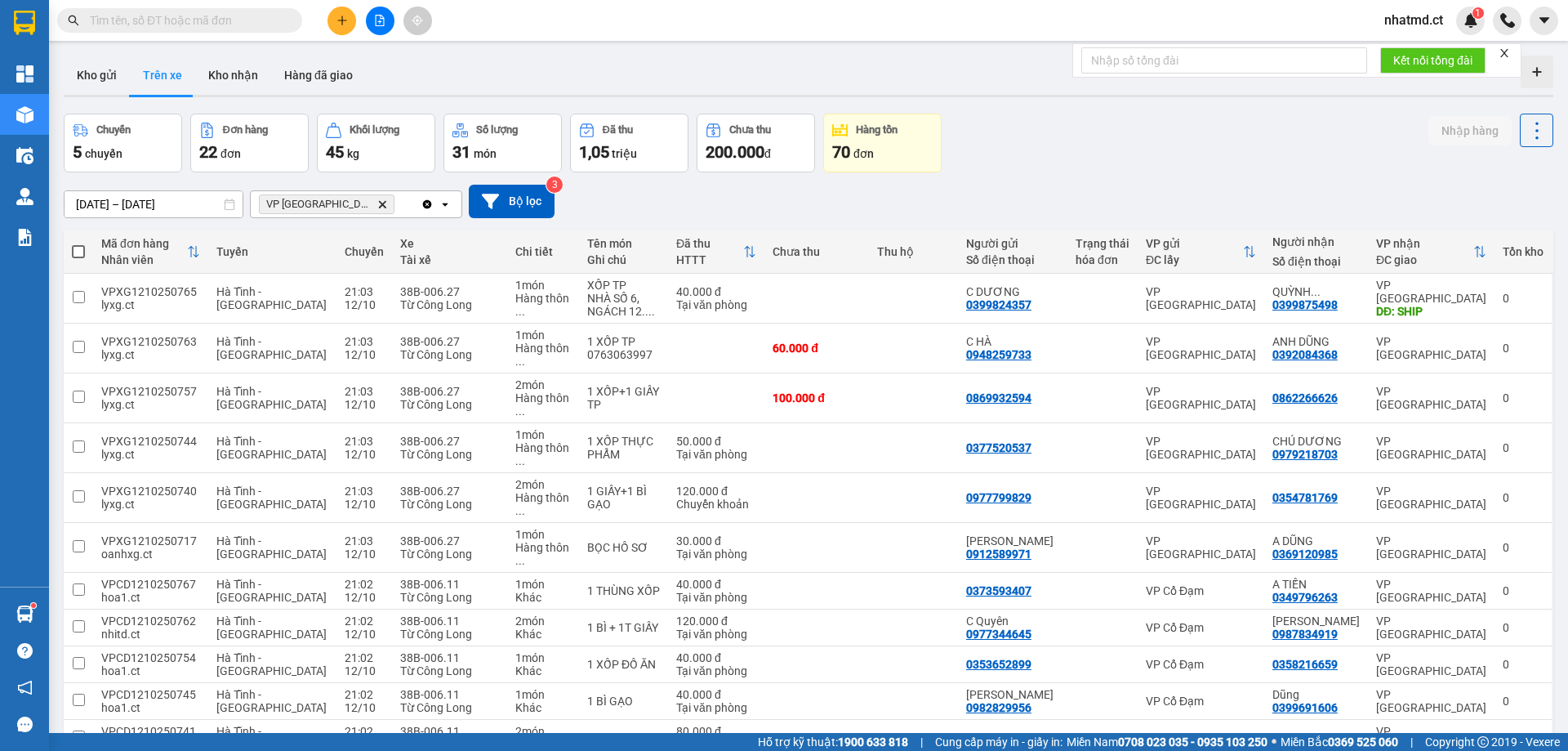
scroll to position [361, 0]
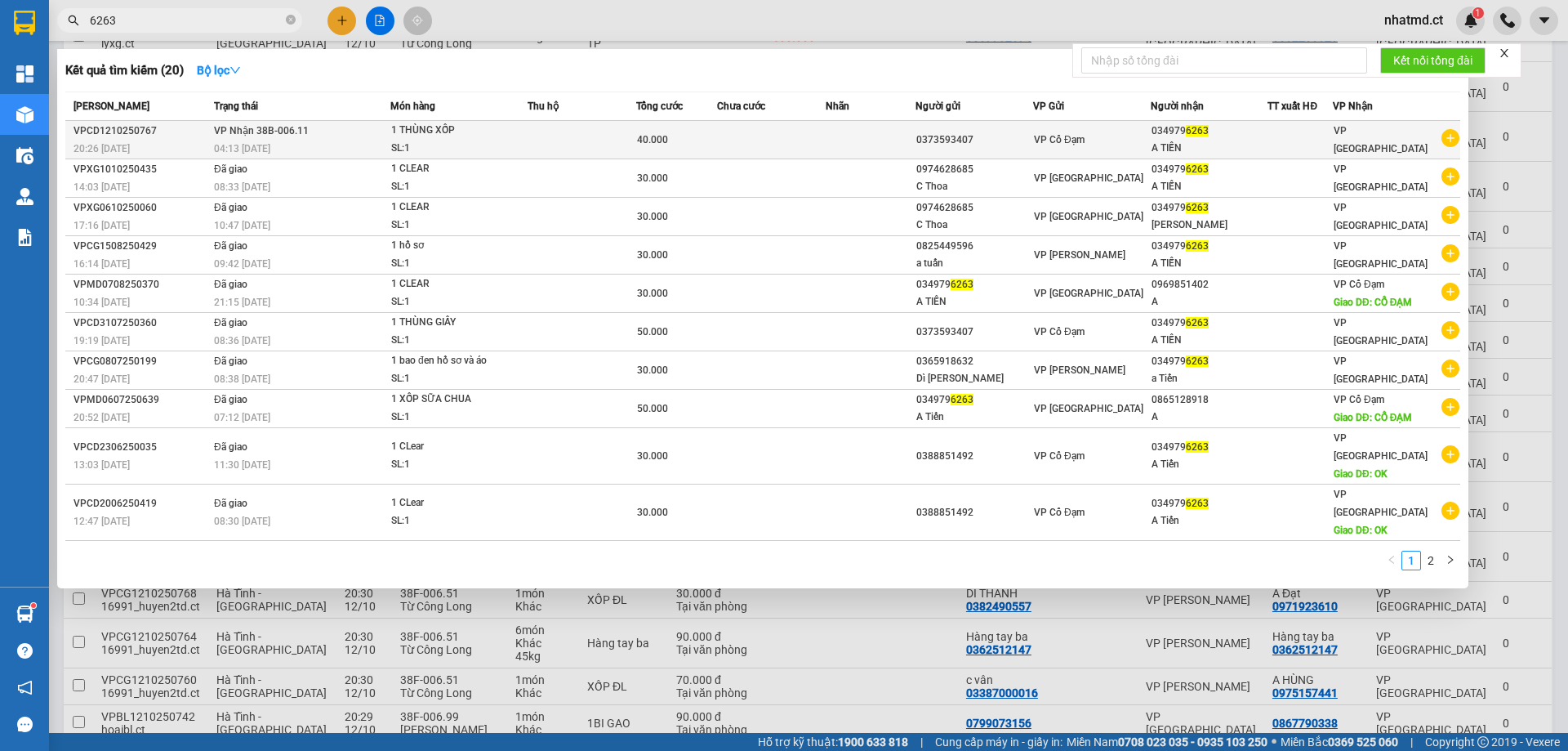
type input "6263"
click at [334, 139] on td "VP Nhận 38B-006.11 04:13 - 13/10" at bounding box center [300, 140] width 180 height 39
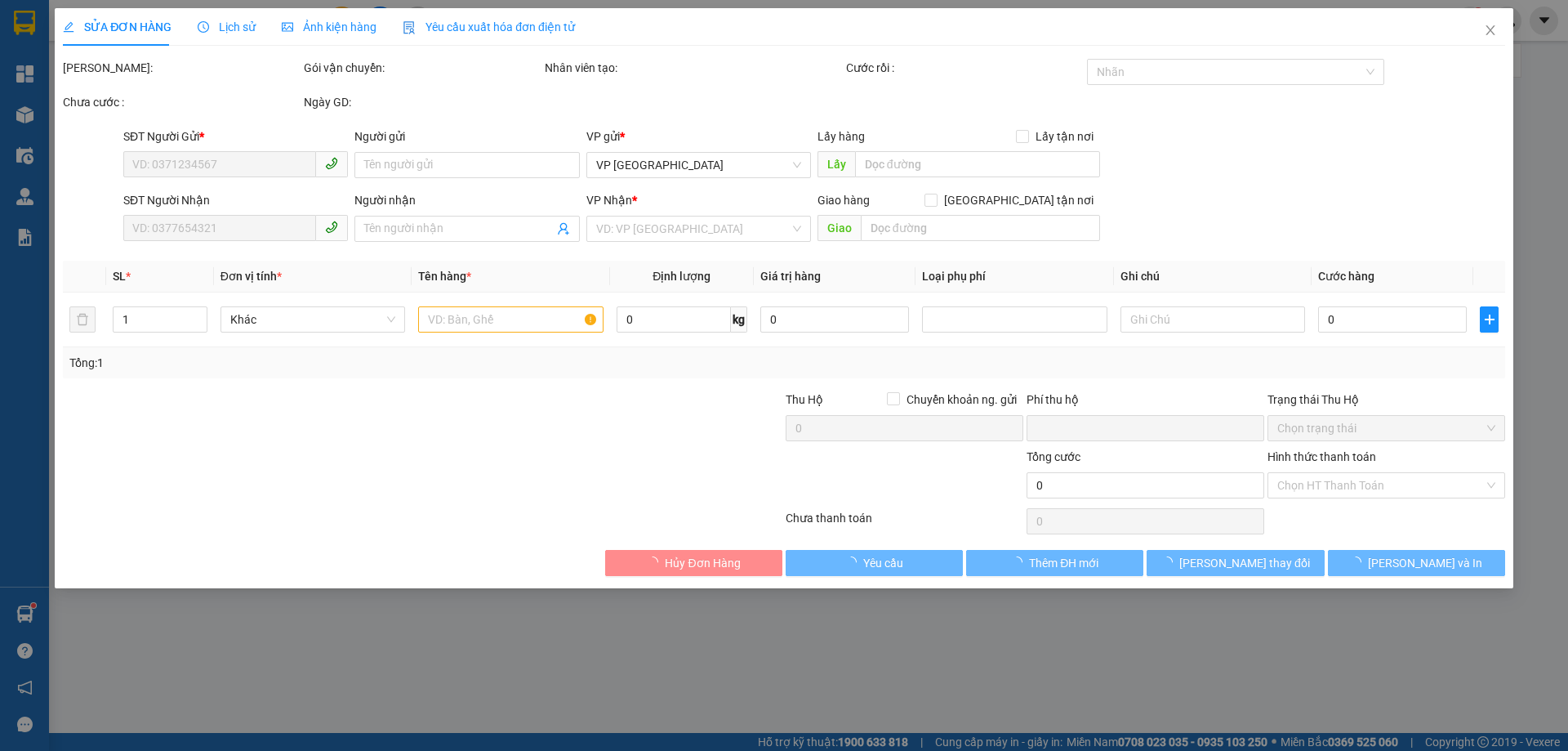
type input "0373593407"
type input "0349796263"
type input "A TIẾN"
type input "0"
type input "40.000"
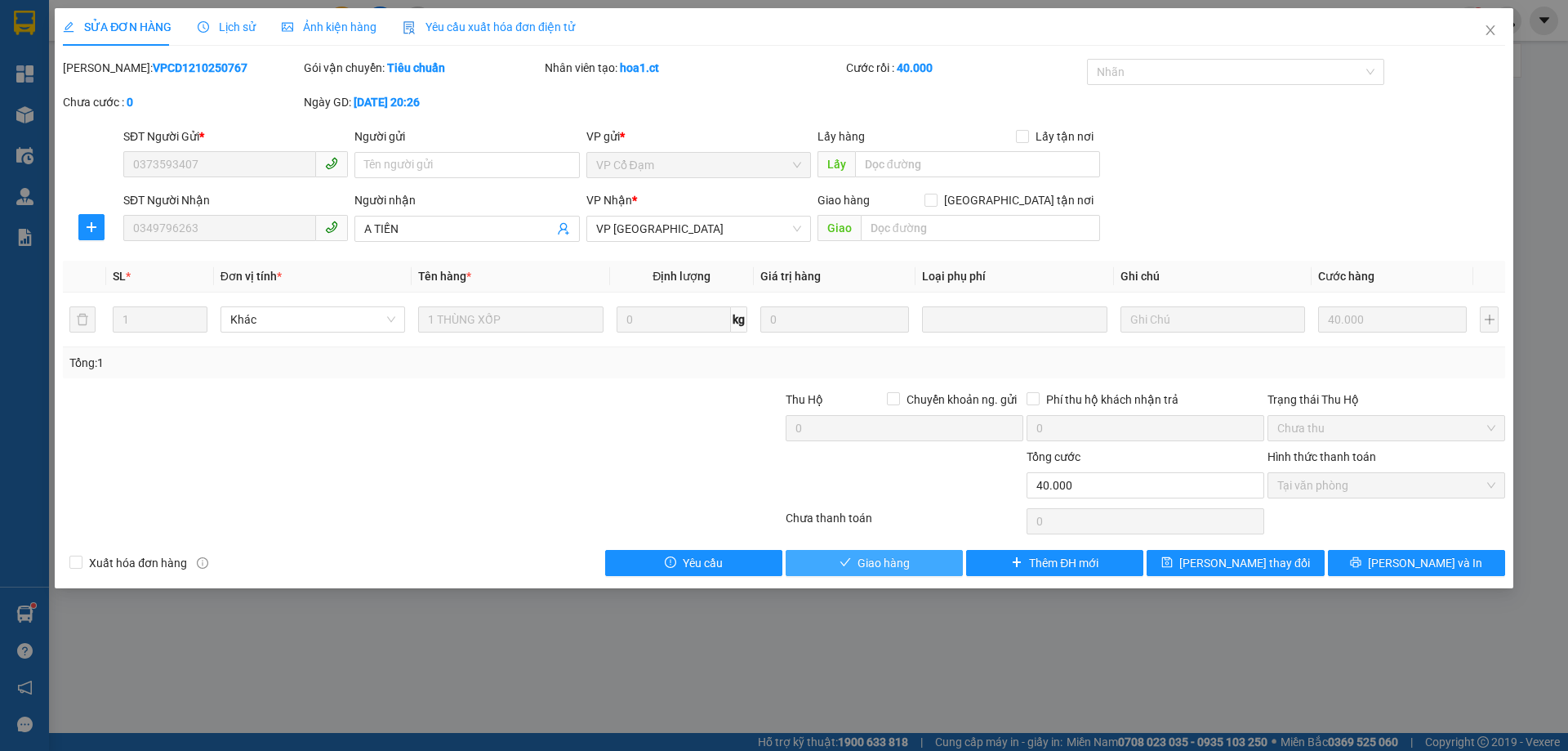
click at [924, 555] on button "Giao hàng" at bounding box center [874, 563] width 178 height 26
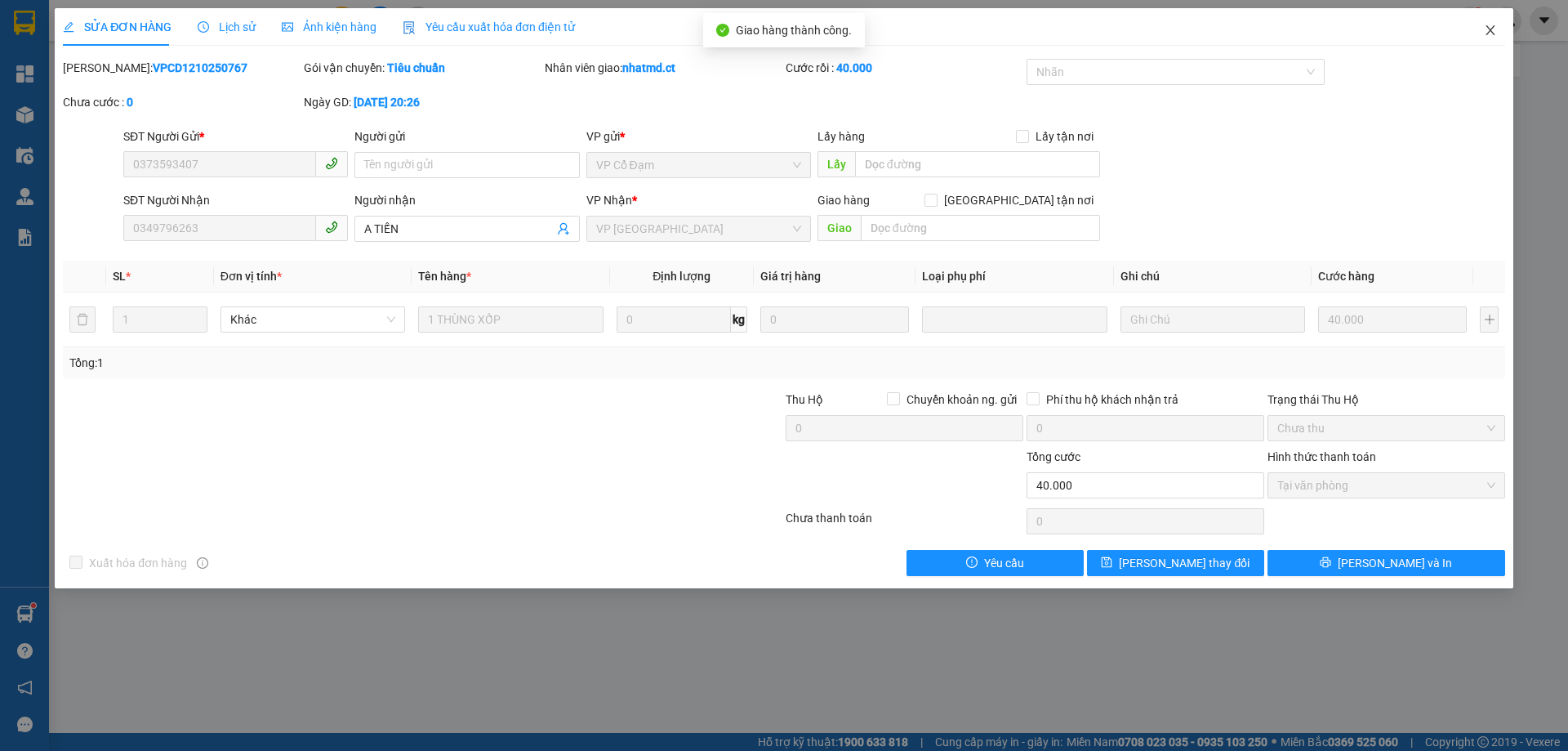
click at [1497, 42] on span "Close" at bounding box center [1490, 31] width 46 height 46
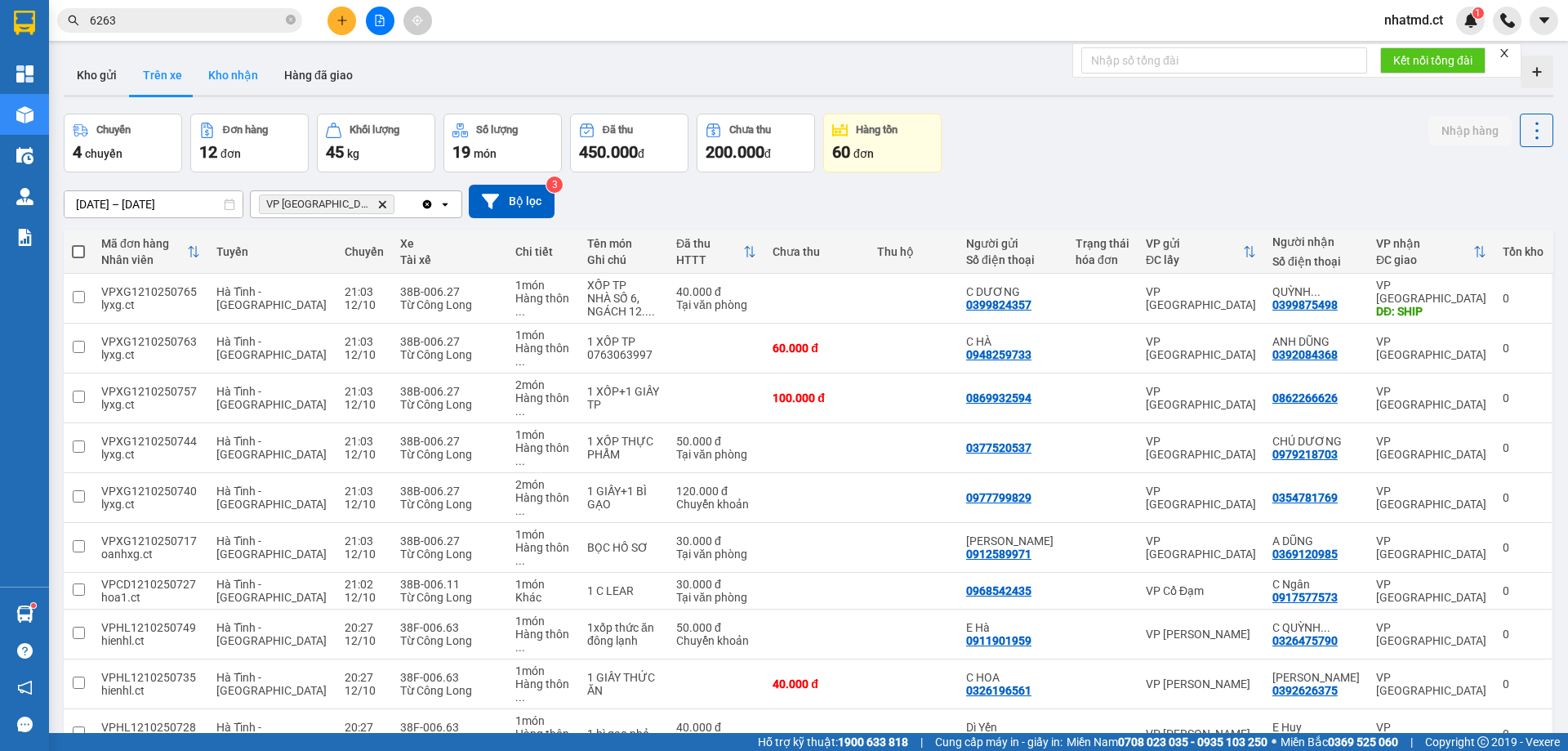
click at [245, 78] on button "Kho nhận" at bounding box center [233, 75] width 76 height 39
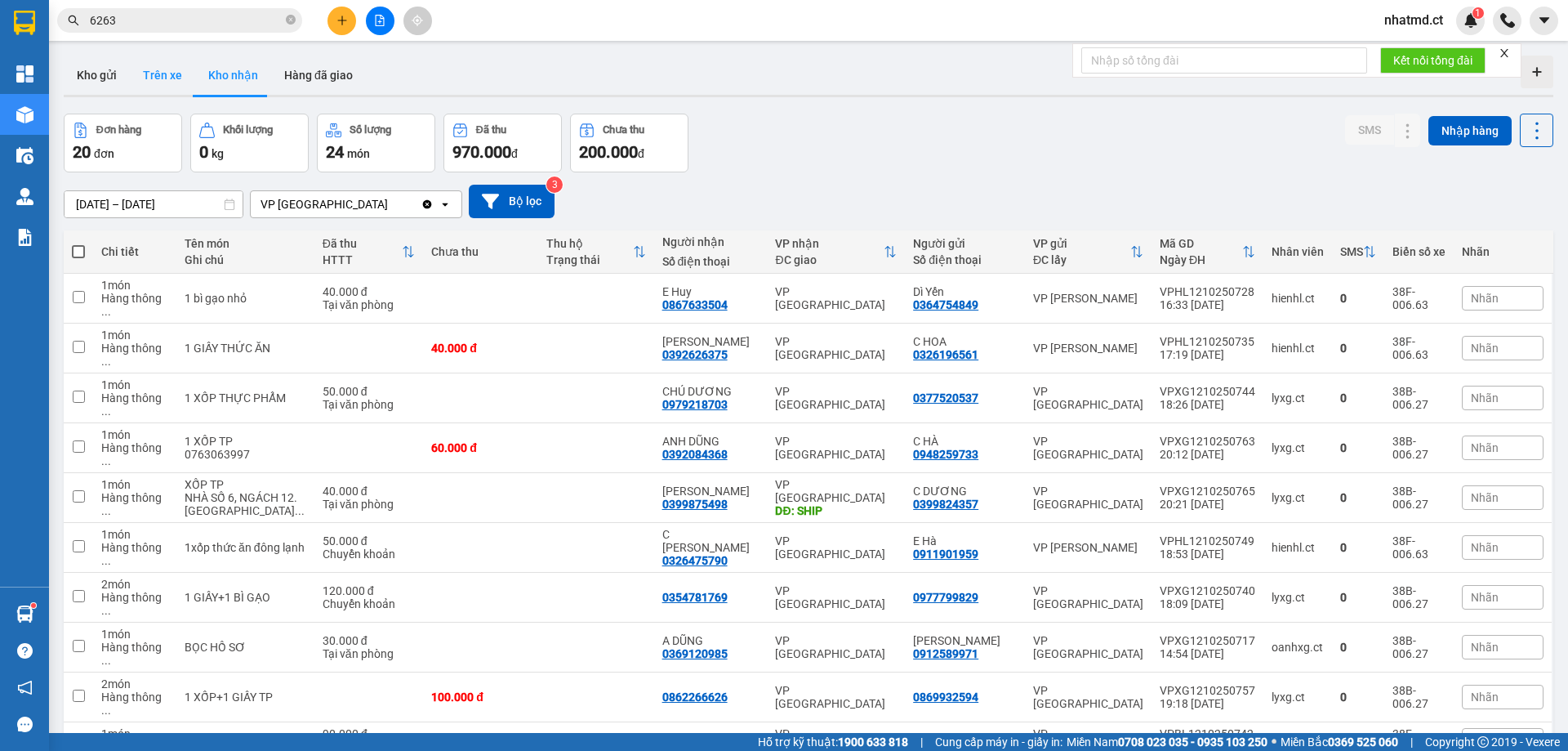
click at [160, 78] on button "Trên xe" at bounding box center [163, 75] width 66 height 39
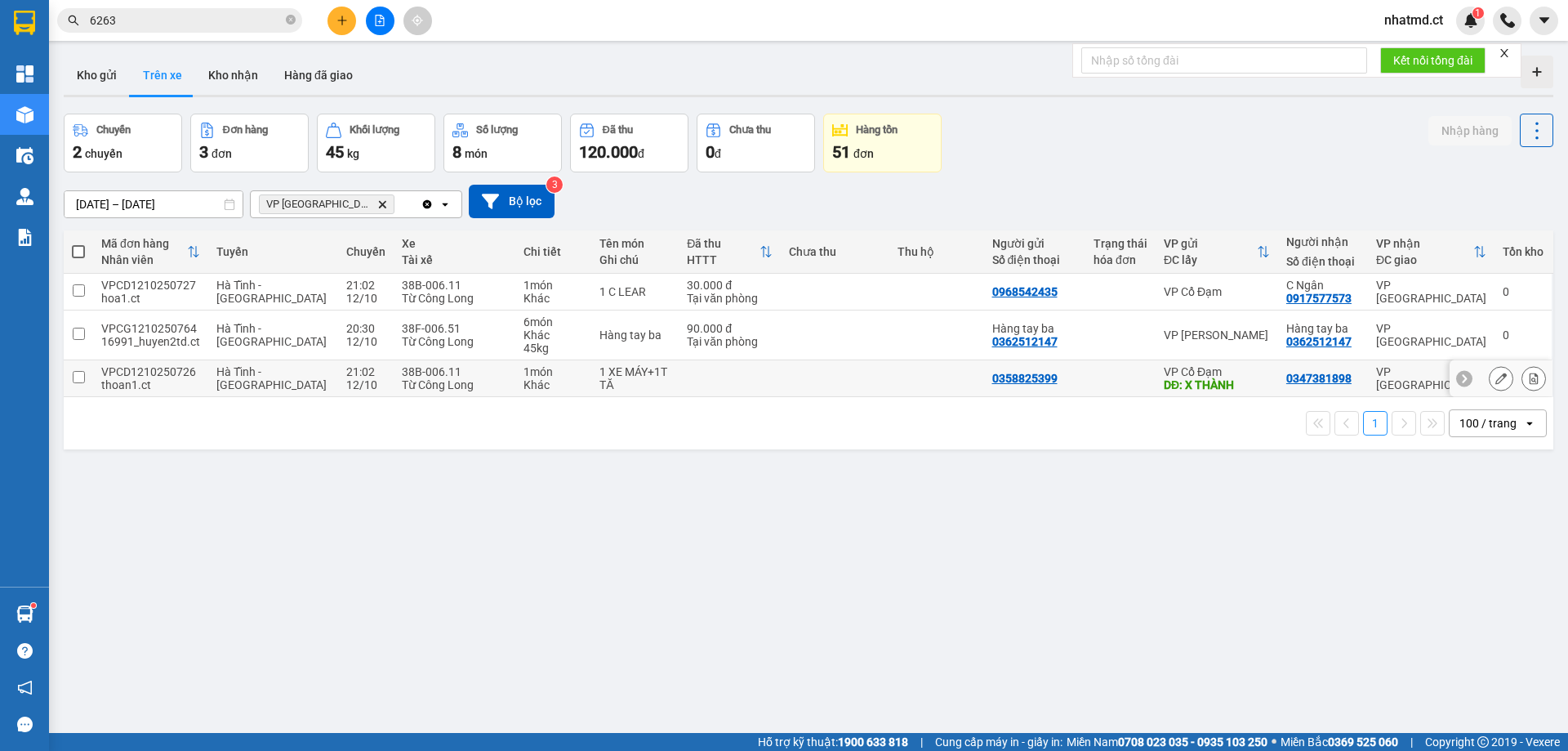
click at [592, 364] on td "1 XE MÁY+1T TĂ" at bounding box center [635, 378] width 87 height 37
checkbox input "true"
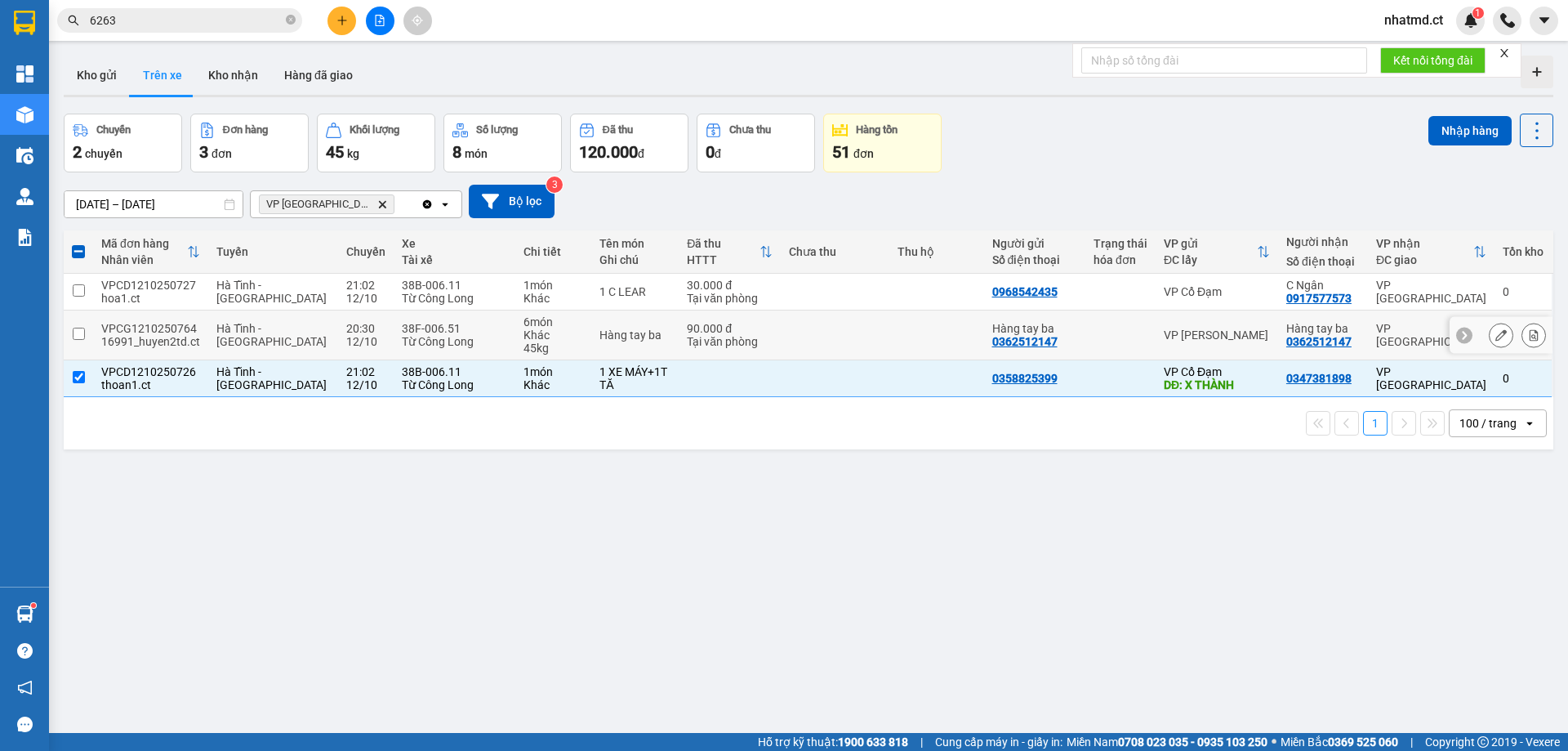
click at [592, 348] on td "Hàng tay ba" at bounding box center [635, 335] width 87 height 50
checkbox input "true"
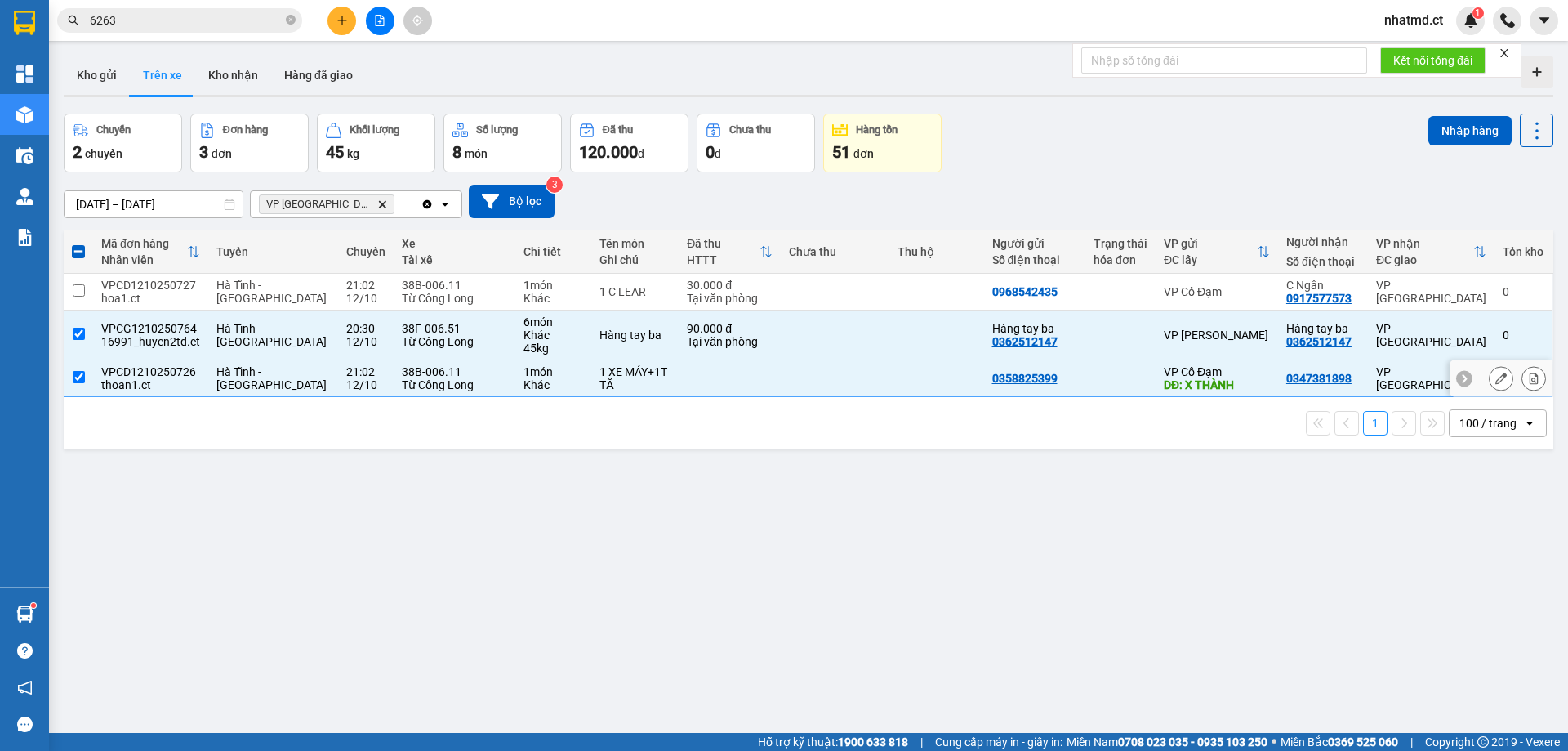
click at [599, 378] on div "1 XE MÁY+1T TĂ" at bounding box center [635, 379] width 71 height 26
checkbox input "false"
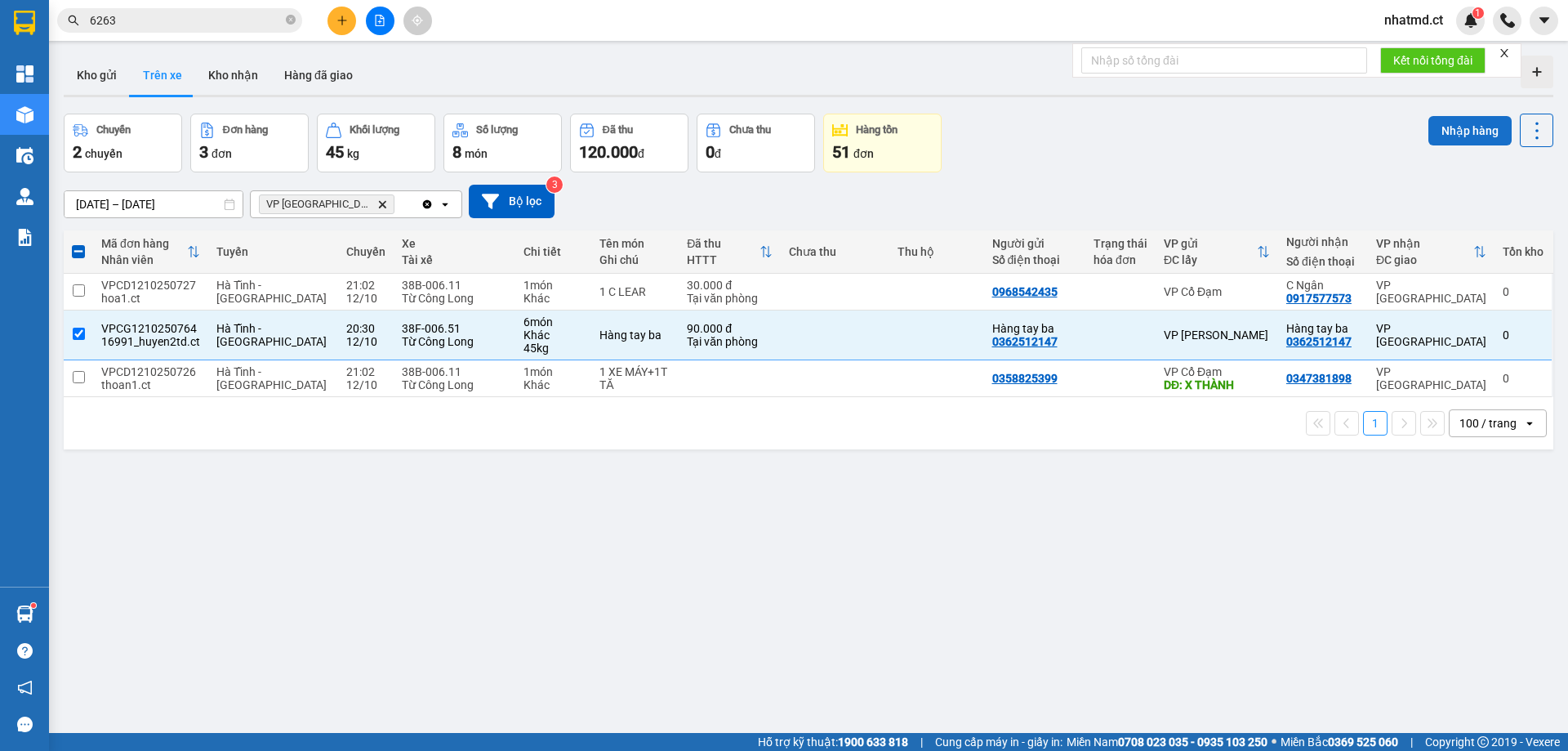
click at [1441, 133] on button "Nhập hàng" at bounding box center [1470, 130] width 84 height 29
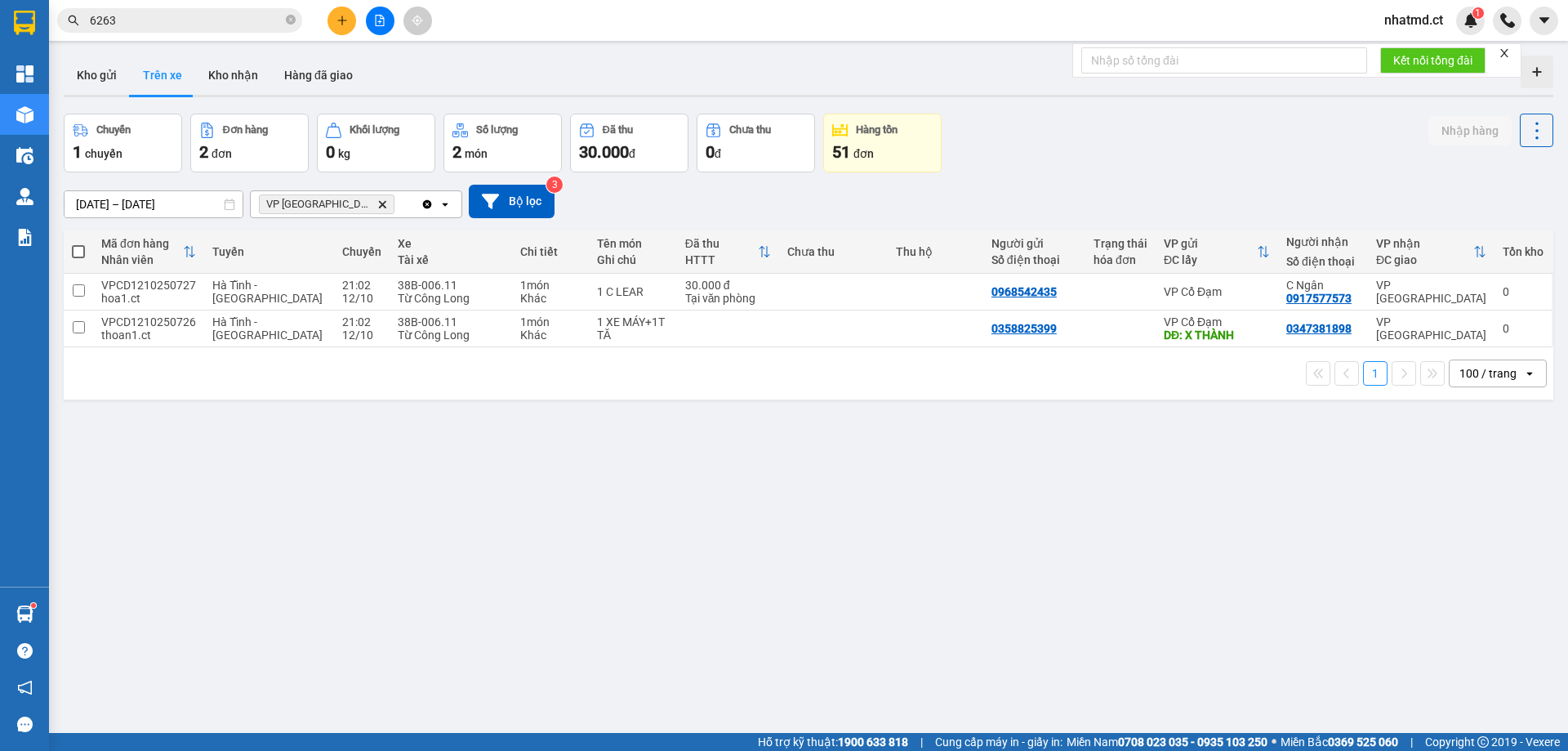
click at [737, 348] on div "1 100 / trang open" at bounding box center [809, 374] width 1490 height 53
click at [779, 329] on td at bounding box center [833, 328] width 110 height 37
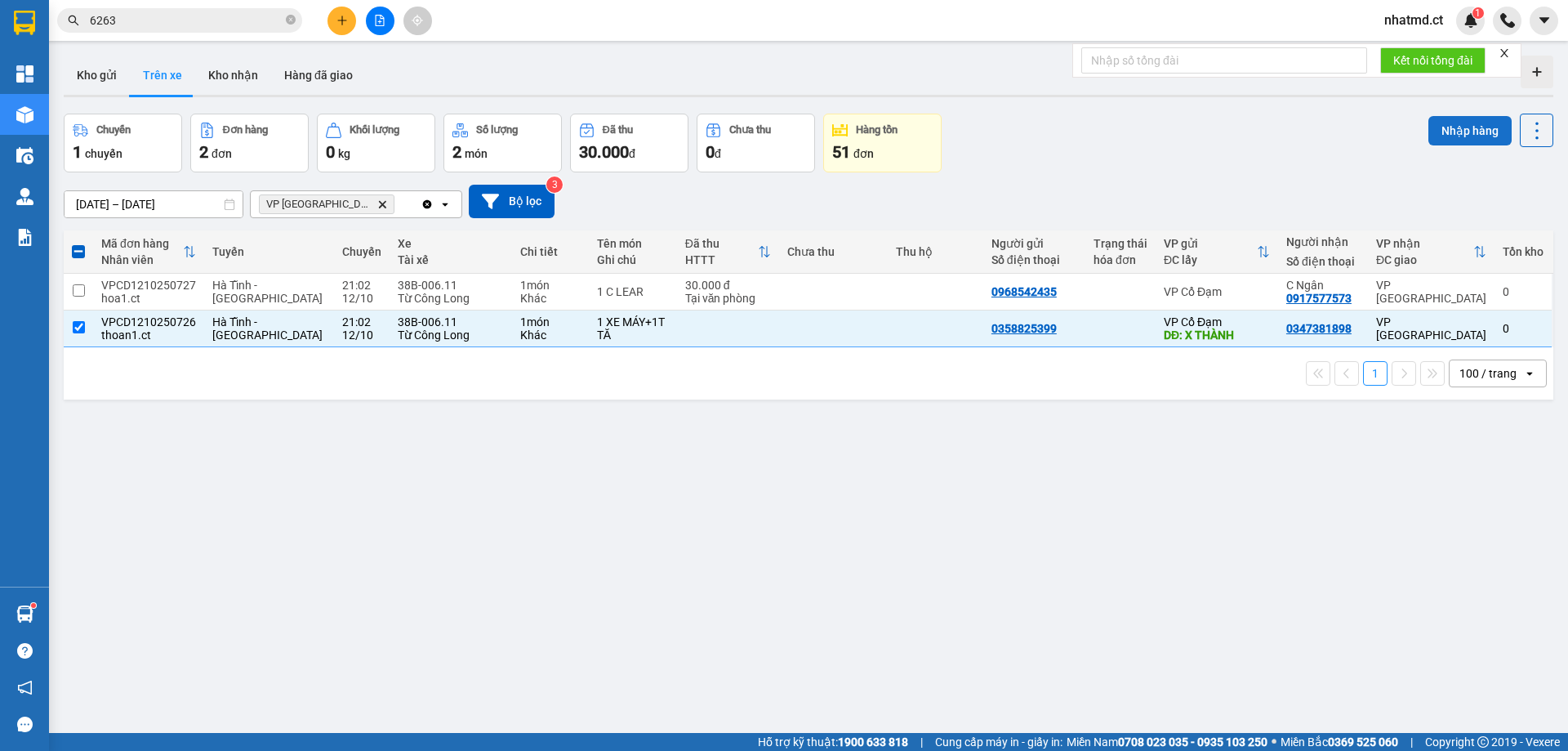
click at [1440, 134] on button "Nhập hàng" at bounding box center [1470, 130] width 84 height 29
checkbox input "false"
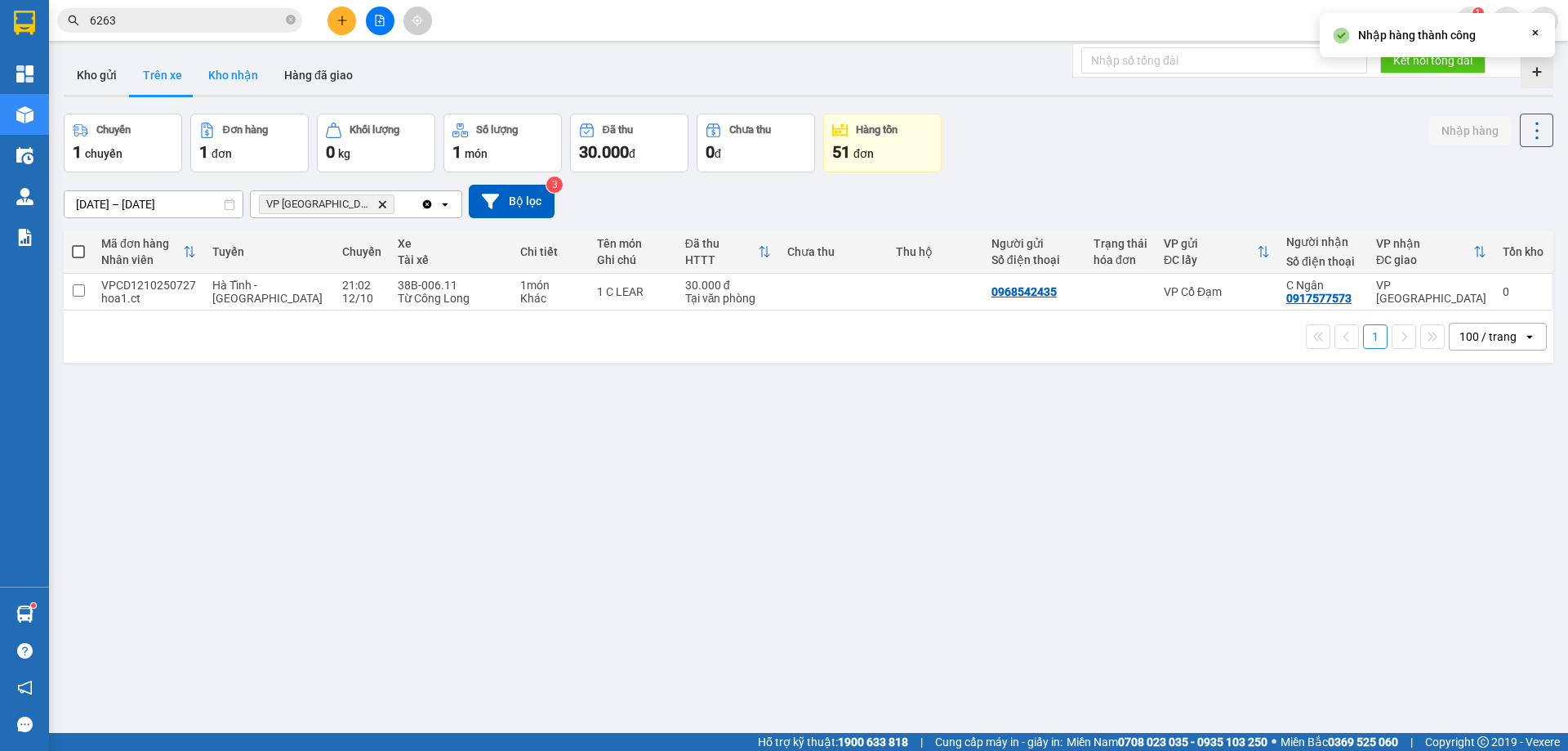
click at [197, 78] on button "Kho nhận" at bounding box center [233, 75] width 76 height 39
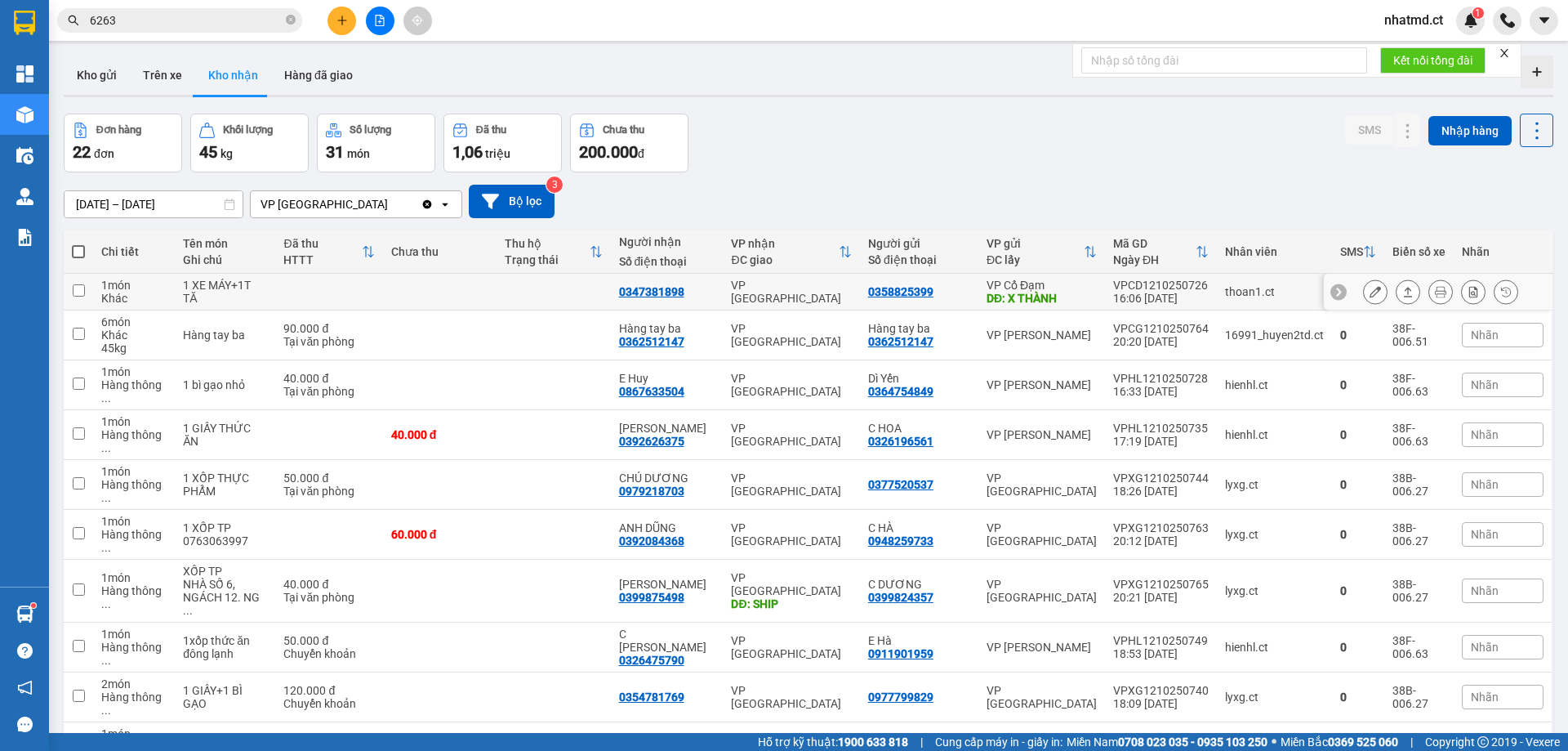
click at [349, 307] on td at bounding box center [329, 291] width 107 height 37
checkbox input "true"
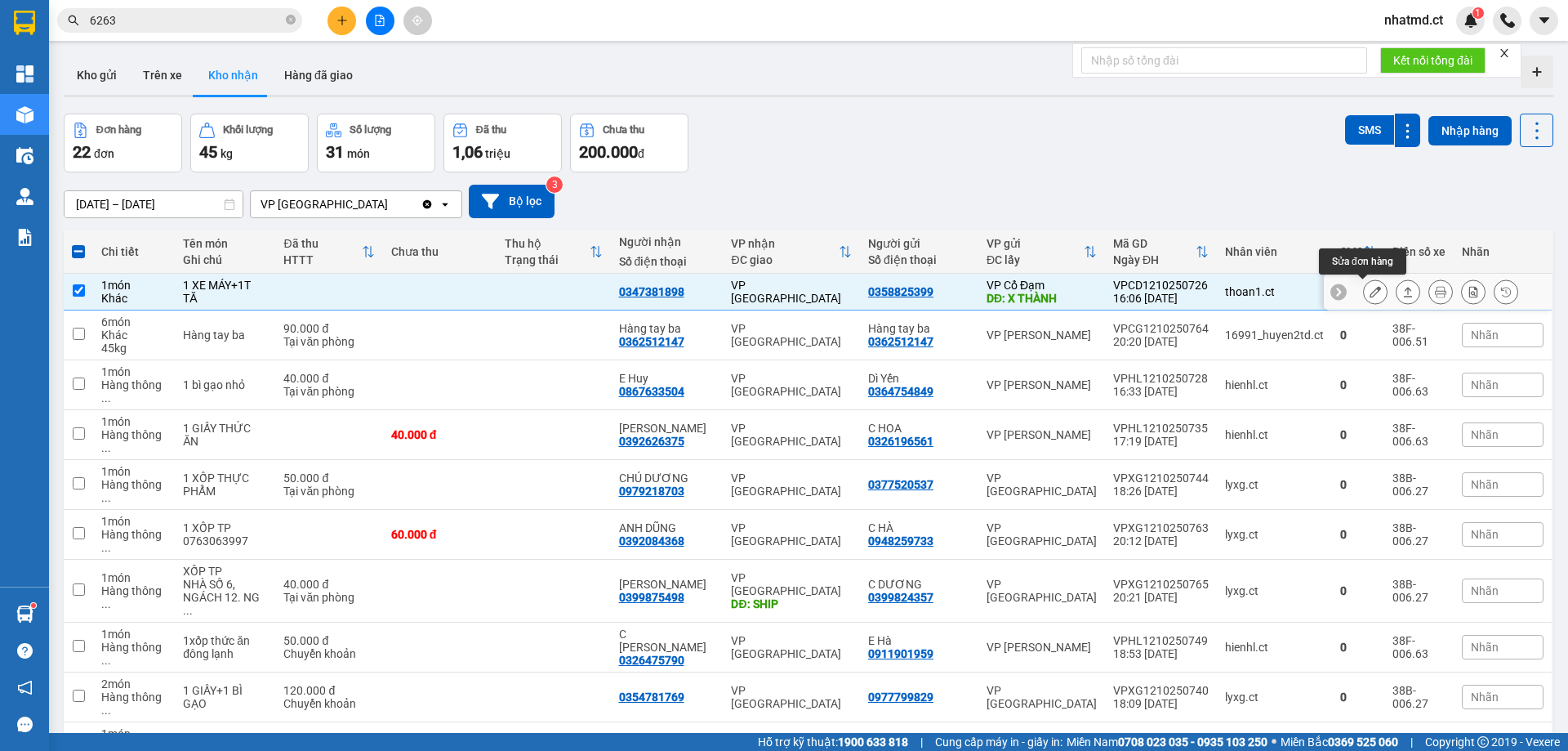
click at [1370, 294] on icon at bounding box center [1375, 291] width 11 height 11
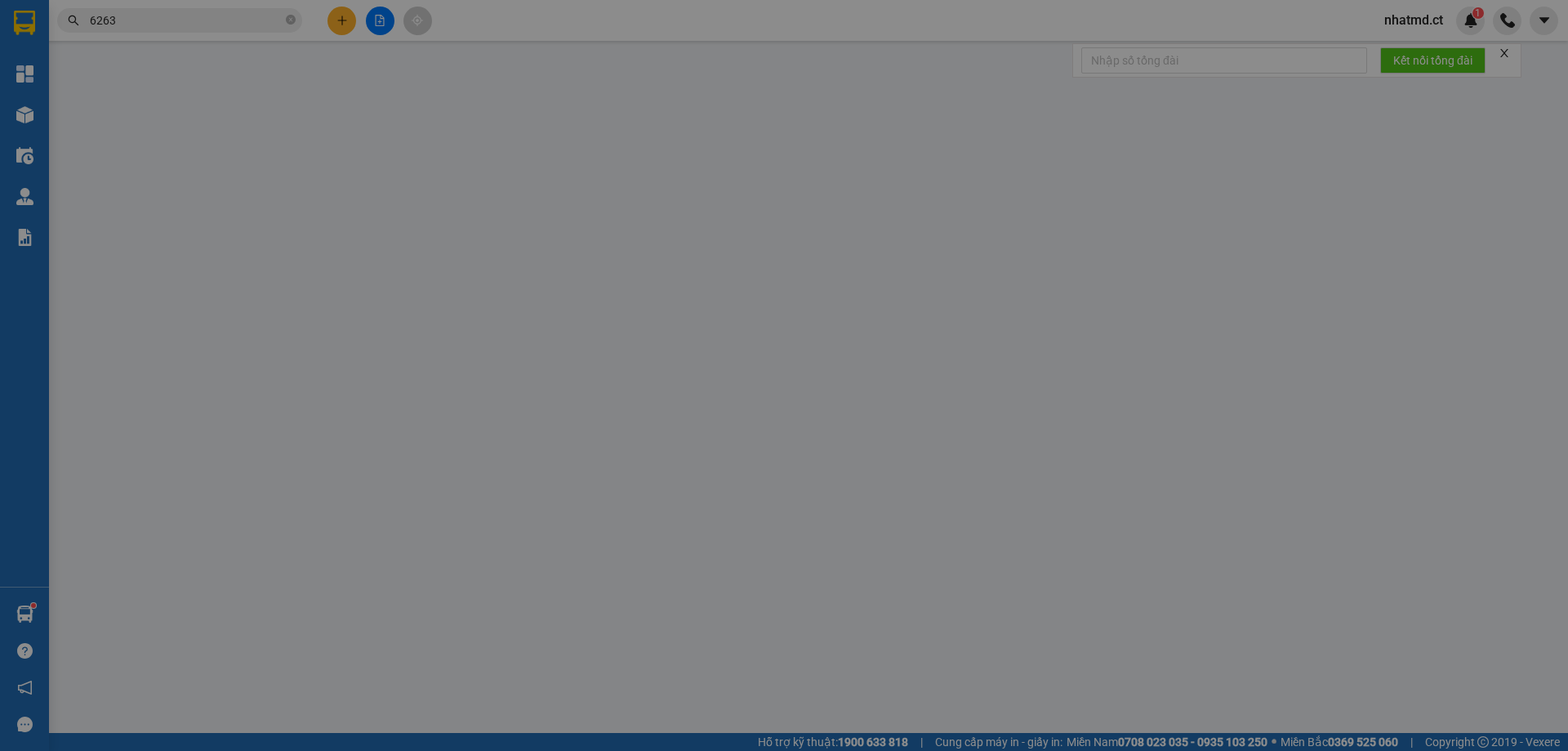
type input "0358825399"
type input "X THÀNH"
type input "0347381898"
type input "0"
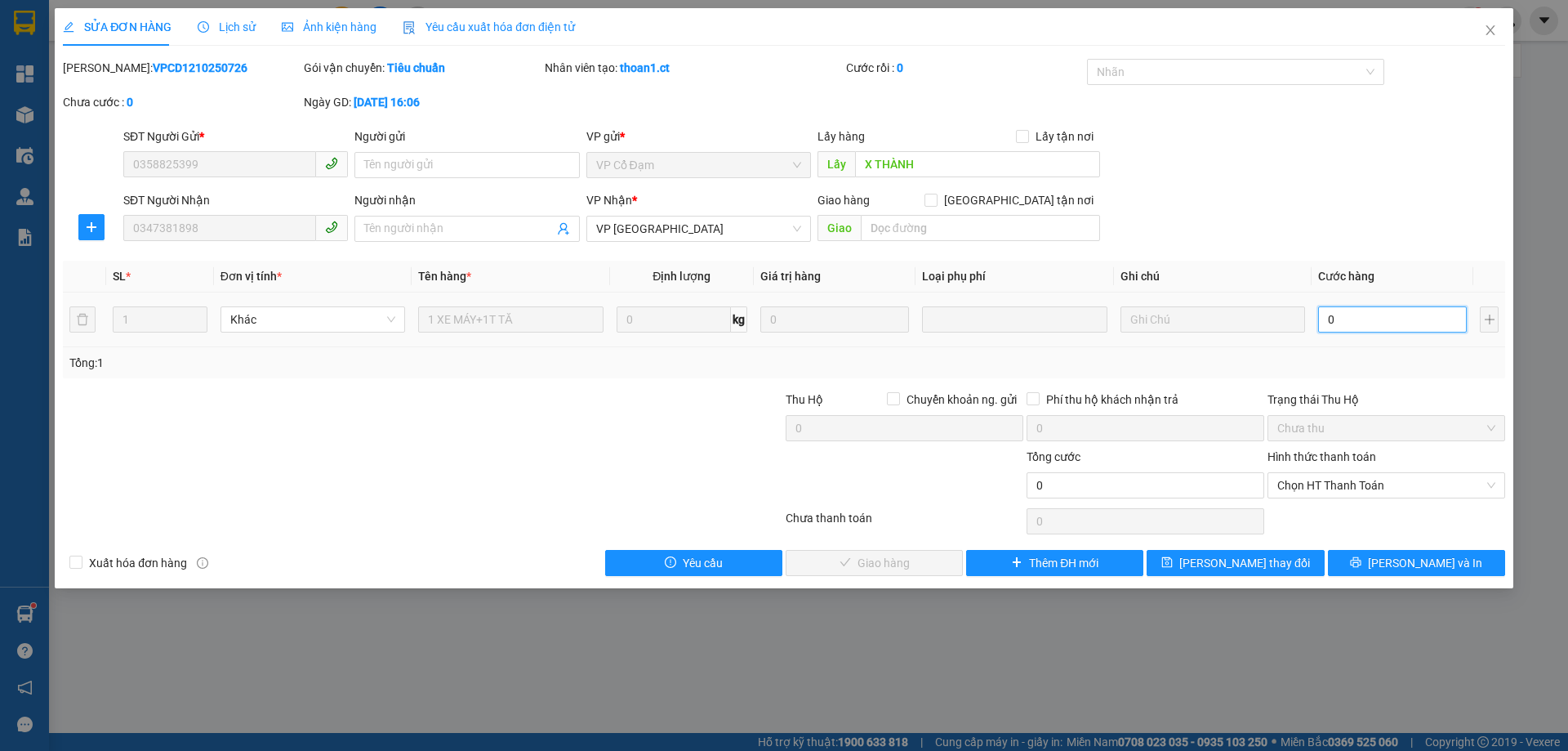
click at [1343, 325] on input "0" at bounding box center [1392, 320] width 148 height 26
type input "8"
type input "0"
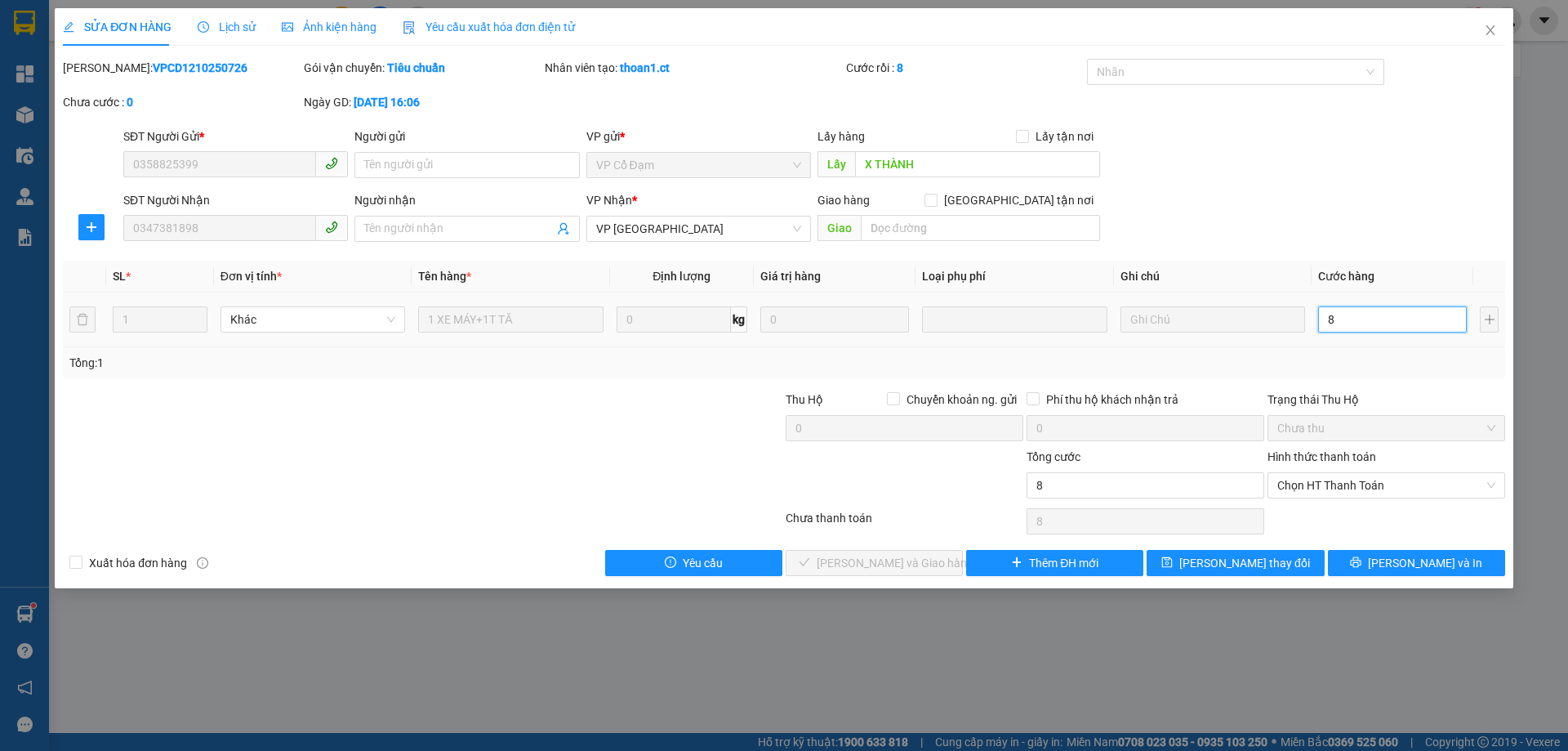
type input "0"
type input "2"
type input "02"
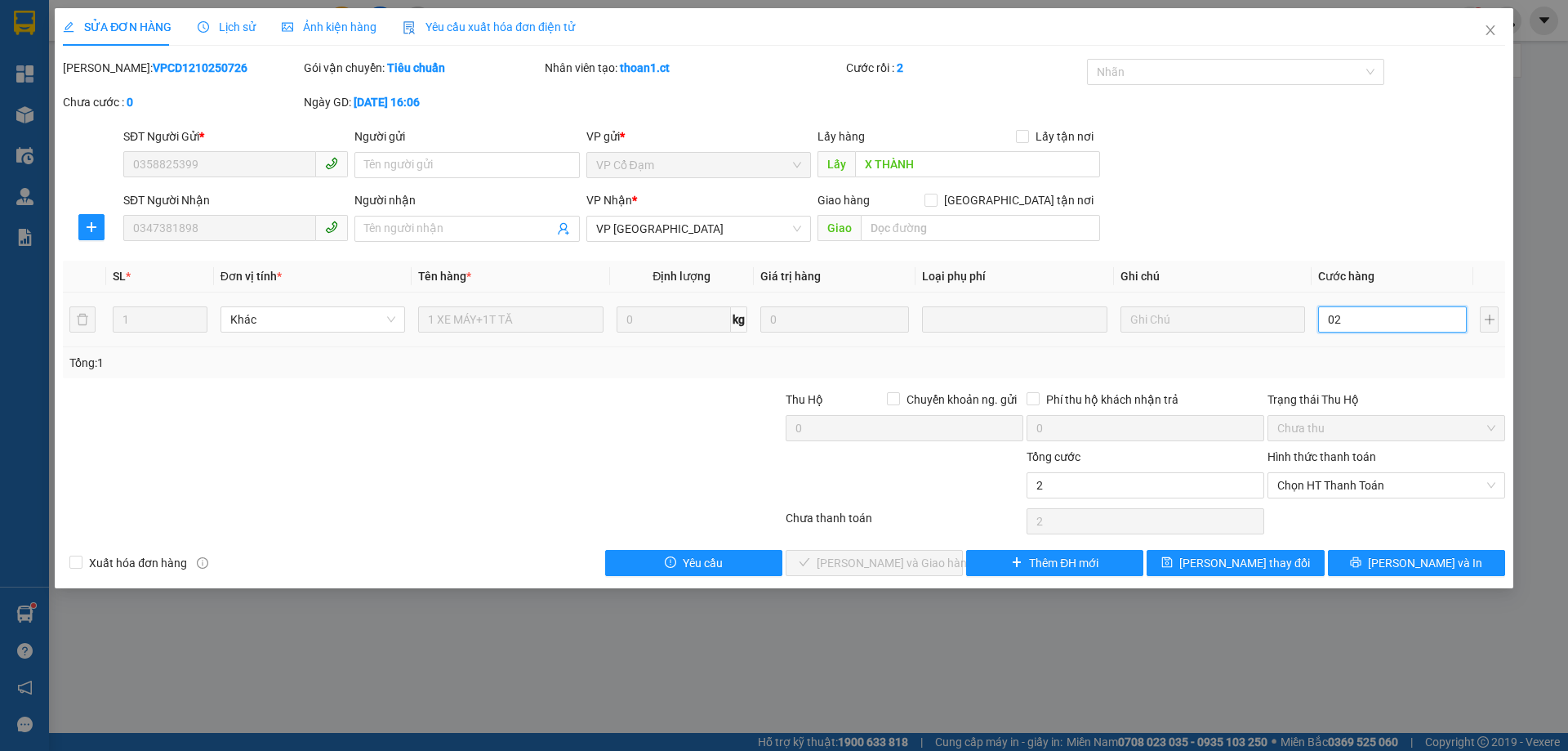
type input "27"
type input "027"
type input "270"
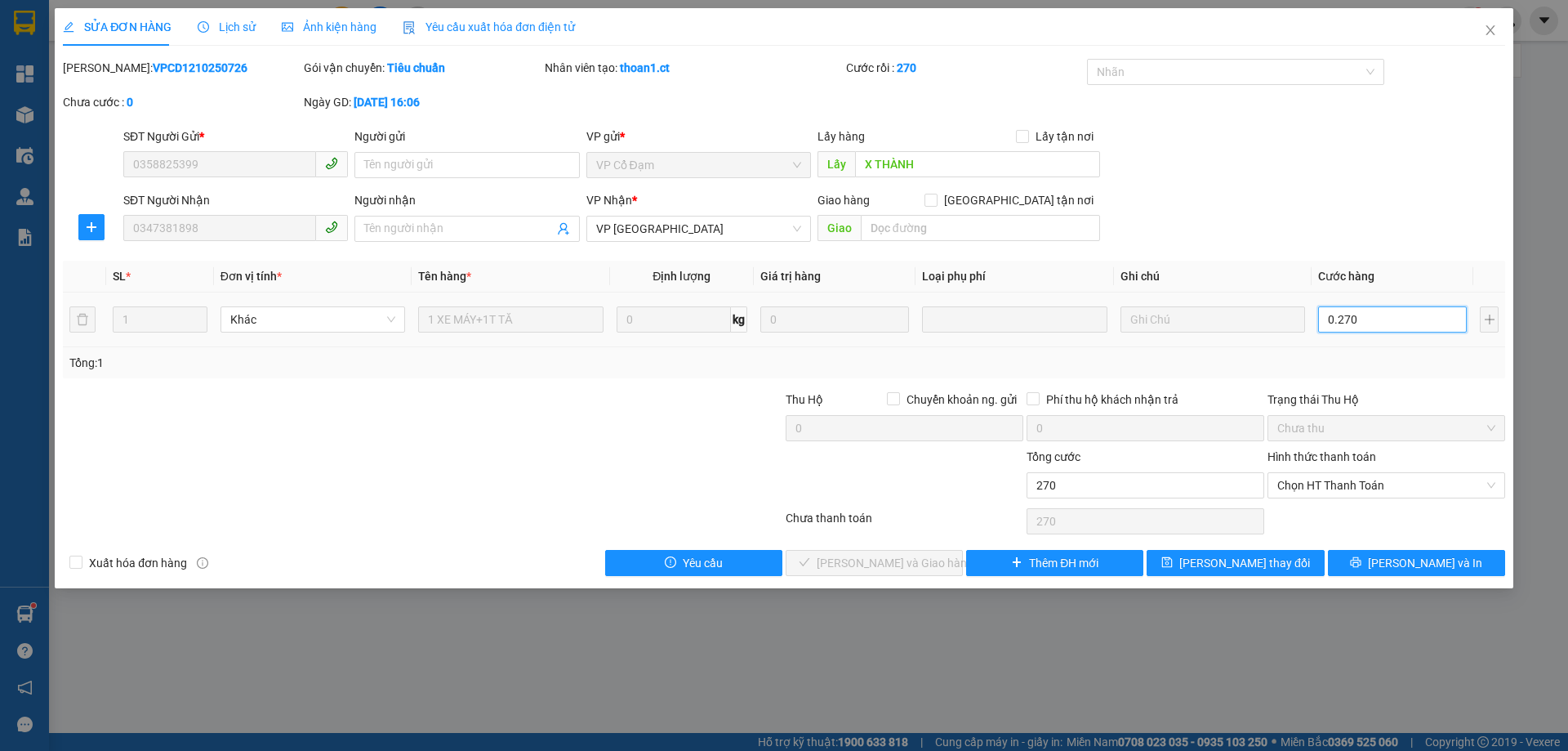
type input "0.270"
click at [1381, 356] on div "Tổng: 1" at bounding box center [784, 362] width 1430 height 18
type input "270.000"
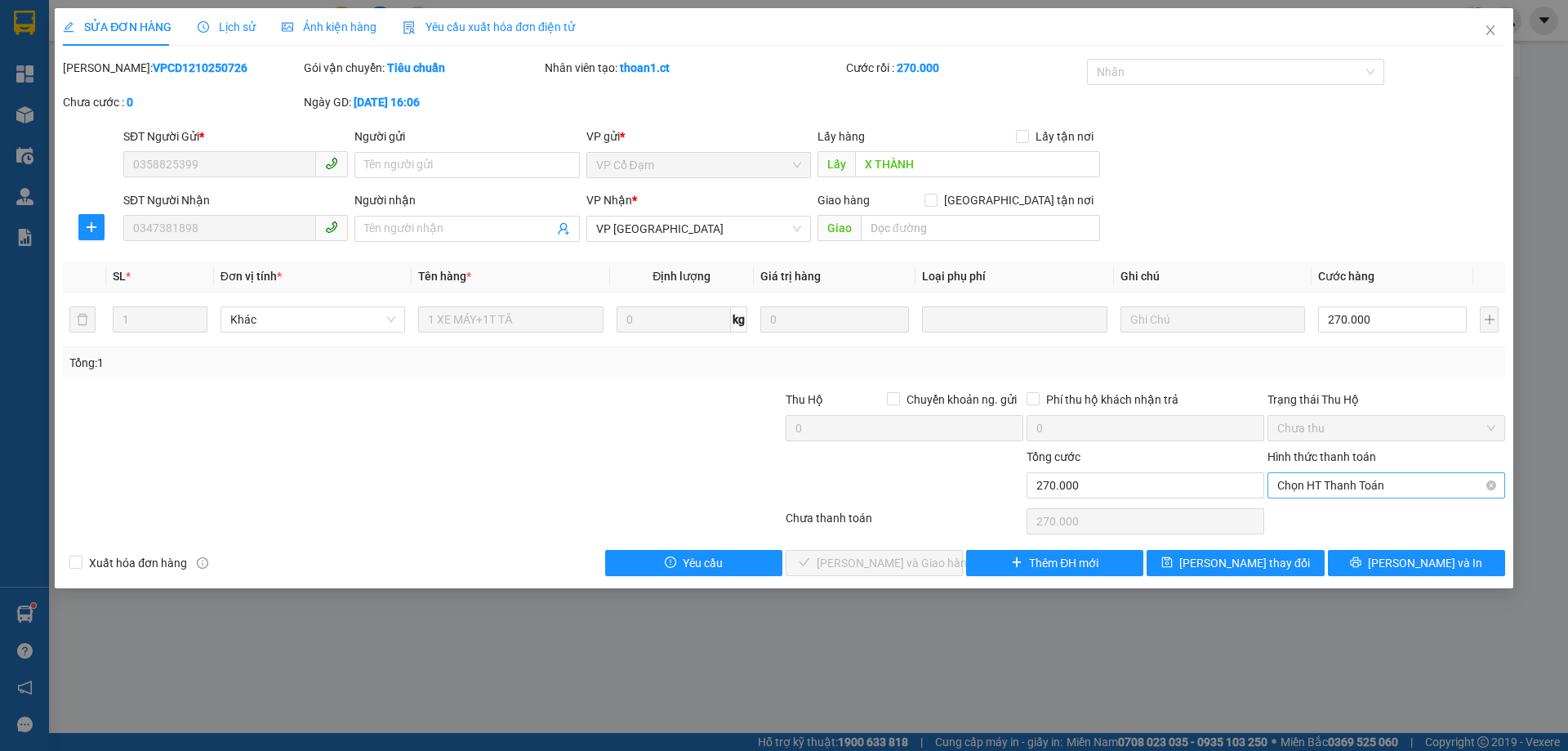
click at [1358, 485] on span "Chọn HT Thanh Toán" at bounding box center [1387, 485] width 218 height 24
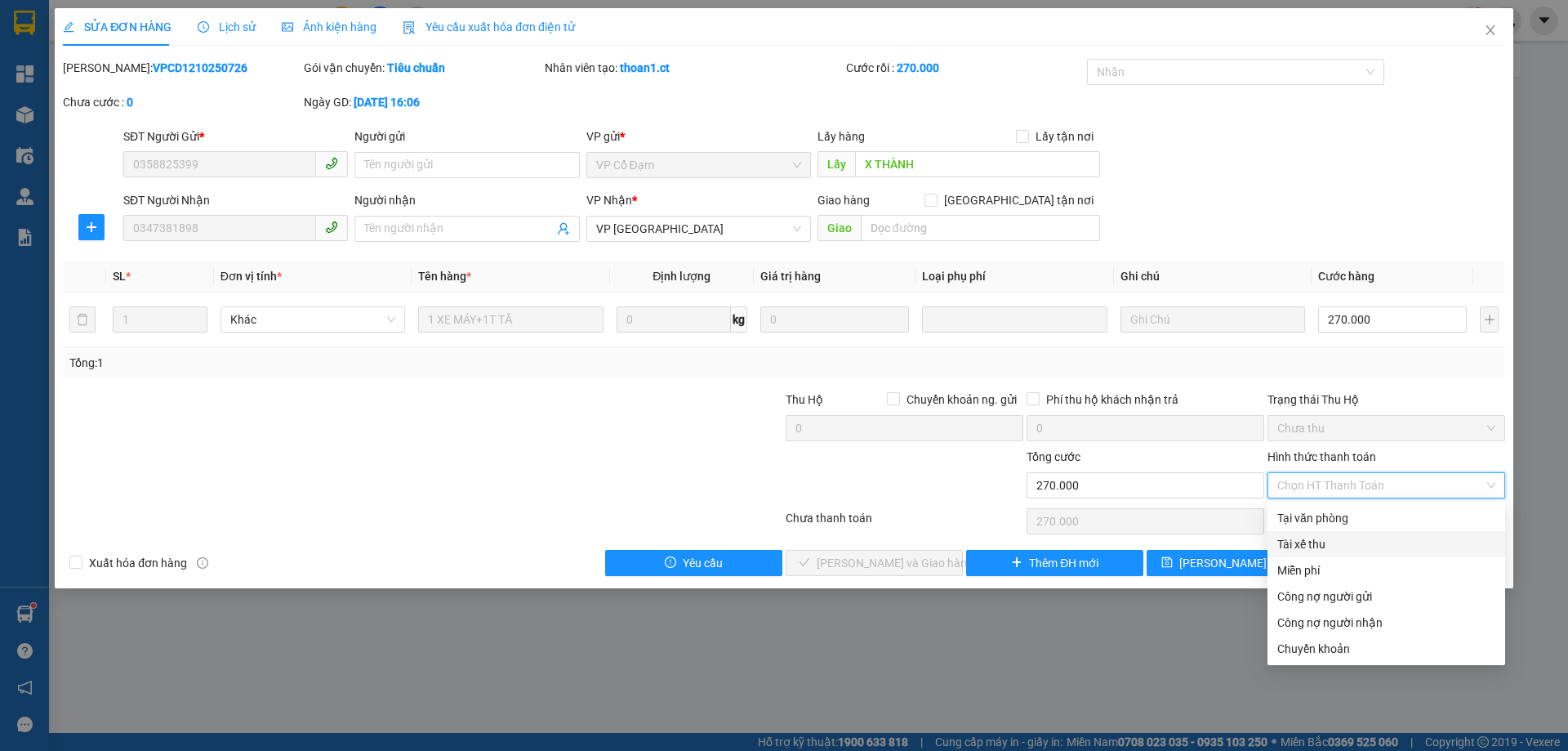
click at [1302, 541] on div "Tài xế thu" at bounding box center [1387, 544] width 218 height 18
type input "0"
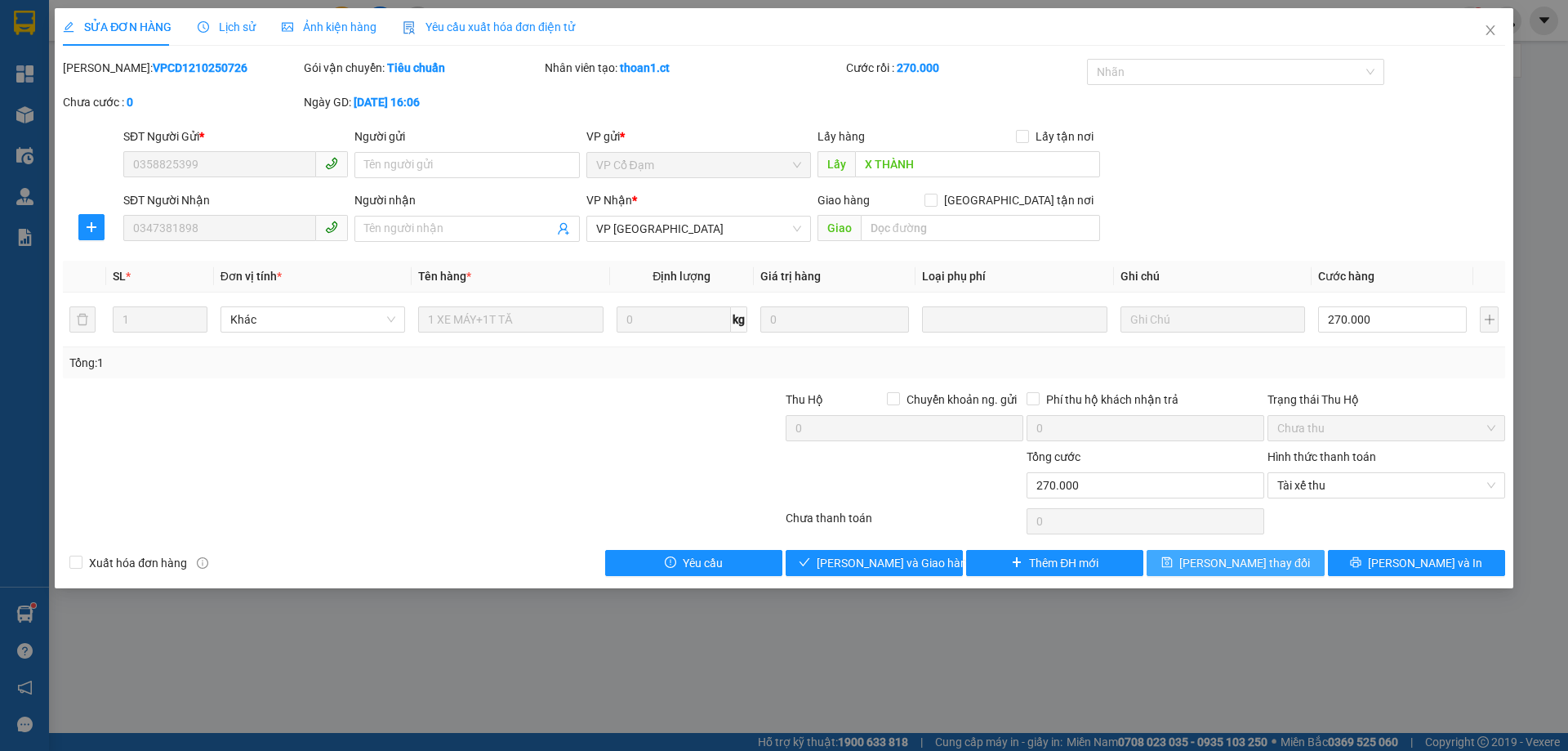
click at [1173, 568] on icon "save" at bounding box center [1167, 562] width 11 height 11
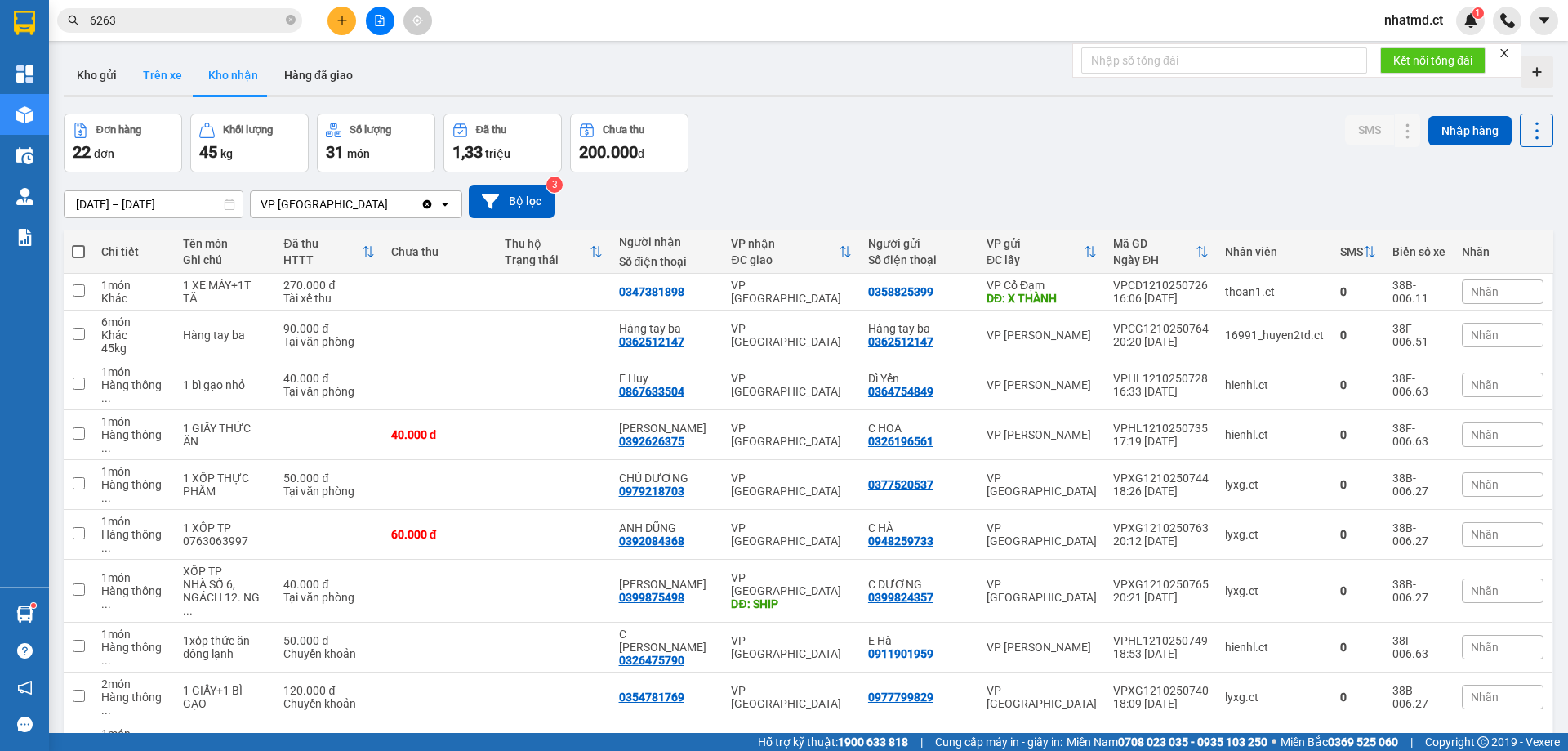
click at [191, 82] on button "Trên xe" at bounding box center [163, 75] width 66 height 39
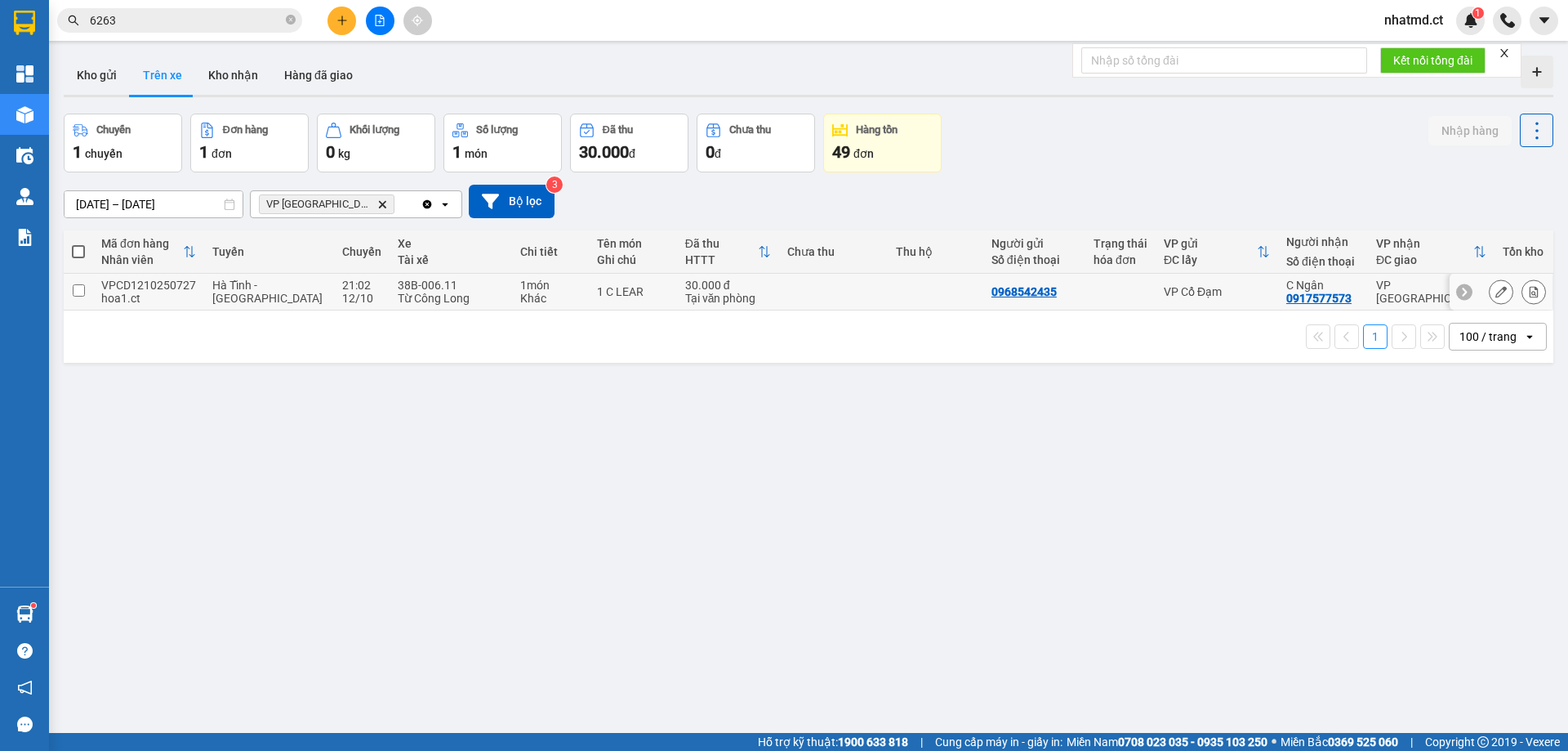
click at [610, 307] on td "1 C LEAR" at bounding box center [633, 291] width 88 height 37
checkbox input "true"
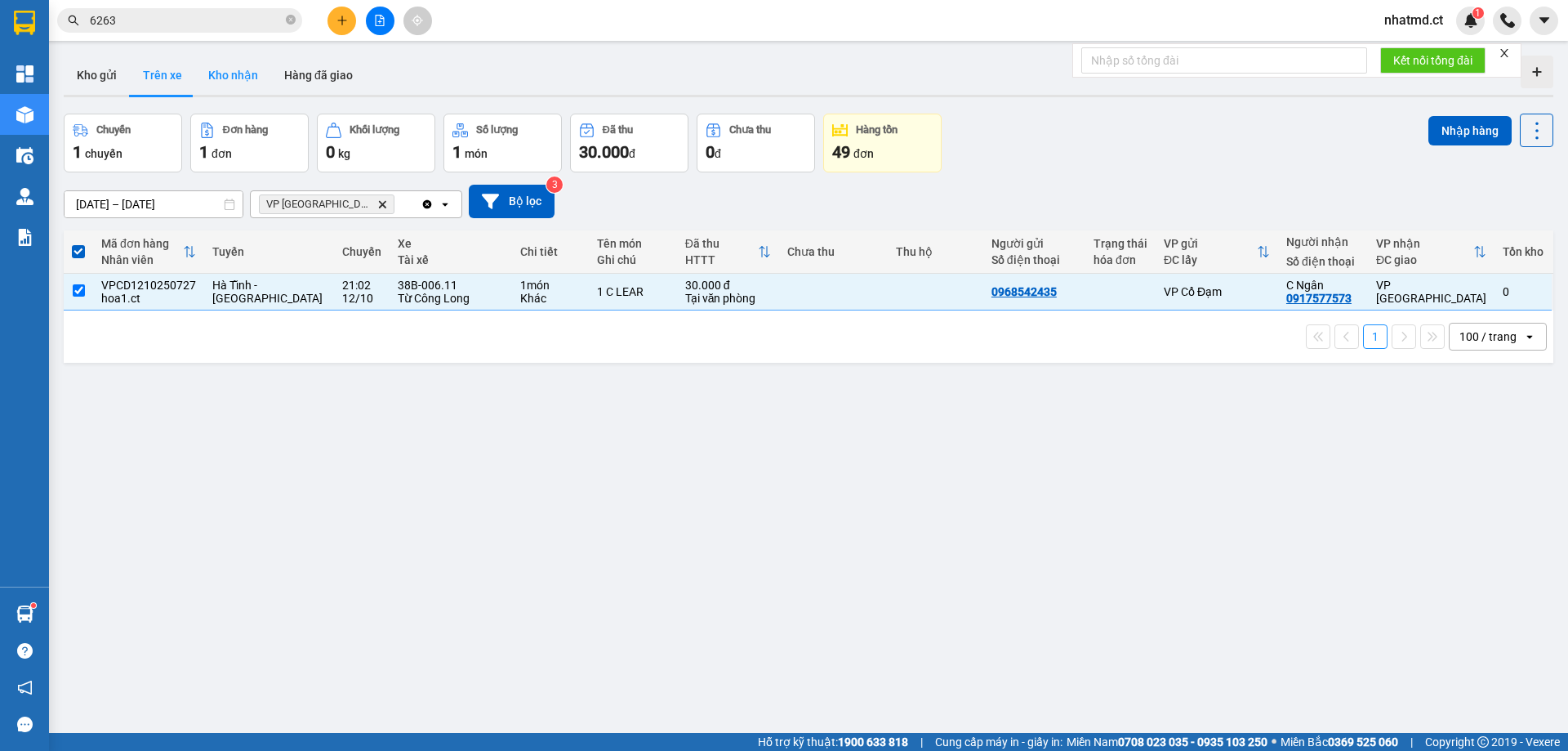
click at [247, 68] on button "Kho nhận" at bounding box center [233, 75] width 76 height 39
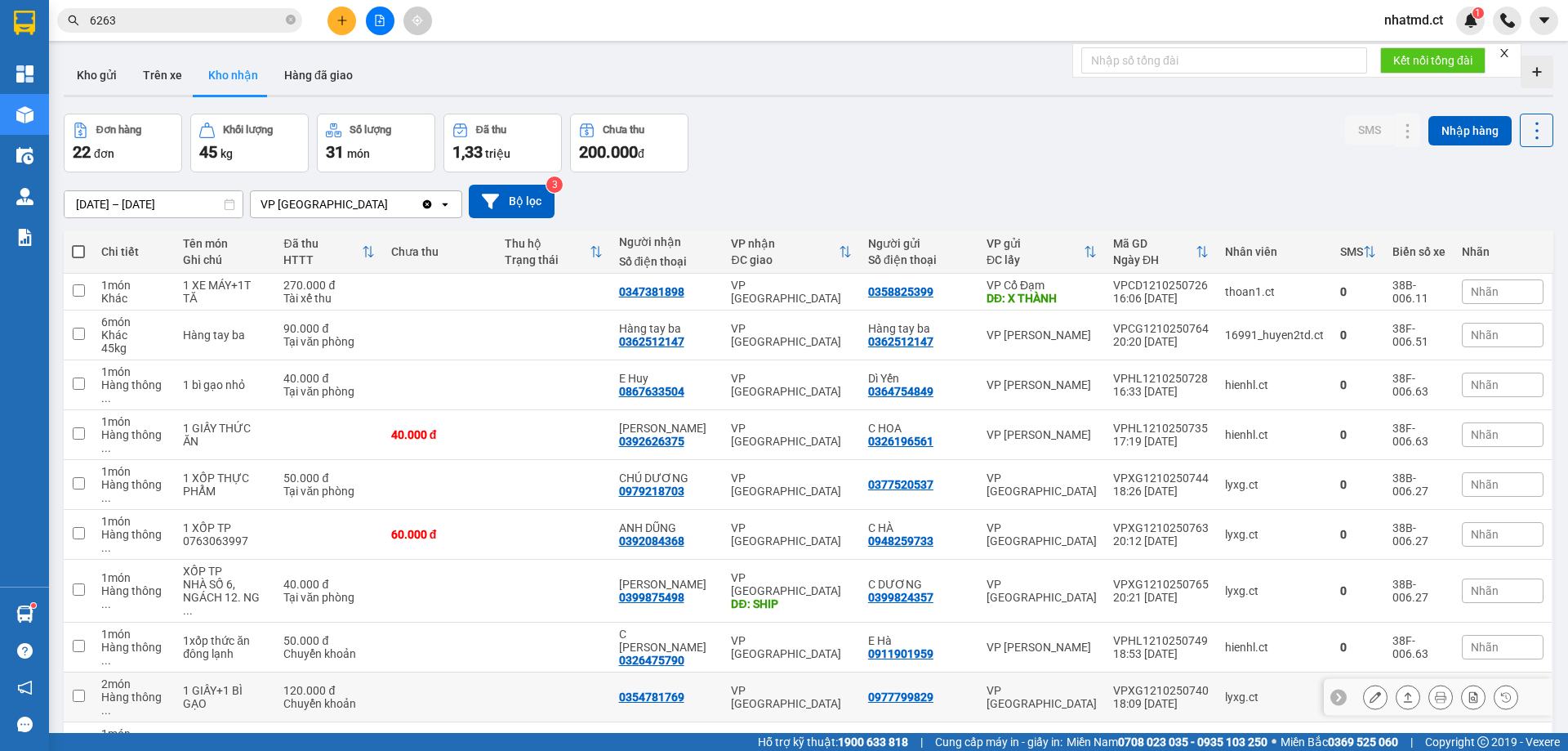
click at [455, 673] on td at bounding box center [440, 697] width 114 height 50
checkbox input "true"
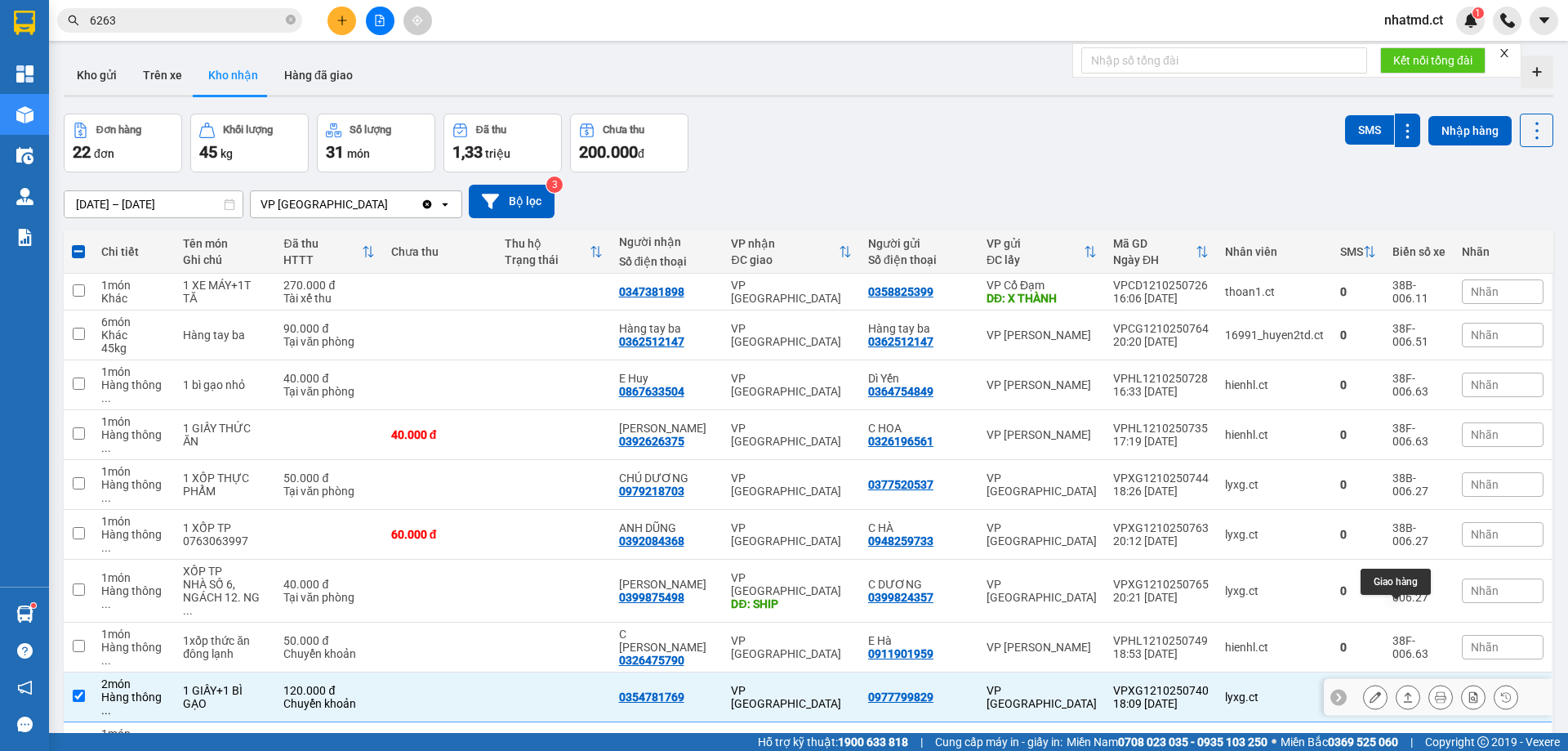
click at [1370, 692] on icon at bounding box center [1375, 697] width 11 height 11
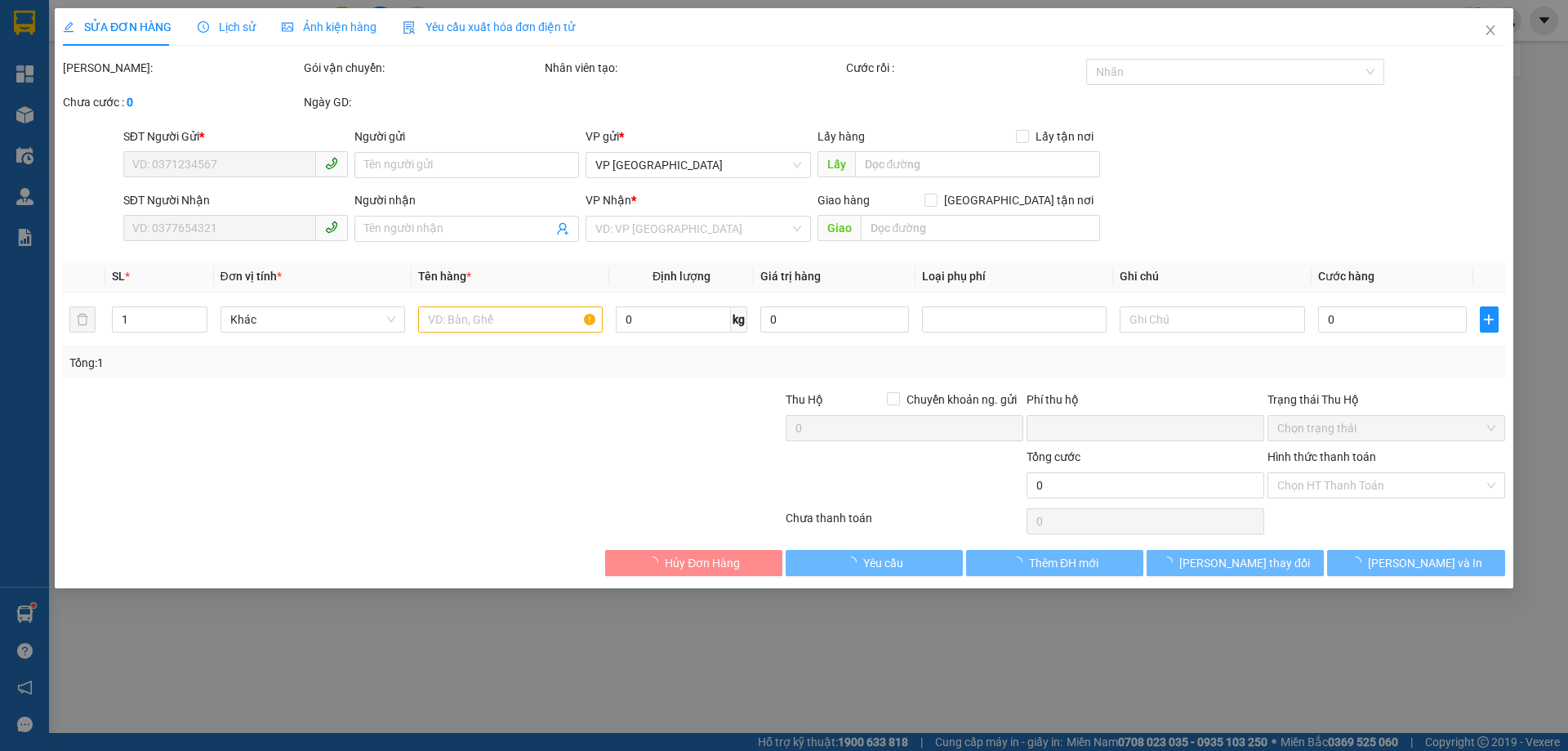
type input "0977799829"
type input "0354781769"
type input "0"
type input "120.000"
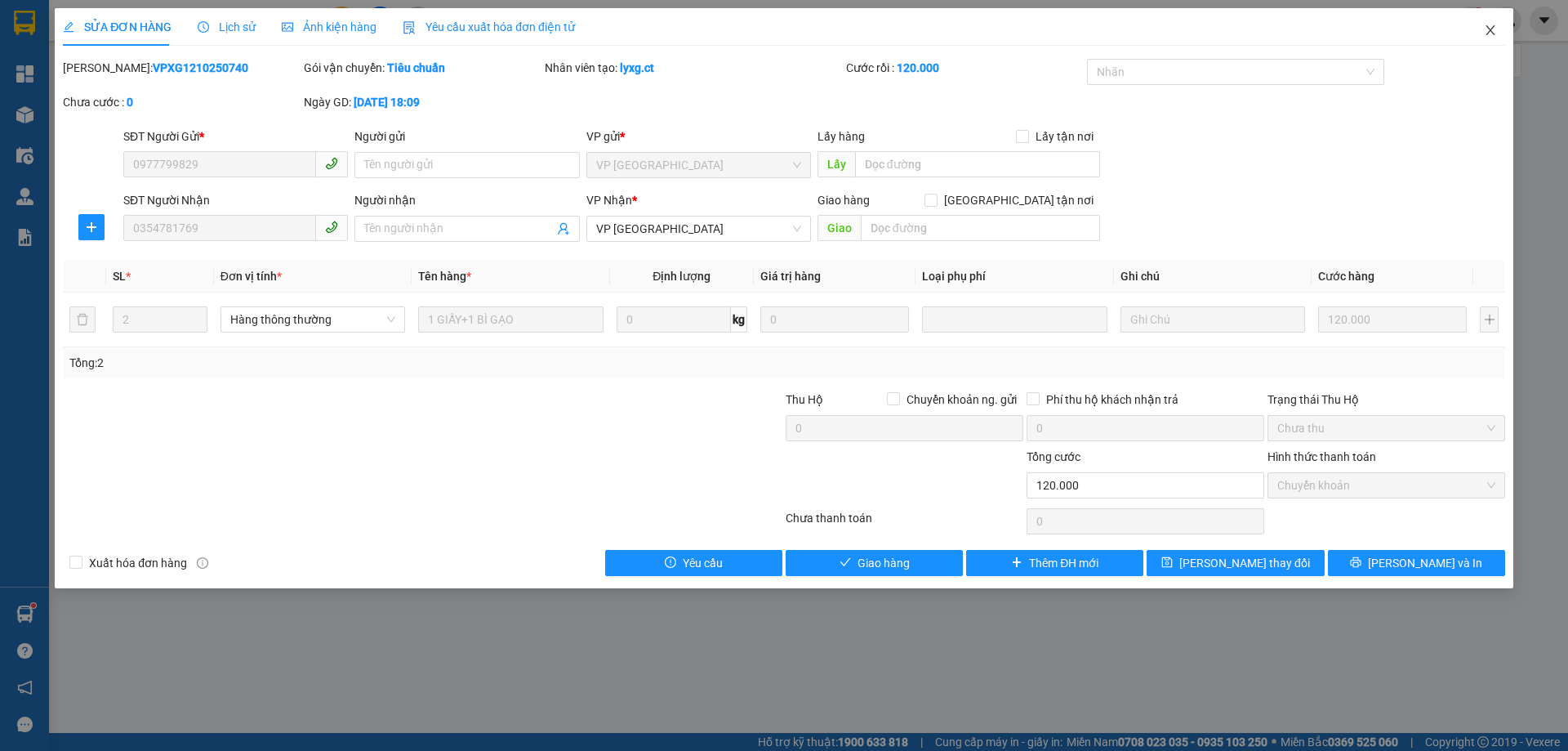
click at [1486, 26] on icon "close" at bounding box center [1491, 30] width 13 height 13
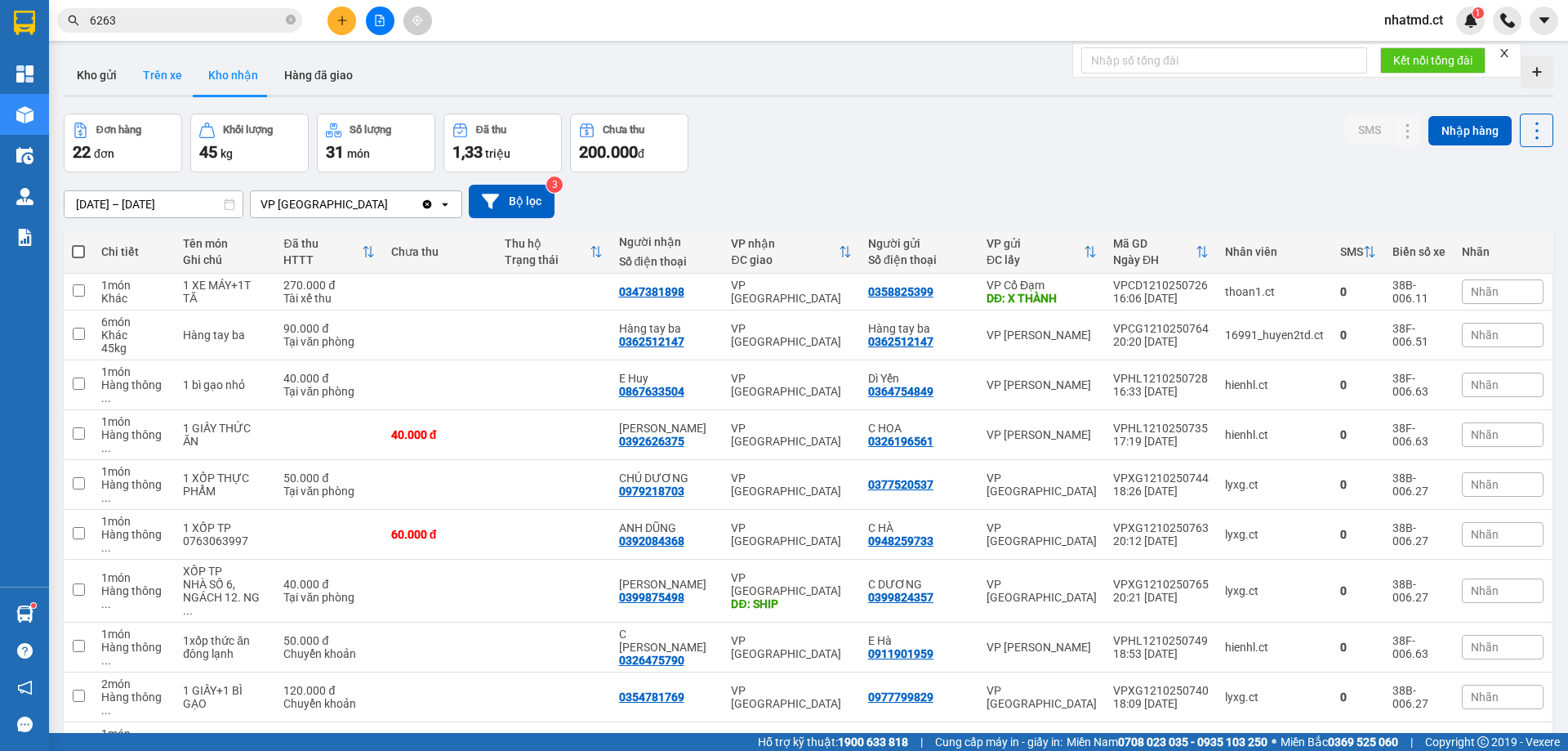
click at [148, 93] on button "Trên xe" at bounding box center [163, 75] width 66 height 39
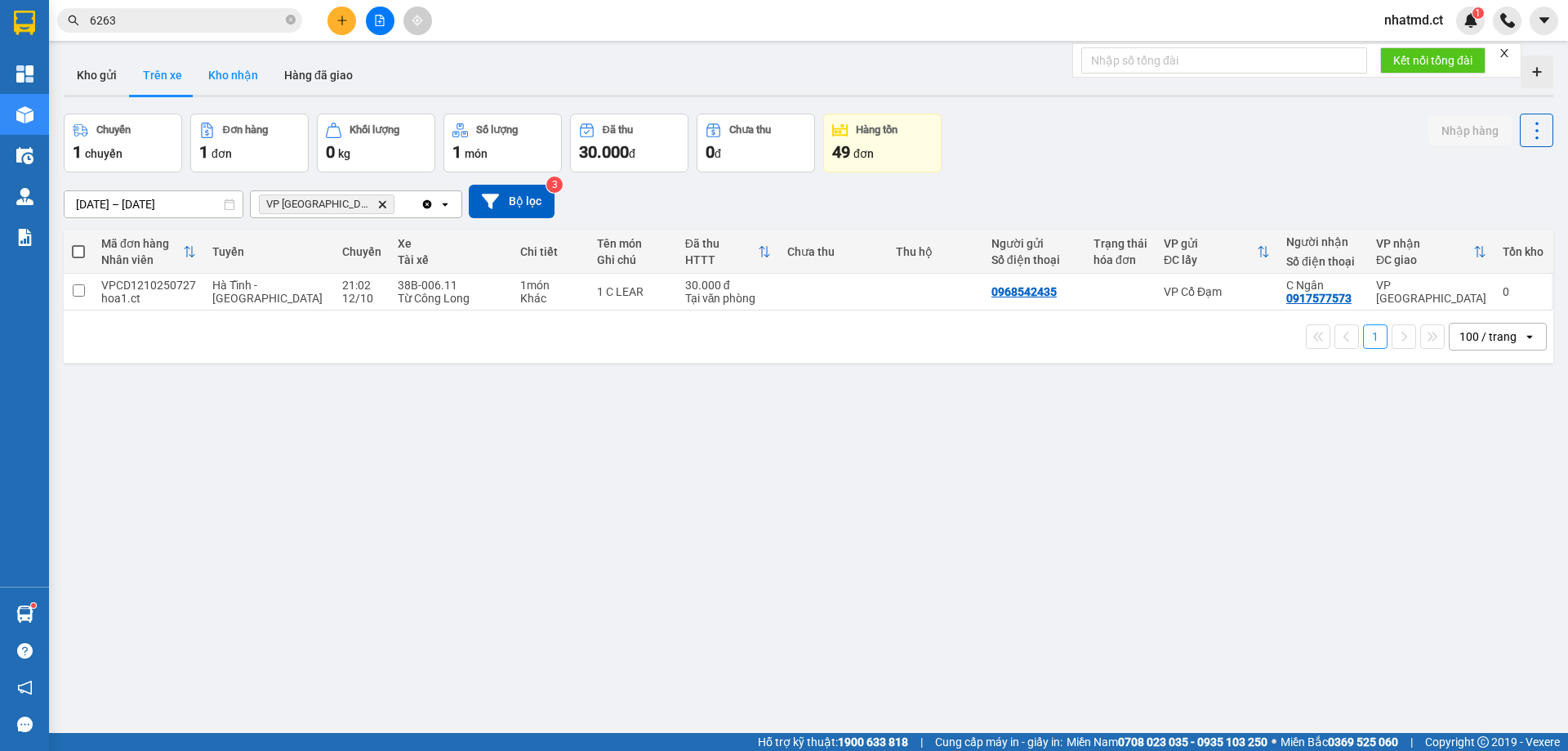
click at [195, 74] on button "Kho nhận" at bounding box center [233, 75] width 76 height 39
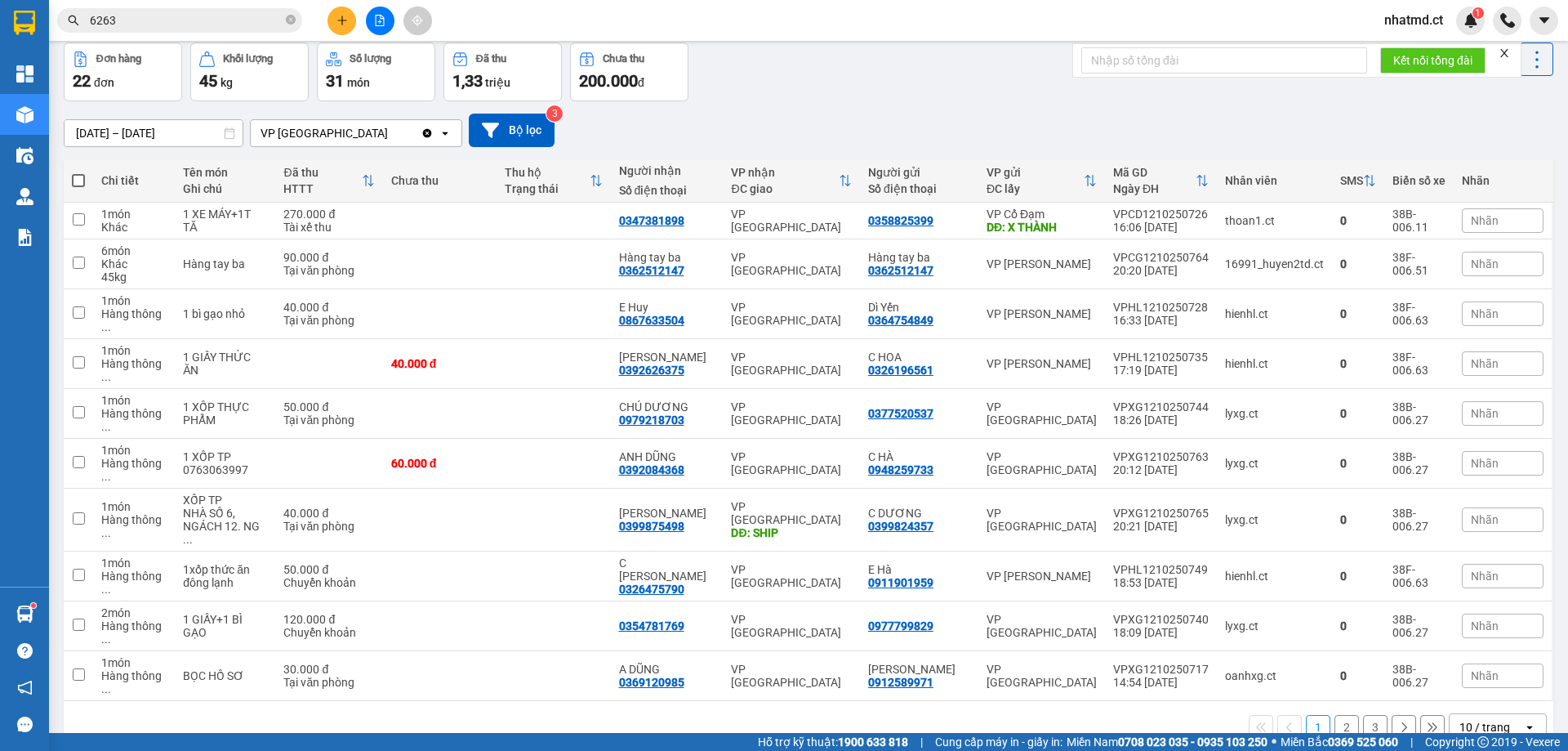
scroll to position [75, 0]
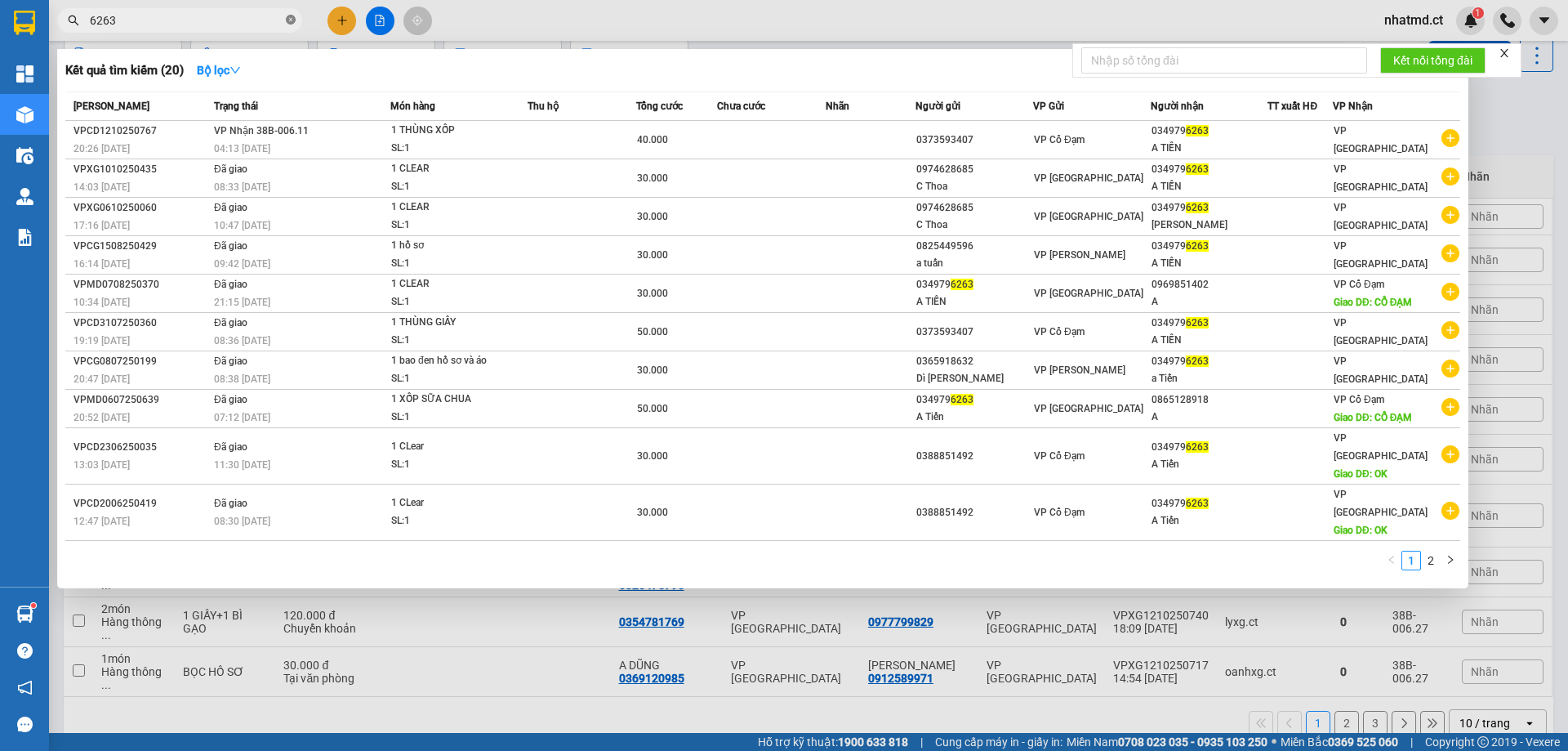
click at [289, 22] on icon "close-circle" at bounding box center [290, 20] width 9 height 9
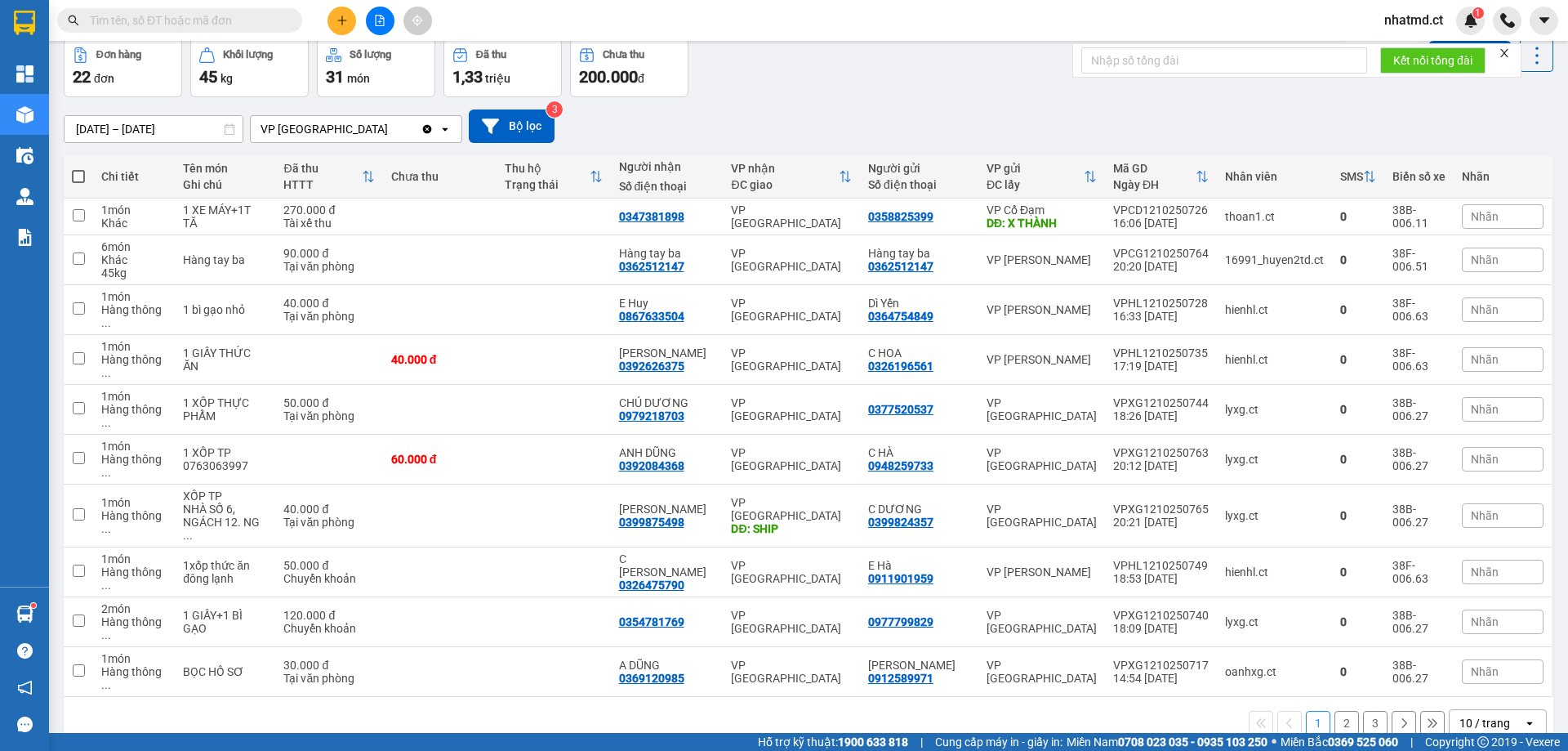
click at [261, 10] on span at bounding box center [179, 21] width 245 height 24
click at [263, 17] on input "text" at bounding box center [186, 20] width 193 height 18
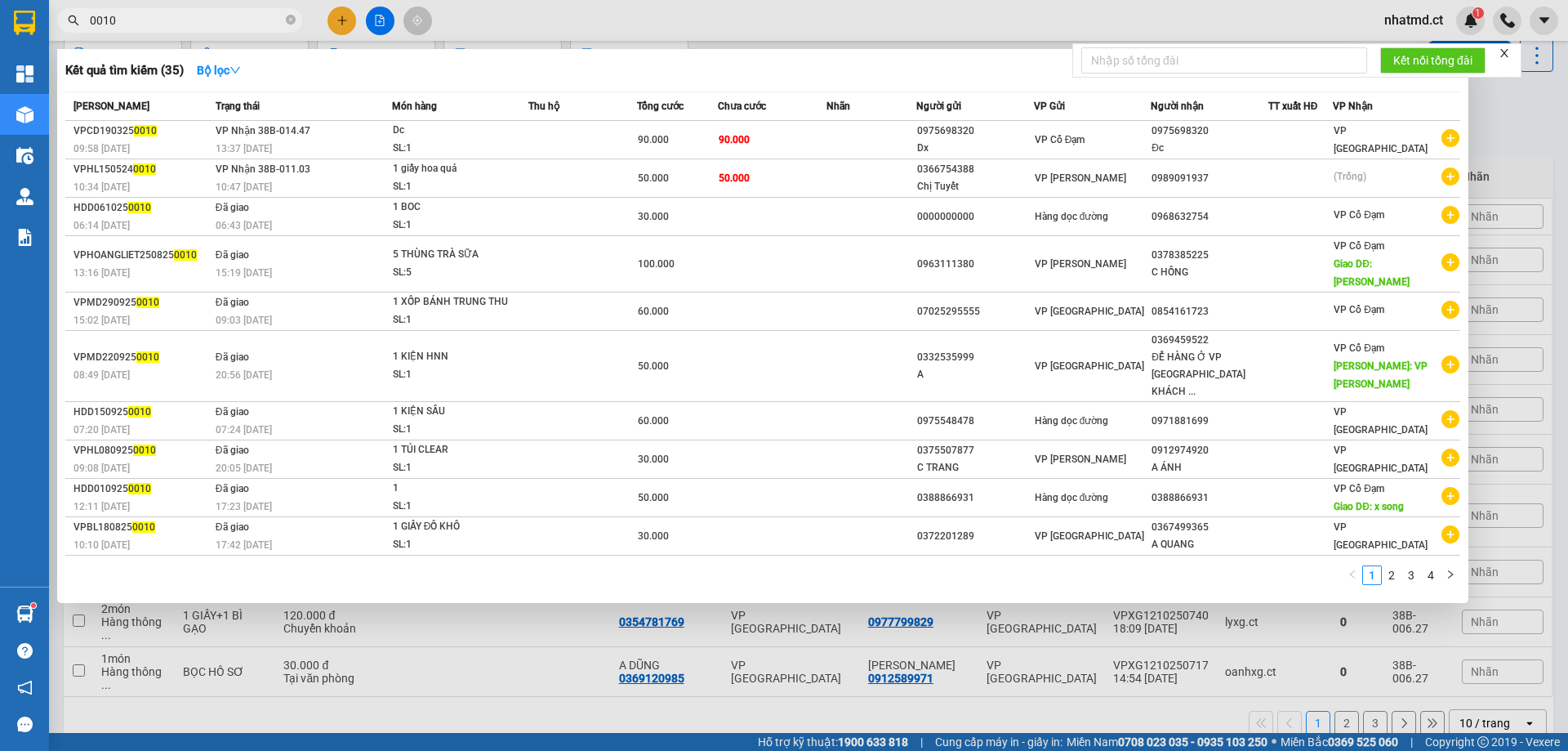
type input "0010"
click at [1493, 85] on div at bounding box center [784, 375] width 1568 height 751
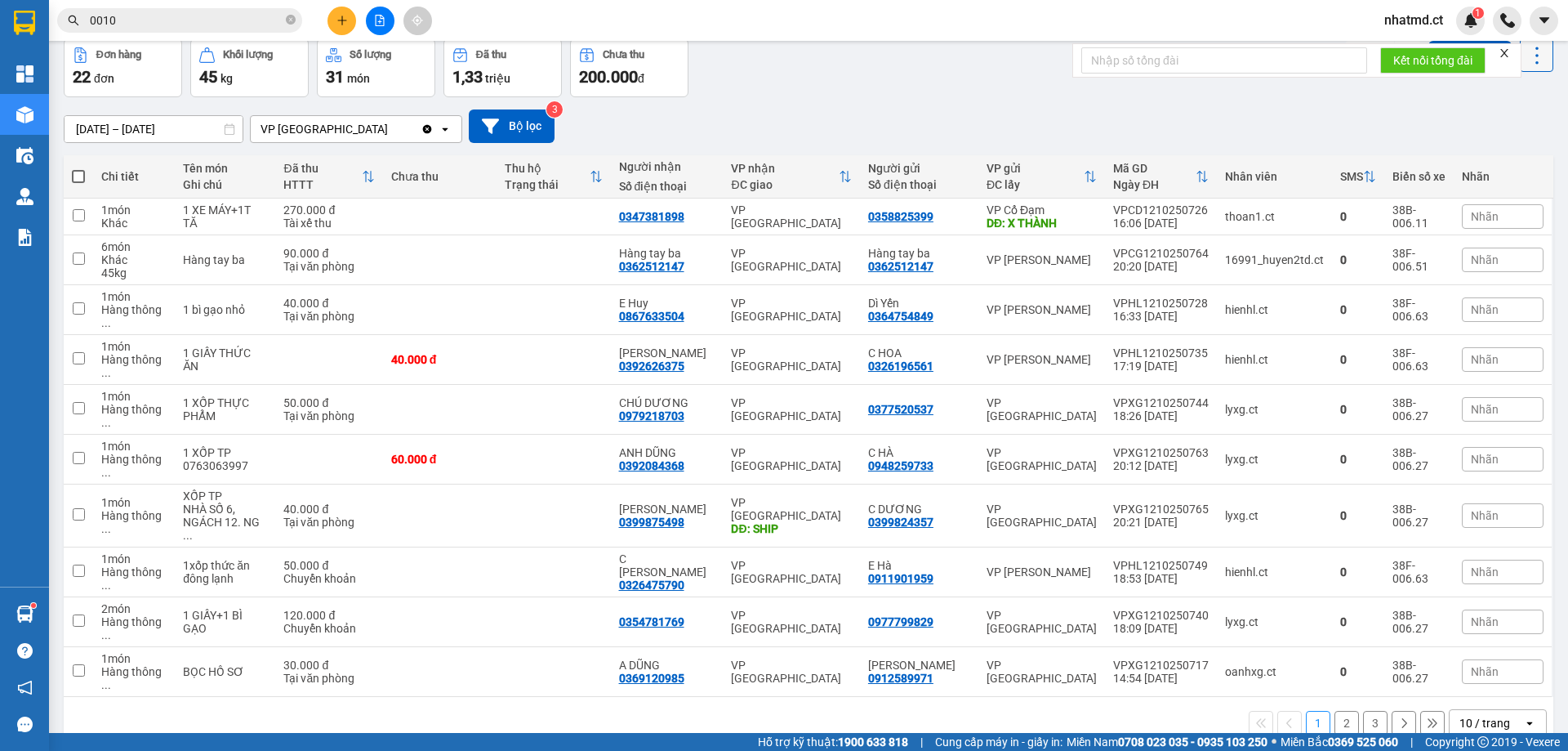
click at [1510, 53] on icon "close" at bounding box center [1505, 53] width 11 height 11
click at [1363, 211] on tr "1 món Khác 1 XE MÁY+1T TĂ 270.000 đ Tài xế thu 0347381898 VP Mỹ Đình 0358825399…" at bounding box center [809, 216] width 1490 height 37
checkbox input "true"
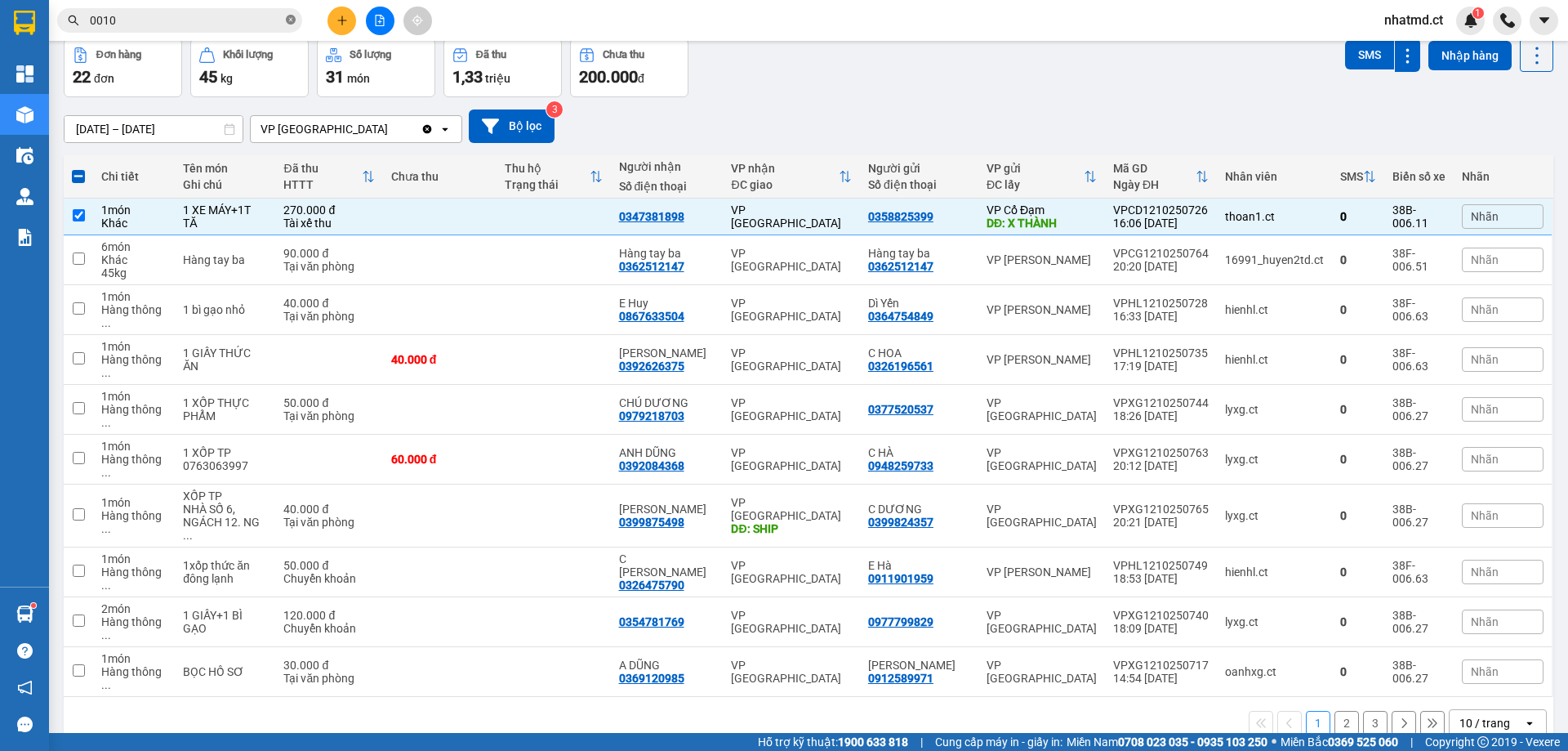
click at [291, 23] on icon "close-circle" at bounding box center [290, 20] width 9 height 9
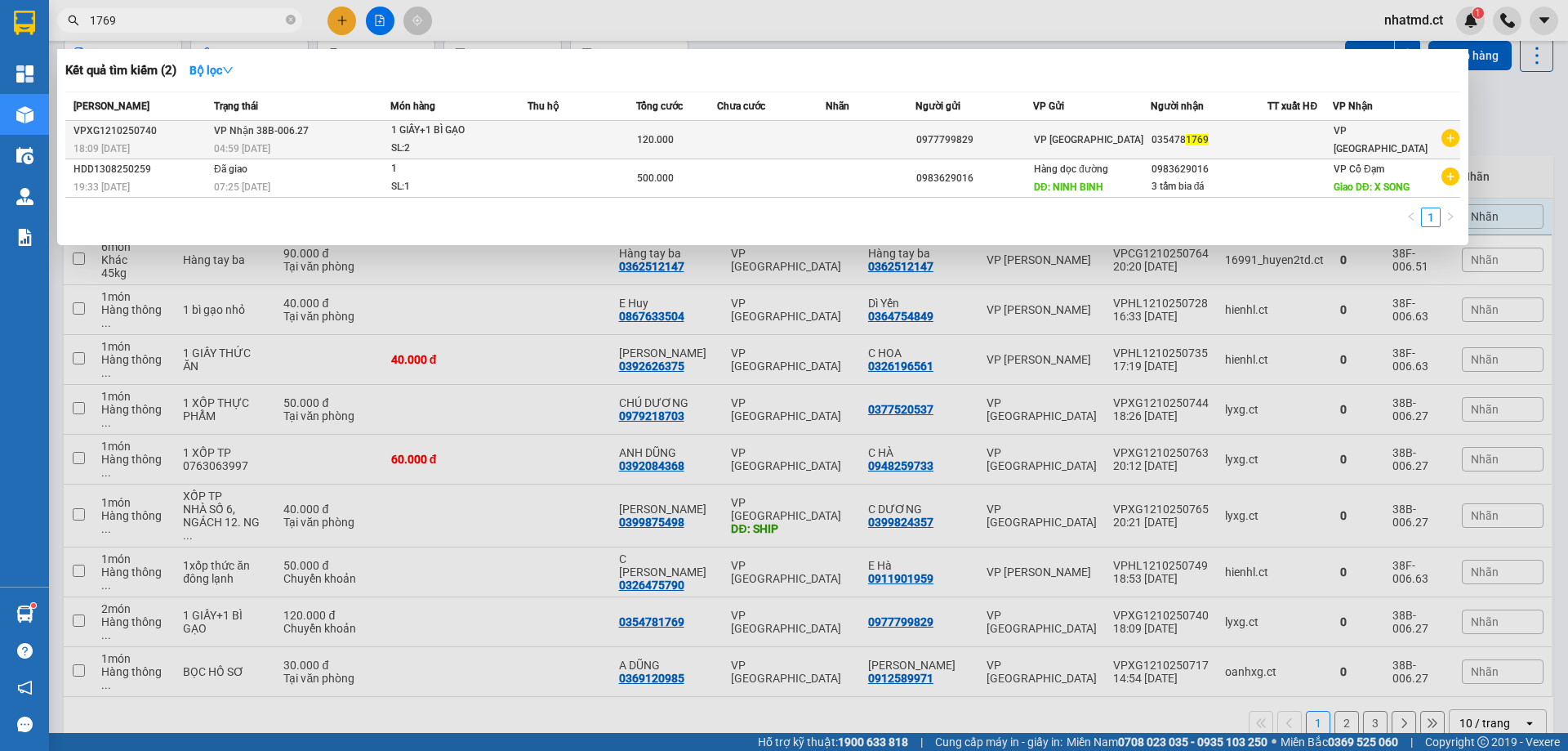
type input "1769"
click at [424, 147] on div "SL: 2" at bounding box center [452, 149] width 122 height 18
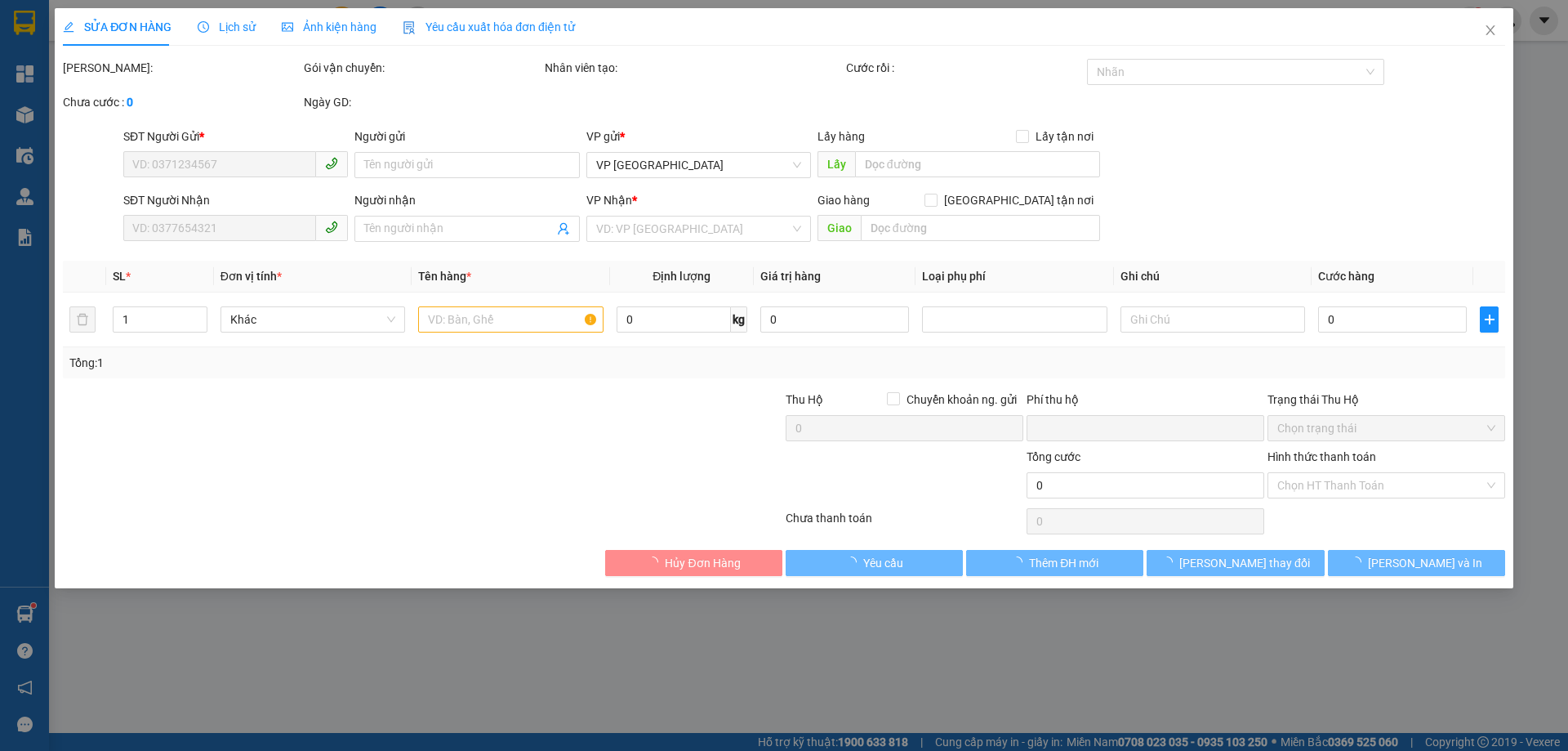
type input "0977799829"
type input "0354781769"
type input "0"
type input "120.000"
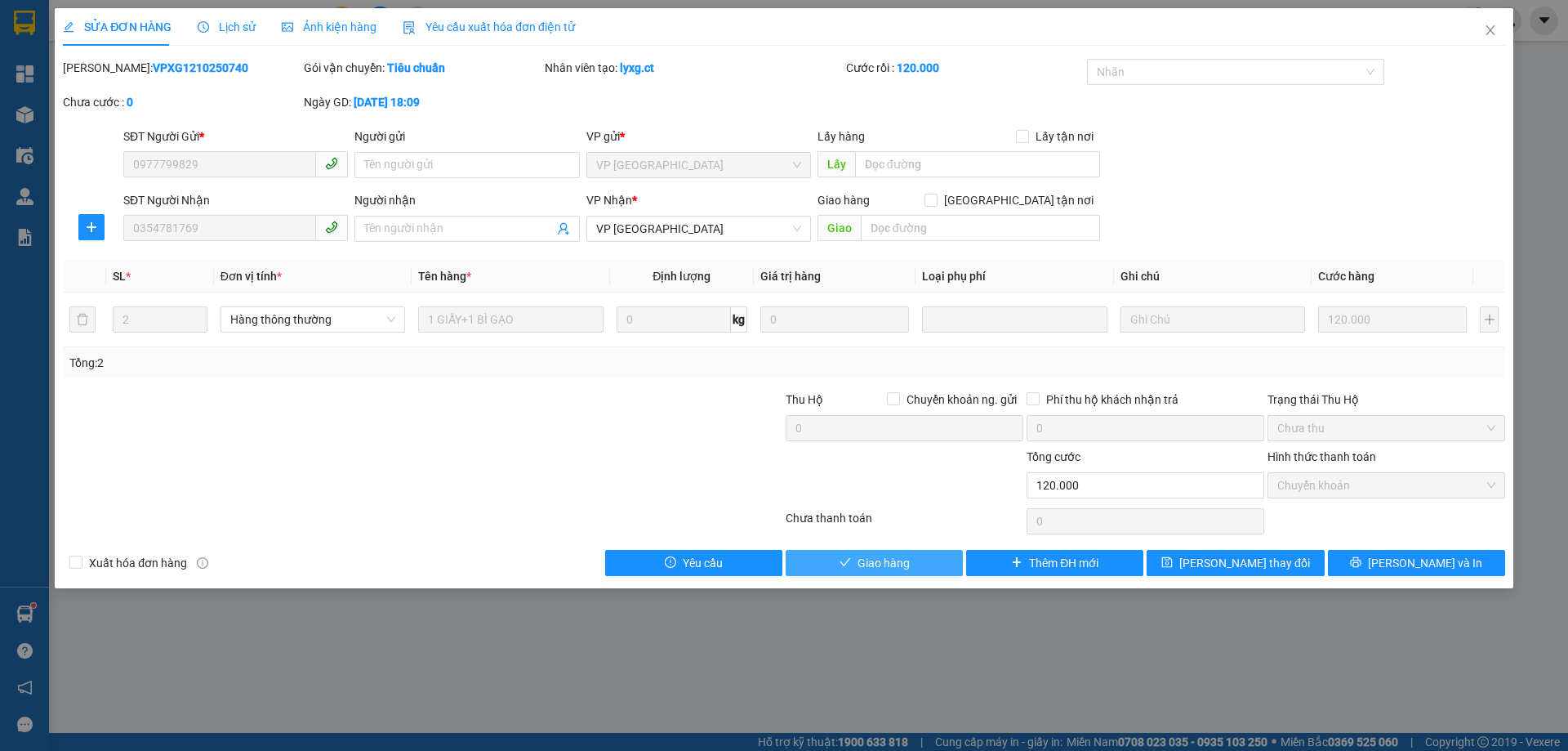
click at [918, 559] on button "Giao hàng" at bounding box center [874, 563] width 178 height 26
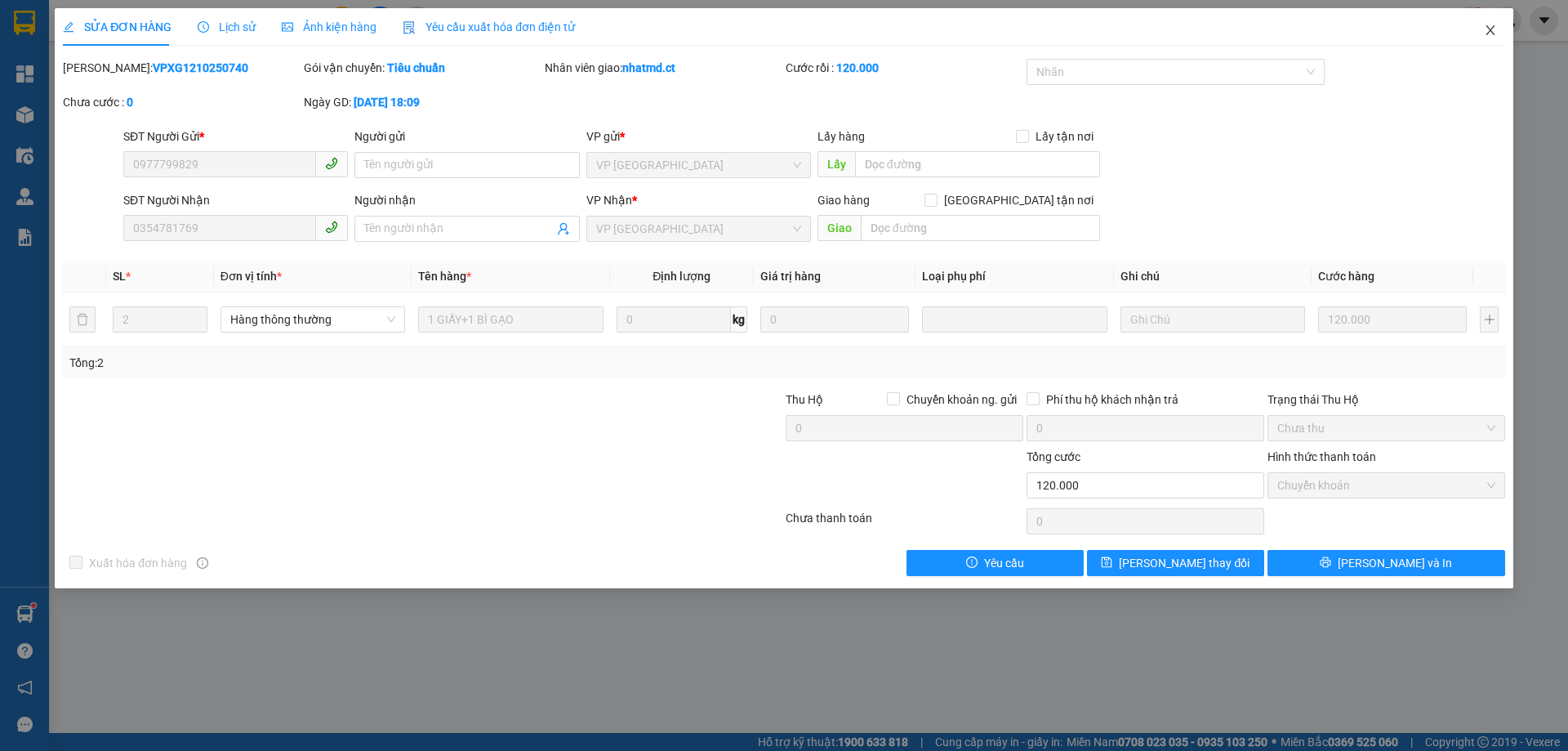
click at [1494, 31] on icon "close" at bounding box center [1491, 30] width 13 height 13
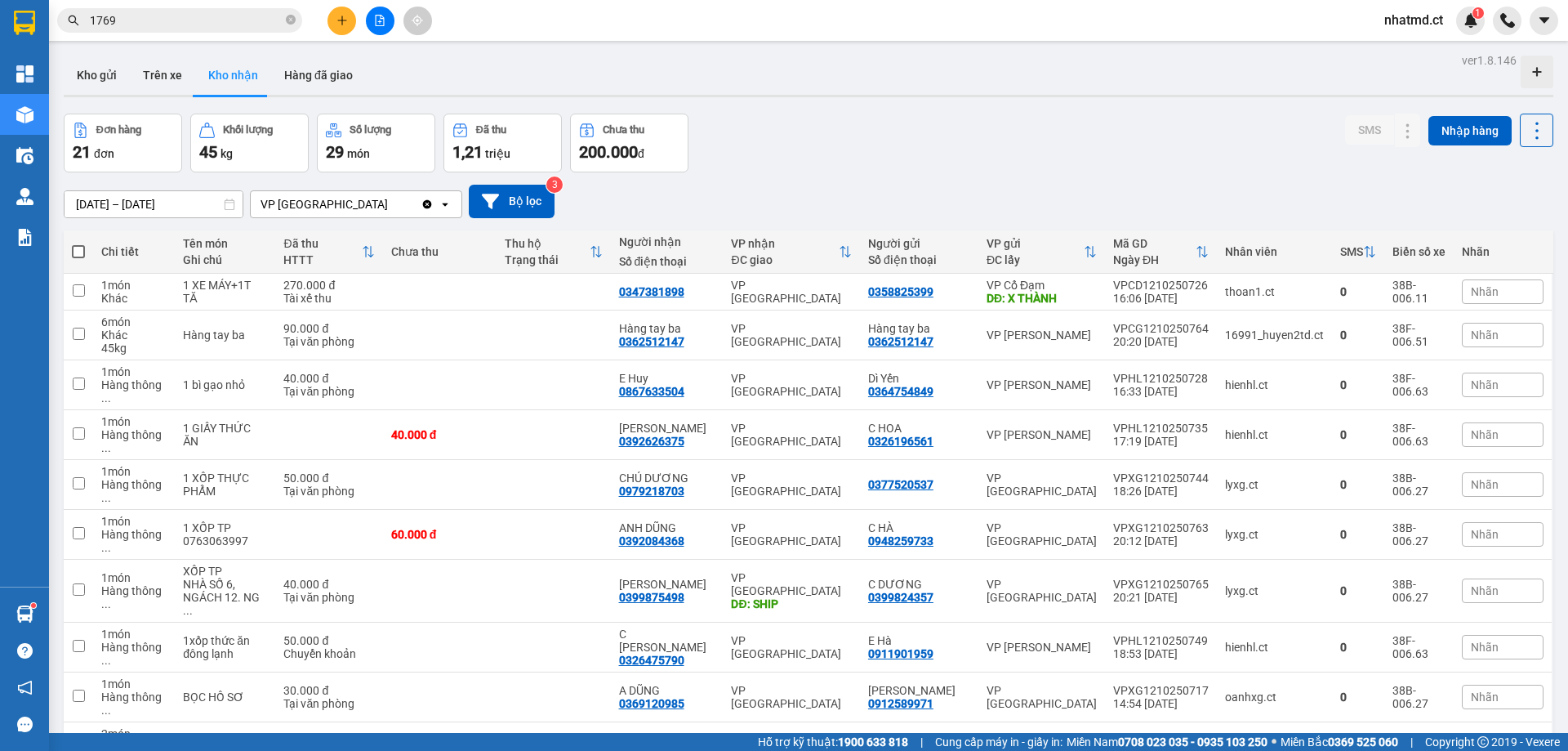
click at [1466, 649] on div "100 / trang" at bounding box center [1485, 657] width 98 height 29
click at [604, 393] on td at bounding box center [553, 384] width 114 height 50
checkbox input "true"
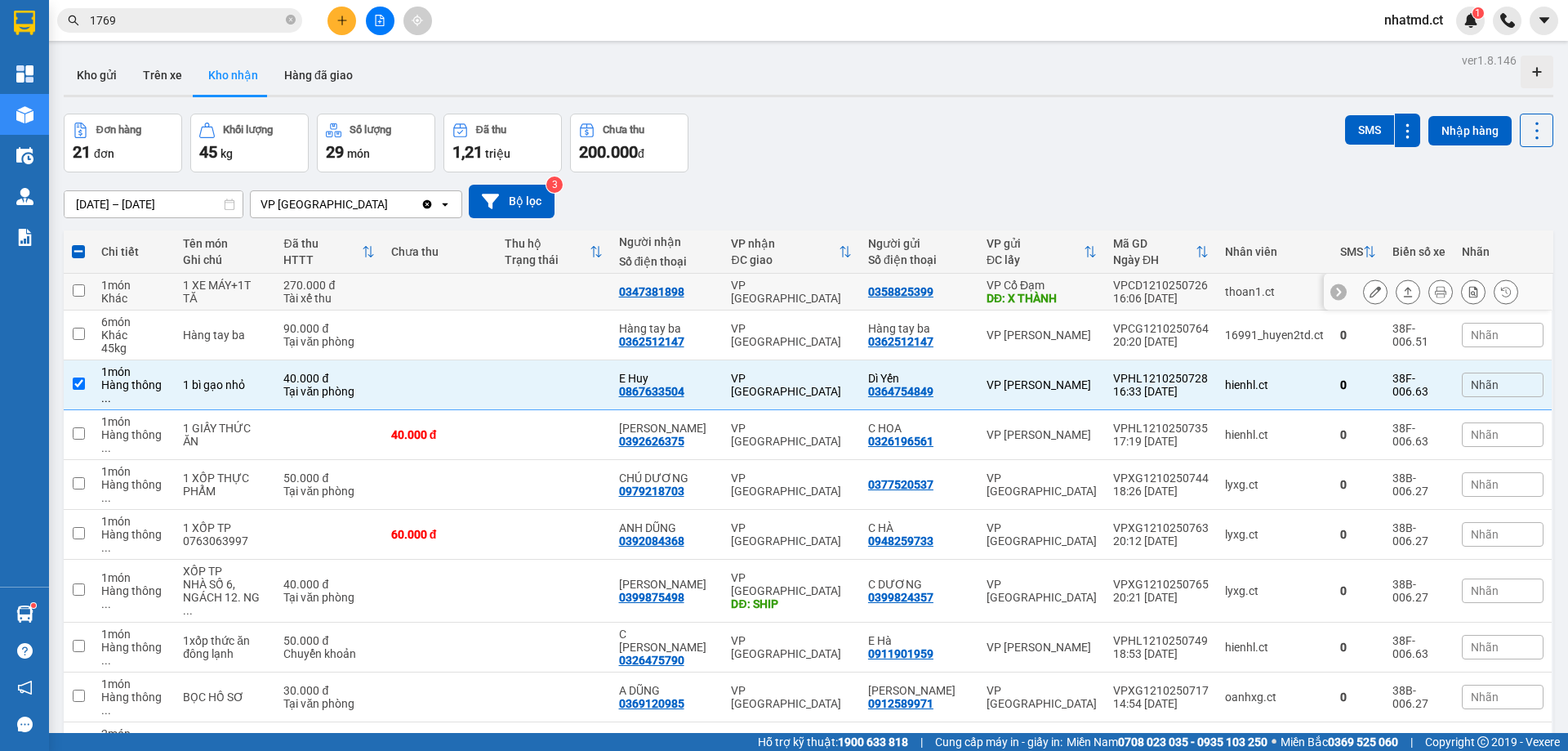
click at [598, 278] on td at bounding box center [553, 291] width 114 height 37
checkbox input "true"
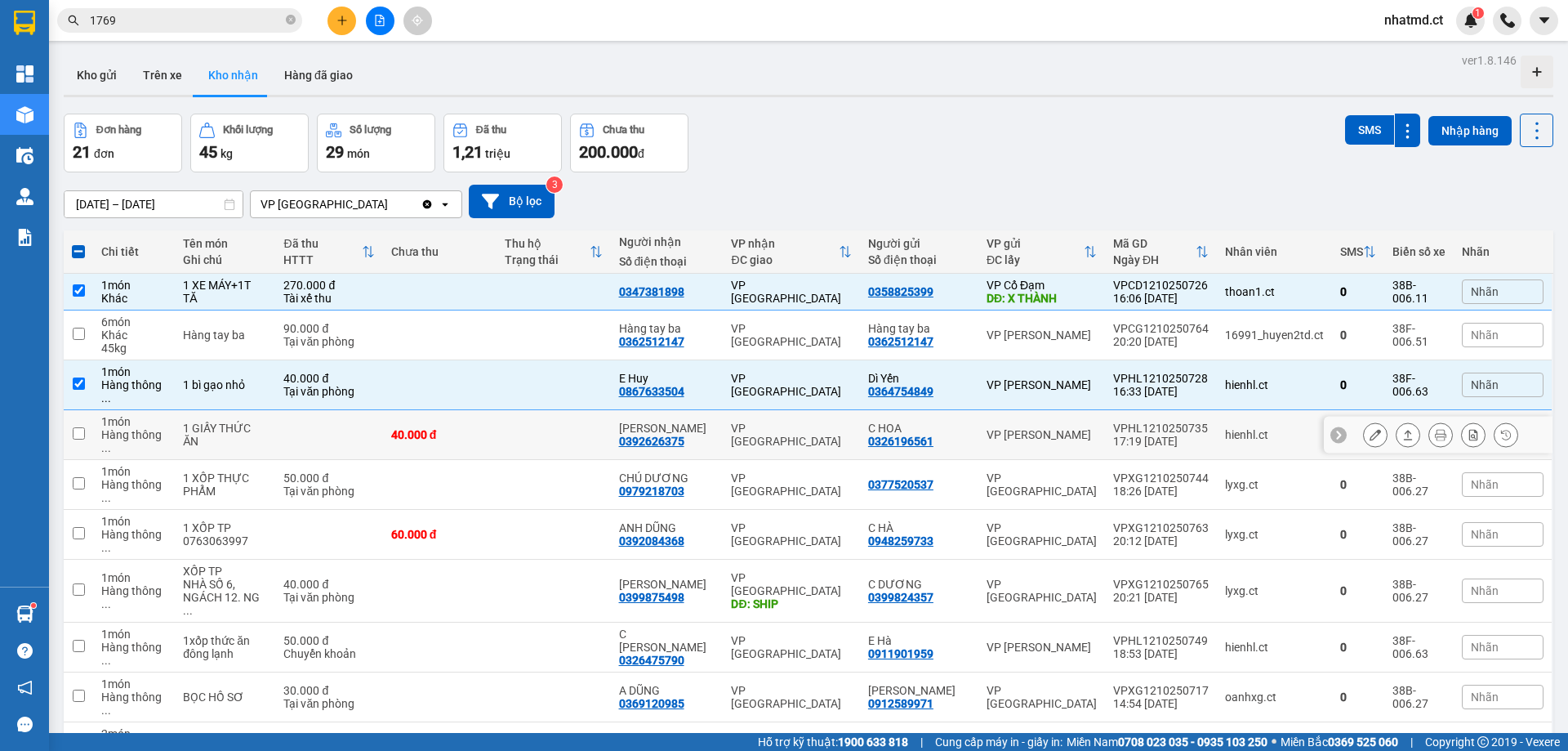
click at [602, 417] on td at bounding box center [553, 434] width 114 height 50
checkbox input "true"
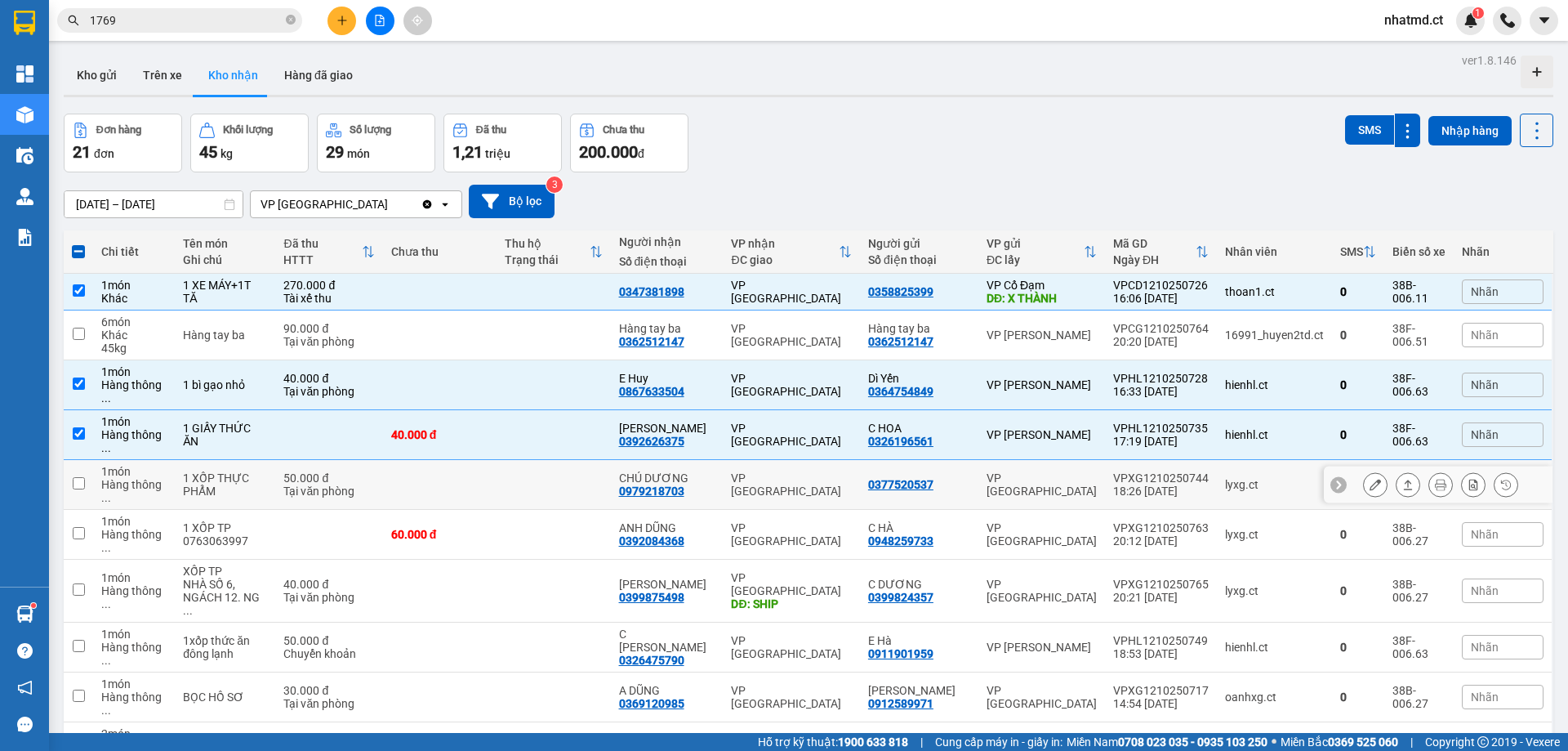
click at [562, 461] on td at bounding box center [553, 485] width 114 height 50
checkbox input "true"
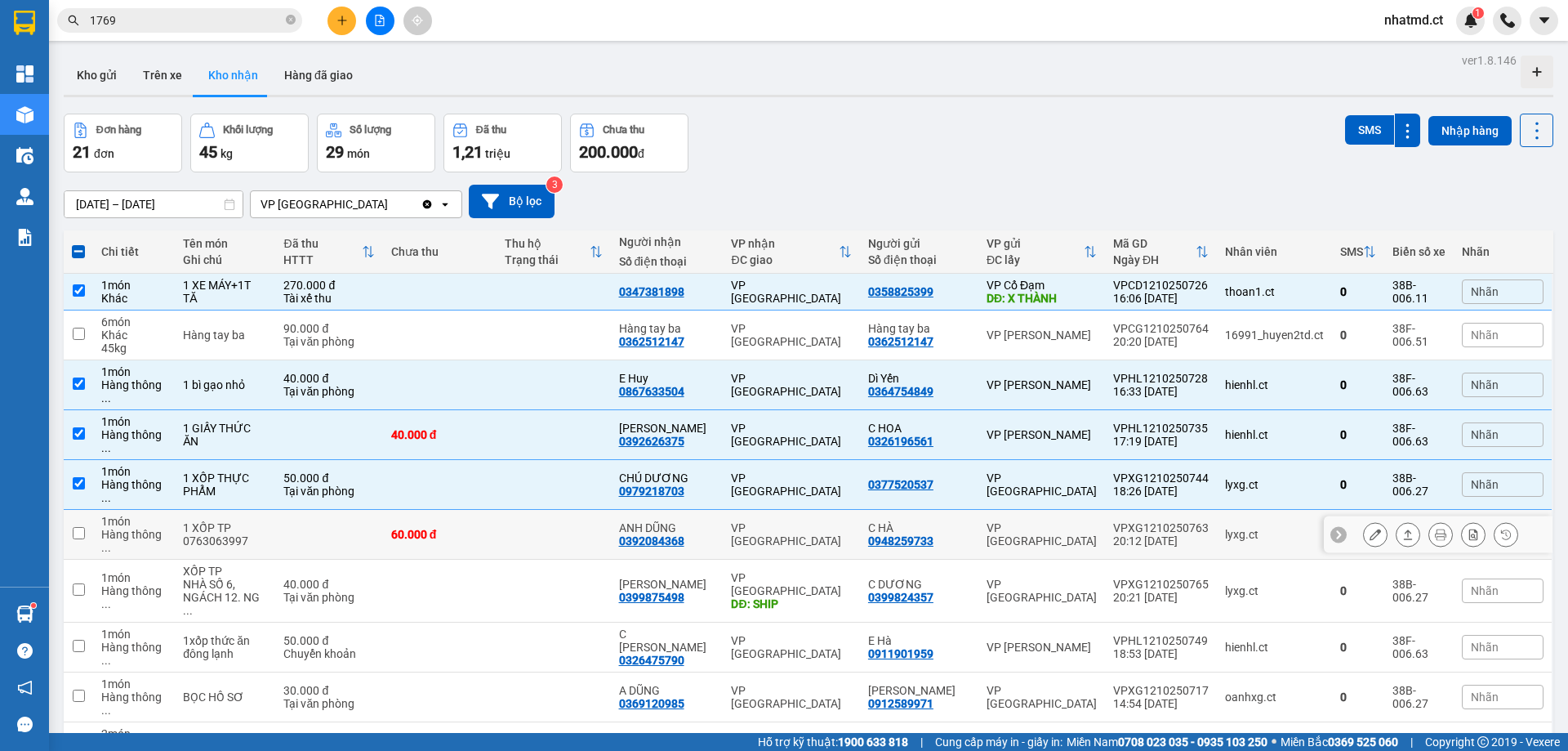
click at [570, 510] on td at bounding box center [553, 535] width 114 height 50
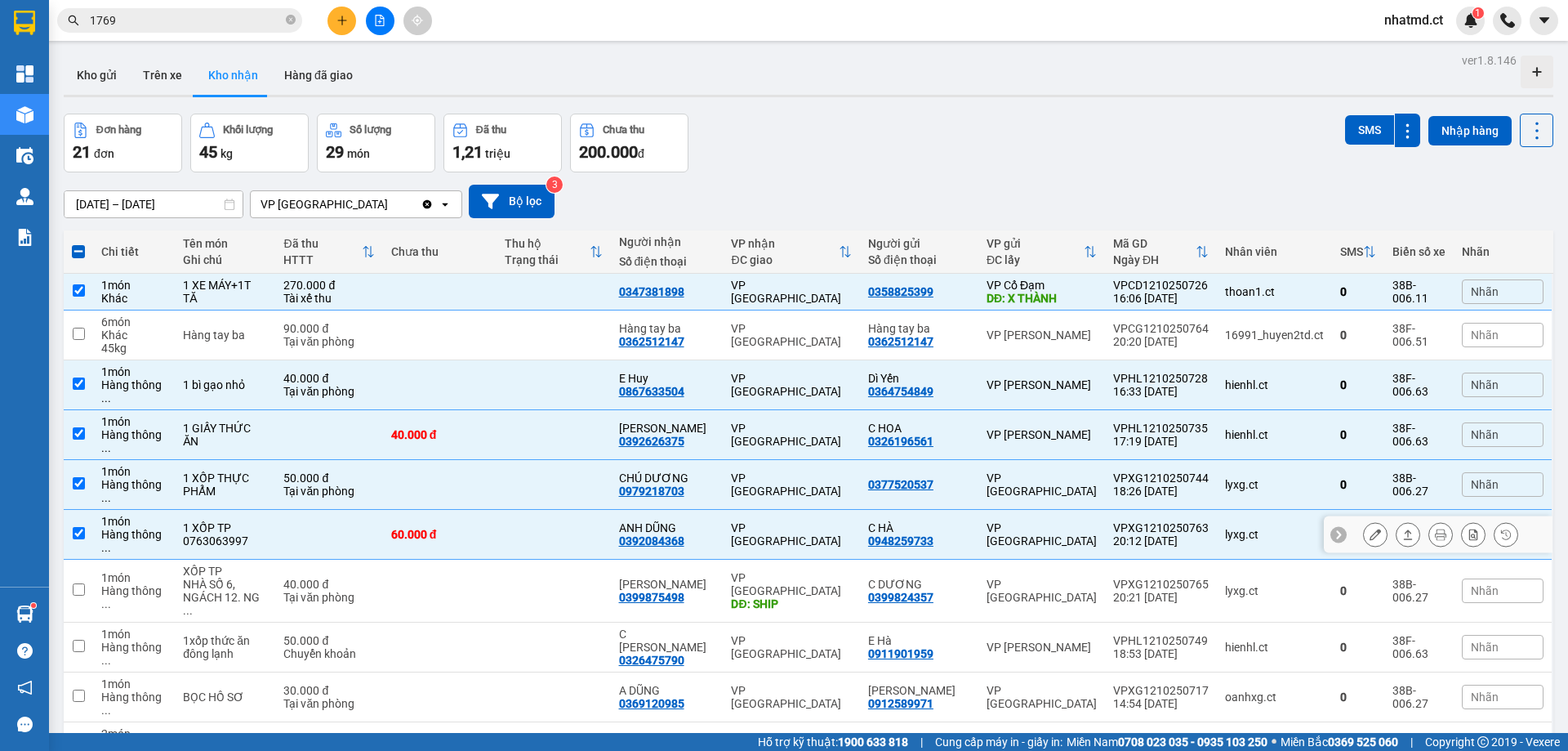
checkbox input "true"
click at [559, 560] on td at bounding box center [553, 591] width 114 height 63
checkbox input "true"
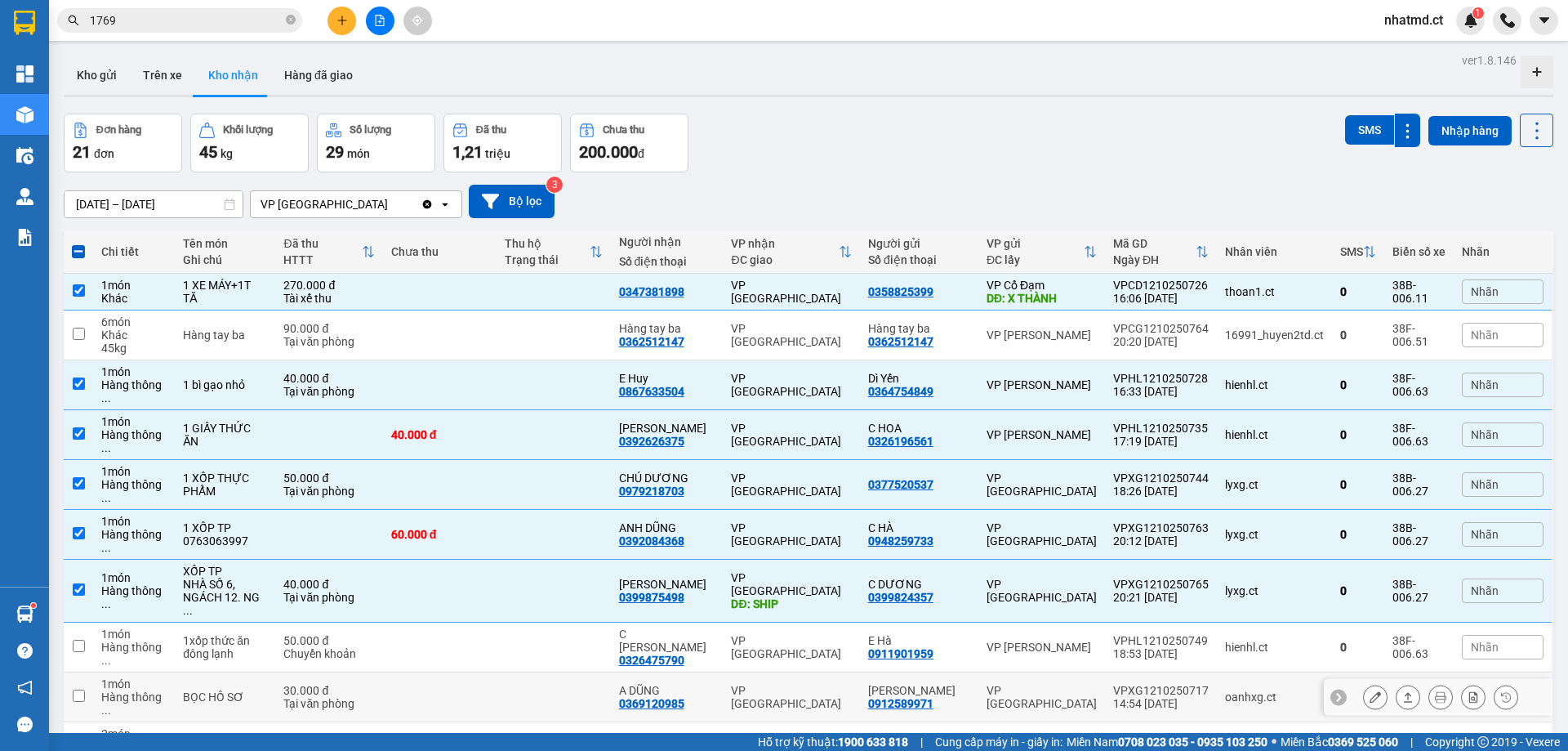
click at [495, 673] on td at bounding box center [440, 697] width 114 height 50
checkbox input "true"
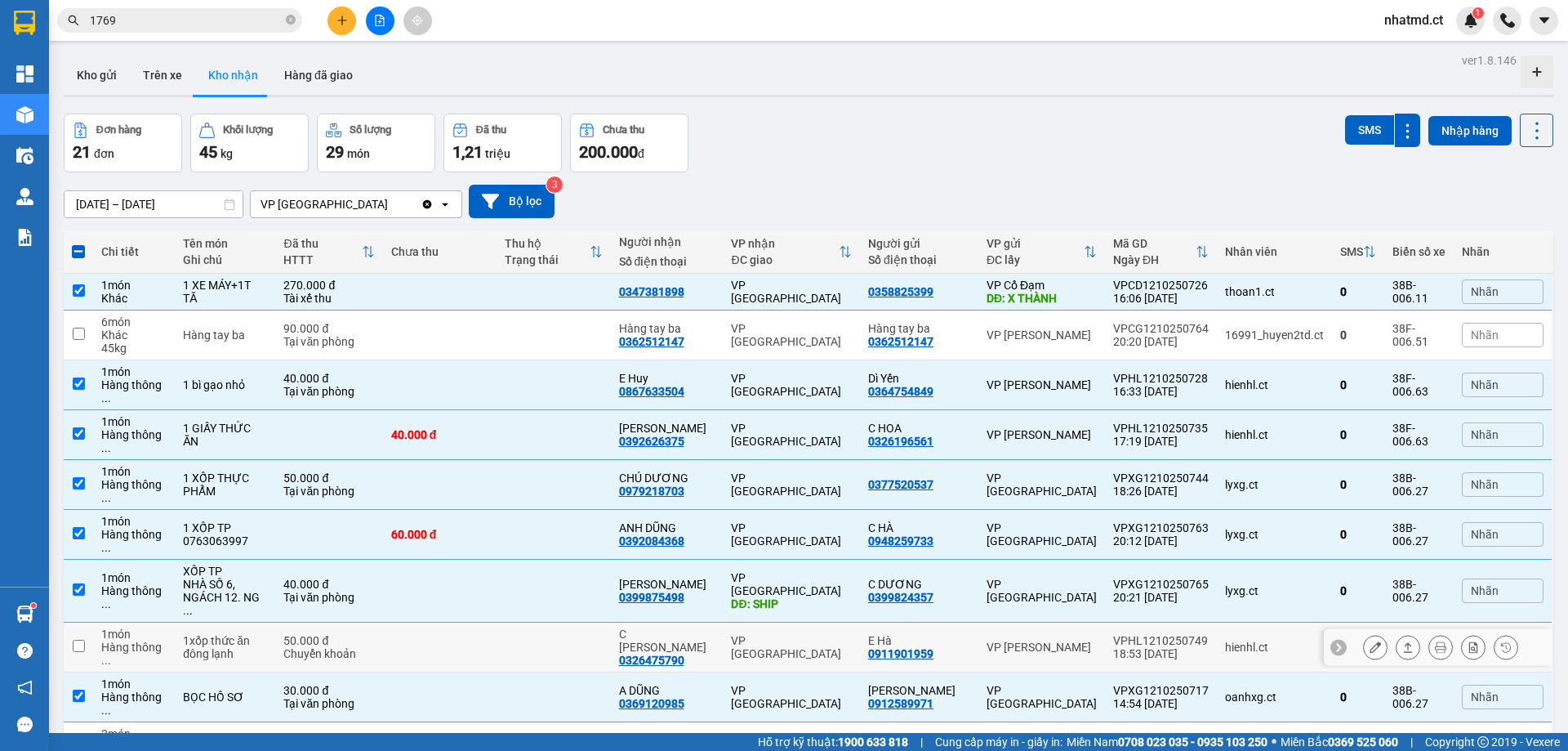
click at [481, 623] on td at bounding box center [440, 648] width 114 height 50
checkbox input "true"
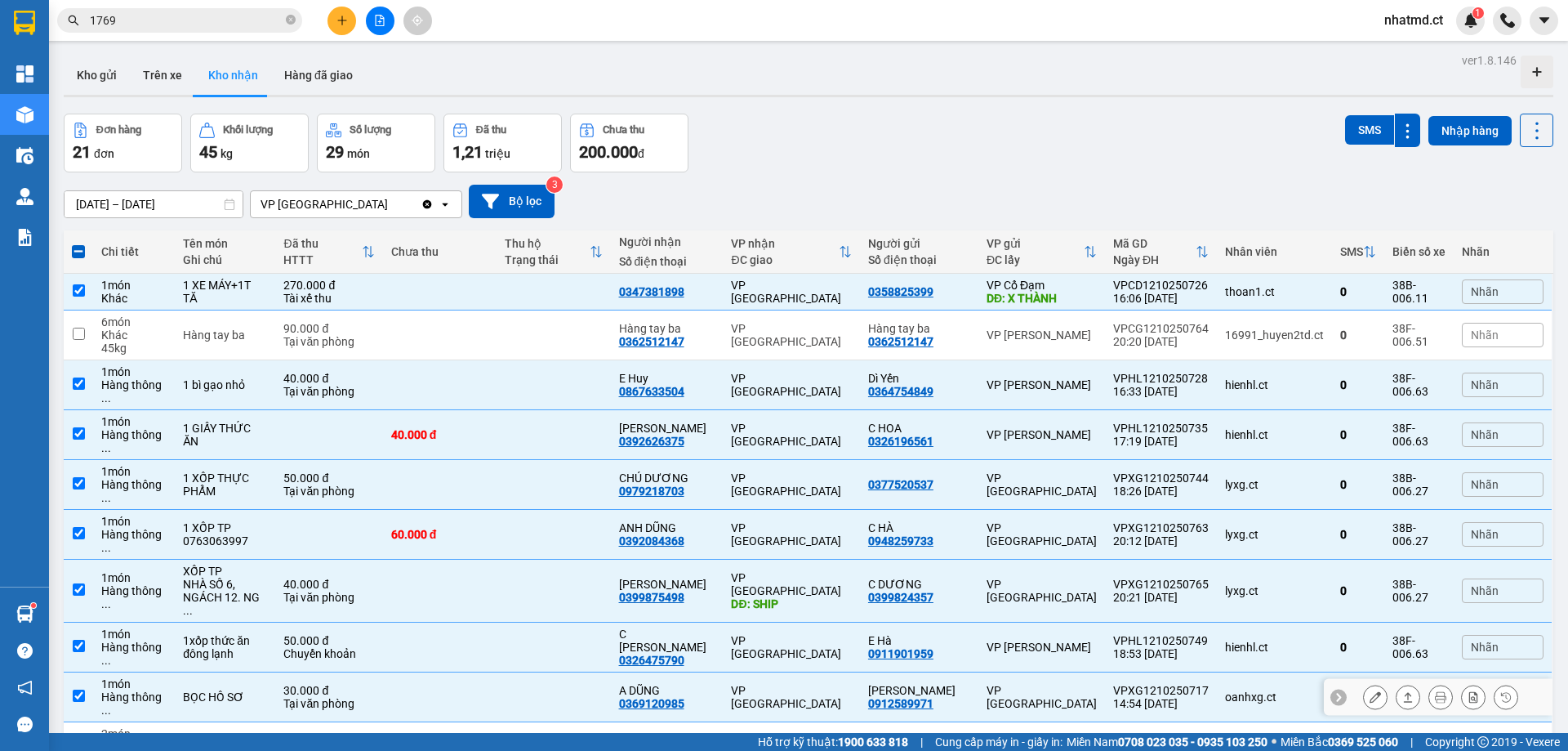
scroll to position [164, 0]
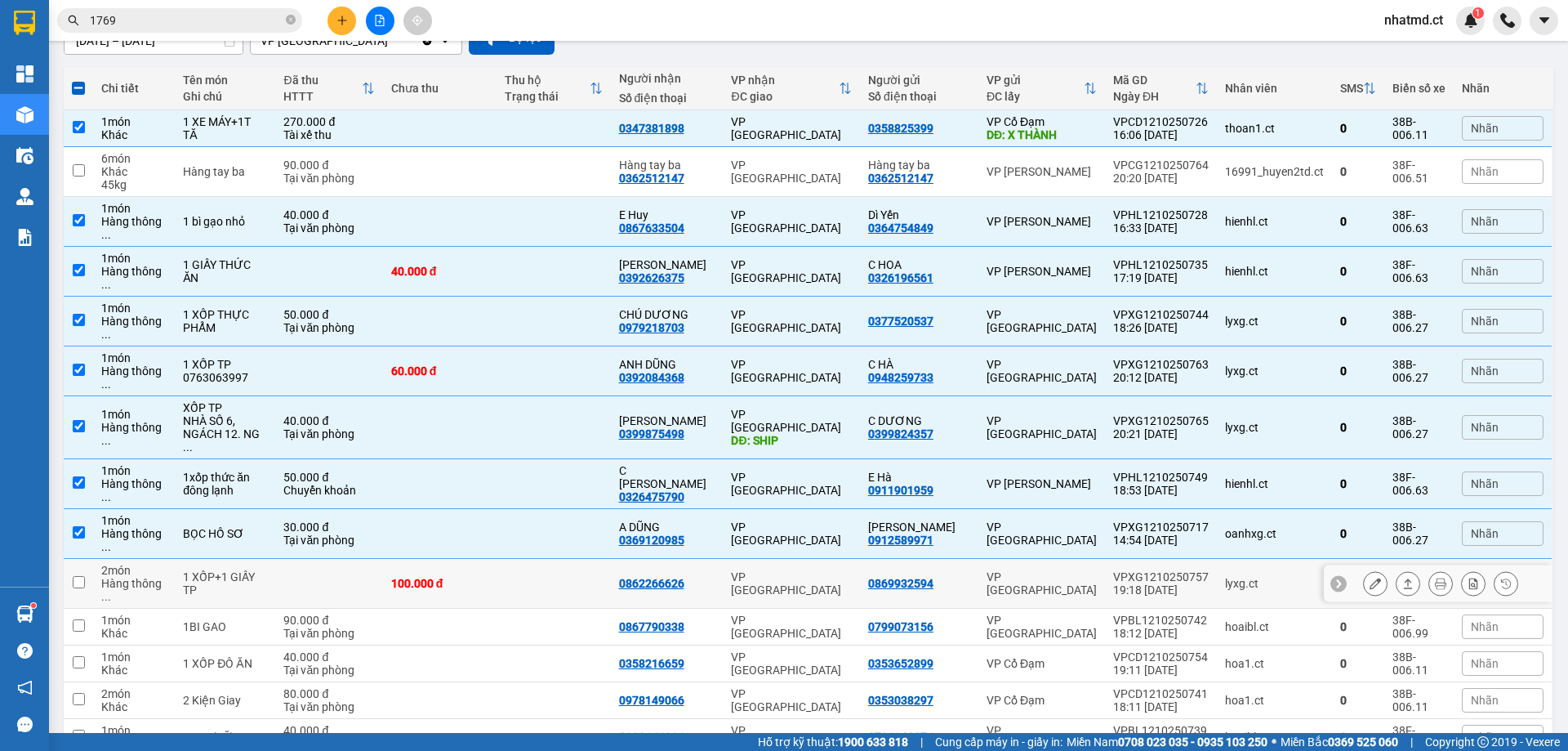
click at [540, 559] on td at bounding box center [553, 584] width 114 height 50
checkbox input "true"
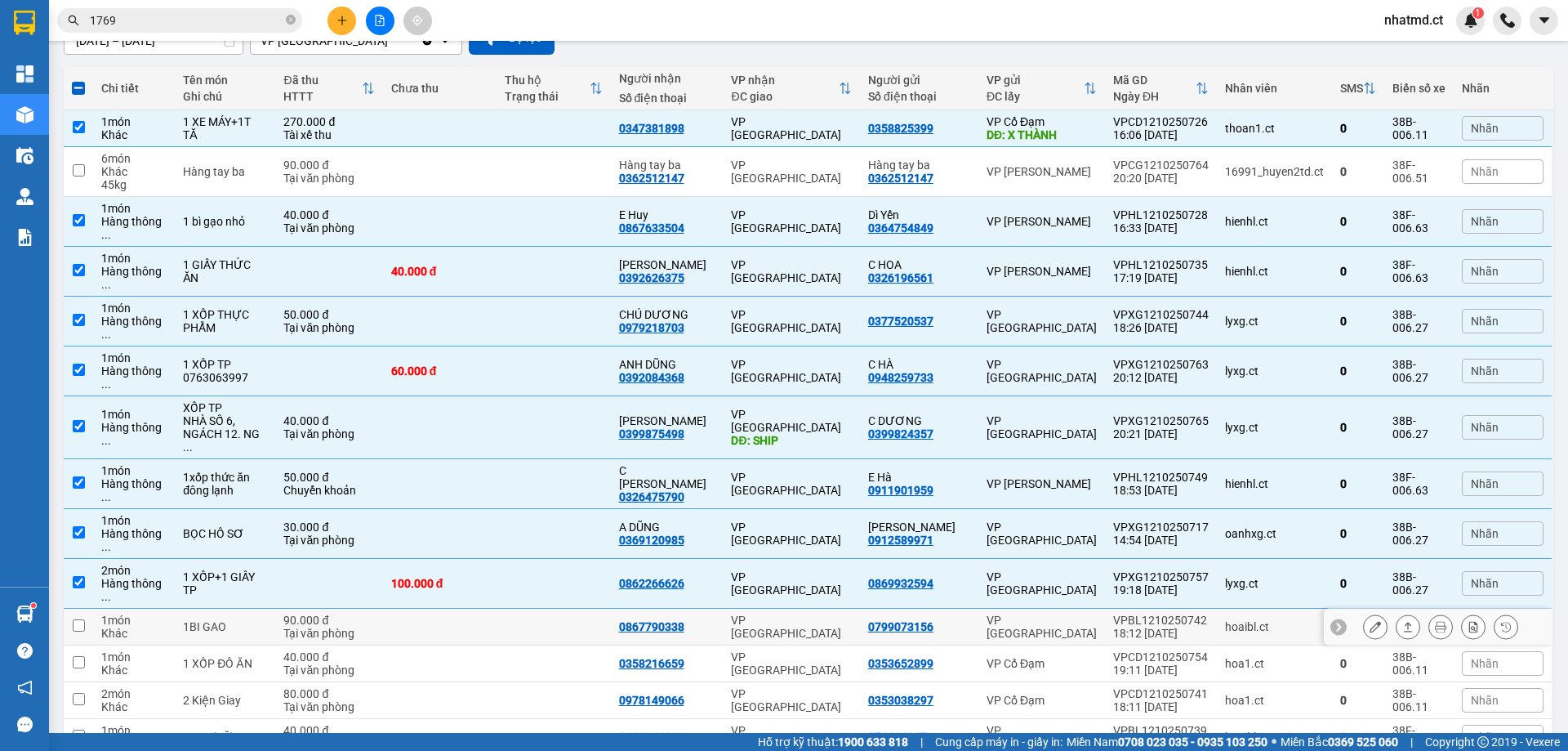
click at [475, 609] on td at bounding box center [440, 627] width 114 height 37
checkbox input "true"
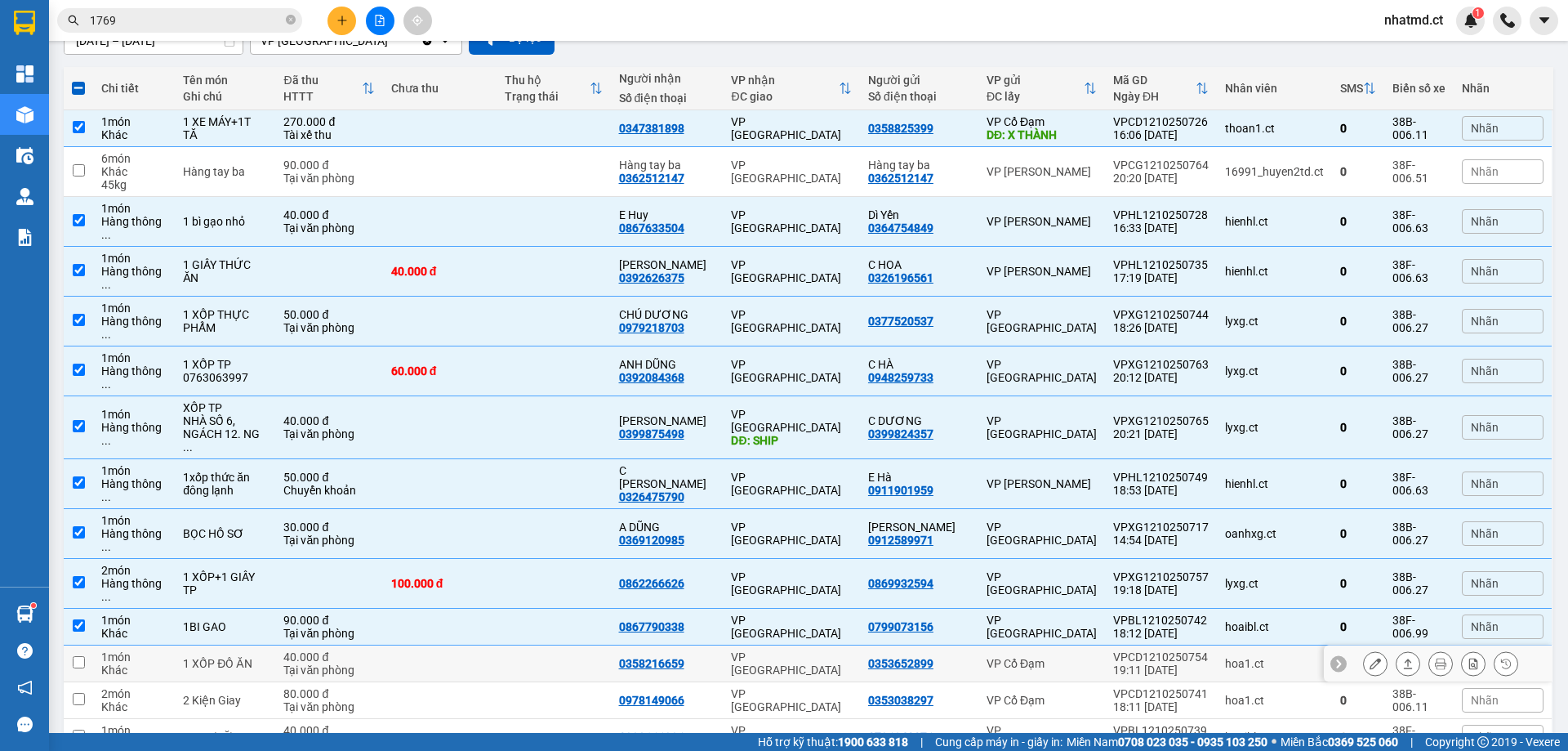
click at [490, 682] on td at bounding box center [440, 700] width 114 height 37
checkbox input "true"
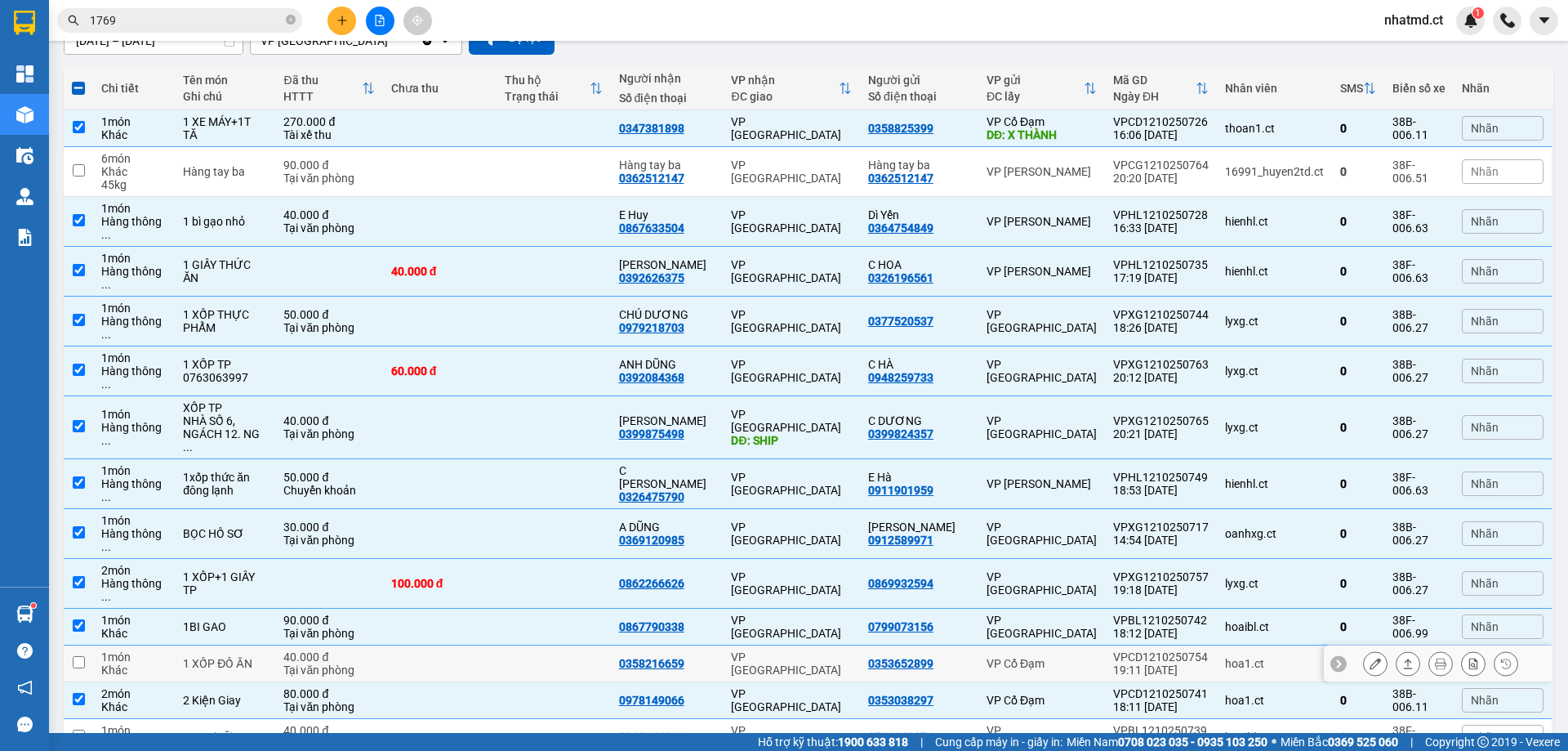
click at [497, 646] on td at bounding box center [440, 664] width 114 height 37
checkbox input "true"
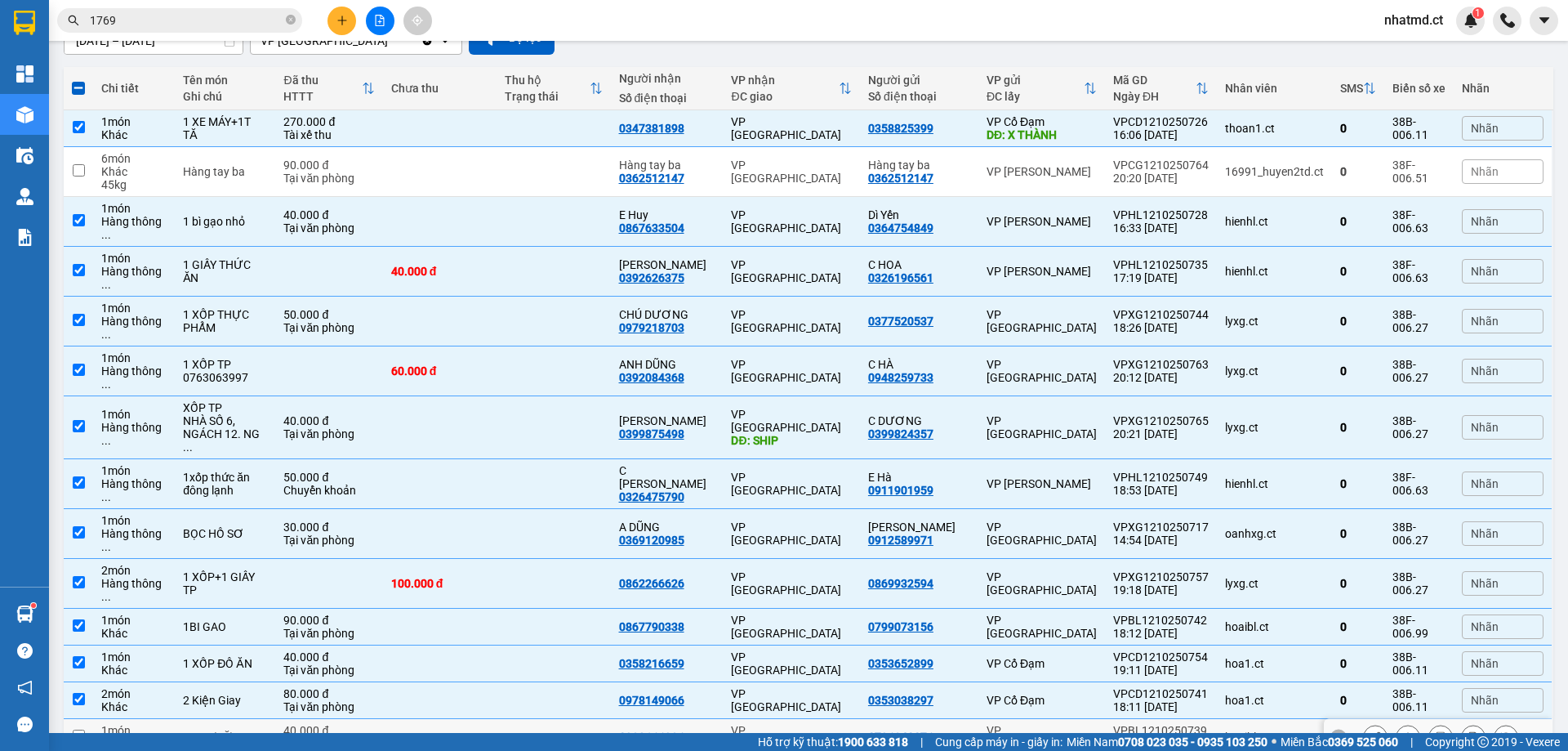
click at [463, 719] on td at bounding box center [440, 737] width 114 height 37
checkbox input "true"
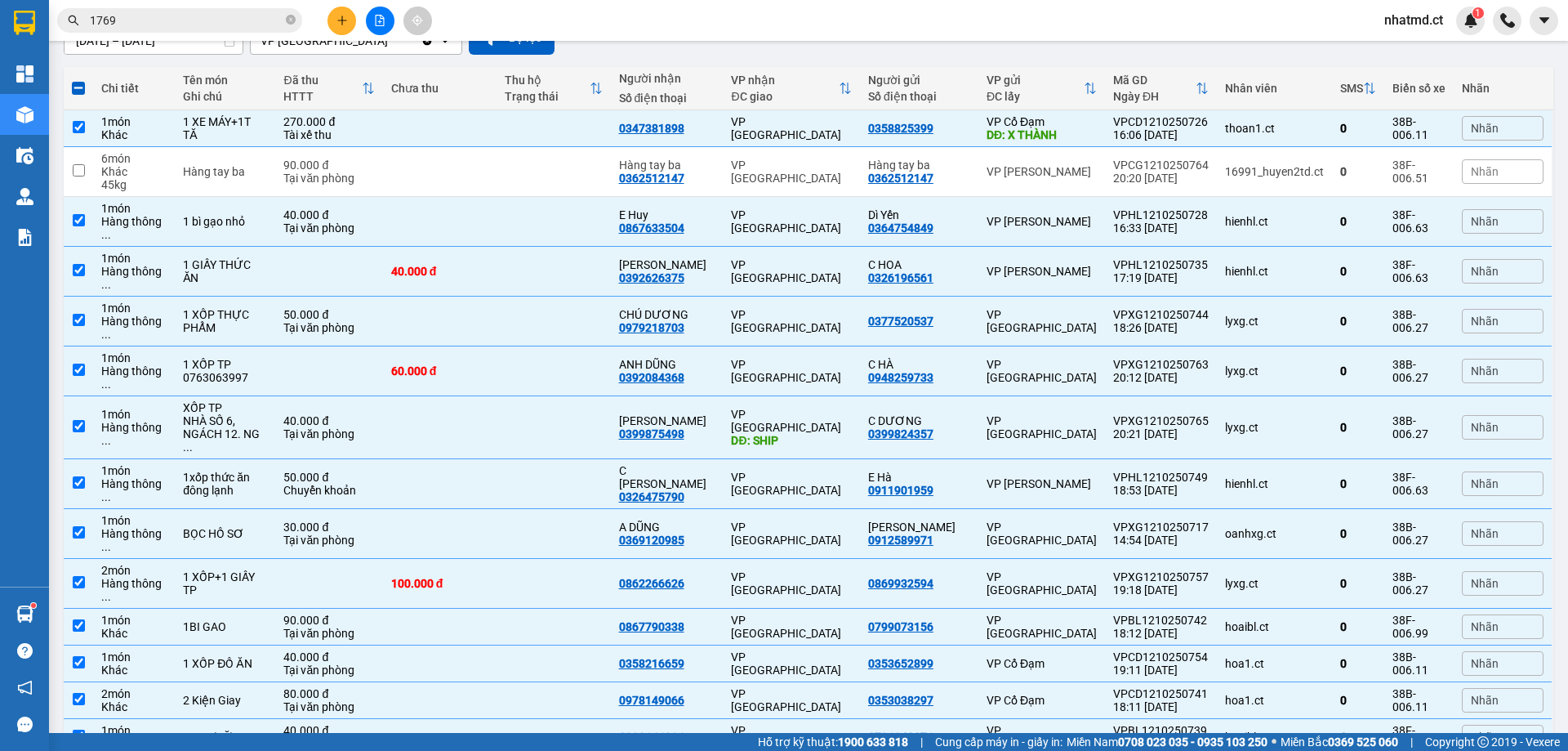
checkbox input "true"
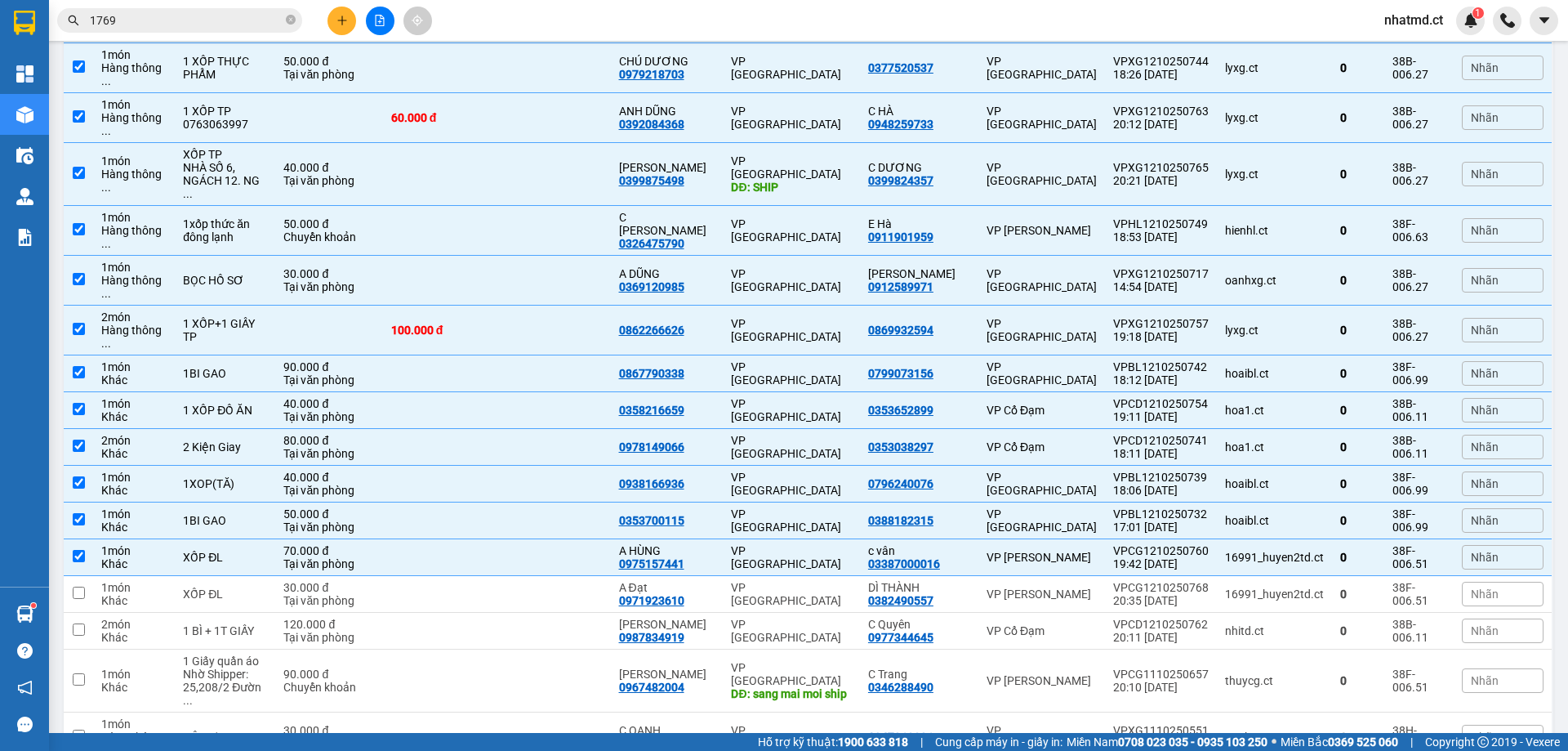
scroll to position [419, 0]
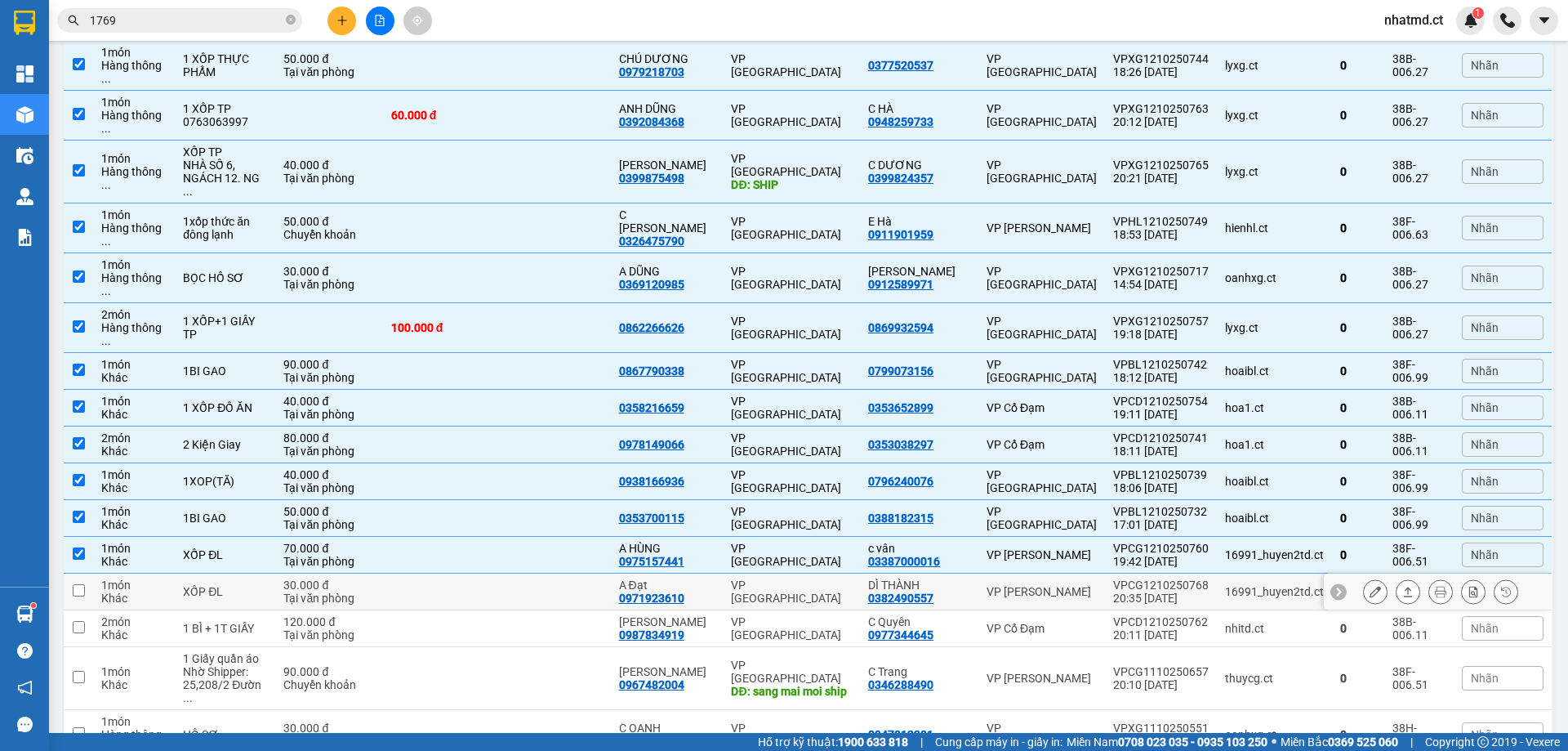
click at [555, 573] on td at bounding box center [553, 591] width 114 height 37
checkbox input "true"
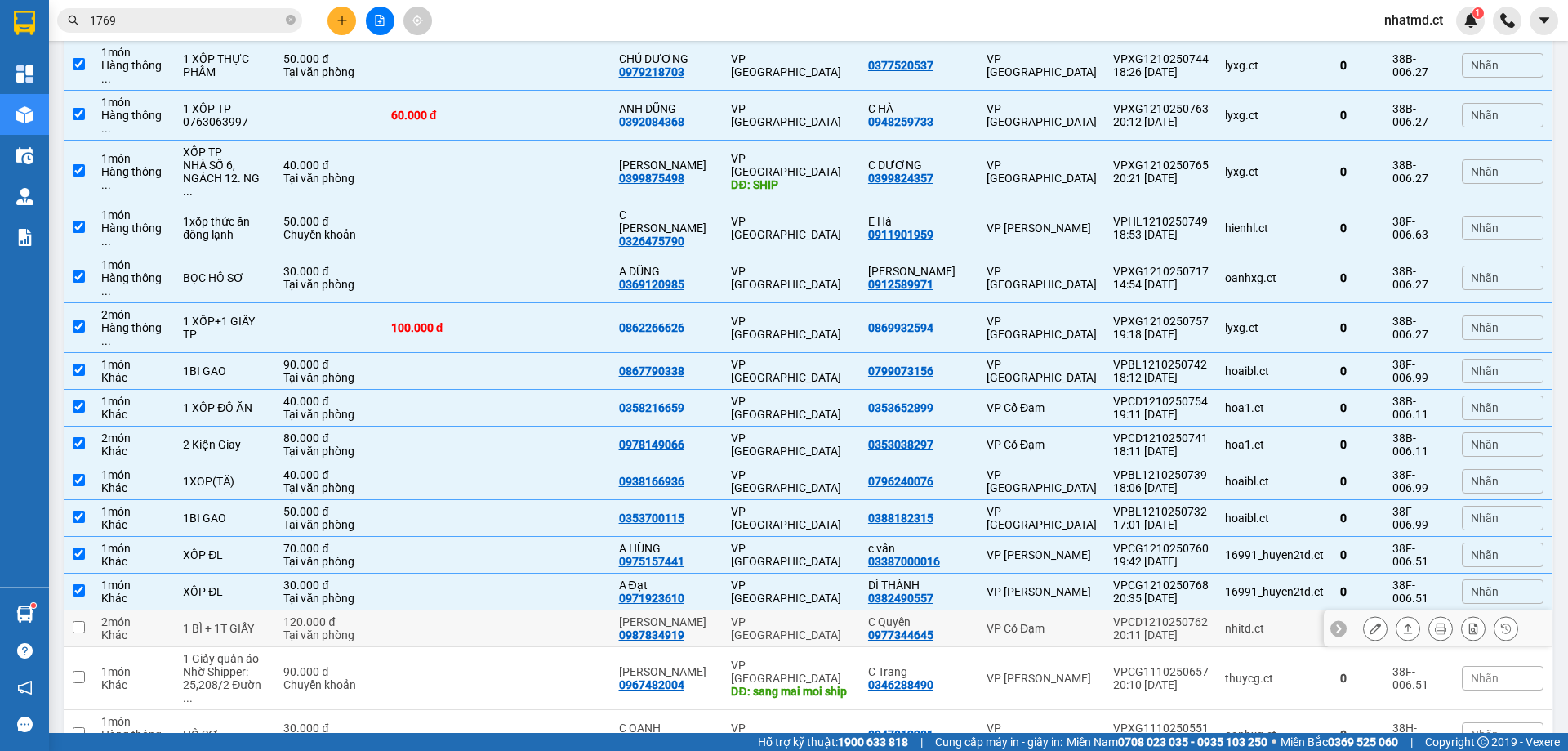
click at [563, 611] on td at bounding box center [553, 629] width 114 height 37
checkbox input "true"
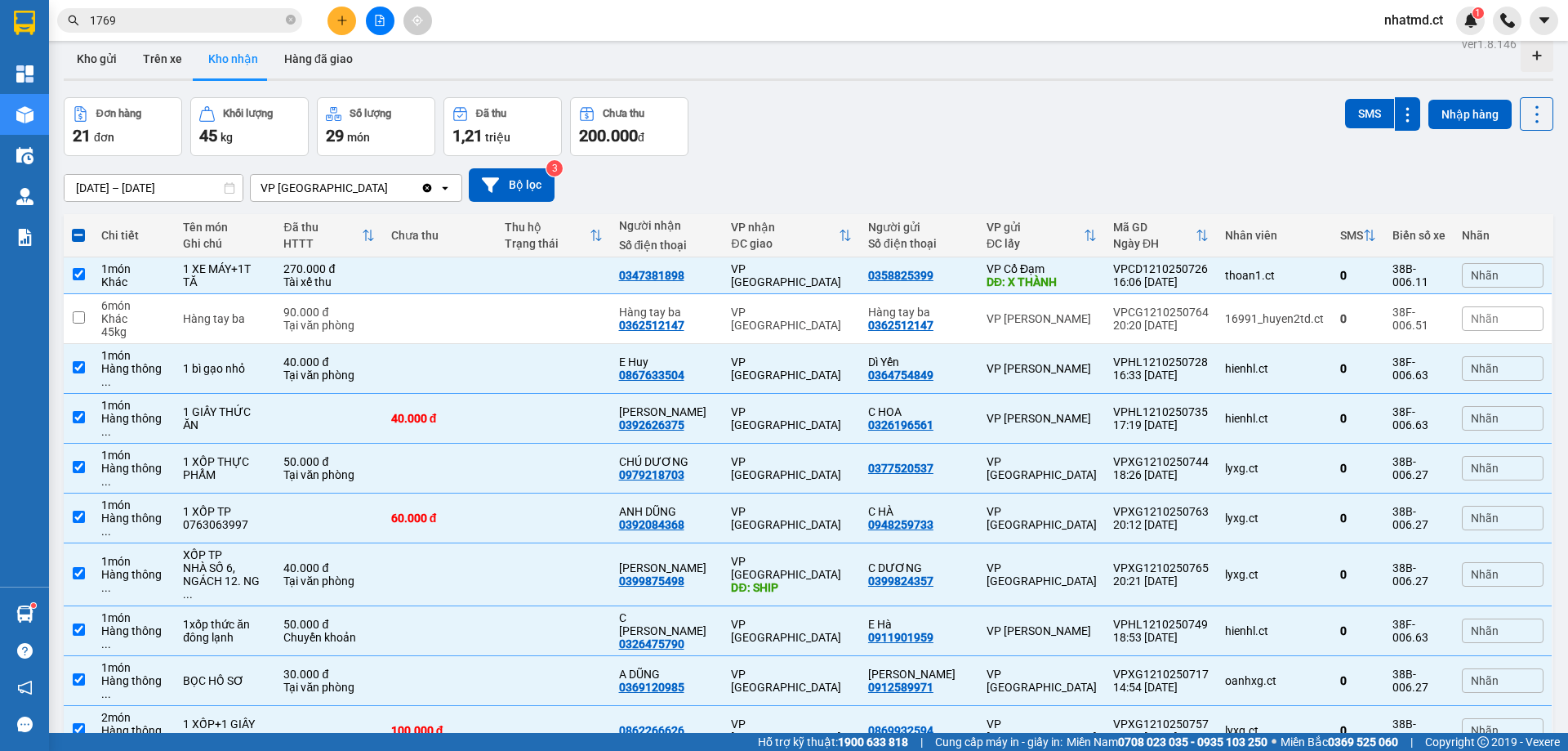
scroll to position [0, 0]
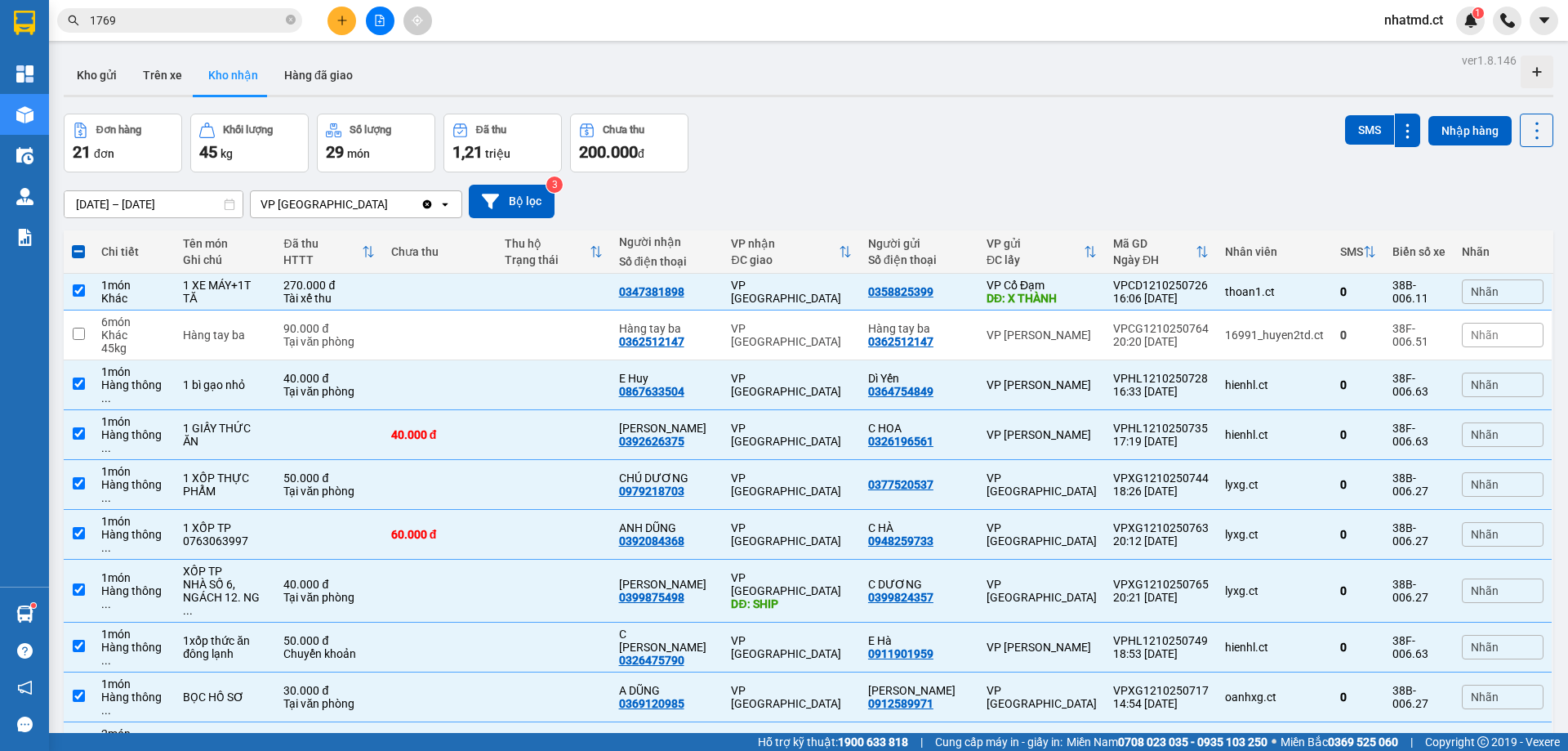
click at [334, 22] on button at bounding box center [342, 21] width 28 height 28
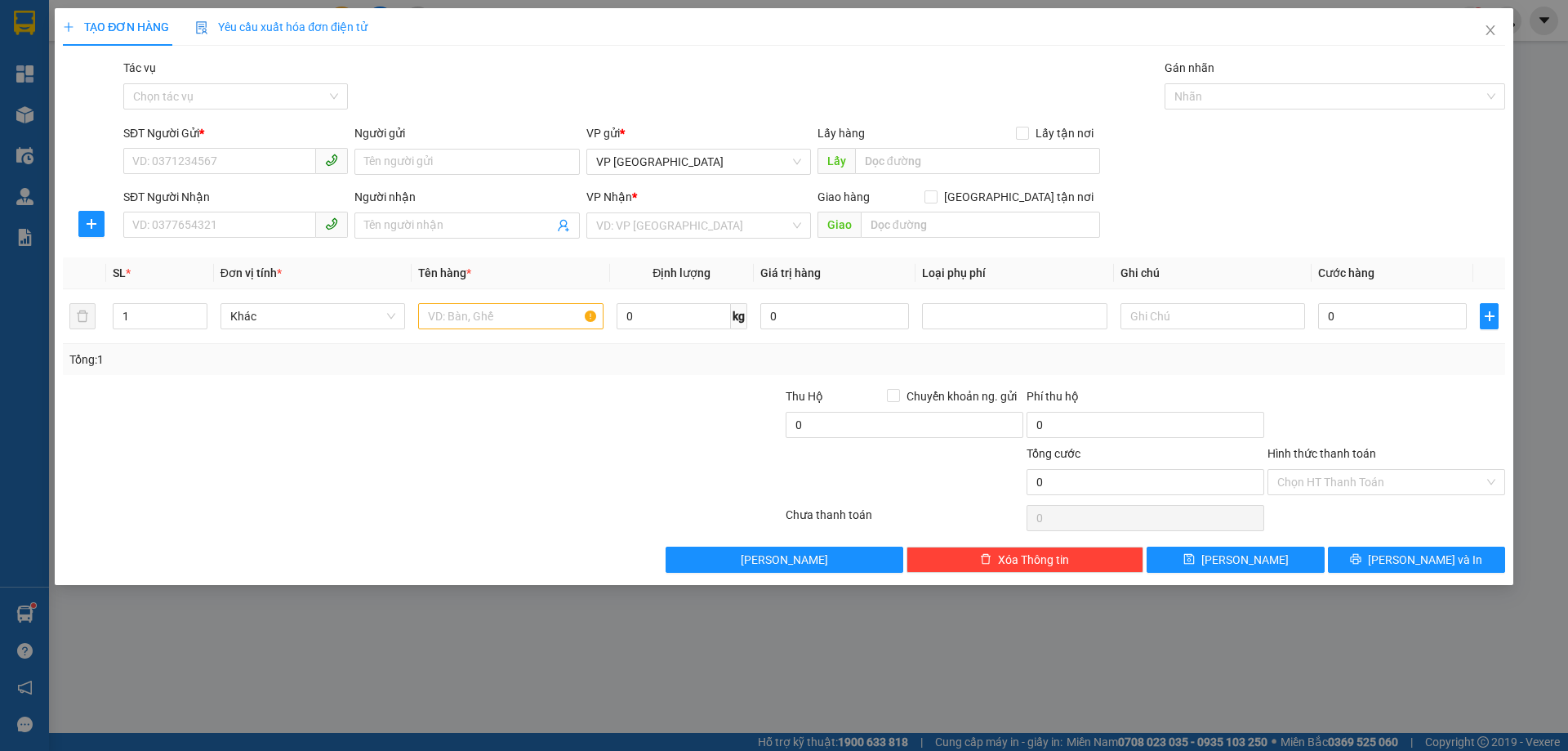
click at [310, 83] on div "Tác vụ" at bounding box center [235, 71] width 225 height 24
click at [311, 91] on input "Tác vụ" at bounding box center [230, 97] width 194 height 24
click at [303, 166] on div "Nhập hàng kho nhận" at bounding box center [235, 155] width 225 height 26
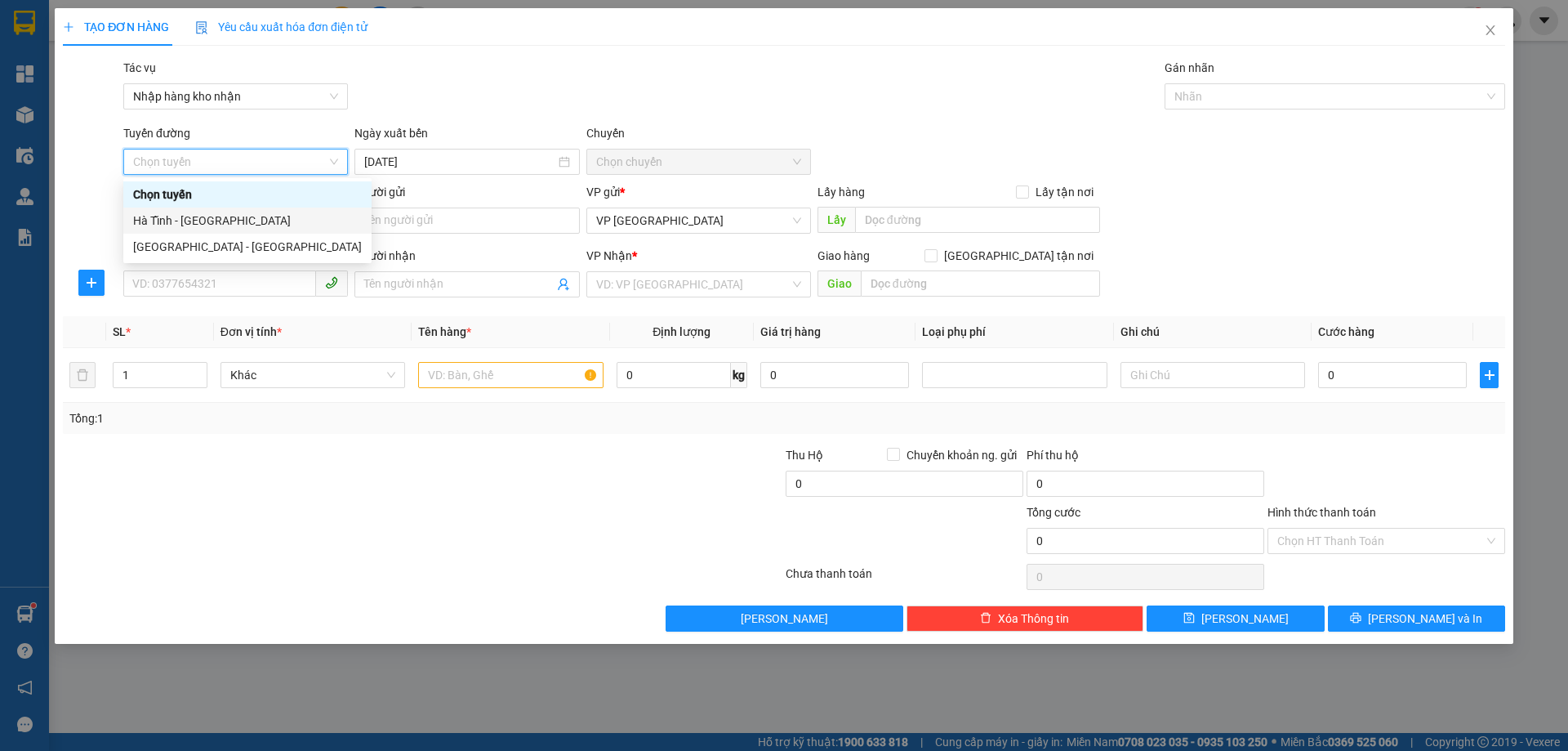
click at [266, 228] on div "Hà Tĩnh - [GEOGRAPHIC_DATA]" at bounding box center [247, 220] width 228 height 18
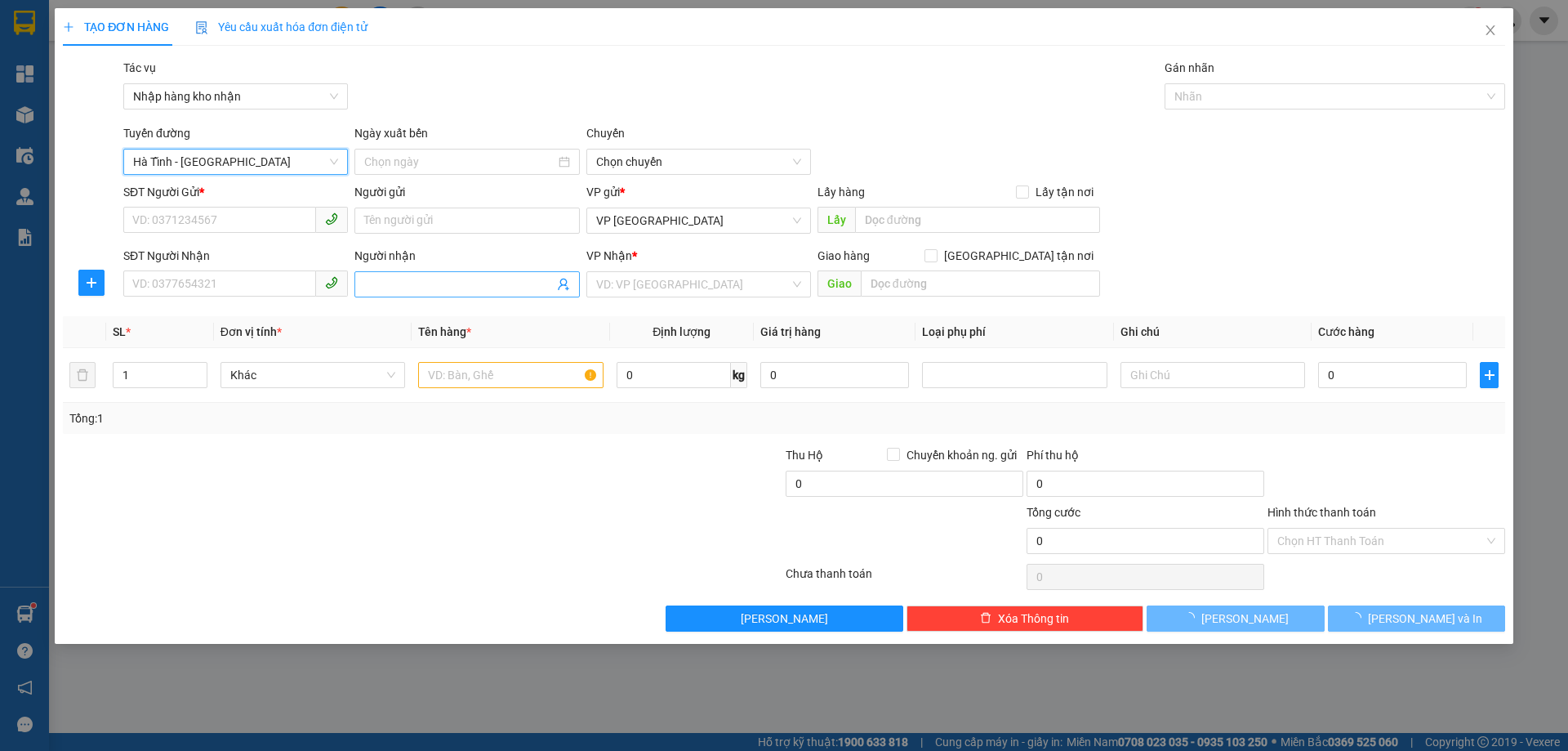
click at [468, 160] on input at bounding box center [459, 162] width 191 height 18
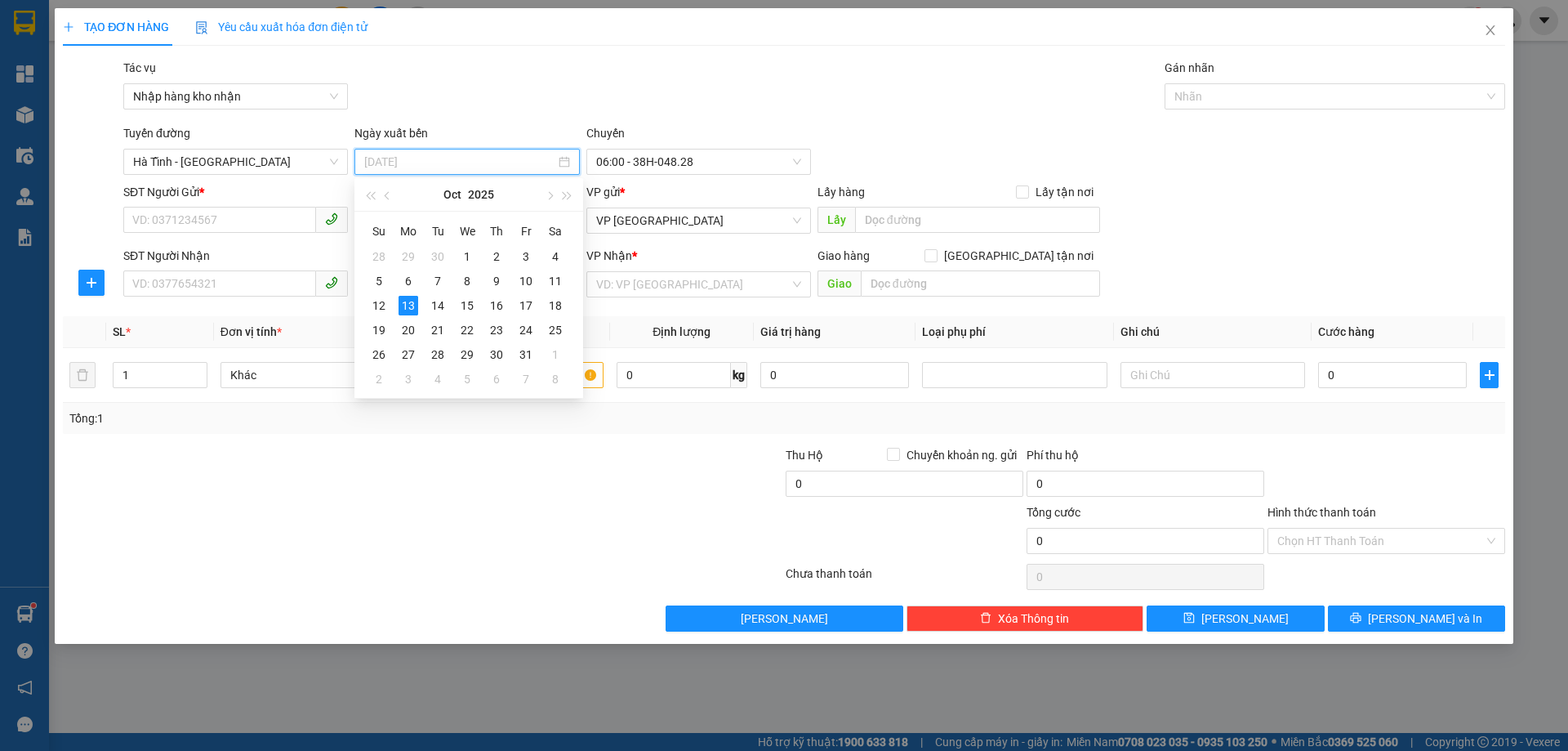
click at [378, 301] on div "12" at bounding box center [379, 305] width 20 height 20
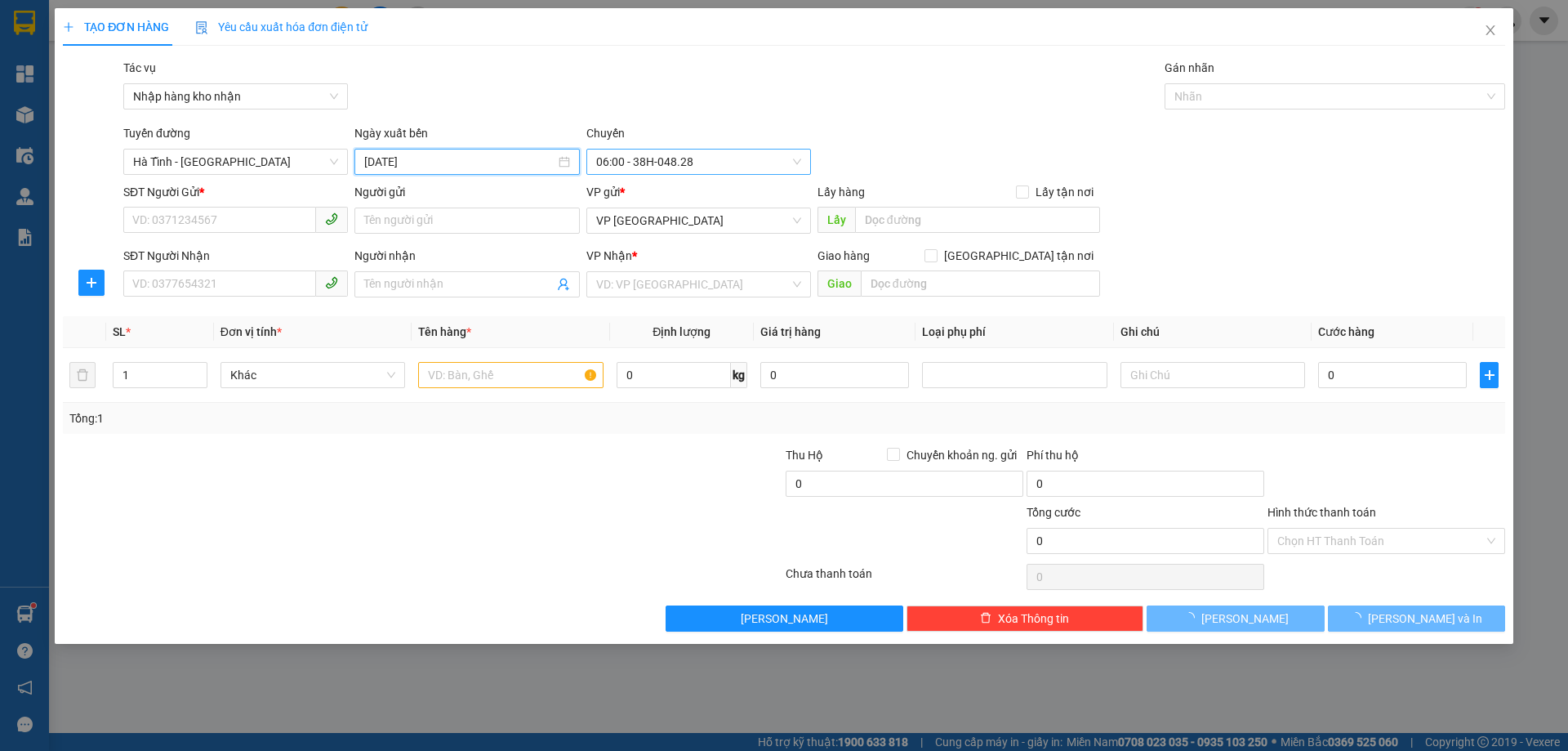
click at [713, 168] on span "06:00 - 38H-048.28" at bounding box center [699, 162] width 205 height 24
type input "[DATE]"
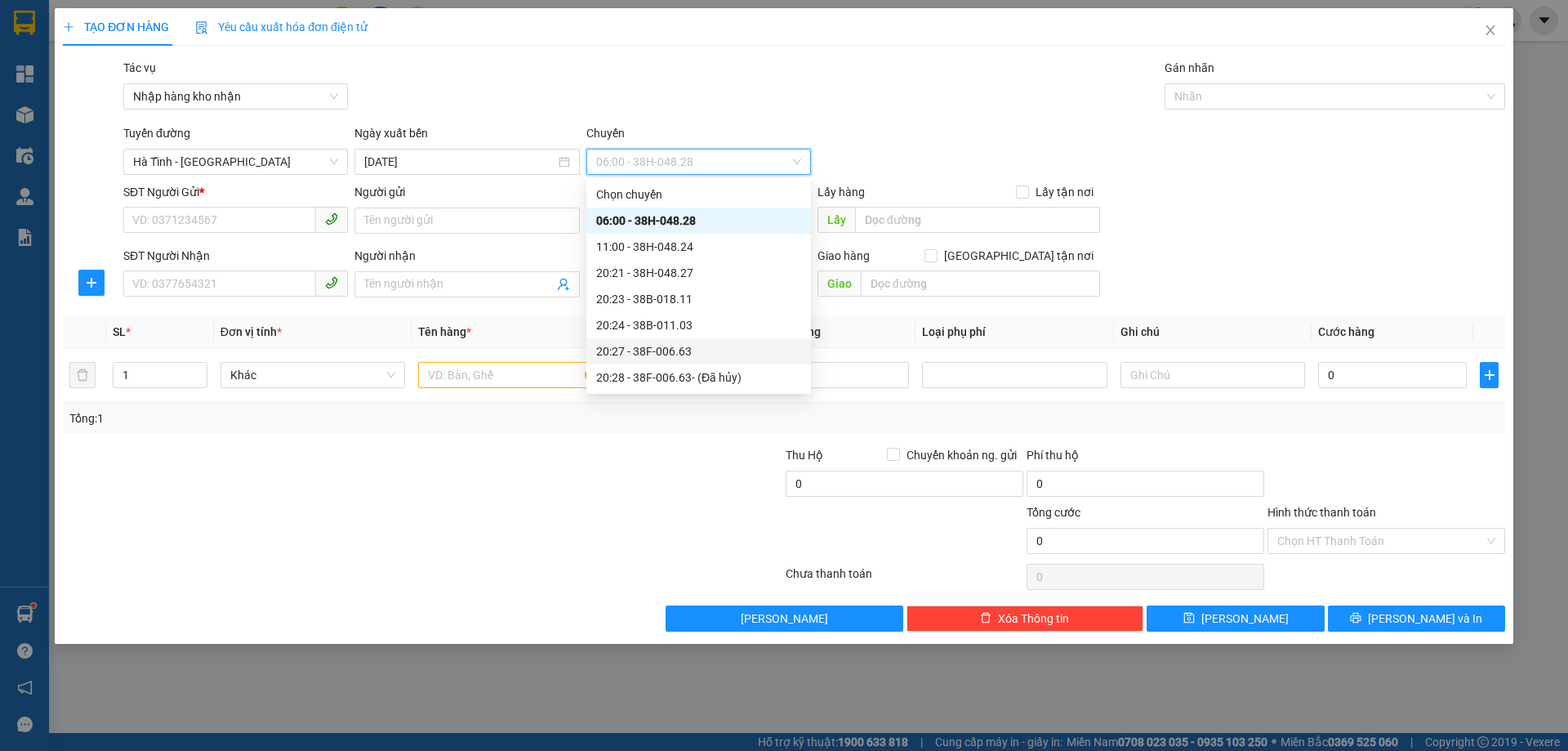
click at [718, 350] on div "20:27 - 38F-006.63" at bounding box center [699, 351] width 205 height 18
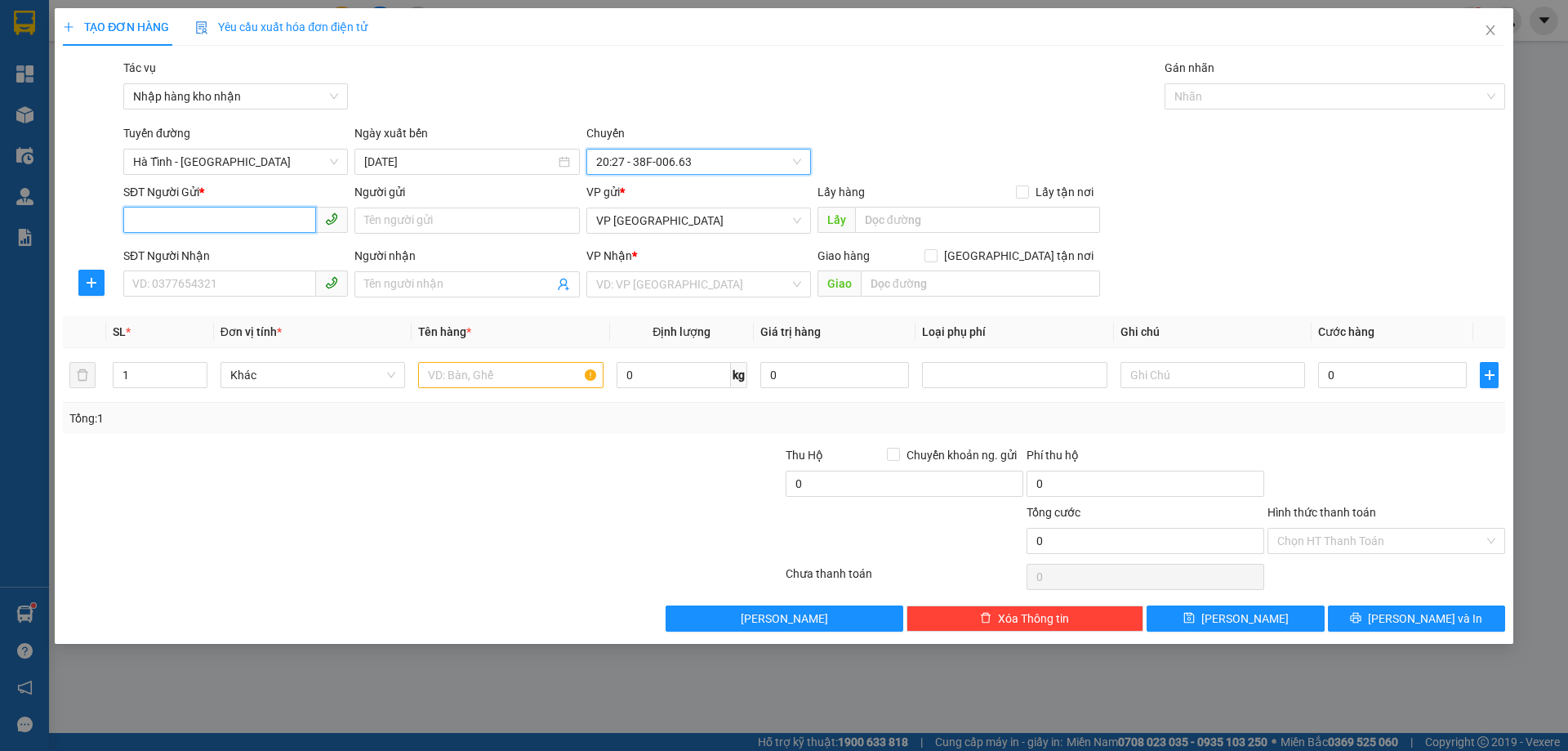
click at [294, 224] on input "SĐT Người Gửi *" at bounding box center [219, 220] width 193 height 26
type input "0368076011"
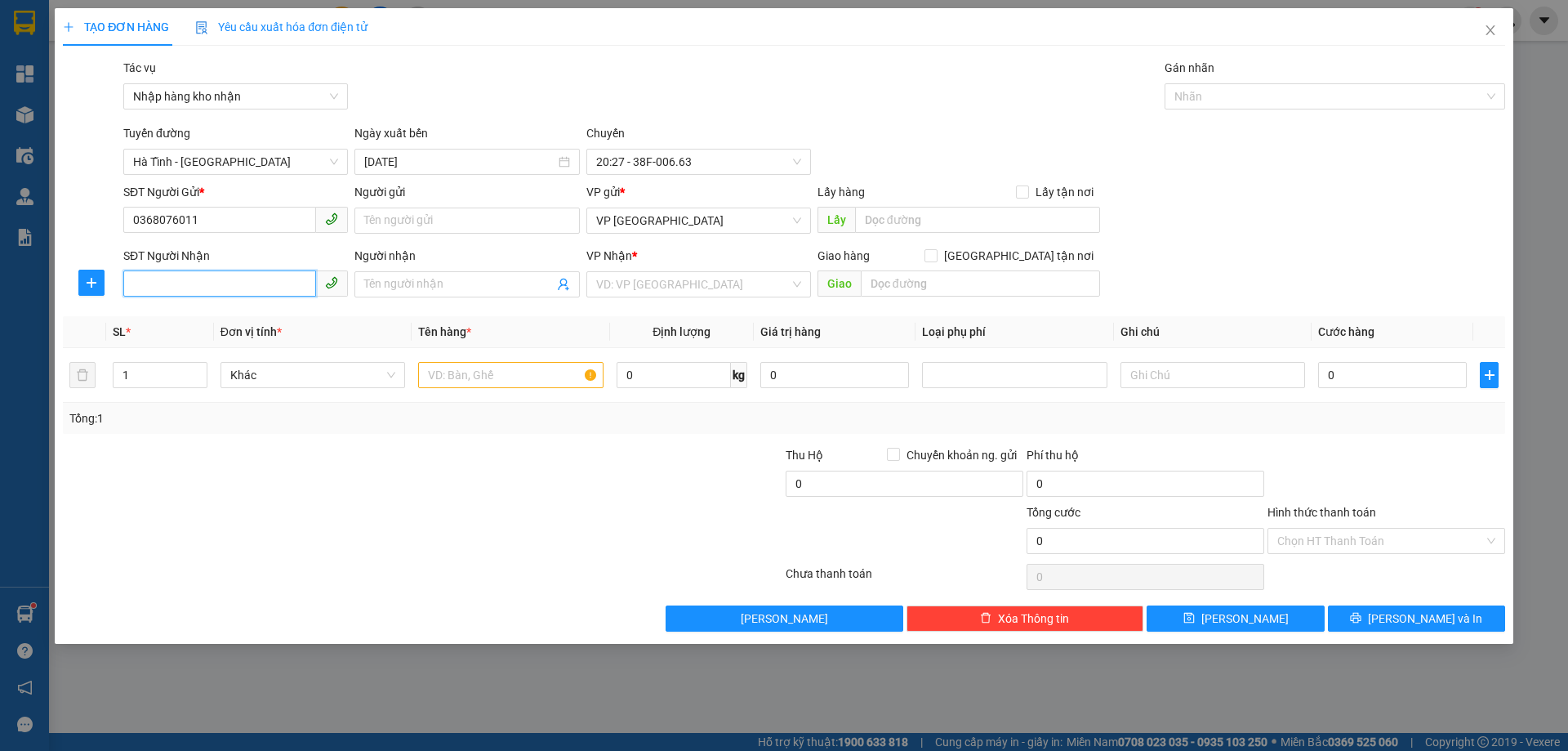
click at [265, 276] on input "SĐT Người Nhận" at bounding box center [219, 284] width 193 height 26
click at [747, 223] on span "VP [GEOGRAPHIC_DATA]" at bounding box center [699, 221] width 205 height 24
type input "0396800903"
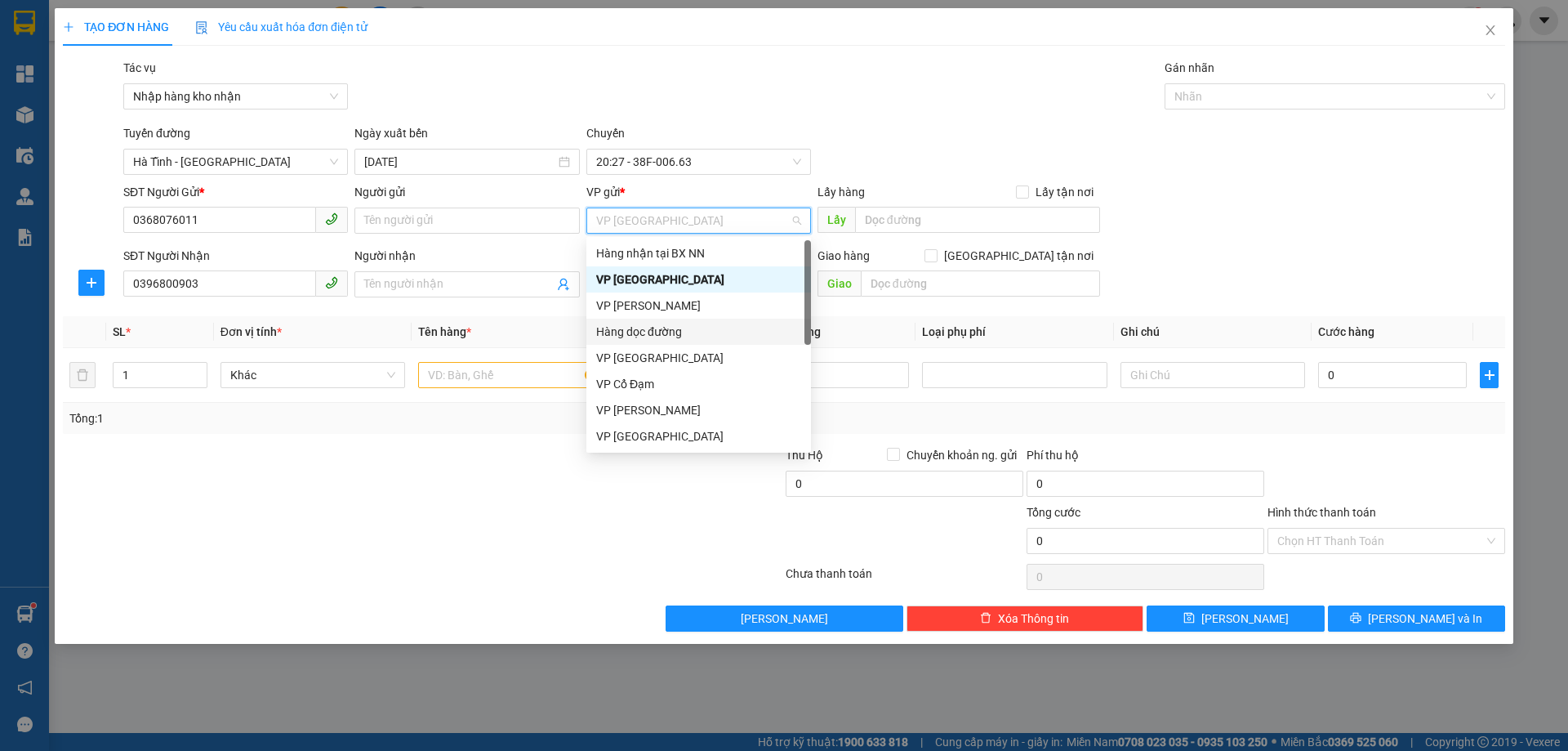
click at [724, 330] on div "Hàng dọc đường" at bounding box center [699, 331] width 205 height 18
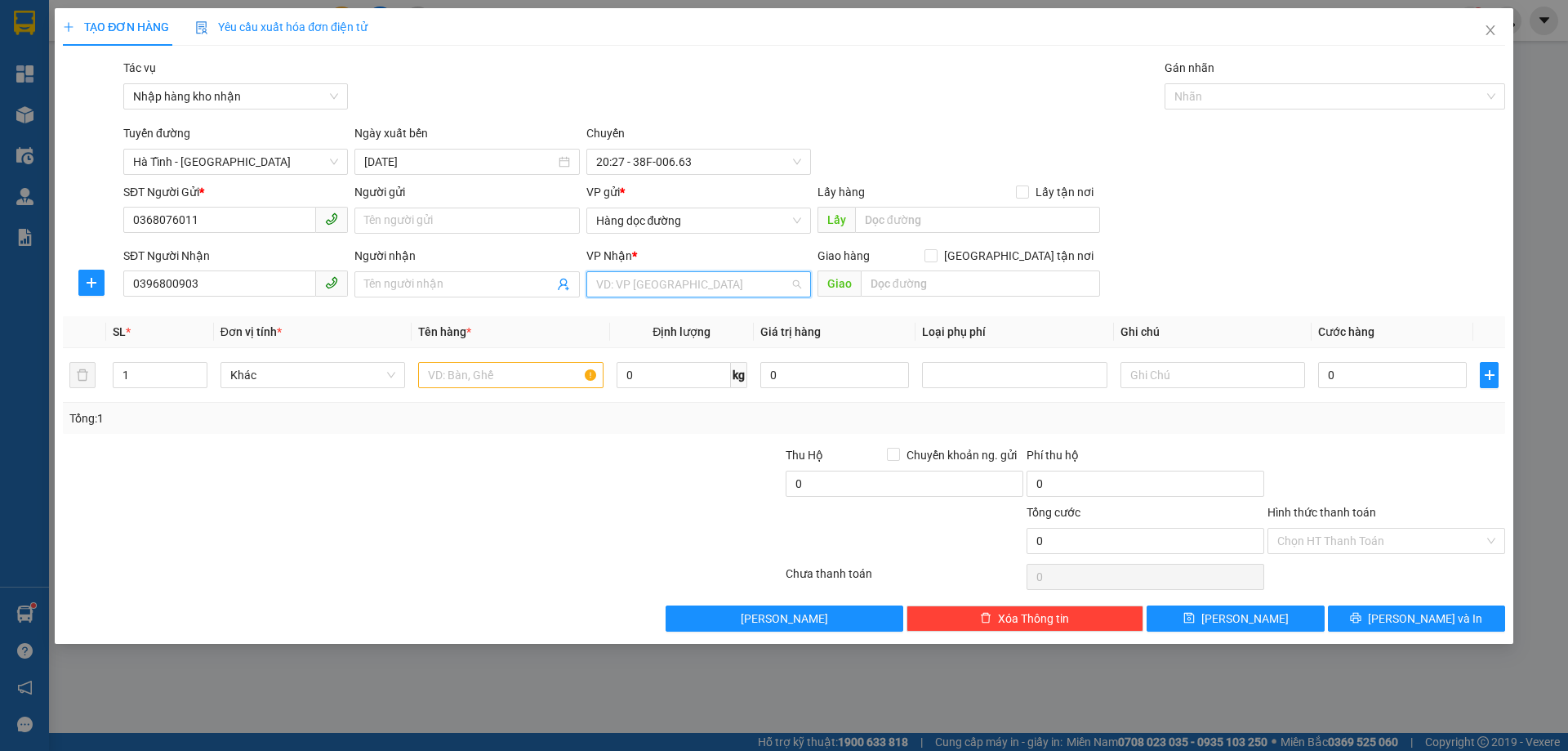
click at [722, 283] on input "search" at bounding box center [693, 285] width 194 height 24
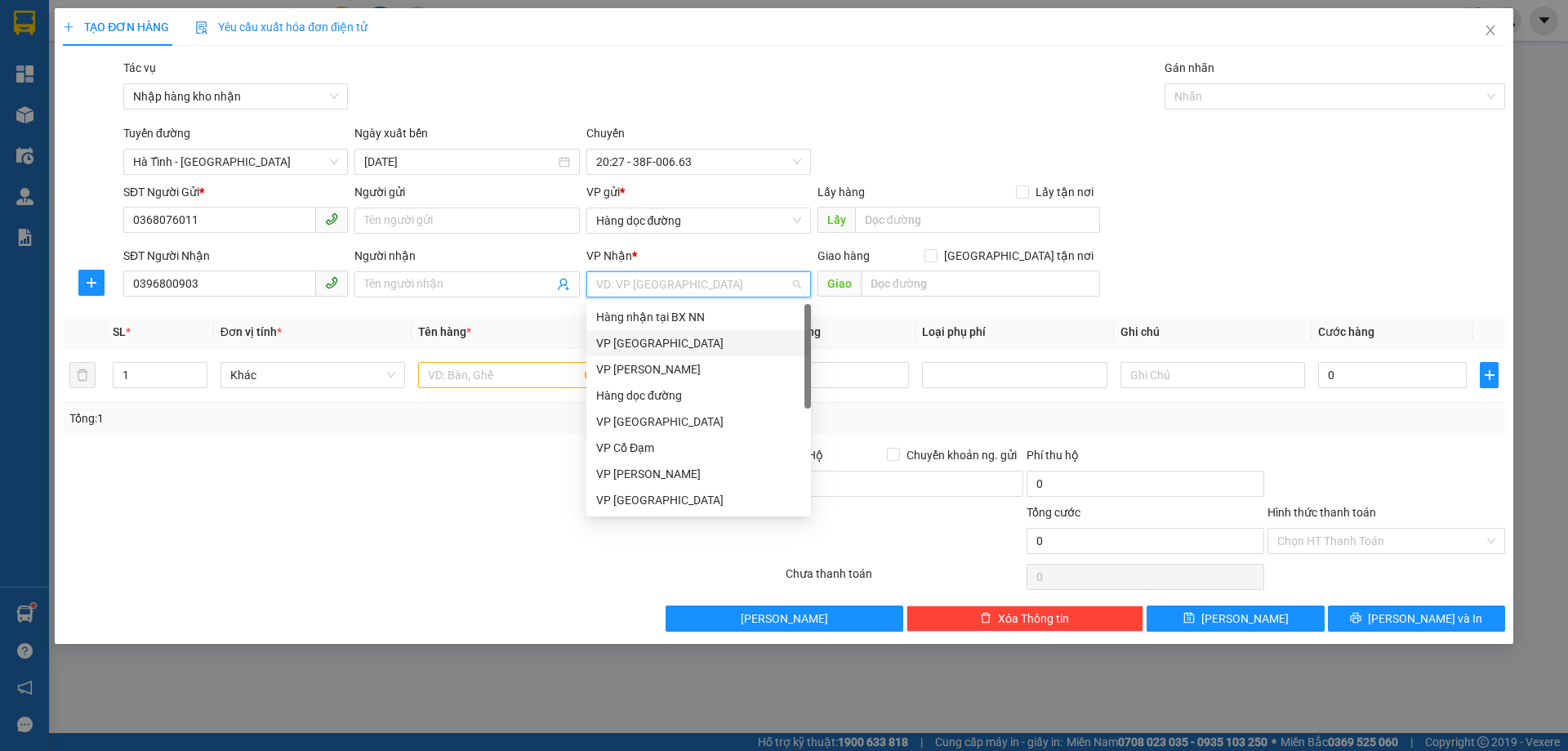
click at [681, 355] on div "VP [GEOGRAPHIC_DATA]" at bounding box center [698, 343] width 225 height 26
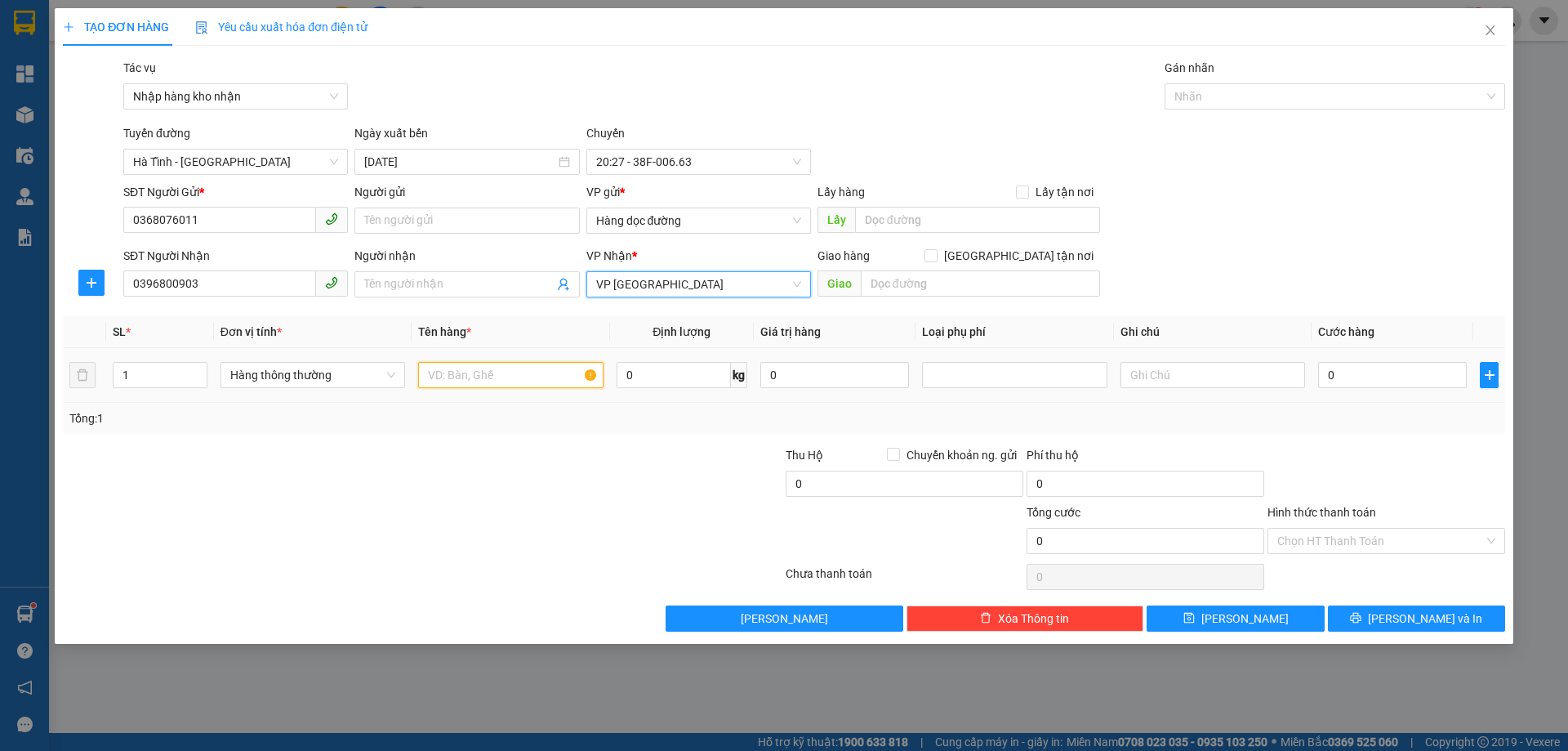
click at [527, 368] on input "text" at bounding box center [510, 375] width 185 height 26
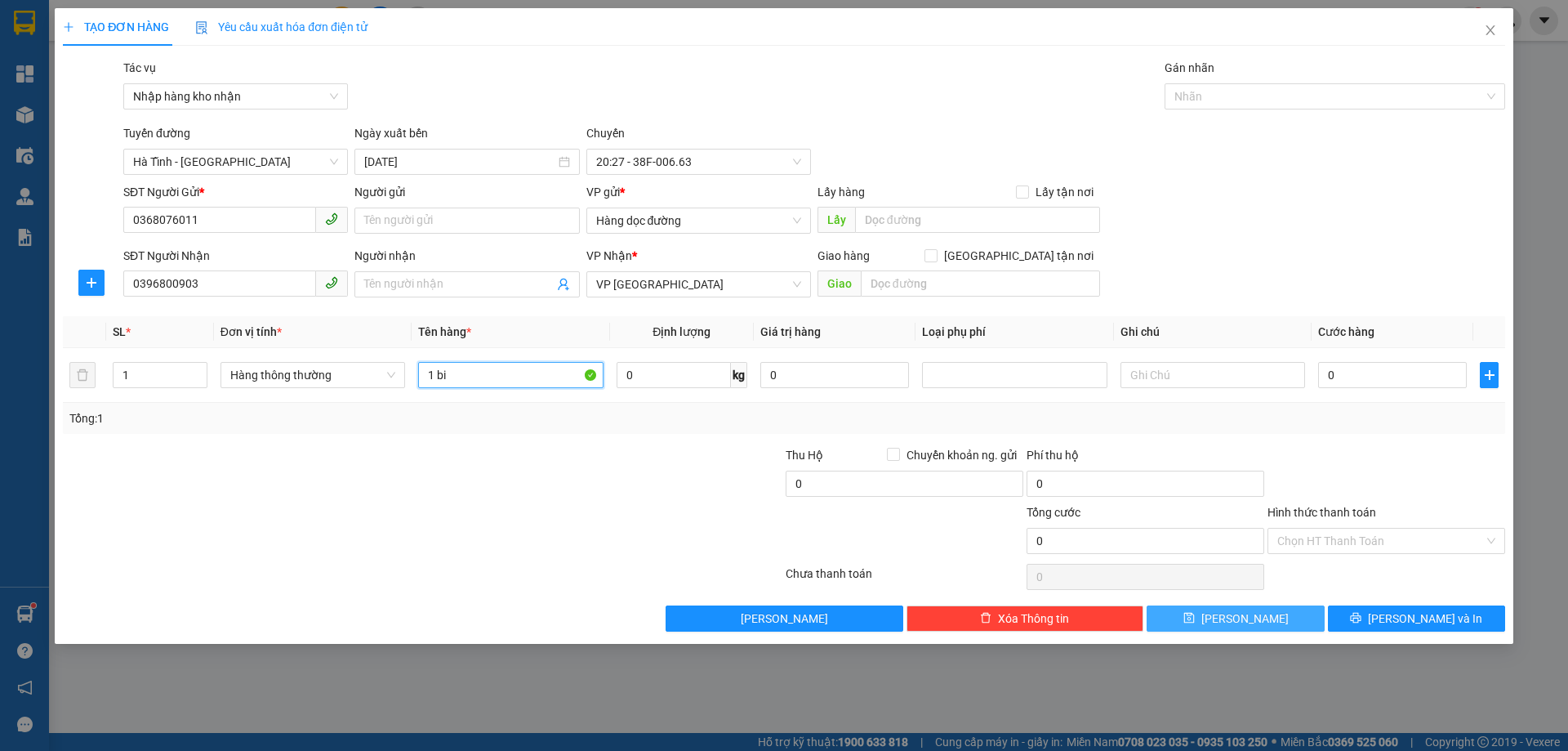
type input "1 bi"
click at [1169, 606] on button "Lưu" at bounding box center [1235, 618] width 178 height 26
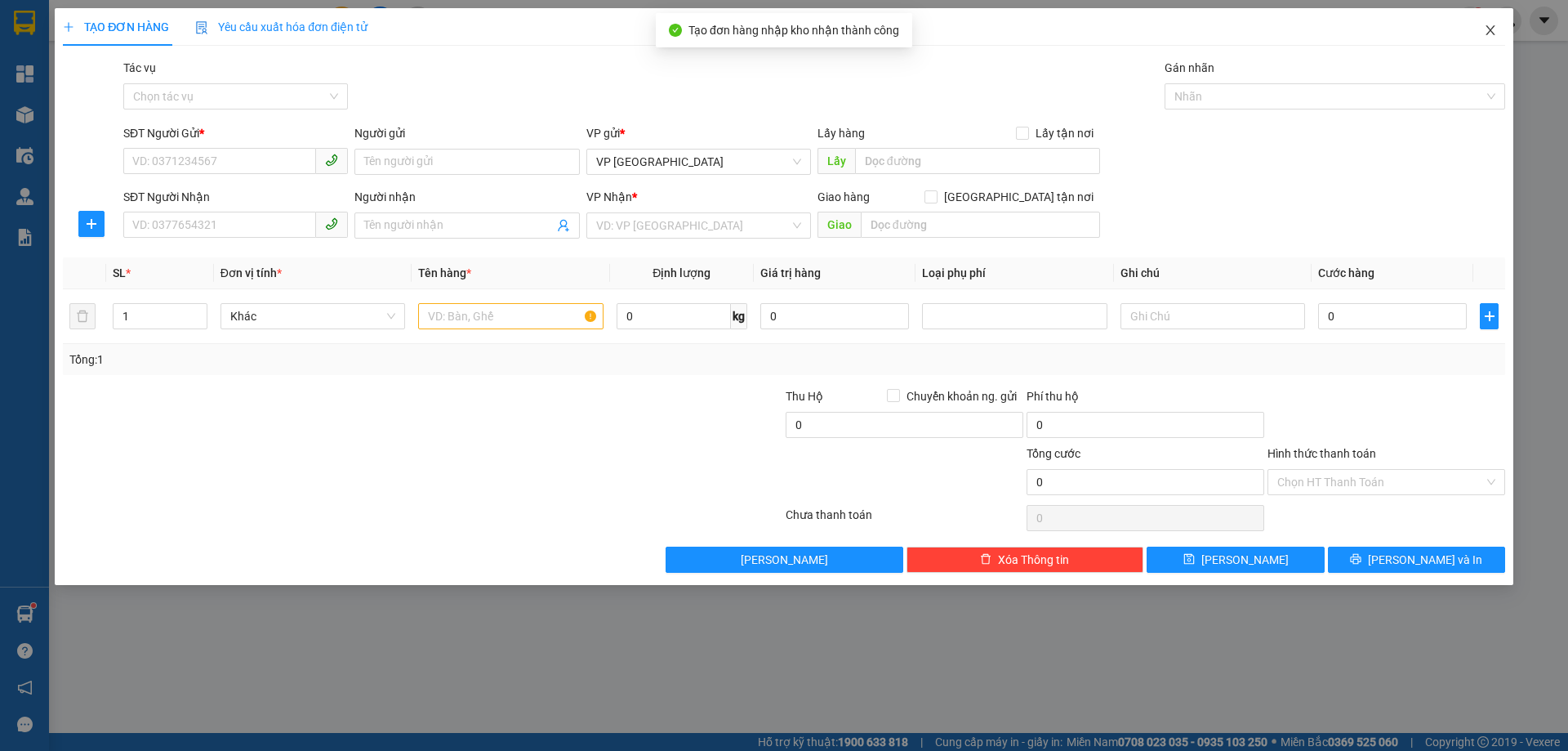
click at [1493, 38] on span "Close" at bounding box center [1490, 31] width 46 height 46
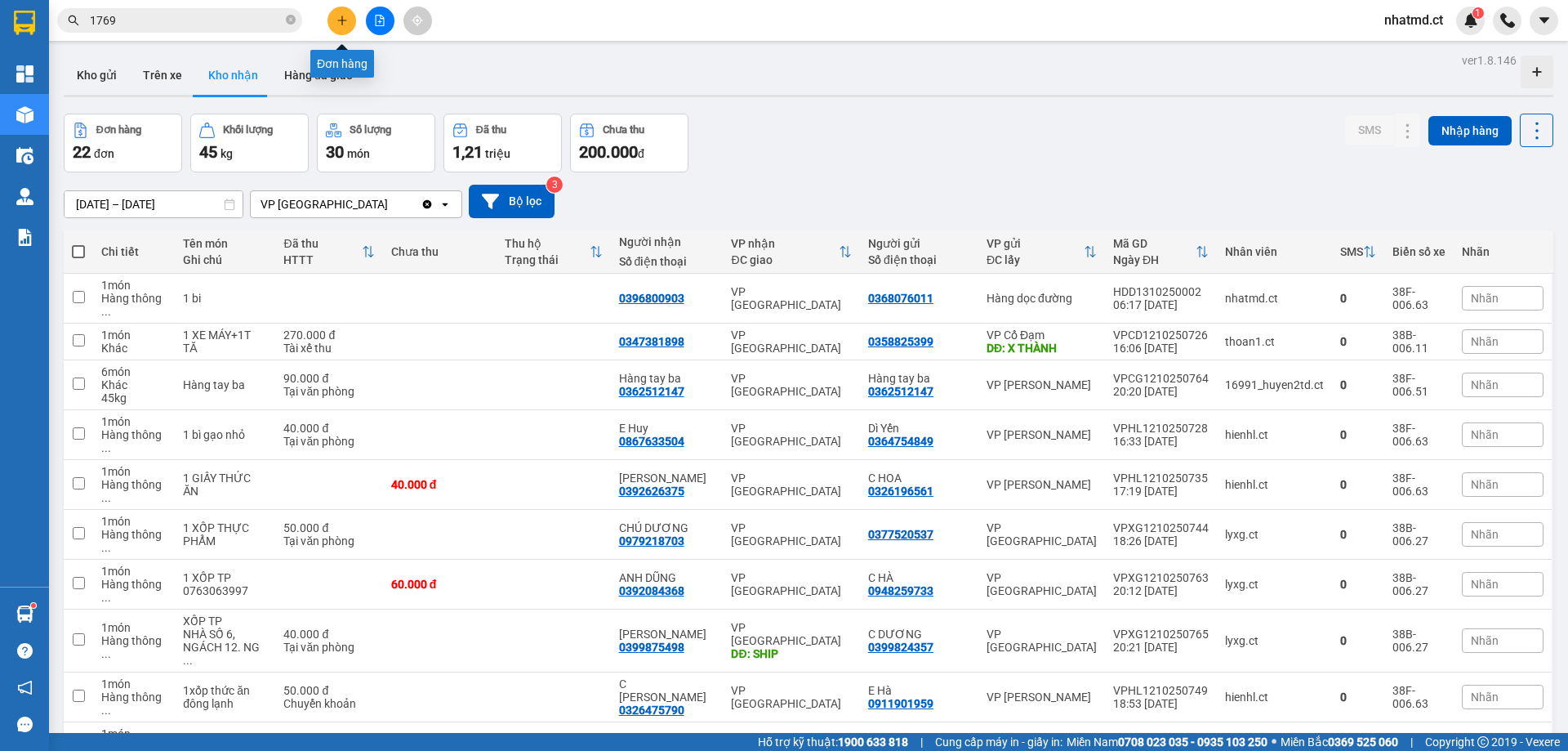
click at [333, 18] on button at bounding box center [342, 21] width 28 height 28
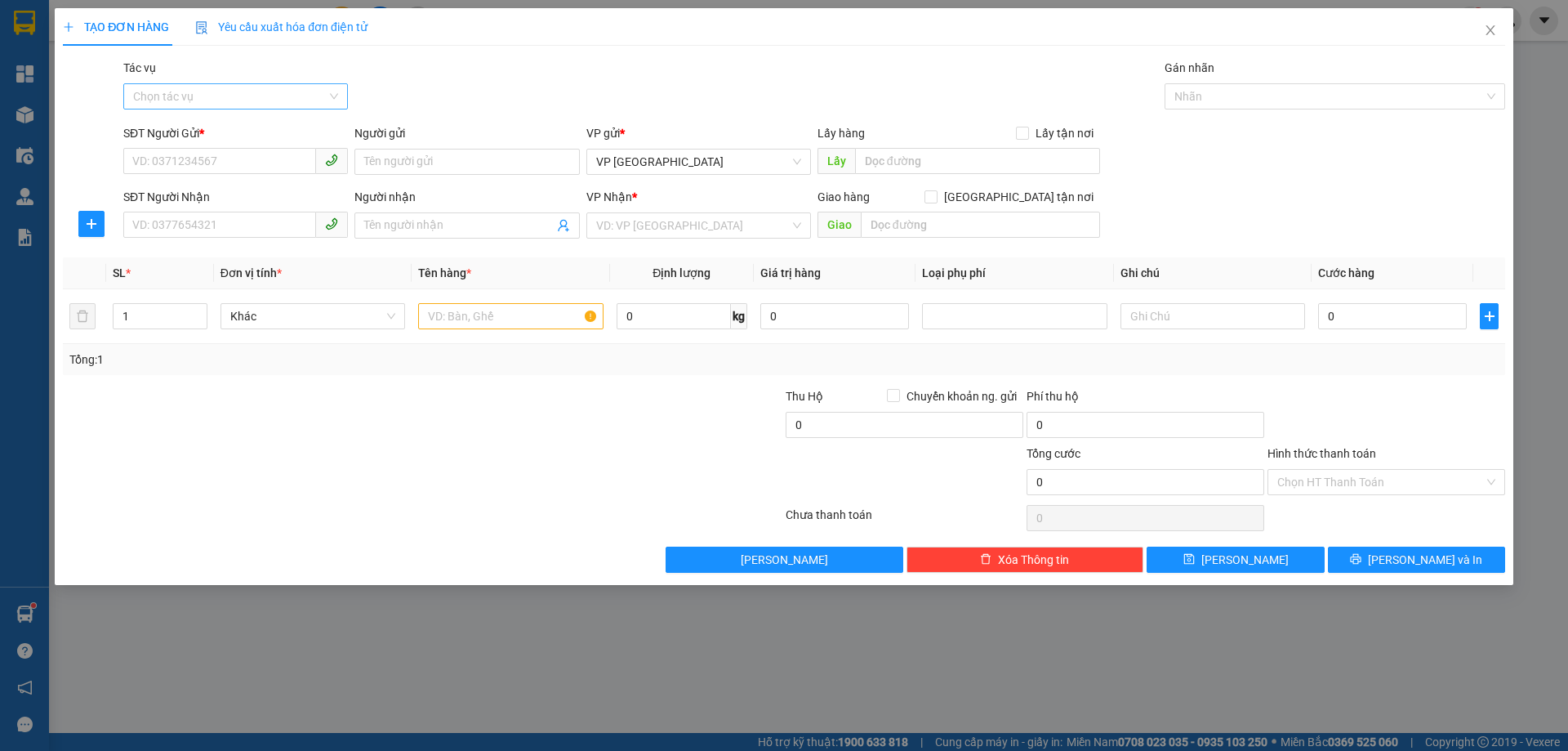
drag, startPoint x: 297, startPoint y: 80, endPoint x: 298, endPoint y: 95, distance: 15.0
click at [297, 82] on div "Tác vụ" at bounding box center [235, 71] width 225 height 24
click at [300, 108] on input "Tác vụ" at bounding box center [230, 97] width 194 height 24
click at [275, 158] on div "Nhập hàng kho nhận" at bounding box center [236, 155] width 205 height 18
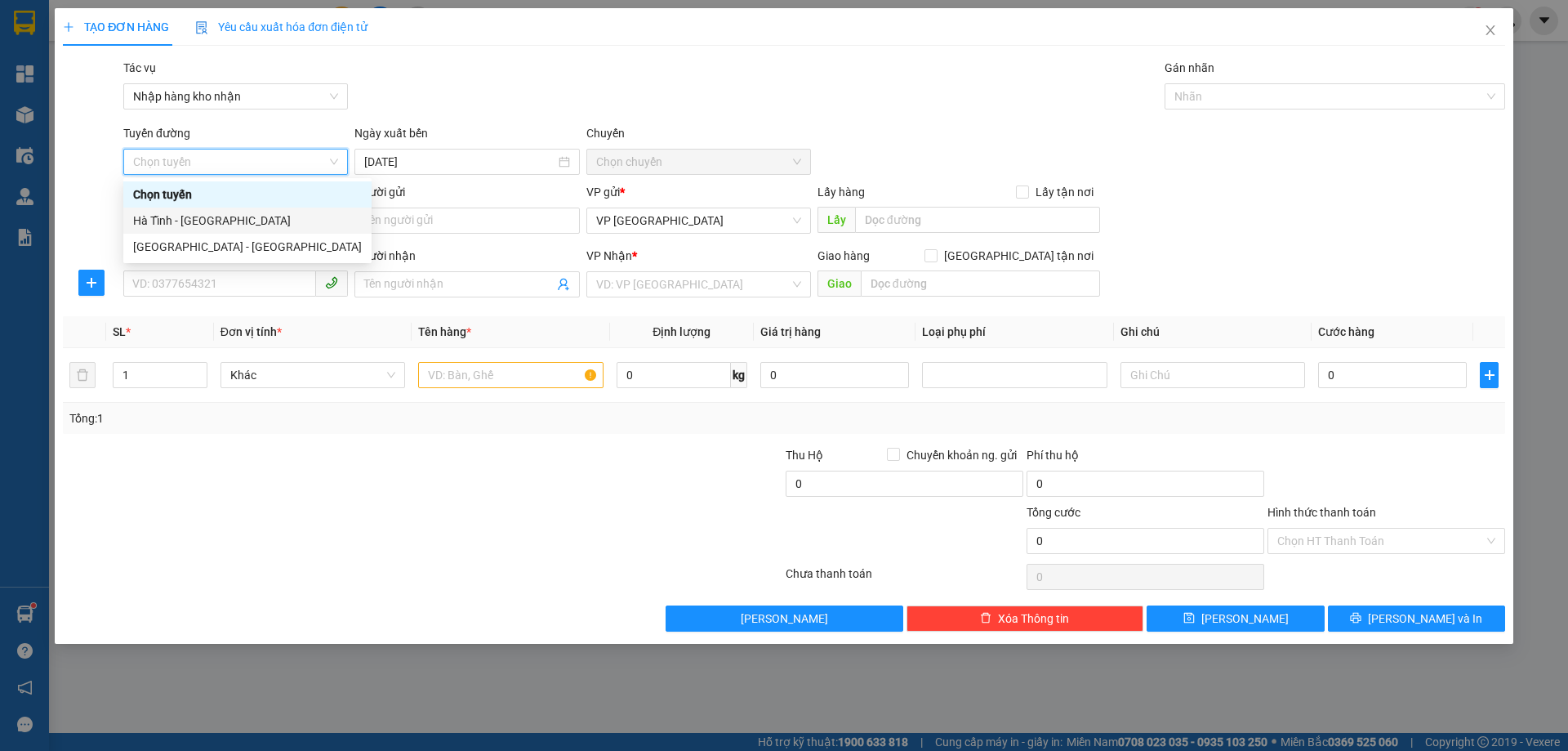
click at [264, 228] on div "Hà Tĩnh - [GEOGRAPHIC_DATA]" at bounding box center [247, 220] width 228 height 18
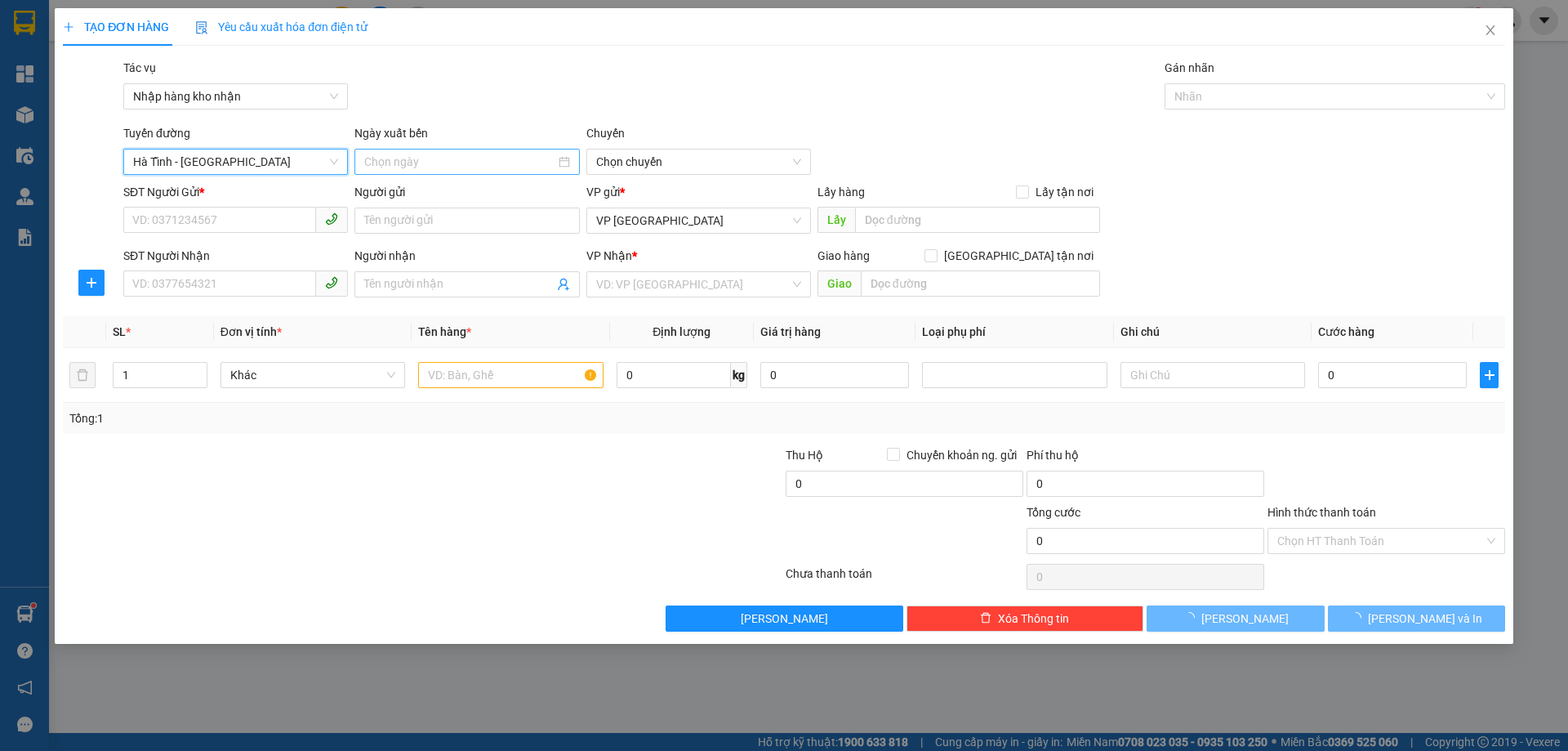
click at [410, 156] on input at bounding box center [459, 162] width 191 height 18
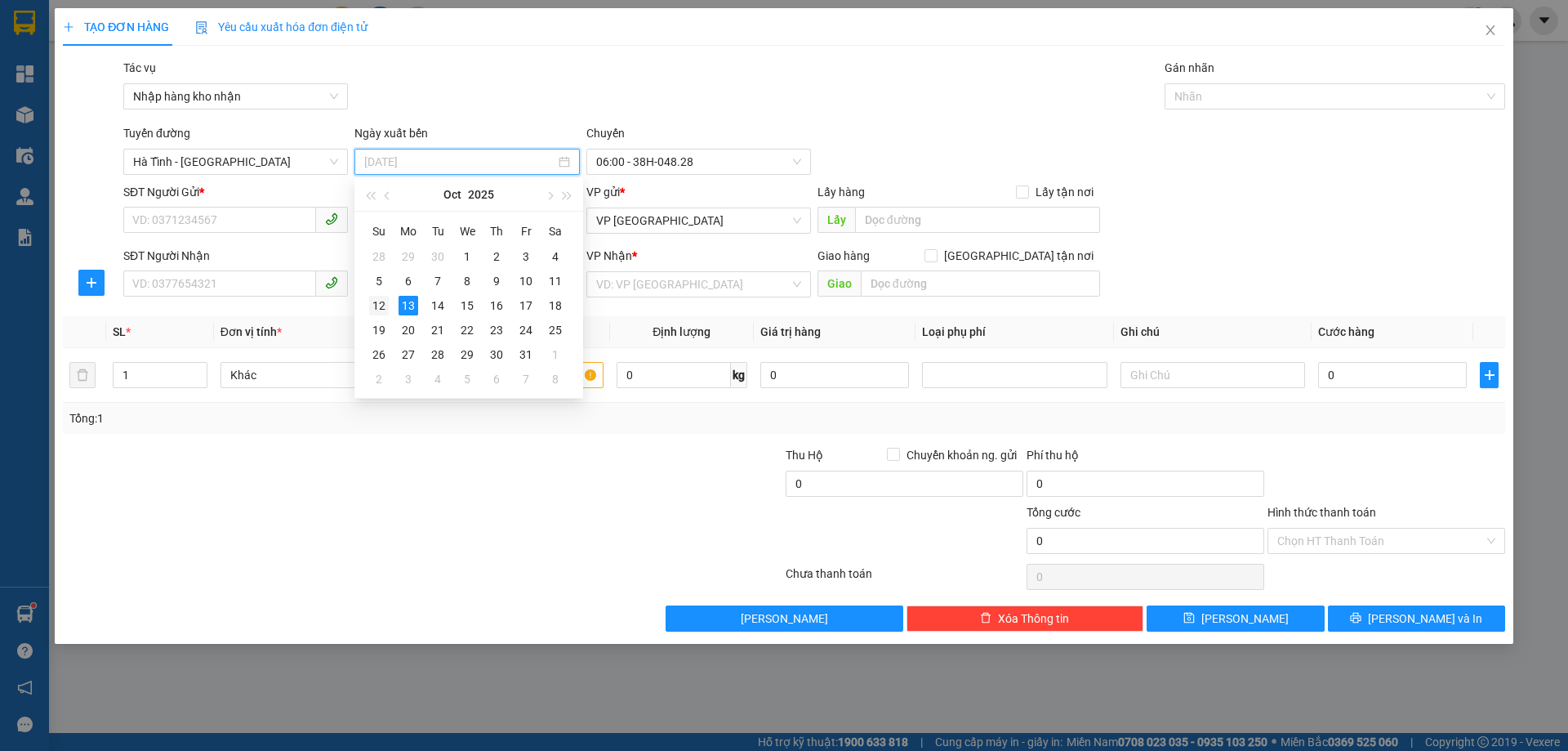
click at [374, 304] on div "12" at bounding box center [379, 305] width 20 height 20
click at [691, 149] on span "06:00 - 38H-048.28" at bounding box center [699, 162] width 205 height 24
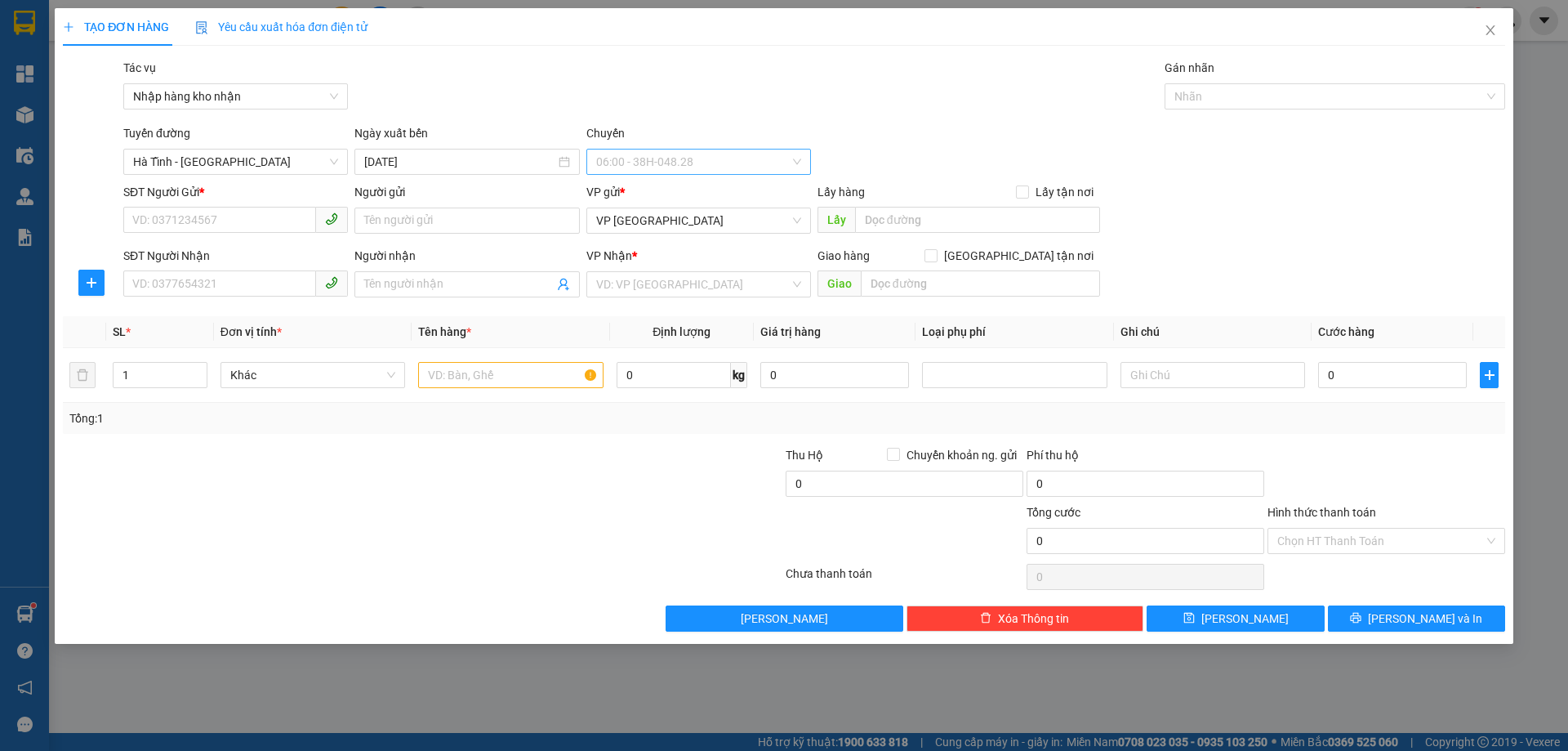
type input "[DATE]"
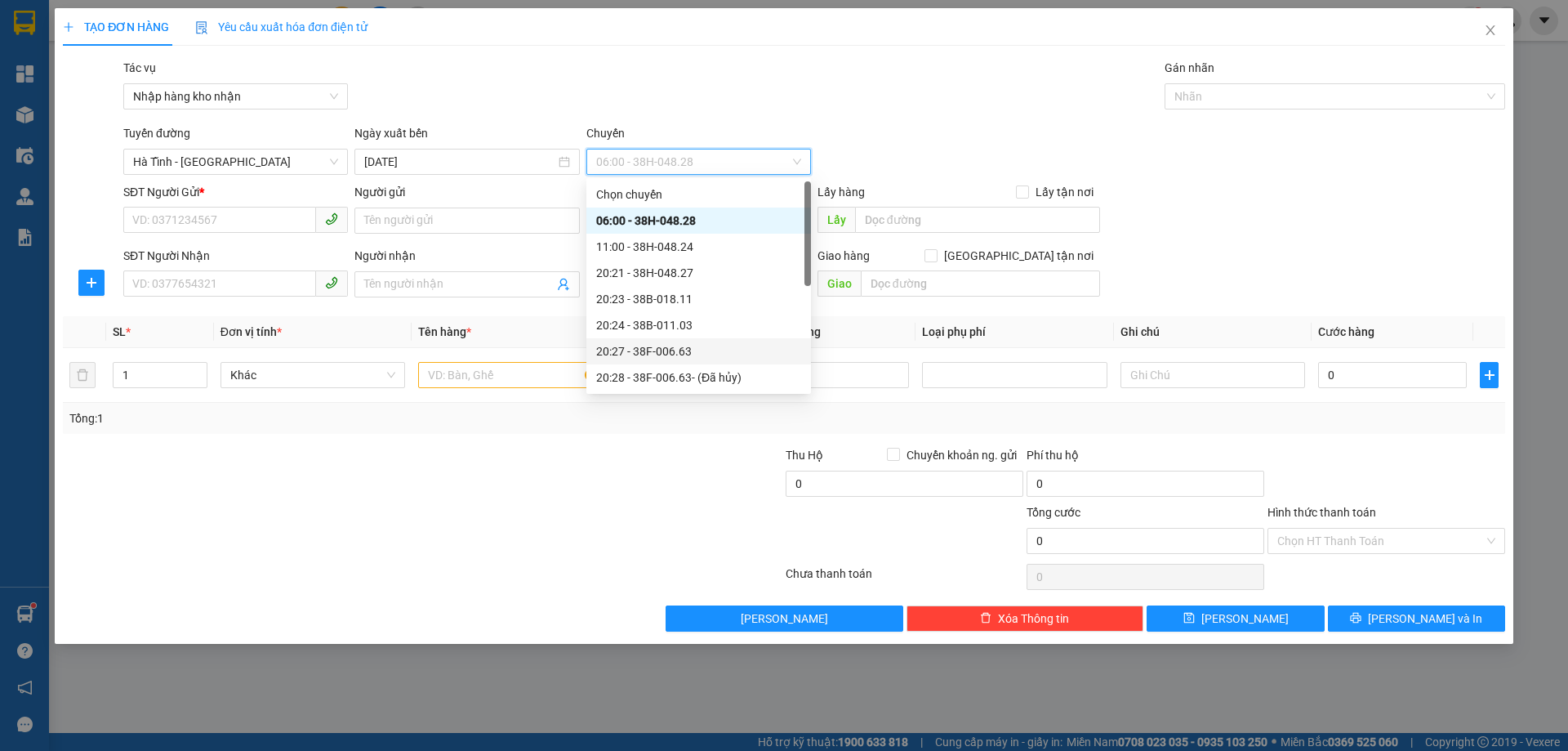
click at [661, 345] on div "20:27 - 38F-006.63" at bounding box center [699, 351] width 205 height 18
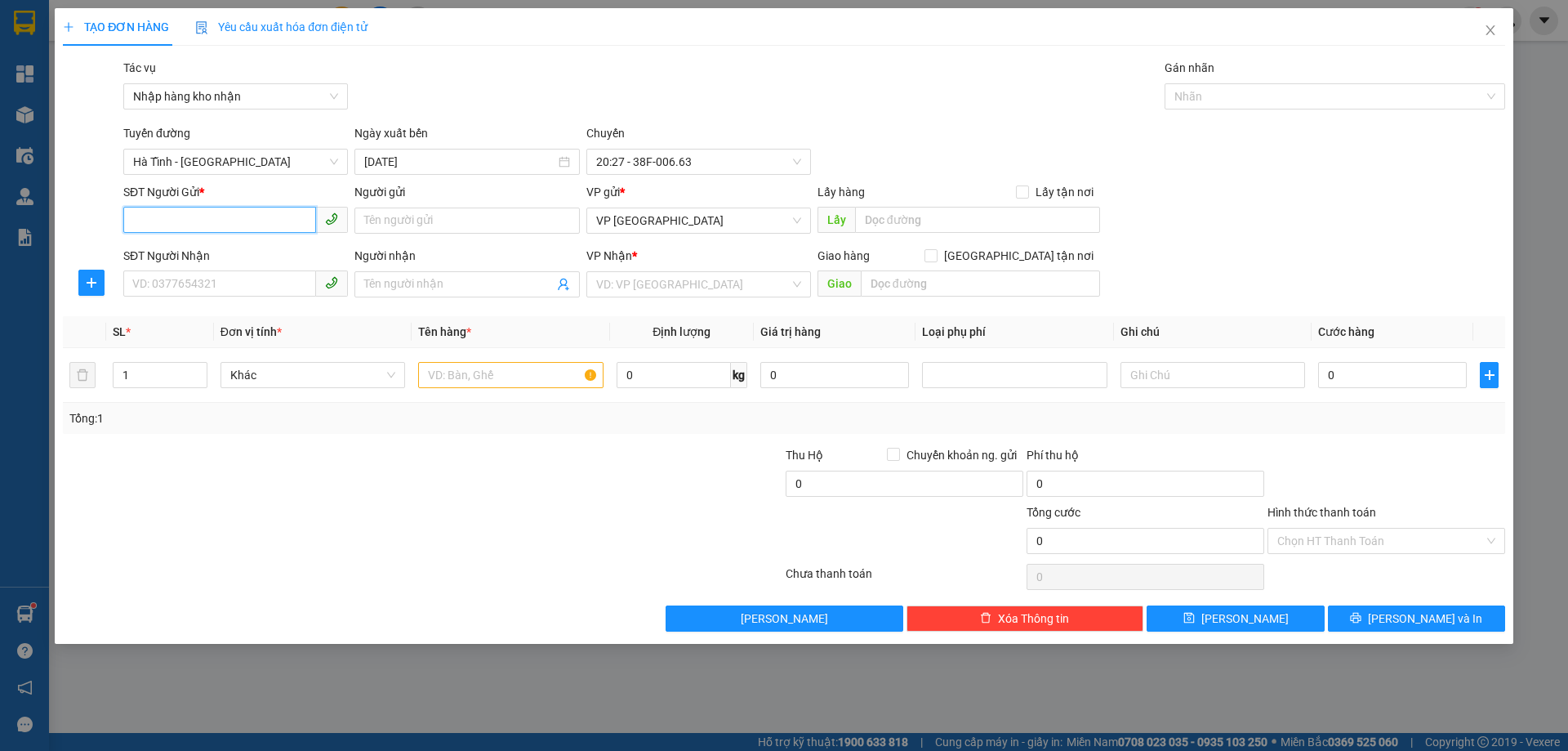
click at [228, 225] on input "SĐT Người Gửi *" at bounding box center [219, 220] width 193 height 26
click at [228, 224] on input "0363849003" at bounding box center [219, 220] width 193 height 26
type input "0363849003"
paste input "0363849003"
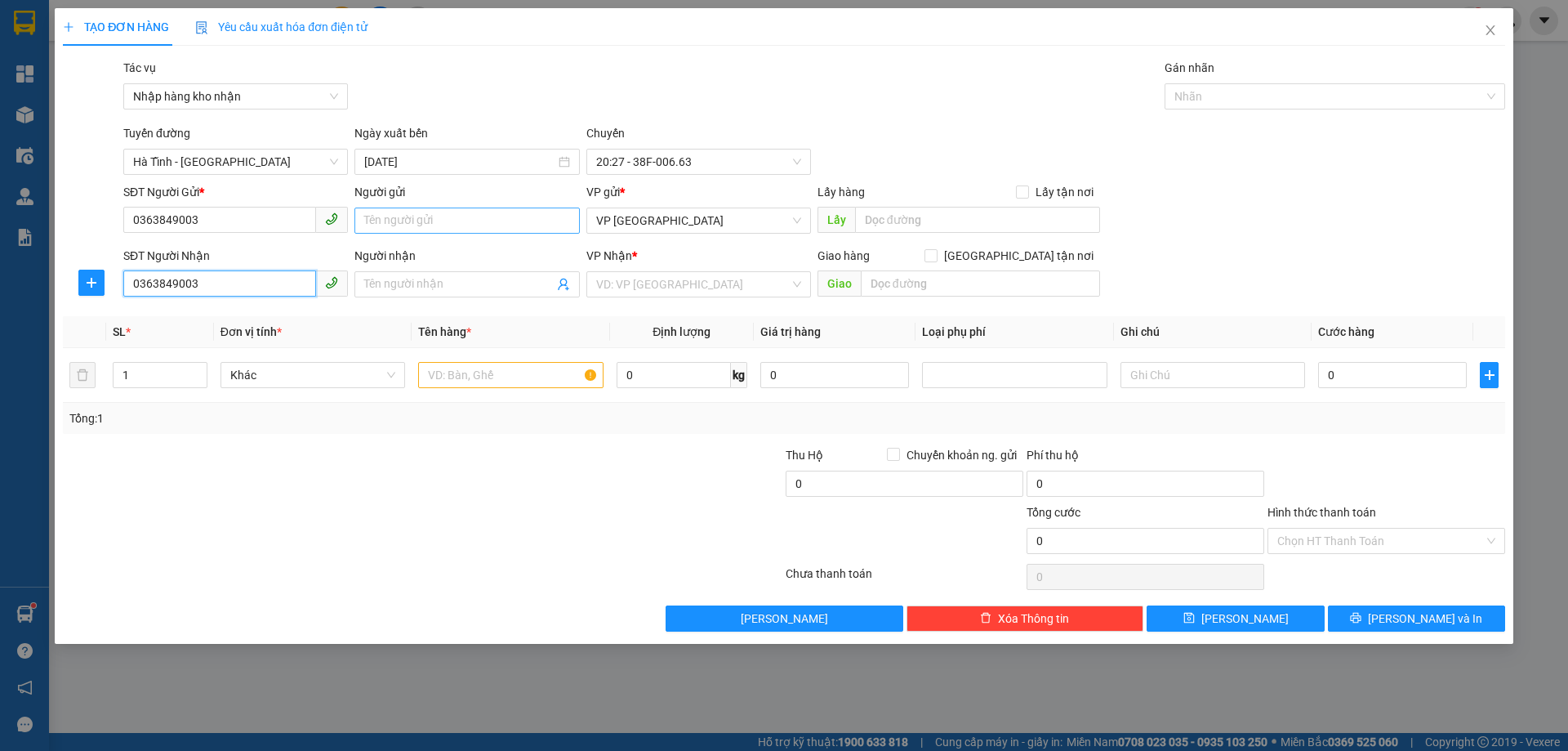
type input "0363849003"
click at [456, 208] on input "Người gửi" at bounding box center [466, 221] width 225 height 26
click at [641, 237] on div "VP gửi * VP Mỹ Đình" at bounding box center [698, 211] width 225 height 57
click at [642, 213] on span "VP [GEOGRAPHIC_DATA]" at bounding box center [699, 221] width 205 height 24
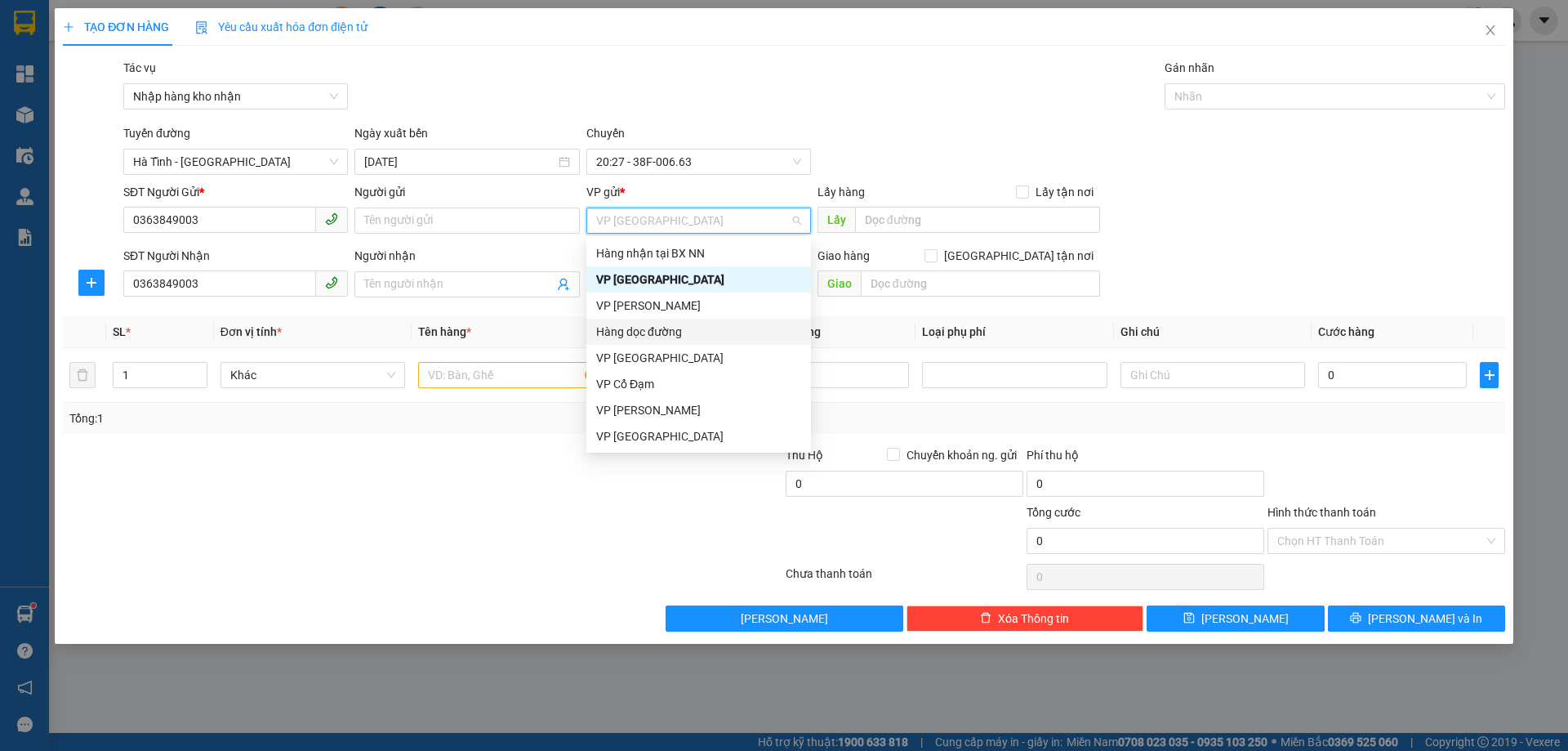
click at [692, 335] on div "Hàng dọc đường" at bounding box center [699, 331] width 205 height 18
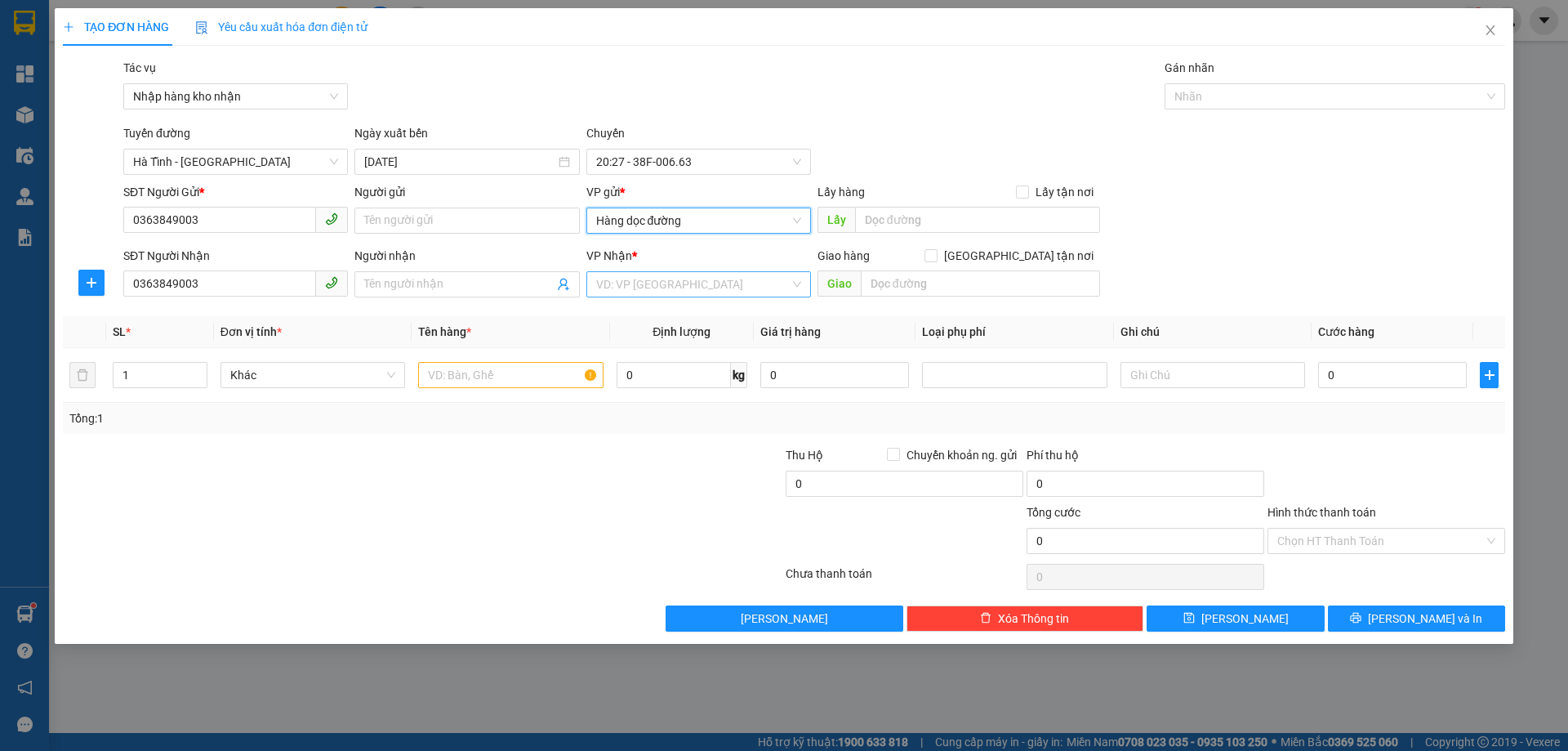
click at [666, 274] on input "search" at bounding box center [693, 285] width 194 height 24
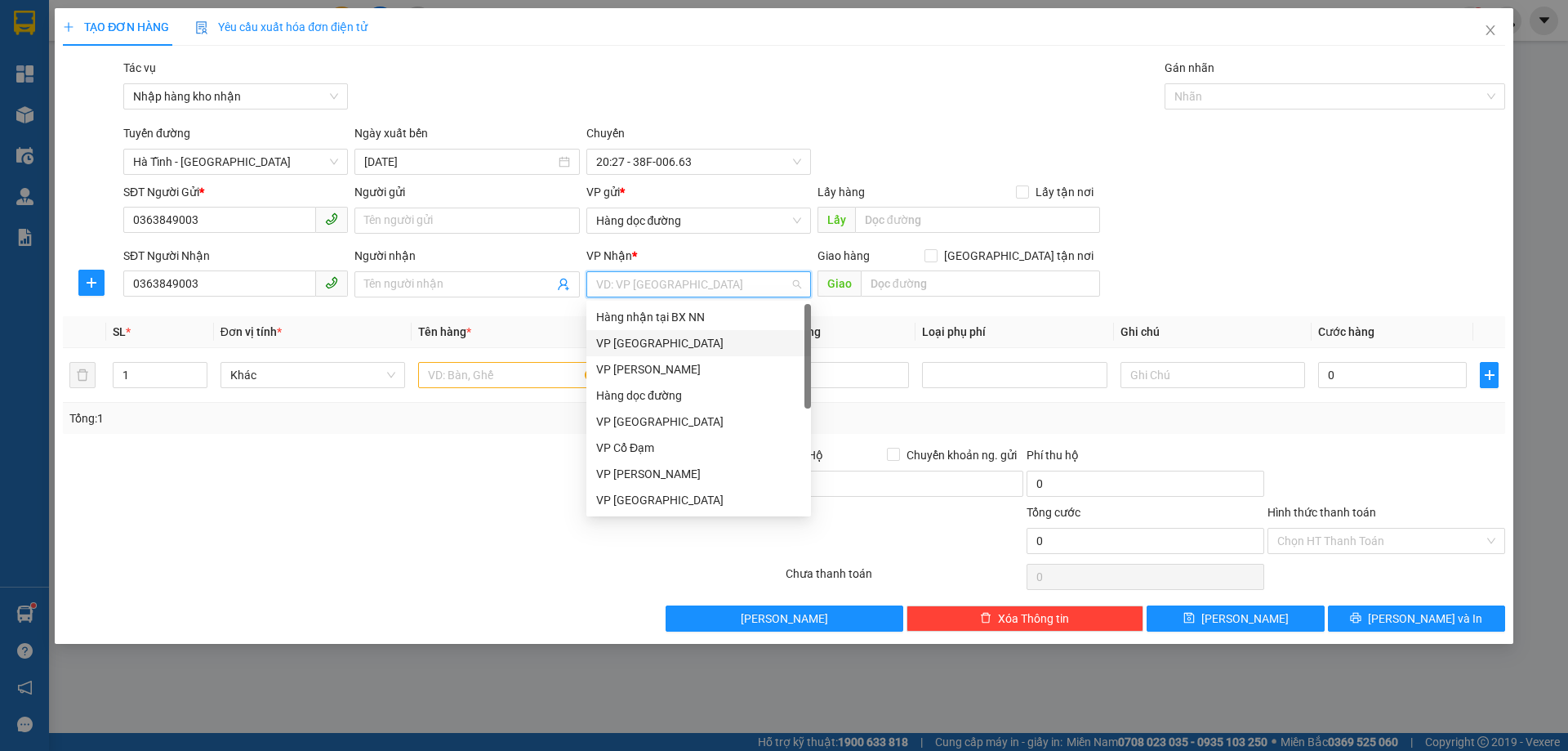
click at [640, 348] on div "VP [GEOGRAPHIC_DATA]" at bounding box center [699, 343] width 205 height 18
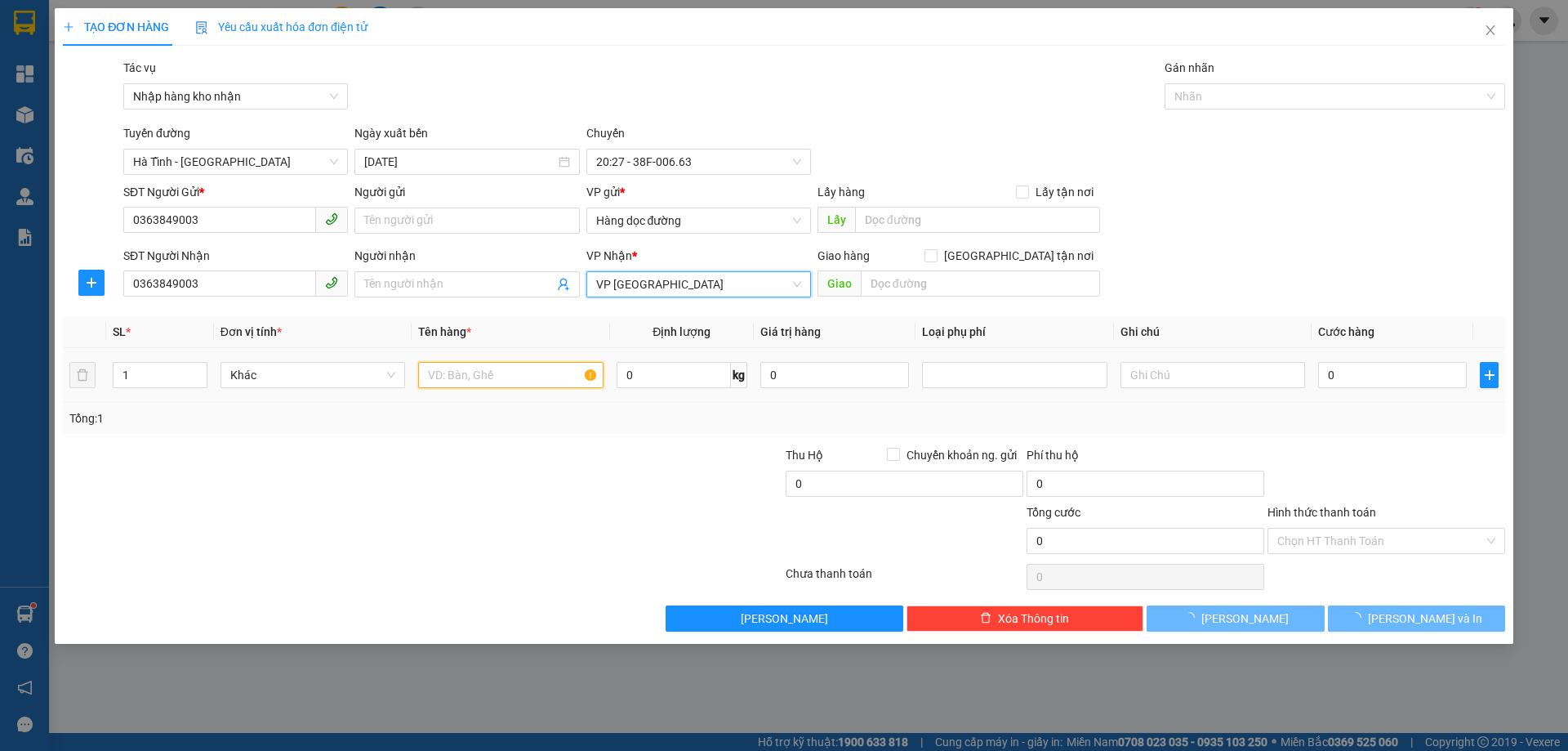
click at [537, 379] on input "text" at bounding box center [510, 375] width 185 height 26
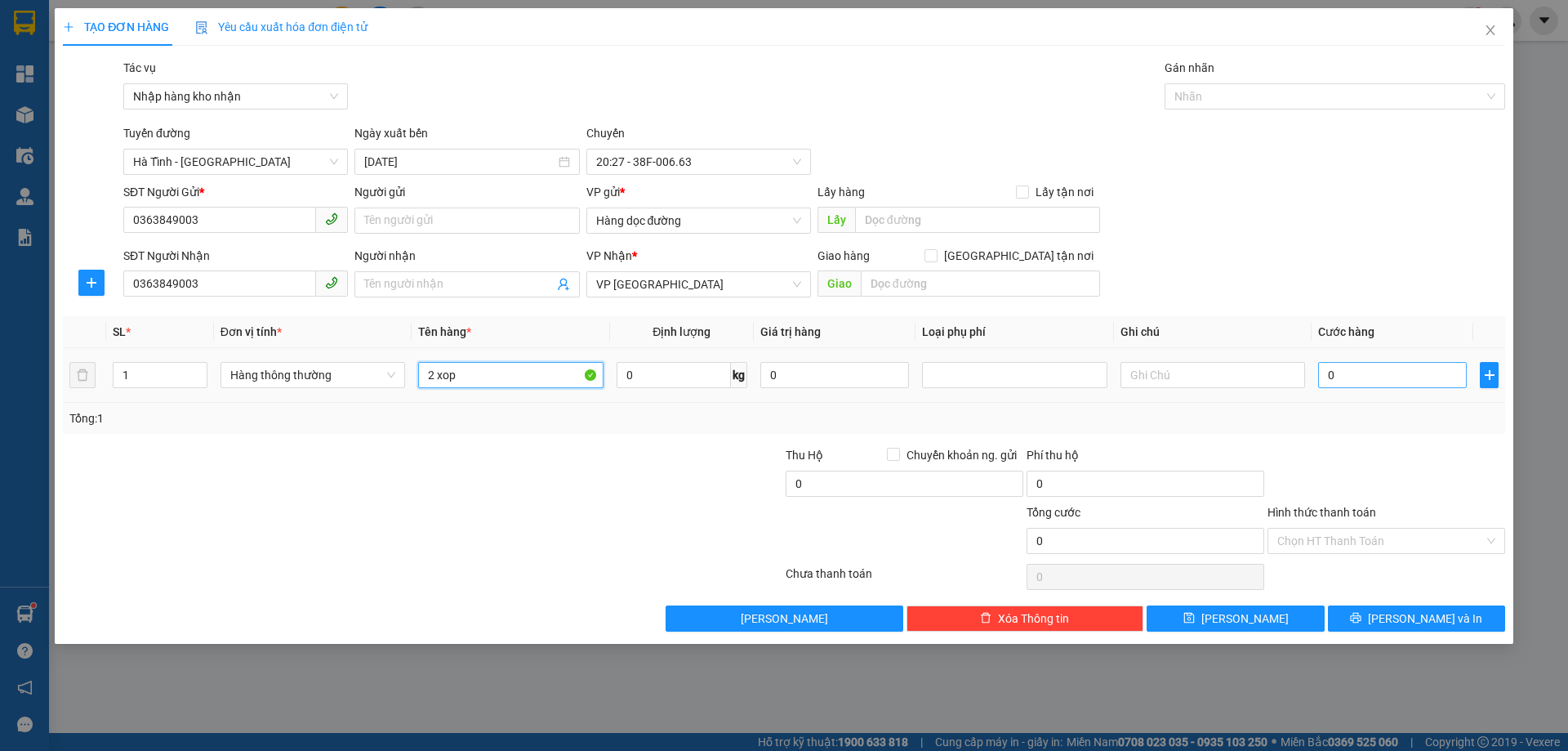
type input "2 xop"
click at [1405, 380] on input "0" at bounding box center [1392, 375] width 148 height 26
type input "1"
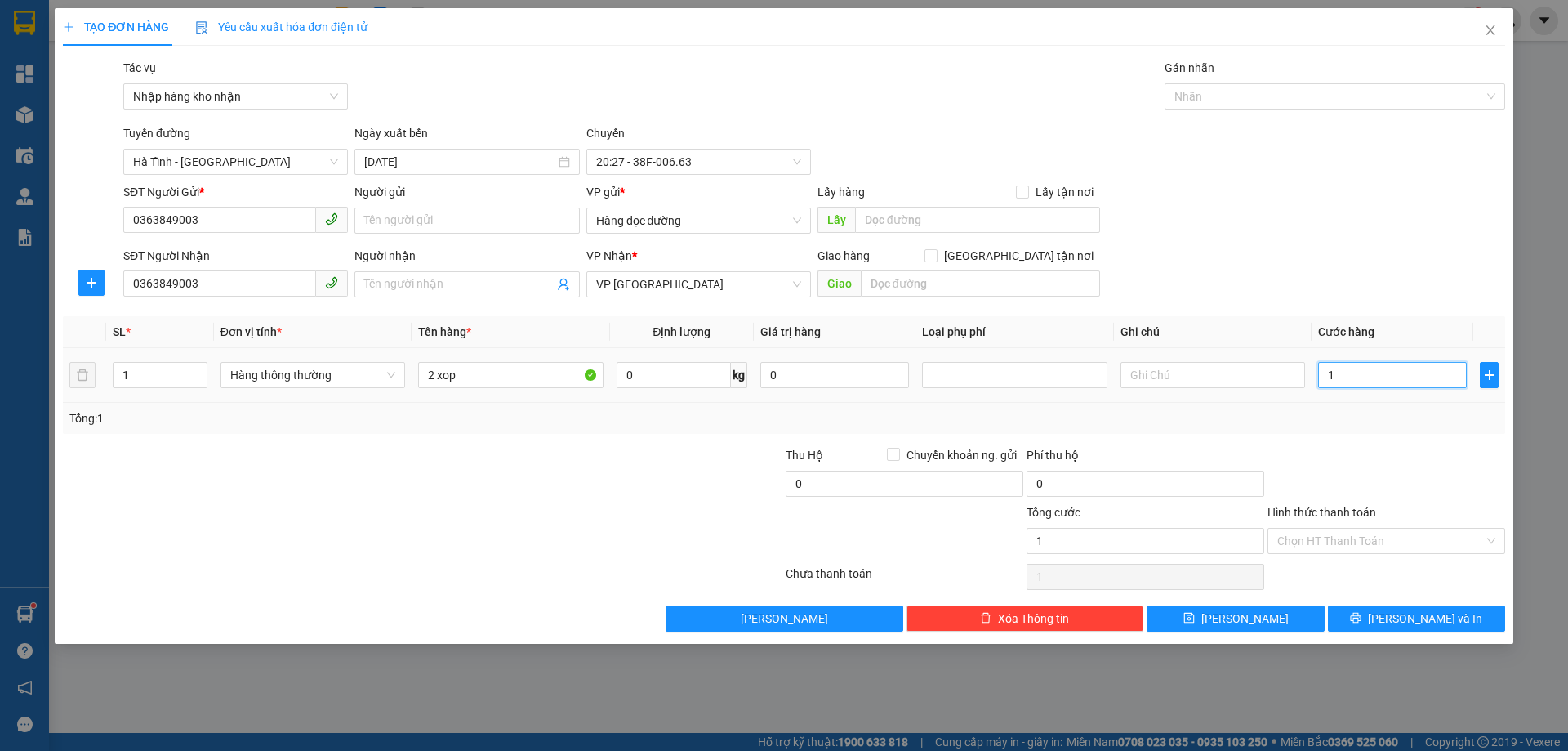
type input "12"
type input "120"
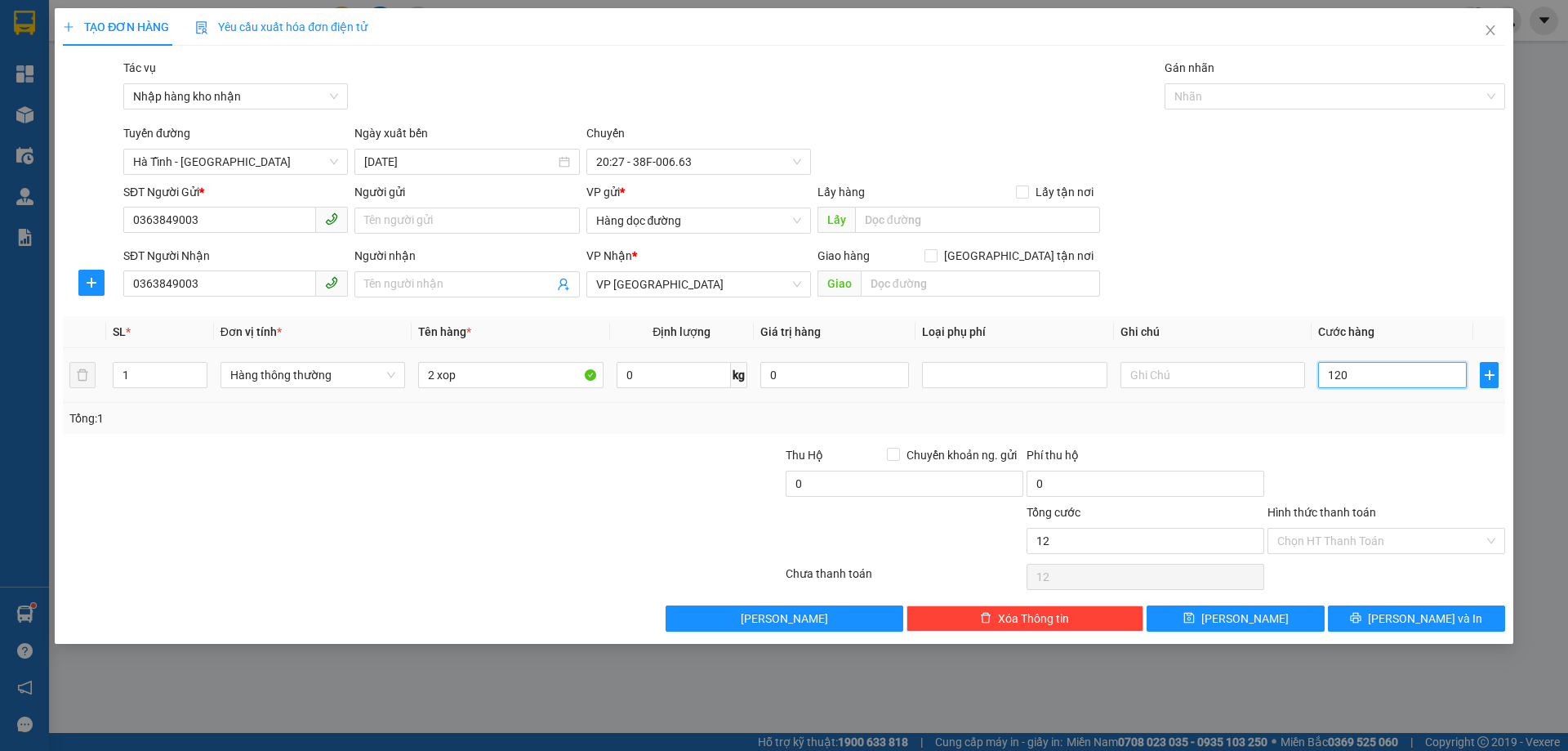
type input "120"
click at [1366, 452] on div at bounding box center [1387, 475] width 241 height 57
type input "120.000"
click at [1344, 529] on input "Hình thức thanh toán" at bounding box center [1381, 541] width 207 height 24
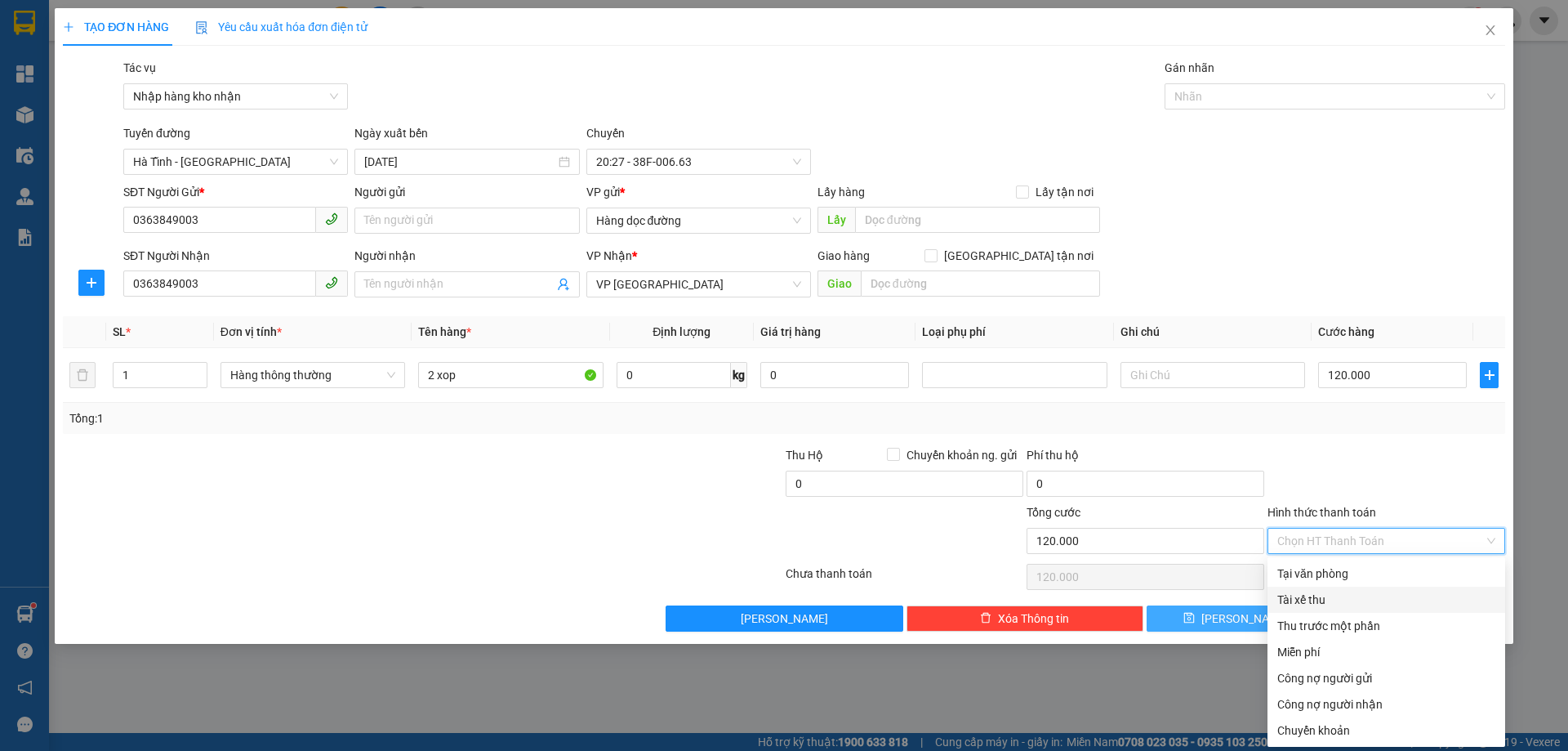
drag, startPoint x: 1305, startPoint y: 596, endPoint x: 1202, endPoint y: 611, distance: 104.1
click at [1305, 596] on div "Tài xế thu" at bounding box center [1387, 600] width 218 height 18
type input "0"
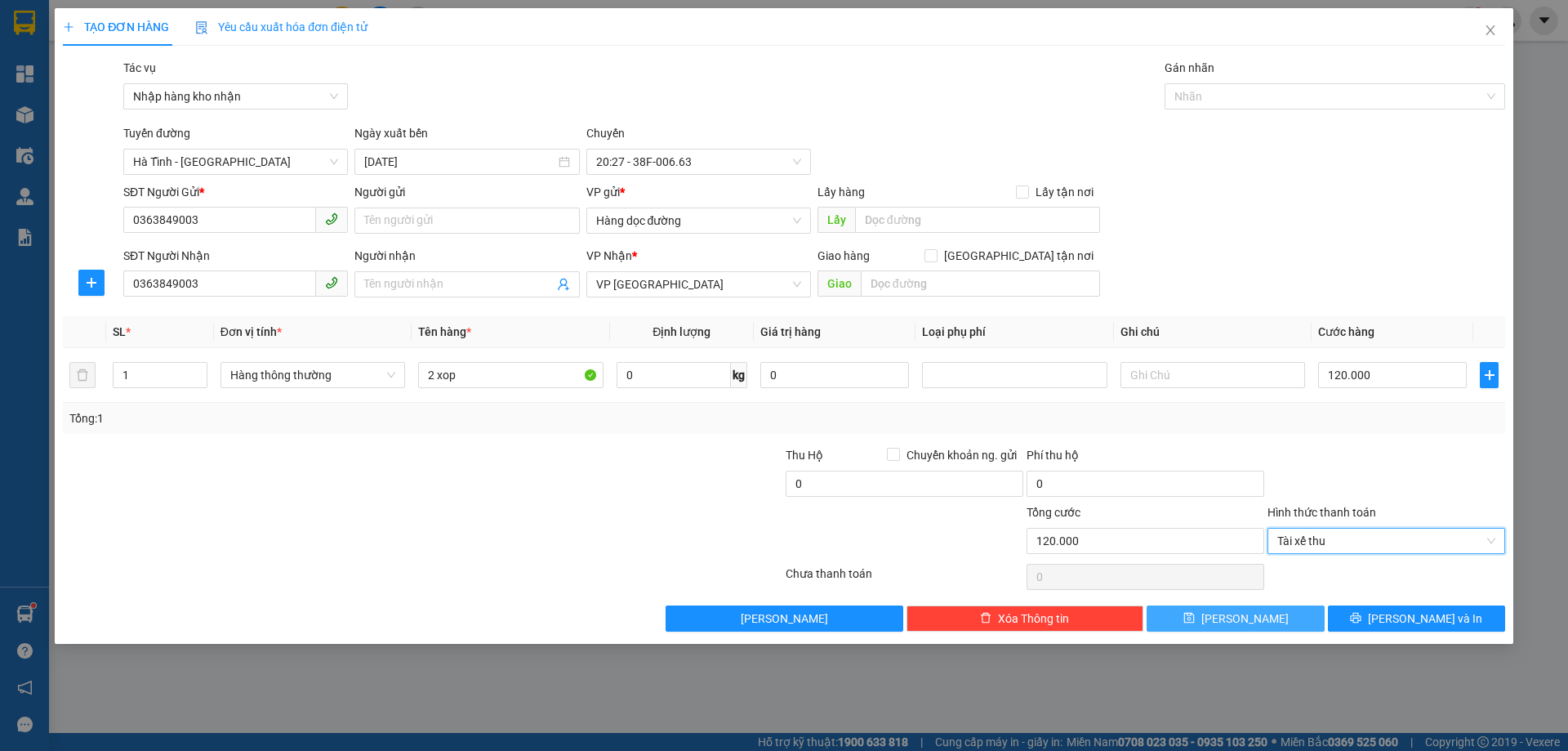
click at [1199, 617] on button "Lưu" at bounding box center [1235, 618] width 178 height 26
type input "0"
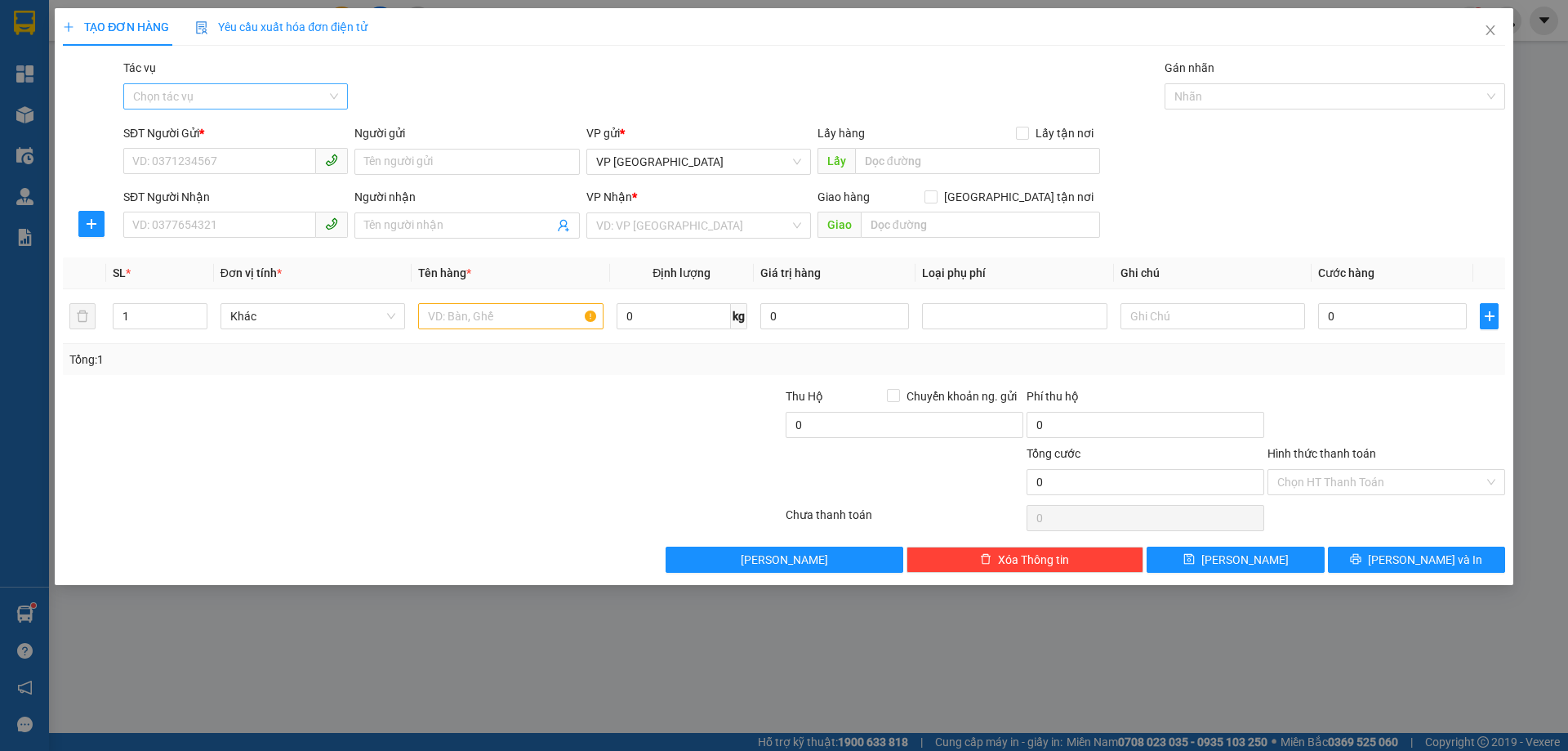
click at [303, 97] on input "Tác vụ" at bounding box center [230, 97] width 194 height 24
click at [303, 159] on div "Nhập hàng kho nhận" at bounding box center [236, 155] width 205 height 18
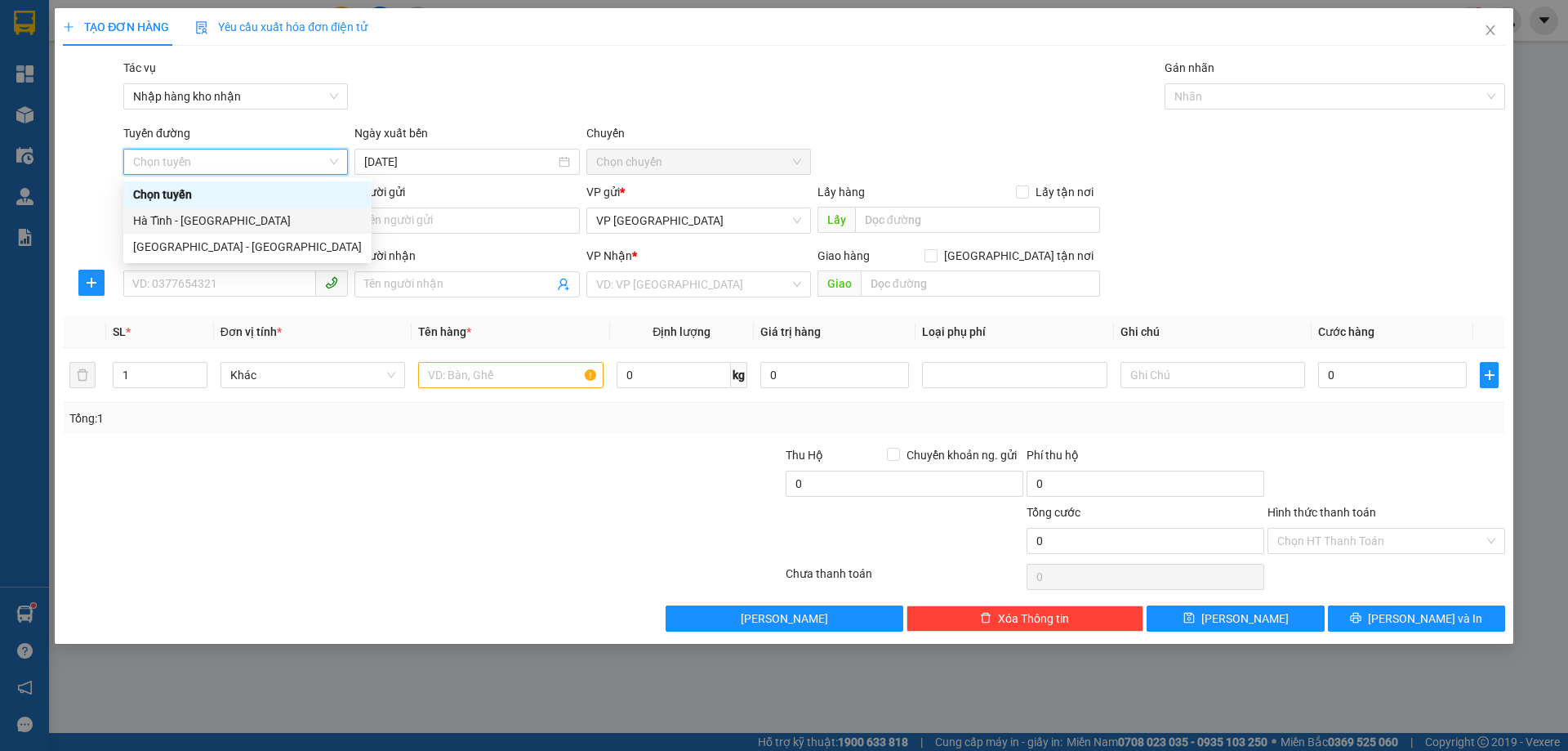
click at [272, 223] on div "Hà Tĩnh - [GEOGRAPHIC_DATA]" at bounding box center [247, 220] width 228 height 18
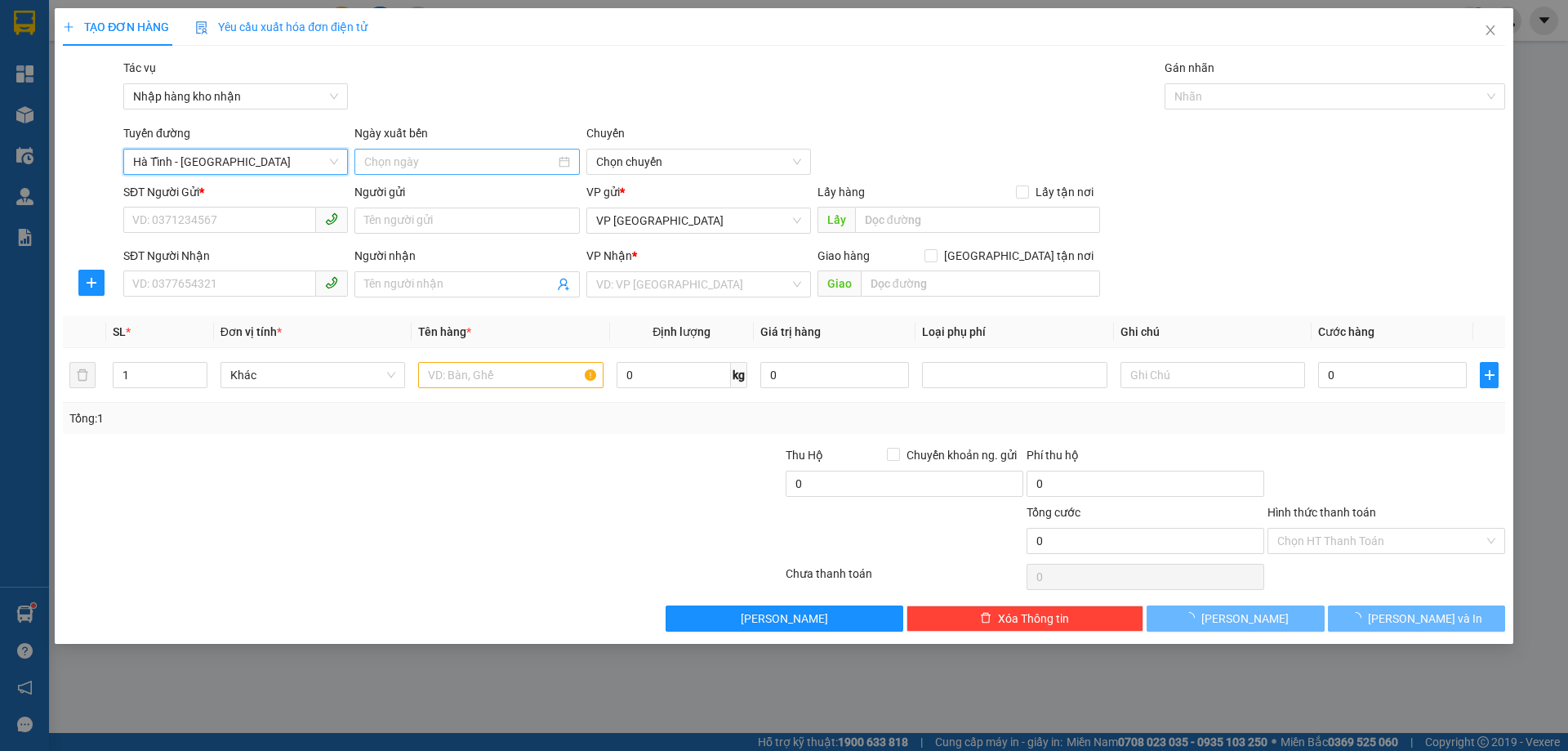
click at [430, 169] on input at bounding box center [459, 162] width 191 height 18
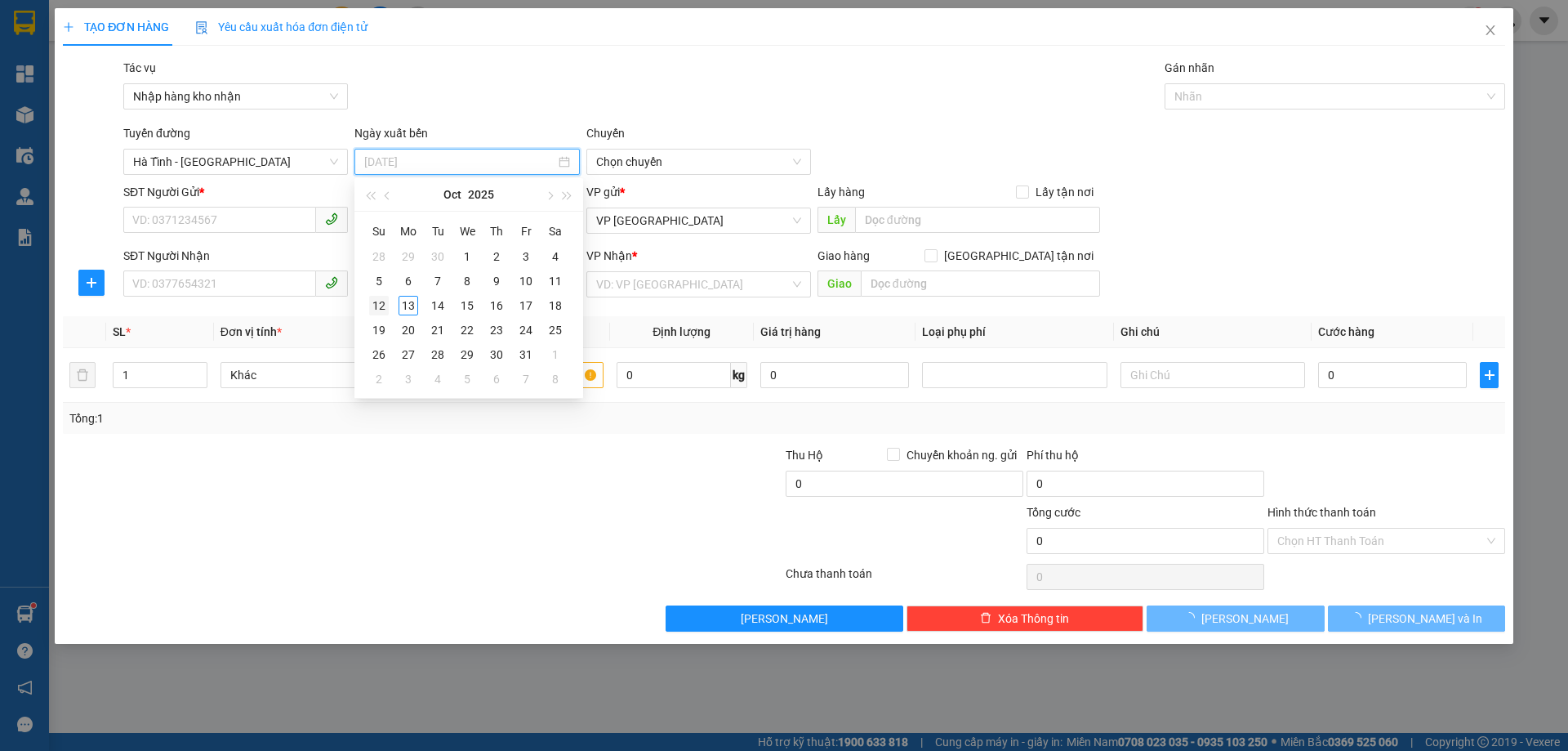
type input "[DATE]"
click at [376, 312] on div "12" at bounding box center [379, 305] width 20 height 20
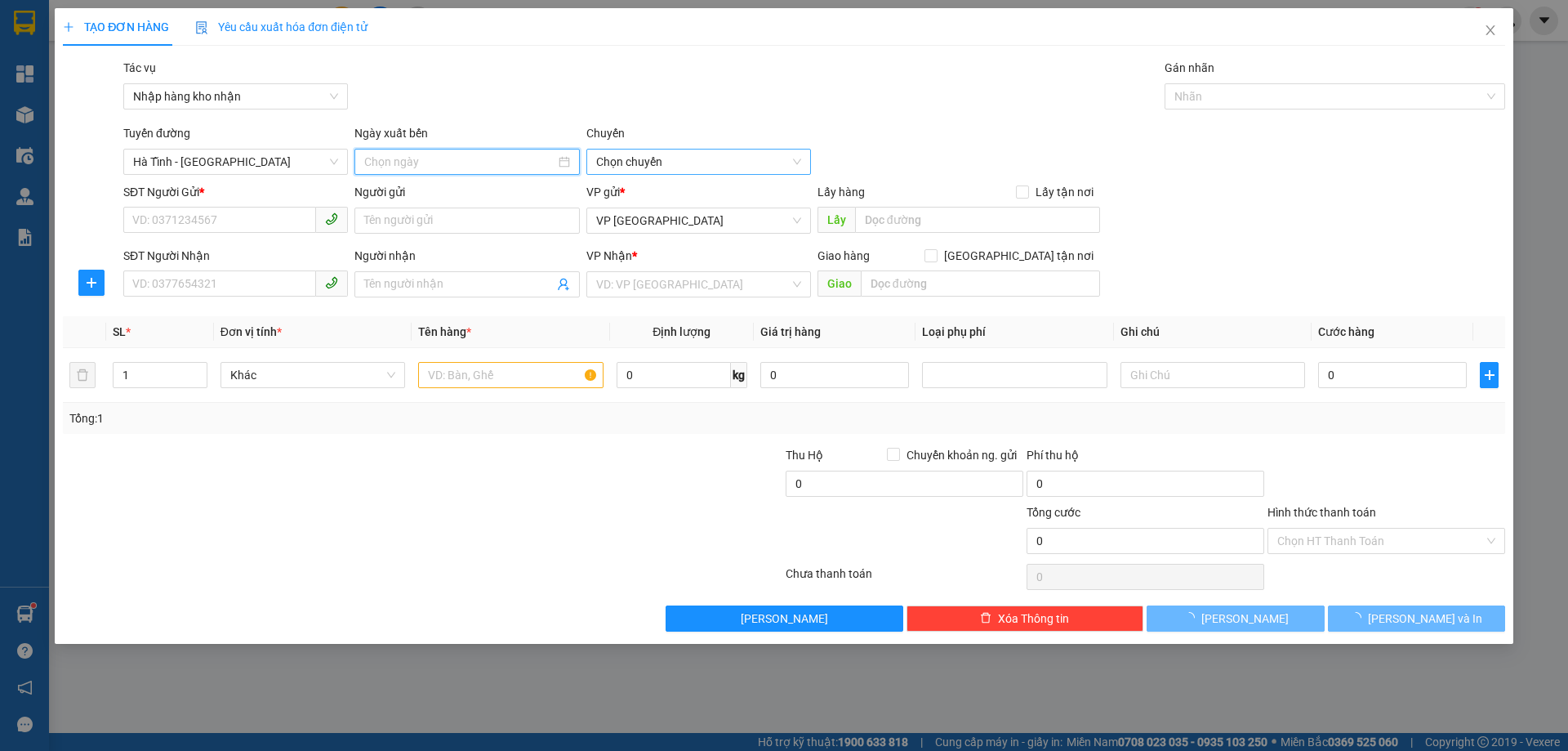
click at [632, 158] on span "Chọn chuyến" at bounding box center [699, 162] width 205 height 24
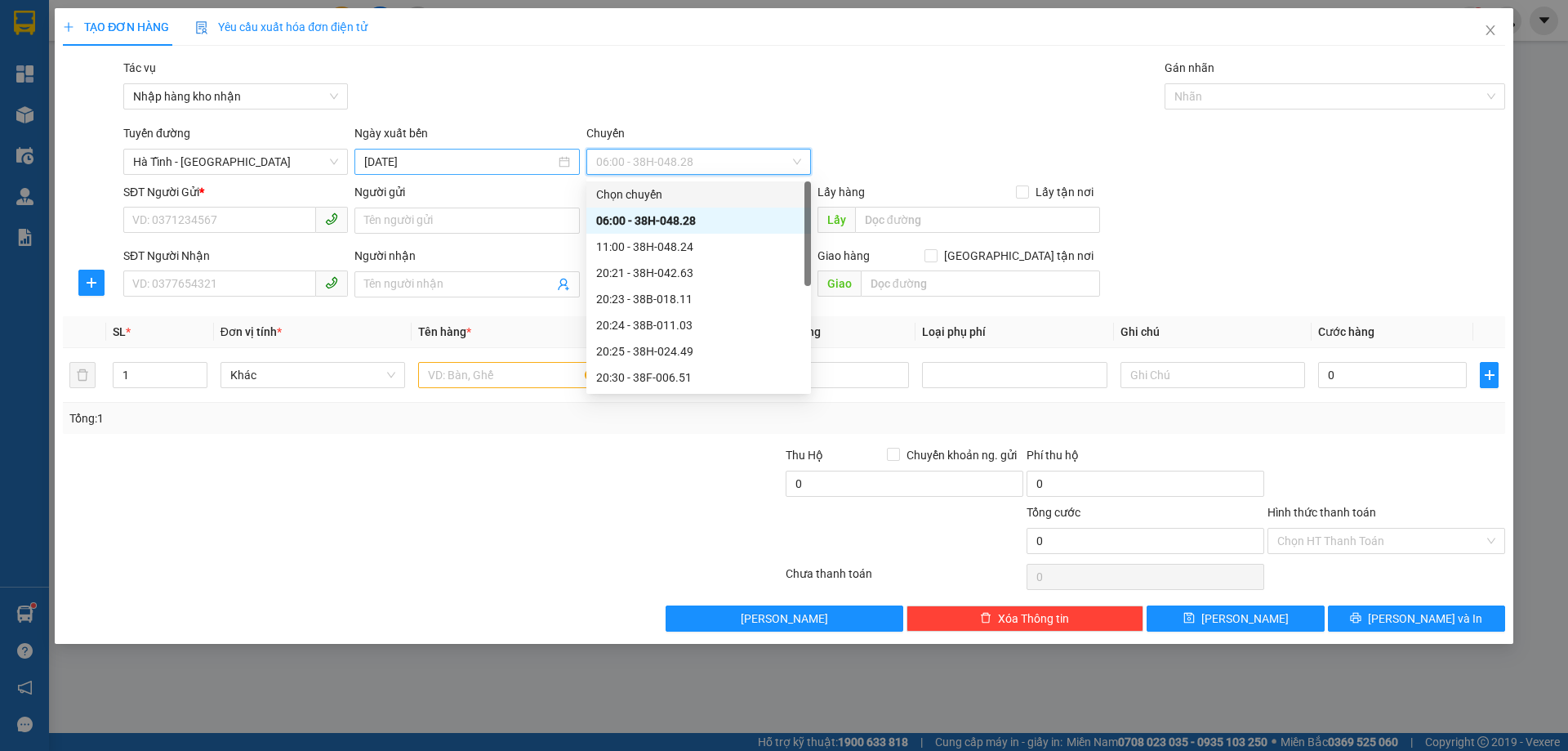
click at [527, 149] on div "[DATE]" at bounding box center [466, 162] width 225 height 26
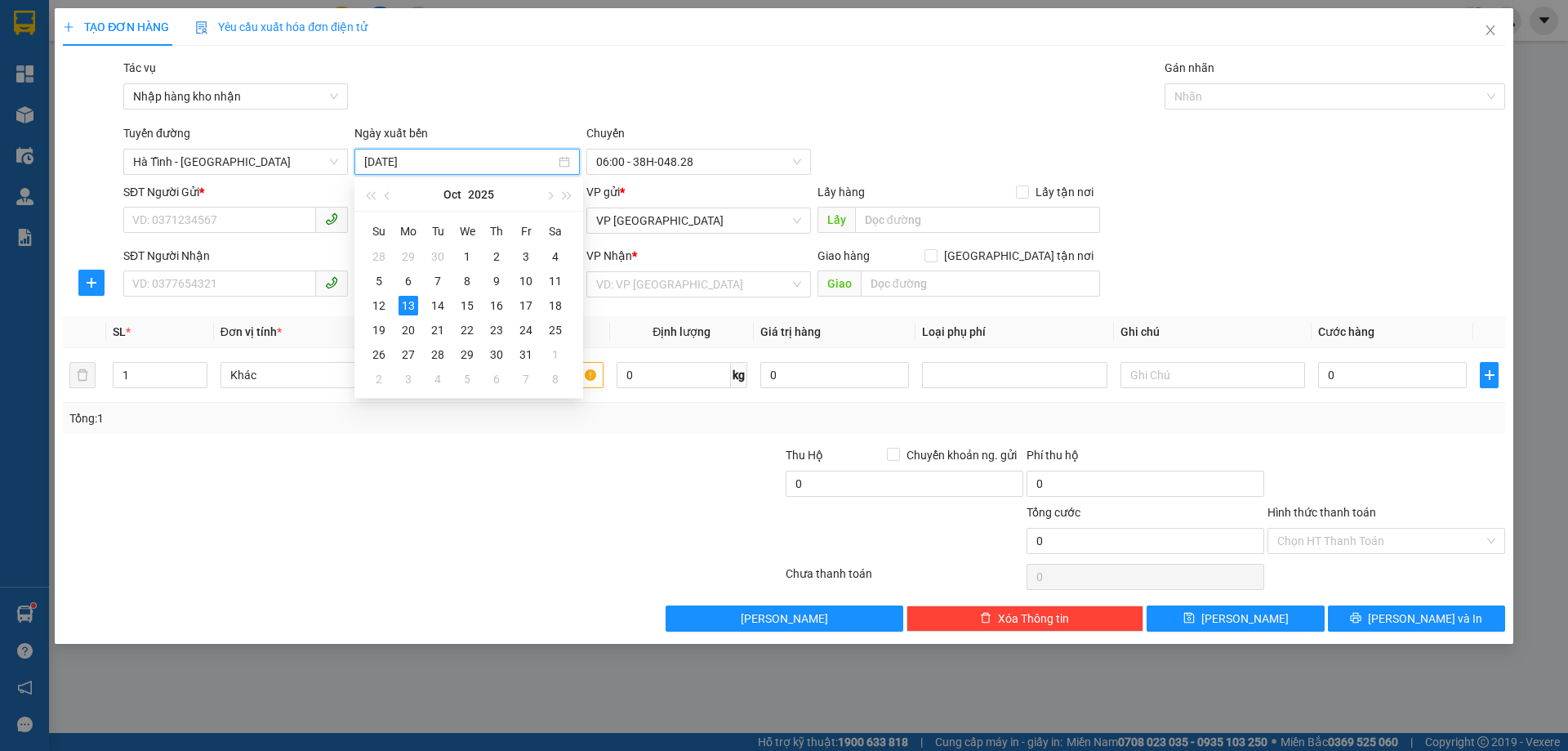
click at [521, 163] on input "[DATE]" at bounding box center [459, 162] width 191 height 18
click at [626, 148] on div "Chuyến" at bounding box center [698, 136] width 225 height 24
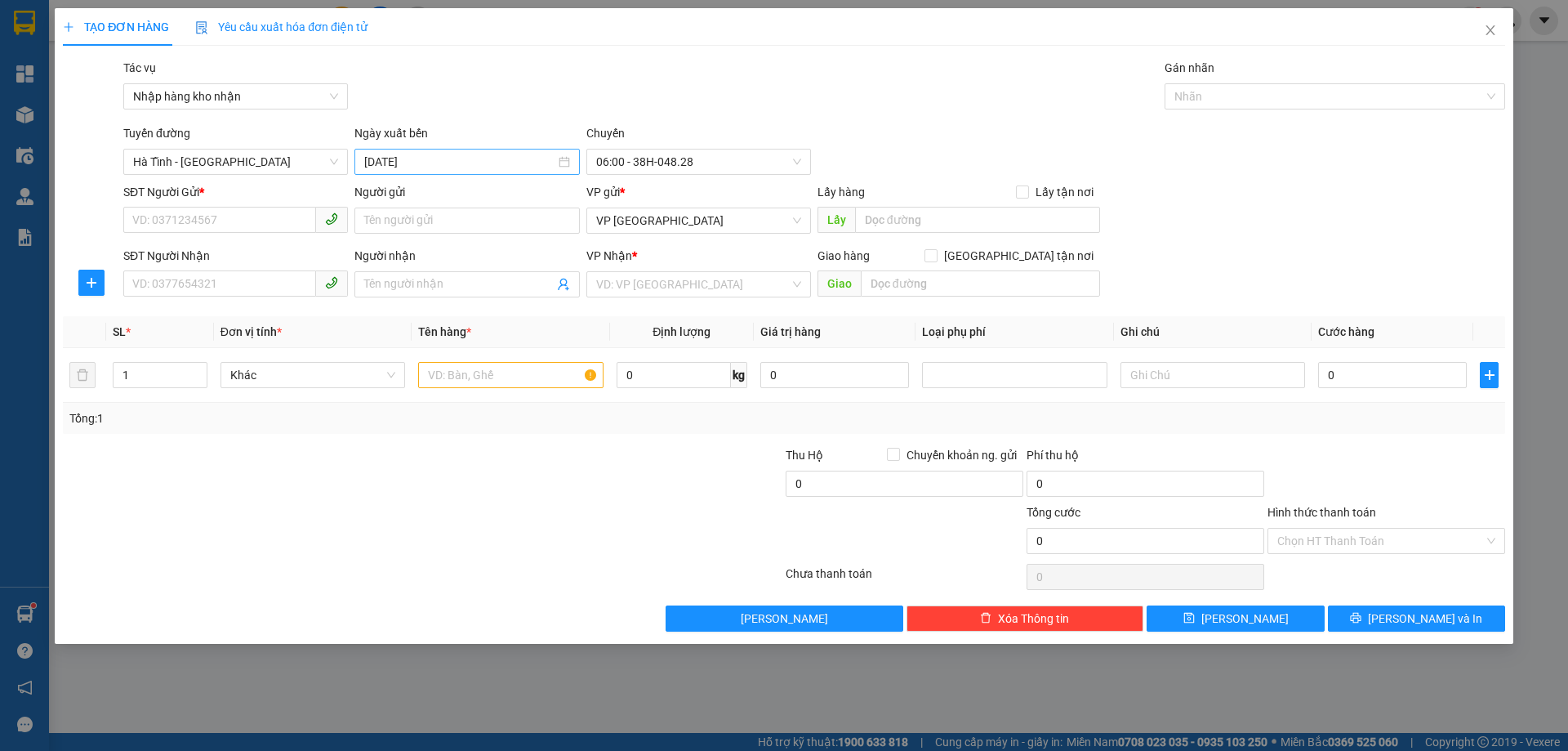
click at [504, 157] on input "[DATE]" at bounding box center [459, 162] width 191 height 18
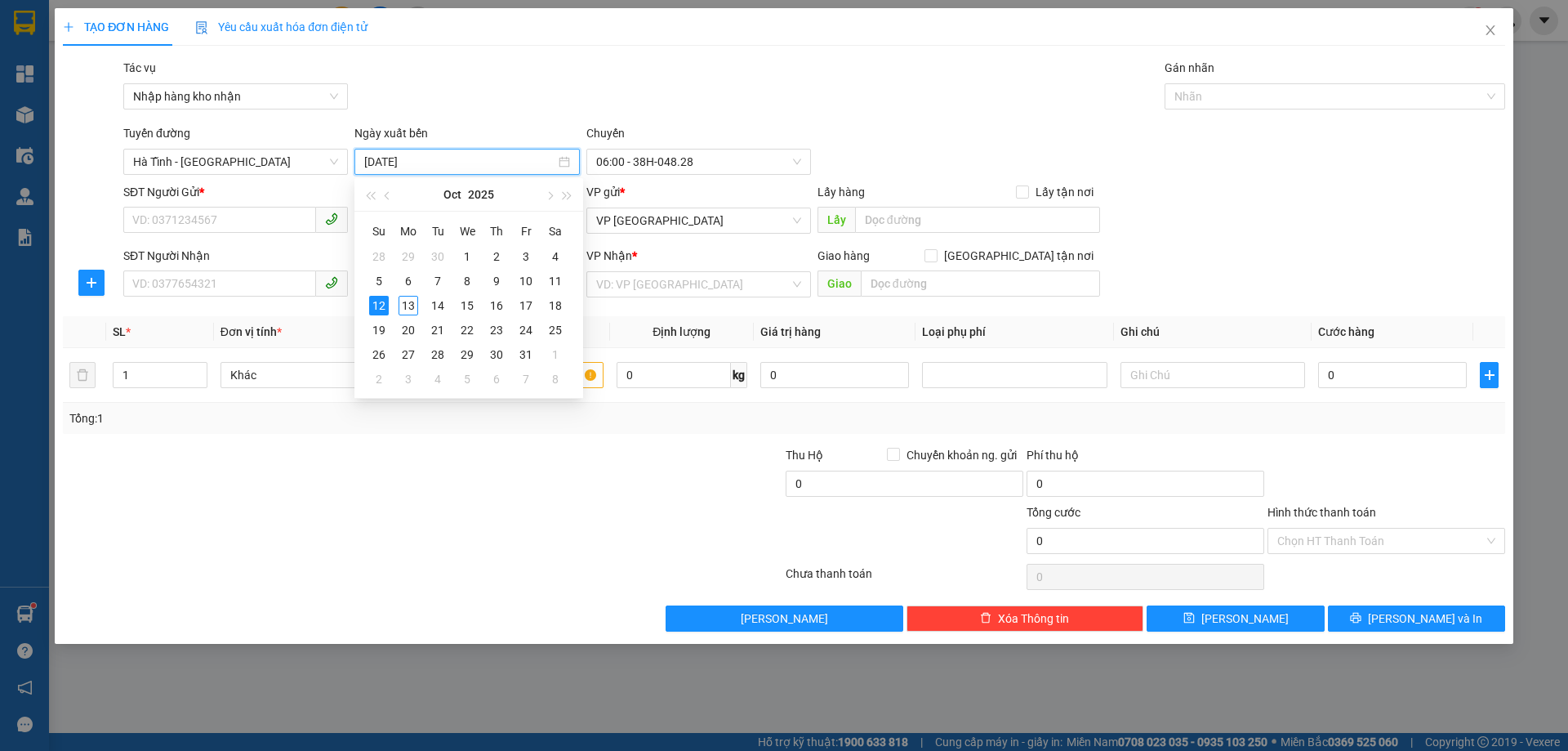
type input "[DATE]"
click at [385, 308] on div "12" at bounding box center [379, 305] width 20 height 20
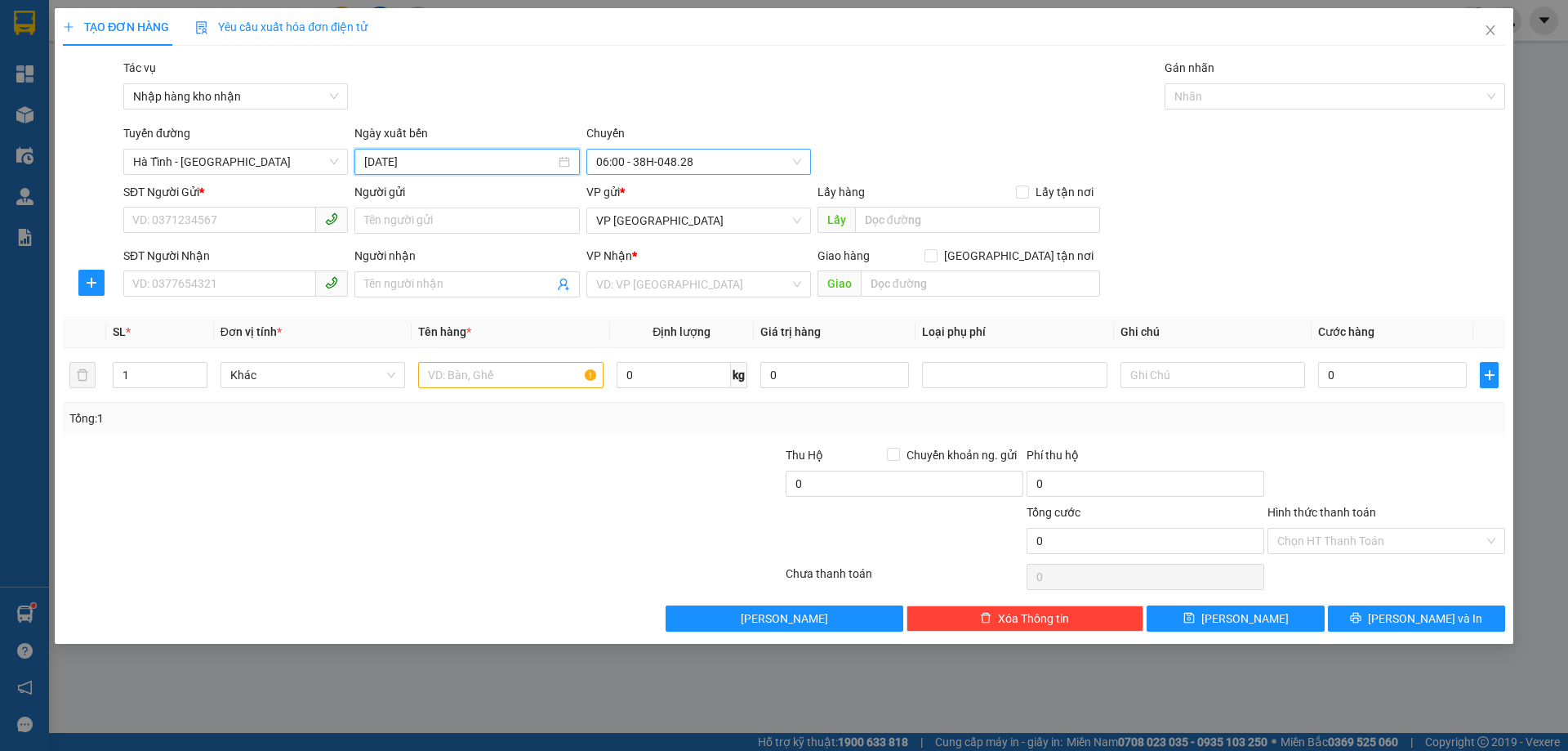
click at [645, 164] on span "06:00 - 38H-048.28" at bounding box center [699, 162] width 205 height 24
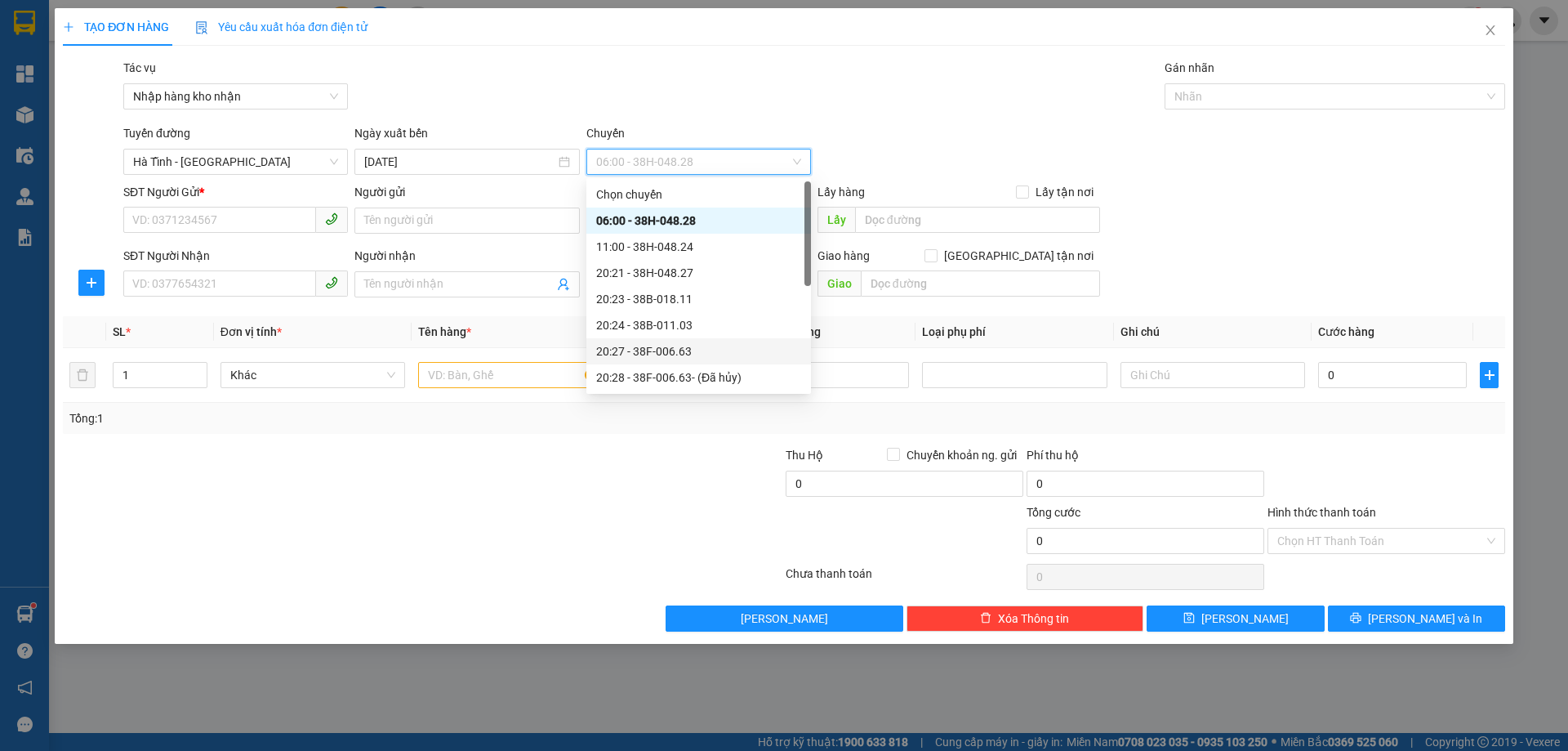
click at [684, 344] on div "20:27 - 38F-006.63" at bounding box center [699, 351] width 205 height 18
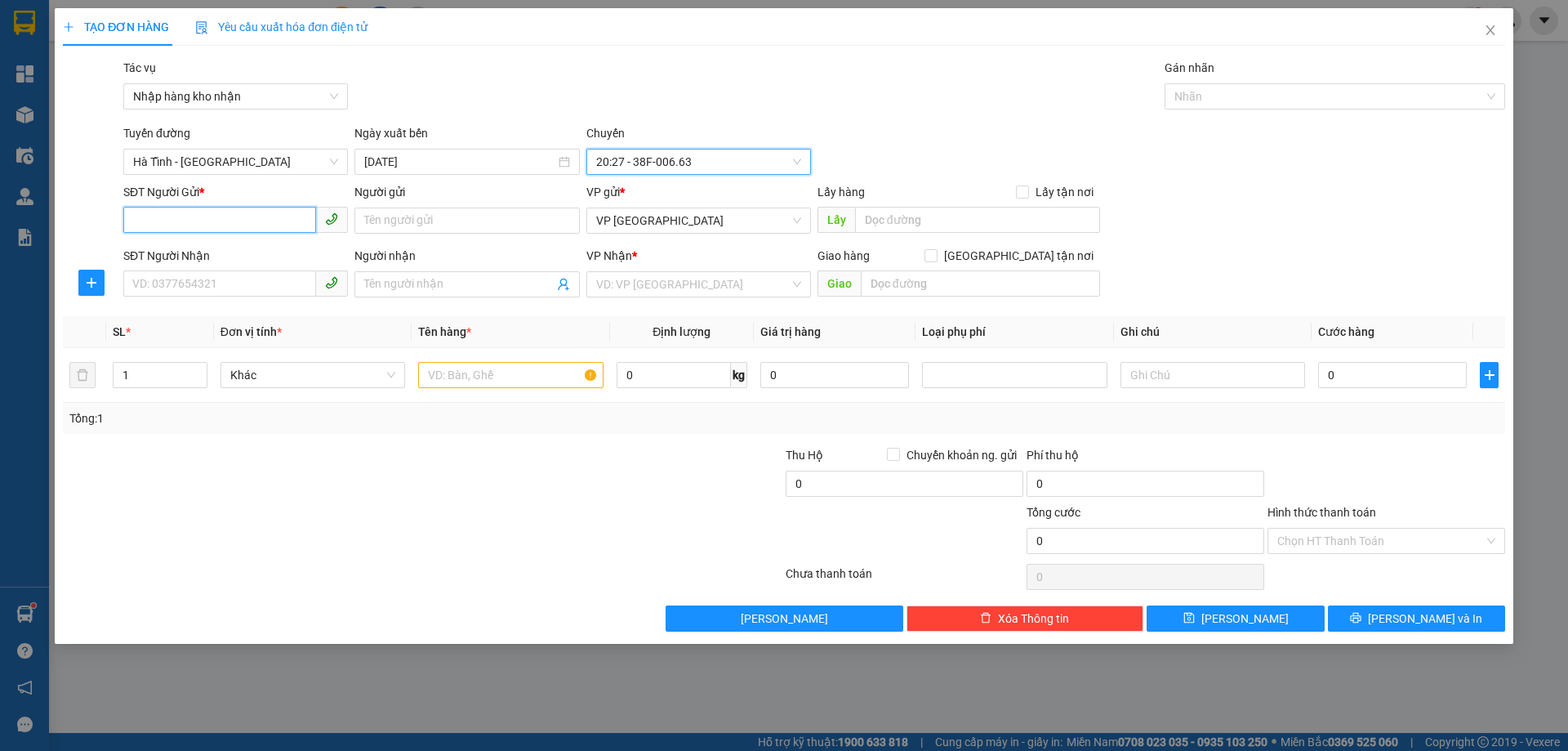
click at [258, 217] on input "SĐT Người Gửi *" at bounding box center [219, 220] width 193 height 26
type input "0"
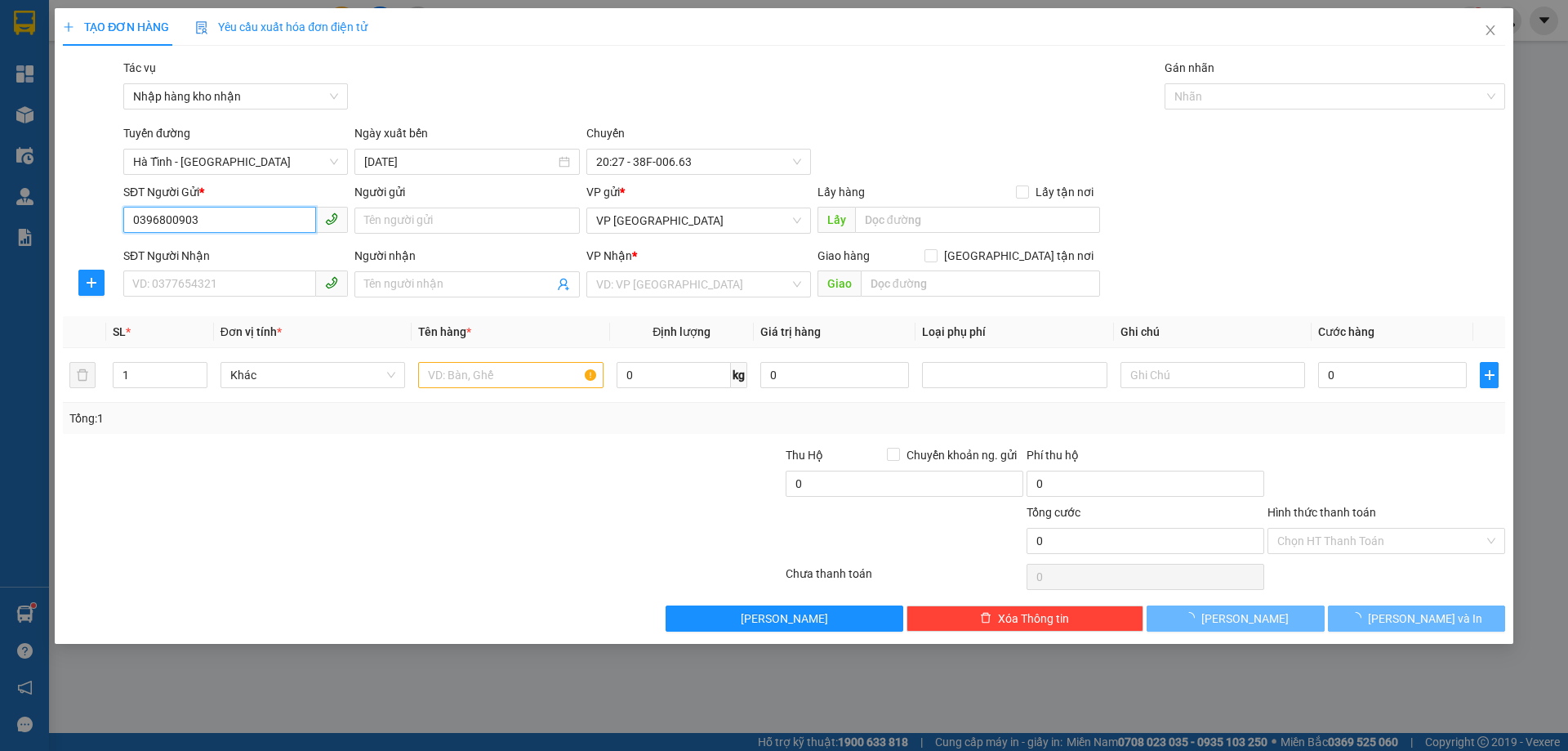
click at [291, 222] on input "0396800903" at bounding box center [219, 220] width 193 height 26
type input "0396800903"
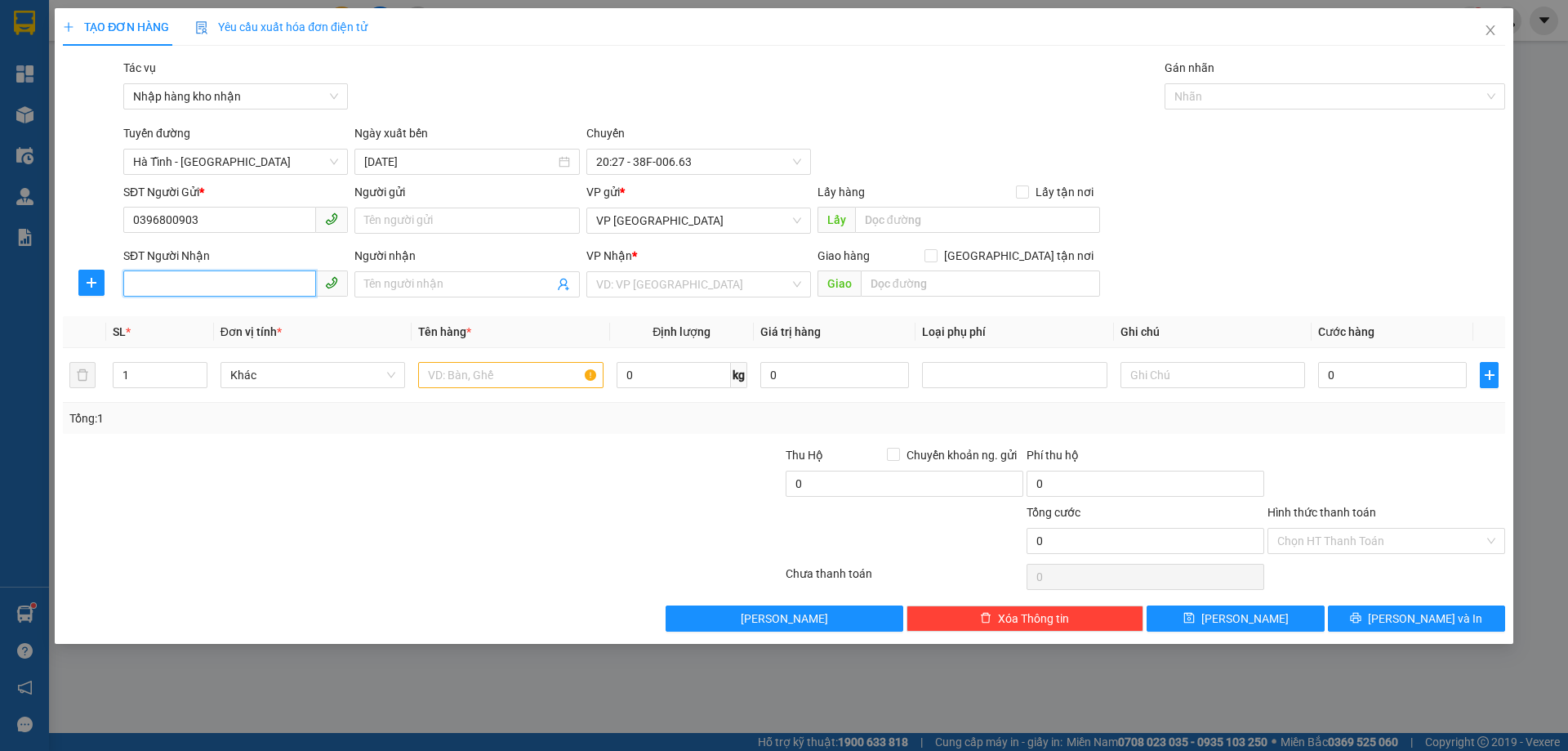
paste input "0396800903"
click at [650, 219] on span "VP [GEOGRAPHIC_DATA]" at bounding box center [699, 221] width 205 height 24
type input "0396800903"
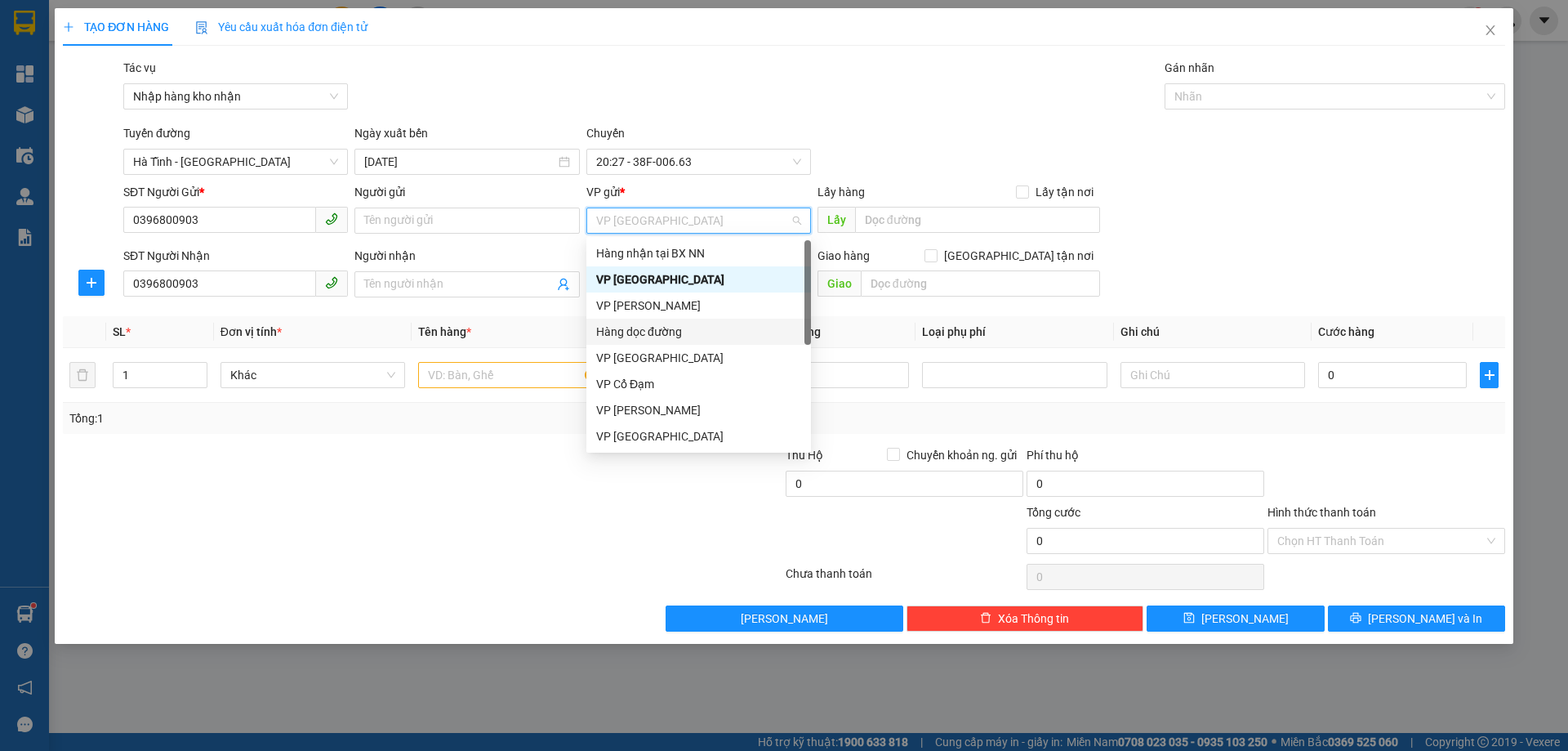
click at [668, 332] on div "Hàng dọc đường" at bounding box center [699, 331] width 205 height 18
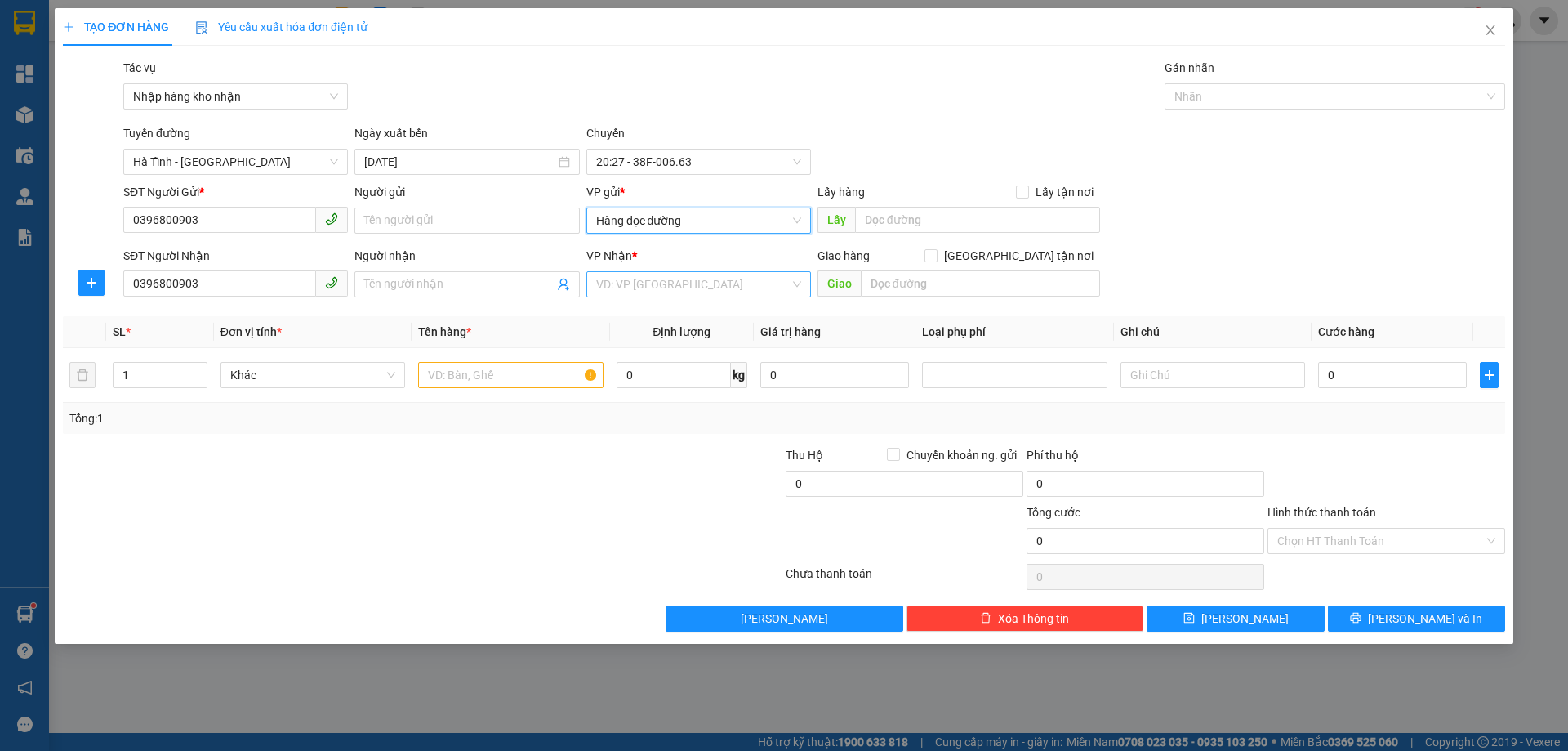
click at [670, 274] on input "search" at bounding box center [693, 285] width 194 height 24
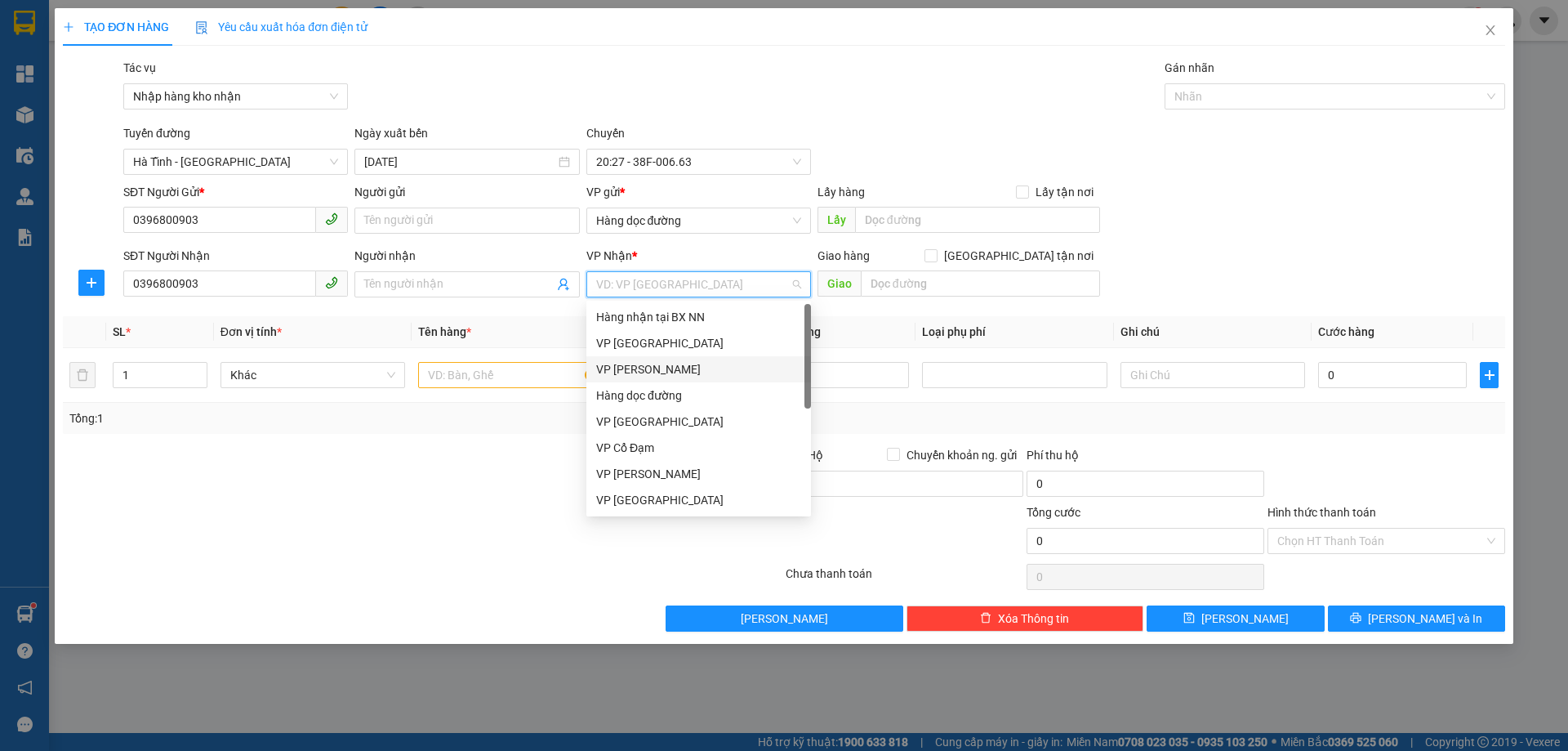
click at [651, 341] on div "VP [GEOGRAPHIC_DATA]" at bounding box center [699, 343] width 205 height 18
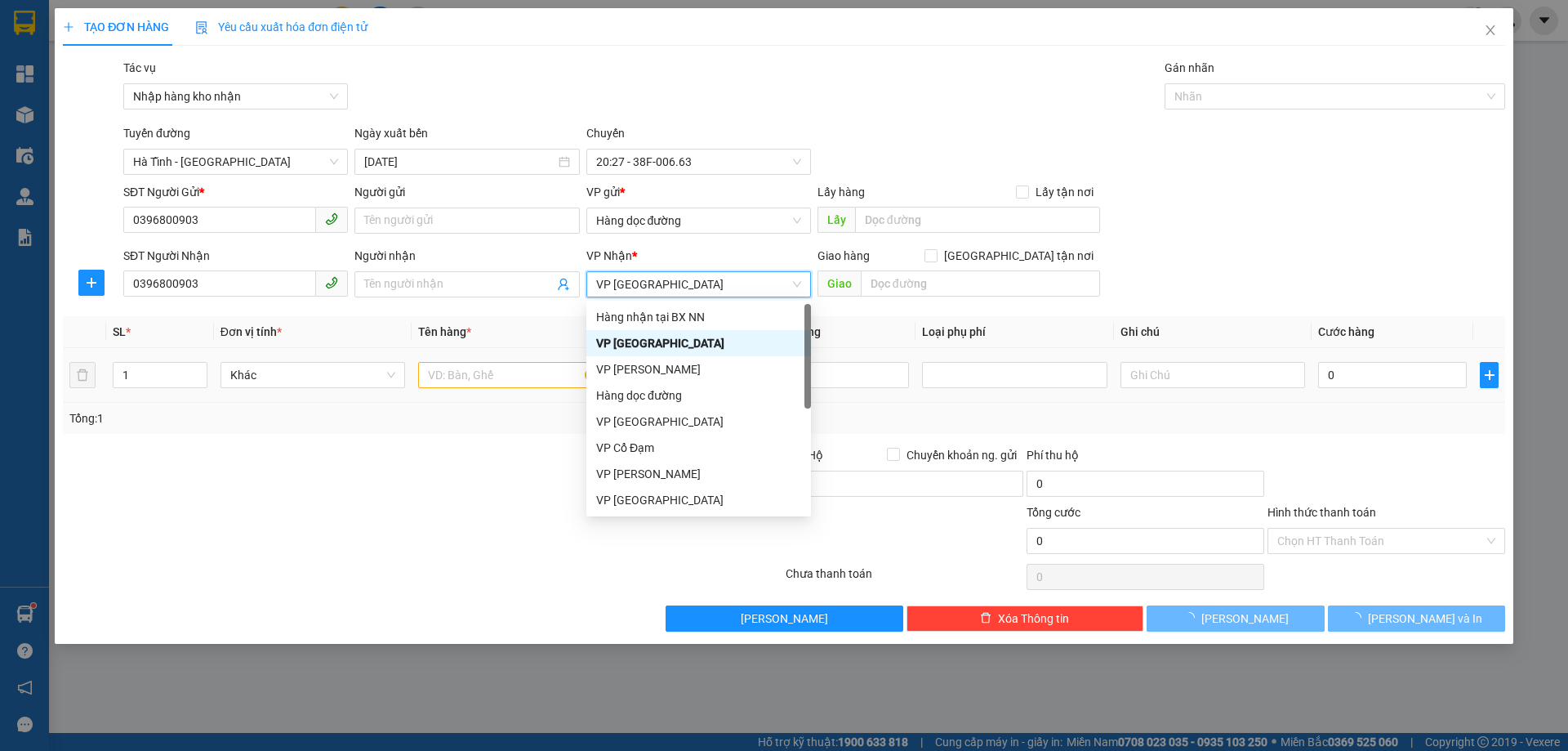
click at [482, 391] on div at bounding box center [510, 375] width 185 height 33
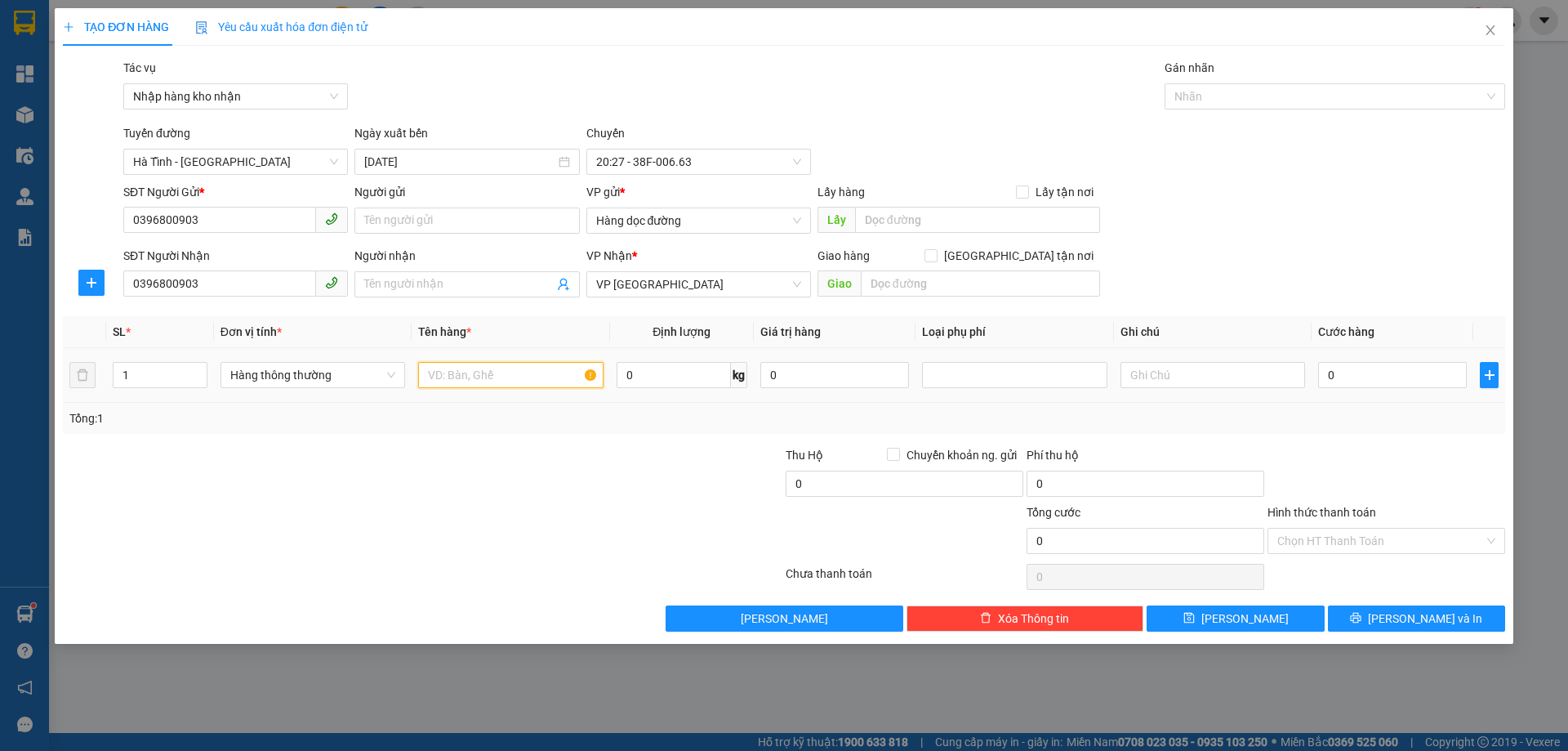
click at [481, 375] on input "text" at bounding box center [510, 375] width 185 height 26
type input "1 bi"
click at [1378, 381] on input "0" at bounding box center [1392, 375] width 148 height 26
type input "60"
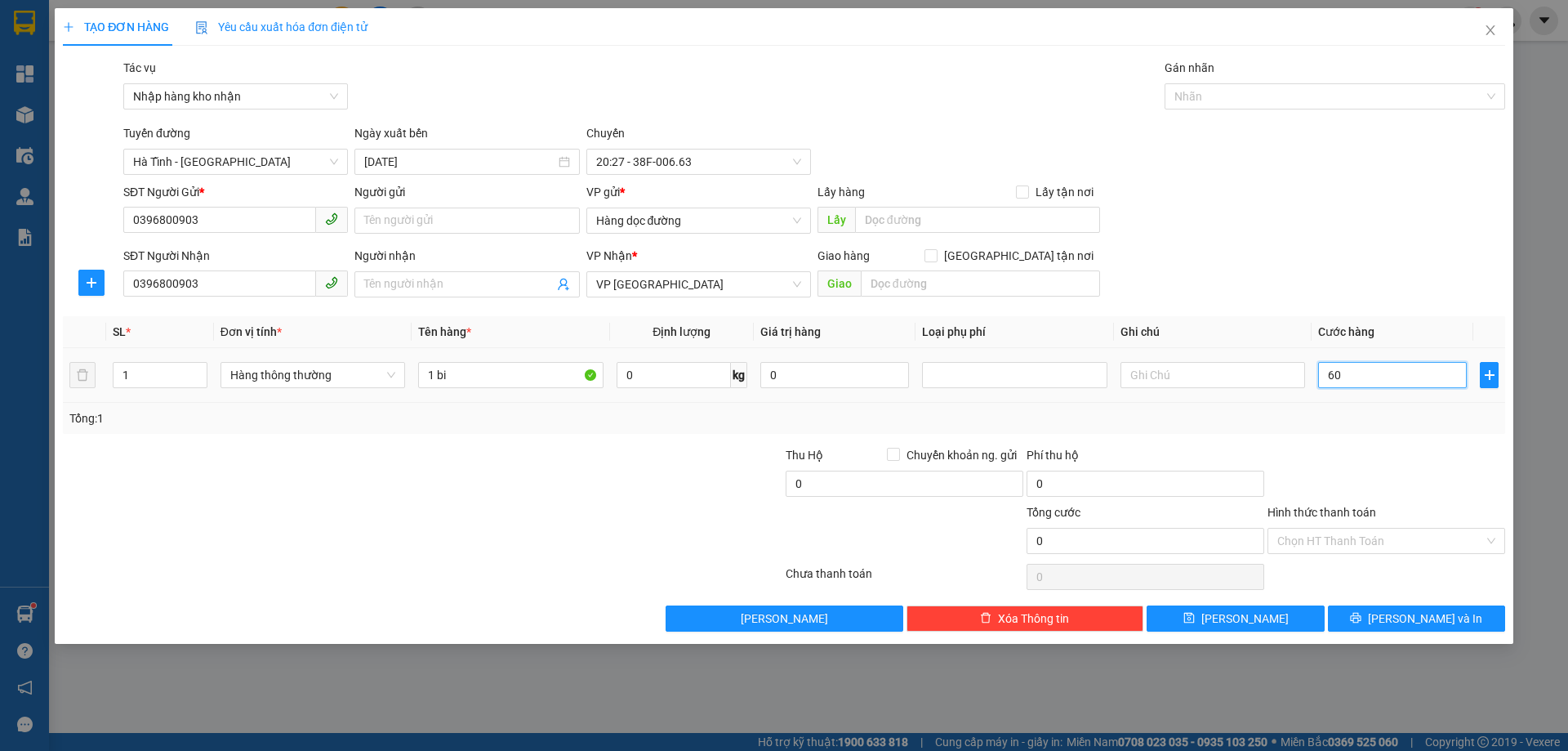
type input "60"
type input "60.000"
click at [1379, 398] on td "60.000" at bounding box center [1392, 375] width 162 height 55
click at [1336, 533] on input "Hình thức thanh toán" at bounding box center [1381, 541] width 207 height 24
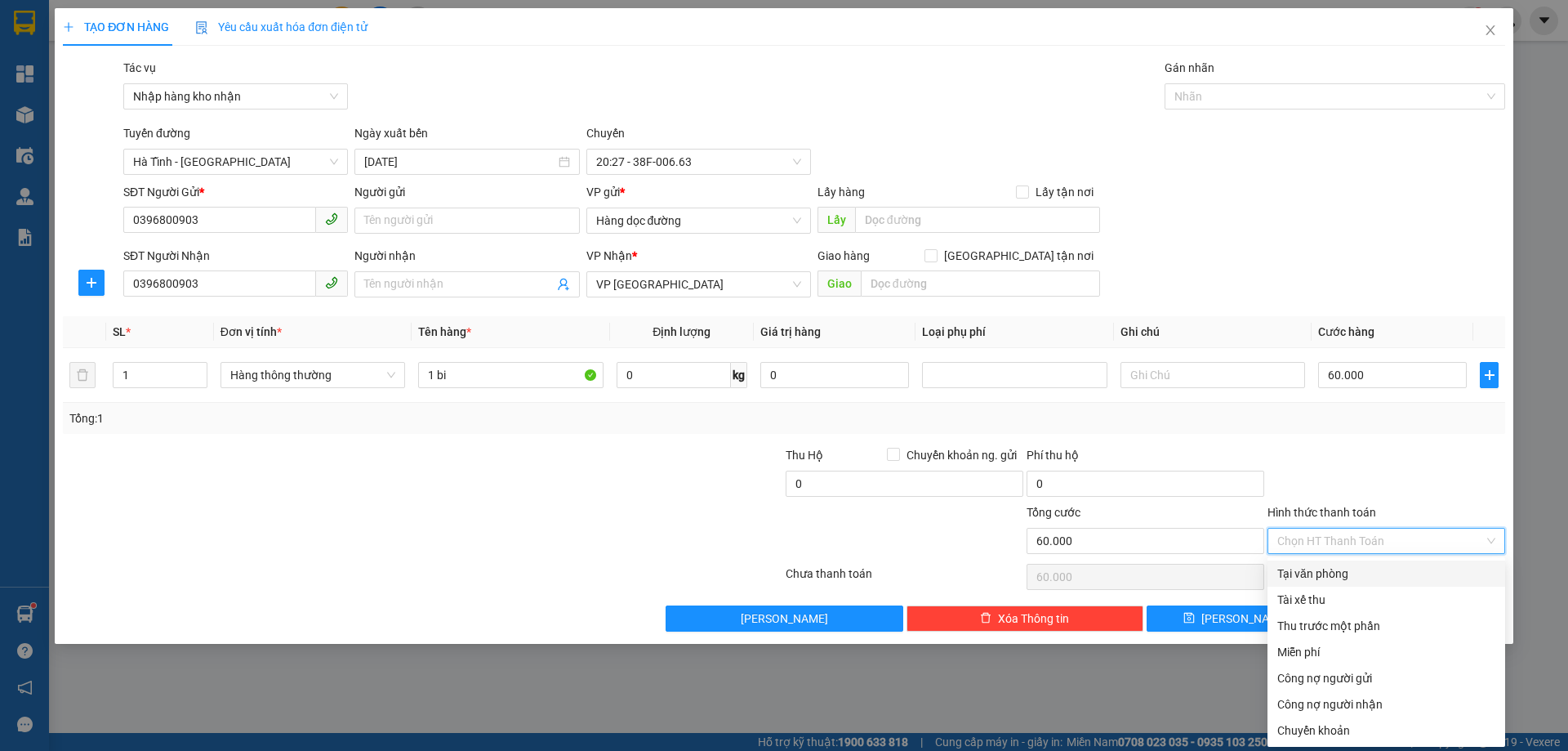
click at [1324, 578] on div "Tại văn phòng" at bounding box center [1387, 573] width 218 height 18
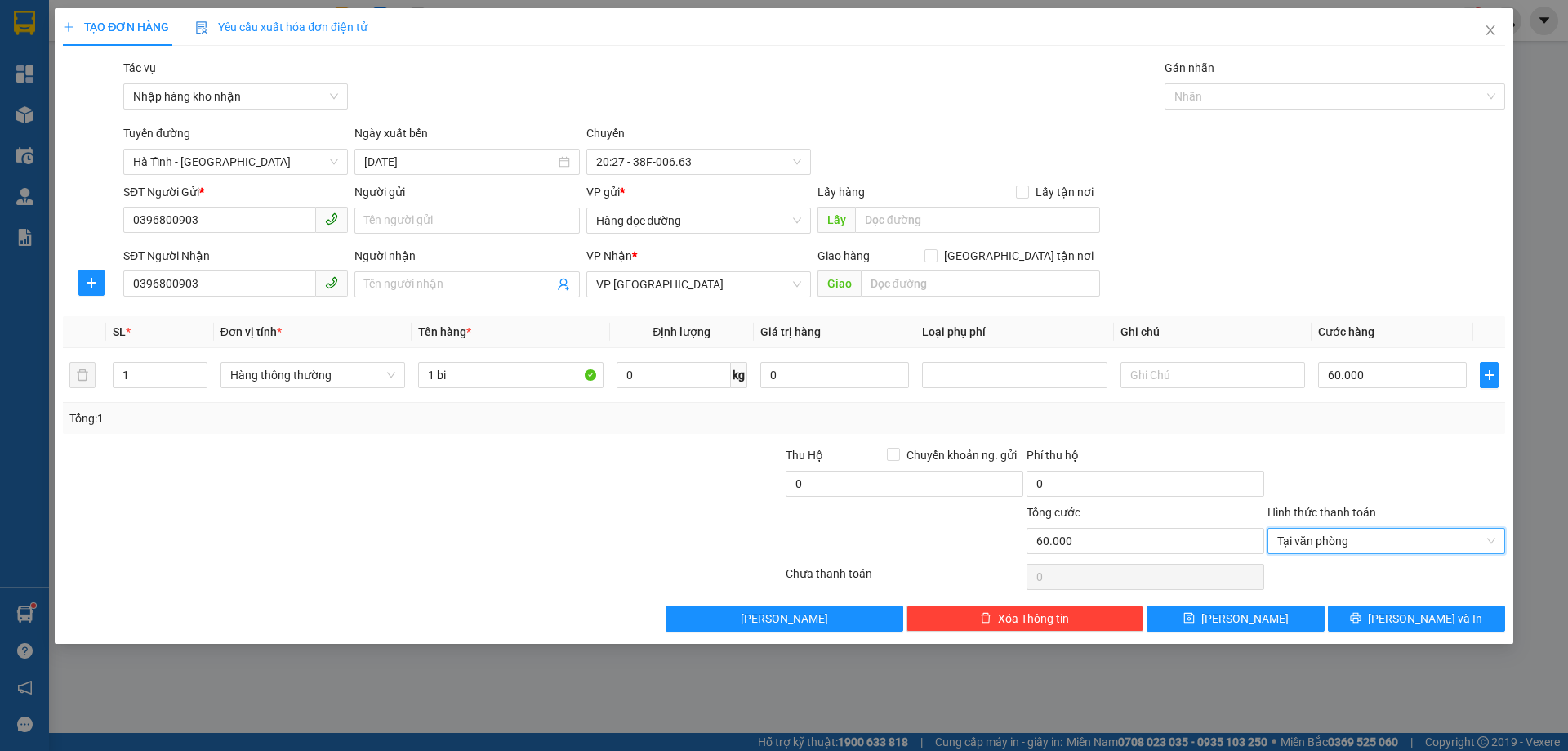
click at [1296, 566] on div at bounding box center [1387, 576] width 241 height 33
click at [1308, 547] on span "Tại văn phòng" at bounding box center [1387, 541] width 218 height 24
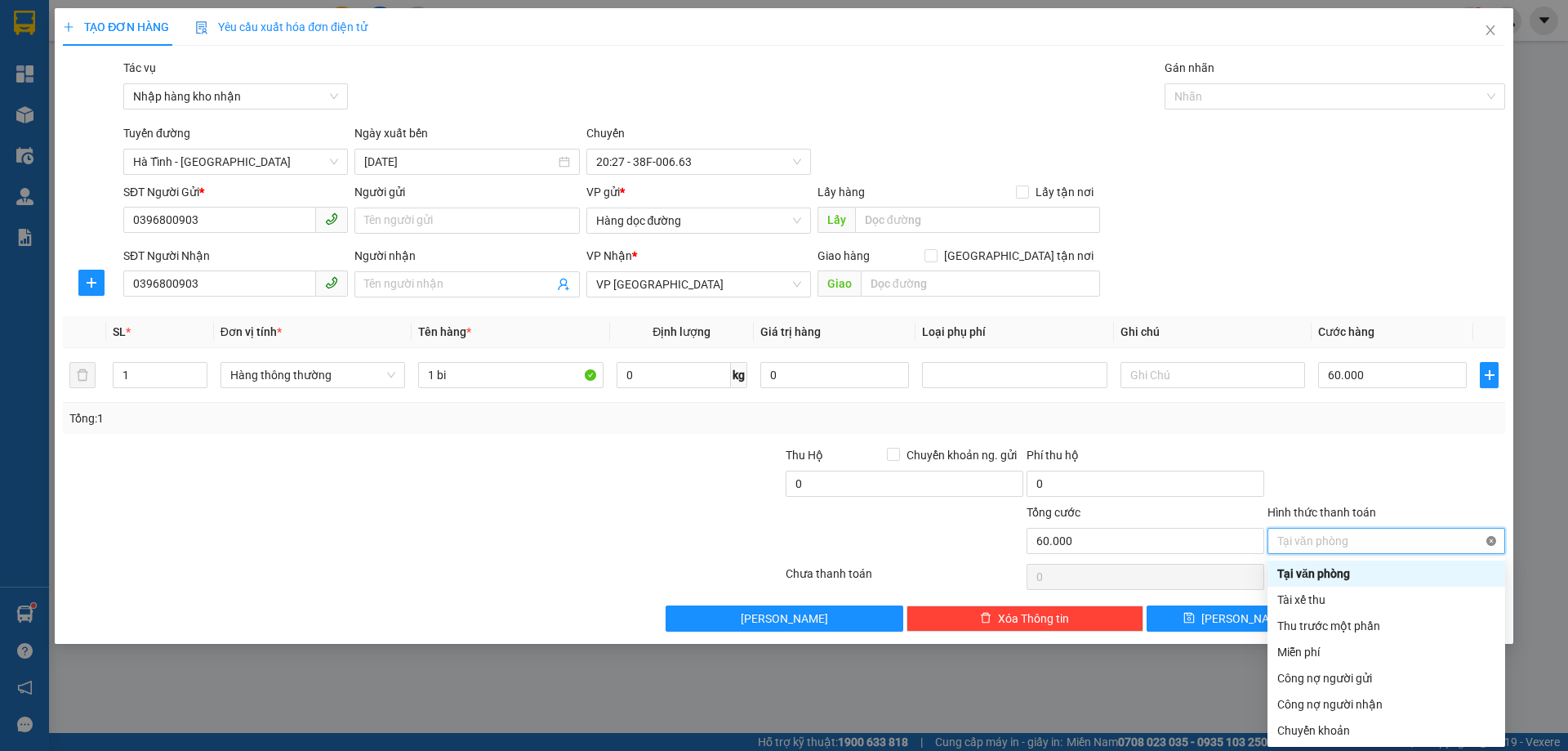
type input "60.000"
click at [1470, 494] on div at bounding box center [1387, 475] width 241 height 57
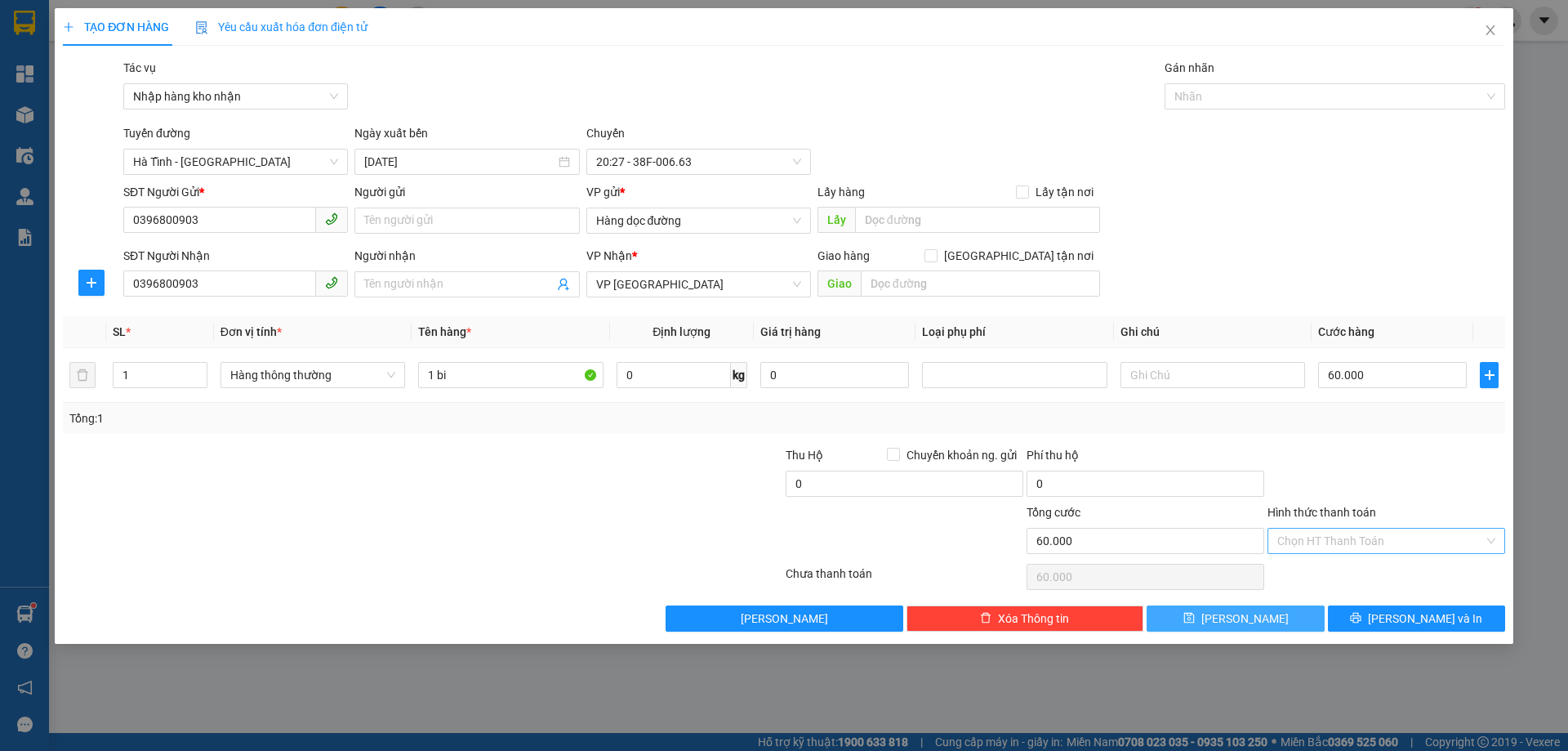
click at [1295, 609] on button "Lưu" at bounding box center [1235, 618] width 178 height 26
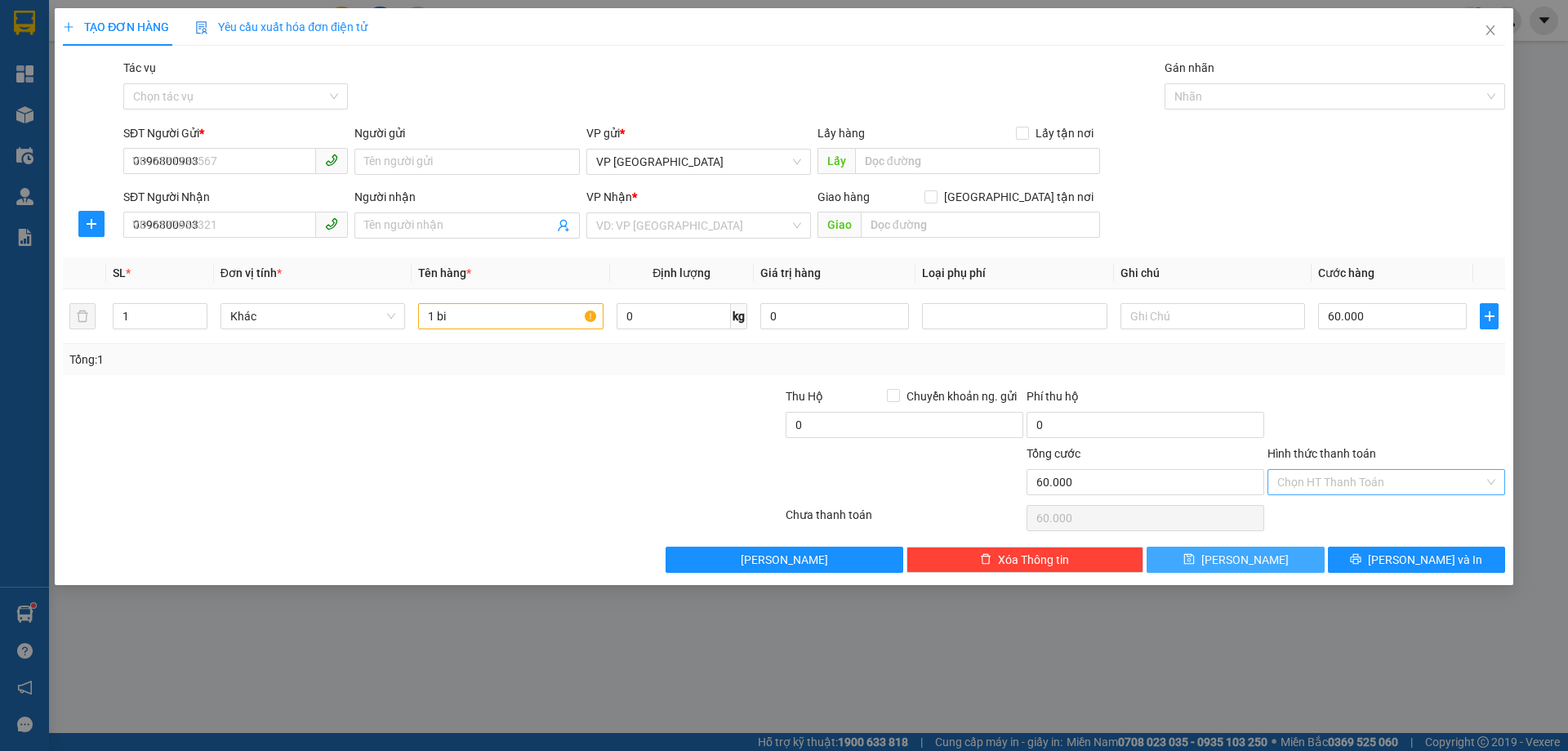
type input "0"
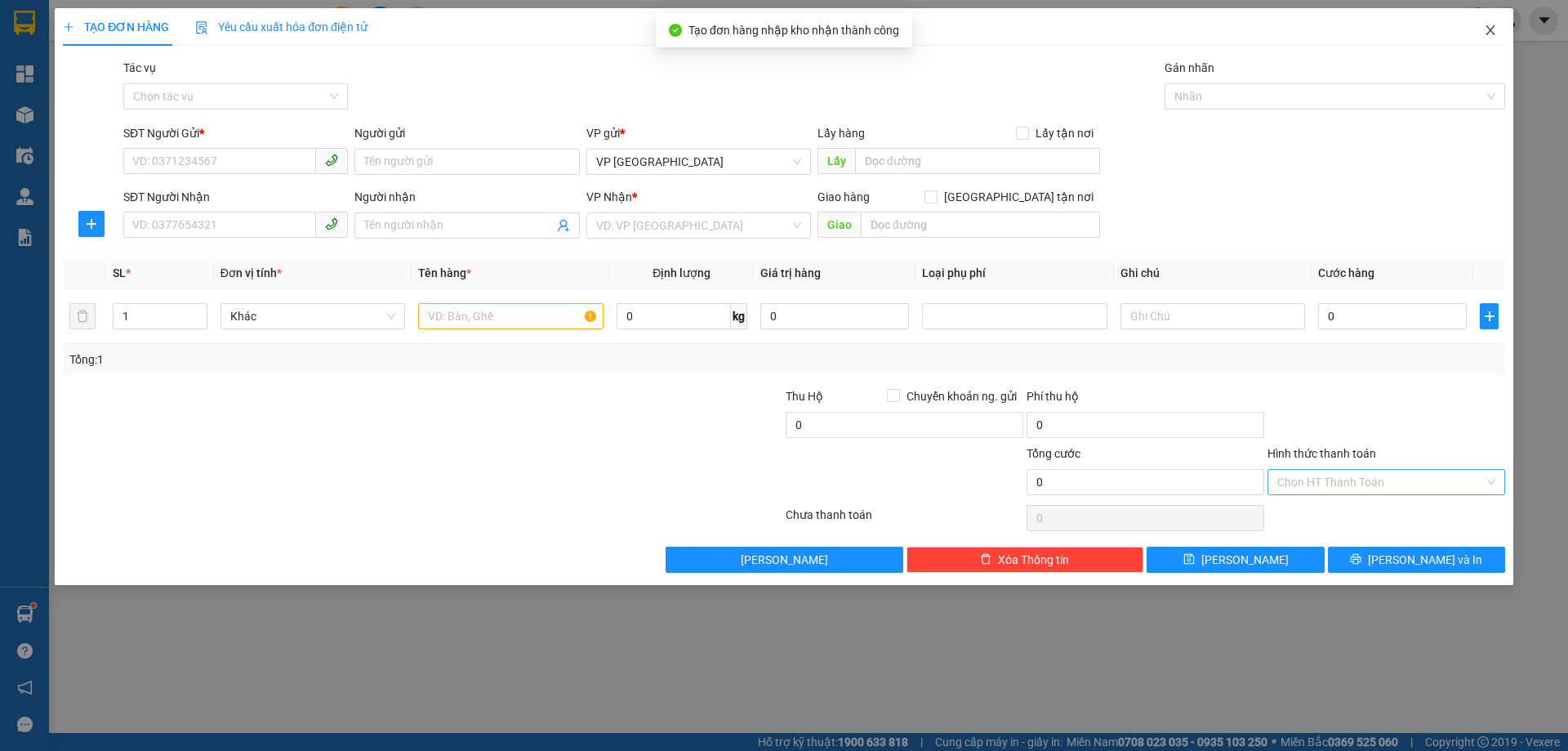
click at [1486, 46] on span "Close" at bounding box center [1490, 31] width 46 height 46
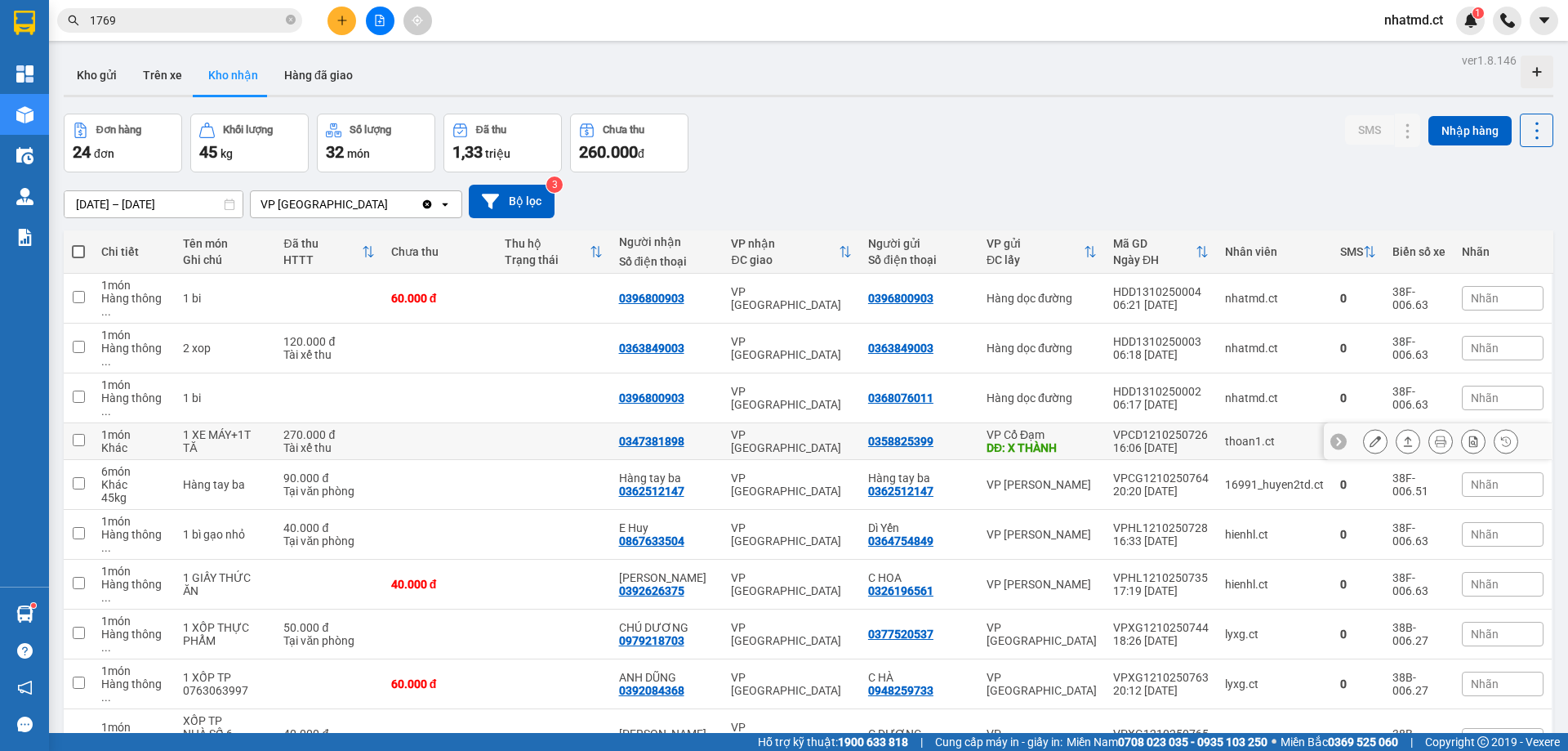
click at [428, 423] on td at bounding box center [440, 441] width 114 height 37
checkbox input "true"
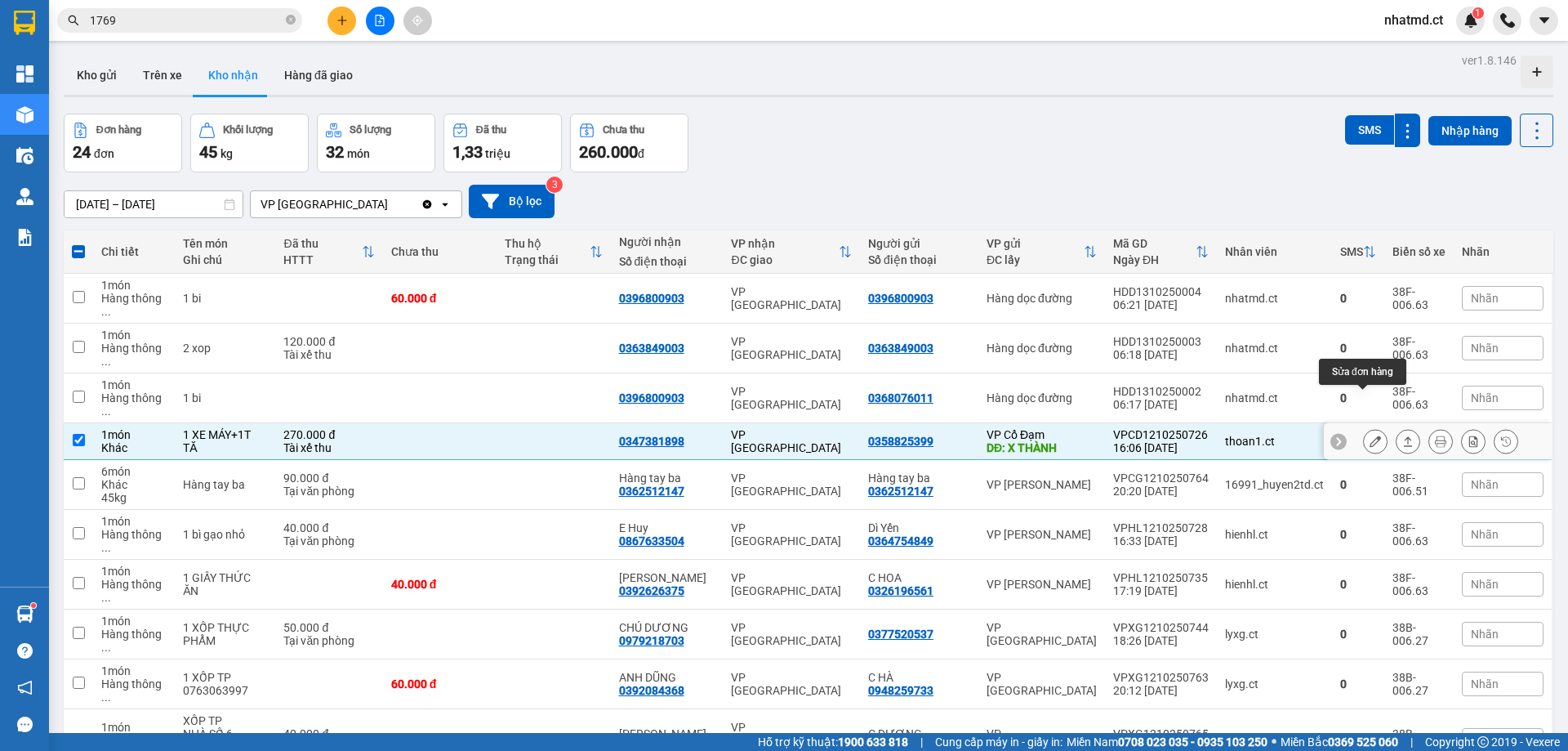
click at [1370, 435] on icon at bounding box center [1375, 441] width 11 height 11
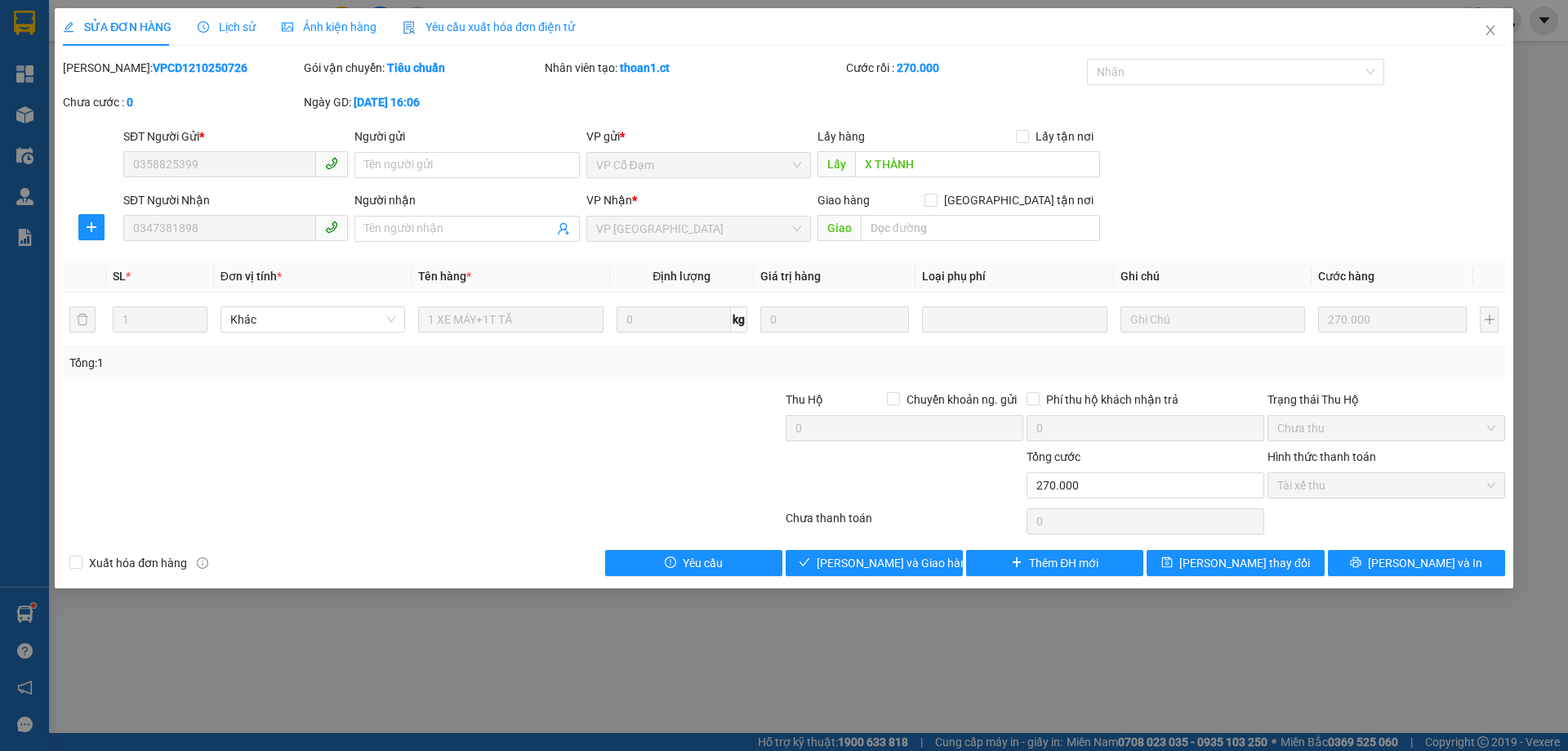
type input "0358825399"
type input "X THÀNH"
type input "0347381898"
type input "0"
type input "270.000"
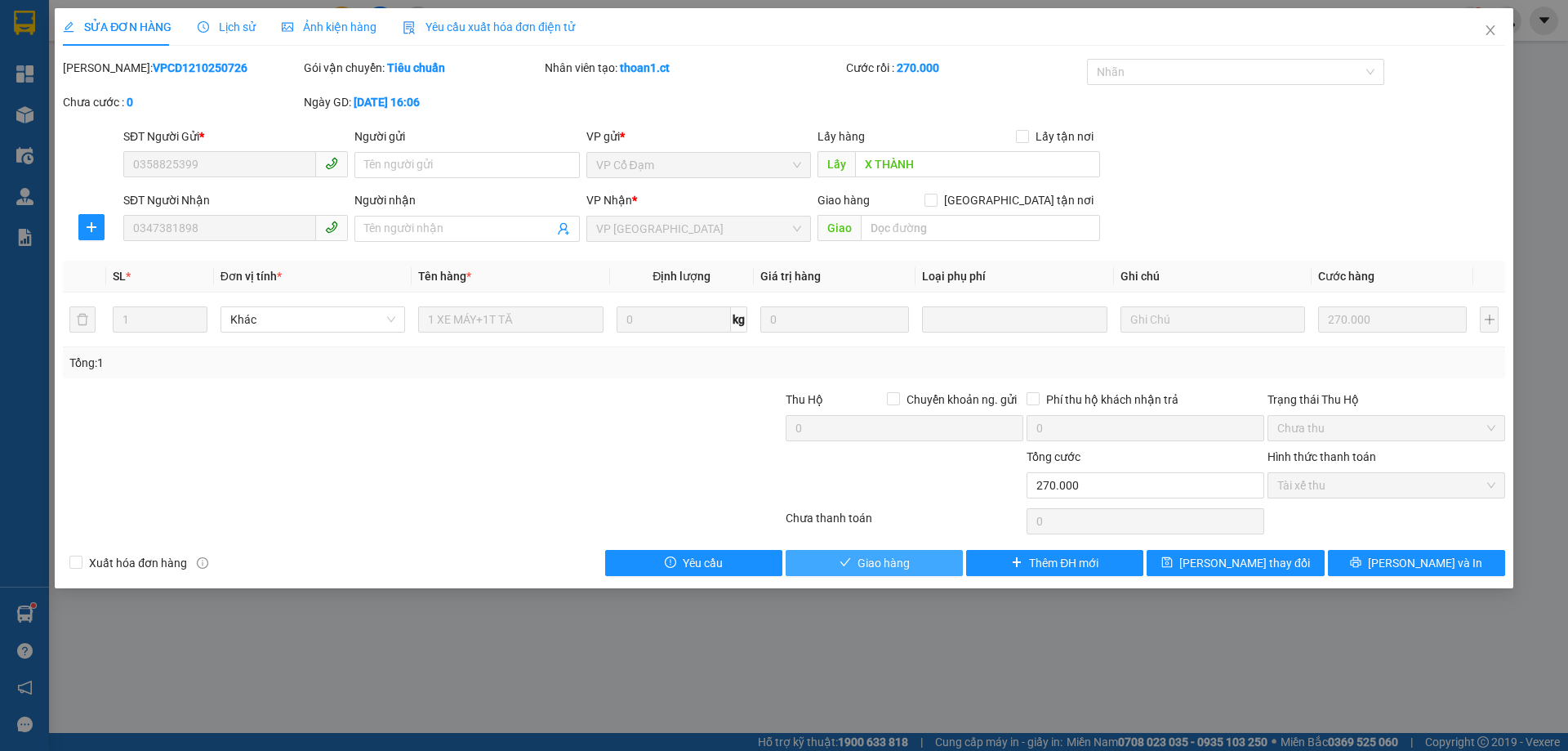
click at [934, 560] on button "Giao hàng" at bounding box center [874, 563] width 178 height 26
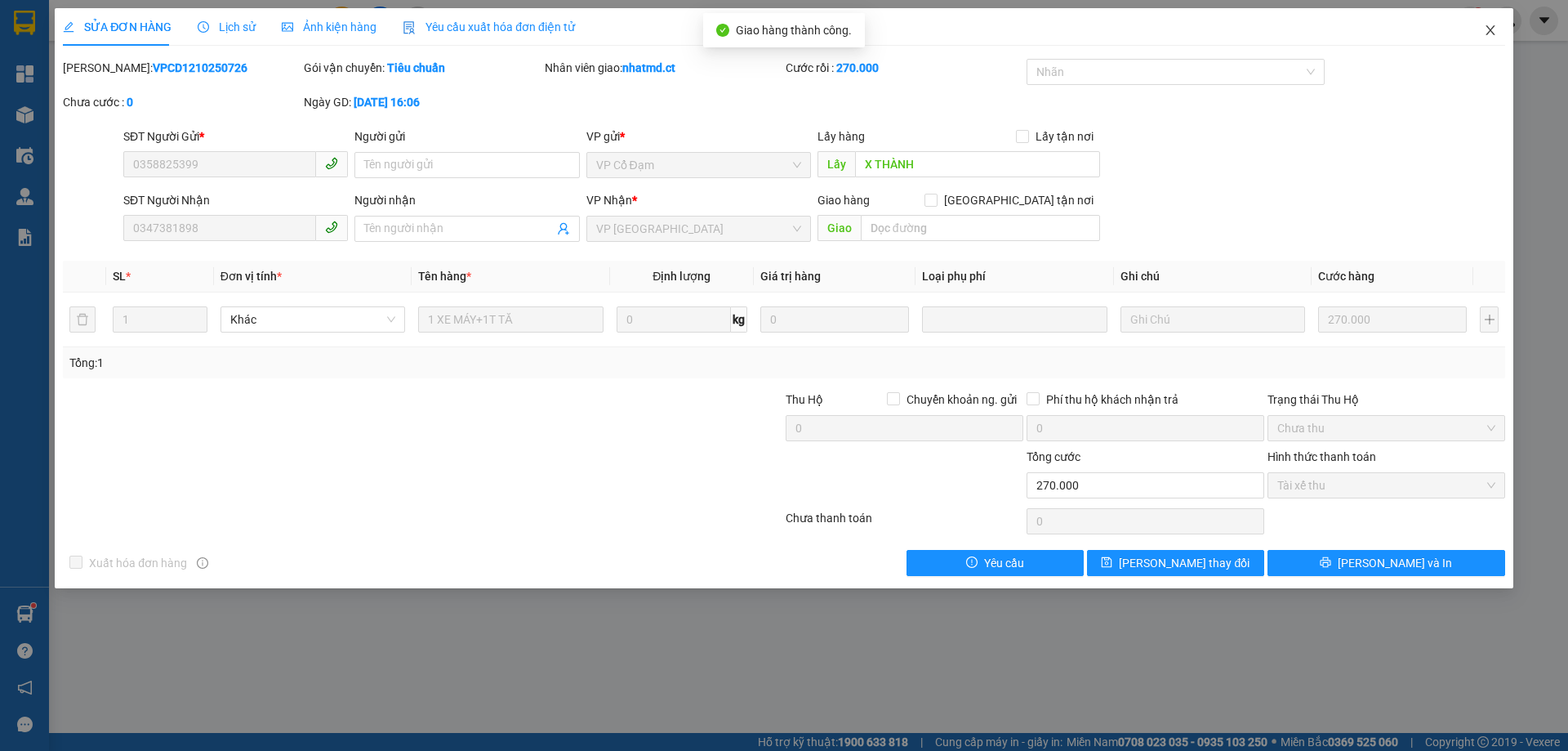
drag, startPoint x: 1492, startPoint y: 30, endPoint x: 1481, endPoint y: 45, distance: 18.6
click at [1492, 31] on icon "close" at bounding box center [1491, 30] width 13 height 13
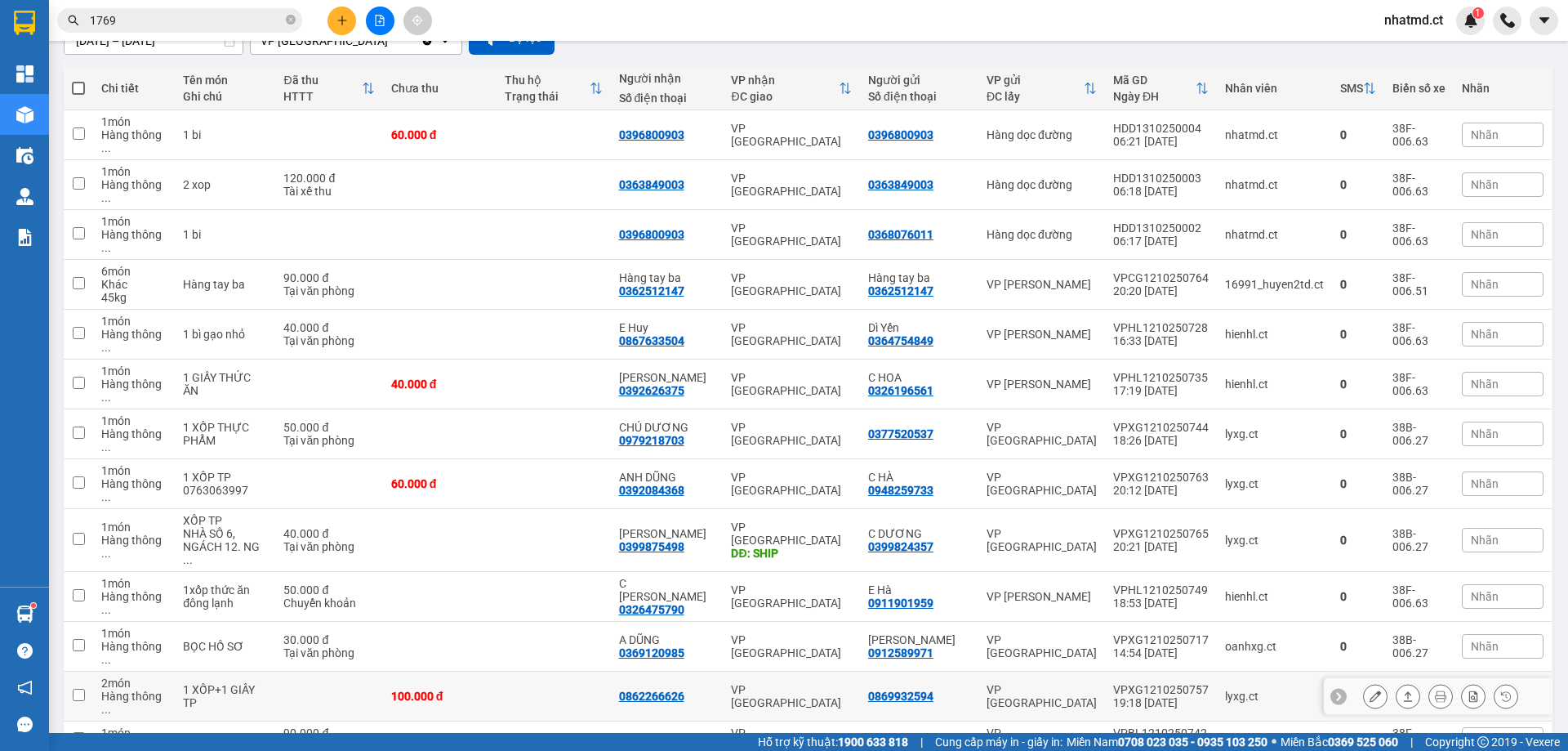
scroll to position [493, 0]
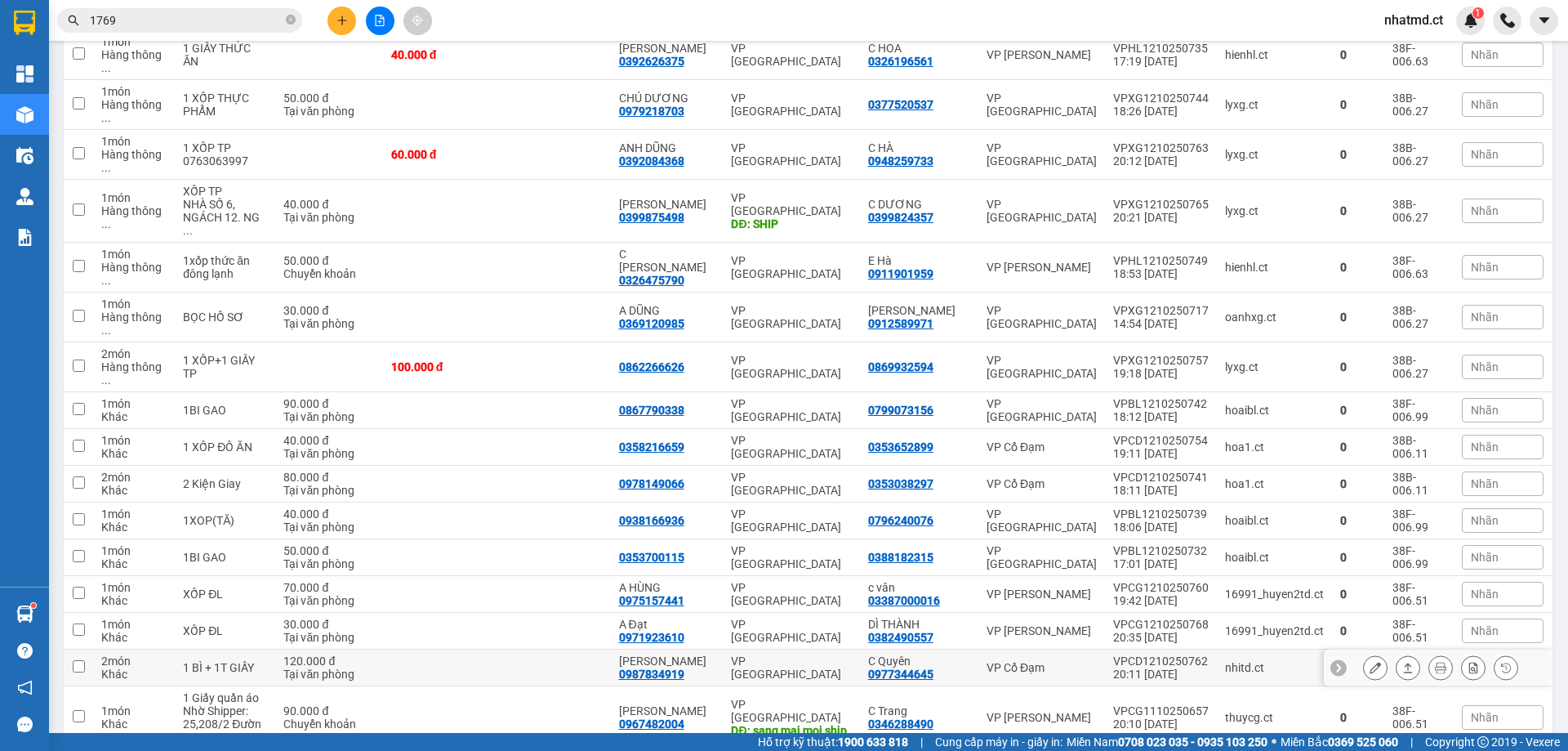
click at [526, 649] on td at bounding box center [553, 667] width 114 height 37
checkbox input "true"
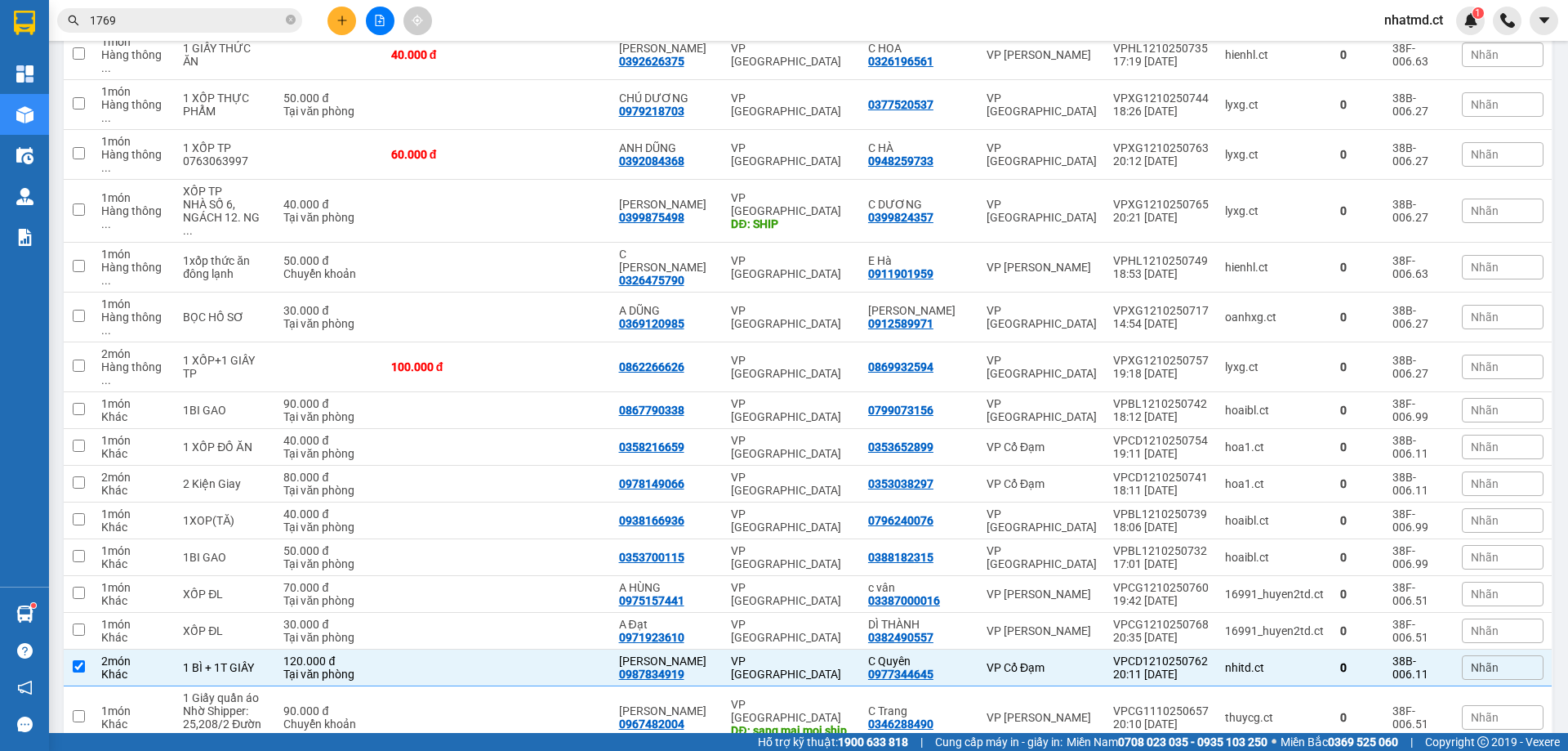
scroll to position [0, 0]
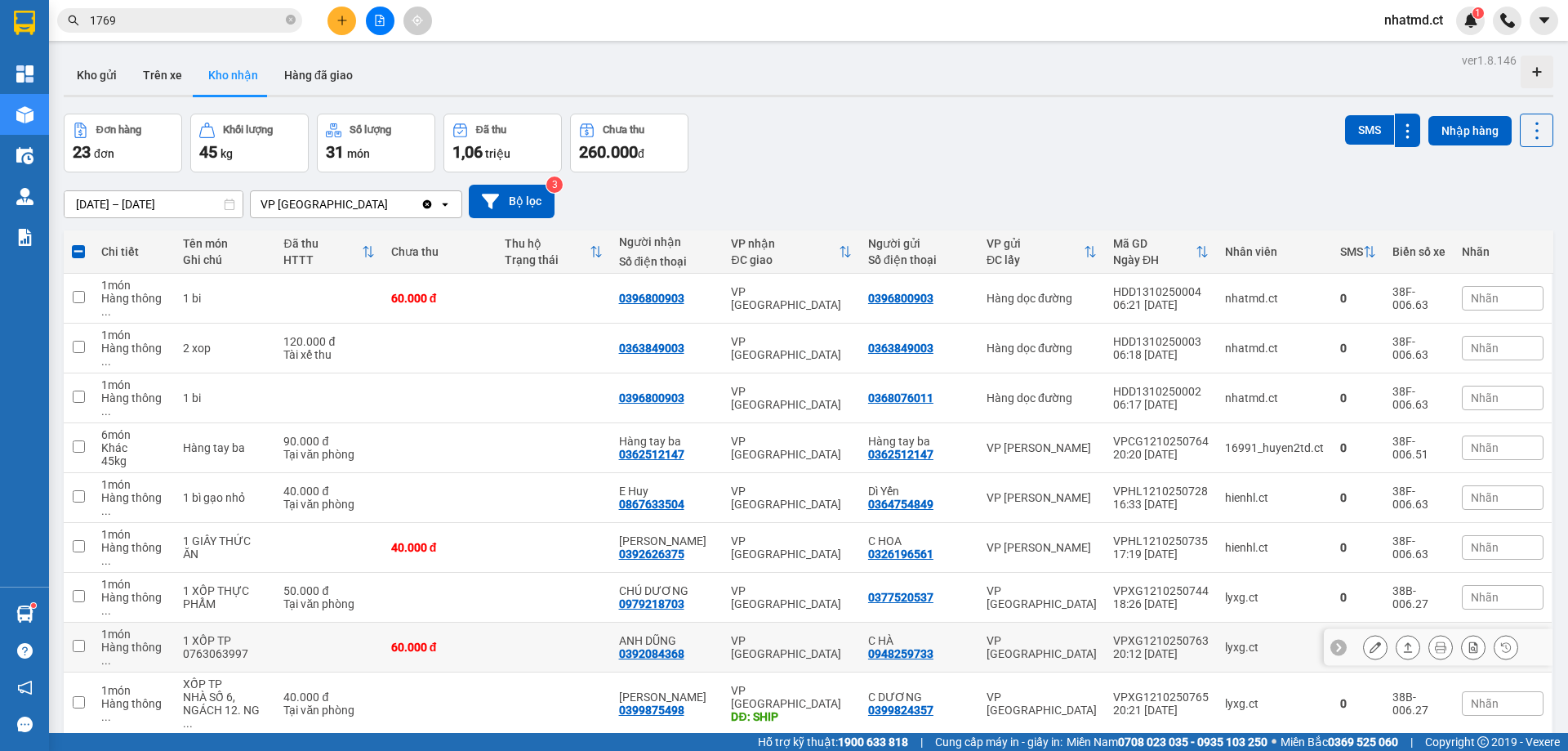
click at [584, 623] on td at bounding box center [553, 648] width 114 height 50
checkbox input "true"
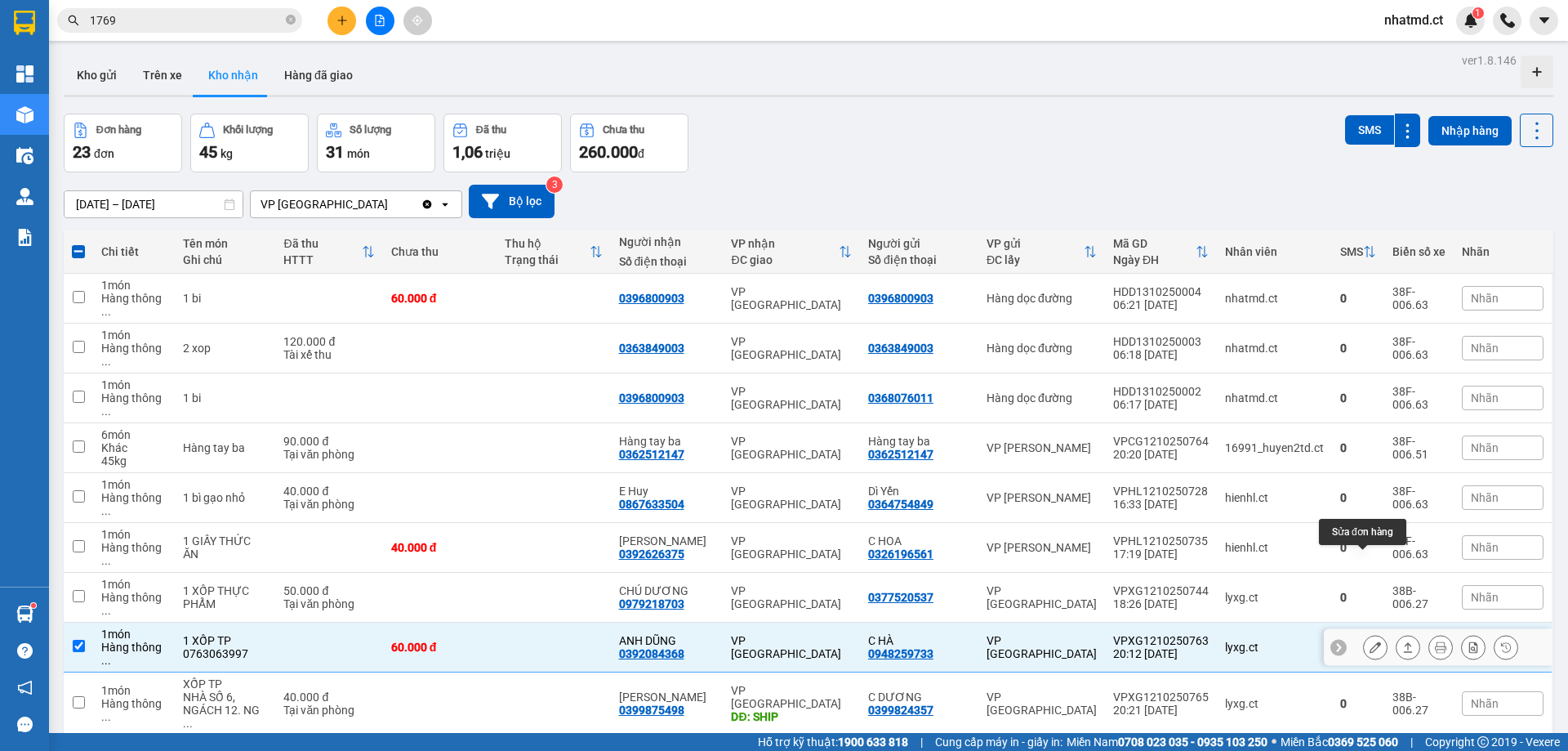
click at [1370, 642] on icon at bounding box center [1375, 648] width 11 height 11
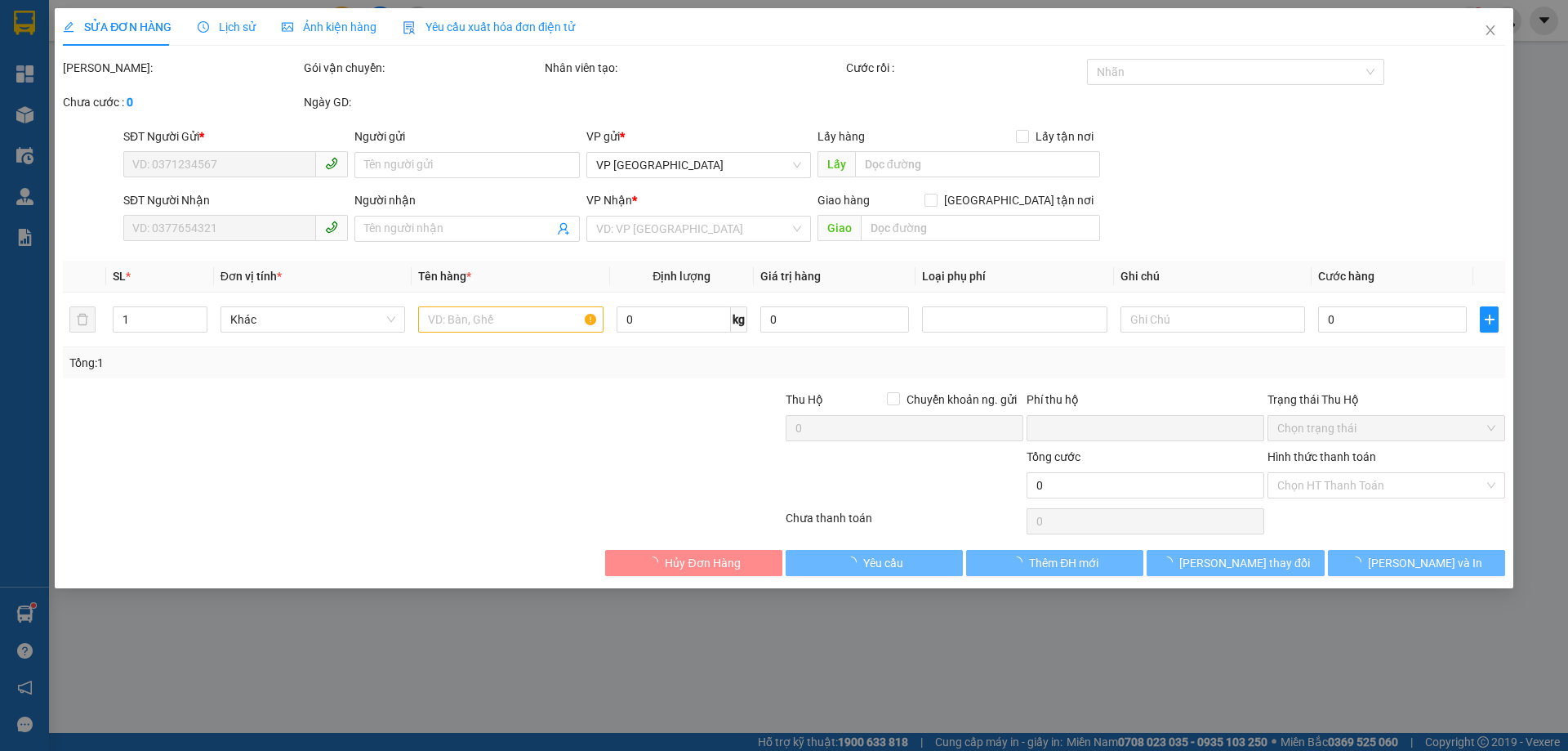
type input "0948259733"
type input "C HÀ"
type input "0392084368"
type input "ANH DŨNG"
type input "0"
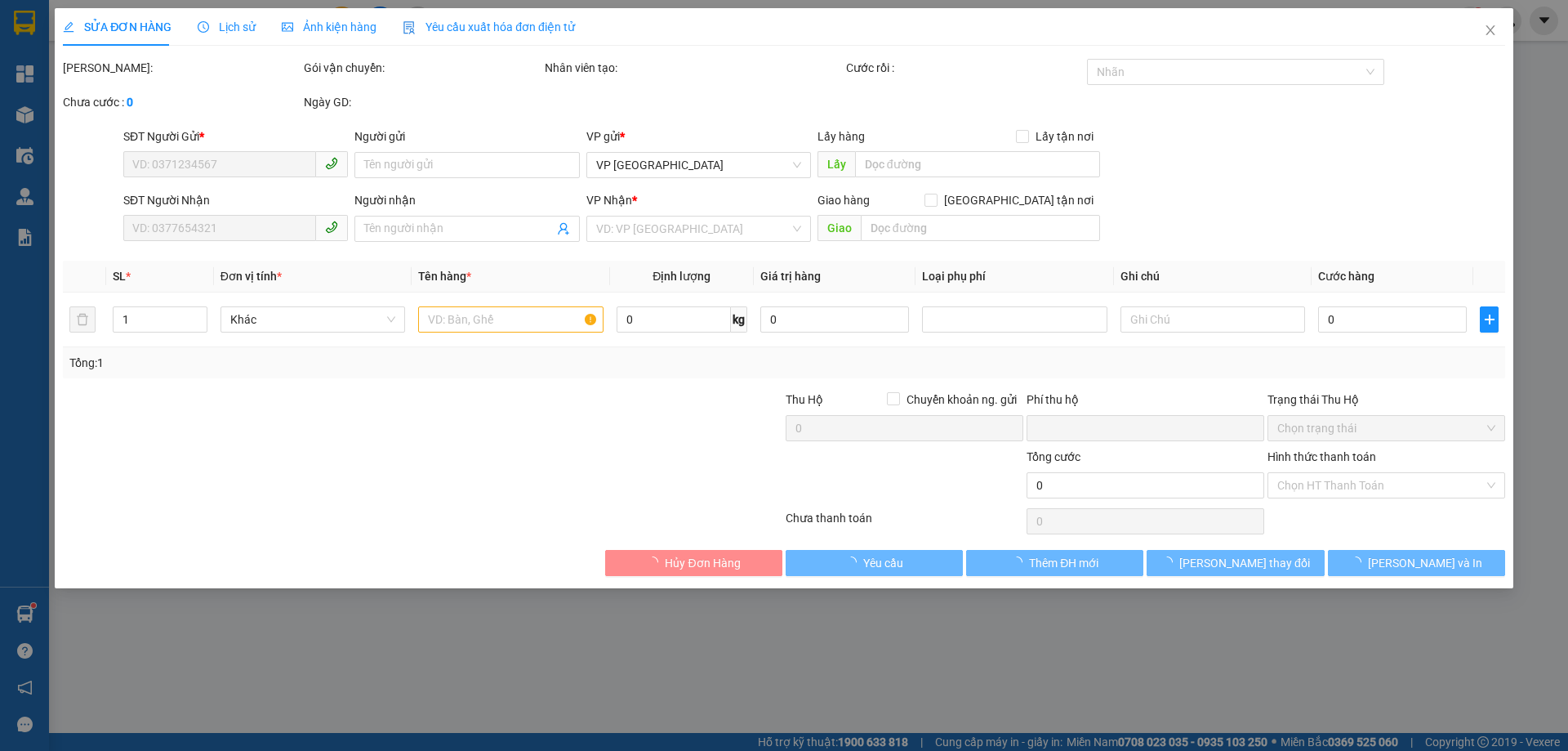
type input "60.000"
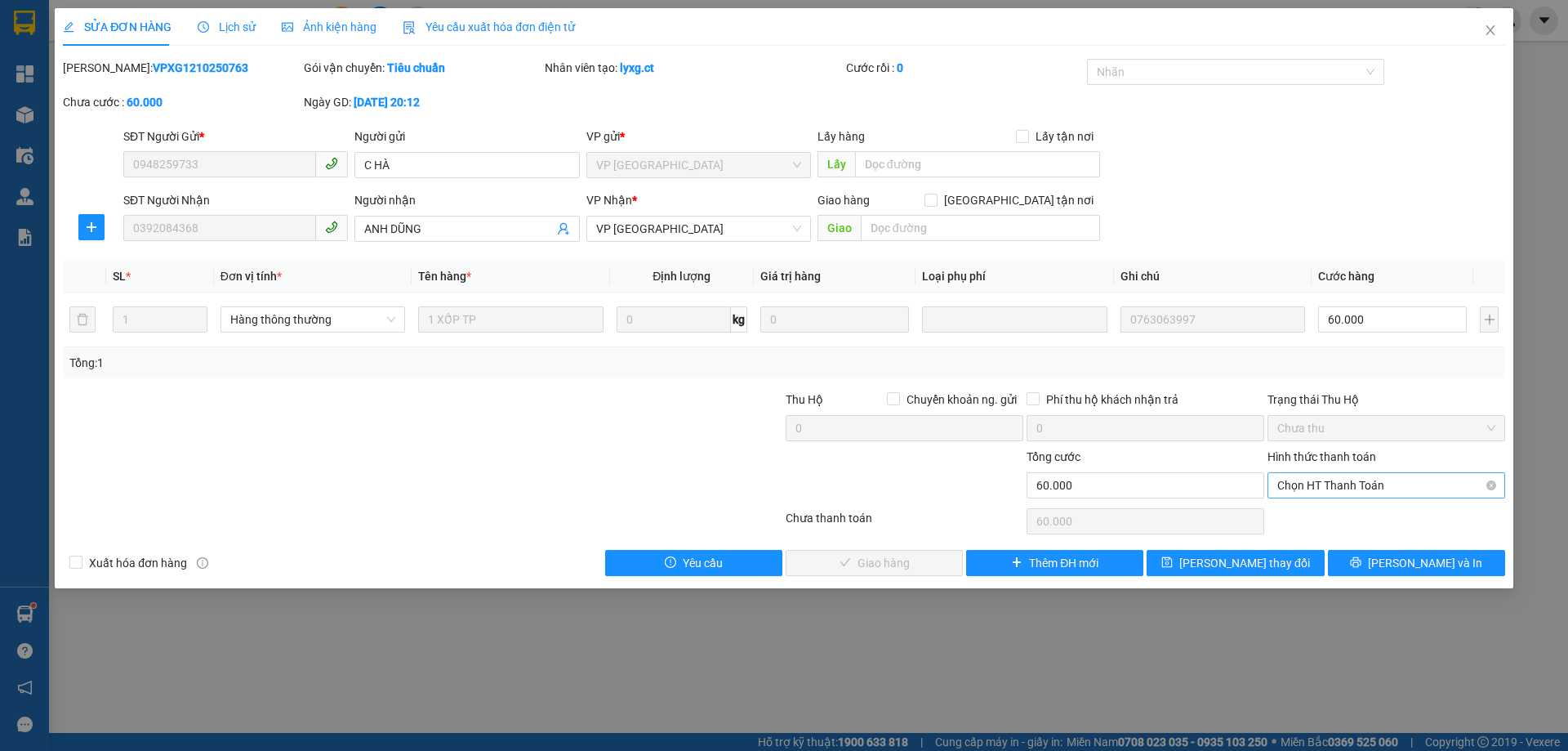
click at [1361, 498] on div "Hình thức thanh toán Chọn HT Thanh Toán" at bounding box center [1386, 476] width 238 height 57
click at [1347, 483] on span "Chọn HT Thanh Toán" at bounding box center [1387, 485] width 218 height 24
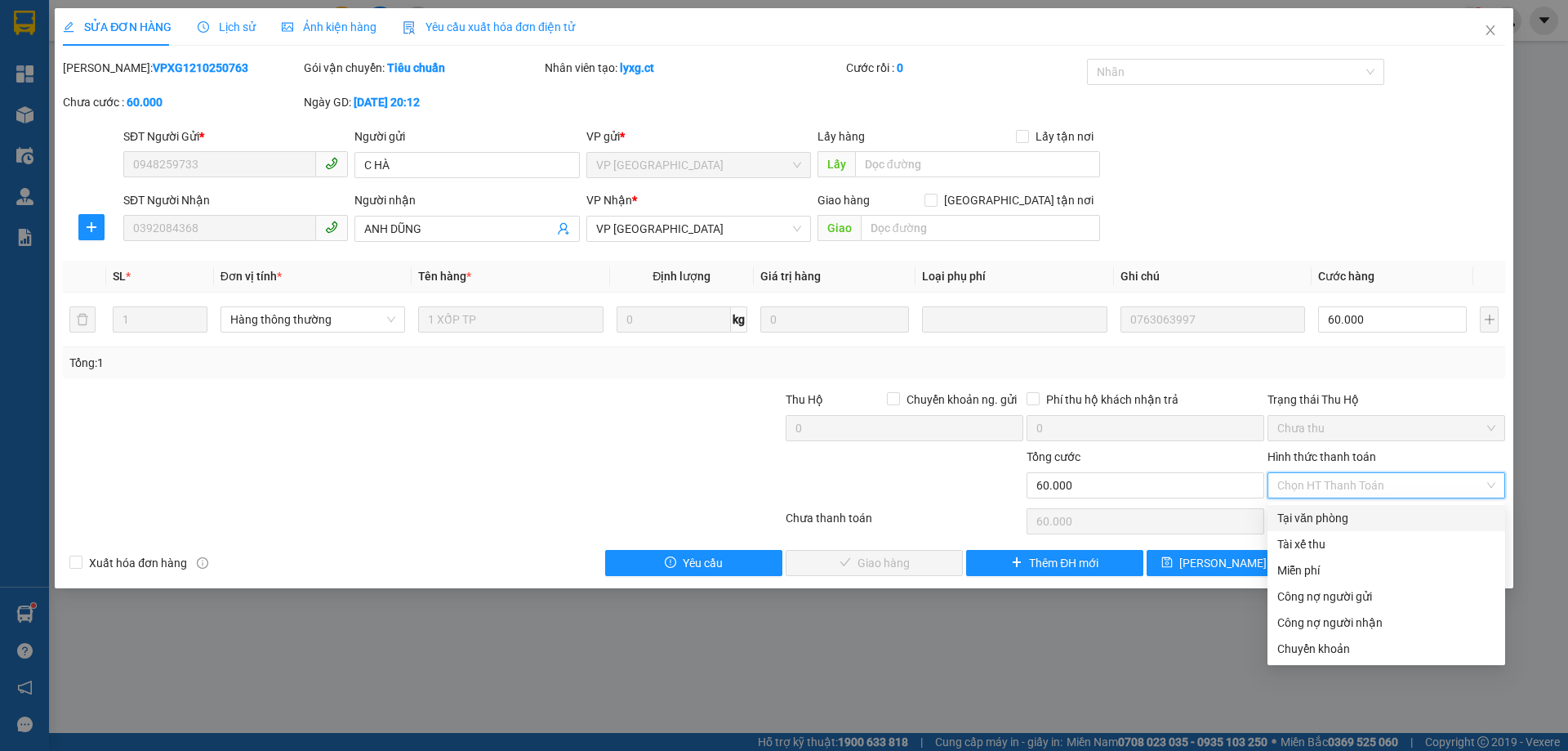
click at [1324, 517] on div "Tại văn phòng" at bounding box center [1387, 518] width 218 height 18
type input "0"
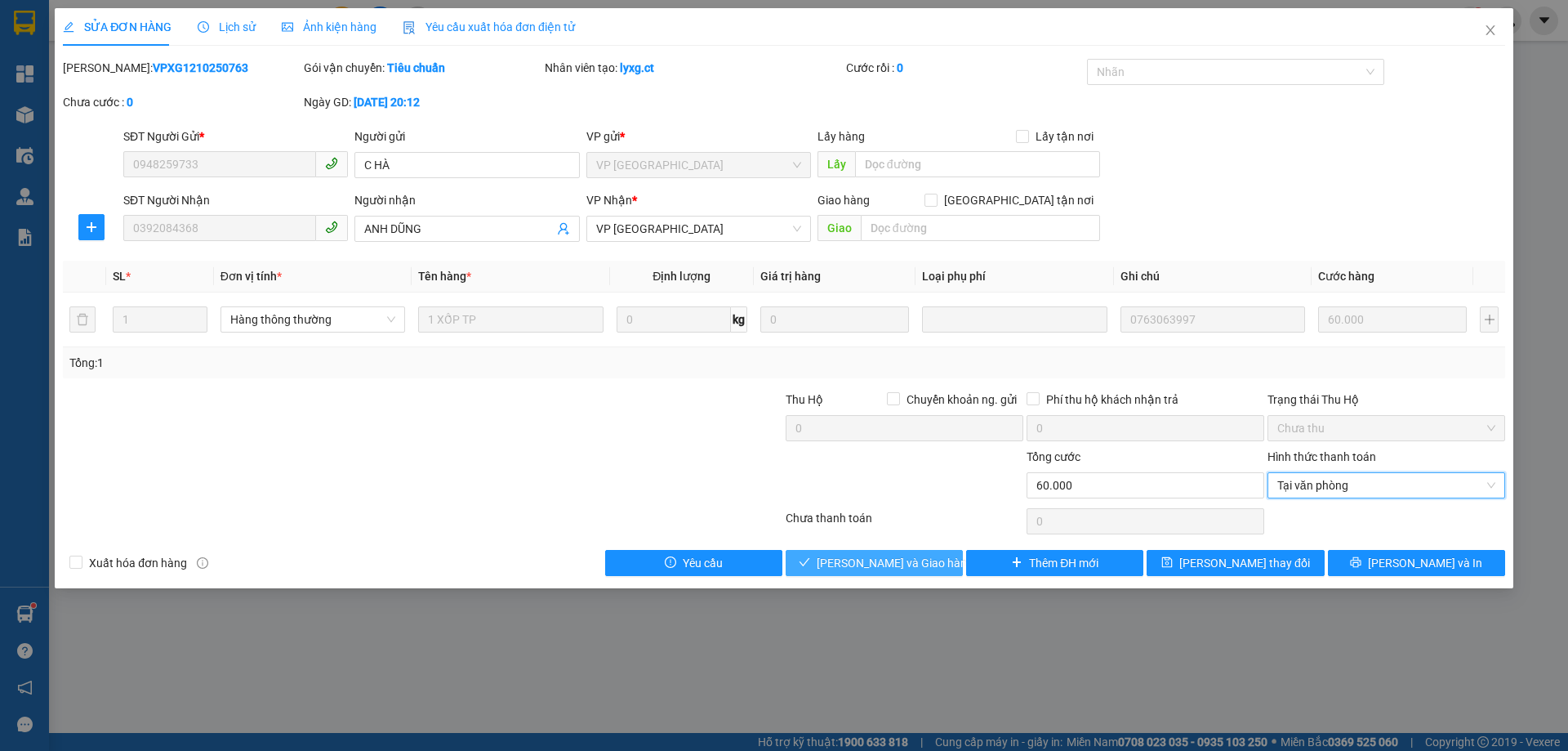
click at [927, 565] on span "[PERSON_NAME] và Giao hàng" at bounding box center [894, 563] width 157 height 18
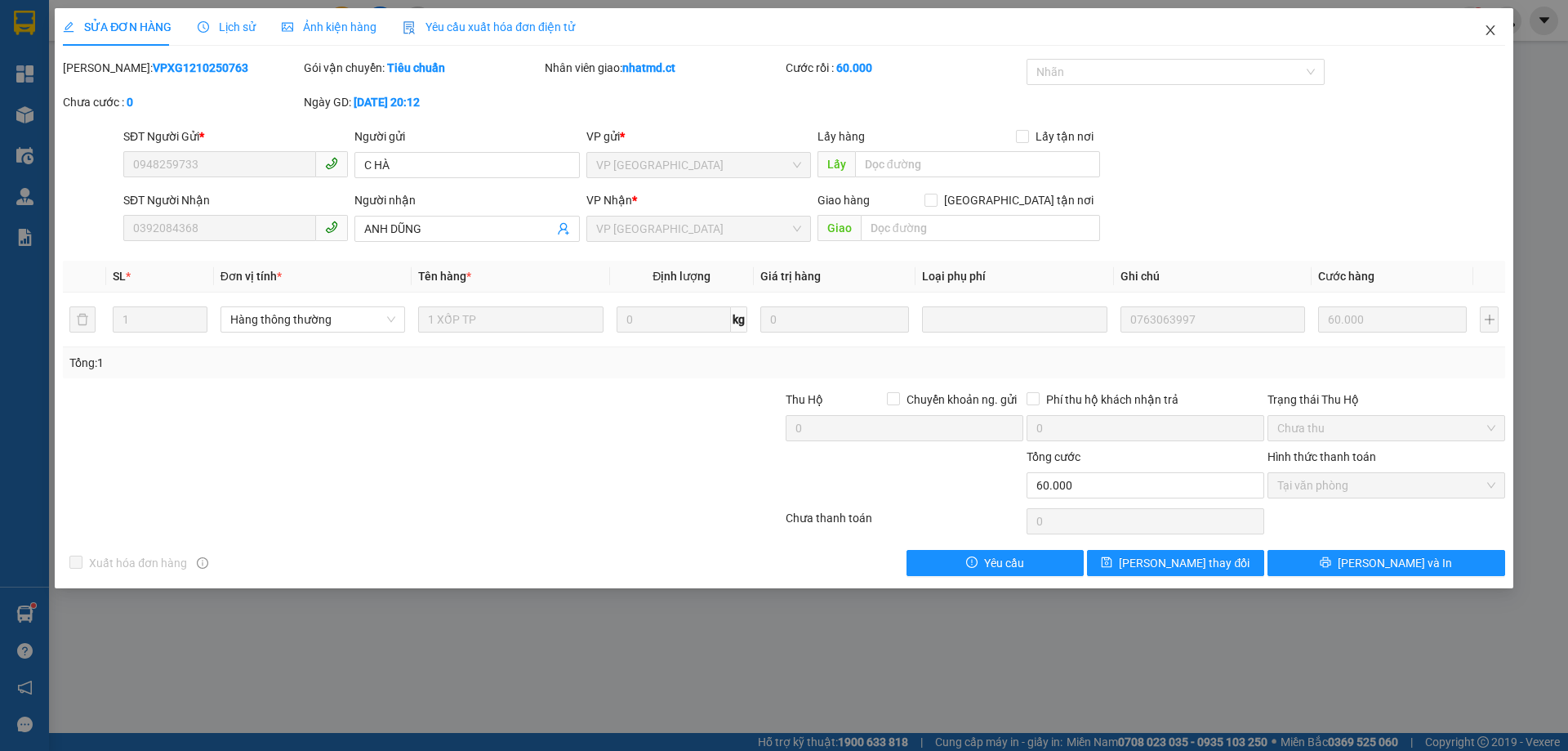
click at [1491, 30] on icon "close" at bounding box center [1491, 30] width 9 height 9
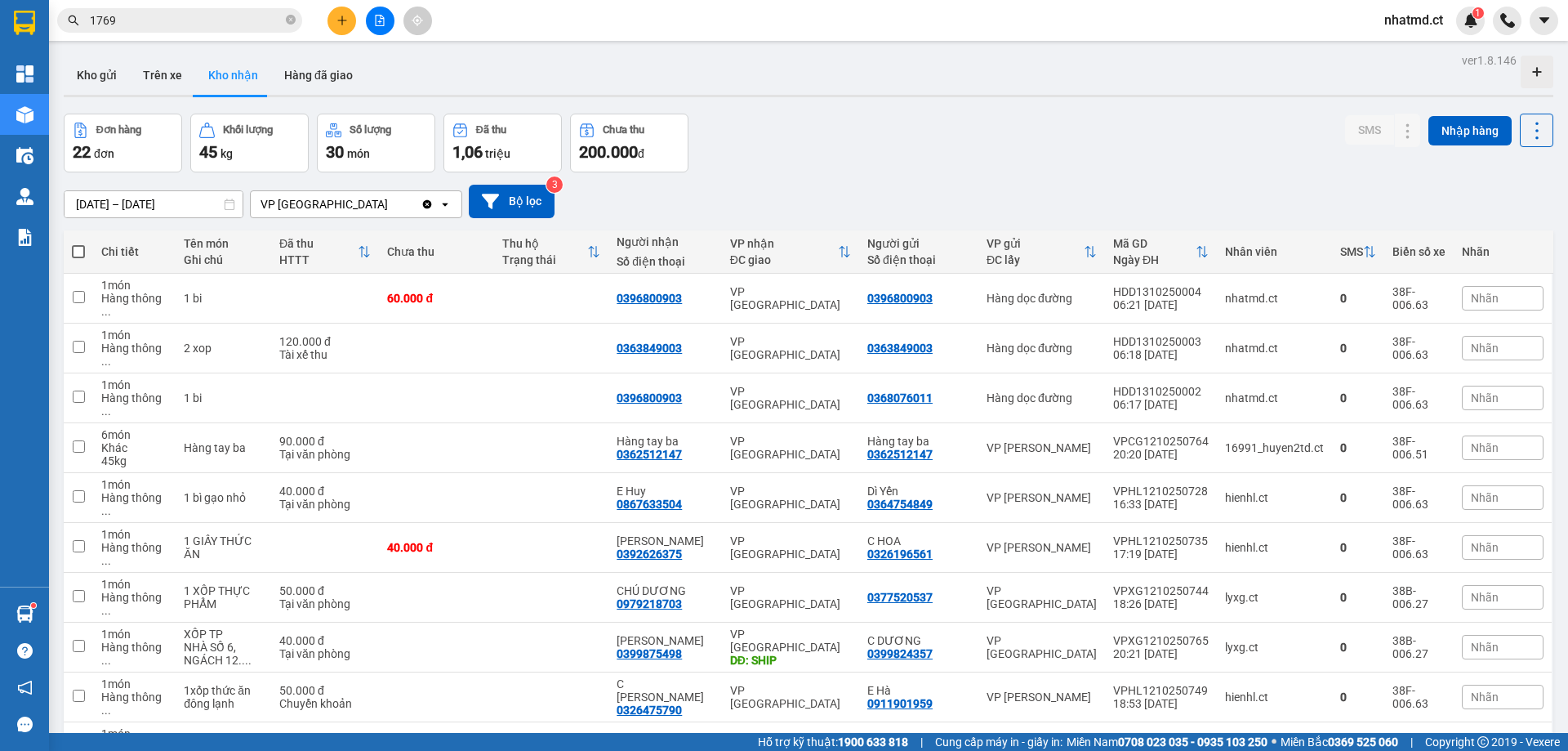
scroll to position [456, 0]
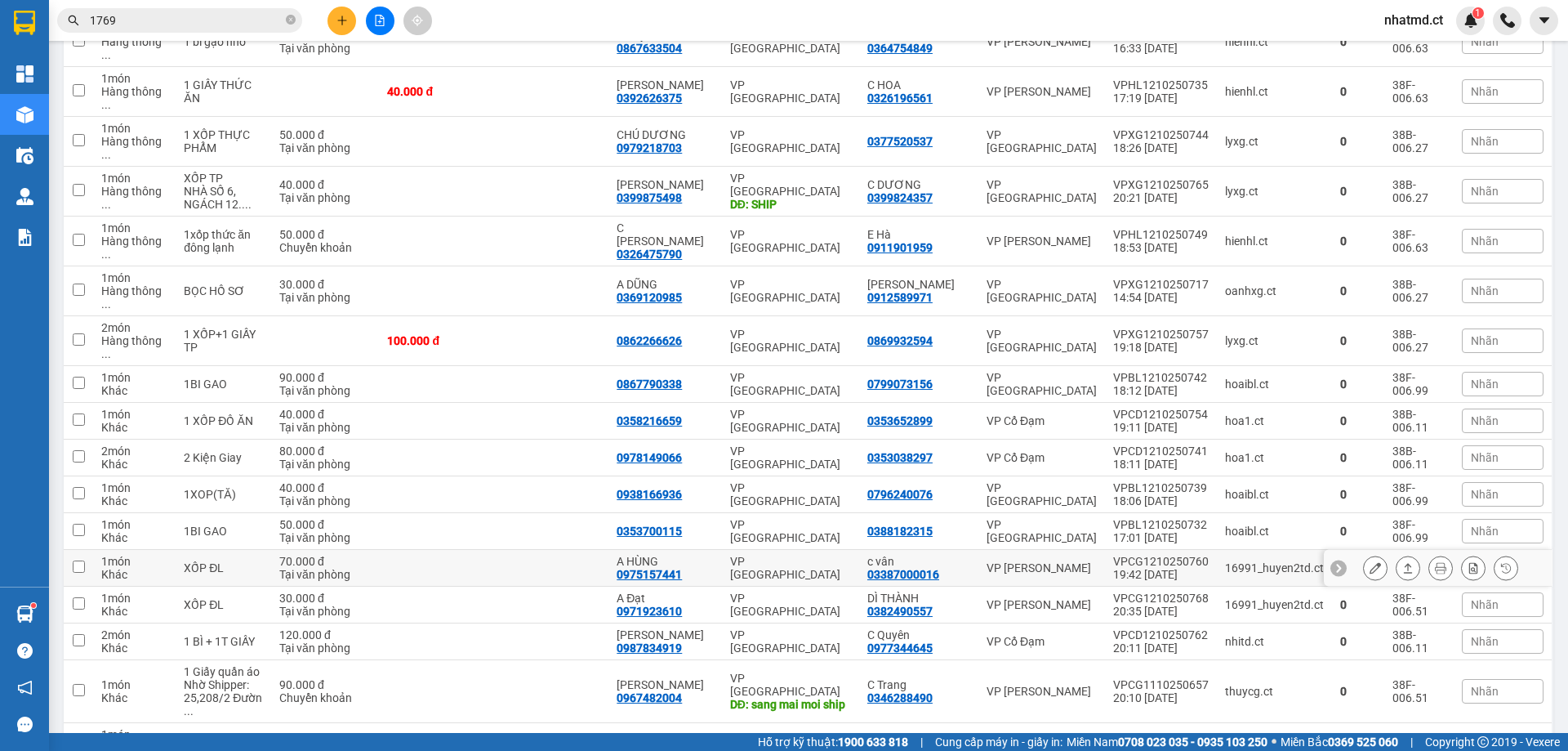
click at [493, 550] on td at bounding box center [436, 568] width 115 height 37
checkbox input "true"
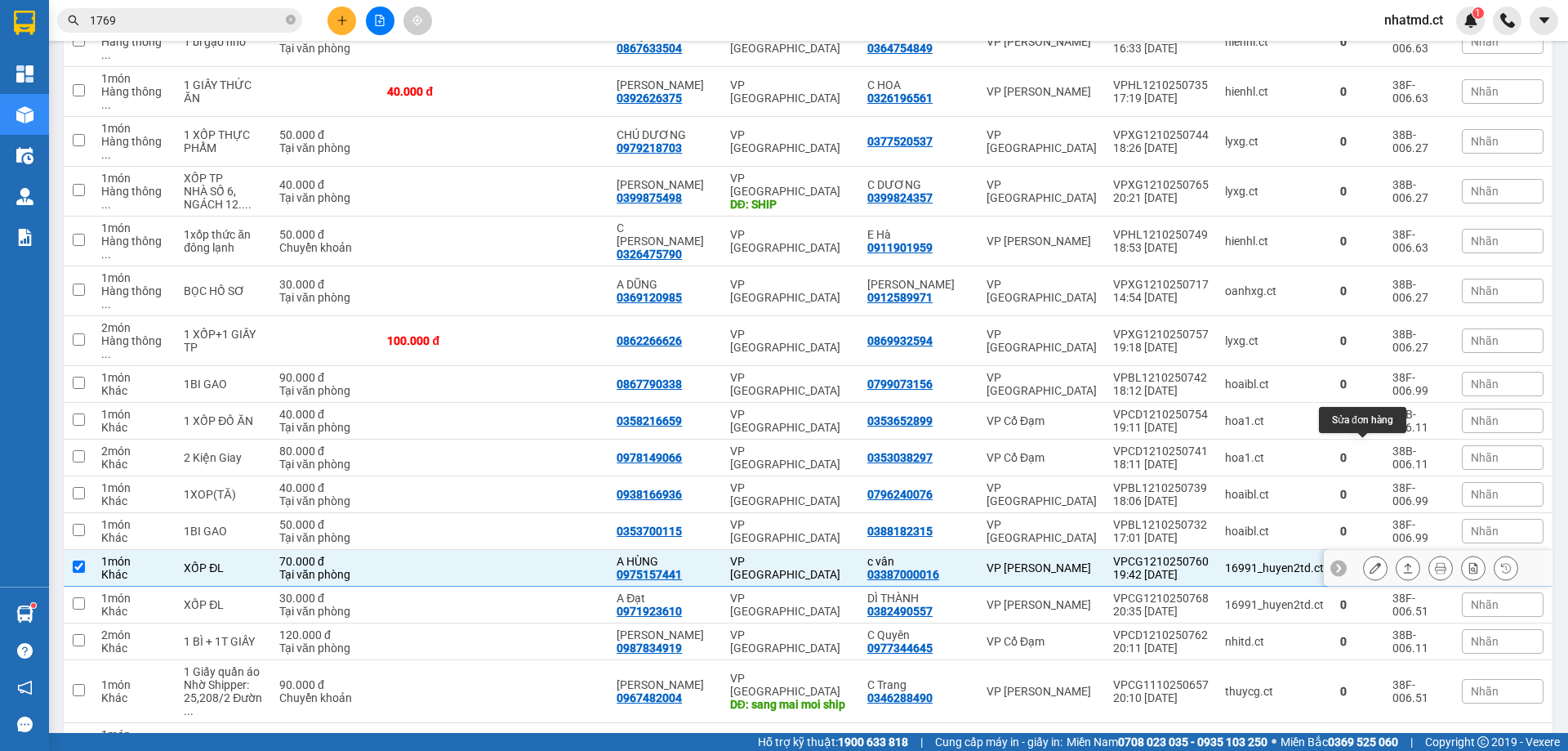
click at [1370, 555] on button at bounding box center [1375, 569] width 23 height 28
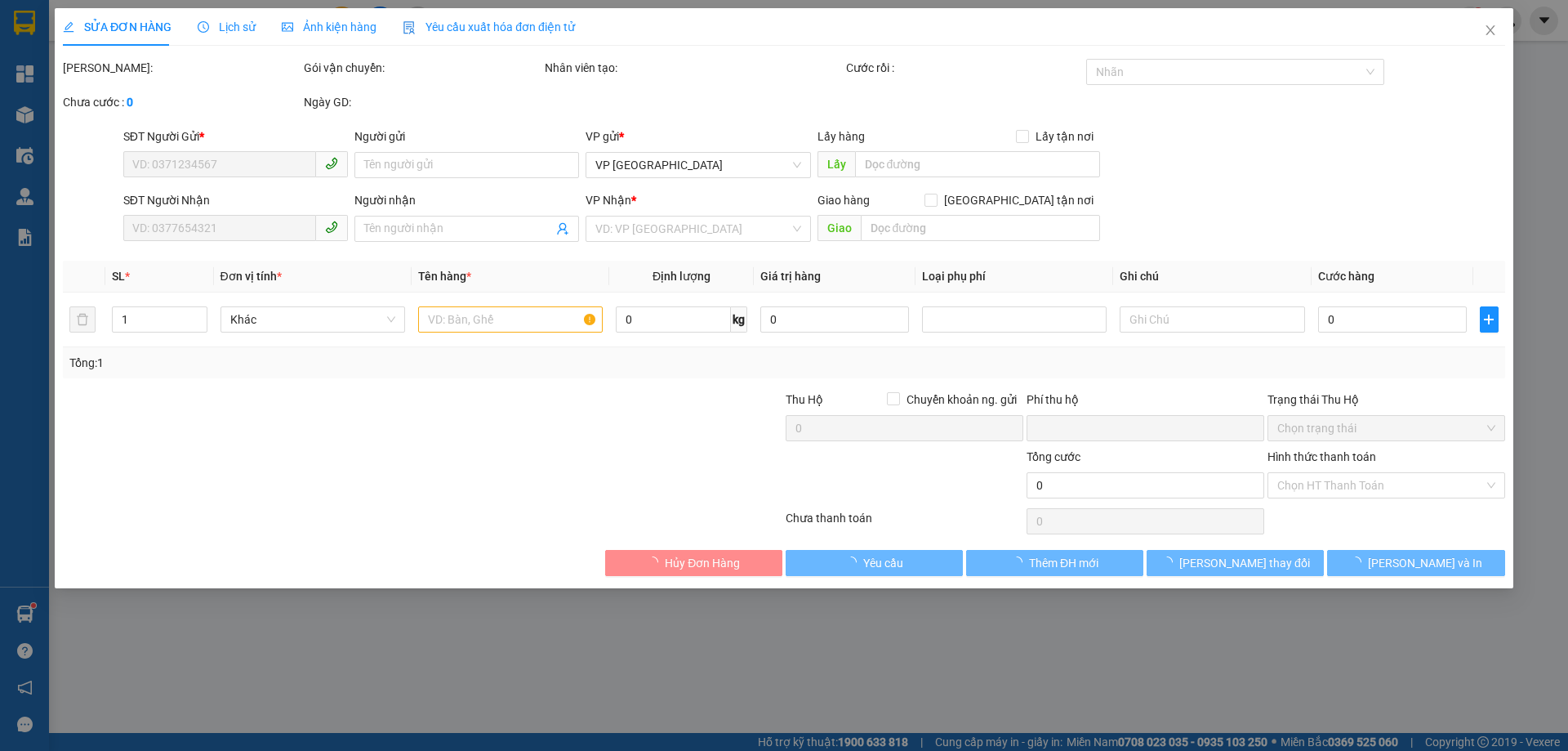
type input "03387000016"
type input "c vân"
type input "0975157441"
type input "A HÙNG"
type input "0"
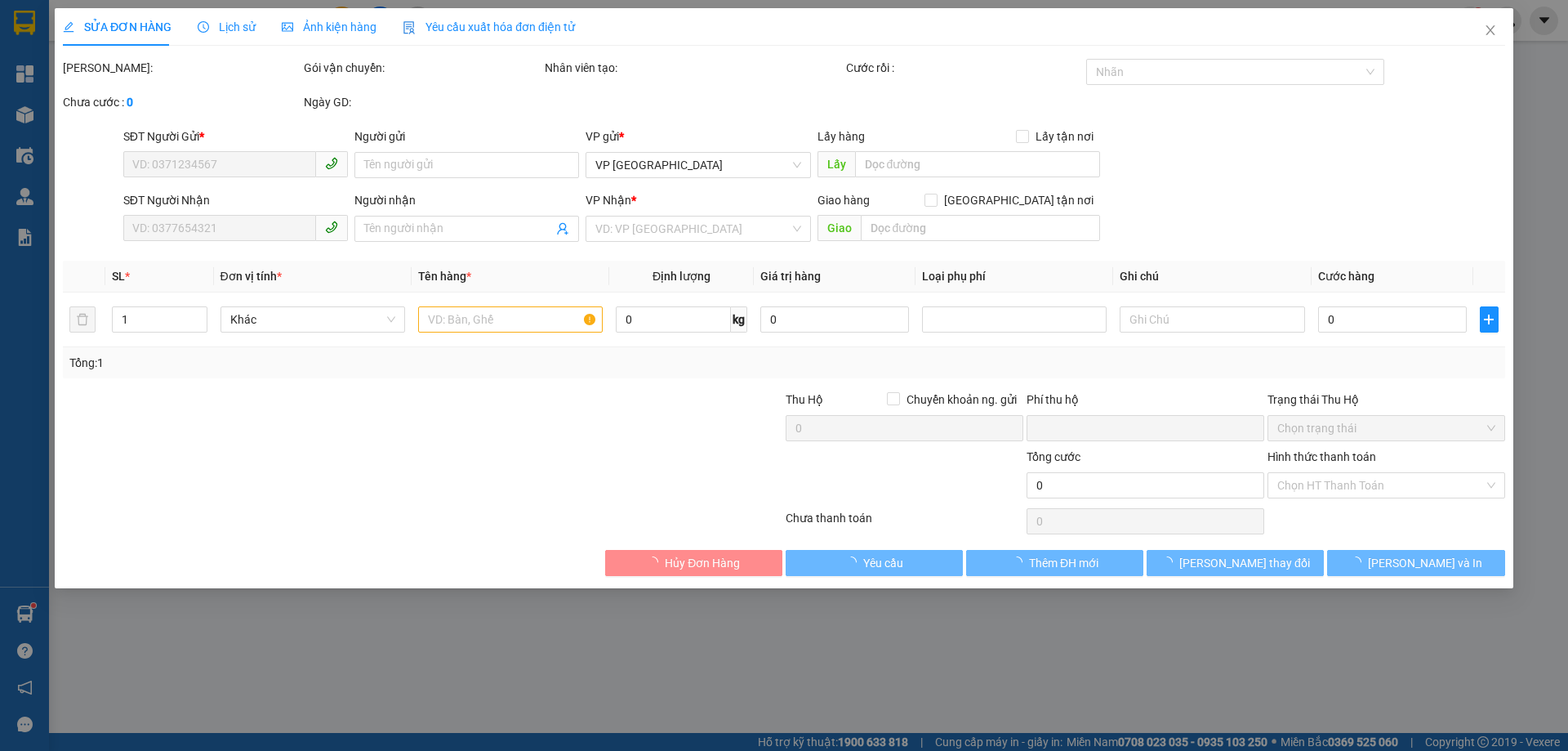
type input "70.000"
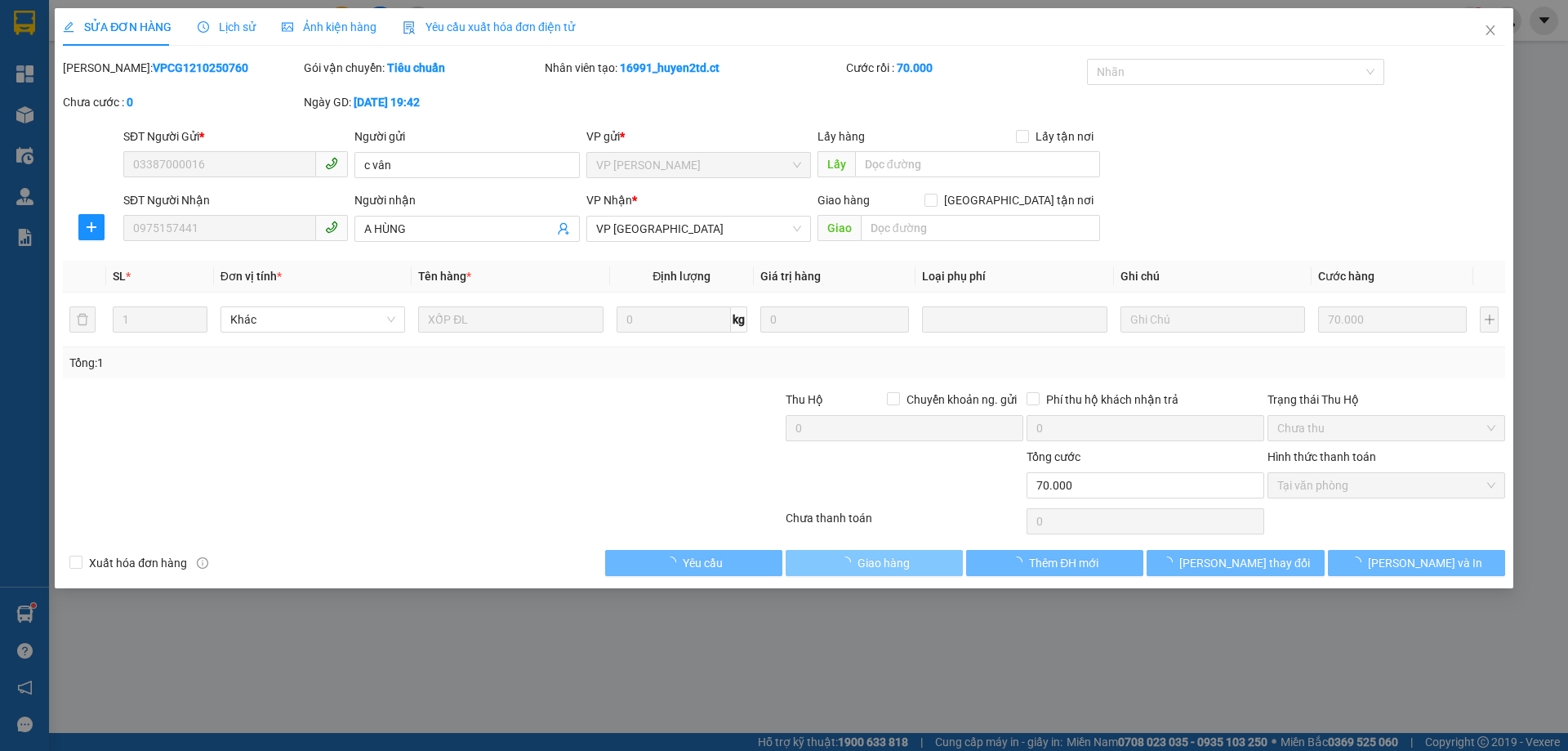
click at [876, 555] on span "Giao hàng" at bounding box center [884, 563] width 53 height 18
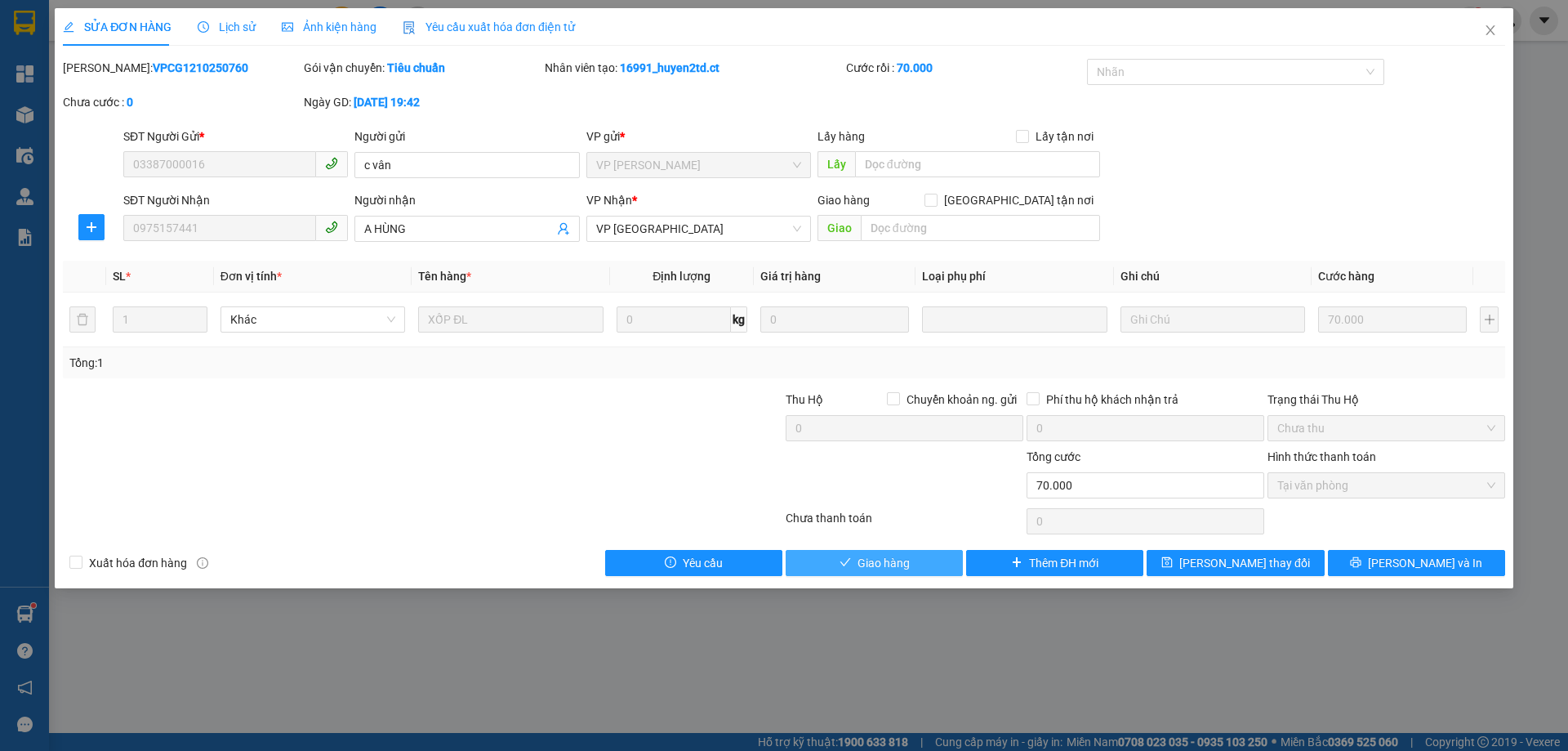
click at [876, 555] on span "Giao hàng" at bounding box center [884, 563] width 53 height 18
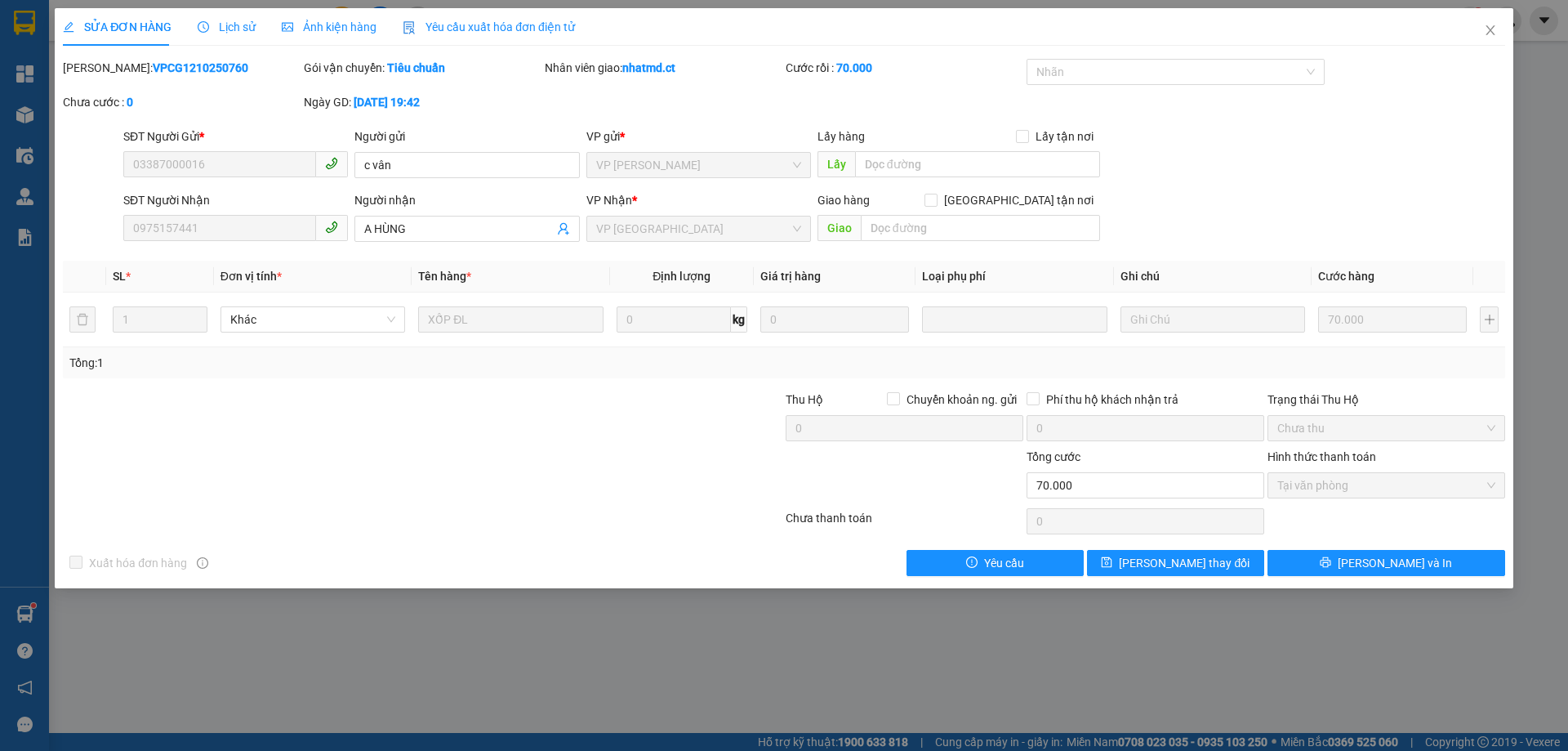
click at [997, 638] on div "SỬA ĐƠN HÀNG Lịch sử Ảnh kiện hàng Yêu cầu xuất hóa đơn điện tử Total Paid Fee …" at bounding box center [784, 375] width 1568 height 751
click at [1492, 29] on icon "close" at bounding box center [1491, 30] width 9 height 9
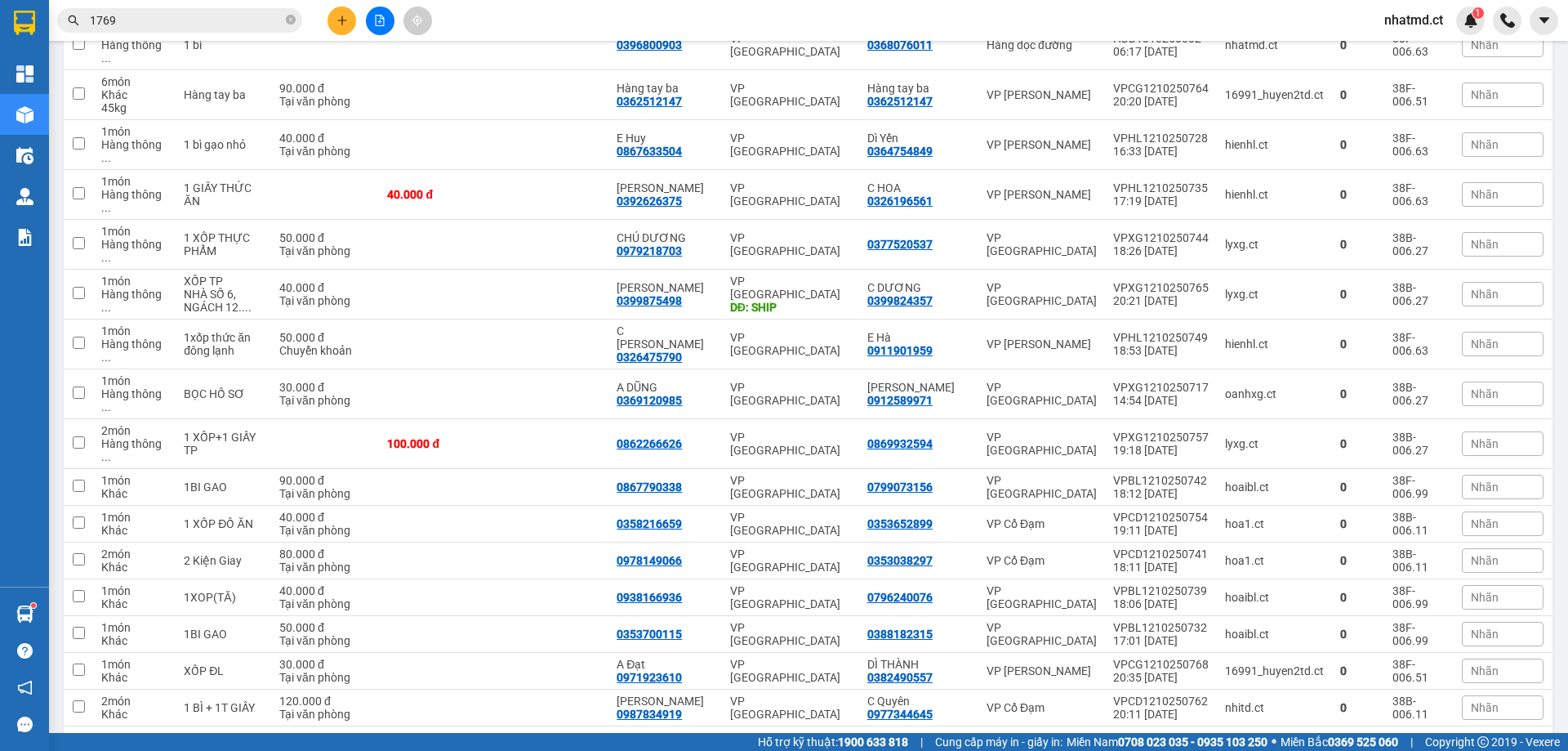
scroll to position [419, 0]
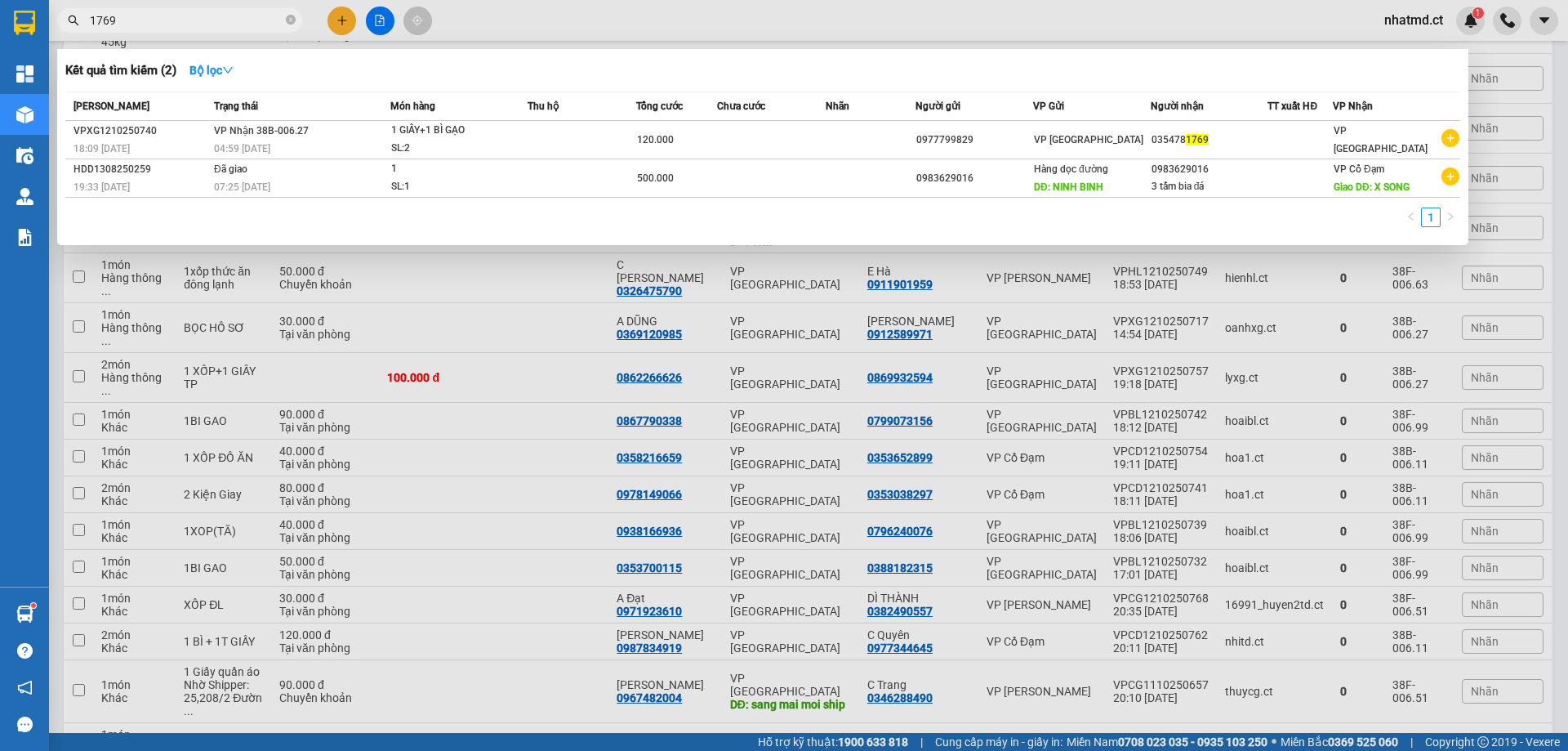
click at [241, 21] on input "1769" at bounding box center [186, 20] width 193 height 18
click at [241, 21] on input "1769" at bounding box center [186, 20] width 193 height 18
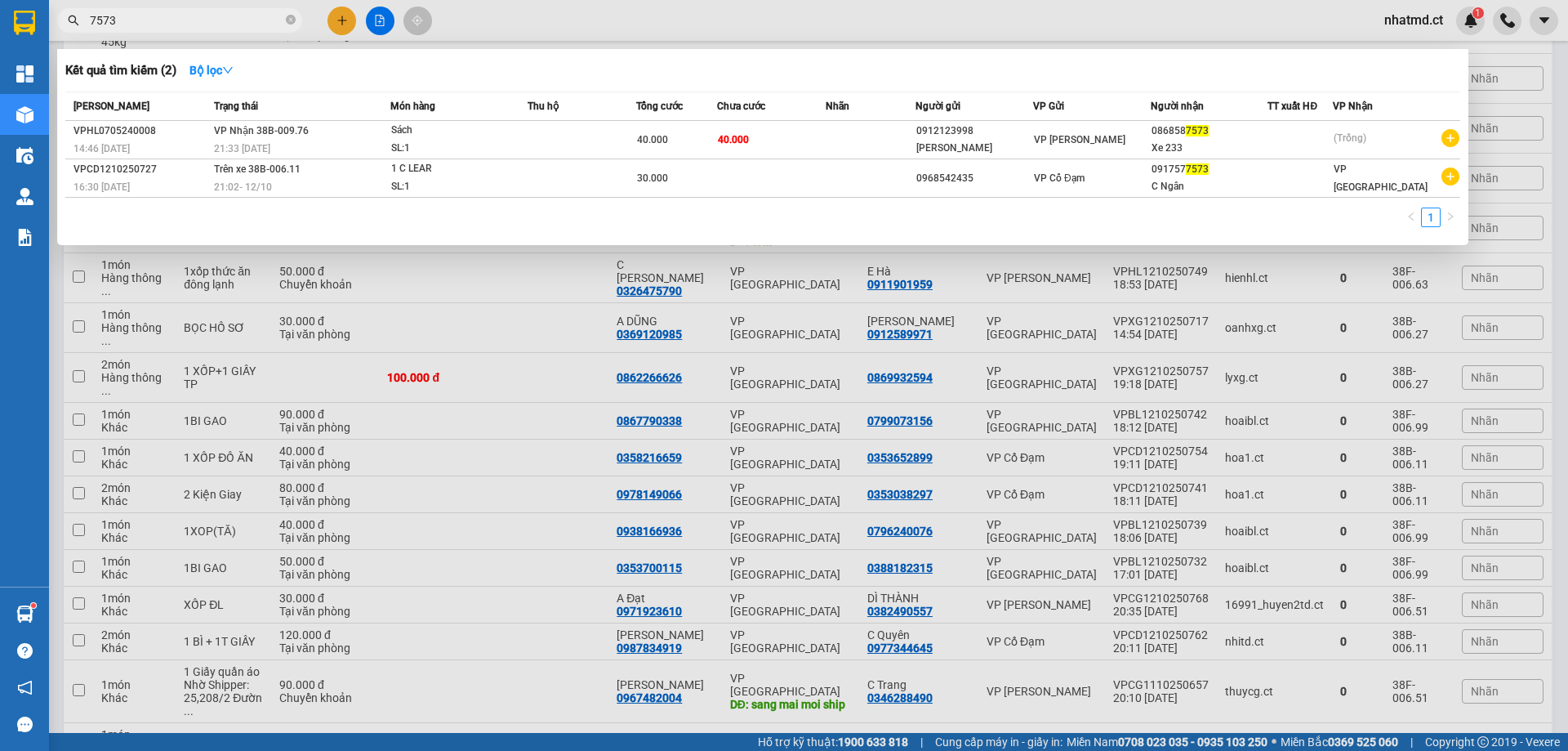
type input "7573"
click at [501, 408] on div at bounding box center [784, 375] width 1568 height 751
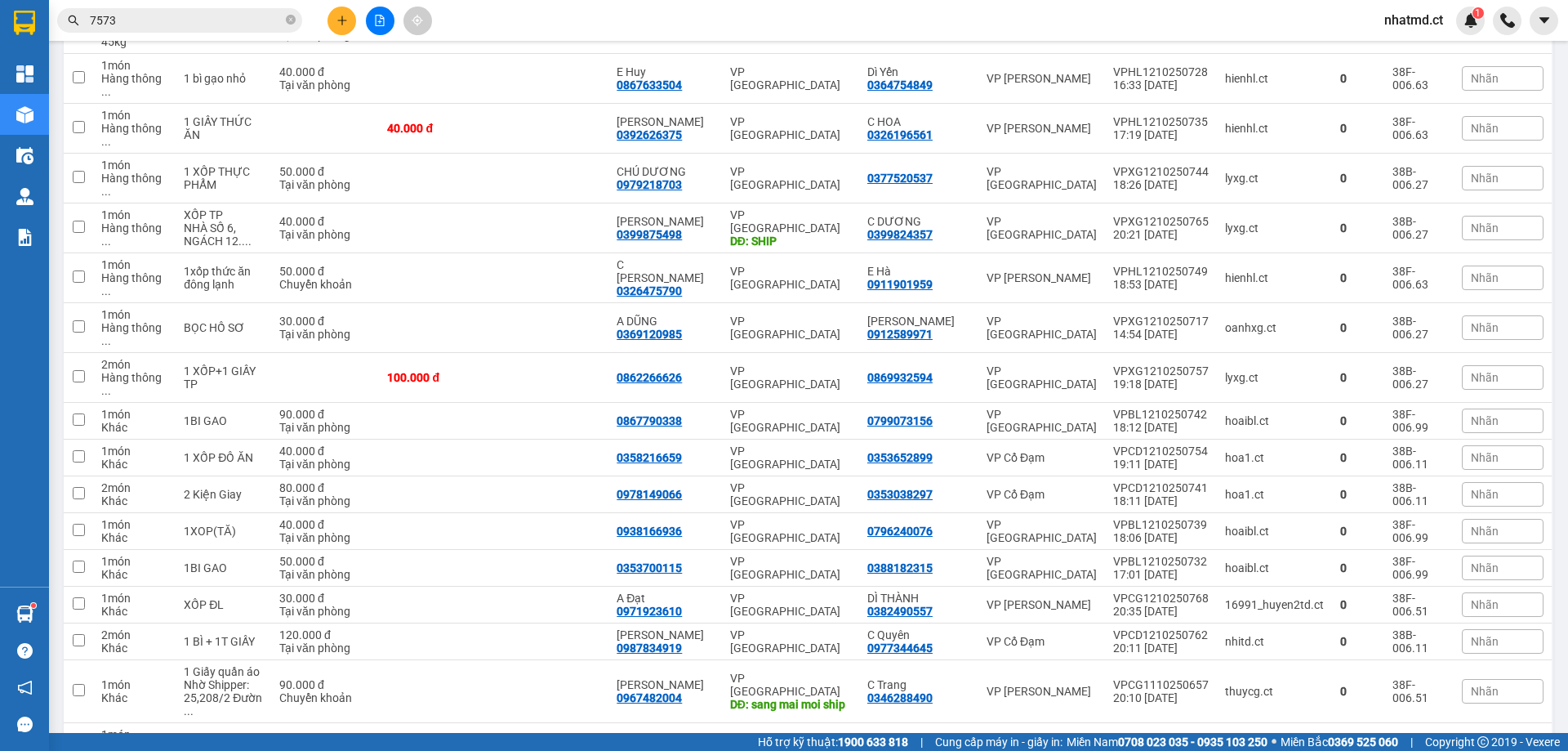
click at [167, 18] on input "7573" at bounding box center [186, 20] width 193 height 18
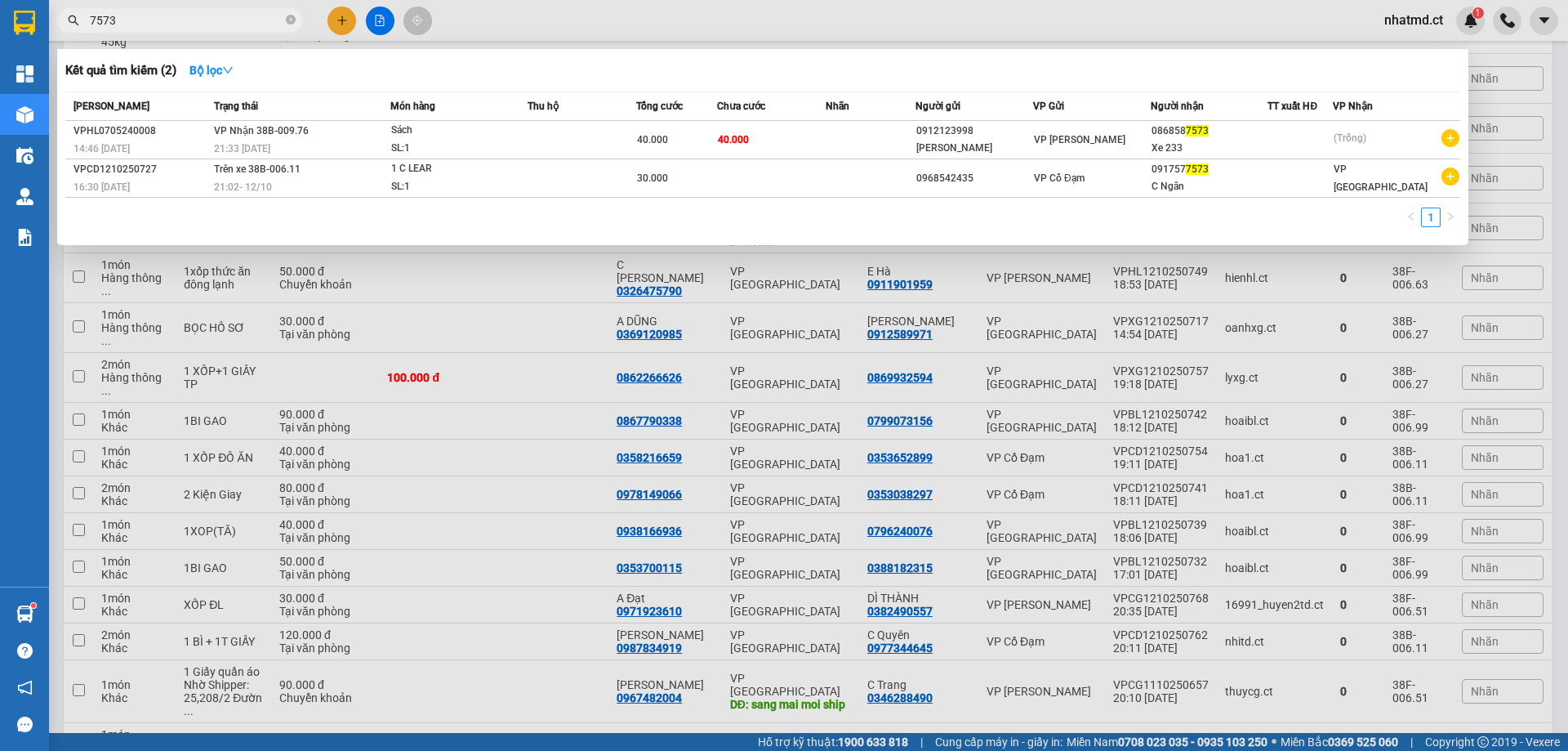
click at [167, 18] on input "7573" at bounding box center [186, 20] width 193 height 18
click at [291, 19] on icon "close-circle" at bounding box center [290, 20] width 9 height 9
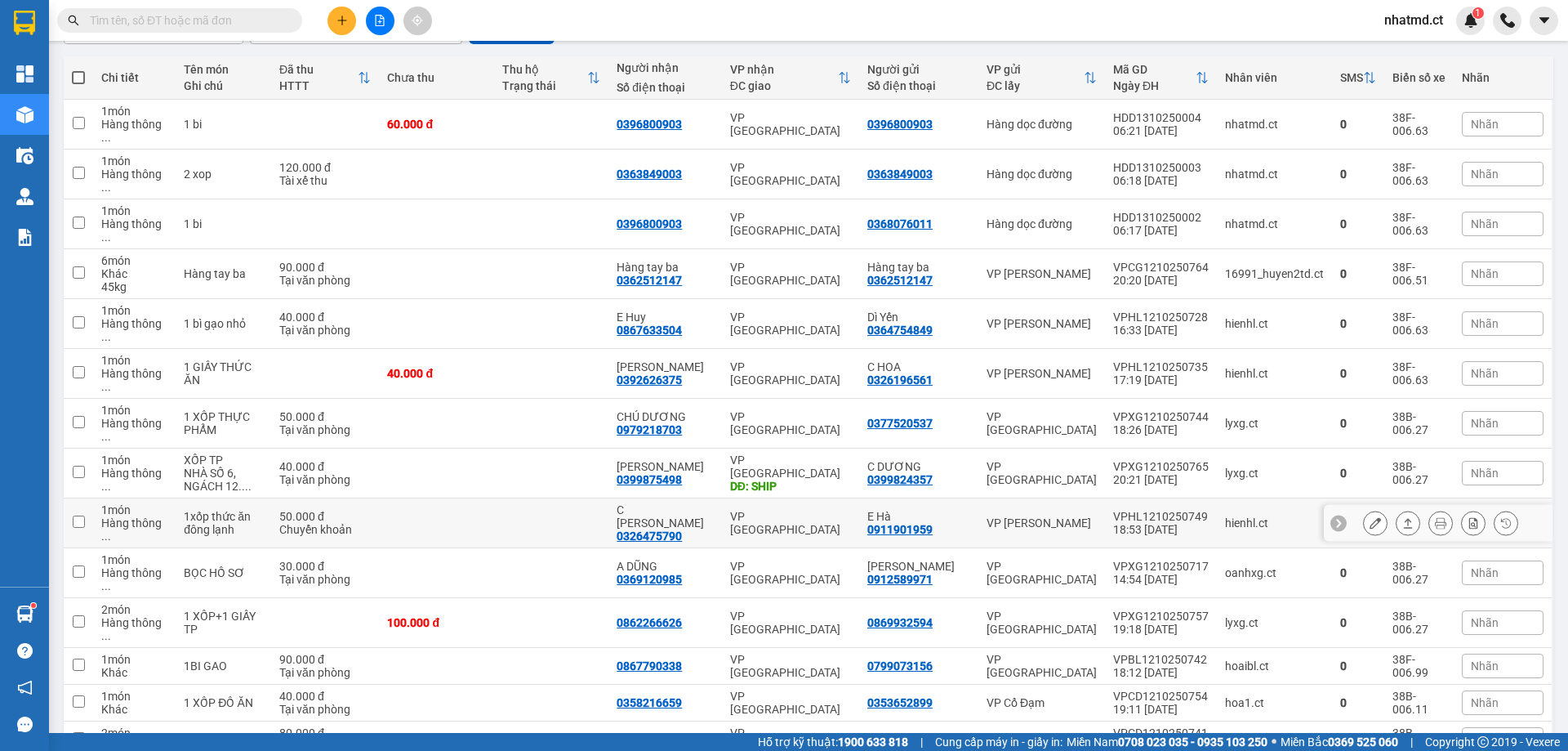
scroll to position [92, 0]
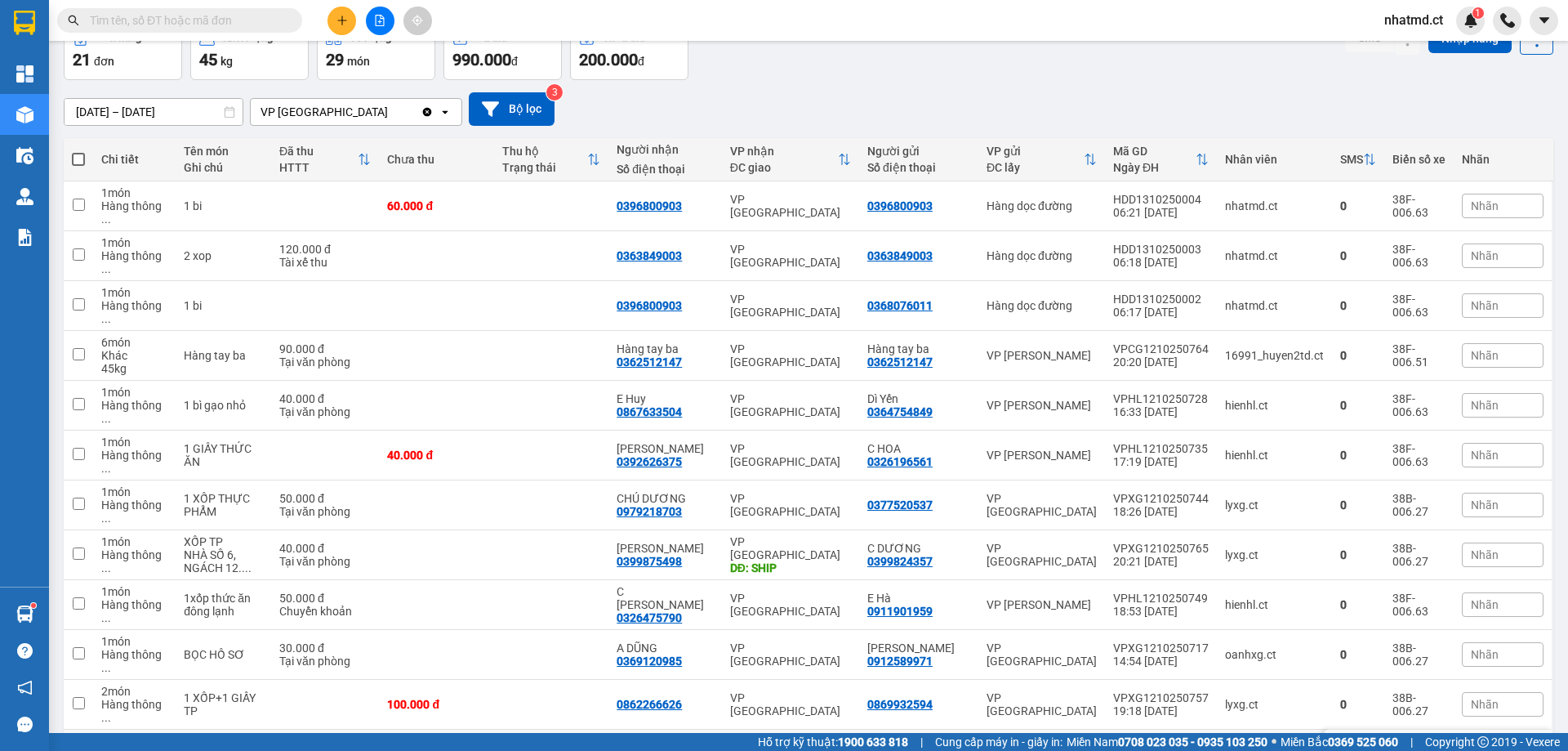
click at [525, 729] on td at bounding box center [551, 747] width 115 height 37
checkbox input "true"
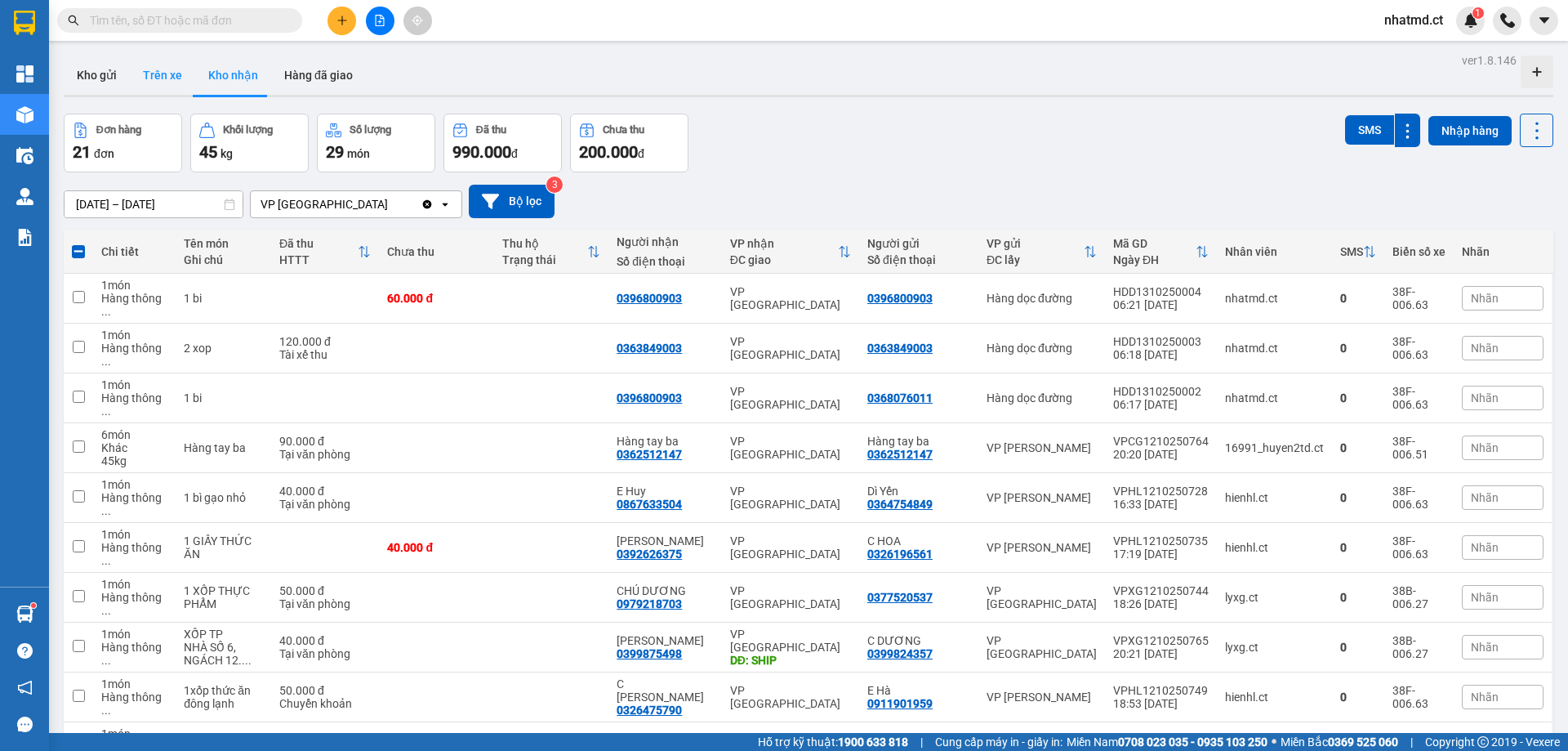
click at [163, 88] on button "Trên xe" at bounding box center [163, 75] width 66 height 39
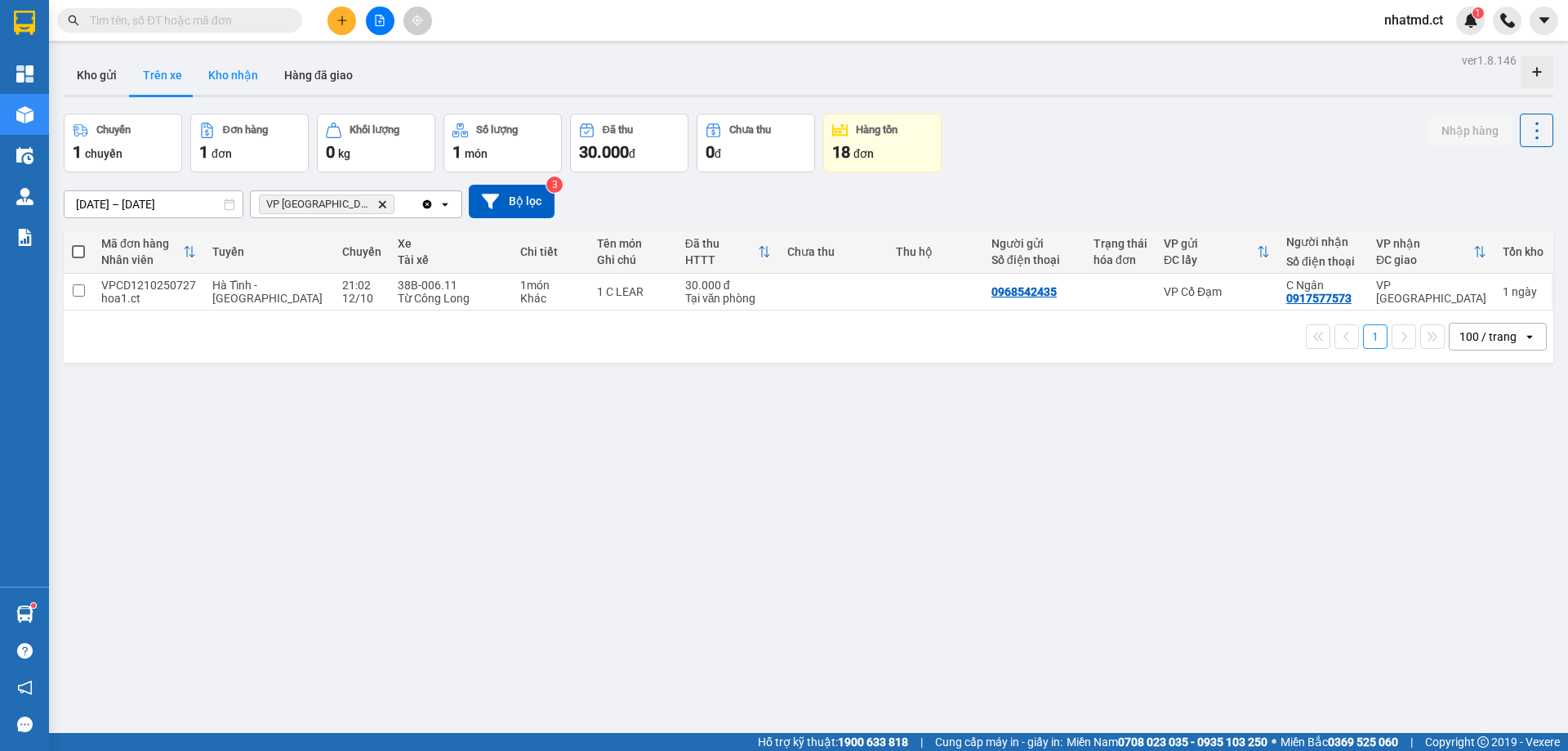
click at [231, 89] on button "Kho nhận" at bounding box center [233, 75] width 76 height 39
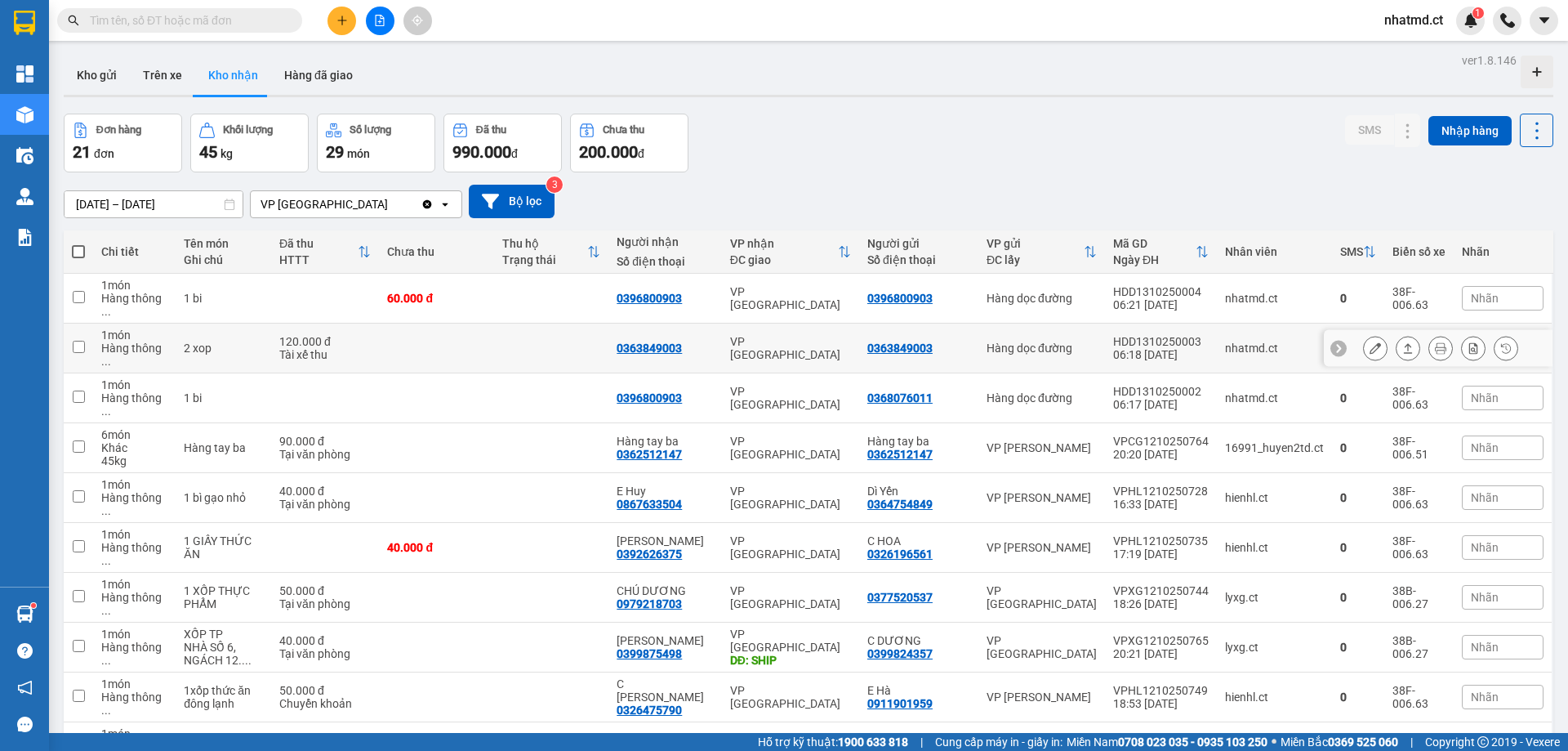
scroll to position [419, 0]
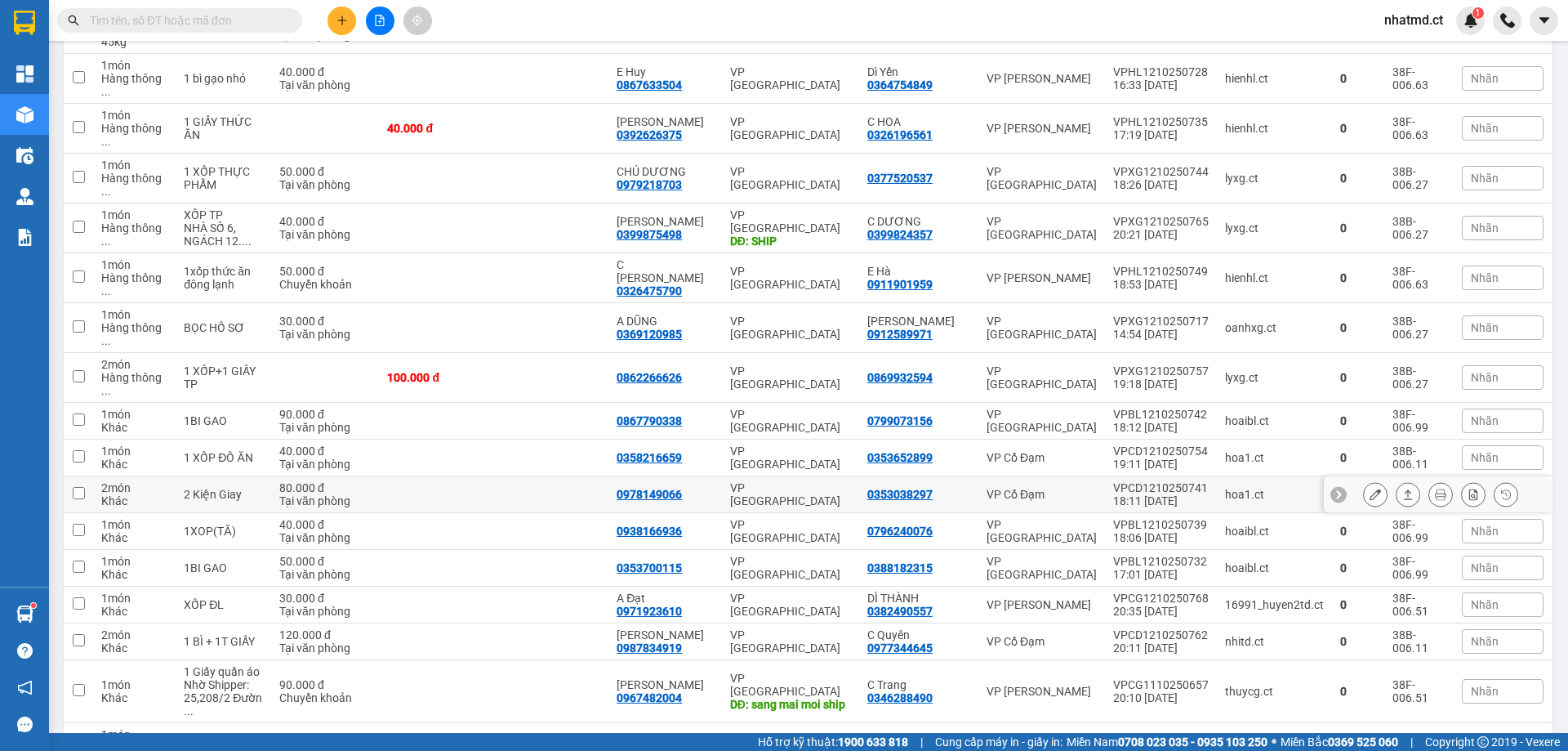
click at [460, 477] on td at bounding box center [436, 494] width 115 height 37
checkbox input "true"
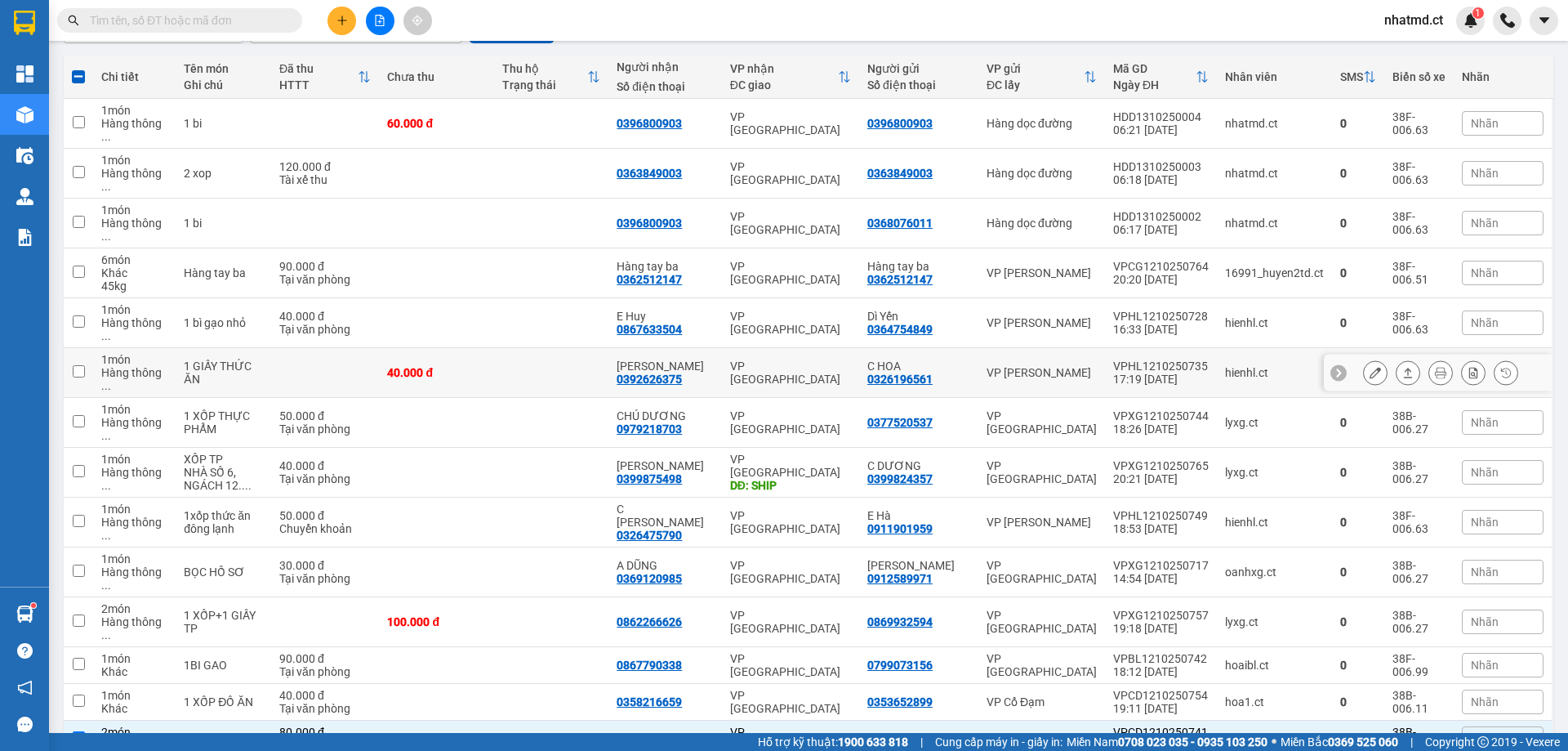
scroll to position [174, 0]
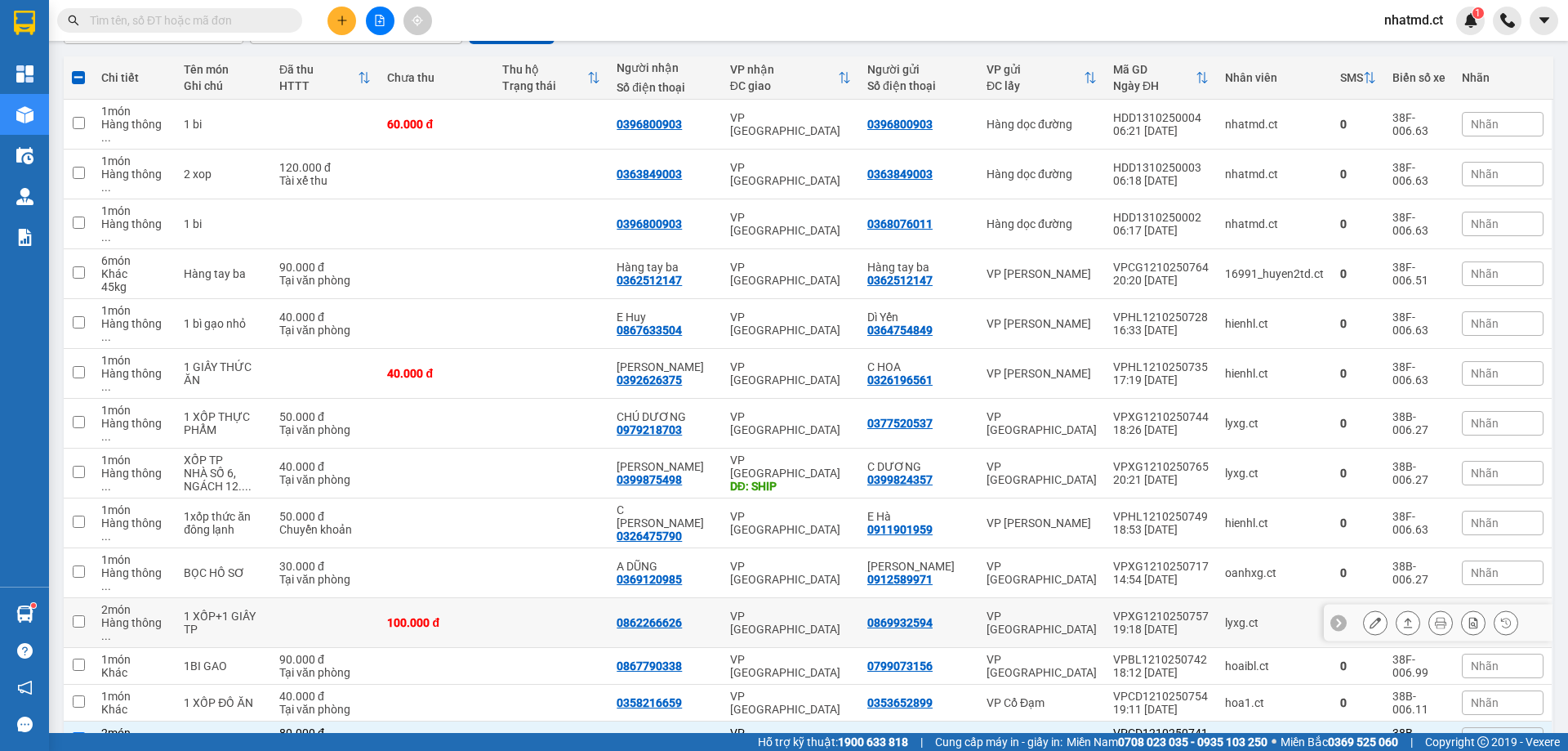
click at [800, 598] on td "VP [GEOGRAPHIC_DATA]" at bounding box center [791, 622] width 137 height 50
checkbox input "true"
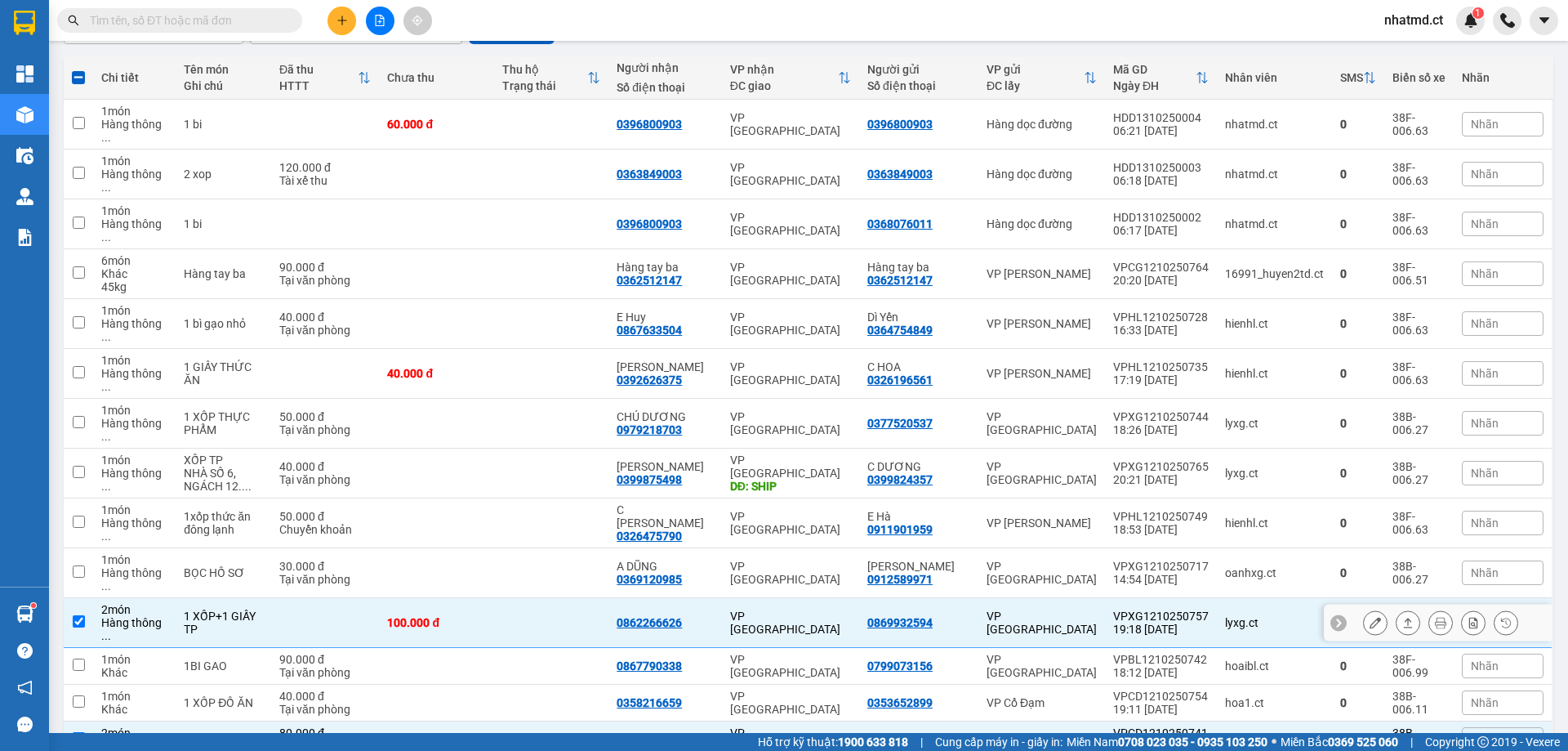
click at [1370, 617] on icon at bounding box center [1375, 622] width 11 height 11
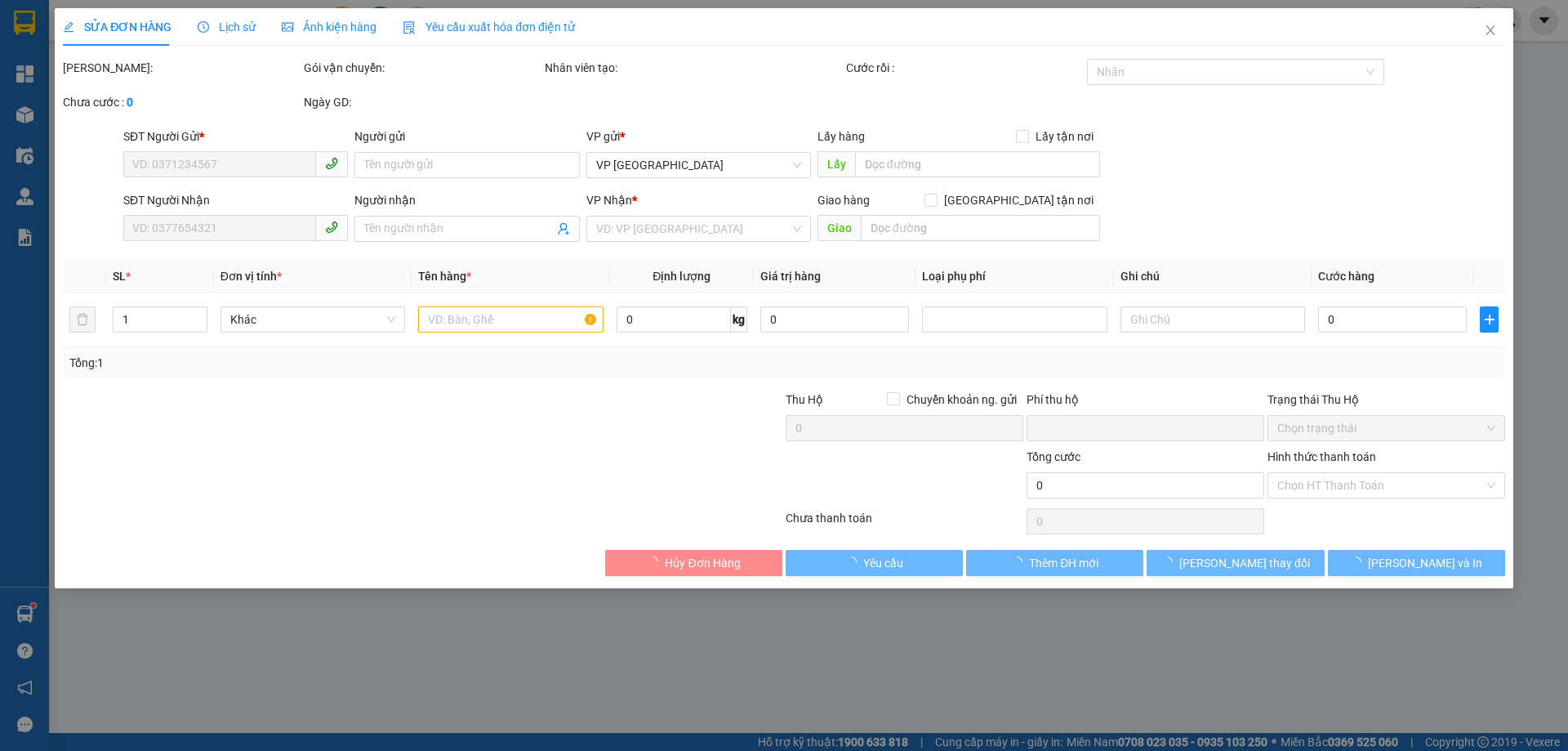
type input "0869932594"
type input "0862266626"
type input "0"
type input "100.000"
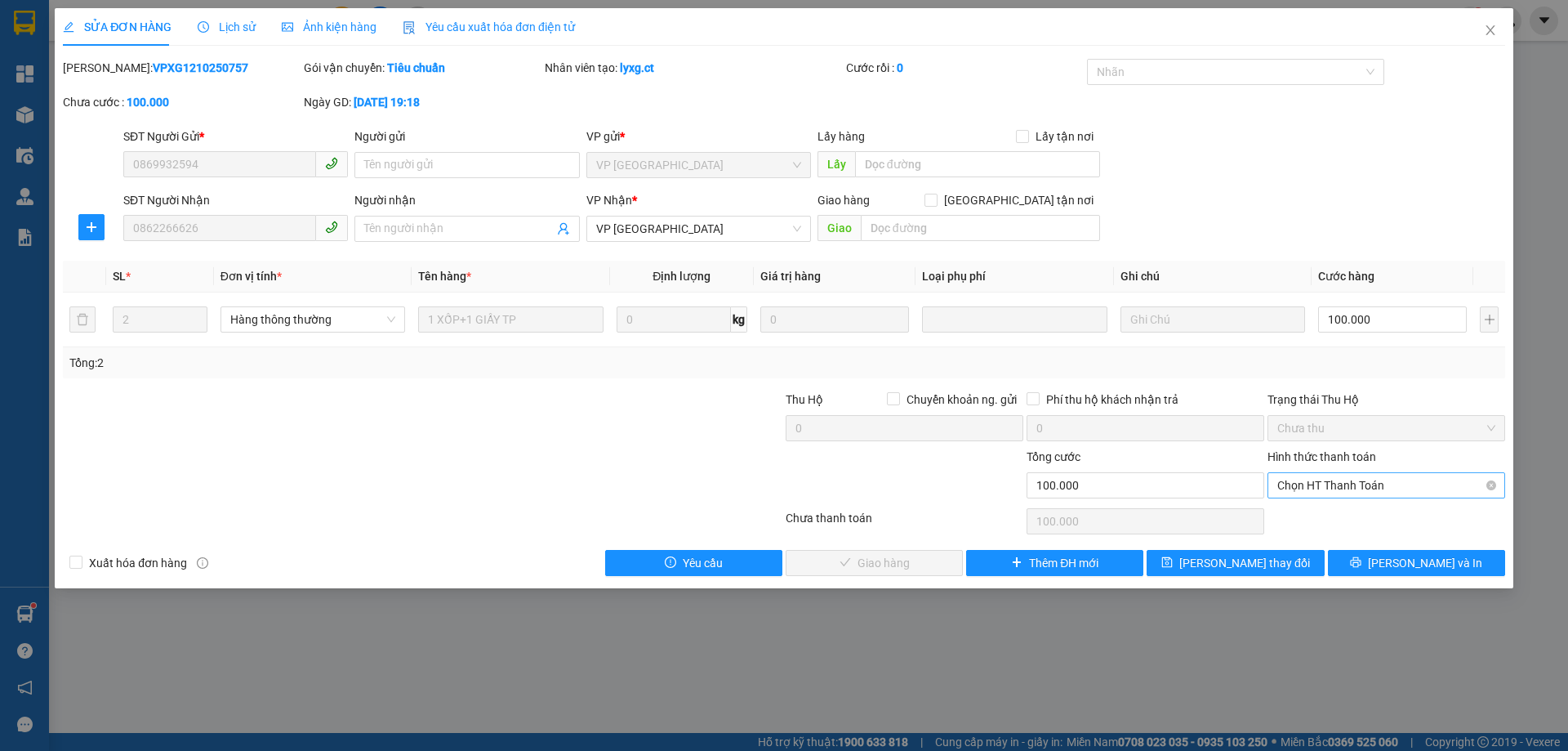
click at [1307, 490] on span "Chọn HT Thanh Toán" at bounding box center [1387, 485] width 218 height 24
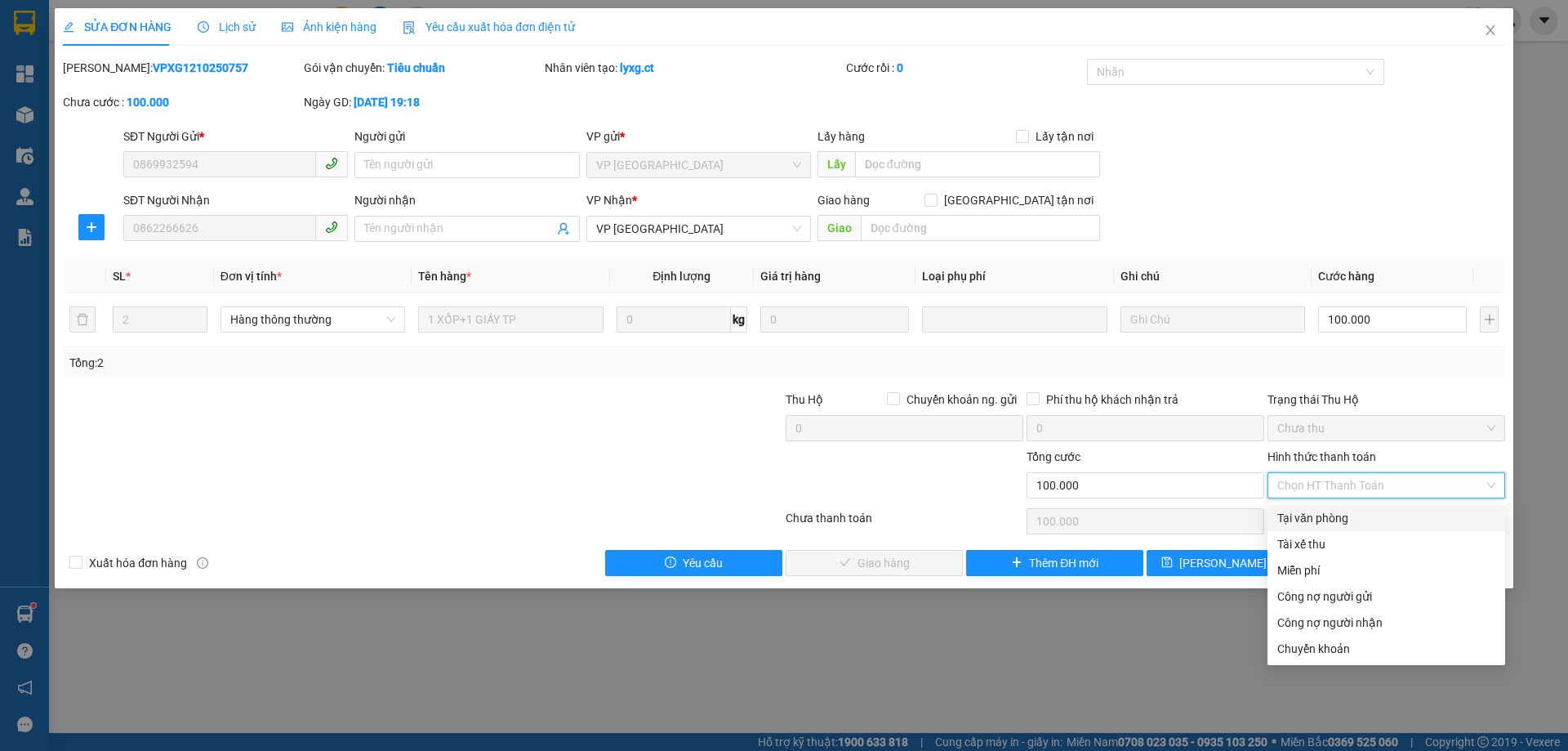
click at [1297, 521] on div "Tại văn phòng" at bounding box center [1387, 518] width 218 height 18
type input "0"
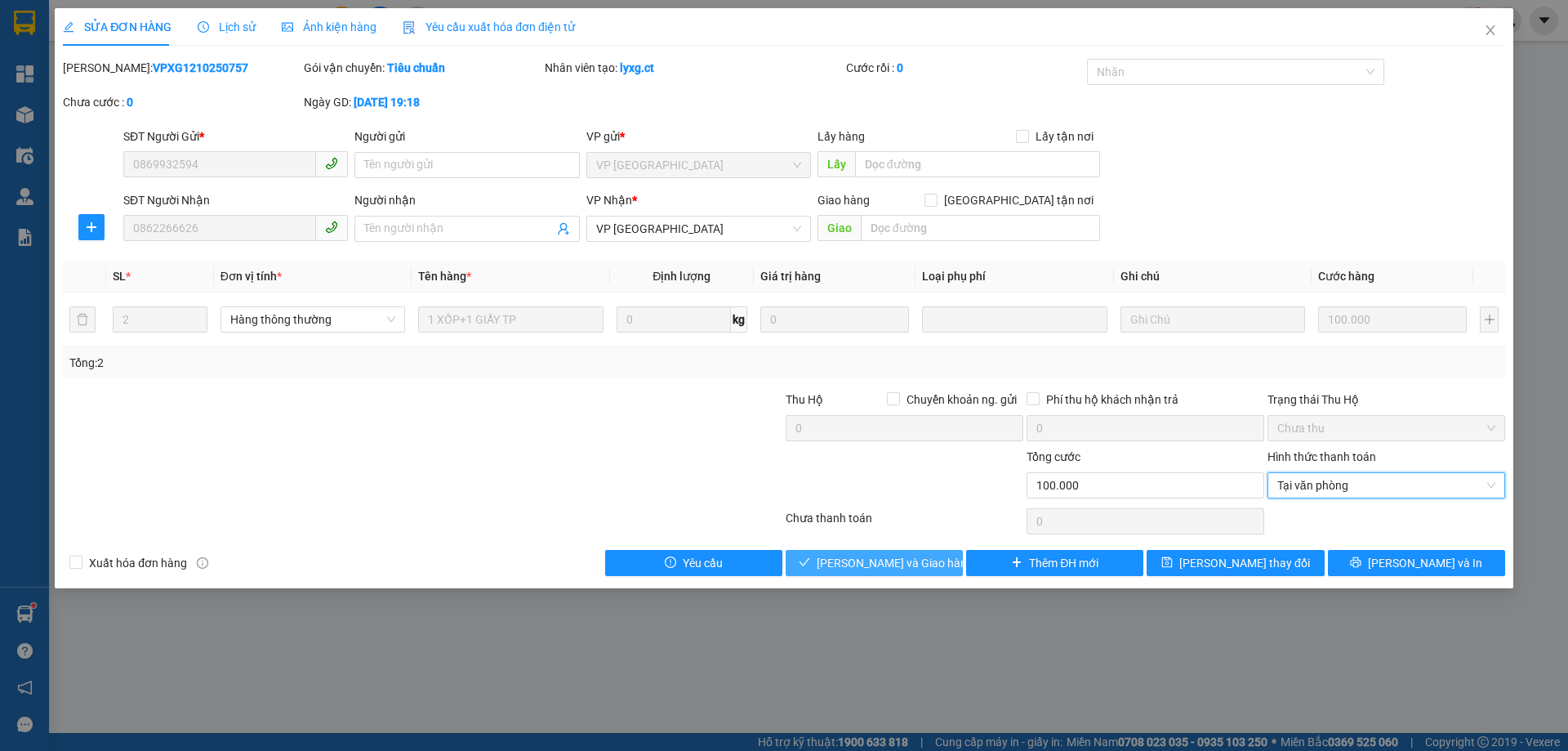
click at [893, 555] on span "[PERSON_NAME] và Giao hàng" at bounding box center [894, 563] width 157 height 18
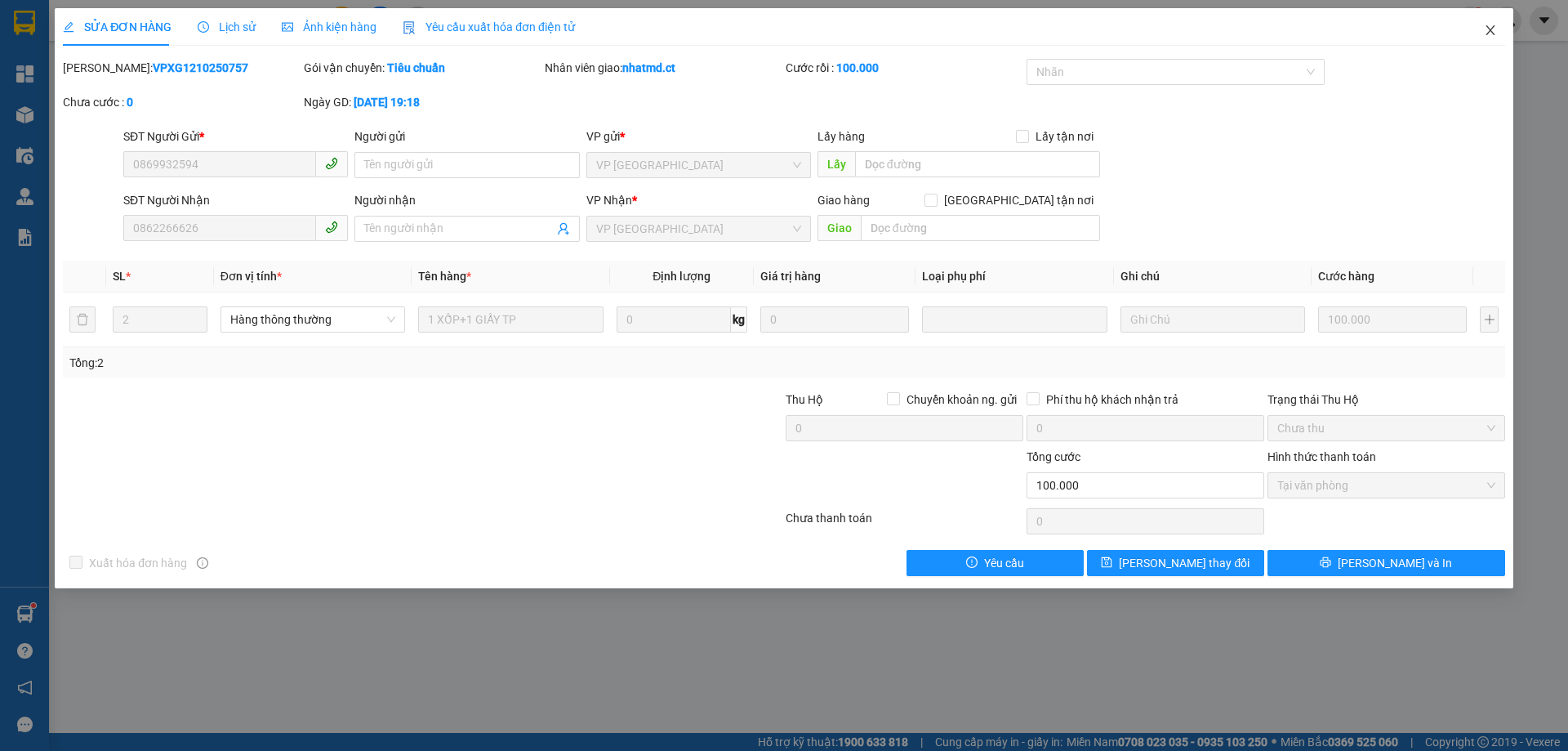
click at [1490, 32] on icon "close" at bounding box center [1491, 30] width 9 height 9
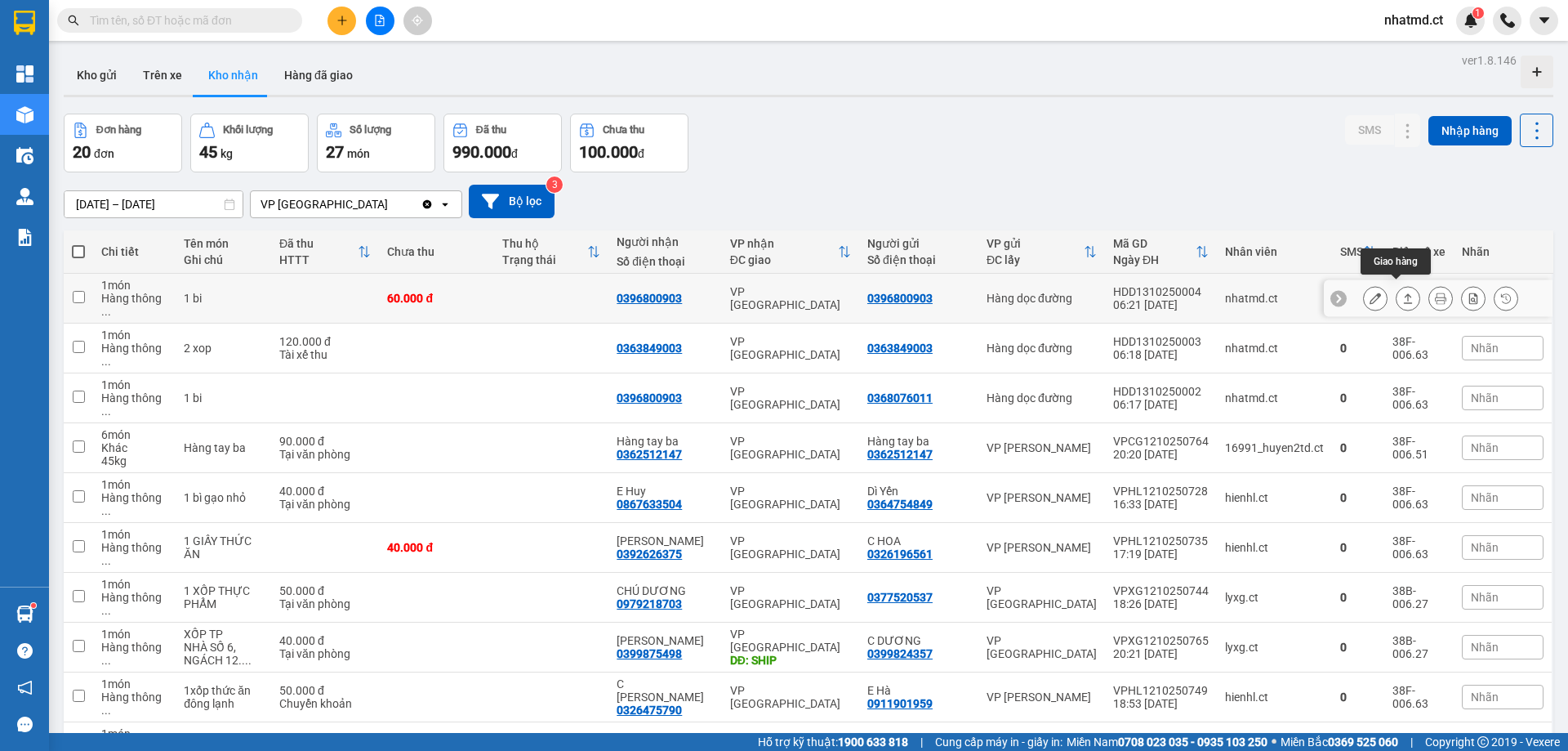
click at [1370, 297] on icon at bounding box center [1375, 298] width 11 height 11
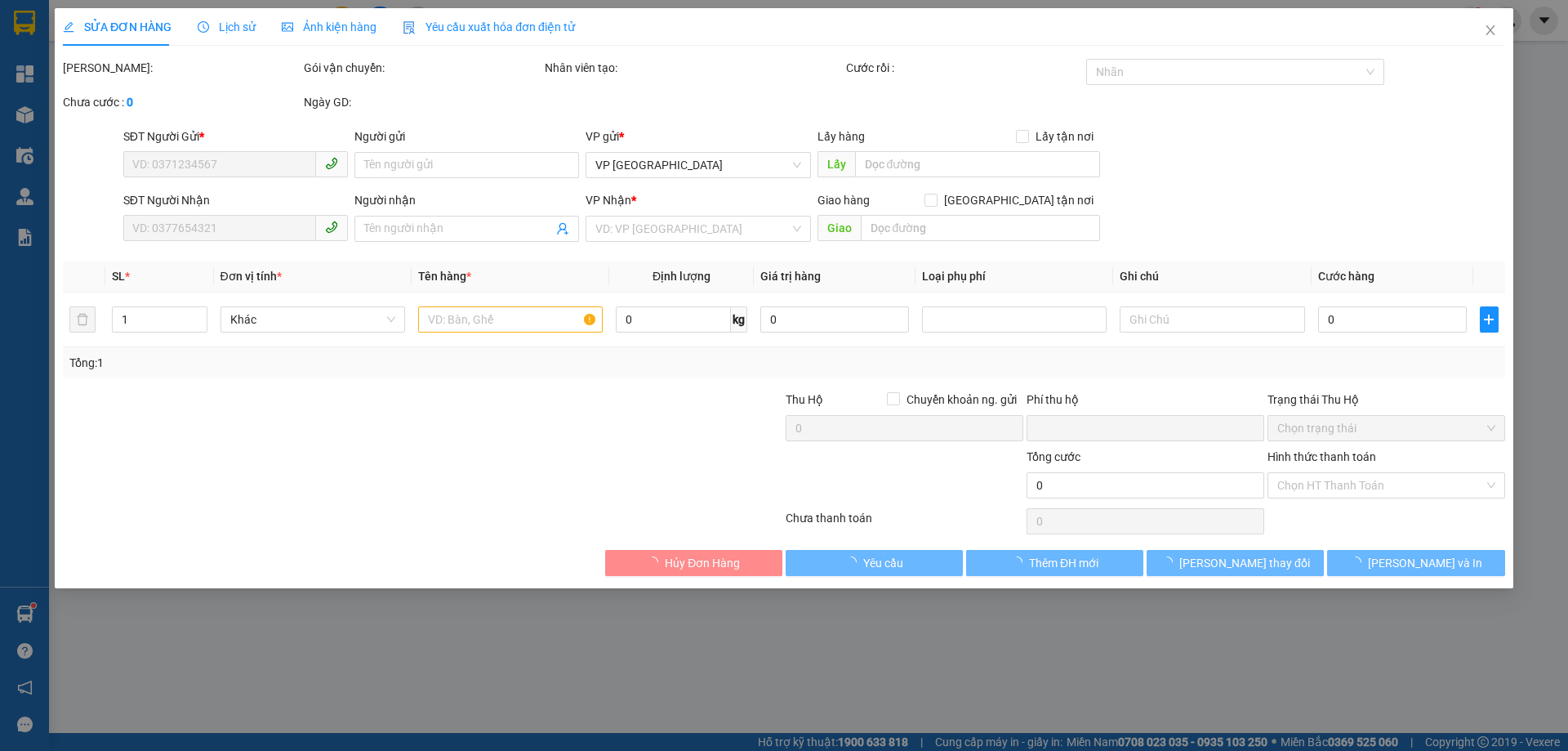
type input "0396800903"
type input "0"
type input "60.000"
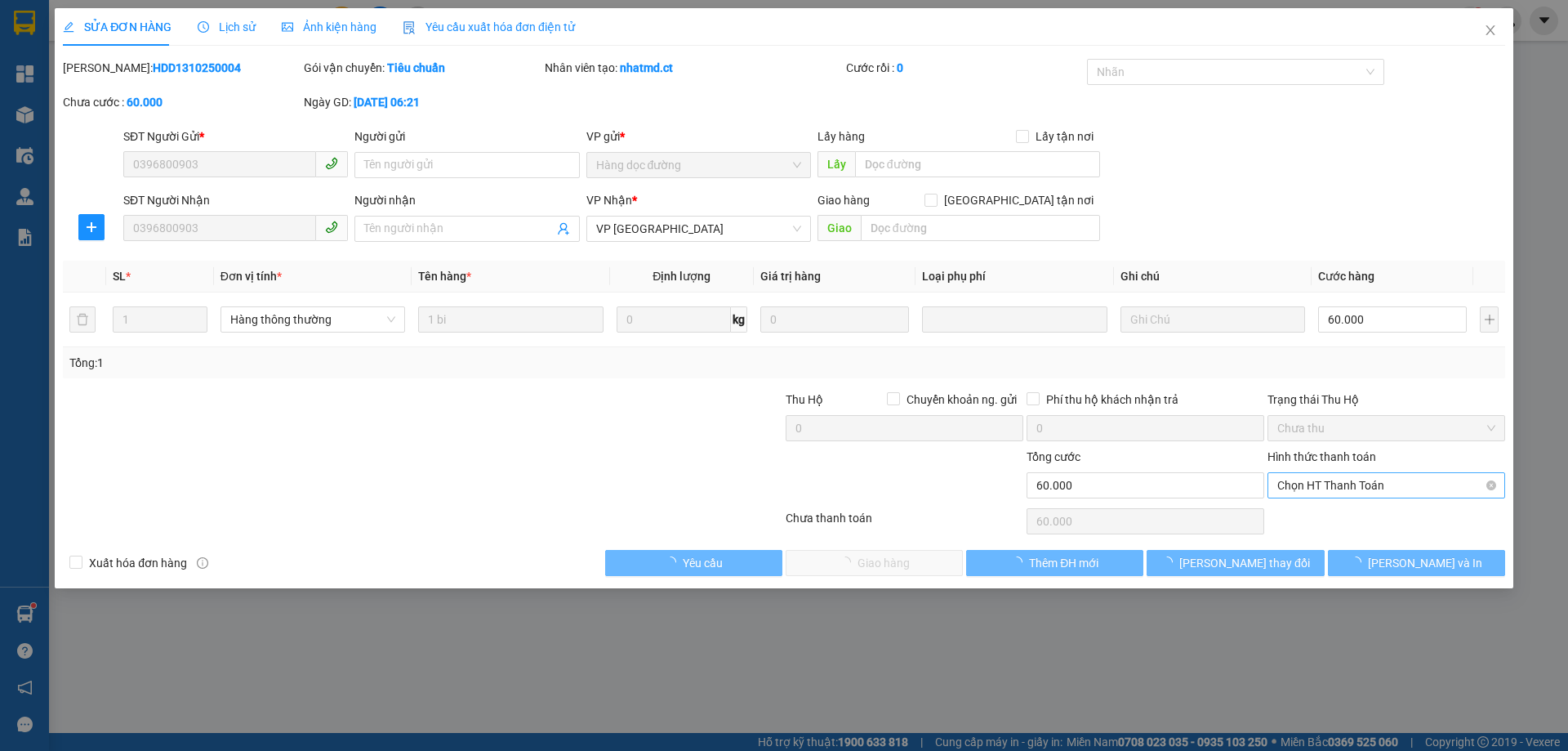
click at [1305, 491] on span "Chọn HT Thanh Toán" at bounding box center [1387, 485] width 218 height 24
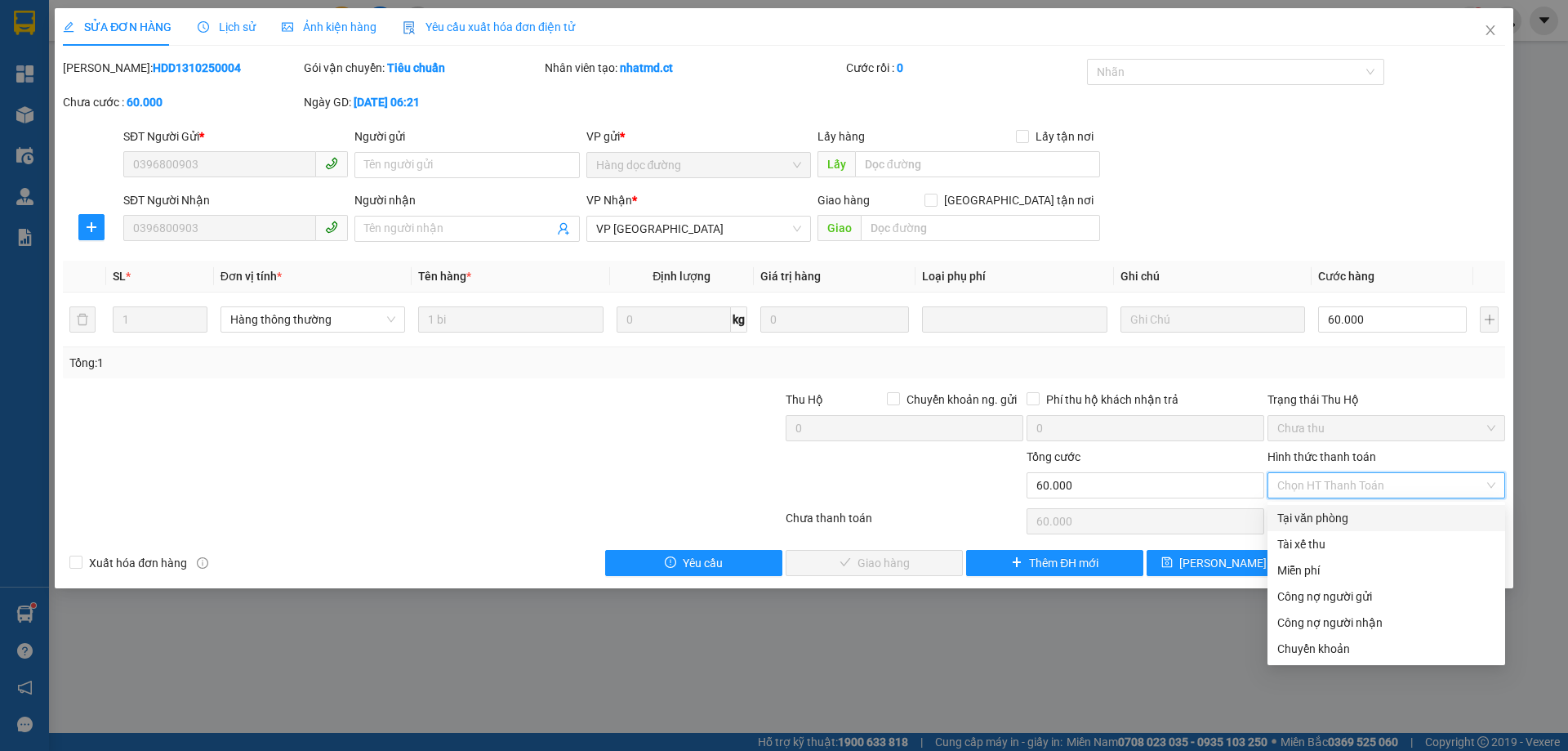
click at [1298, 508] on div "Tại văn phòng" at bounding box center [1386, 518] width 238 height 26
type input "0"
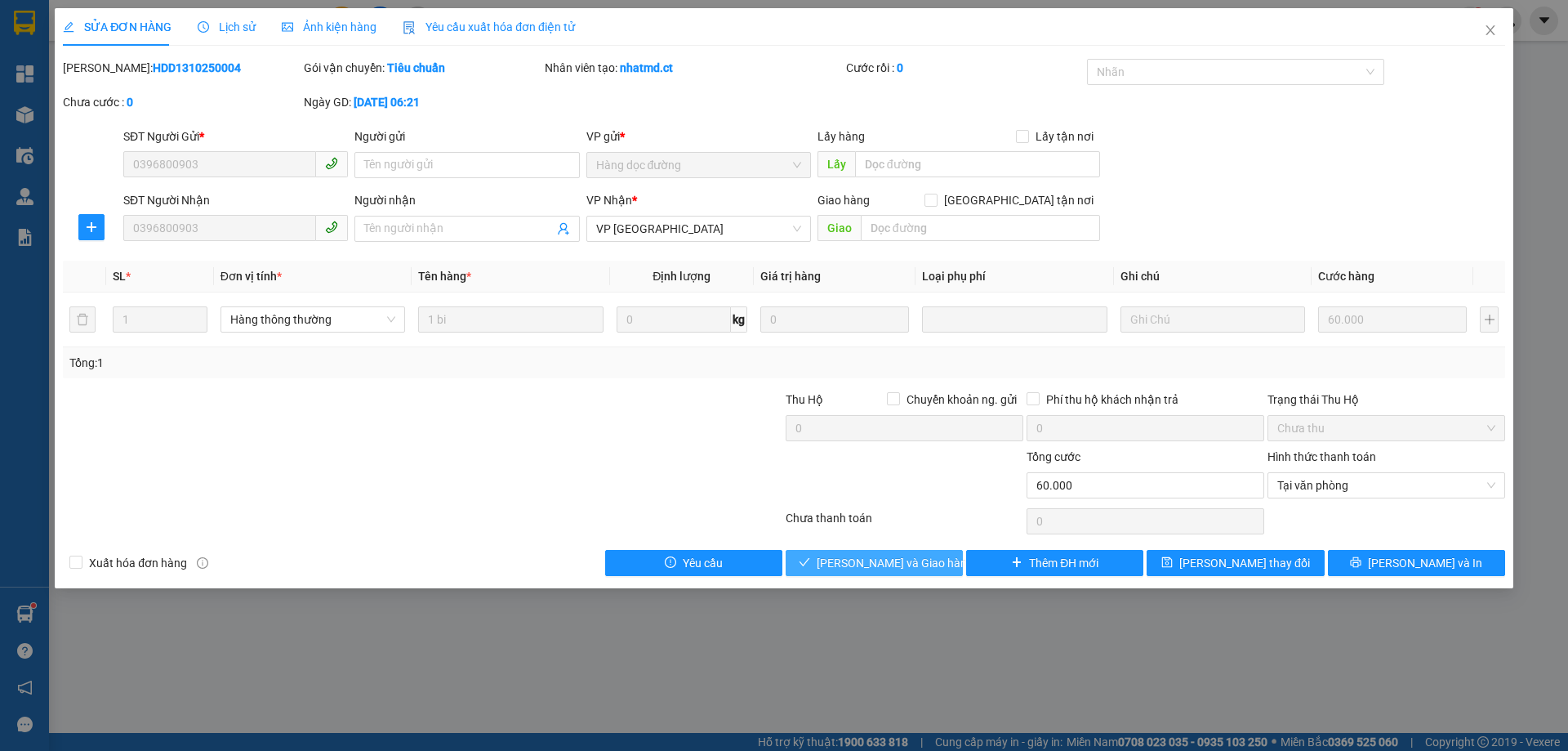
click at [935, 561] on button "[PERSON_NAME] và Giao hàng" at bounding box center [874, 563] width 178 height 26
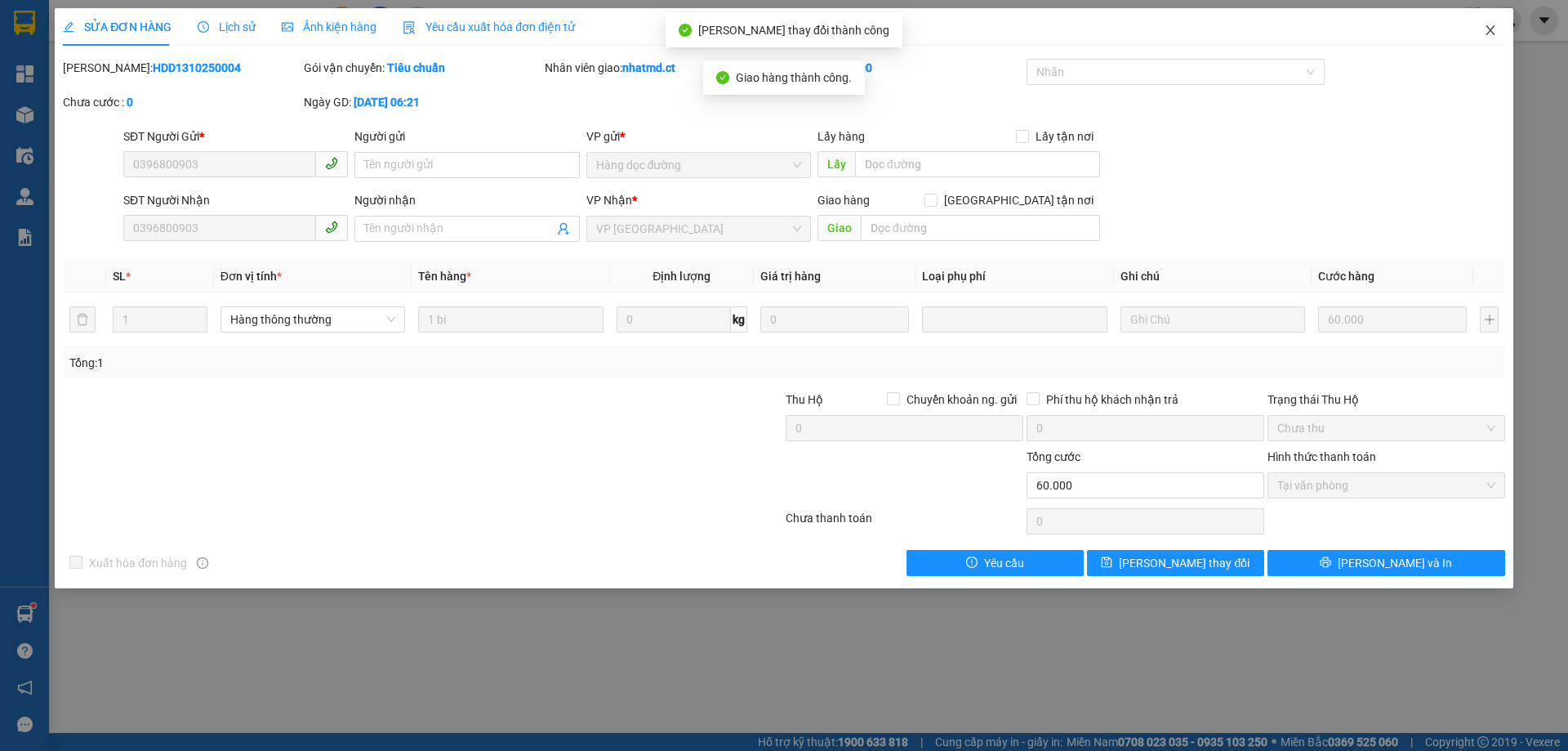
click at [1485, 30] on icon "close" at bounding box center [1491, 30] width 13 height 13
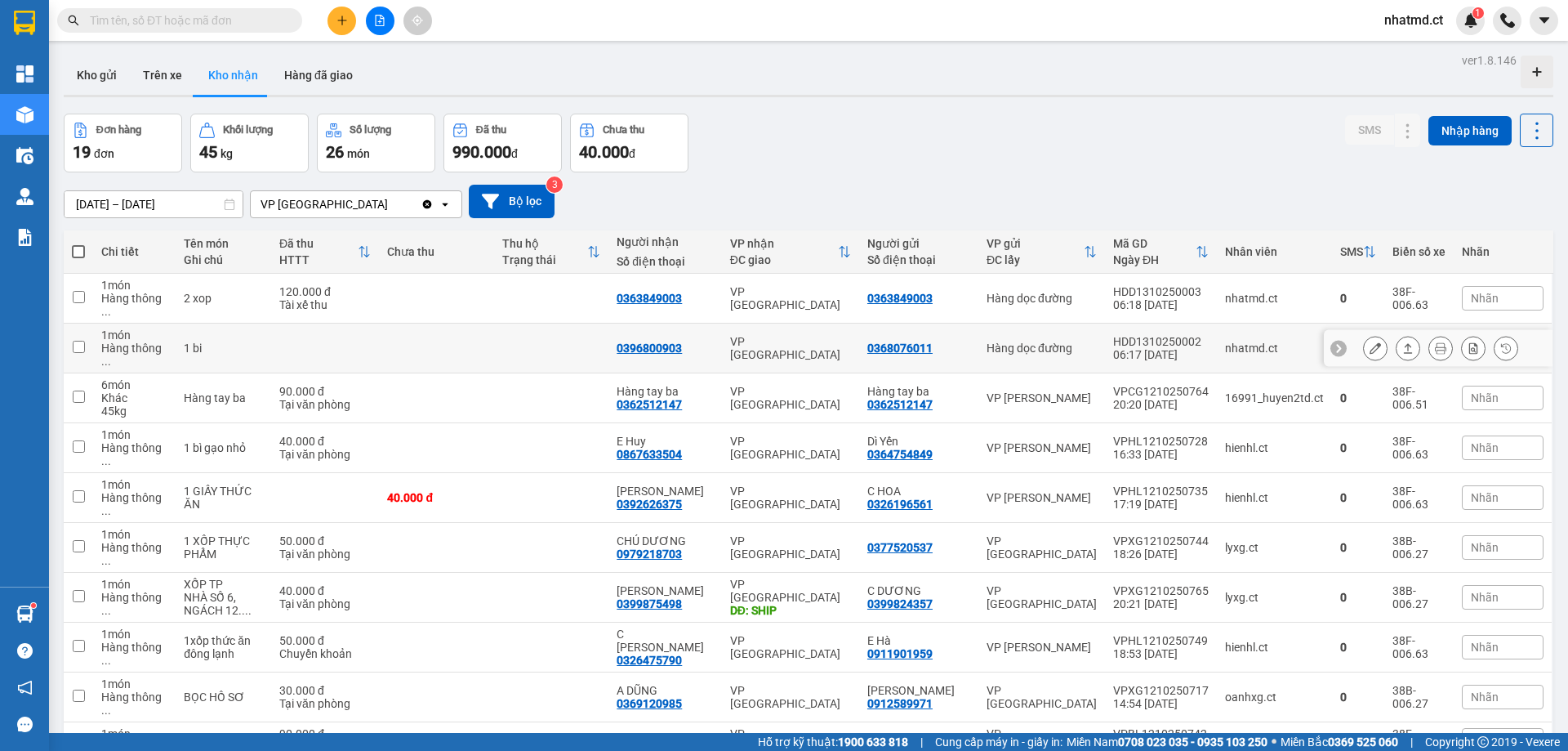
click at [517, 342] on td at bounding box center [551, 348] width 115 height 50
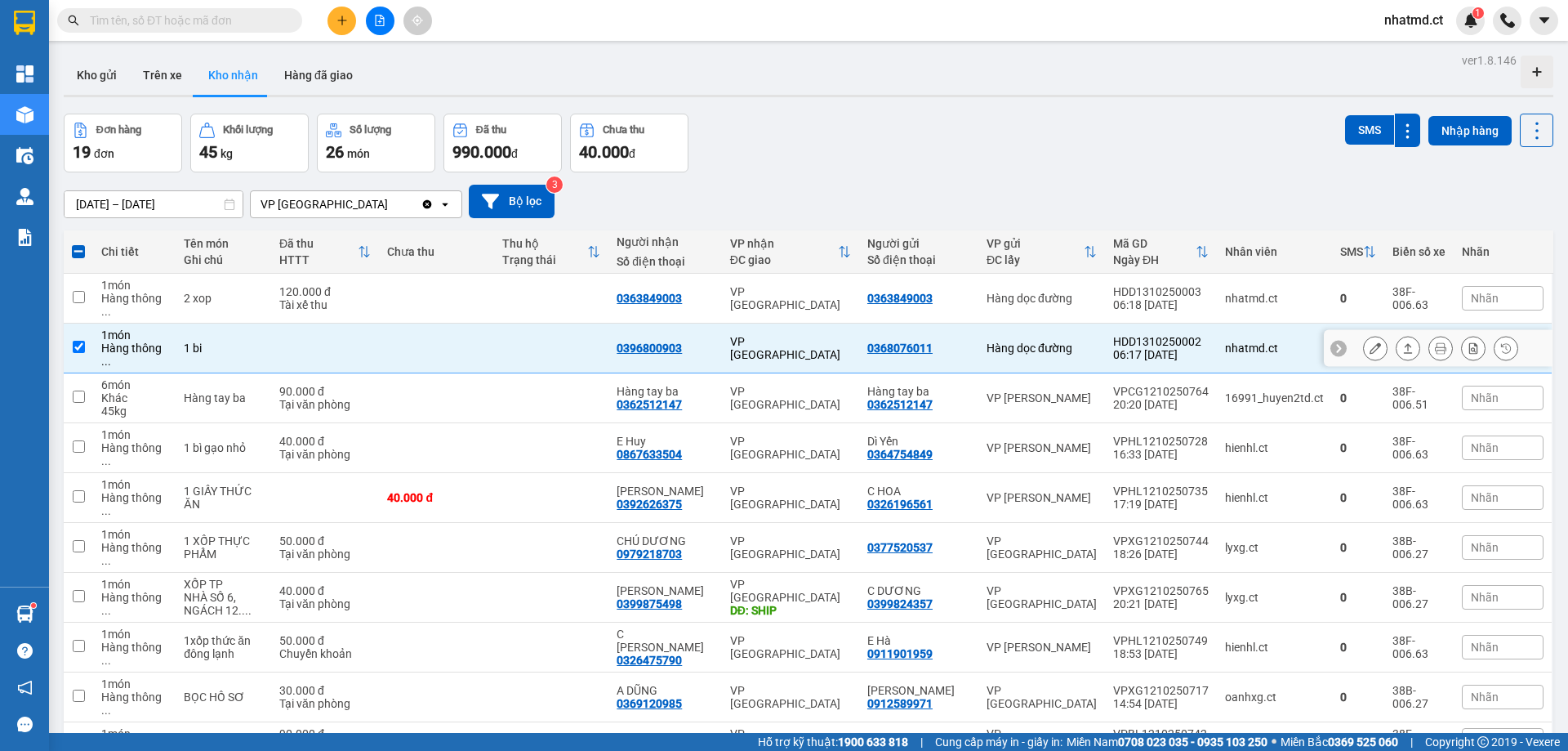
click at [517, 342] on td at bounding box center [551, 348] width 115 height 50
checkbox input "false"
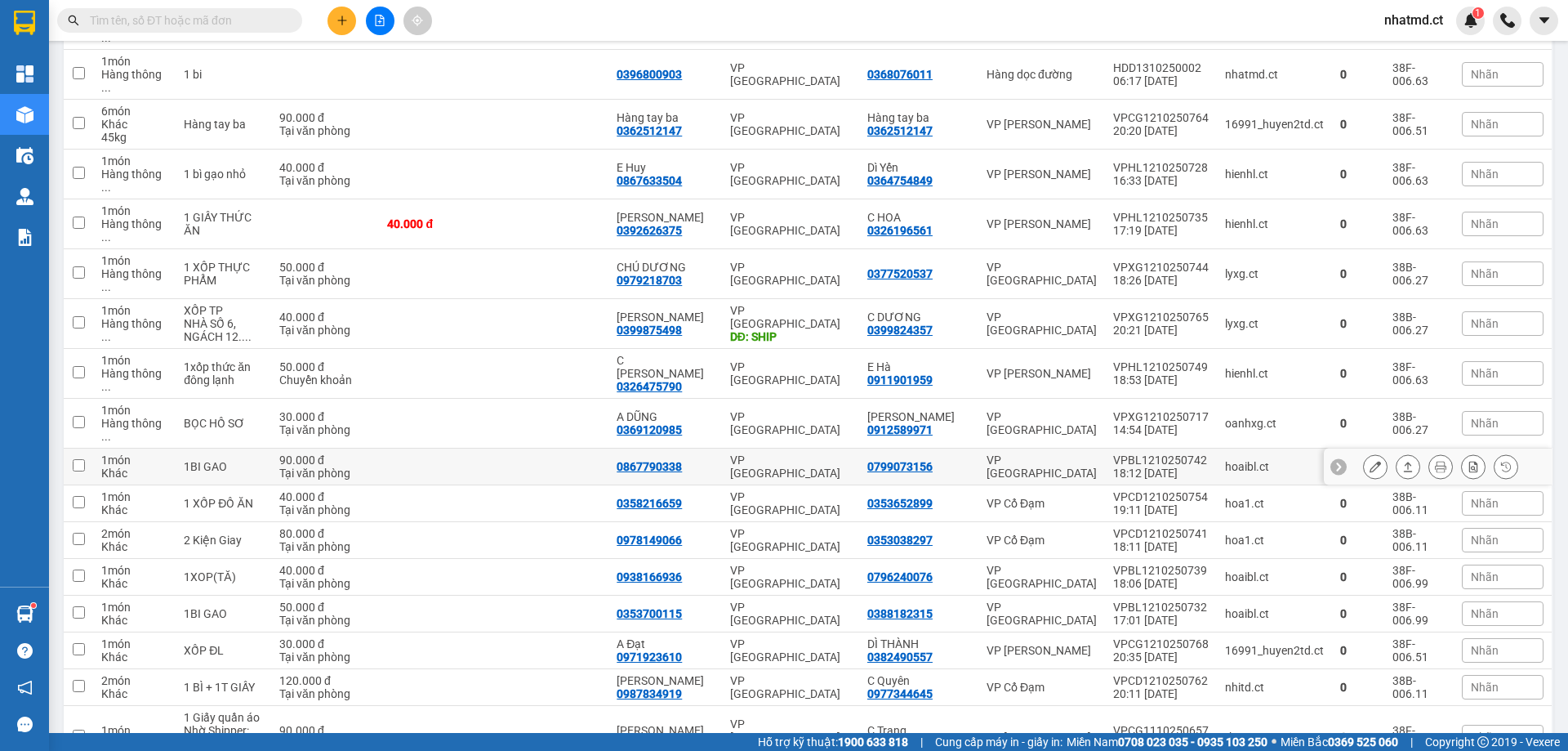
scroll to position [182, 0]
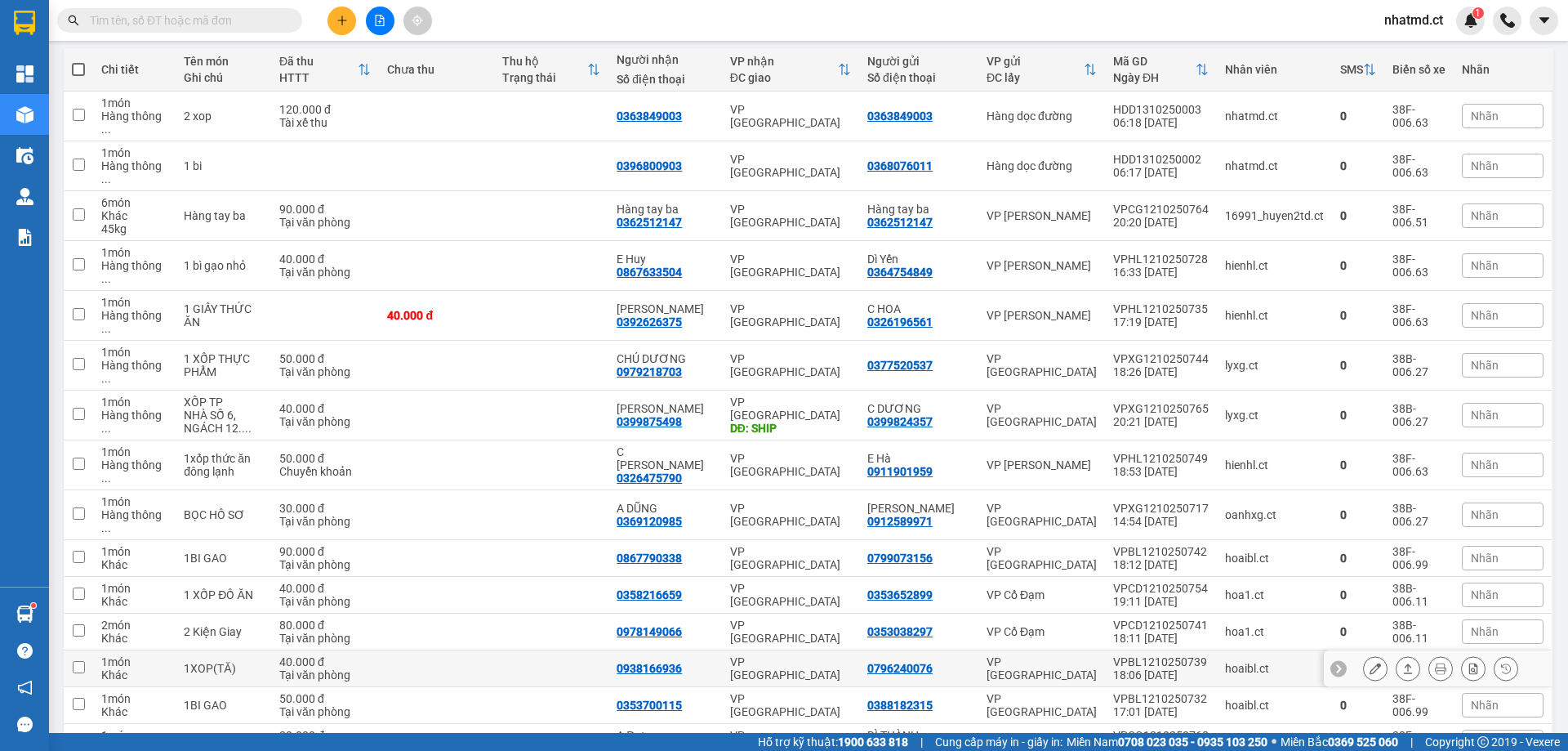
click at [578, 650] on td at bounding box center [551, 668] width 115 height 37
checkbox input "true"
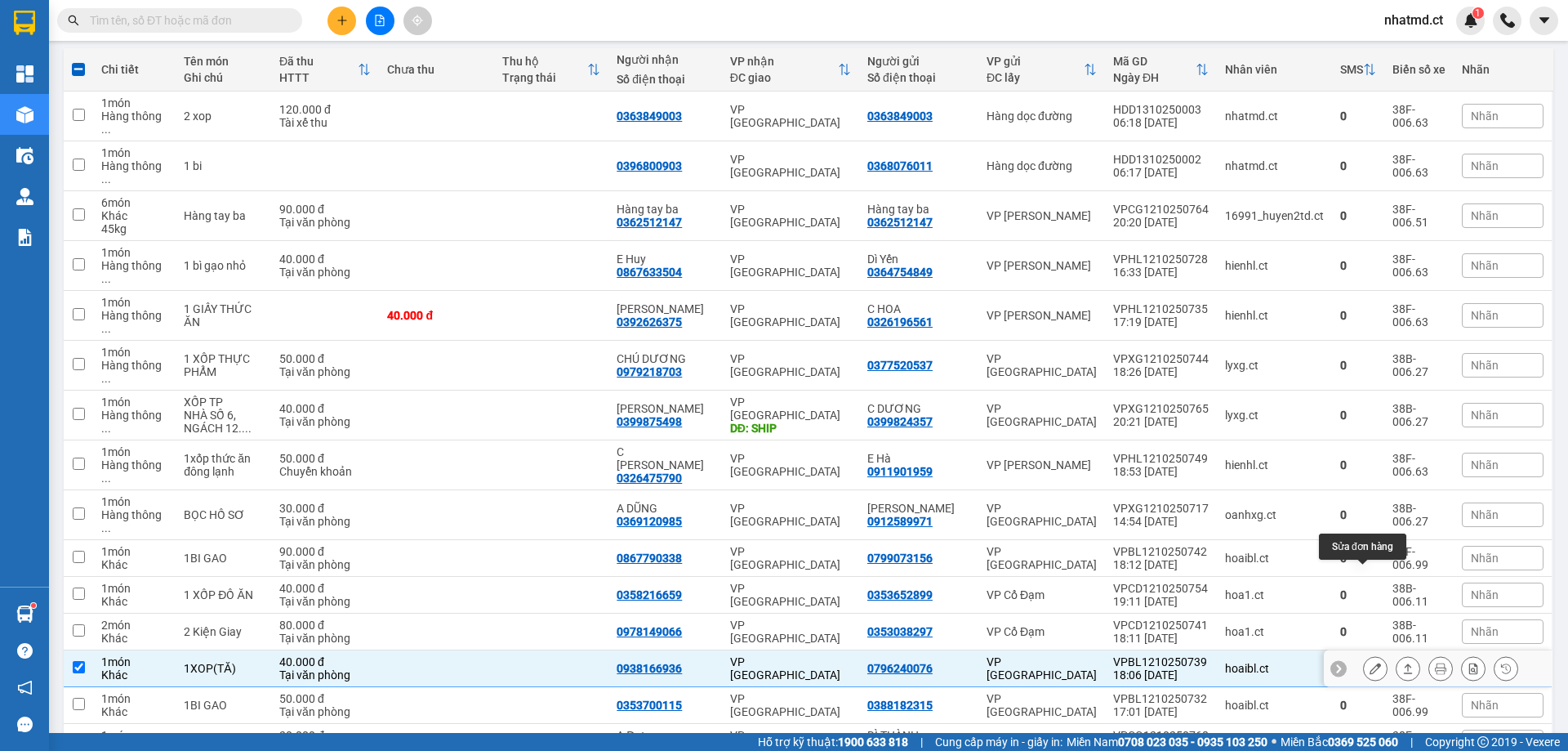
click at [1370, 663] on icon at bounding box center [1375, 668] width 11 height 11
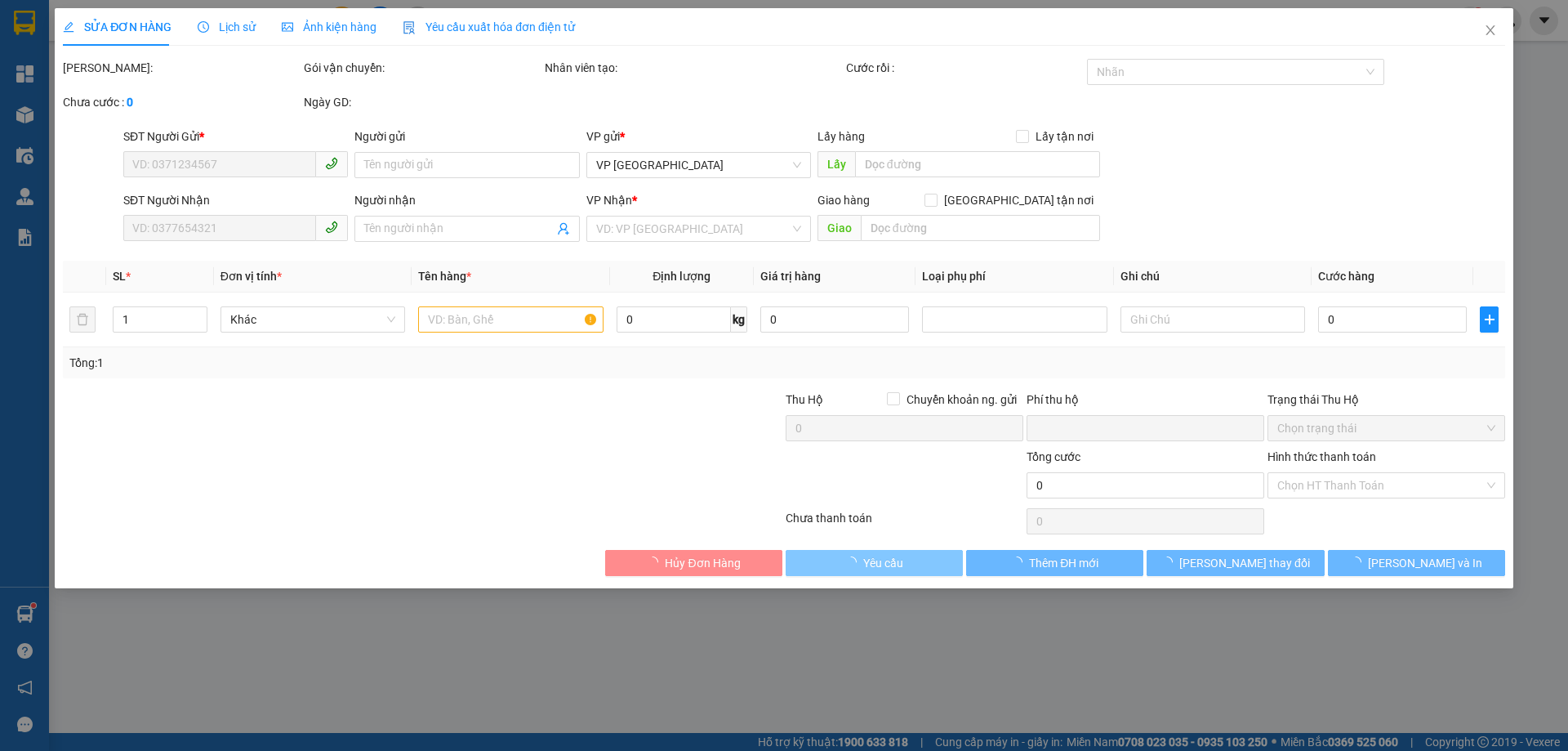
type input "0796240076"
type input "0938166936"
type input "0"
type input "40.000"
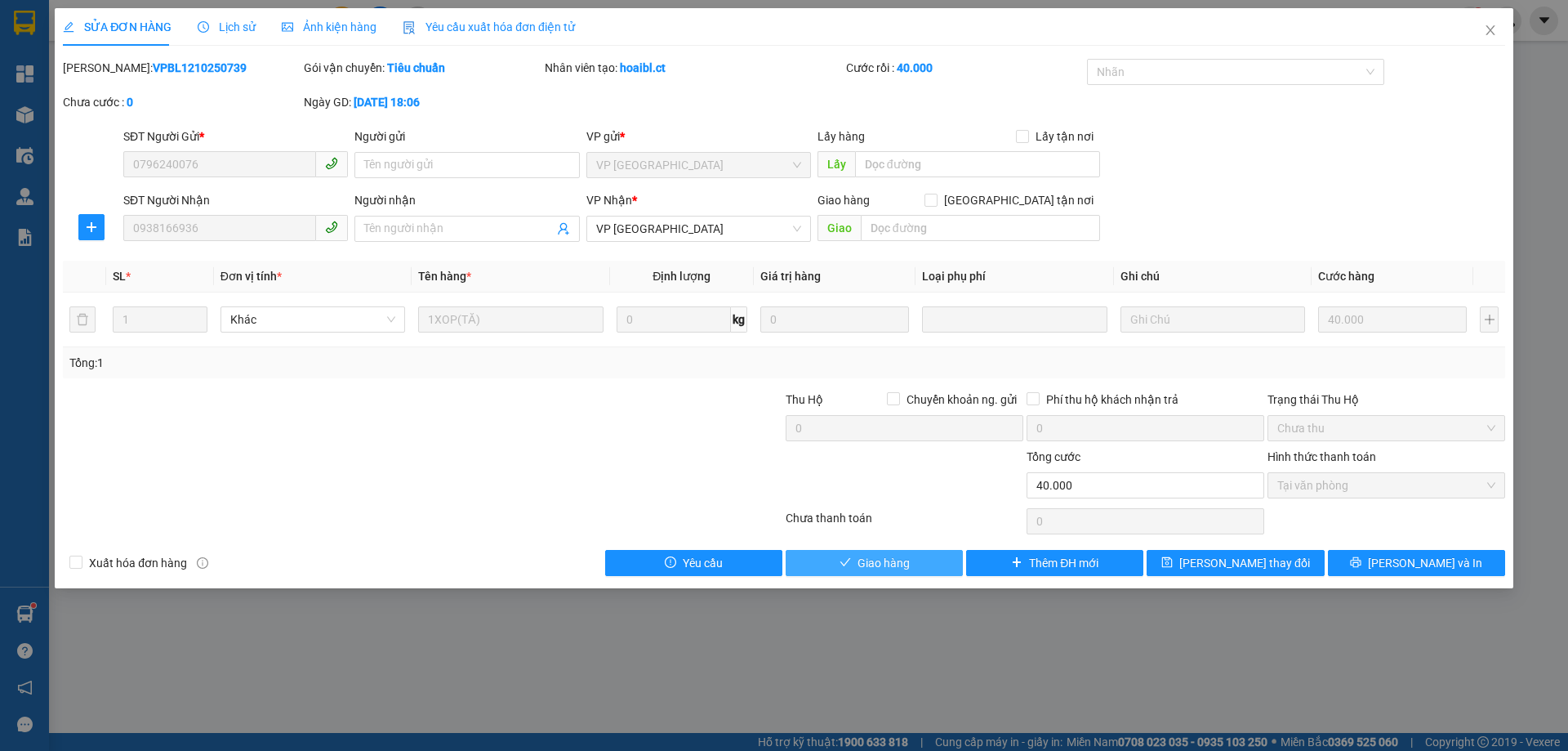
click at [906, 574] on button "Giao hàng" at bounding box center [874, 563] width 178 height 26
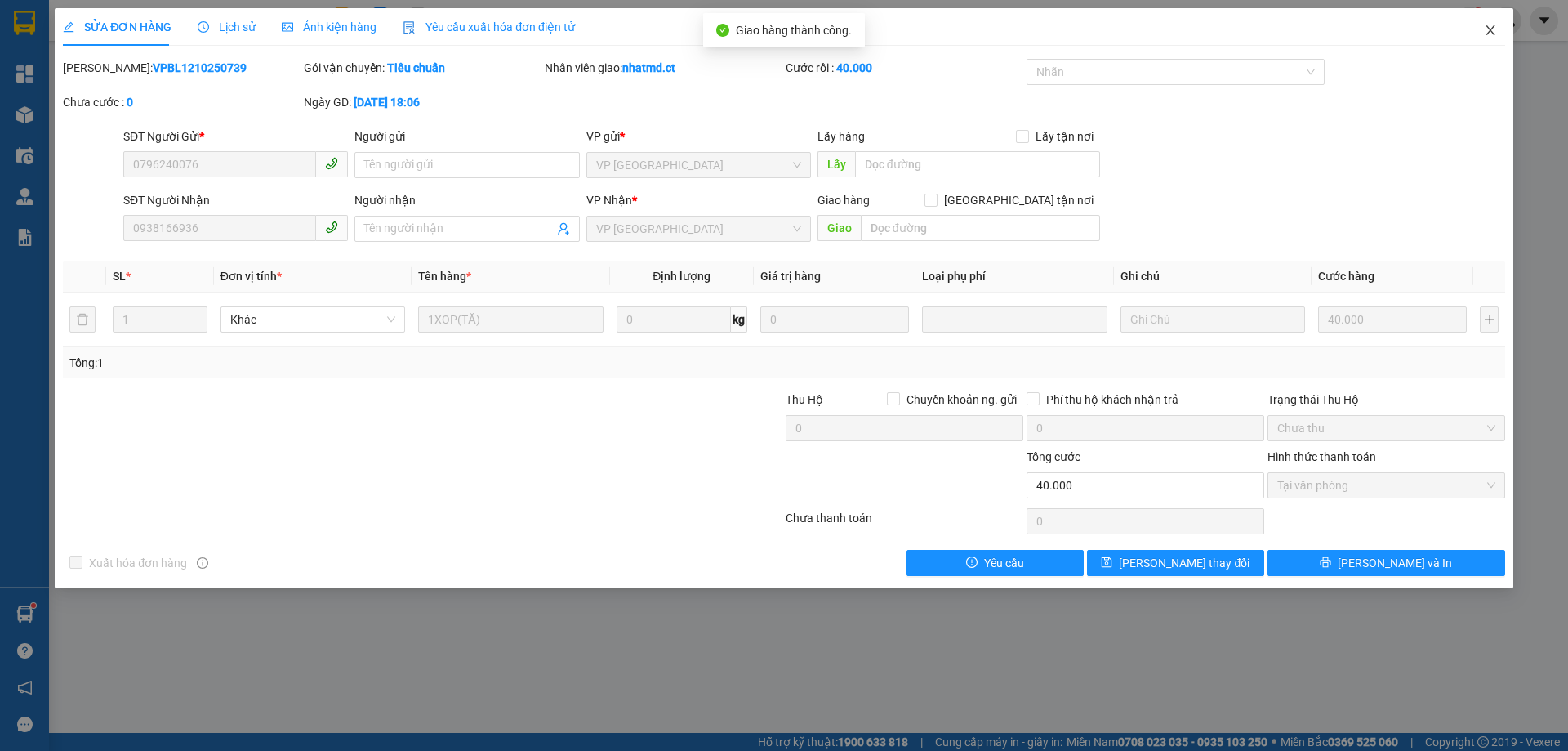
click at [1497, 40] on span "Close" at bounding box center [1490, 31] width 46 height 46
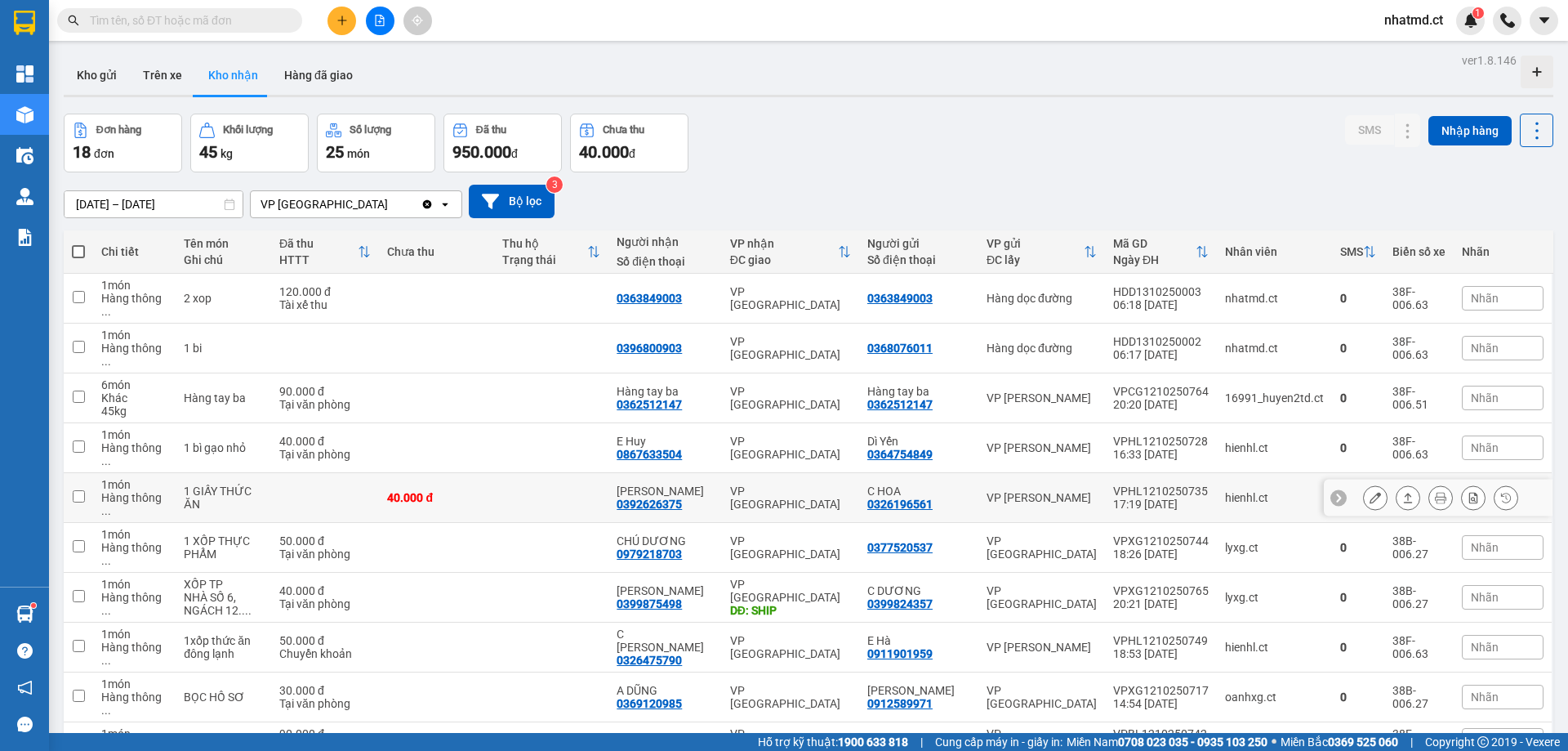
scroll to position [82, 0]
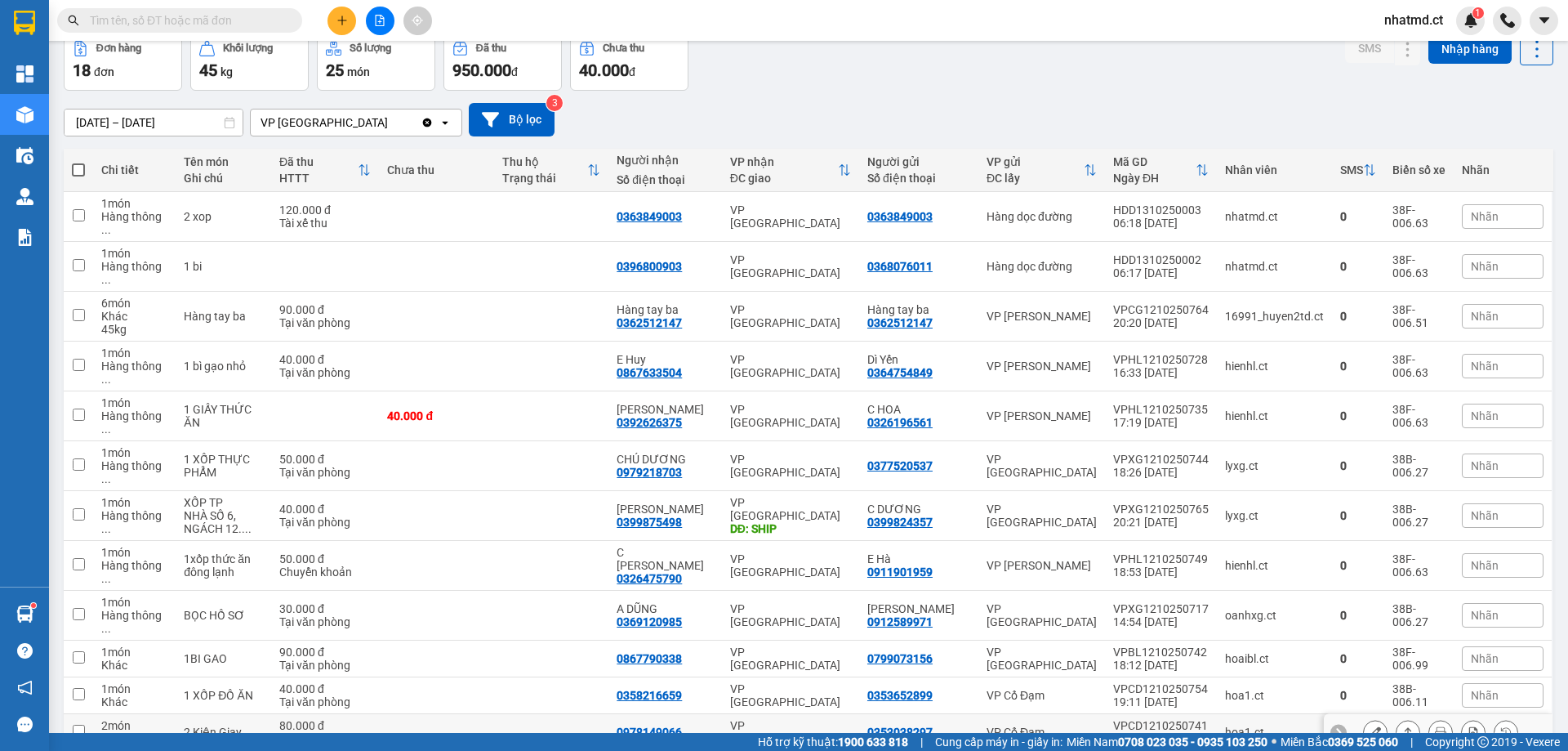
click at [753, 719] on div "VP [GEOGRAPHIC_DATA]" at bounding box center [790, 732] width 121 height 26
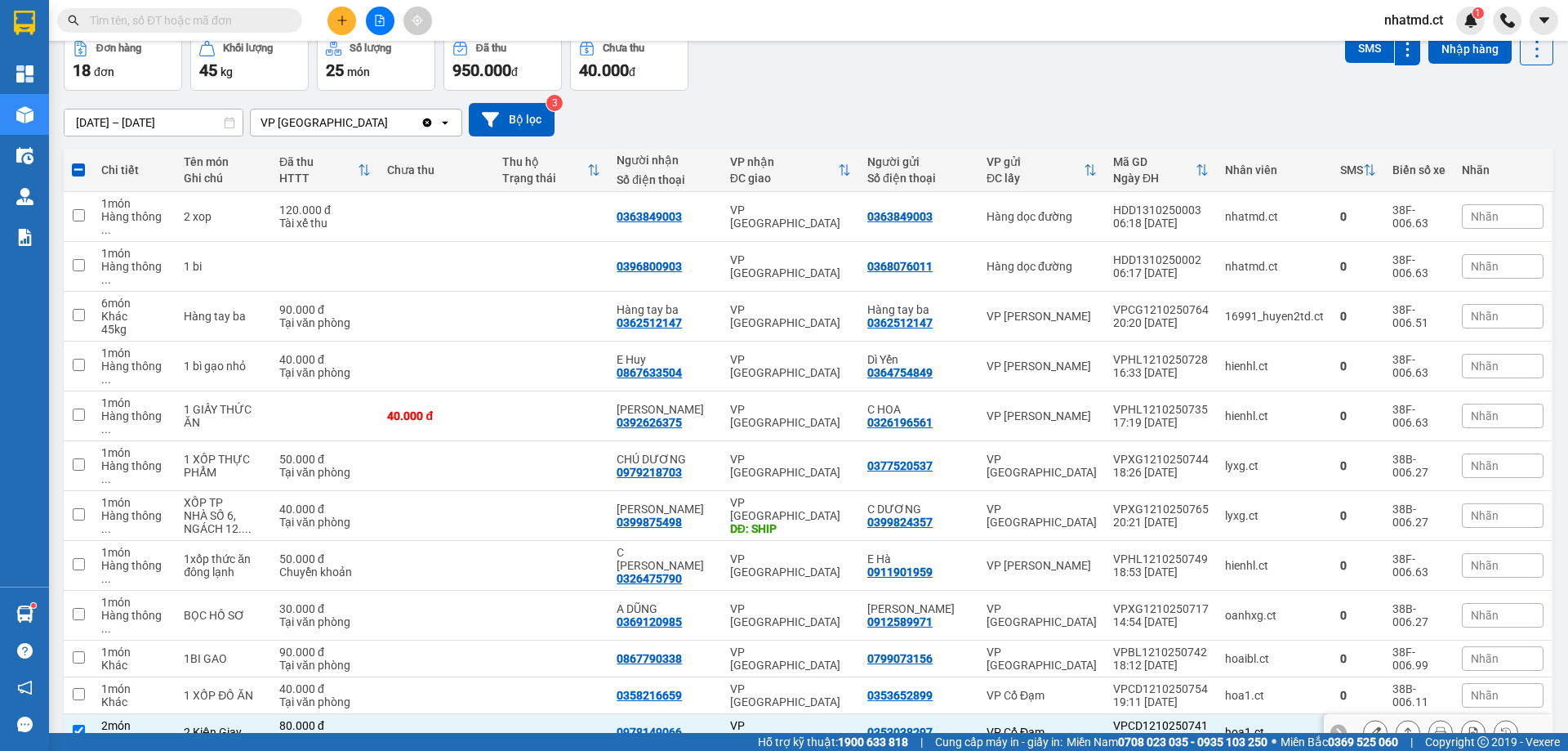
click at [1403, 727] on icon at bounding box center [1408, 732] width 11 height 11
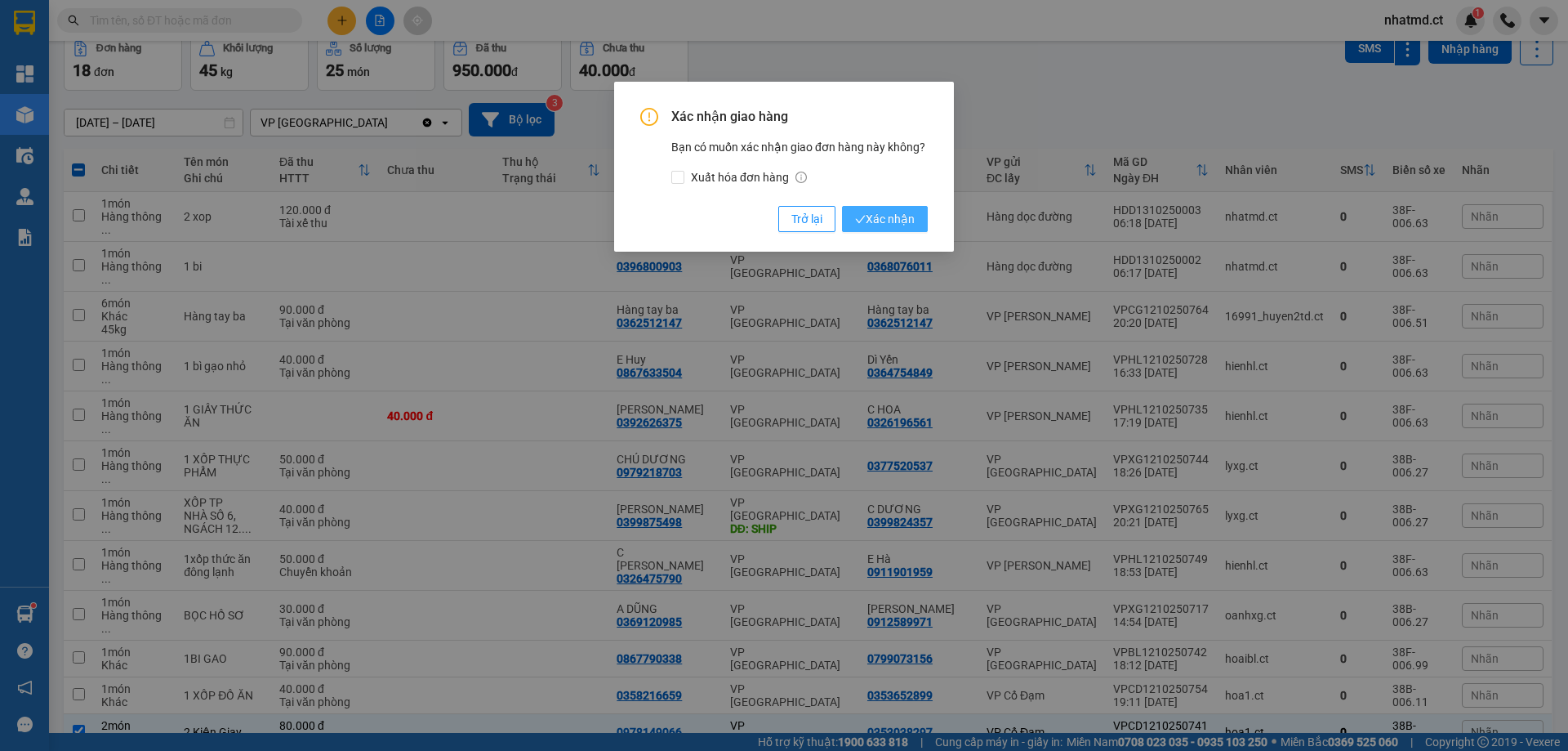
click at [875, 217] on span "Xác nhận" at bounding box center [884, 218] width 59 height 18
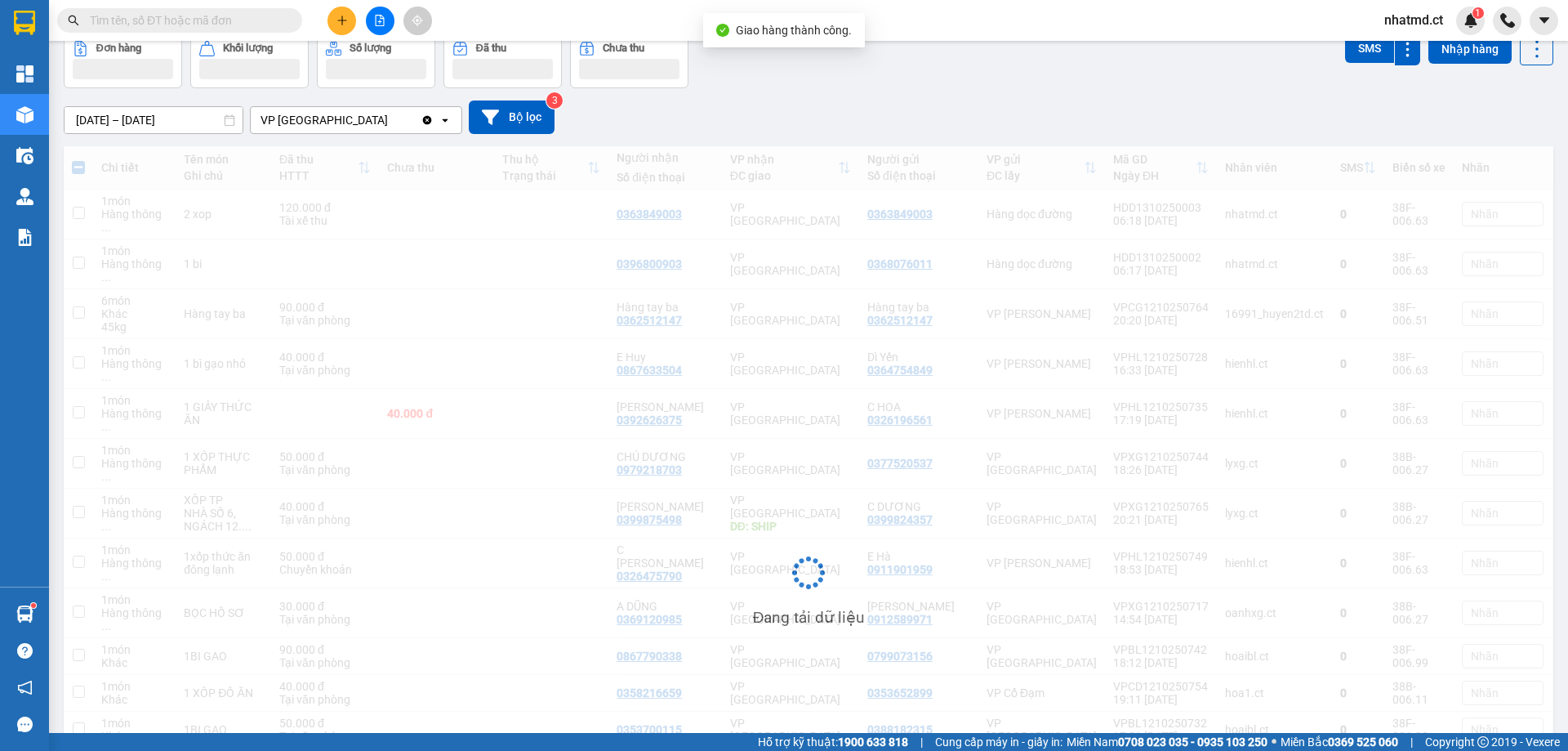
checkbox input "false"
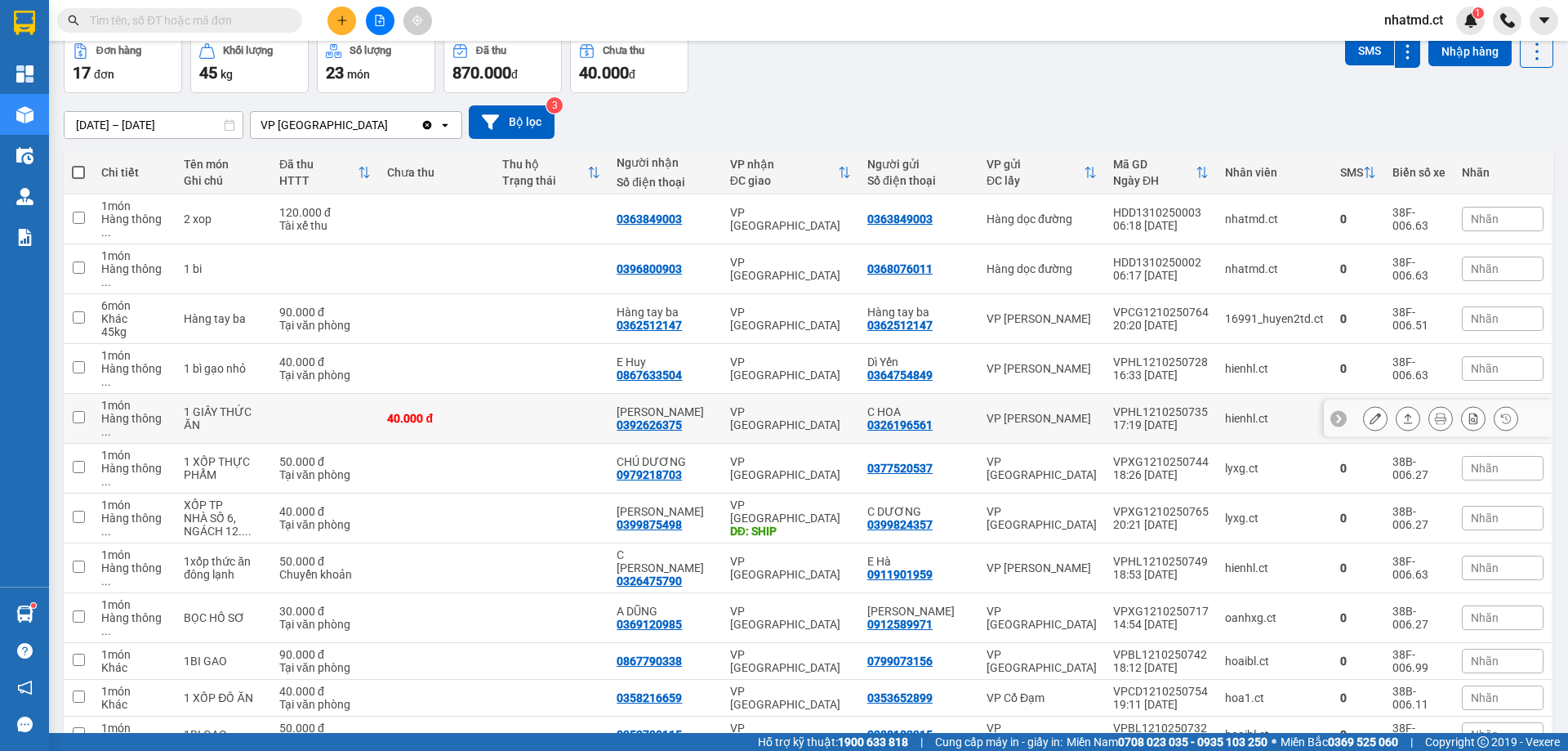
scroll to position [273, 0]
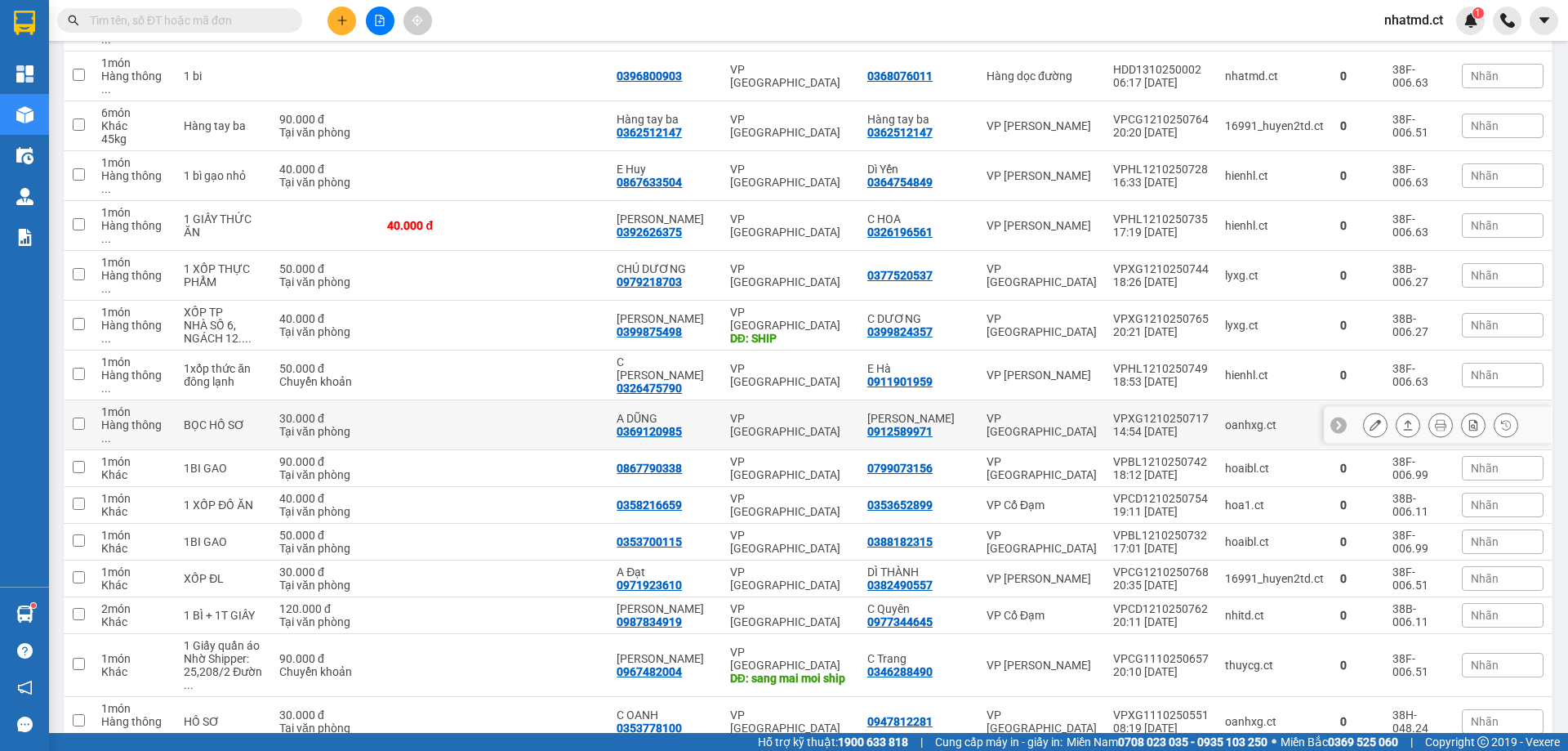
click at [756, 412] on div "VP [GEOGRAPHIC_DATA]" at bounding box center [790, 425] width 121 height 26
checkbox input "true"
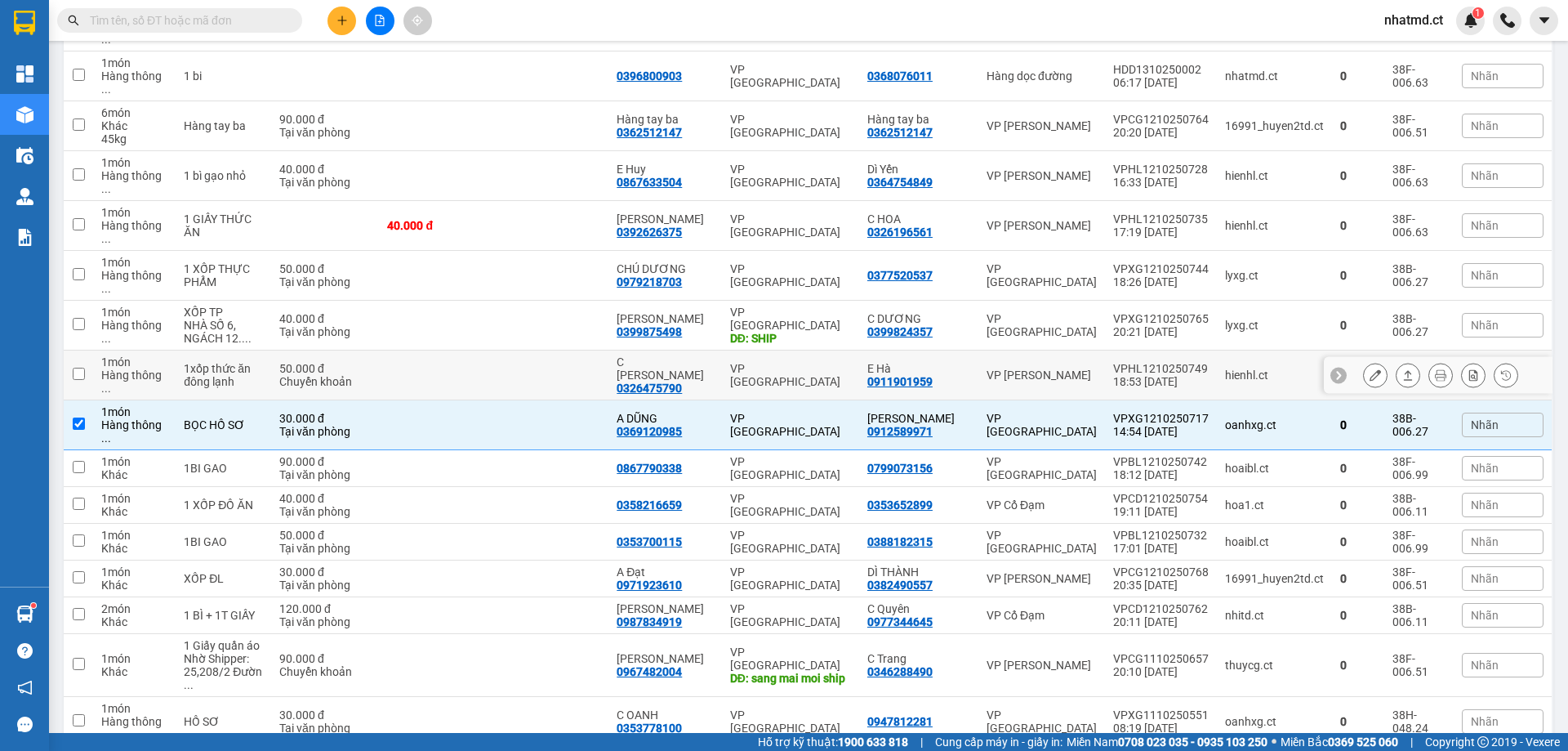
click at [754, 351] on td "VP [GEOGRAPHIC_DATA]" at bounding box center [791, 375] width 137 height 50
checkbox input "true"
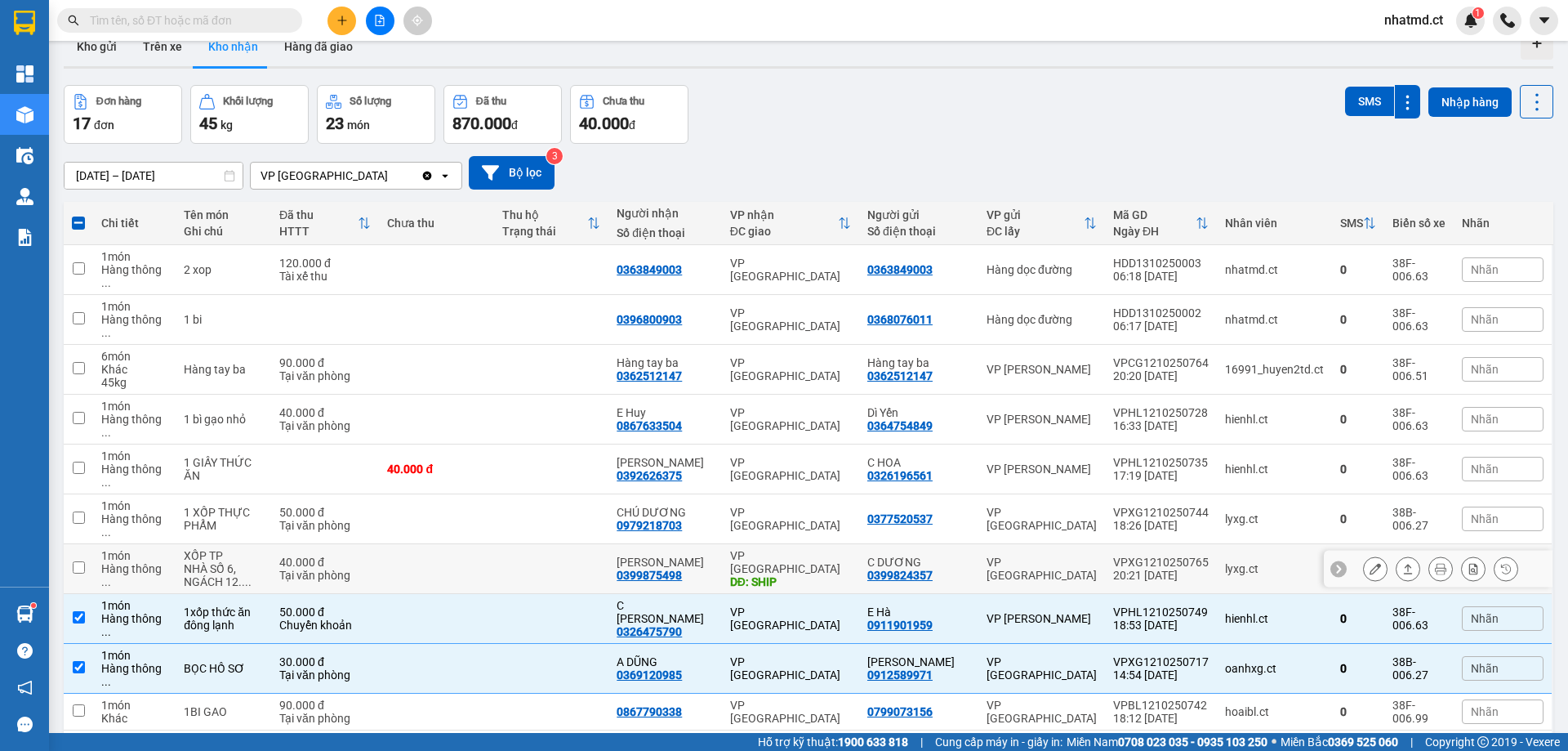
scroll to position [27, 0]
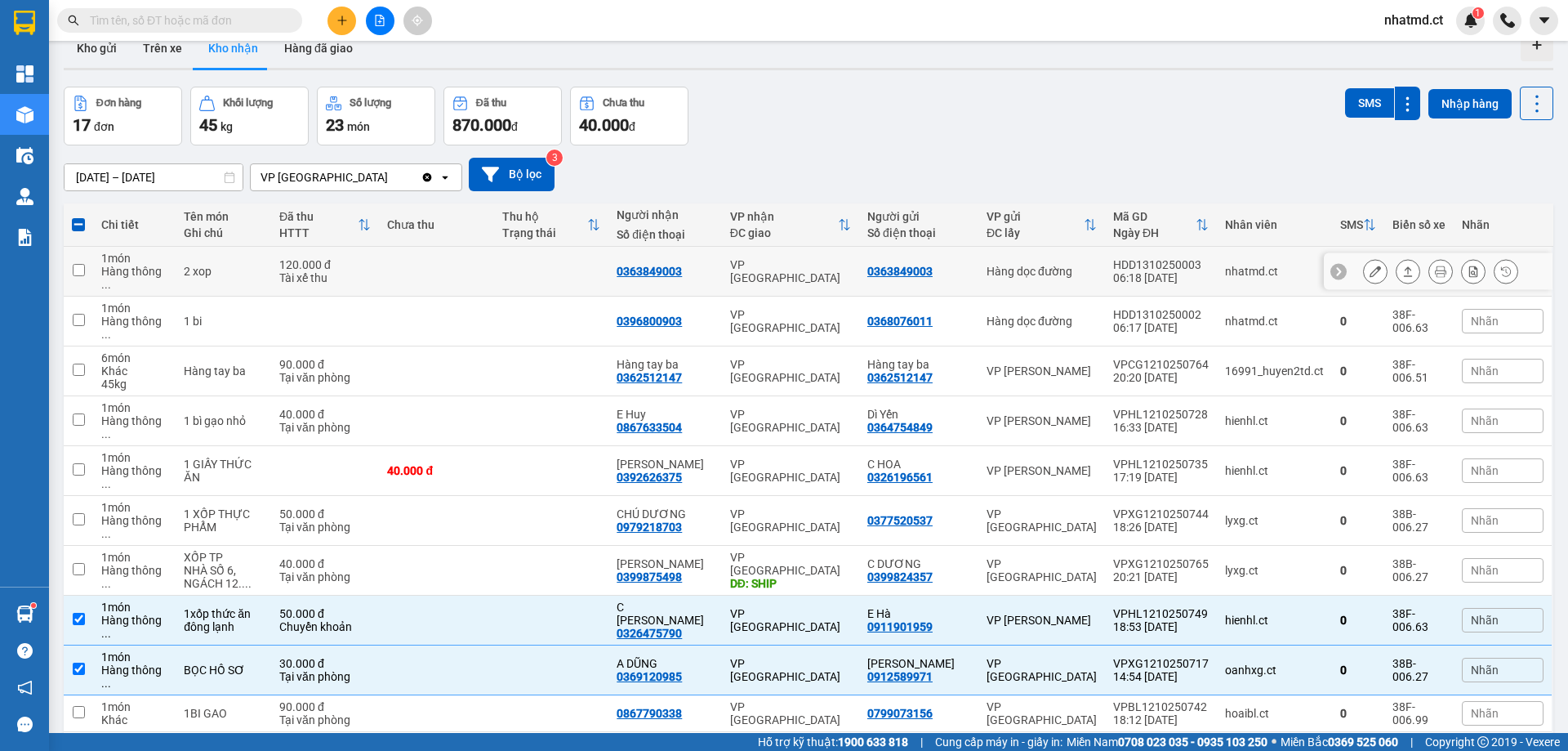
click at [815, 273] on td "VP [GEOGRAPHIC_DATA]" at bounding box center [791, 272] width 137 height 50
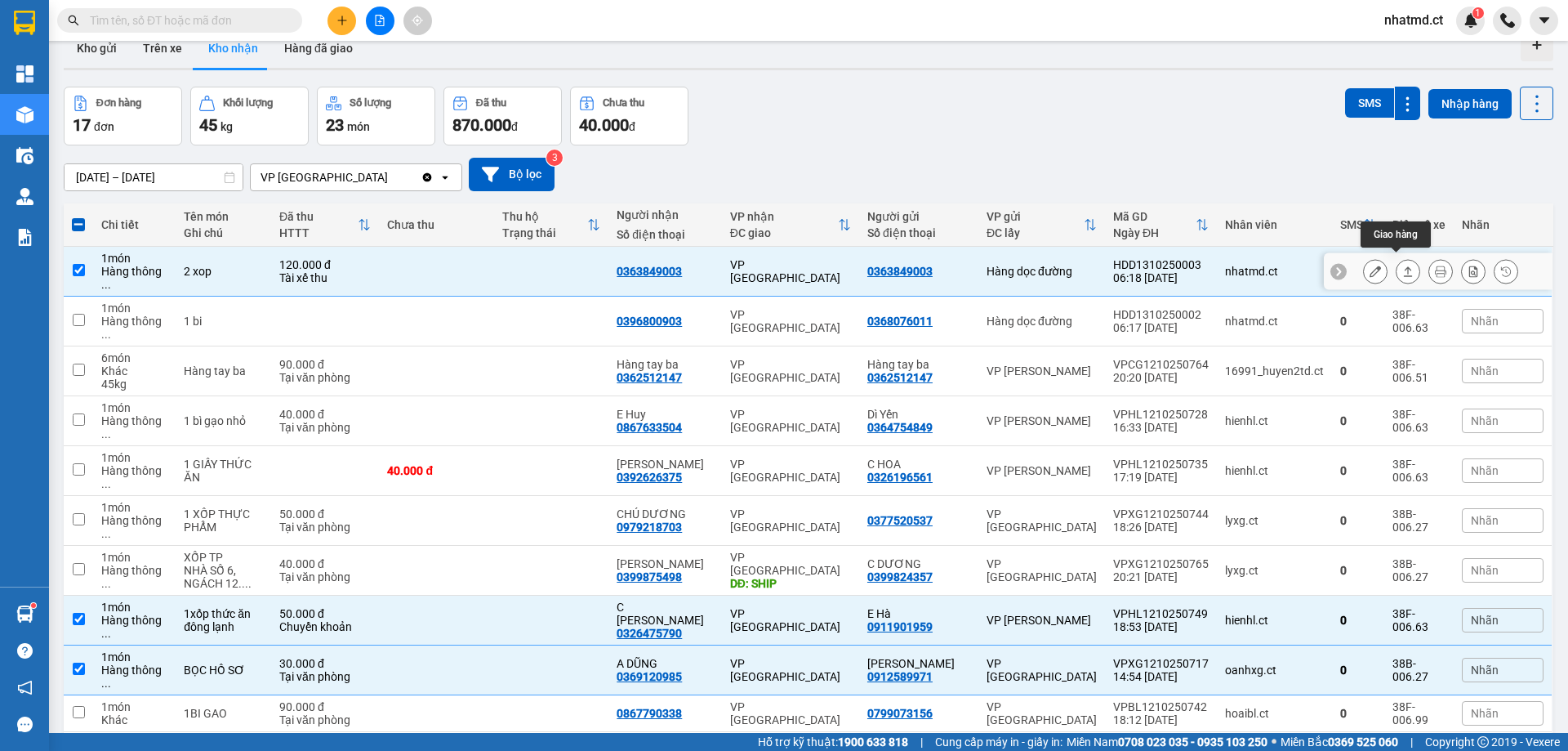
click at [1403, 266] on icon at bounding box center [1408, 272] width 11 height 11
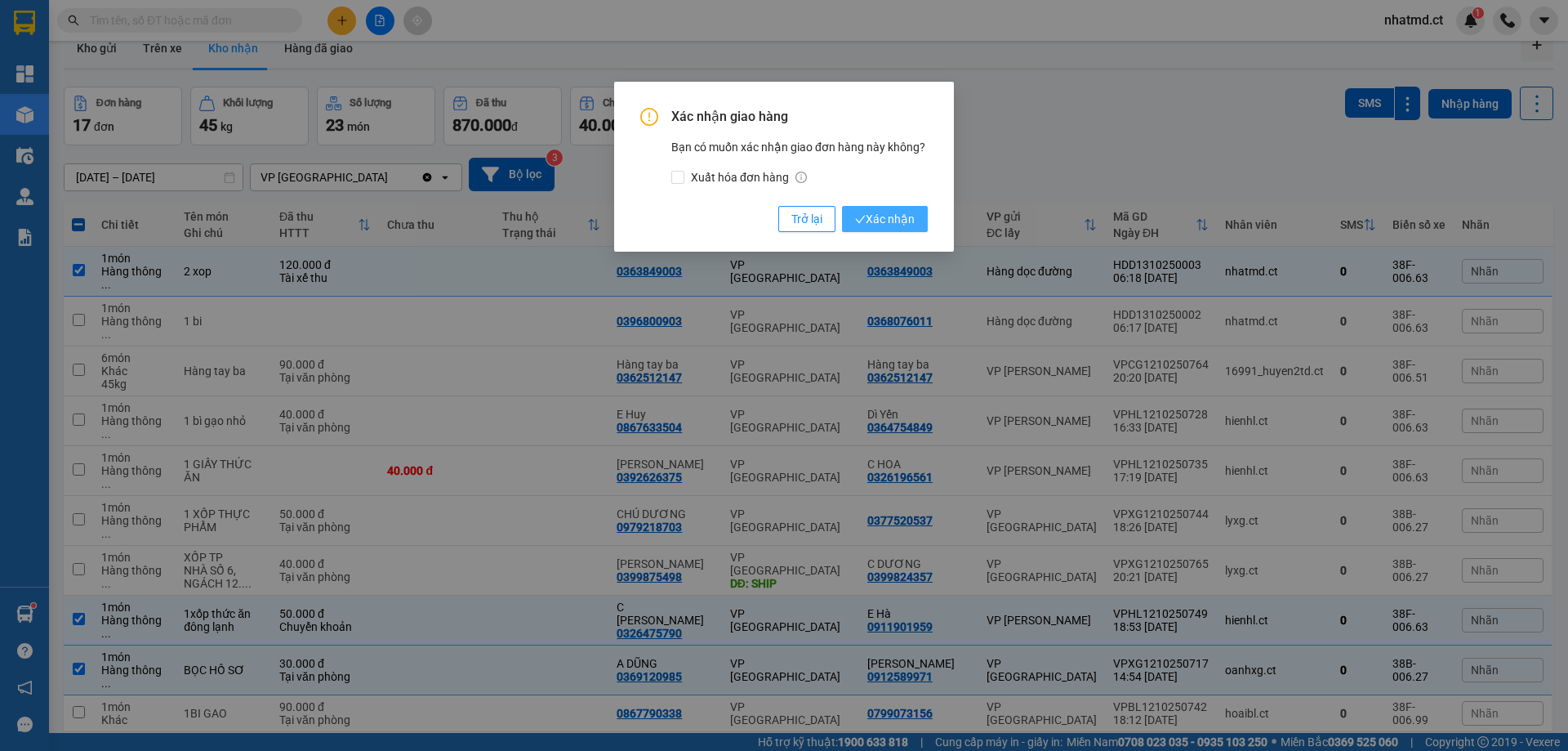
click at [888, 223] on span "Xác nhận" at bounding box center [884, 218] width 59 height 18
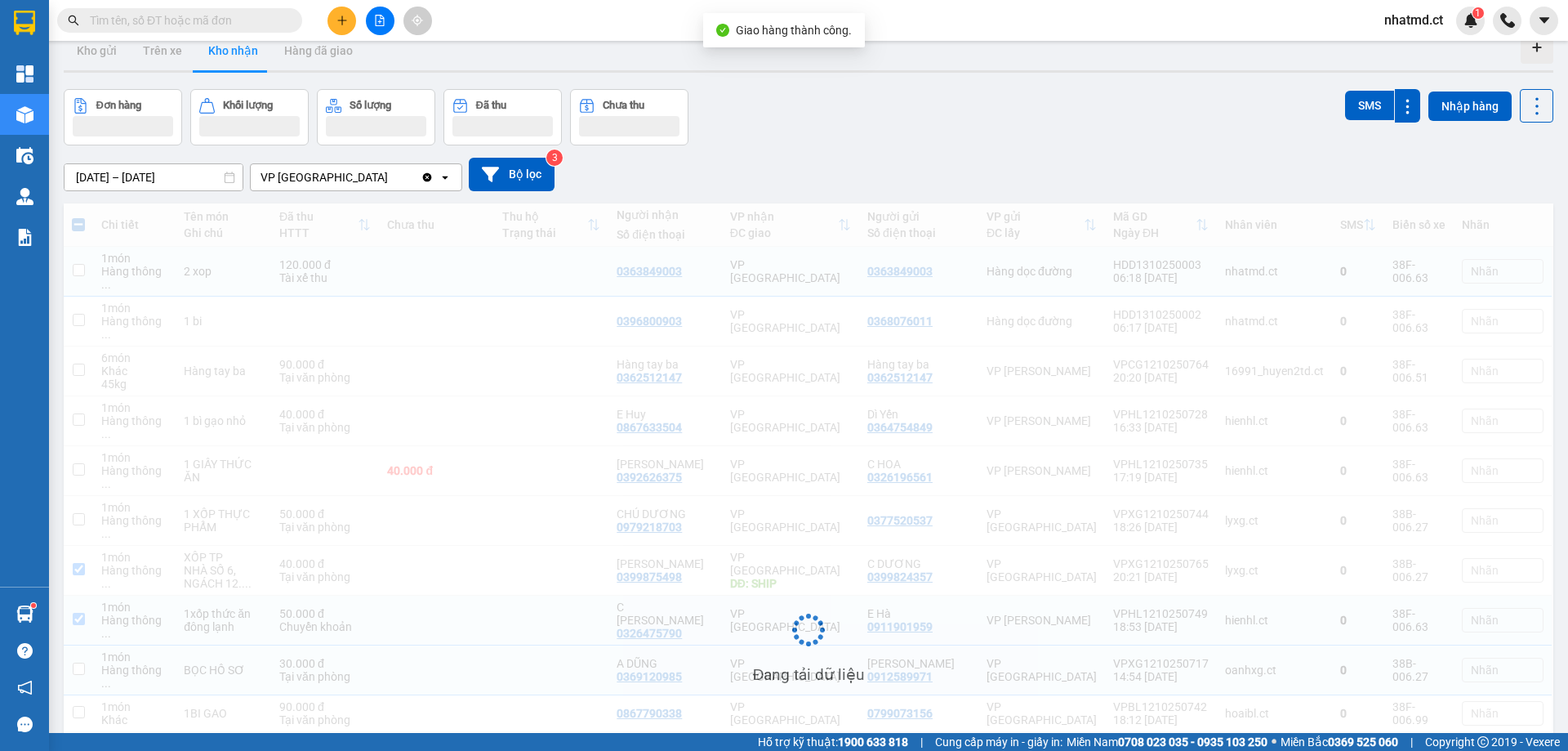
checkbox input "false"
checkbox input "true"
checkbox input "false"
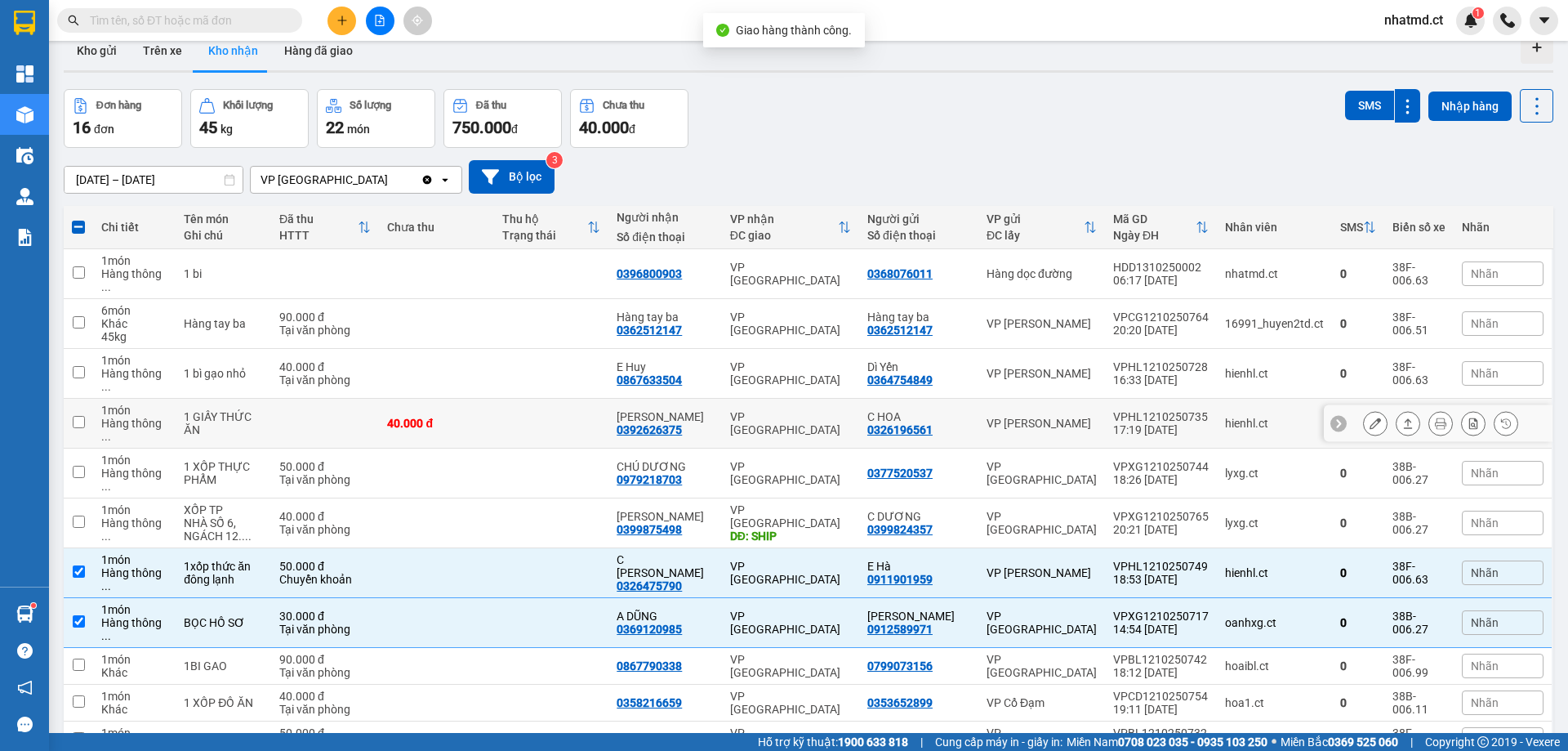
scroll to position [235, 0]
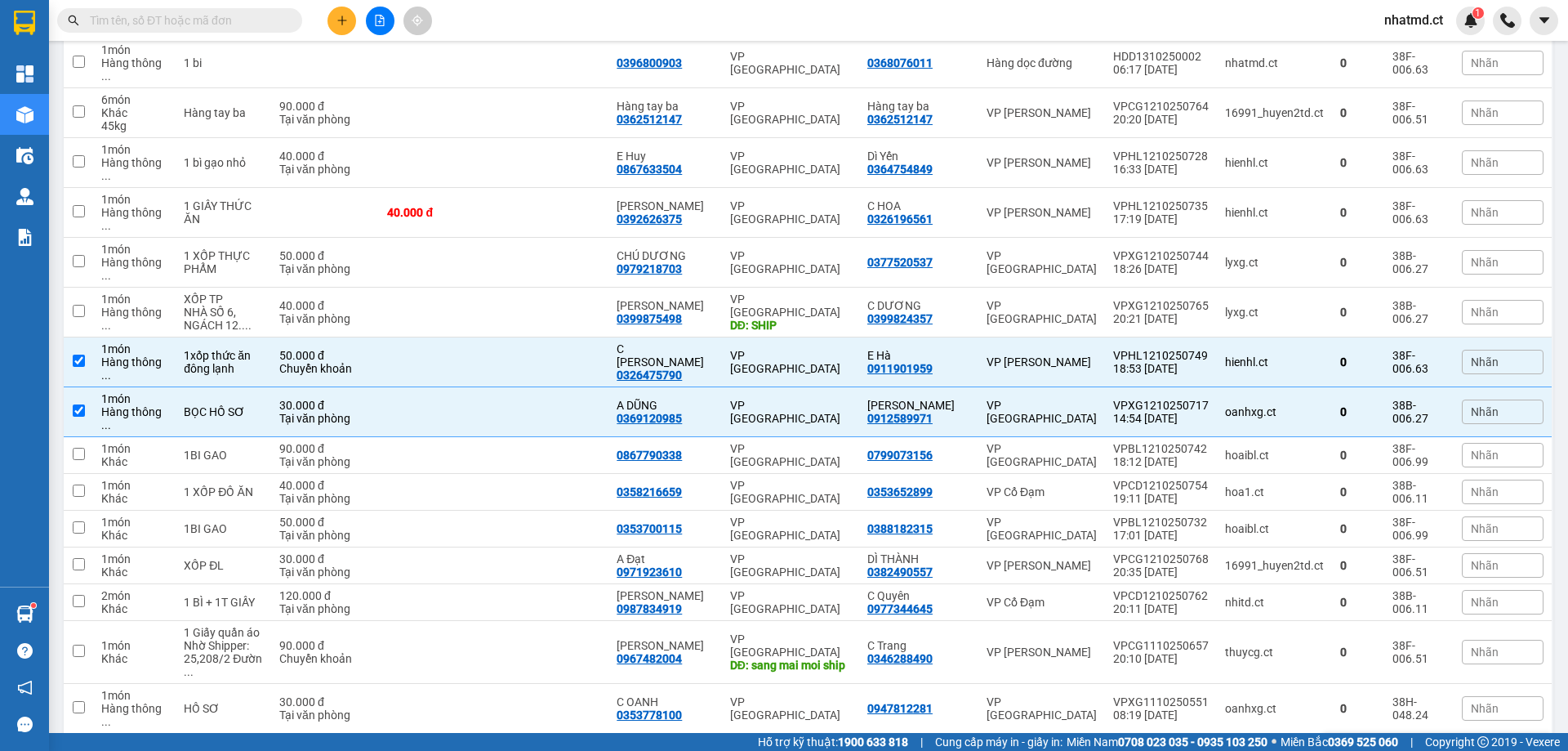
click at [819, 684] on td "VP [GEOGRAPHIC_DATA]" at bounding box center [791, 709] width 137 height 50
checkbox input "true"
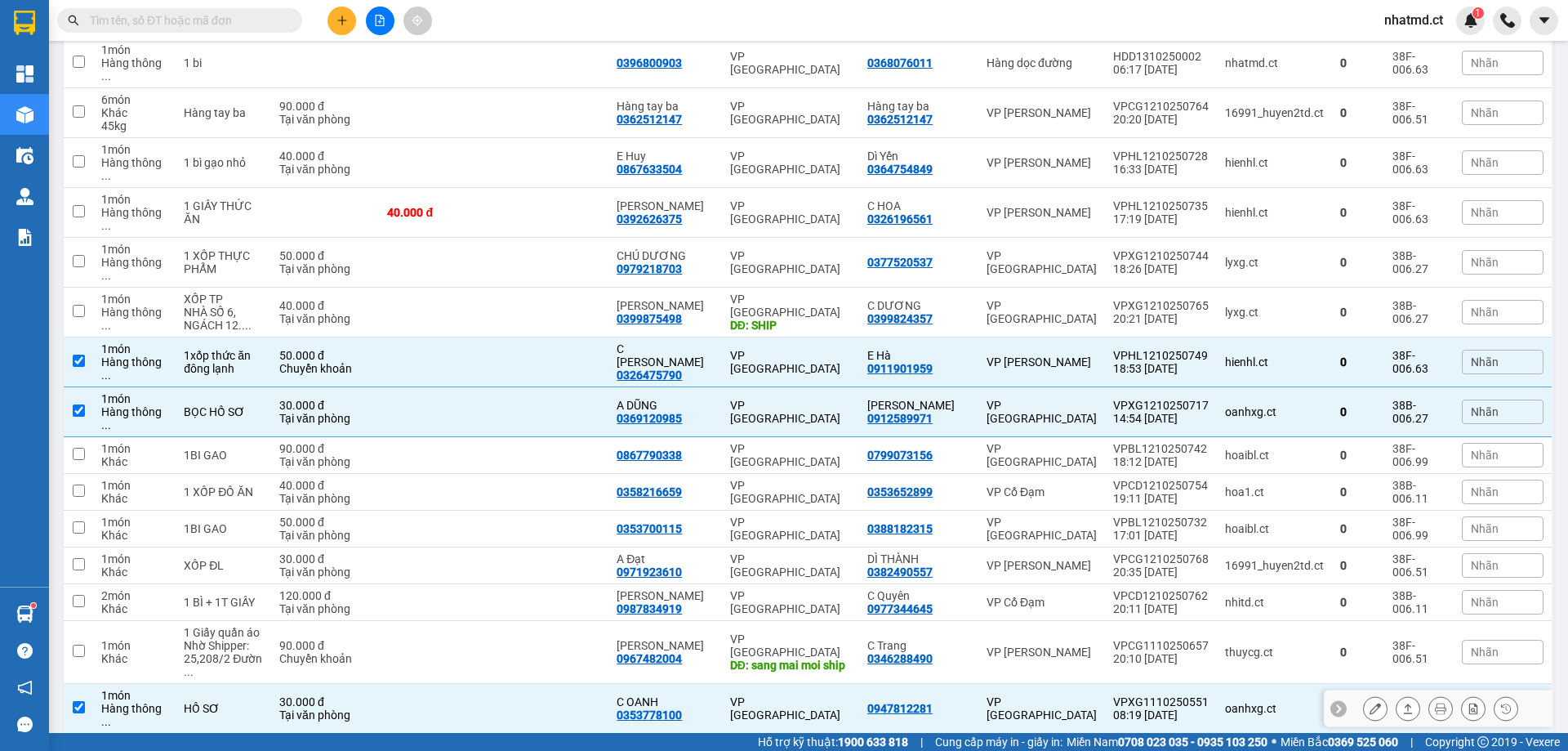
click at [1370, 703] on icon at bounding box center [1375, 709] width 11 height 11
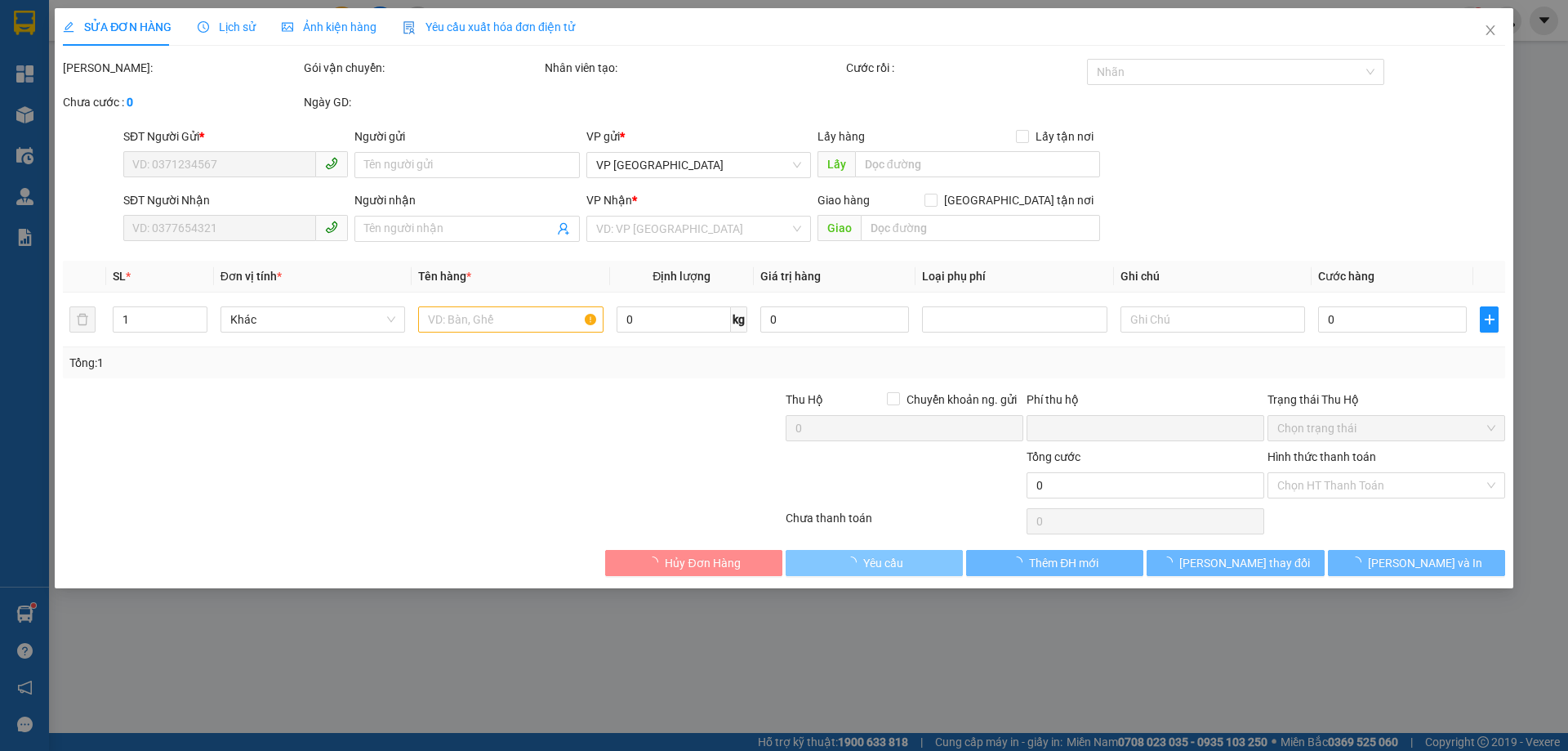
type input "0947812281"
type input "0353778100"
type input "C OANH"
type input "0"
type input "30.000"
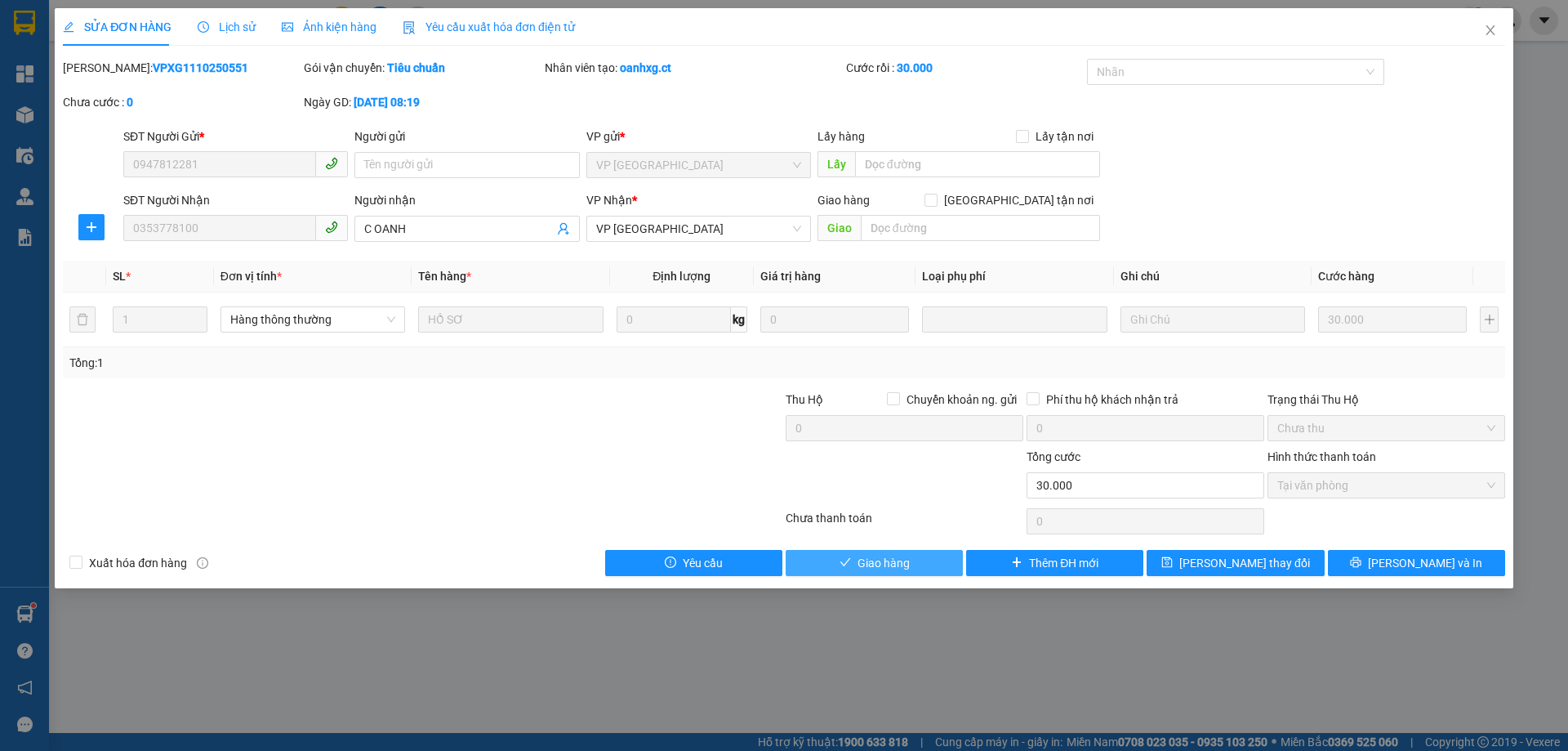
click at [913, 571] on button "Giao hàng" at bounding box center [874, 563] width 178 height 26
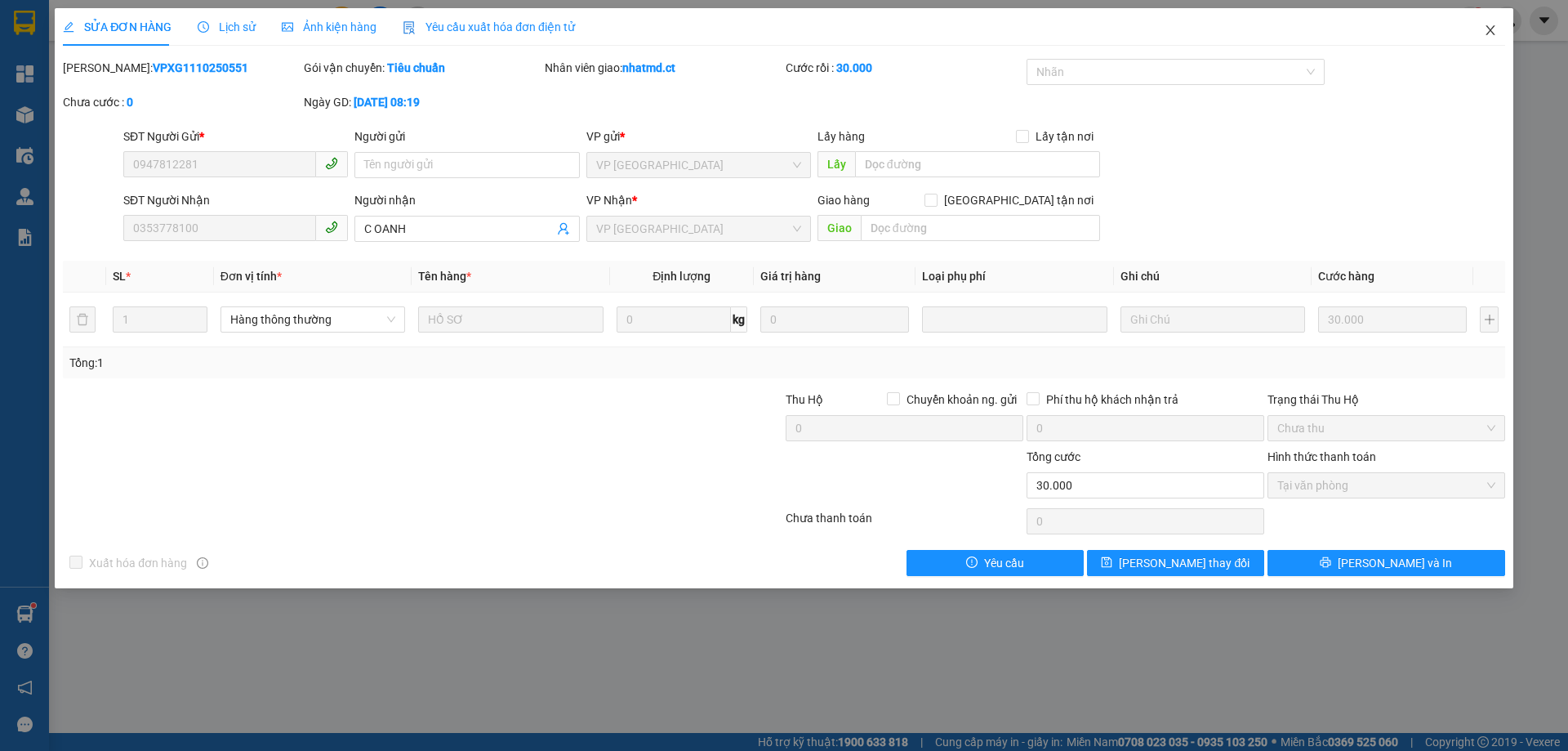
click at [1498, 34] on span "Close" at bounding box center [1490, 31] width 46 height 46
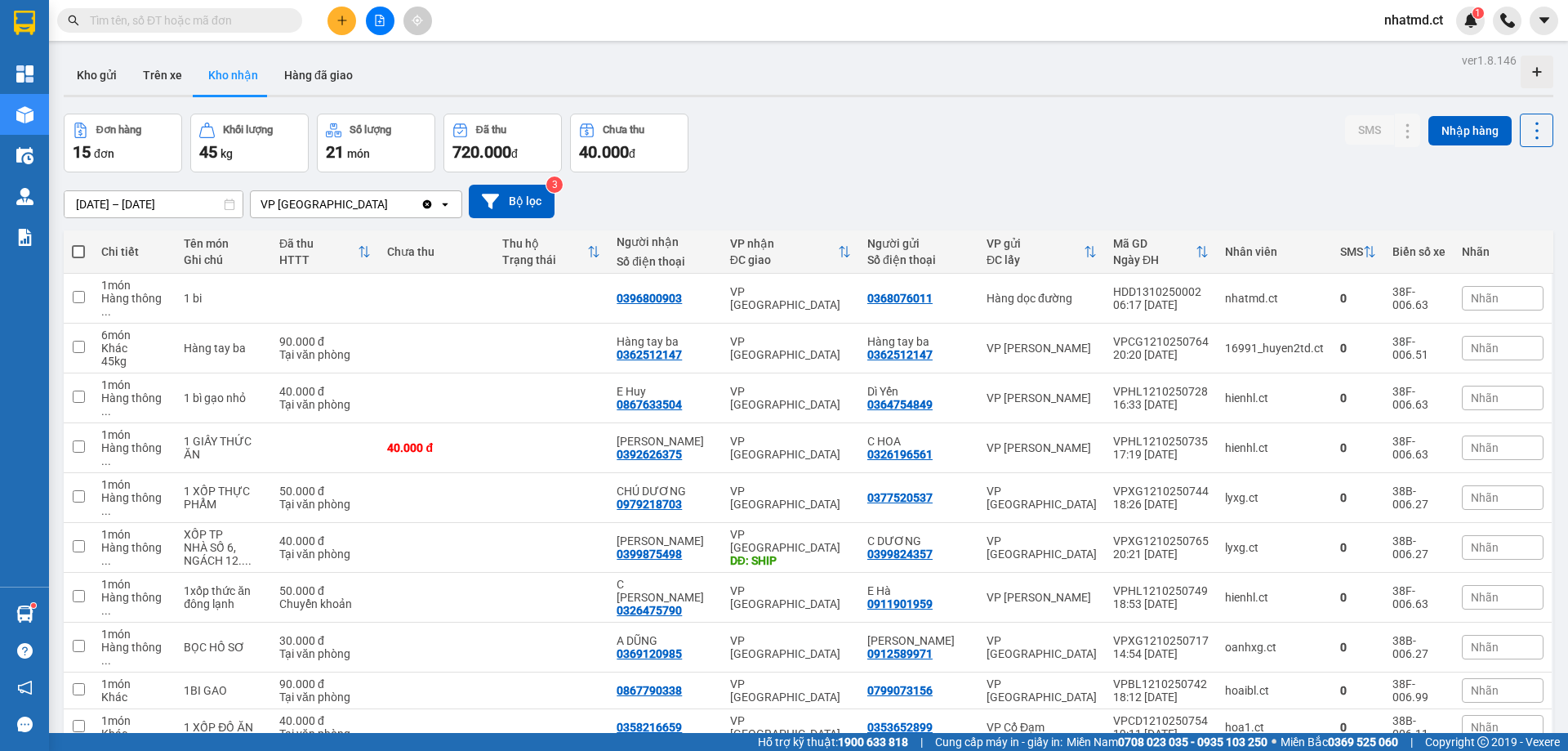
click at [335, 16] on button at bounding box center [342, 21] width 28 height 28
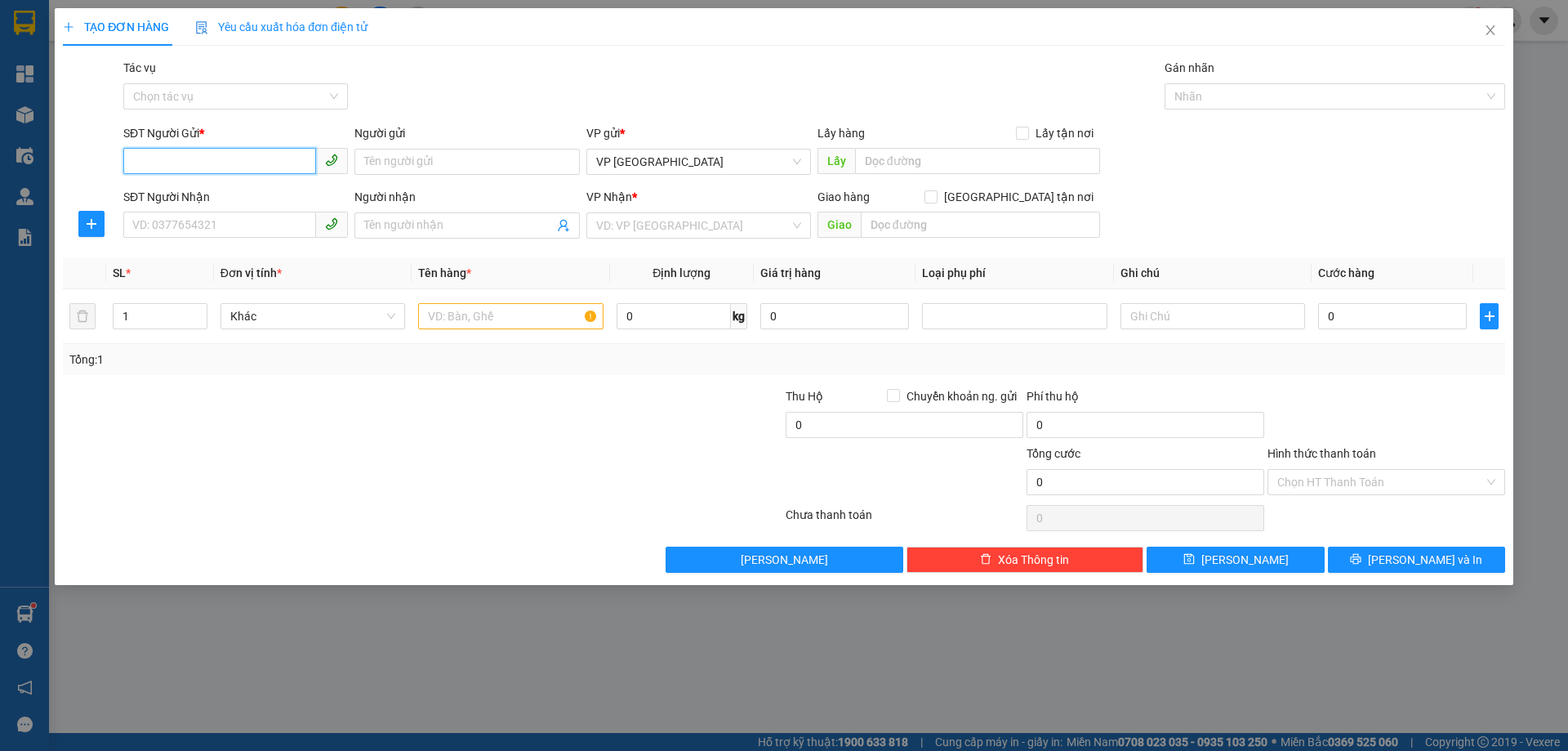
click at [265, 148] on input "SĐT Người Gửi *" at bounding box center [219, 161] width 193 height 26
type input "0868835058"
click at [242, 224] on input "SĐT Người Nhận" at bounding box center [219, 225] width 193 height 26
type input "0942489576"
click at [513, 226] on input "Người nhận" at bounding box center [458, 225] width 189 height 18
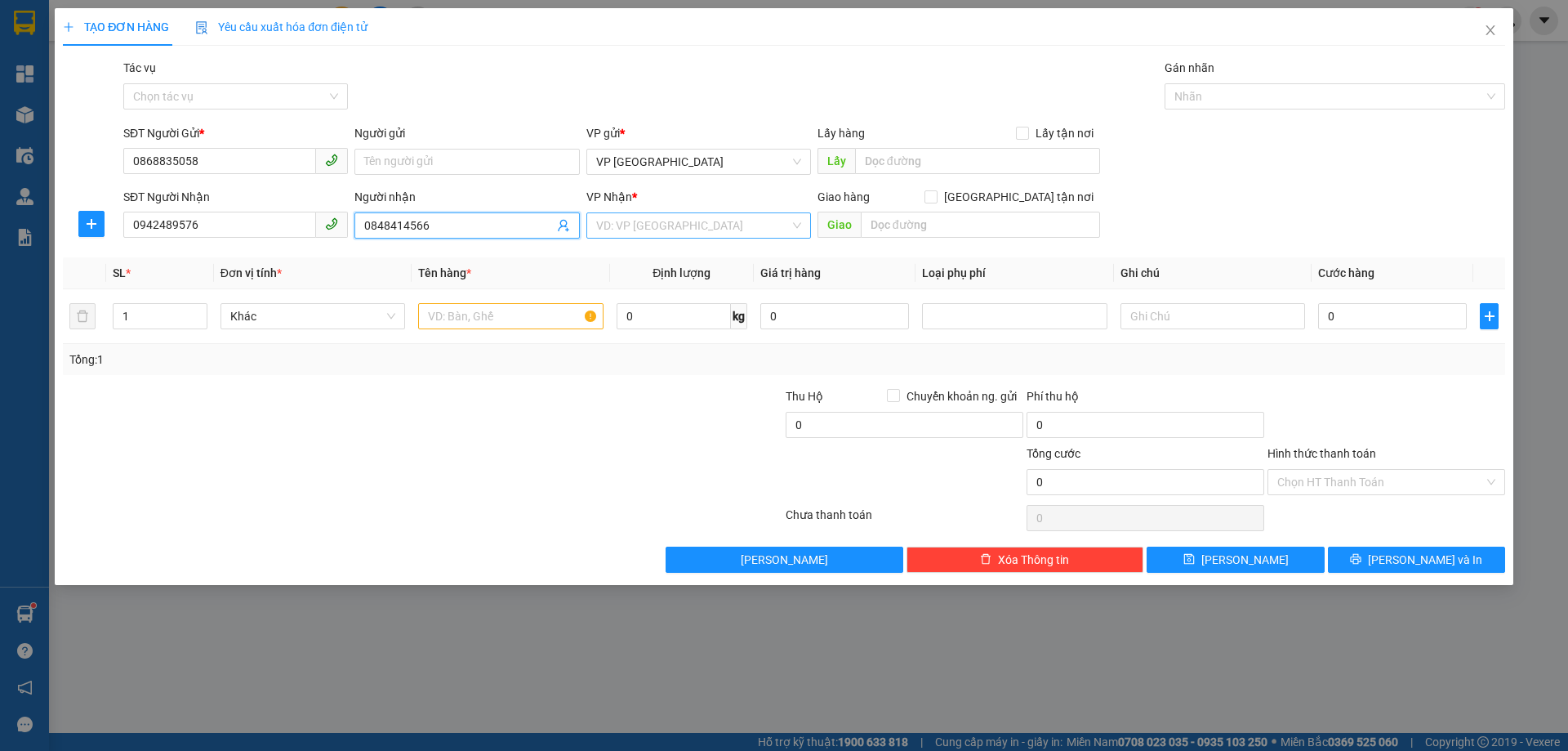
type input "0848414566"
click at [755, 224] on input "search" at bounding box center [693, 226] width 194 height 24
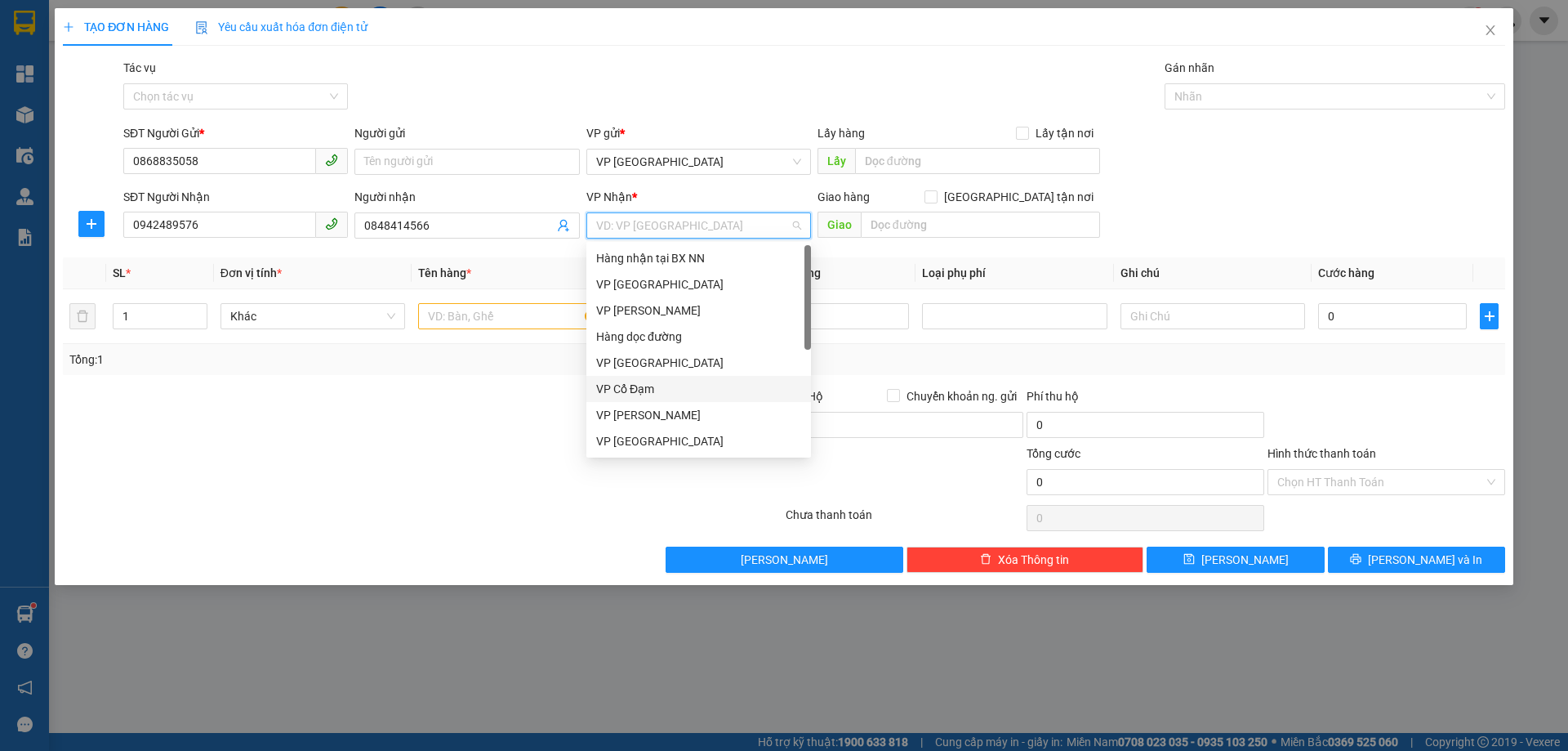
drag, startPoint x: 660, startPoint y: 379, endPoint x: 672, endPoint y: 377, distance: 12.2
click at [660, 379] on div "VP Cổ Đạm" at bounding box center [698, 389] width 225 height 26
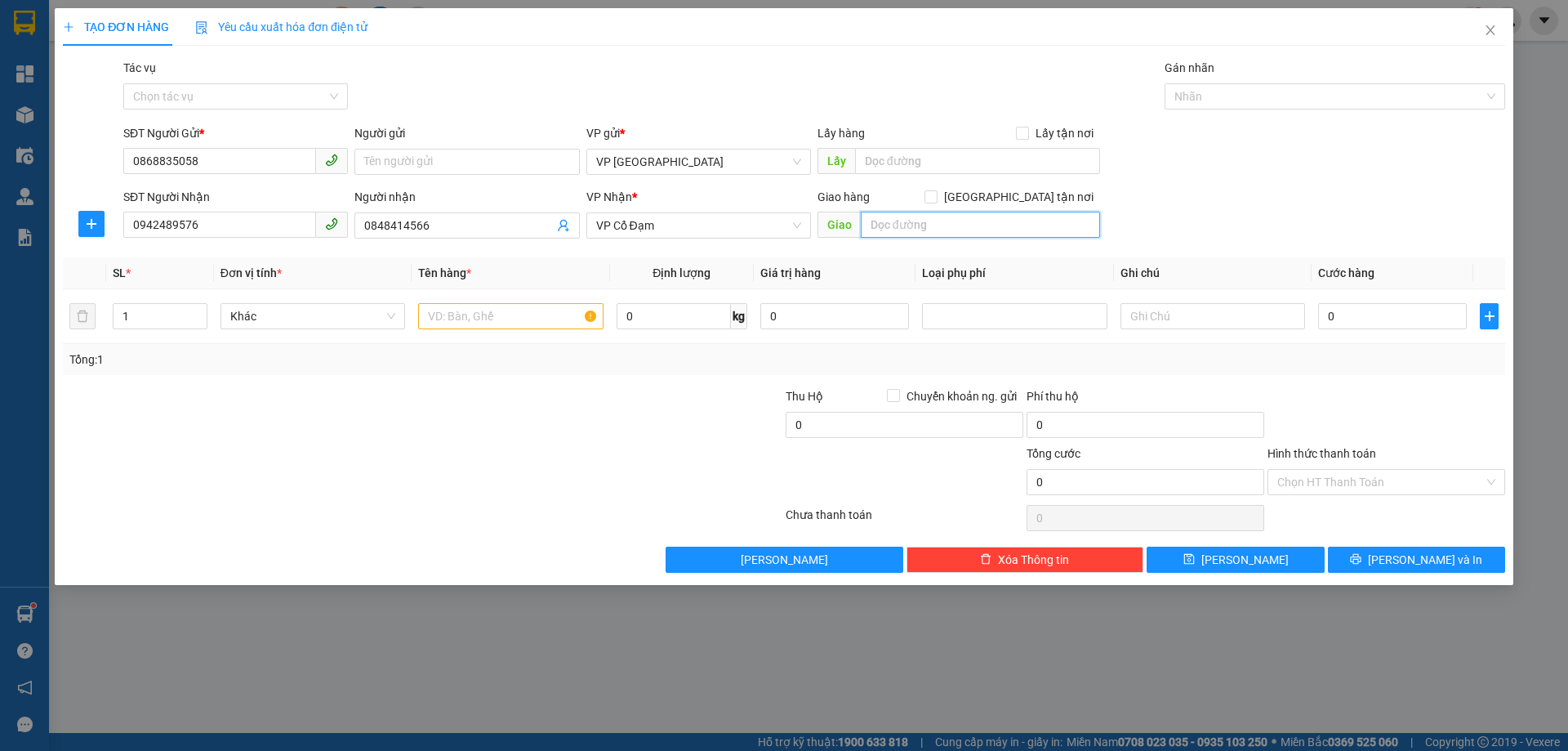
click at [931, 221] on input "text" at bounding box center [980, 225] width 240 height 26
type input "nga 4 hau loc"
click at [473, 316] on input "text" at bounding box center [510, 317] width 185 height 26
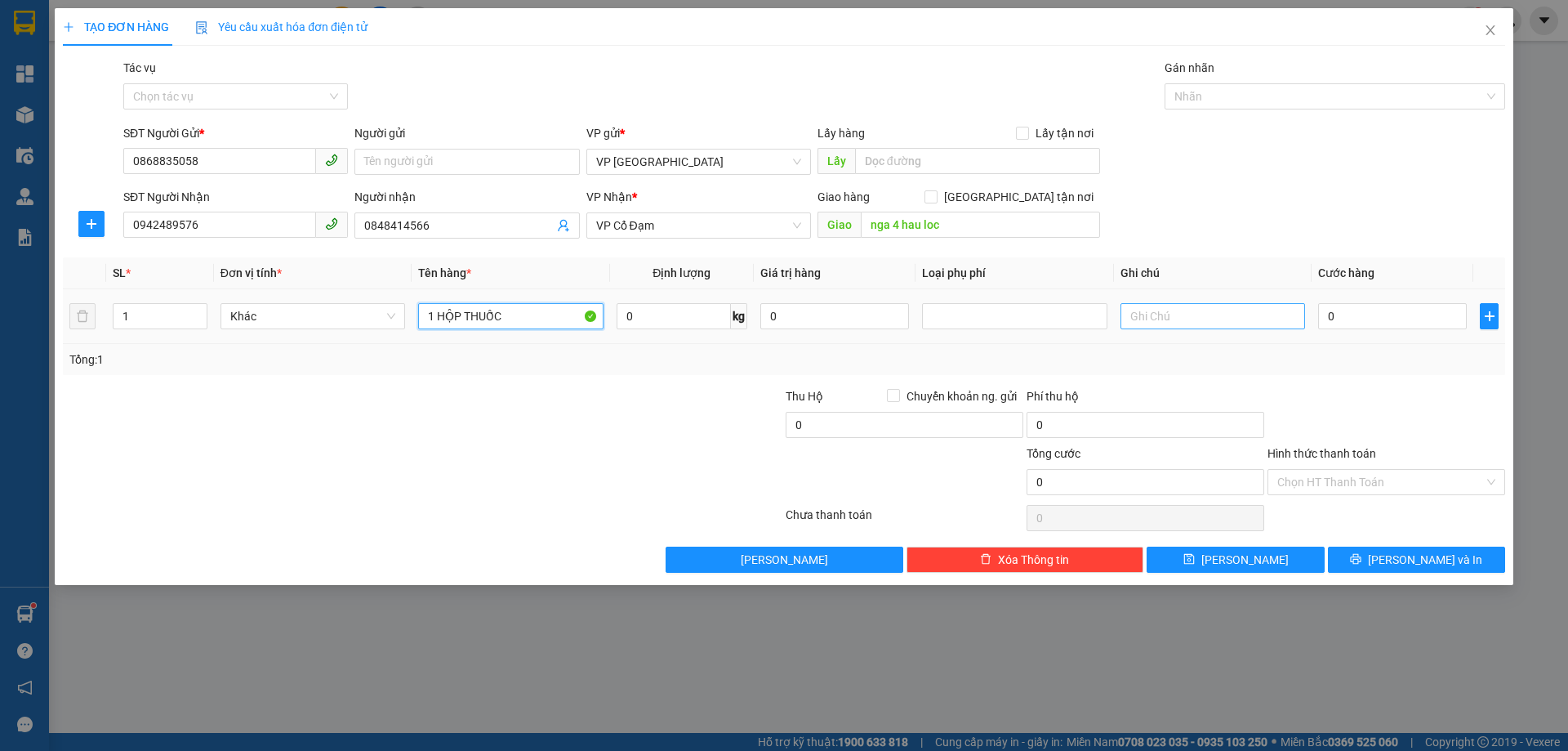
type input "1 HỘP THUỐC"
click at [1141, 322] on input "text" at bounding box center [1213, 317] width 185 height 26
type input "NG BỆNH CẦN GẤP !!"
click at [1386, 322] on input "0" at bounding box center [1392, 317] width 148 height 26
type input "3"
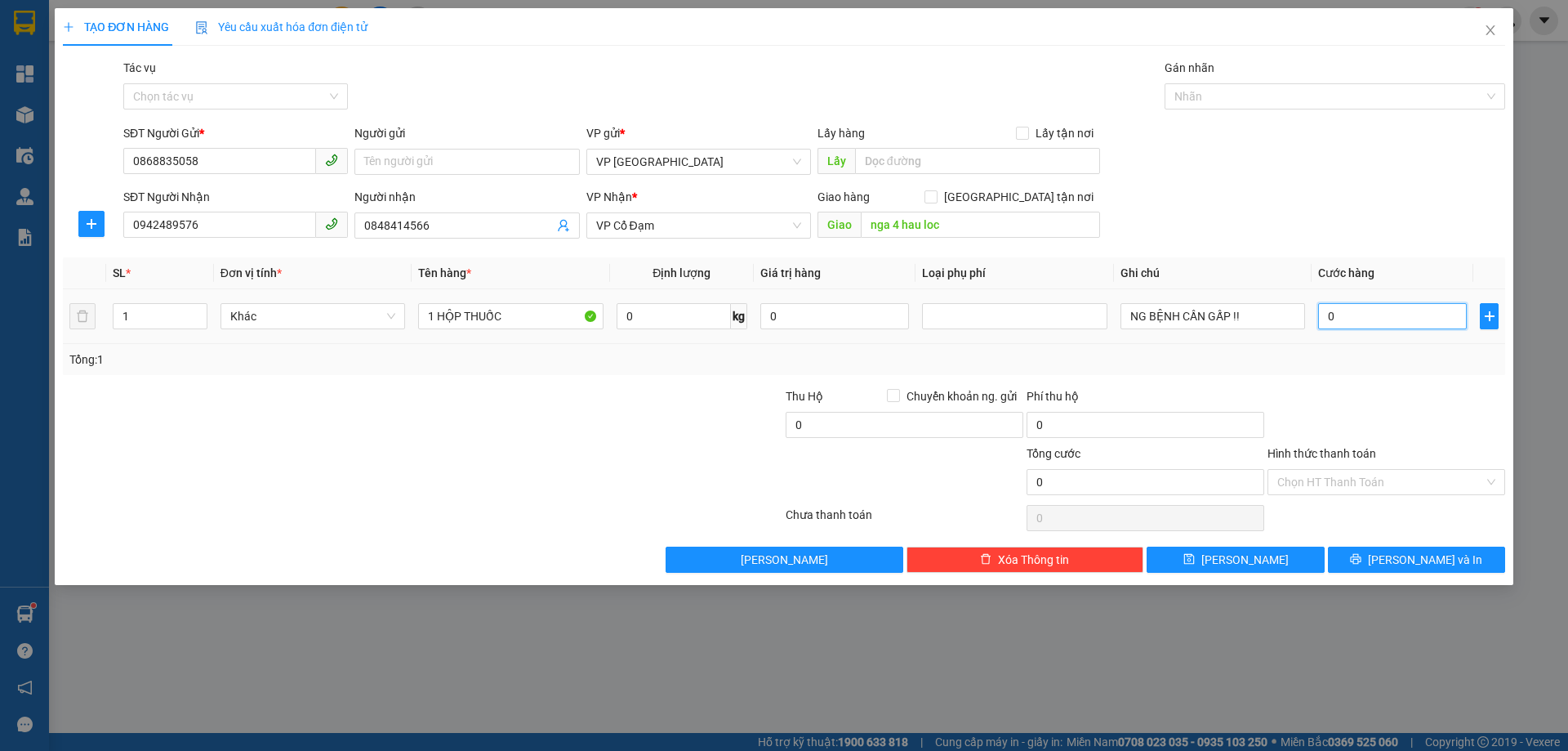
type input "3"
type input "30"
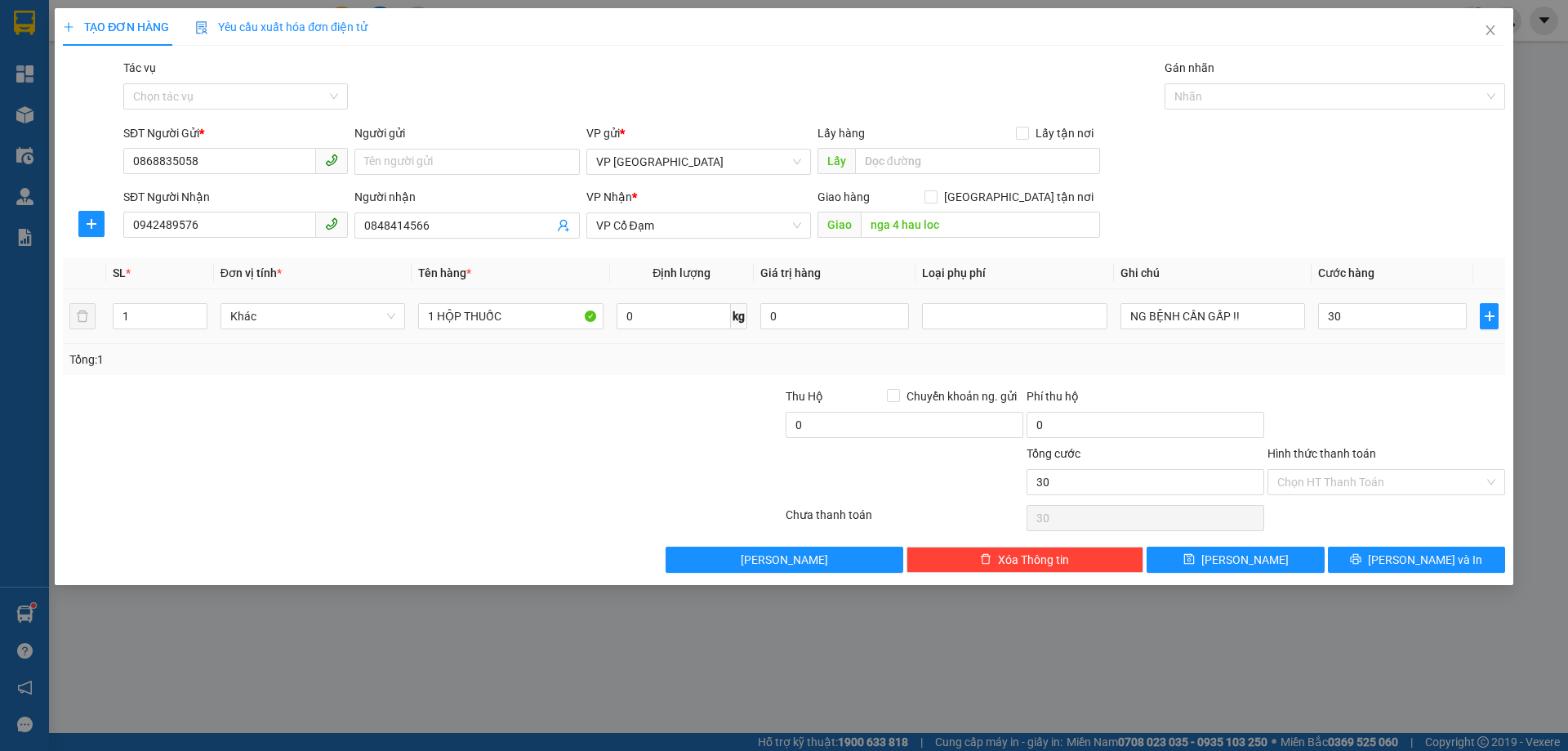
type input "30.000"
click at [1372, 353] on div "Tổng: 1" at bounding box center [784, 359] width 1430 height 18
click at [1412, 561] on span "[PERSON_NAME] và In" at bounding box center [1425, 559] width 115 height 18
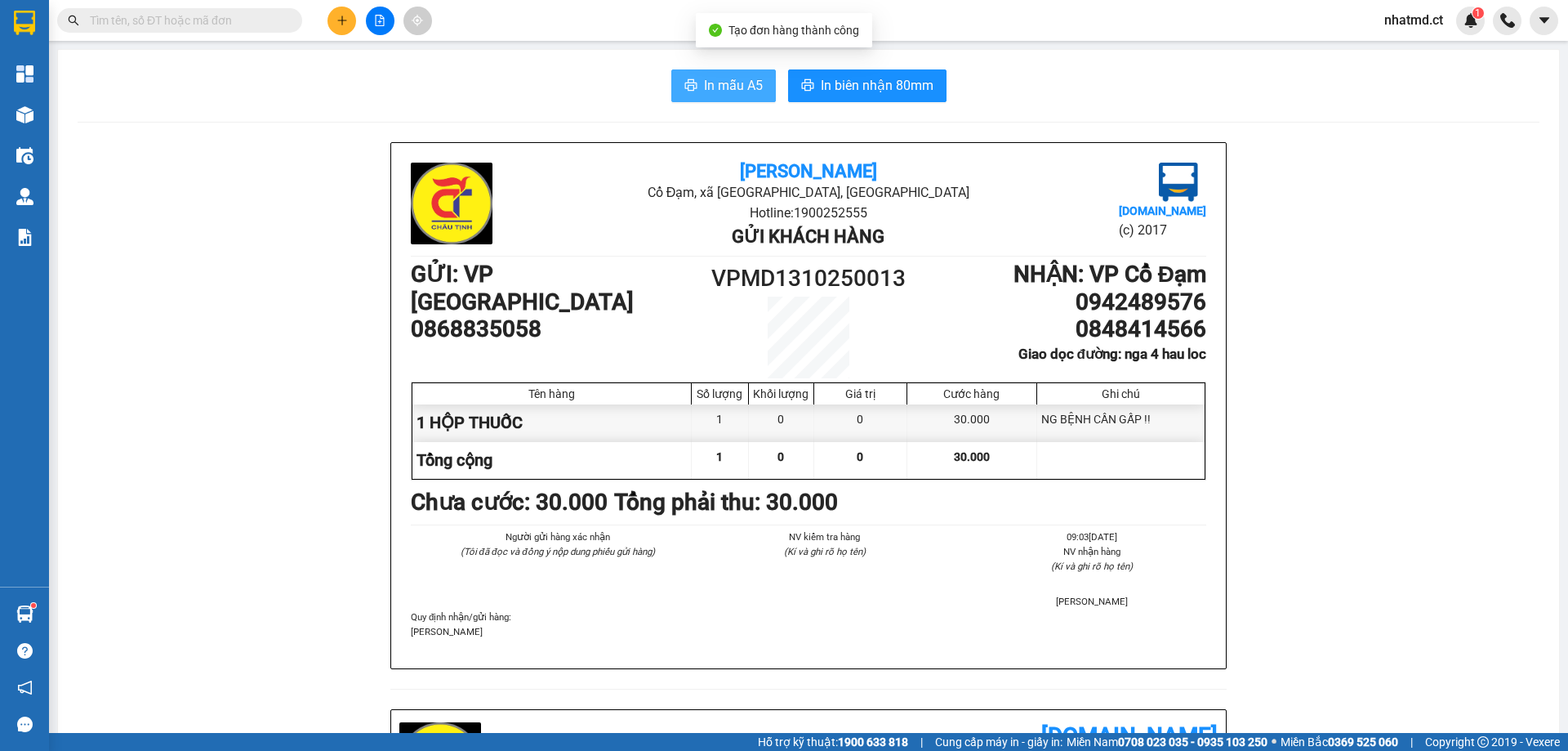
click at [718, 92] on span "In mẫu A5" at bounding box center [734, 86] width 59 height 21
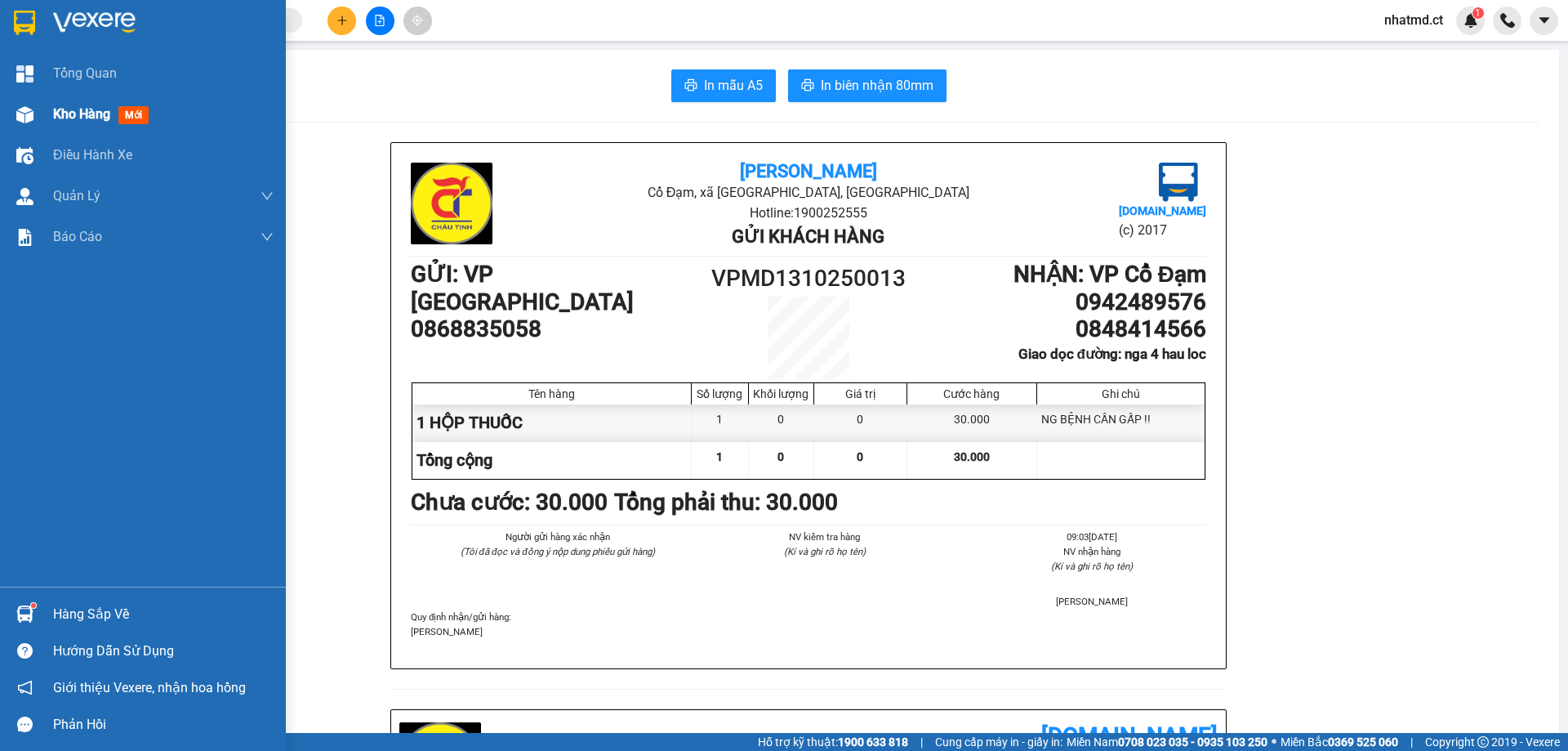
click at [47, 117] on div "Kho hàng mới" at bounding box center [143, 114] width 286 height 40
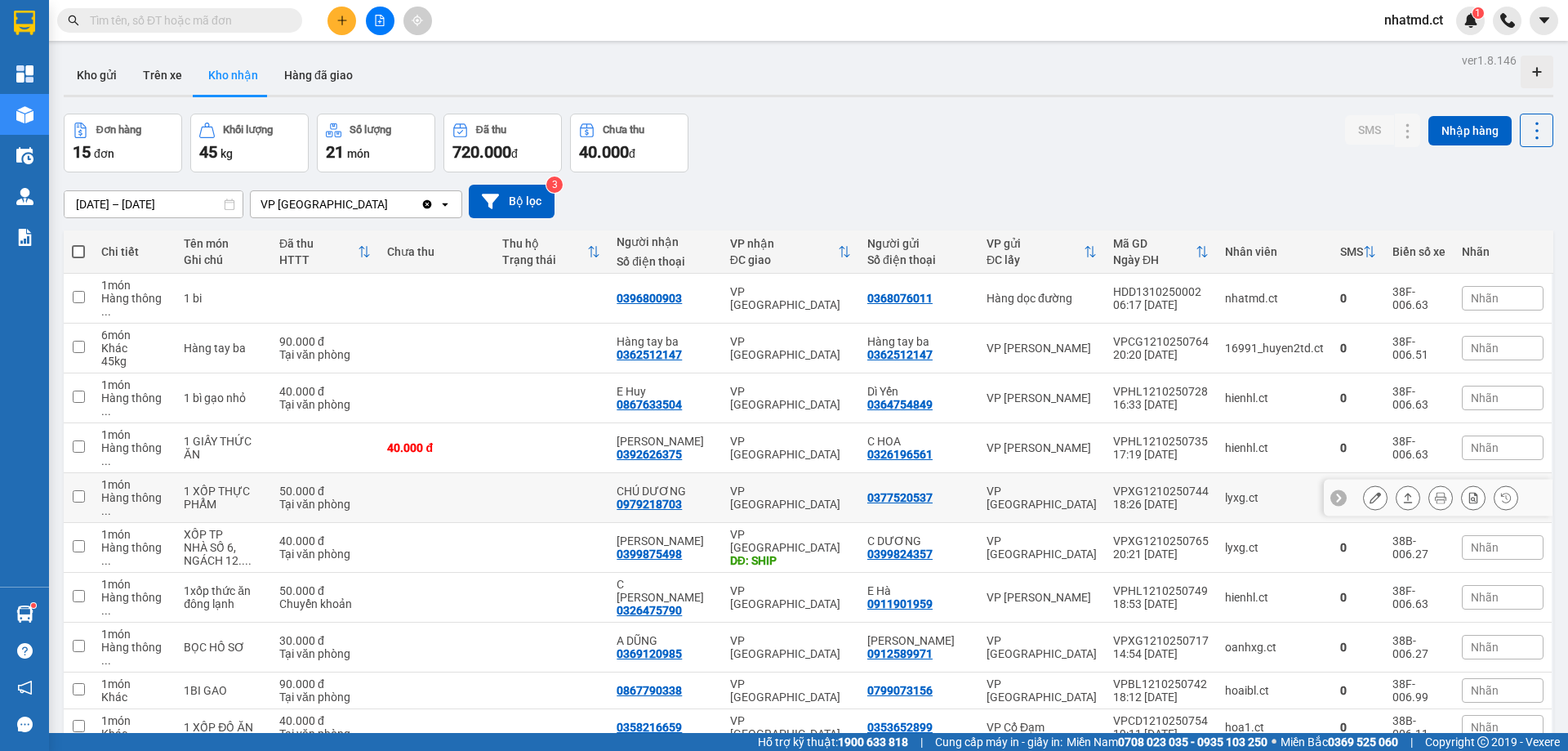
click at [372, 485] on div "50.000 đ" at bounding box center [325, 492] width 92 height 13
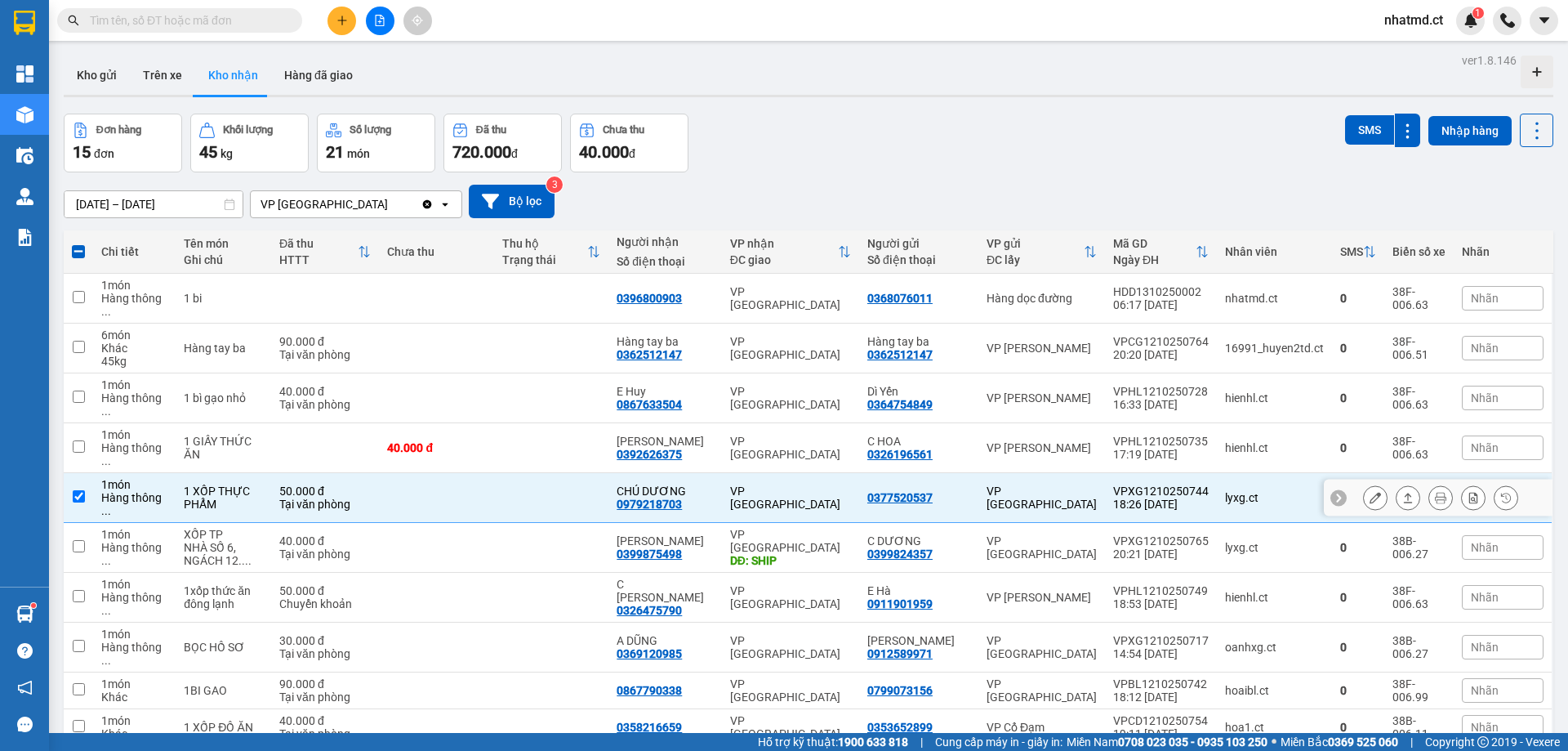
click at [1403, 492] on icon at bounding box center [1408, 497] width 11 height 11
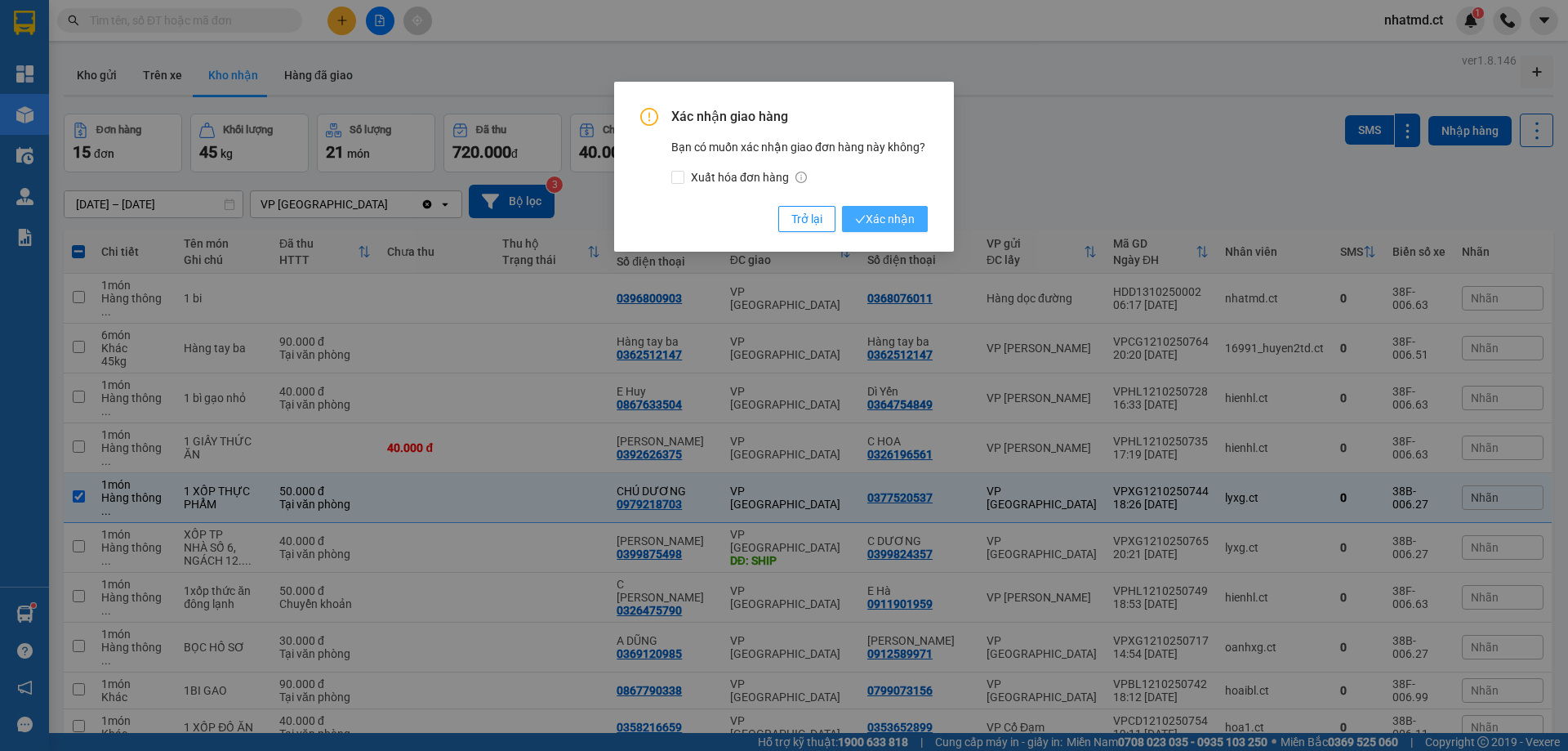
click at [888, 227] on span "Xác nhận" at bounding box center [884, 218] width 59 height 18
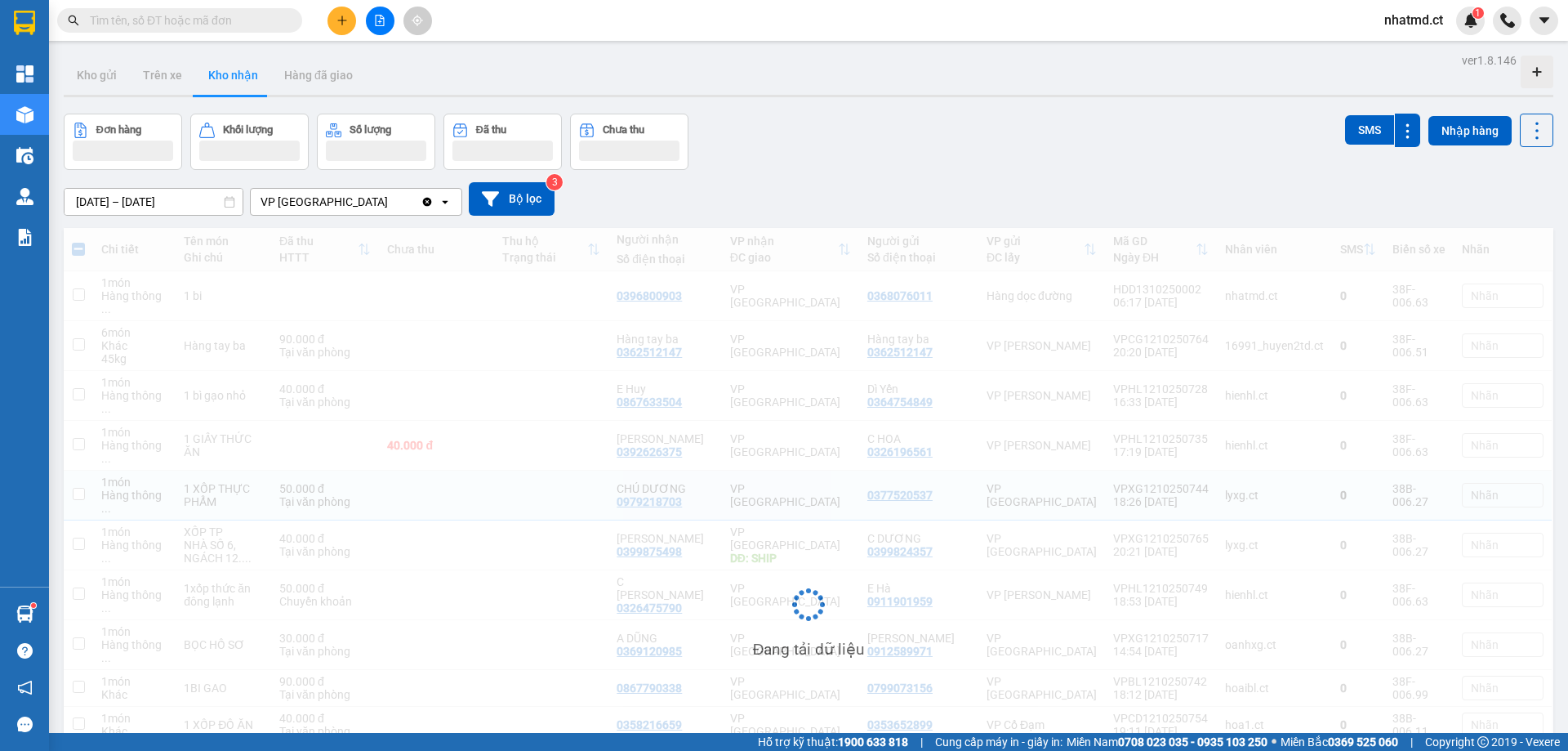
checkbox input "false"
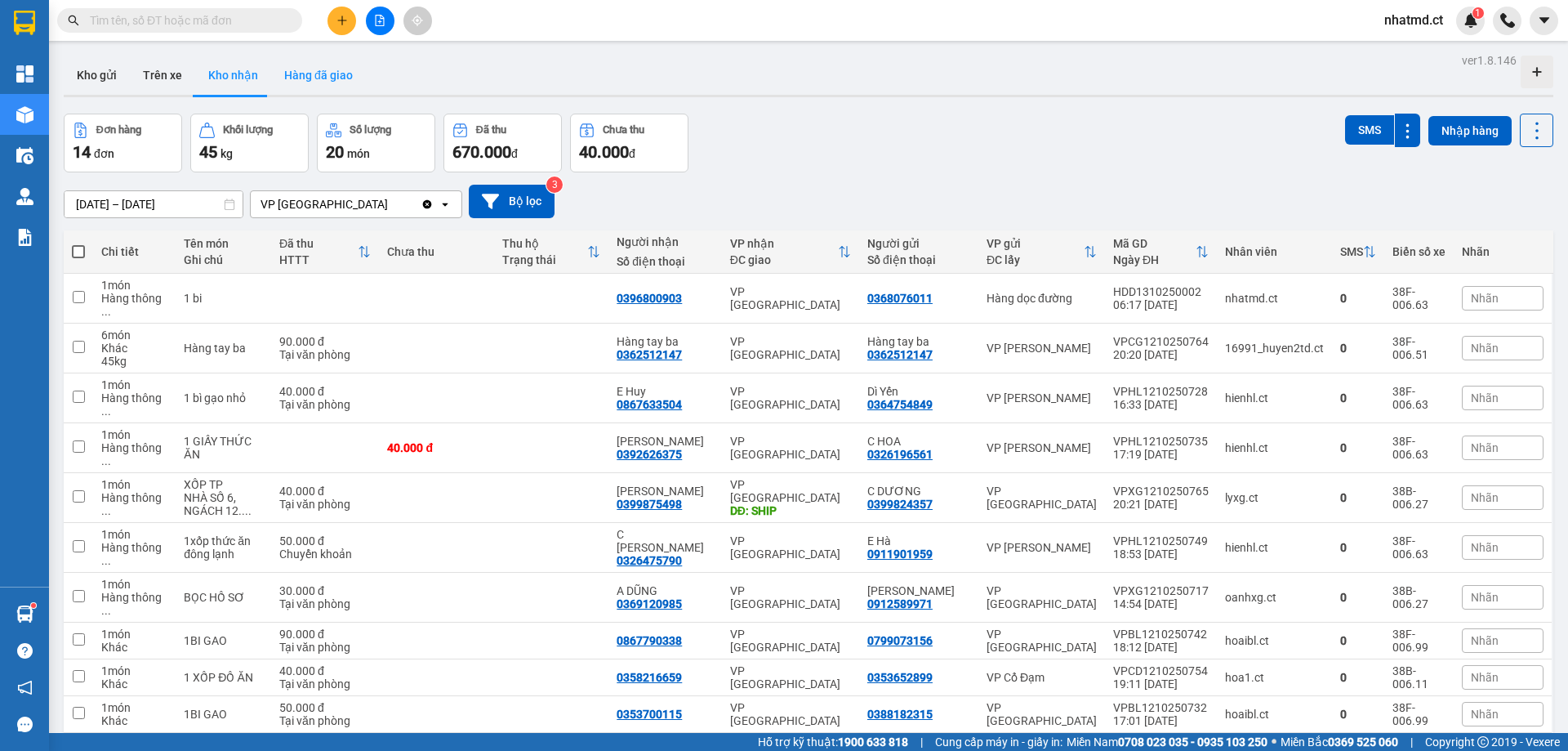
click at [310, 64] on button "Hàng đã giao" at bounding box center [318, 75] width 95 height 39
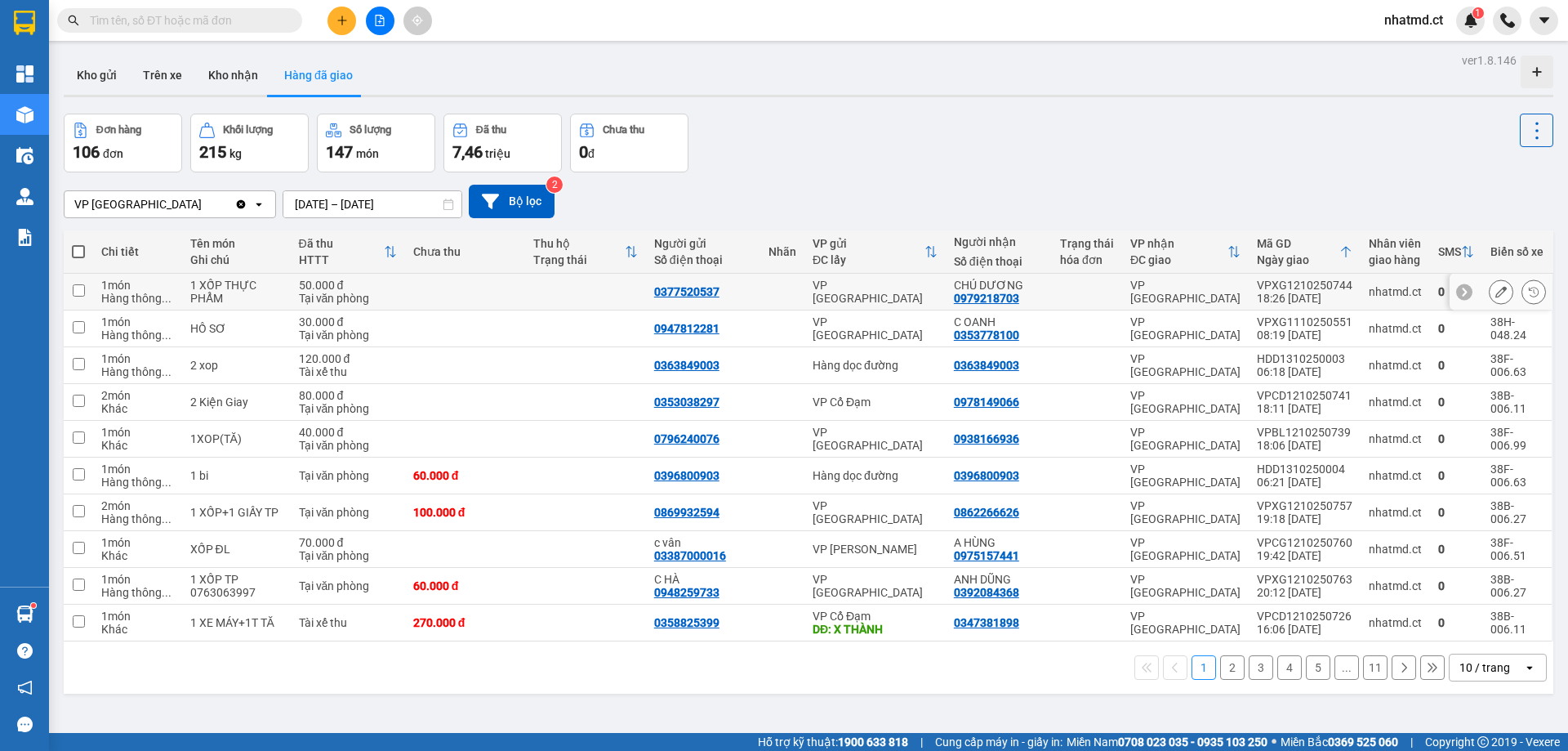
click at [427, 291] on td at bounding box center [465, 291] width 120 height 37
checkbox input "true"
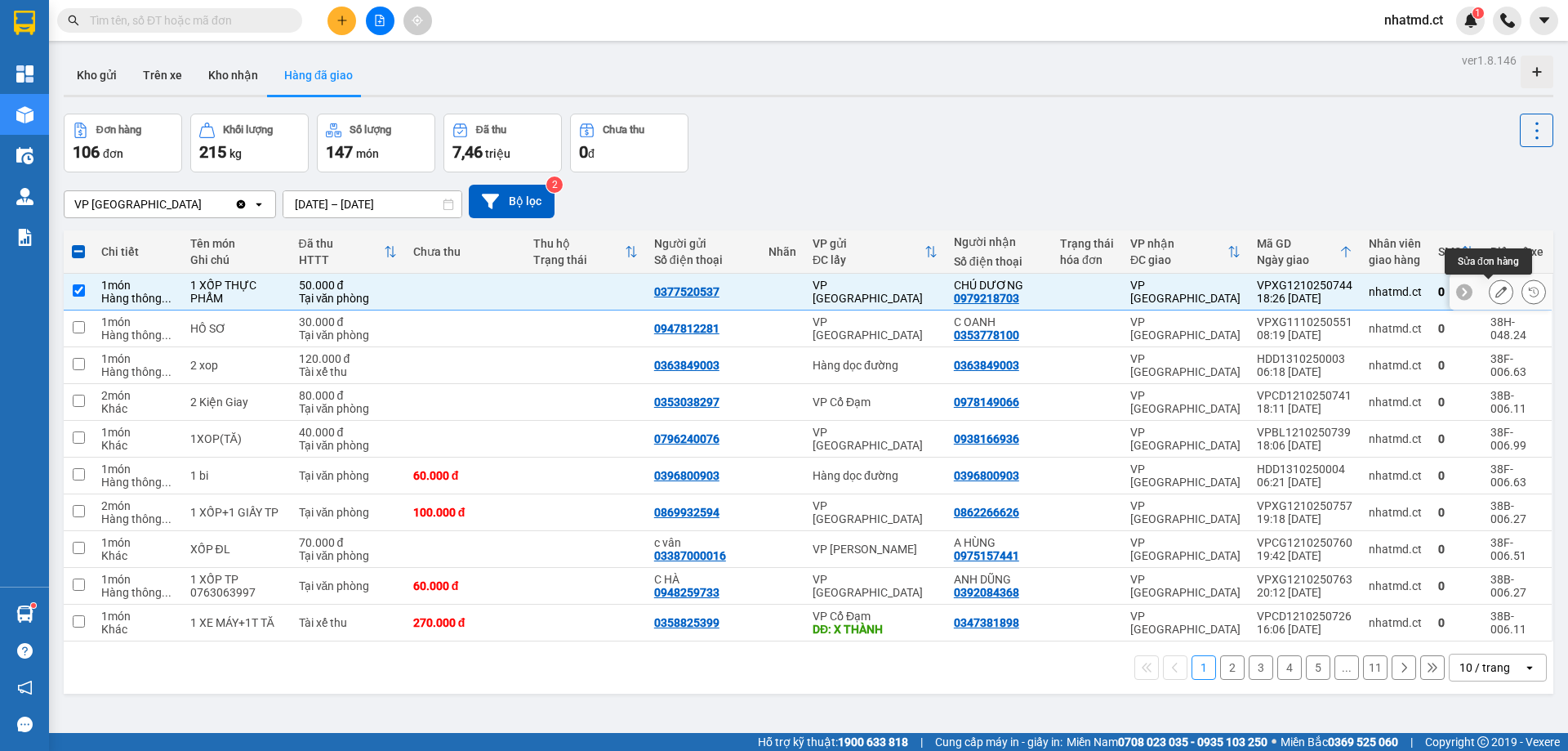
click at [1496, 294] on icon at bounding box center [1501, 291] width 11 height 11
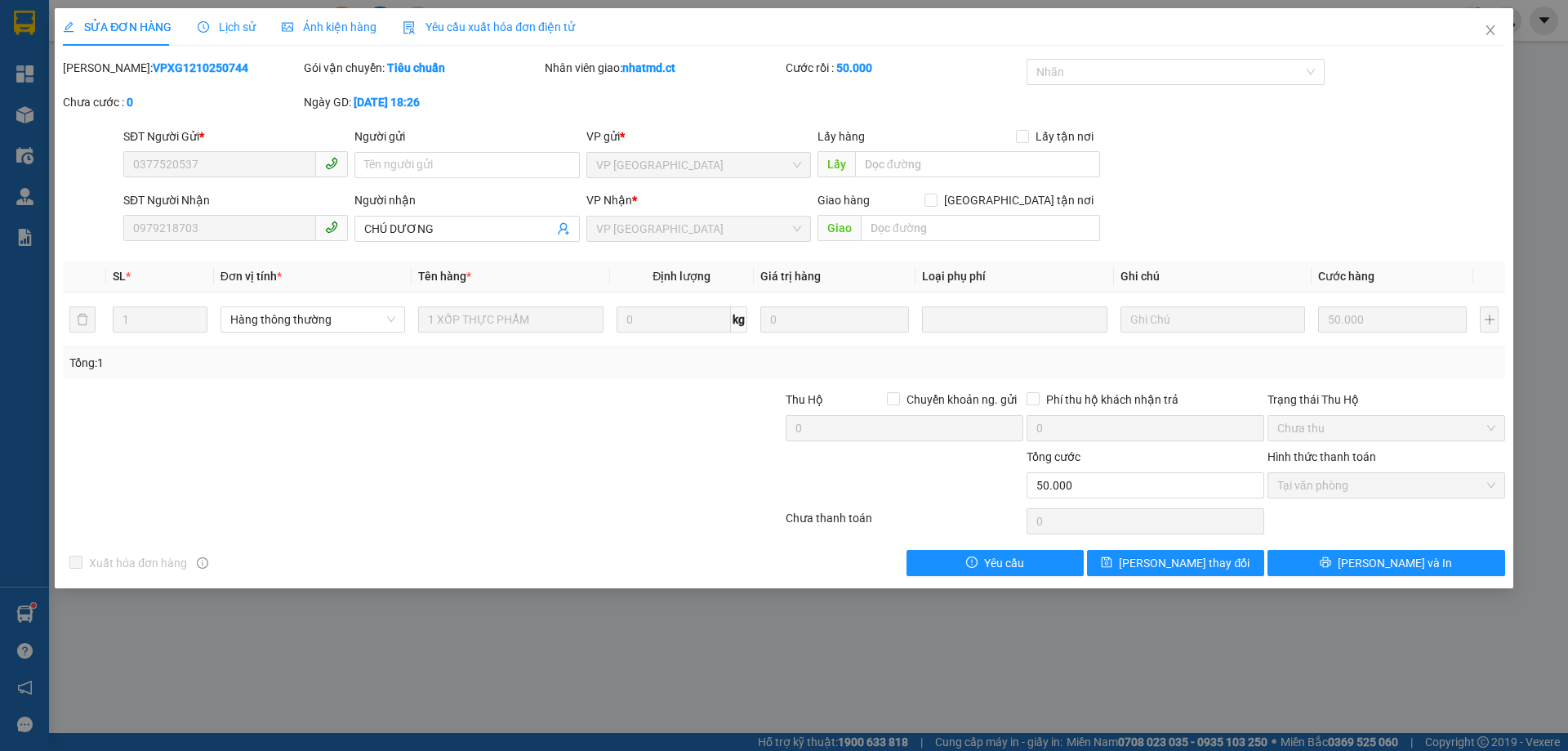
type input "0377520537"
type input "0979218703"
type input "CHÚ DƯƠNG"
type input "0"
type input "50.000"
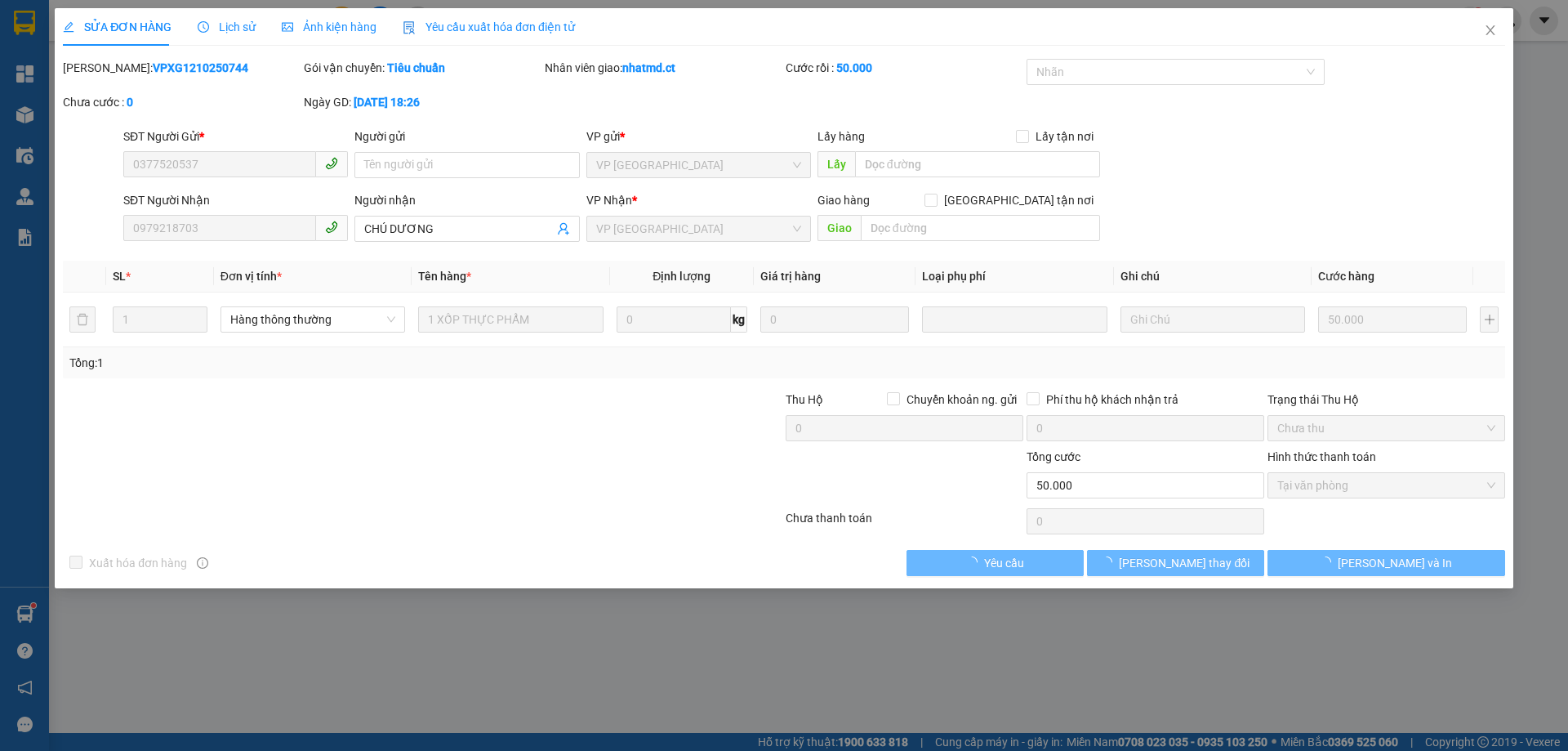
click at [227, 27] on span "Lịch sử" at bounding box center [226, 27] width 58 height 13
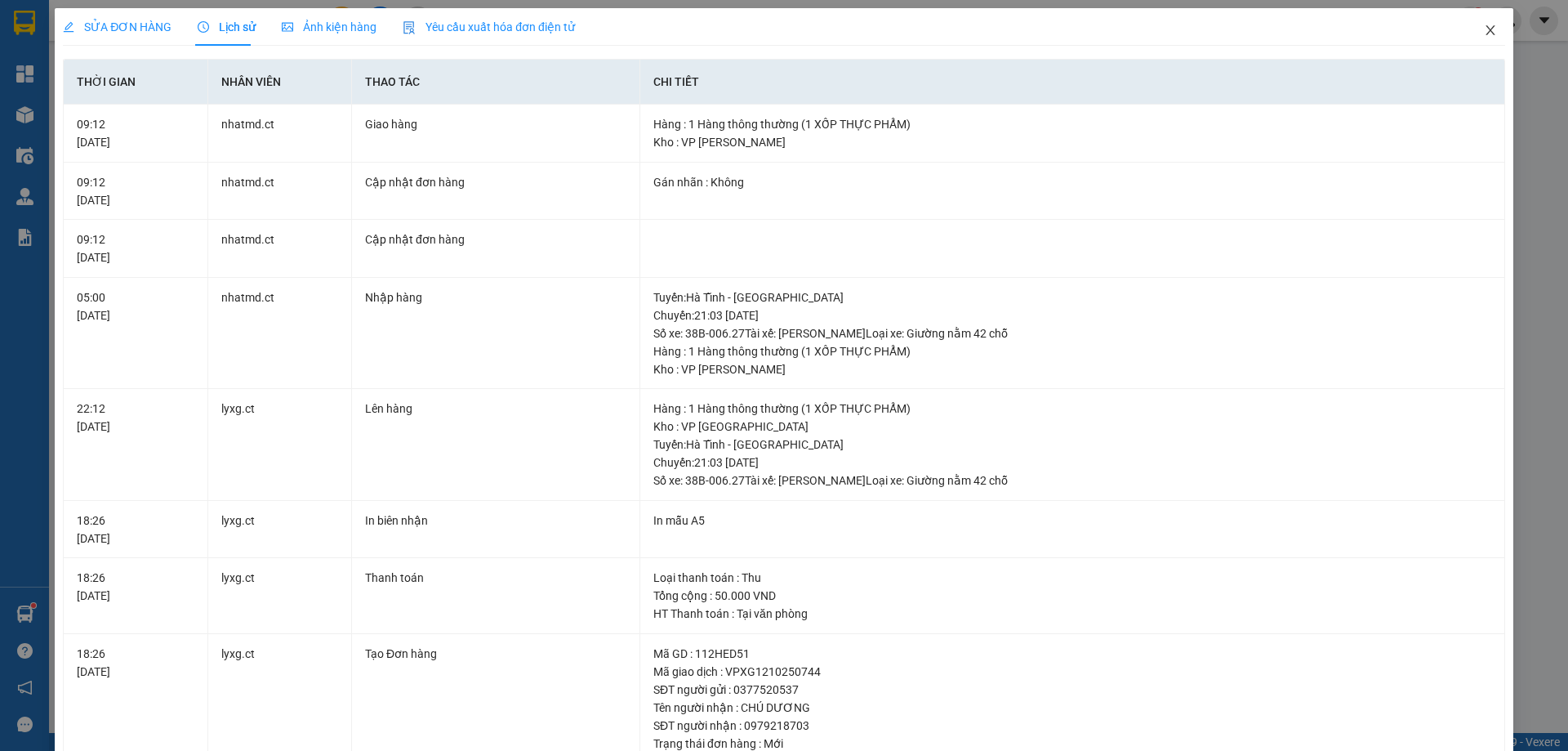
click at [1484, 35] on icon "close" at bounding box center [1491, 30] width 13 height 13
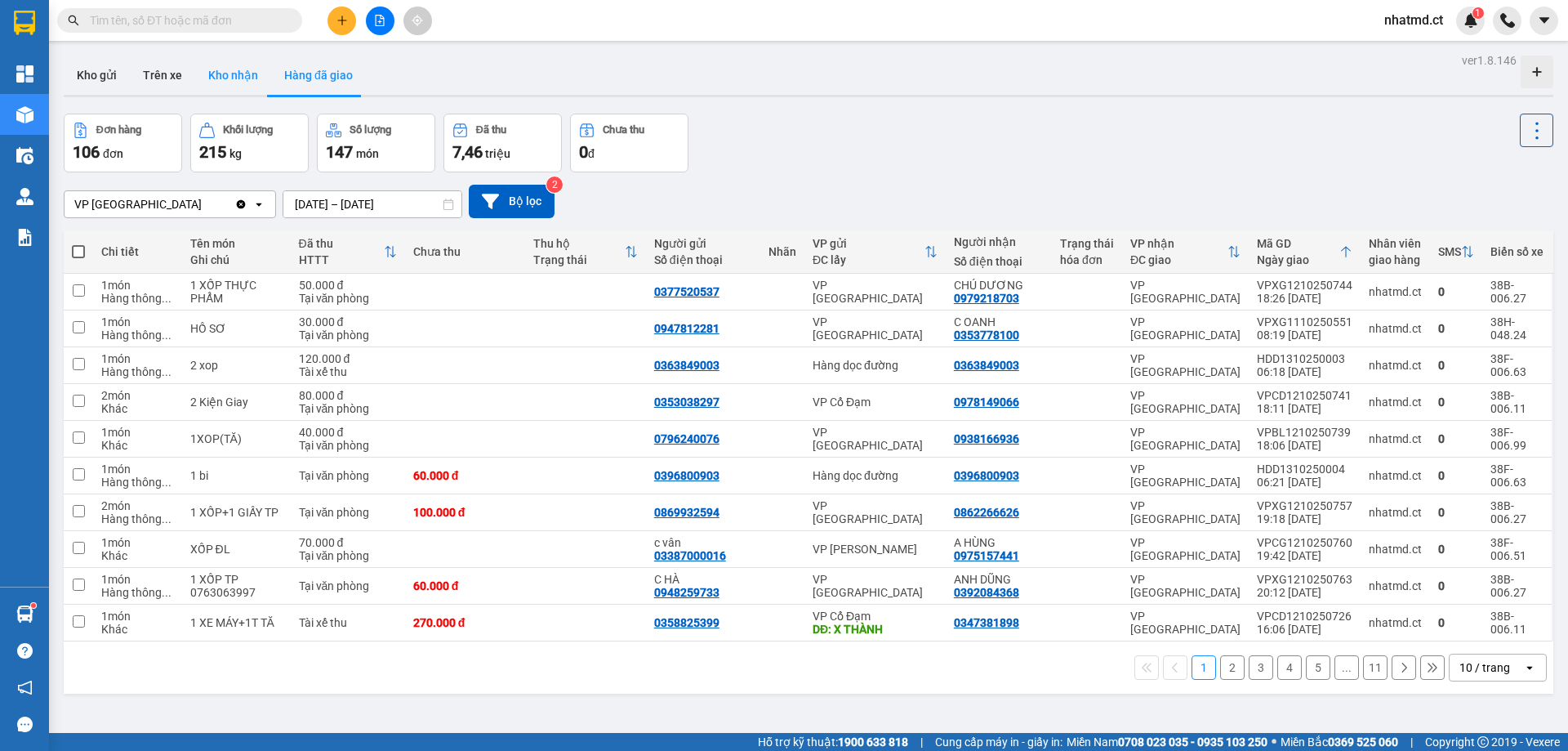
click at [213, 80] on button "Kho nhận" at bounding box center [233, 75] width 76 height 39
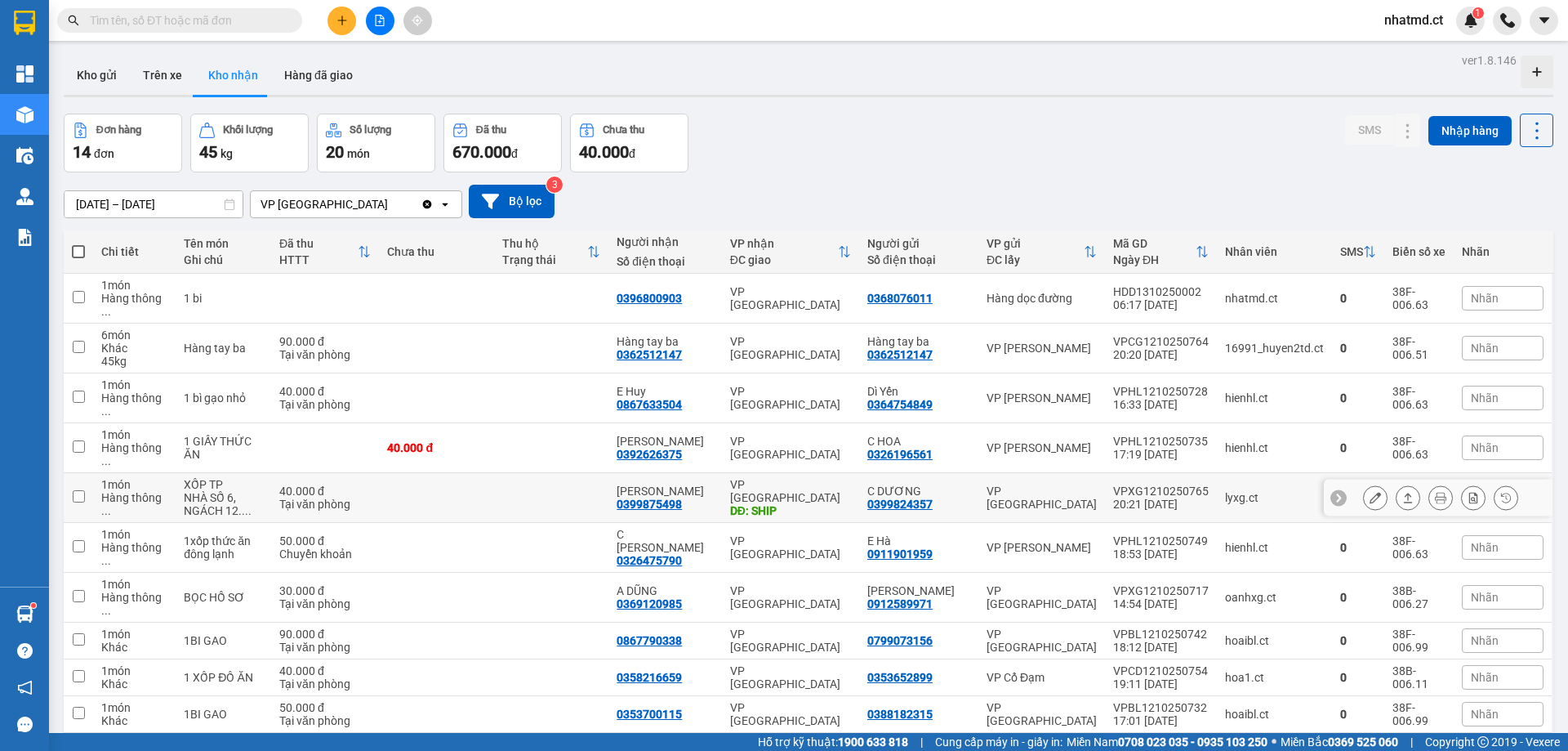
click at [722, 473] on td "QUỲNH TRANG 0399875498" at bounding box center [665, 497] width 113 height 50
checkbox input "true"
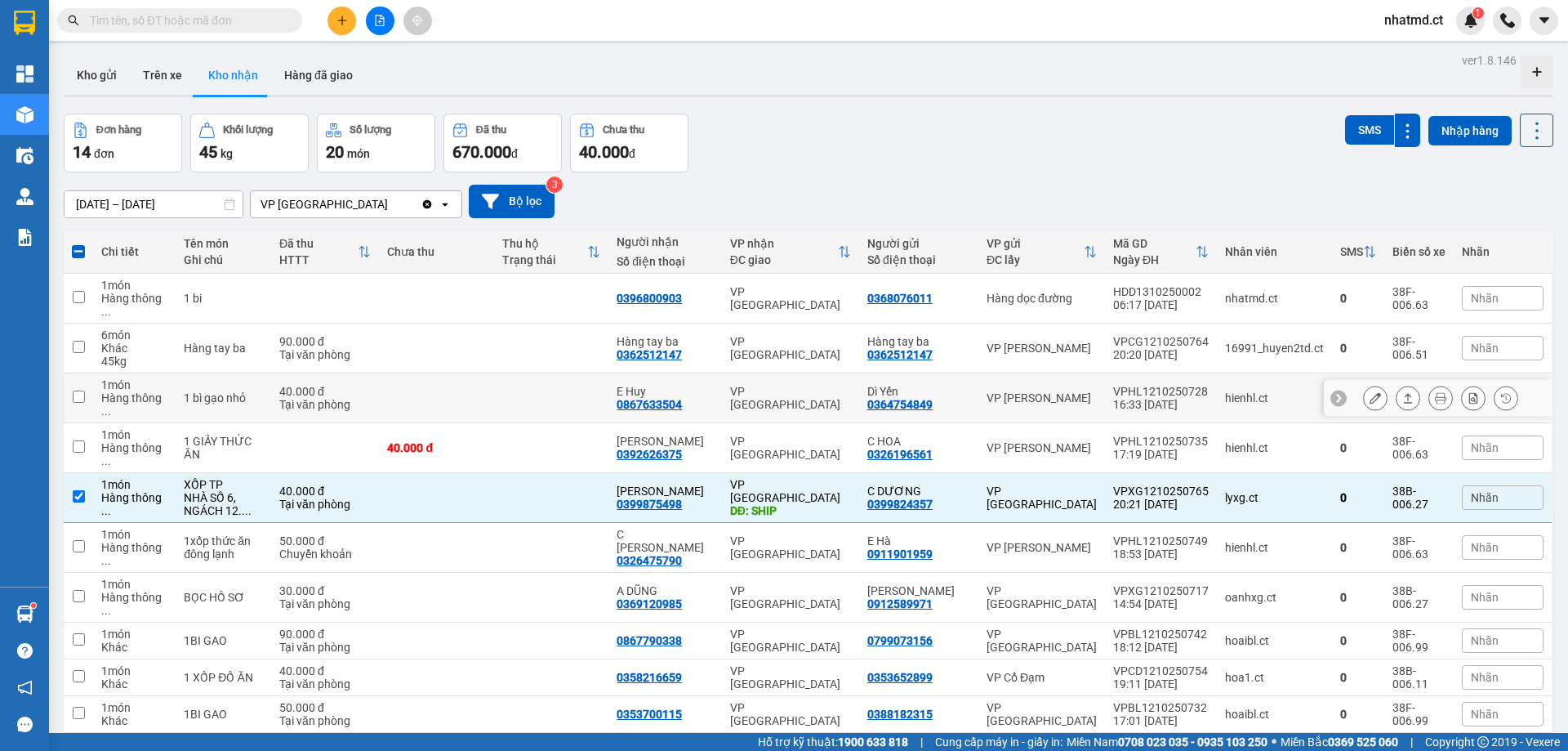
click at [544, 395] on td at bounding box center [551, 398] width 115 height 50
checkbox input "true"
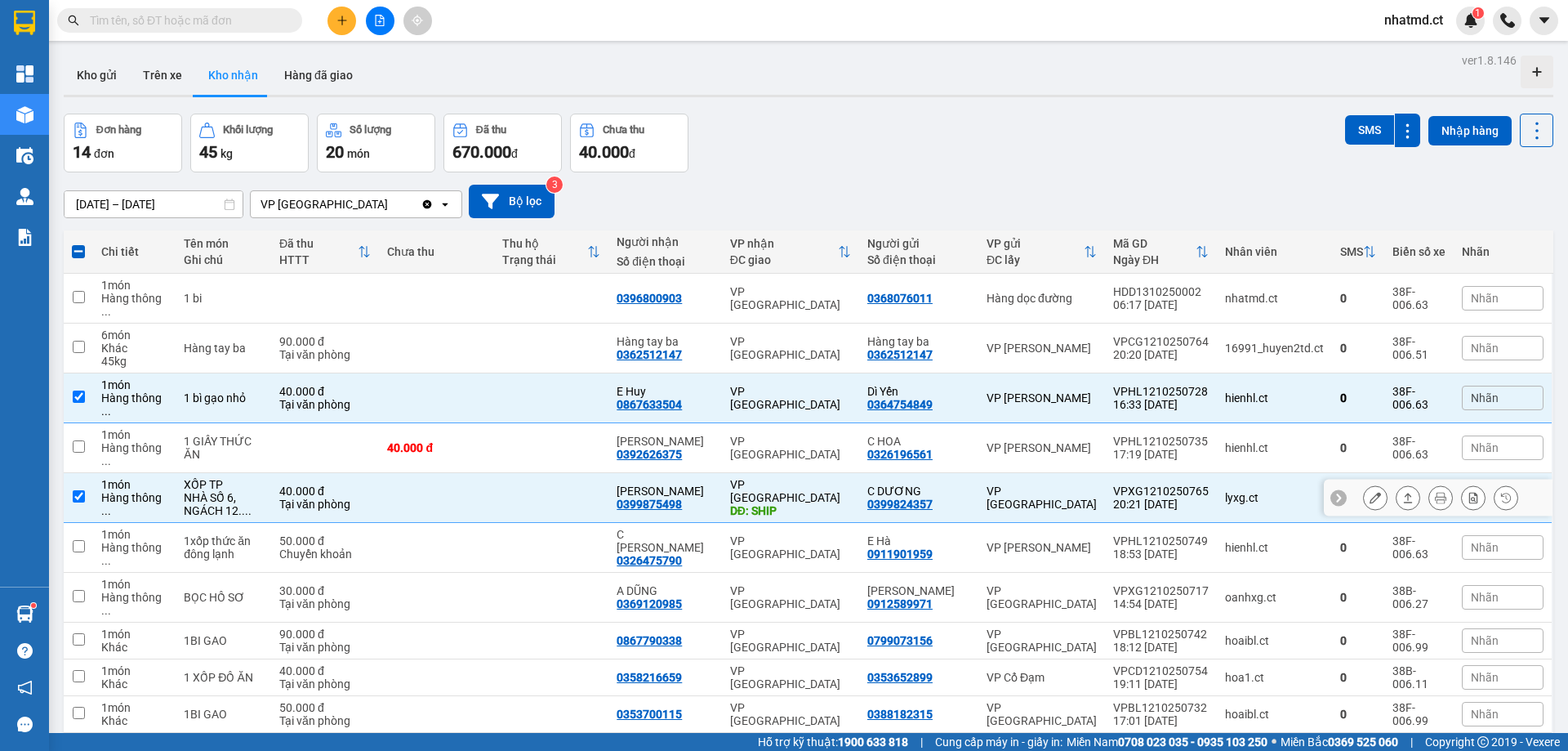
click at [548, 473] on td at bounding box center [551, 497] width 115 height 50
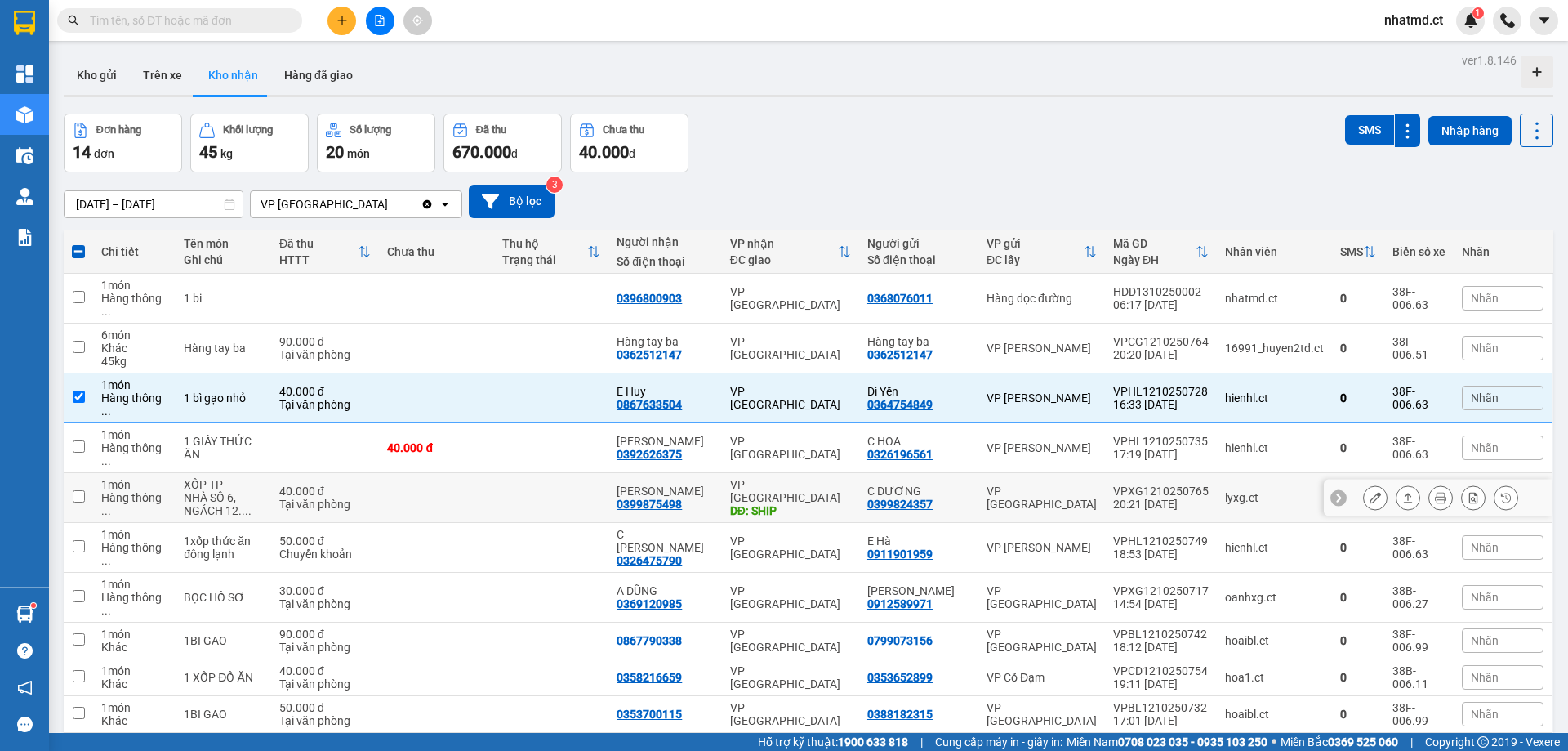
click at [1018, 485] on div "VP [GEOGRAPHIC_DATA]" at bounding box center [1041, 498] width 110 height 26
checkbox input "true"
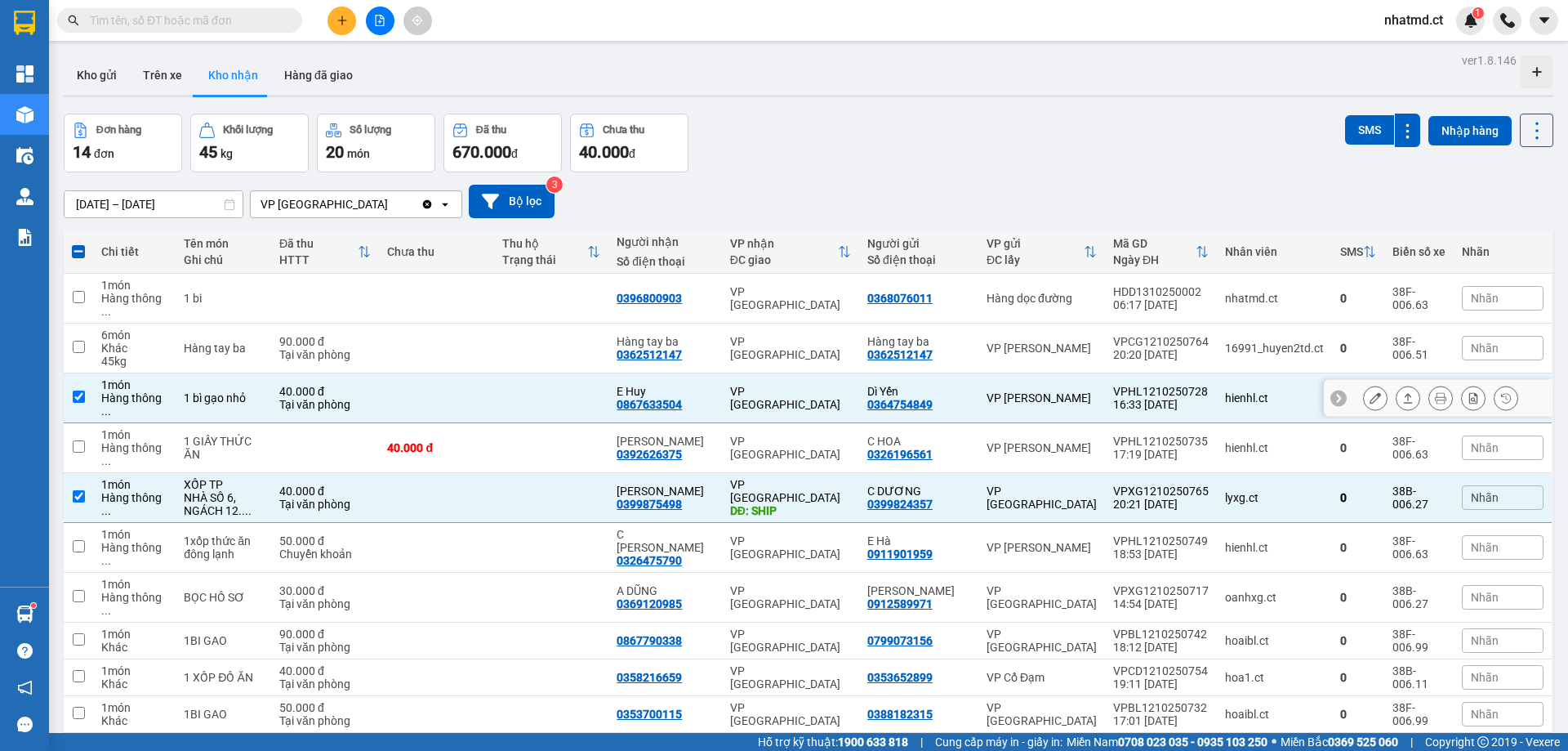
click at [964, 387] on div "Dì Yến 0364754849" at bounding box center [919, 399] width 103 height 26
checkbox input "false"
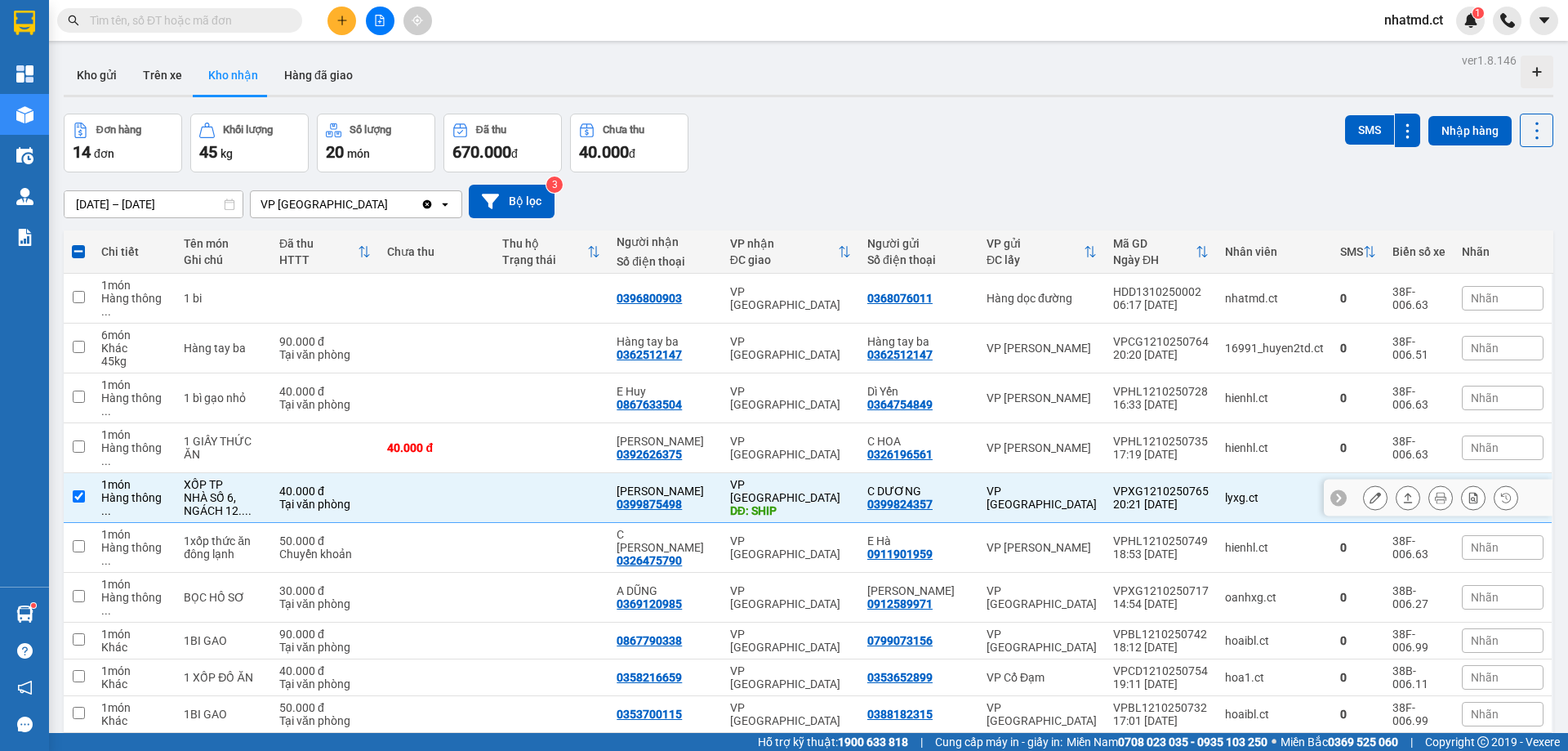
click at [947, 485] on div "C DƯƠNG" at bounding box center [919, 492] width 103 height 13
checkbox input "false"
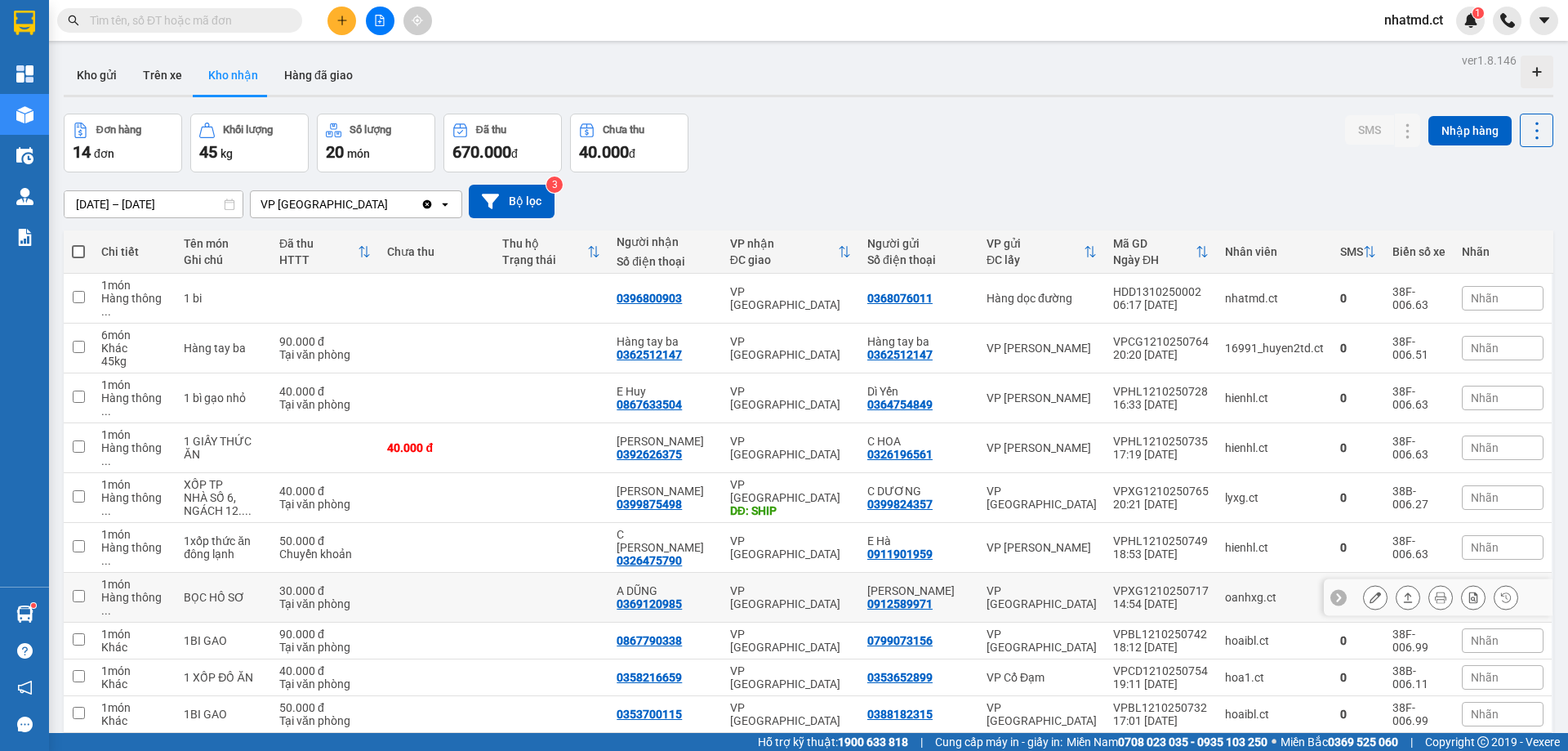
click at [563, 573] on td at bounding box center [551, 598] width 115 height 50
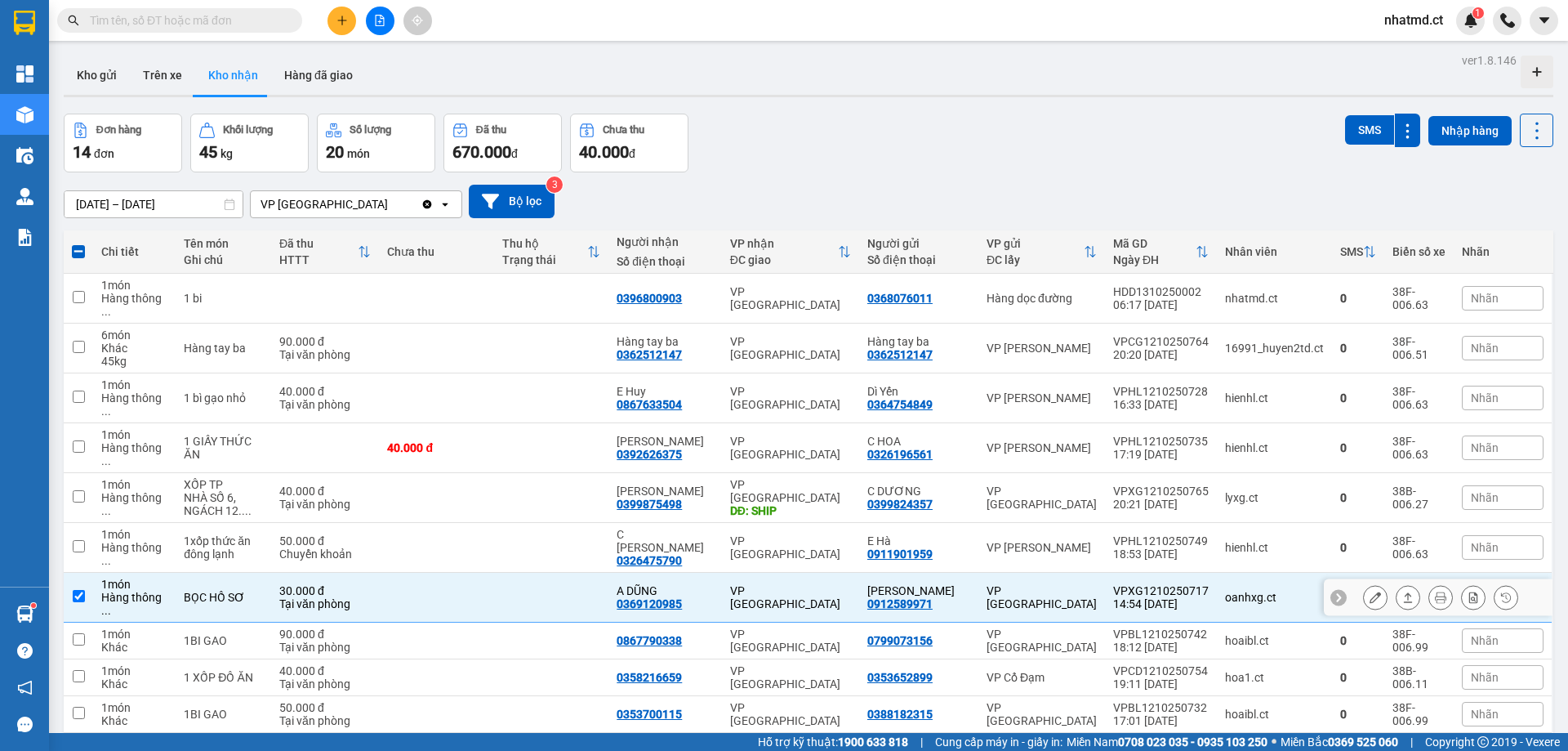
click at [552, 573] on td at bounding box center [551, 598] width 115 height 50
checkbox input "false"
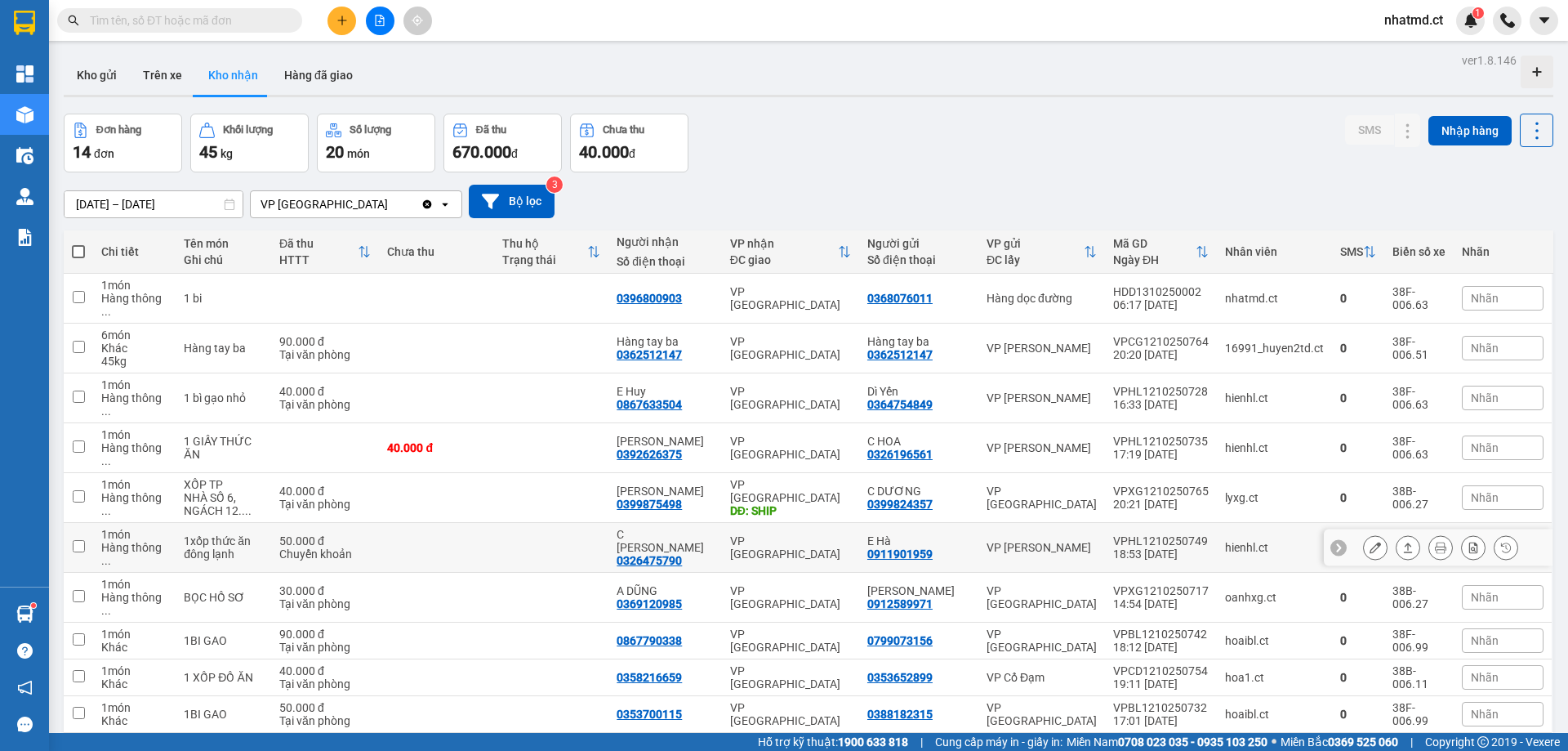
click at [561, 523] on td at bounding box center [551, 547] width 115 height 50
checkbox input "true"
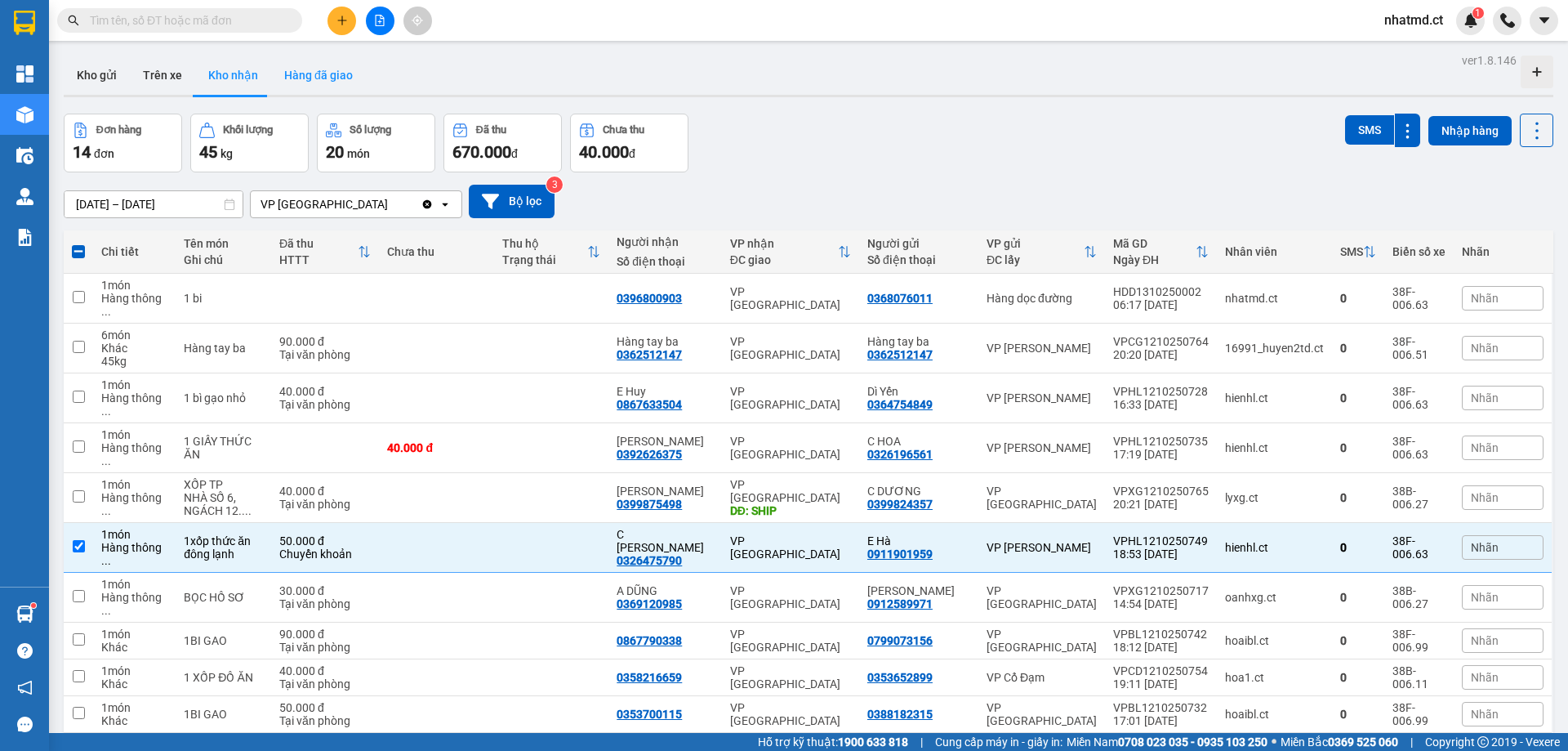
click at [341, 73] on button "Hàng đã giao" at bounding box center [318, 75] width 95 height 39
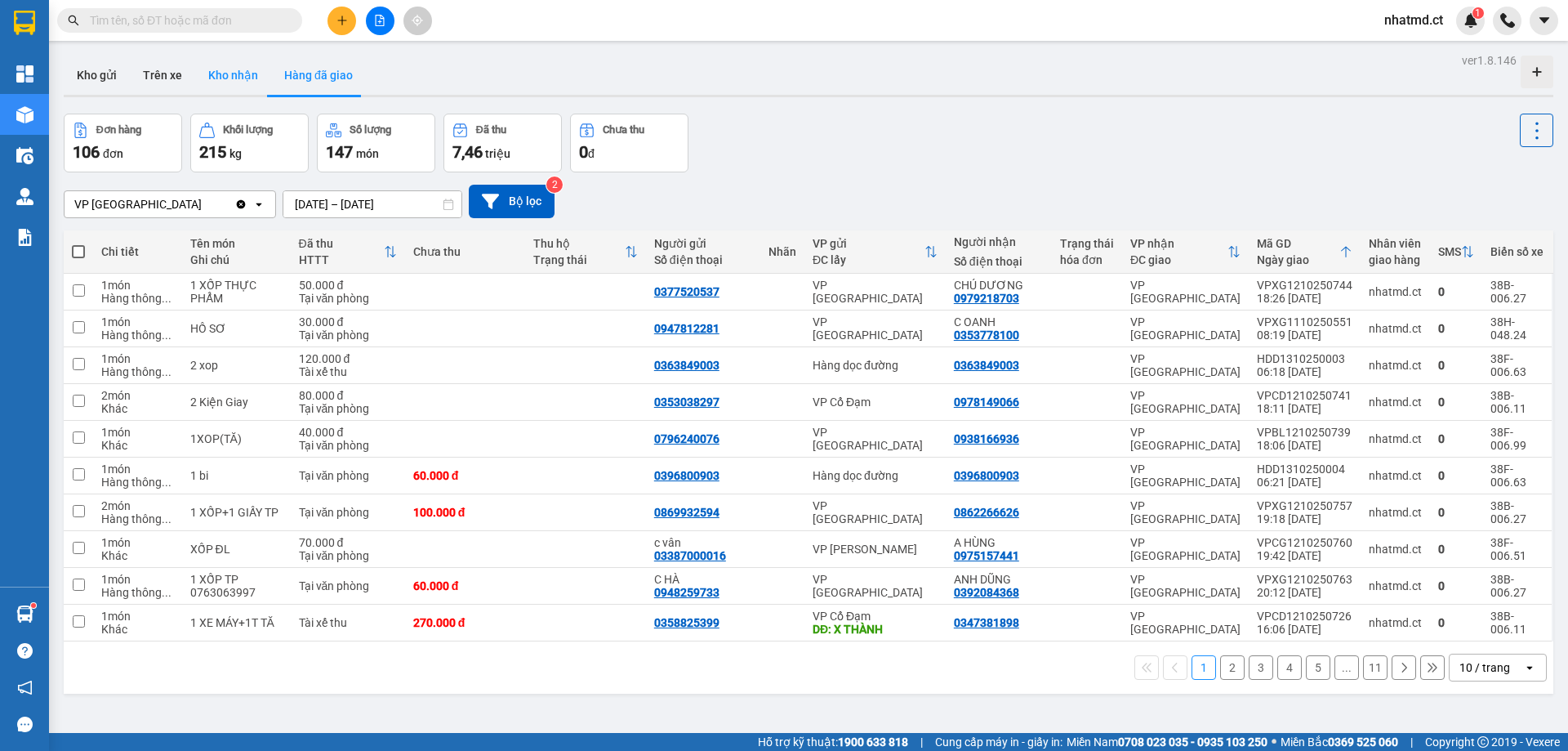
click at [245, 85] on button "Kho nhận" at bounding box center [233, 75] width 76 height 39
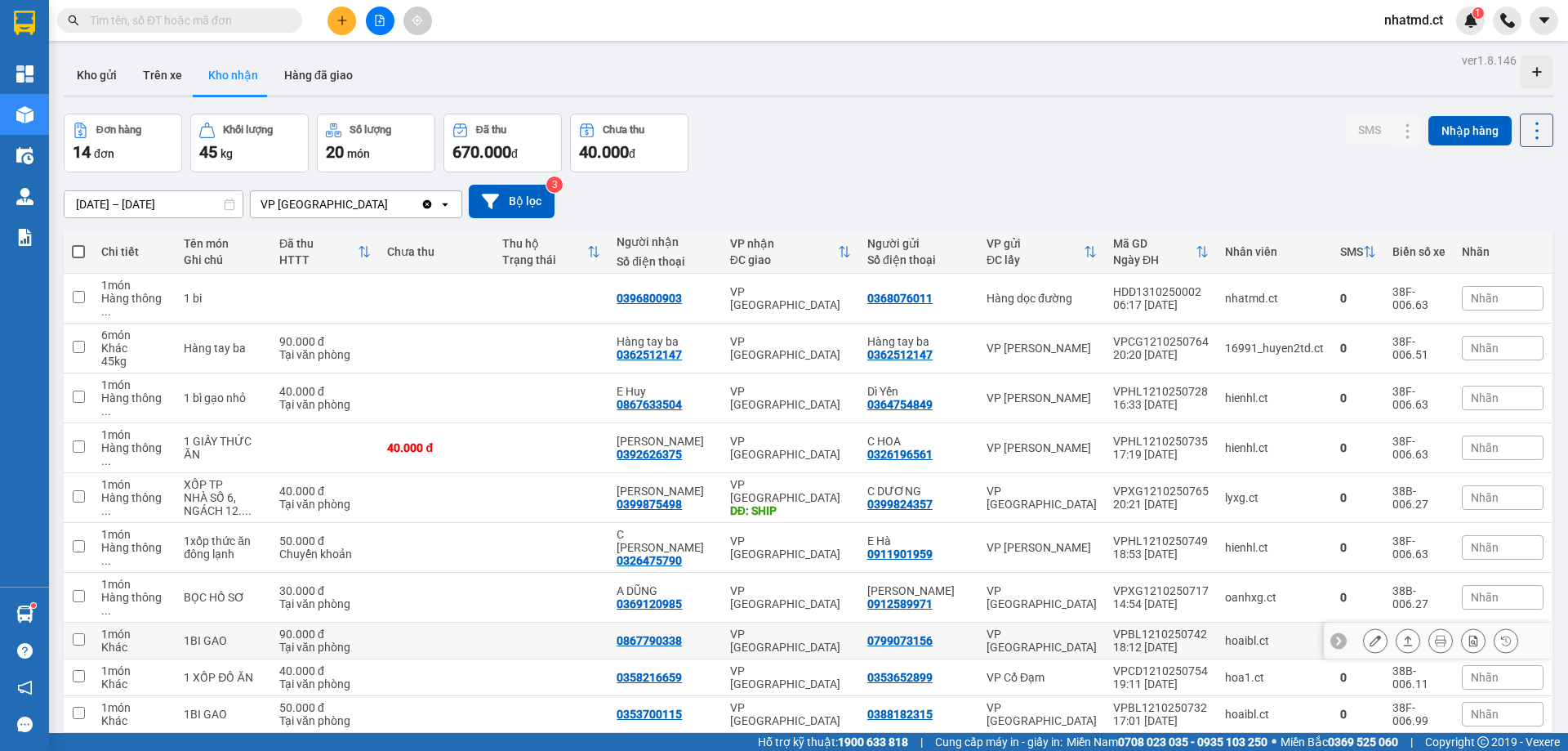
click at [560, 623] on td at bounding box center [551, 641] width 115 height 37
checkbox input "true"
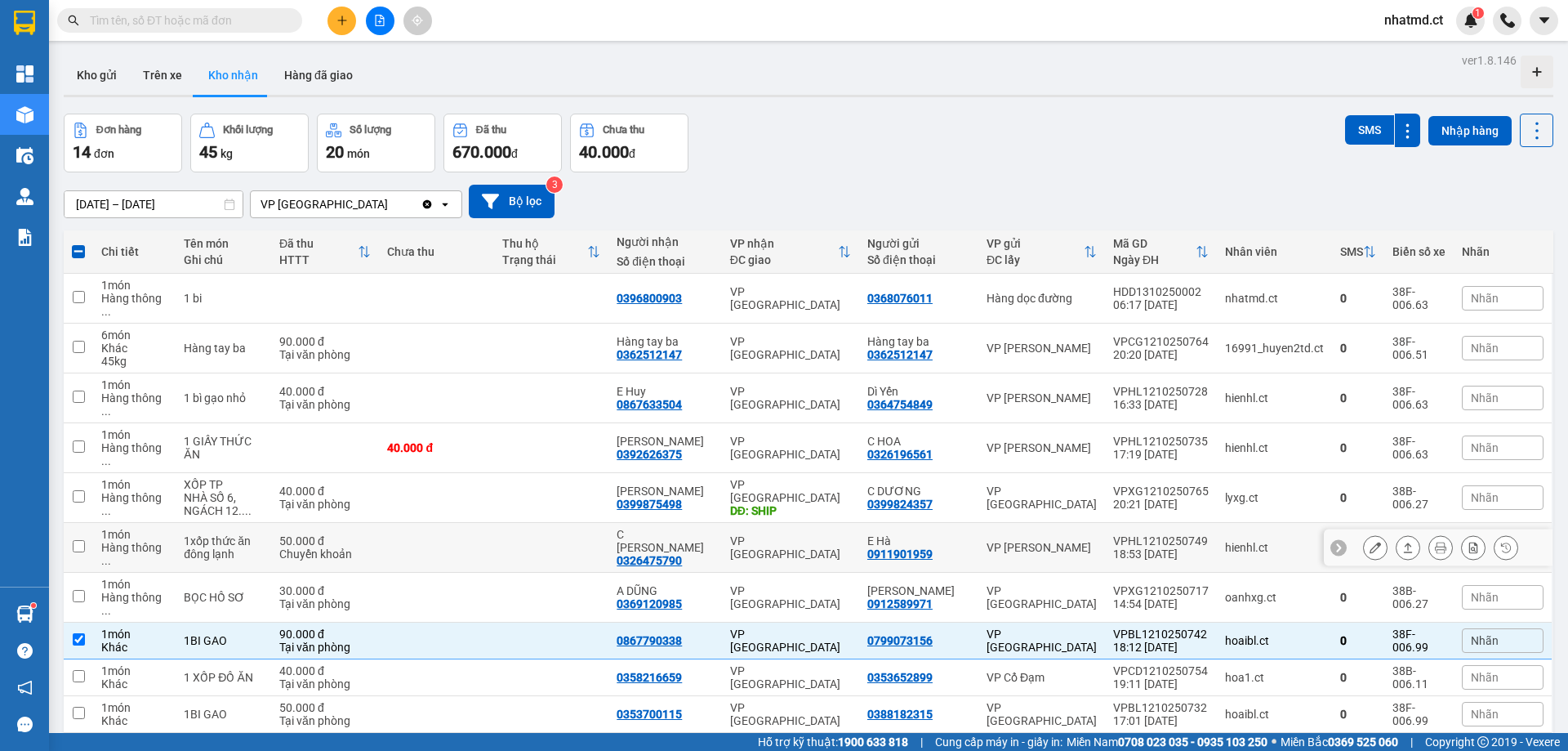
click at [560, 523] on td at bounding box center [551, 547] width 115 height 50
checkbox input "true"
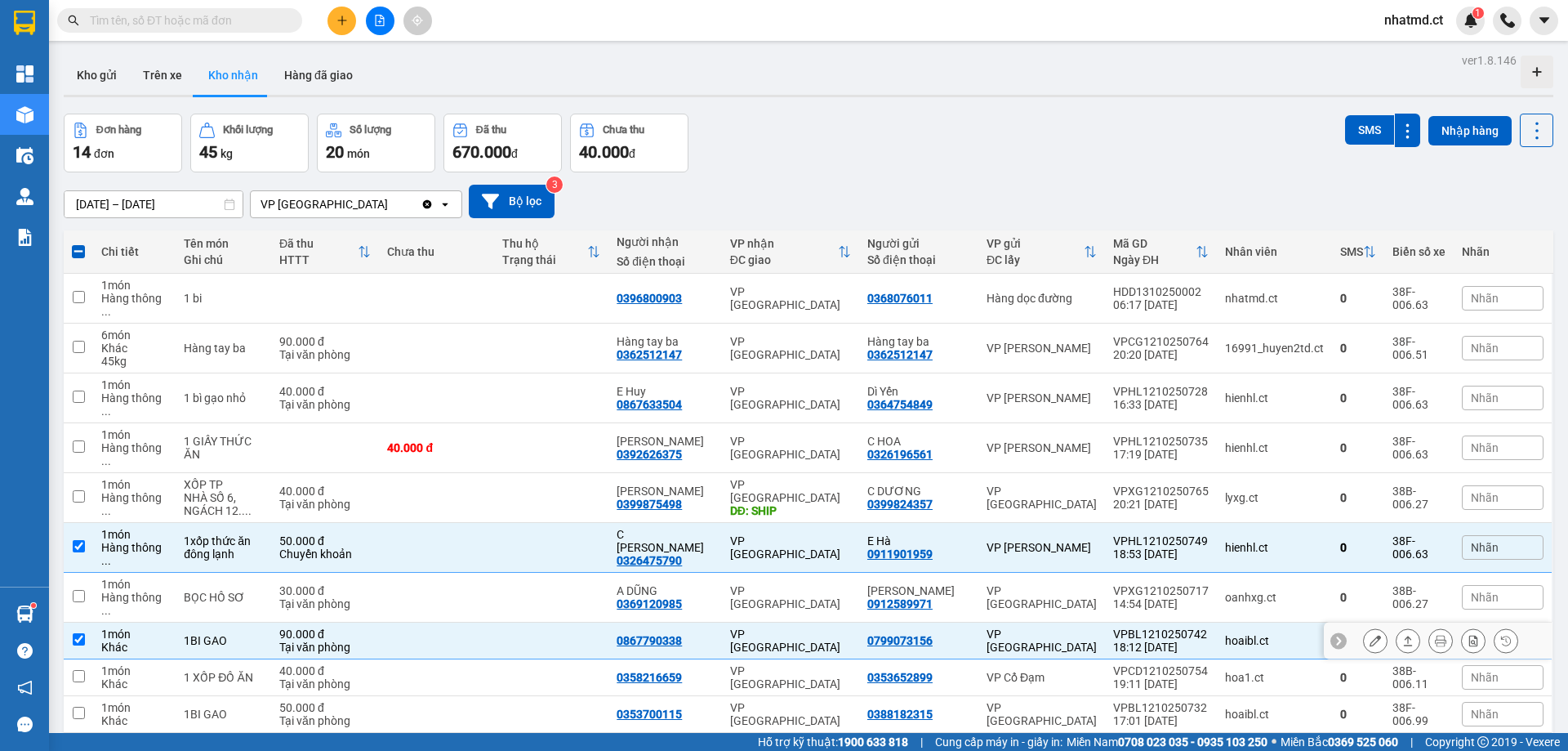
click at [567, 623] on td at bounding box center [551, 641] width 115 height 37
checkbox input "false"
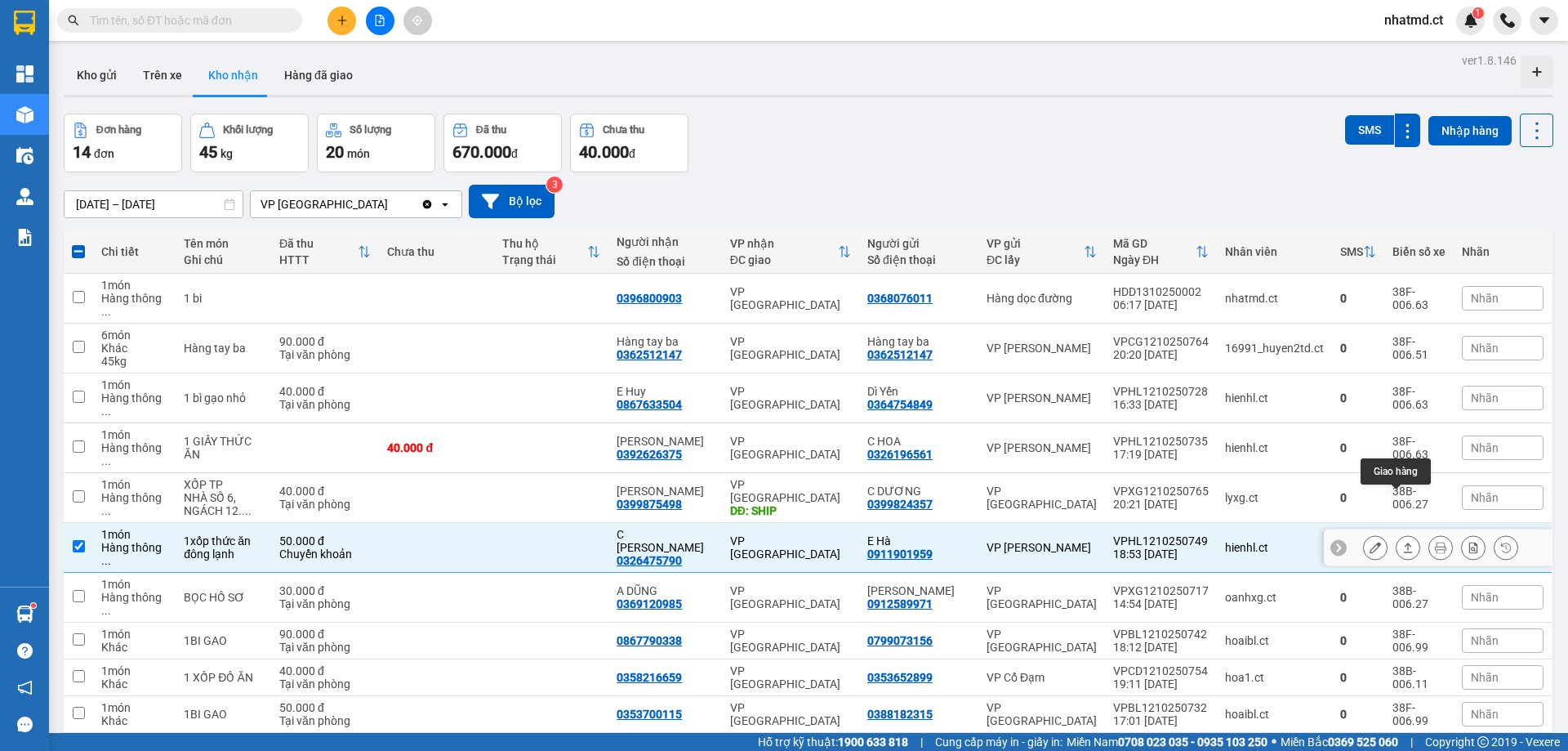
click at [1397, 534] on button at bounding box center [1408, 548] width 23 height 28
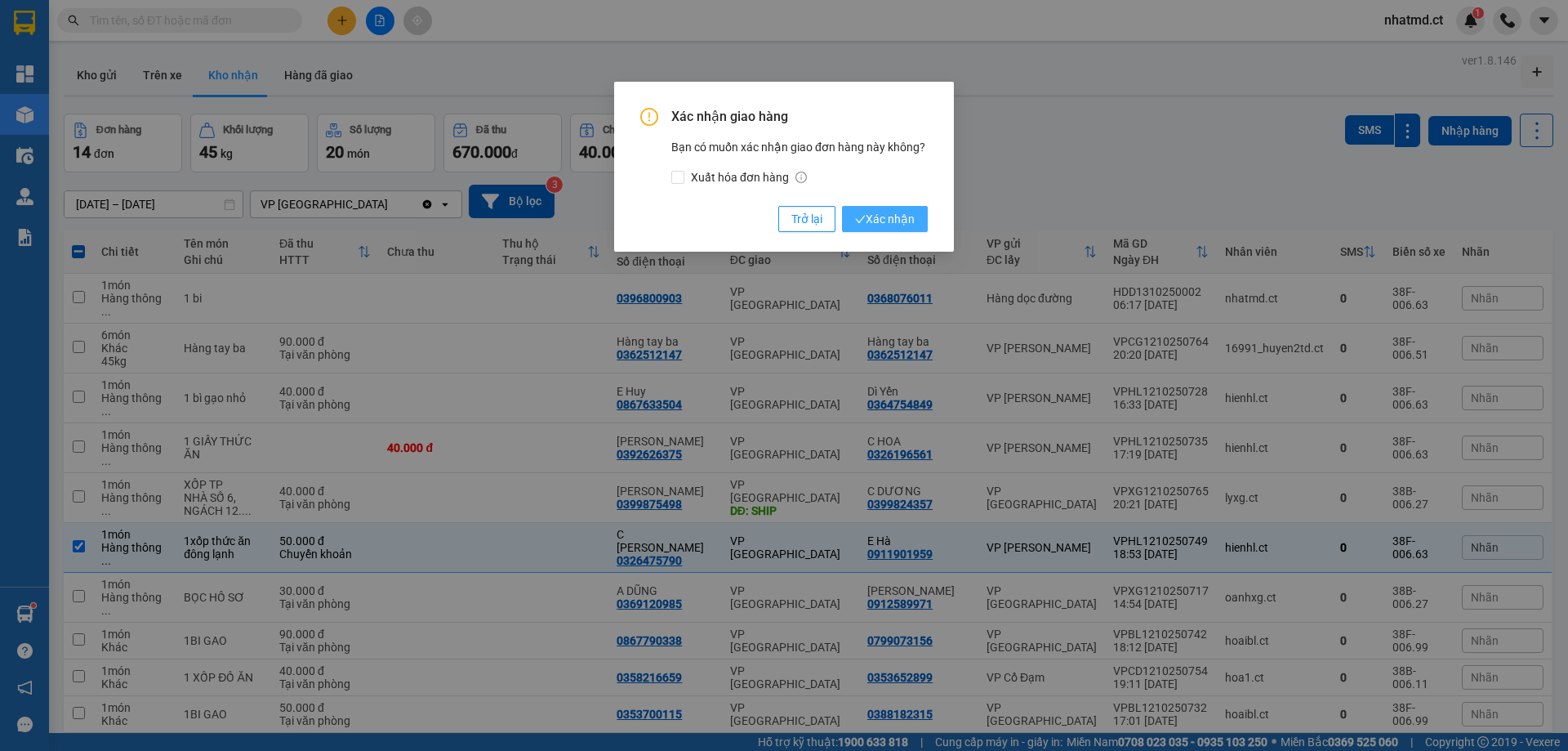
click at [861, 212] on span "Xác nhận" at bounding box center [884, 218] width 59 height 18
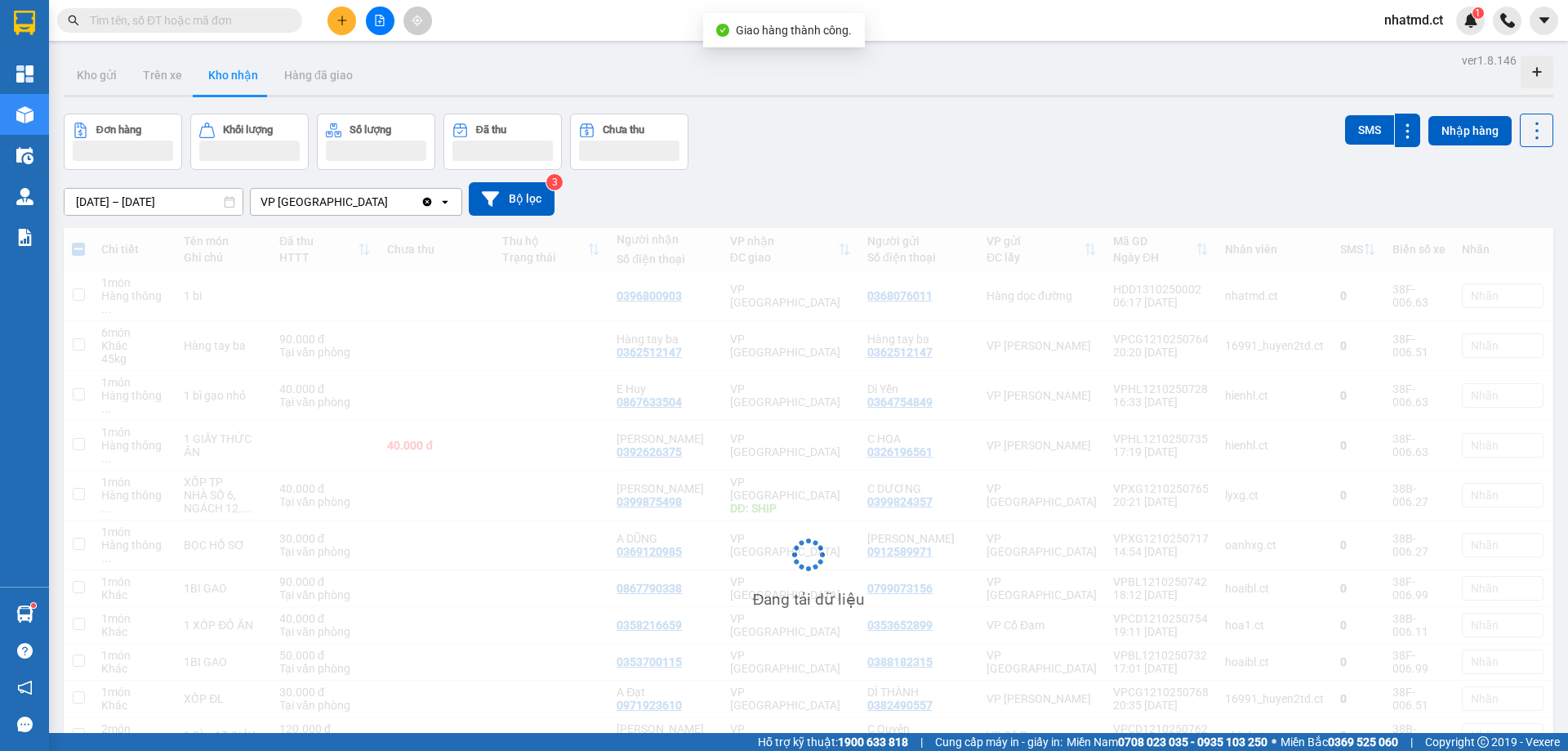
checkbox input "false"
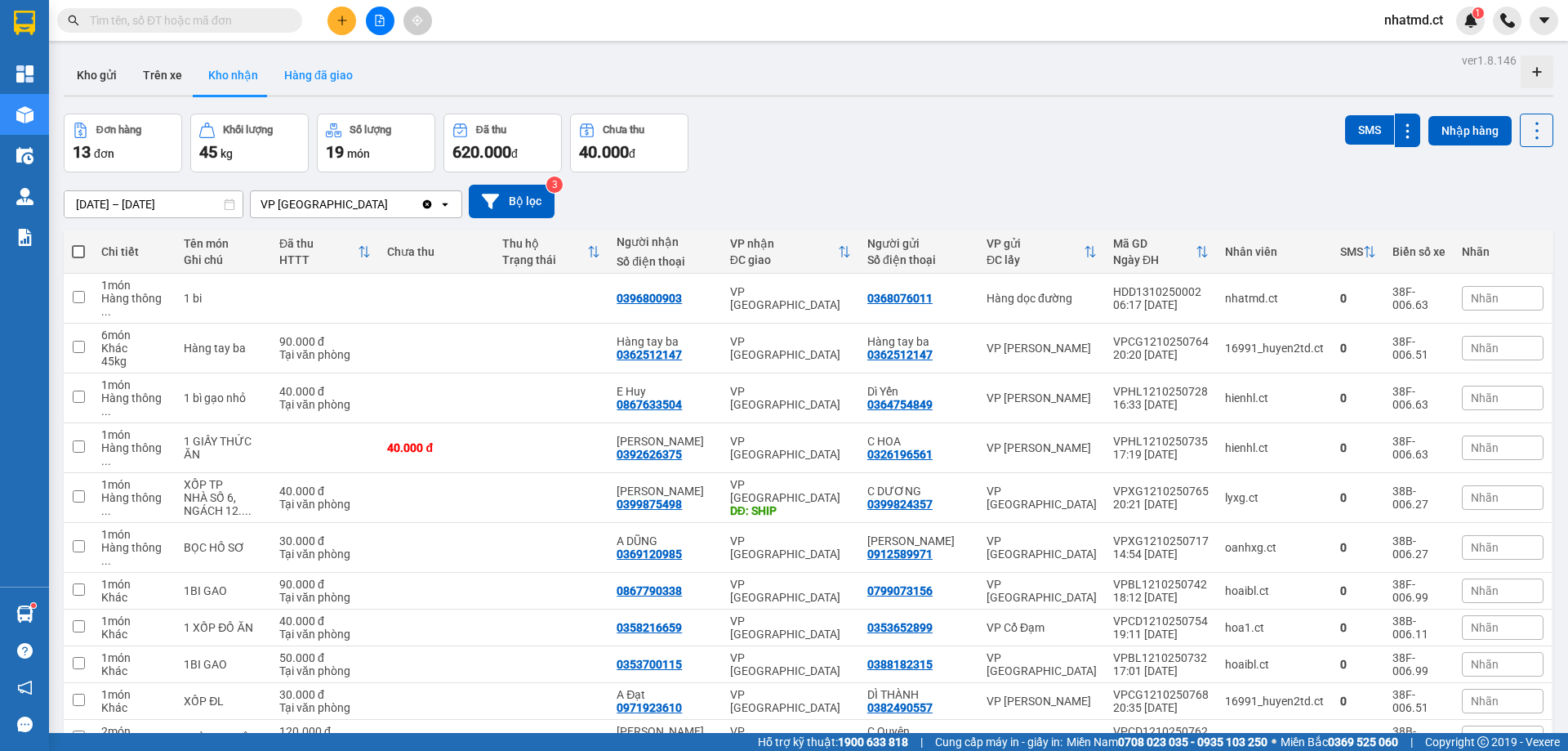
click at [297, 72] on button "Hàng đã giao" at bounding box center [318, 75] width 95 height 39
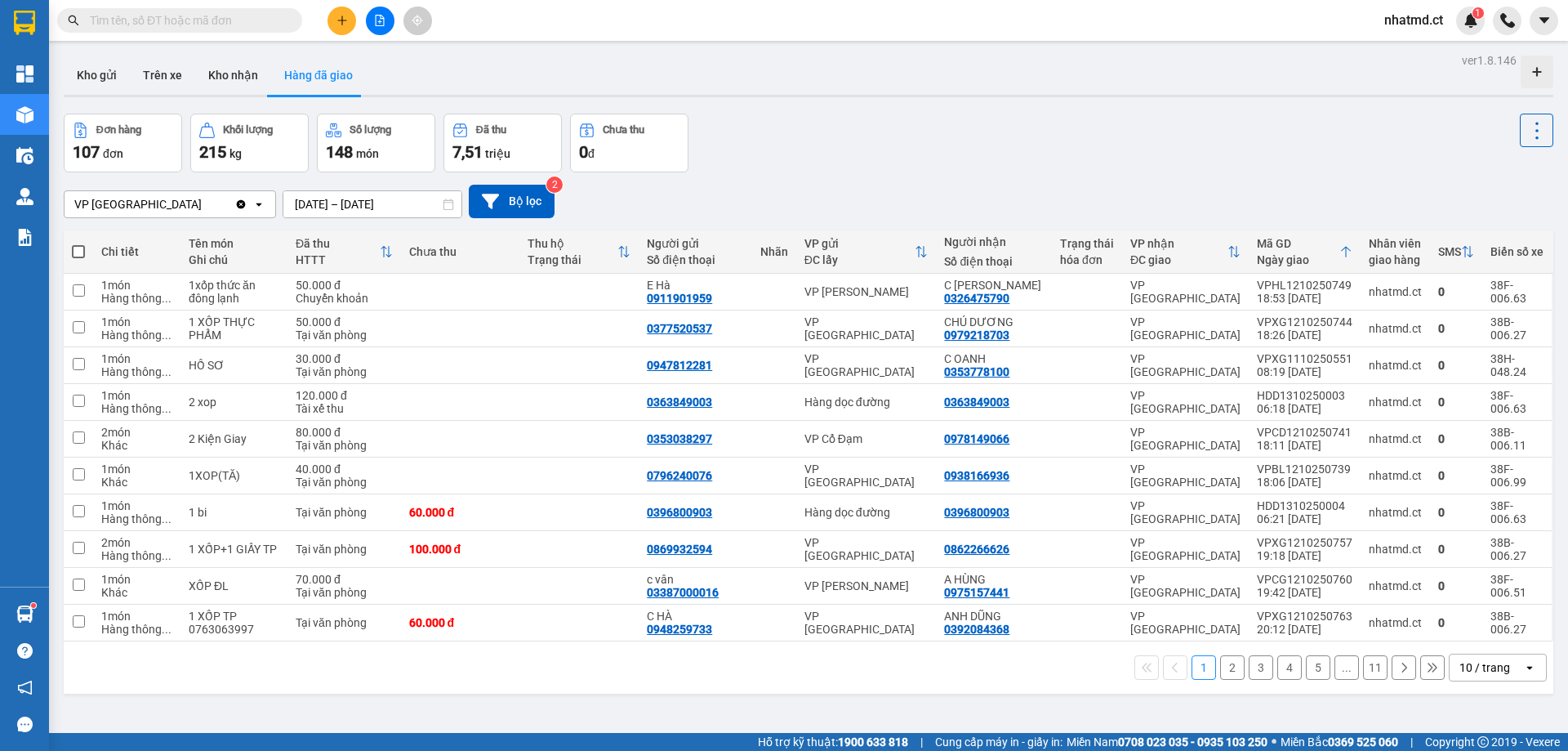
click at [506, 631] on td "60.000 đ" at bounding box center [460, 622] width 119 height 37
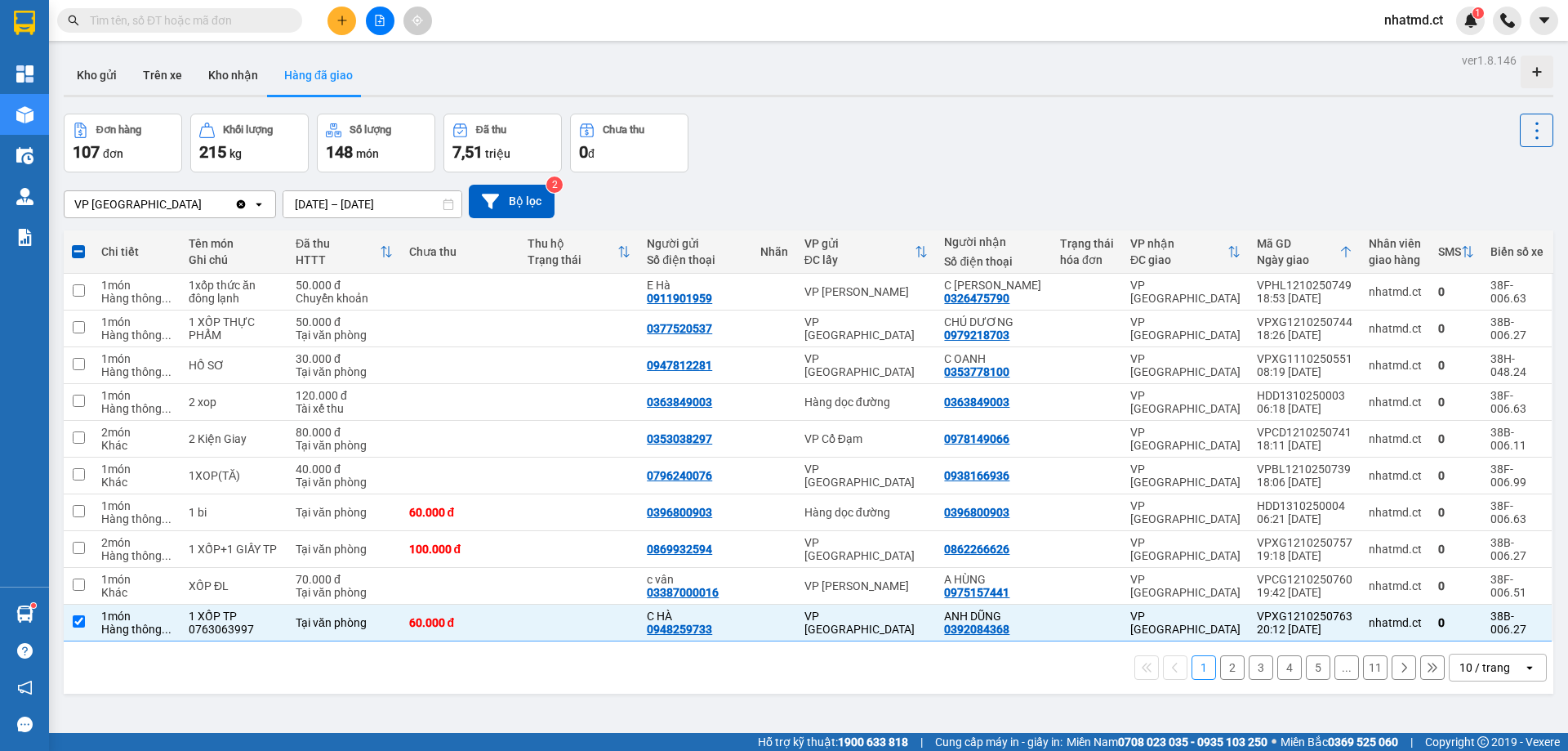
click at [1488, 671] on div "10 / trang" at bounding box center [1485, 667] width 51 height 16
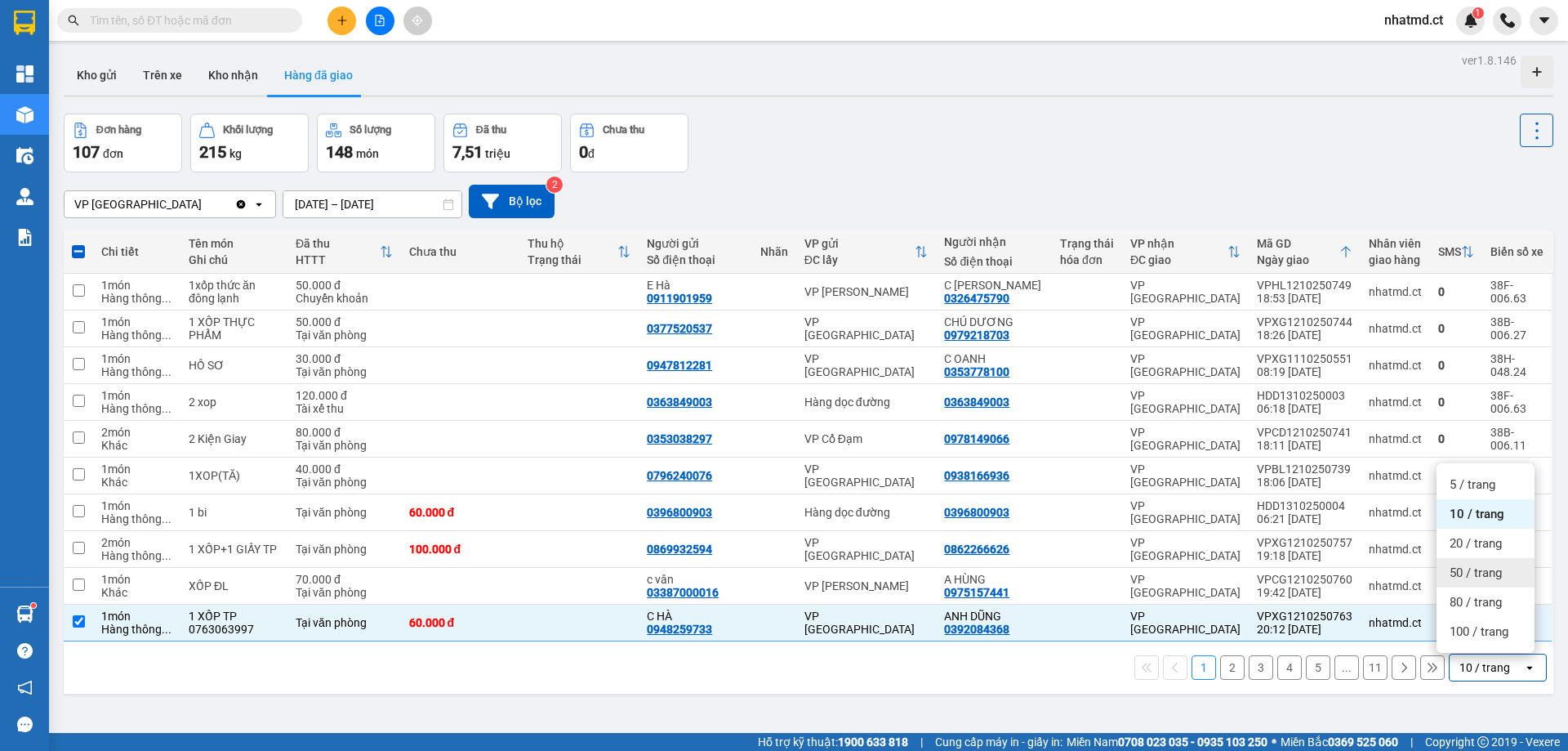
click at [1461, 562] on div "50 / trang" at bounding box center [1485, 572] width 98 height 29
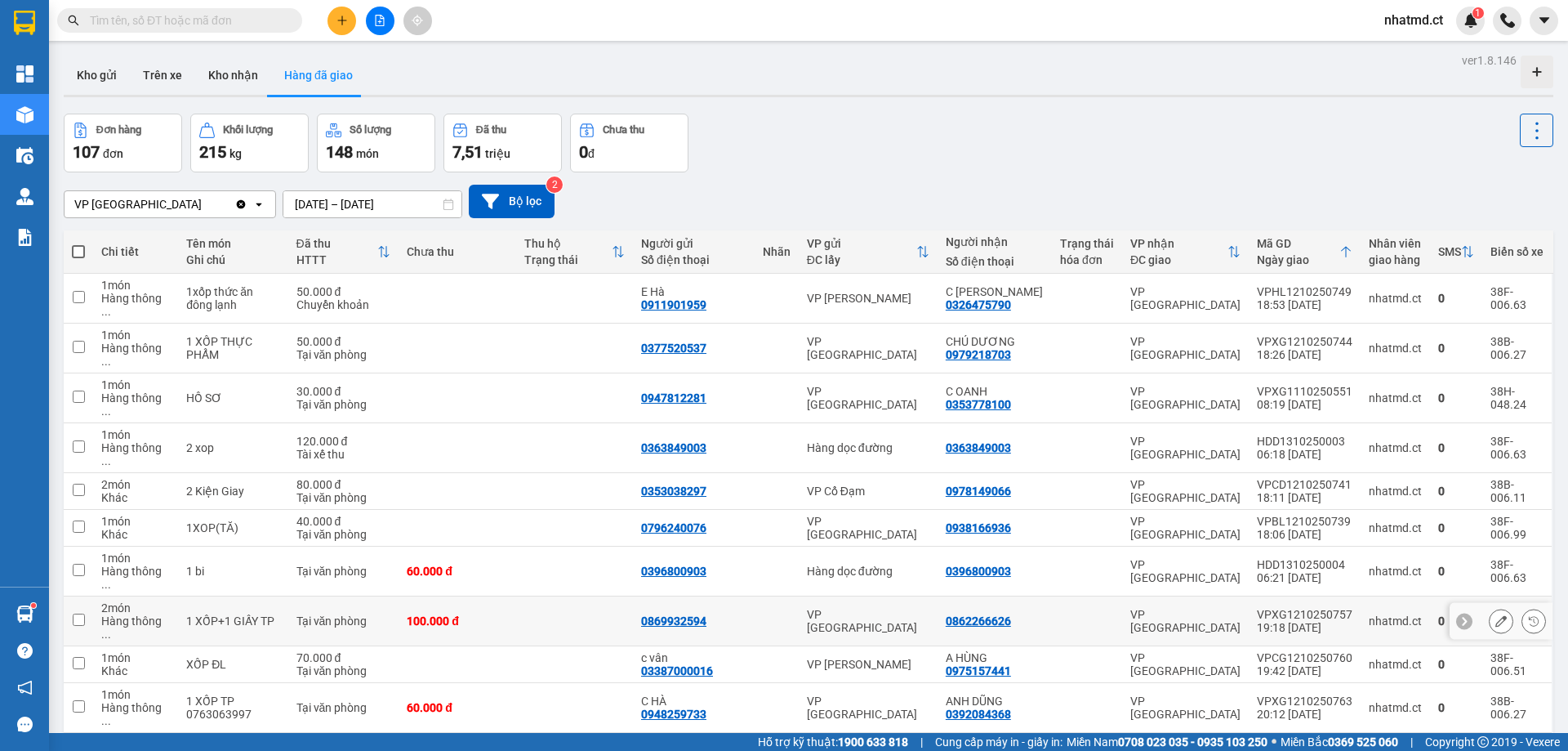
scroll to position [164, 0]
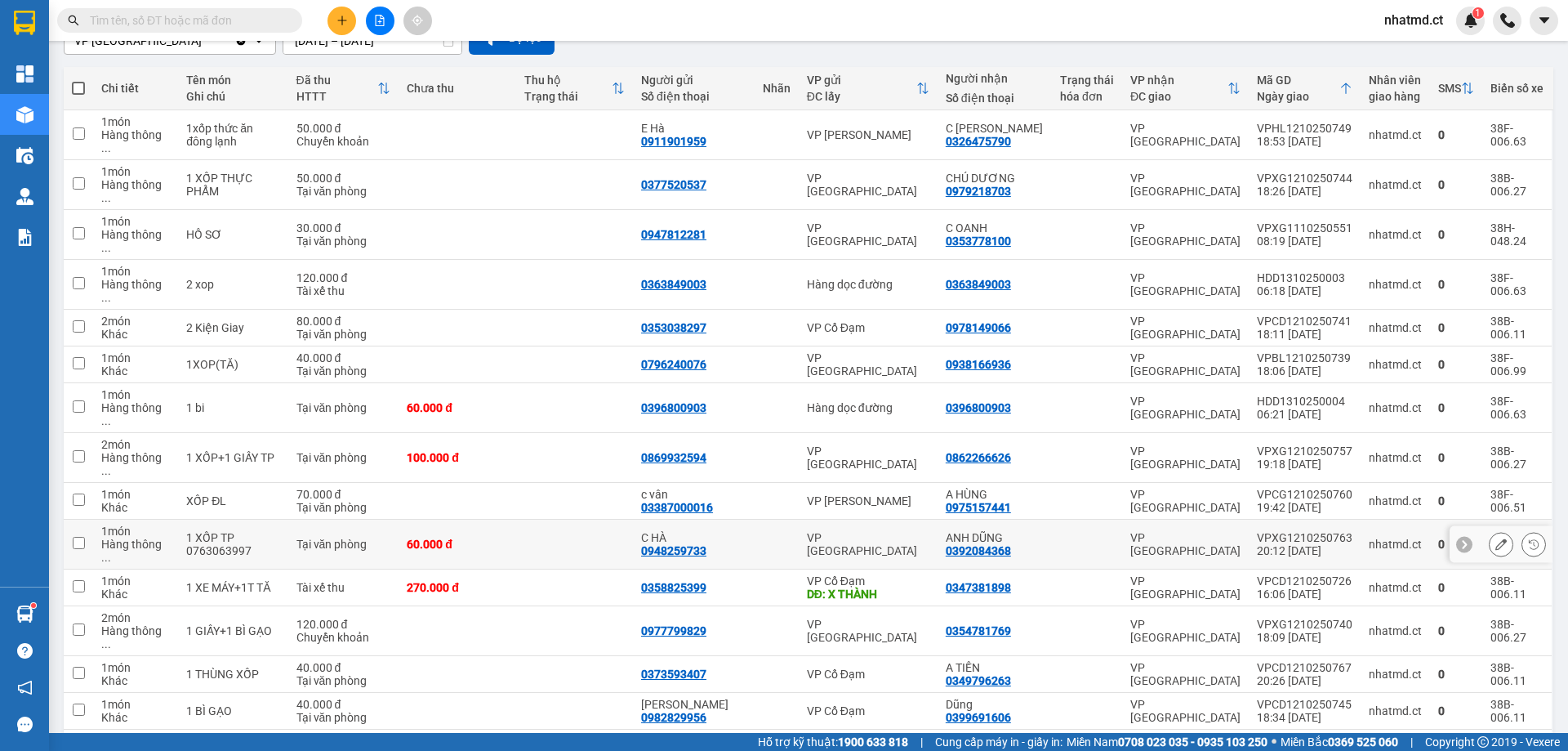
click at [592, 520] on td at bounding box center [575, 544] width 116 height 50
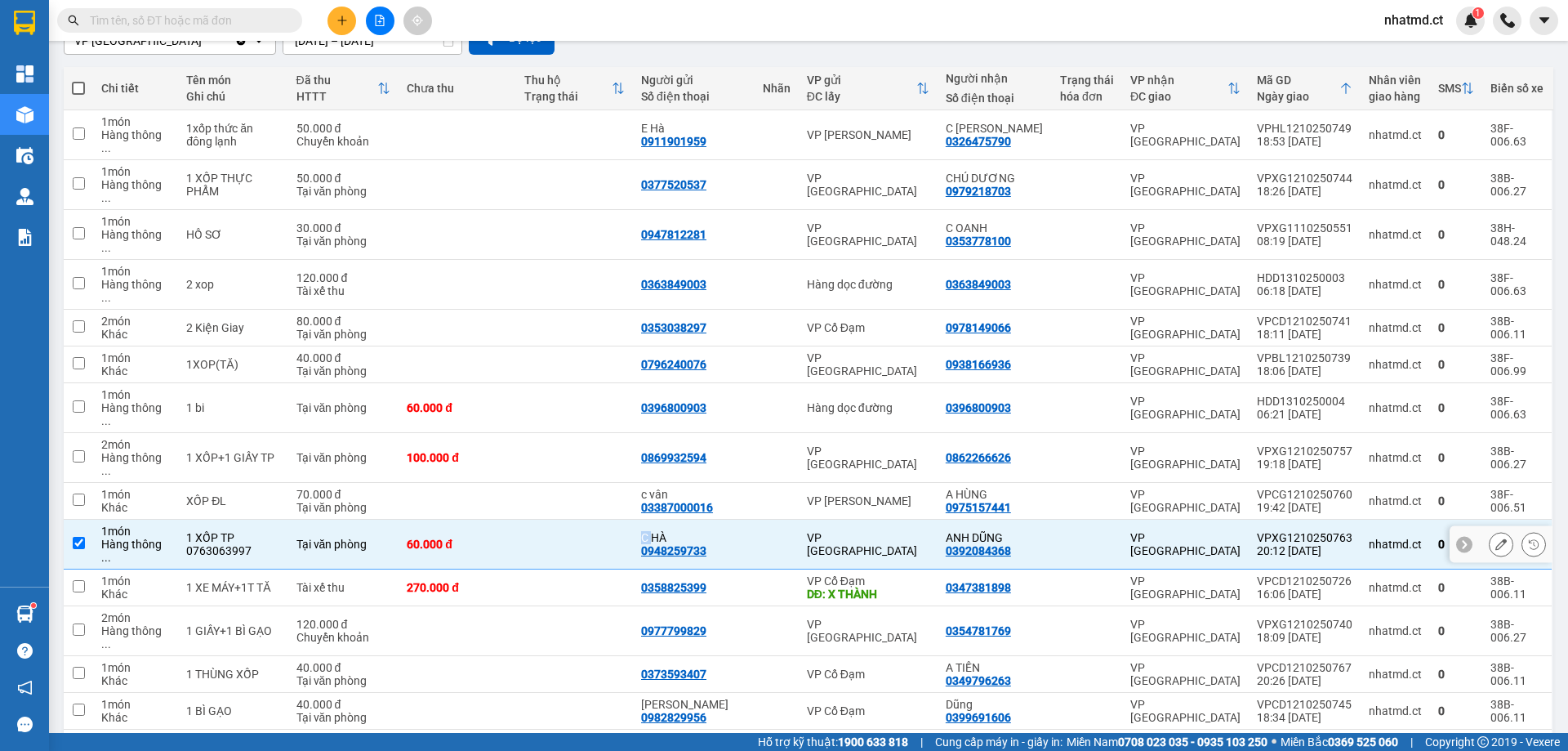
click at [592, 520] on td at bounding box center [575, 544] width 116 height 50
checkbox input "false"
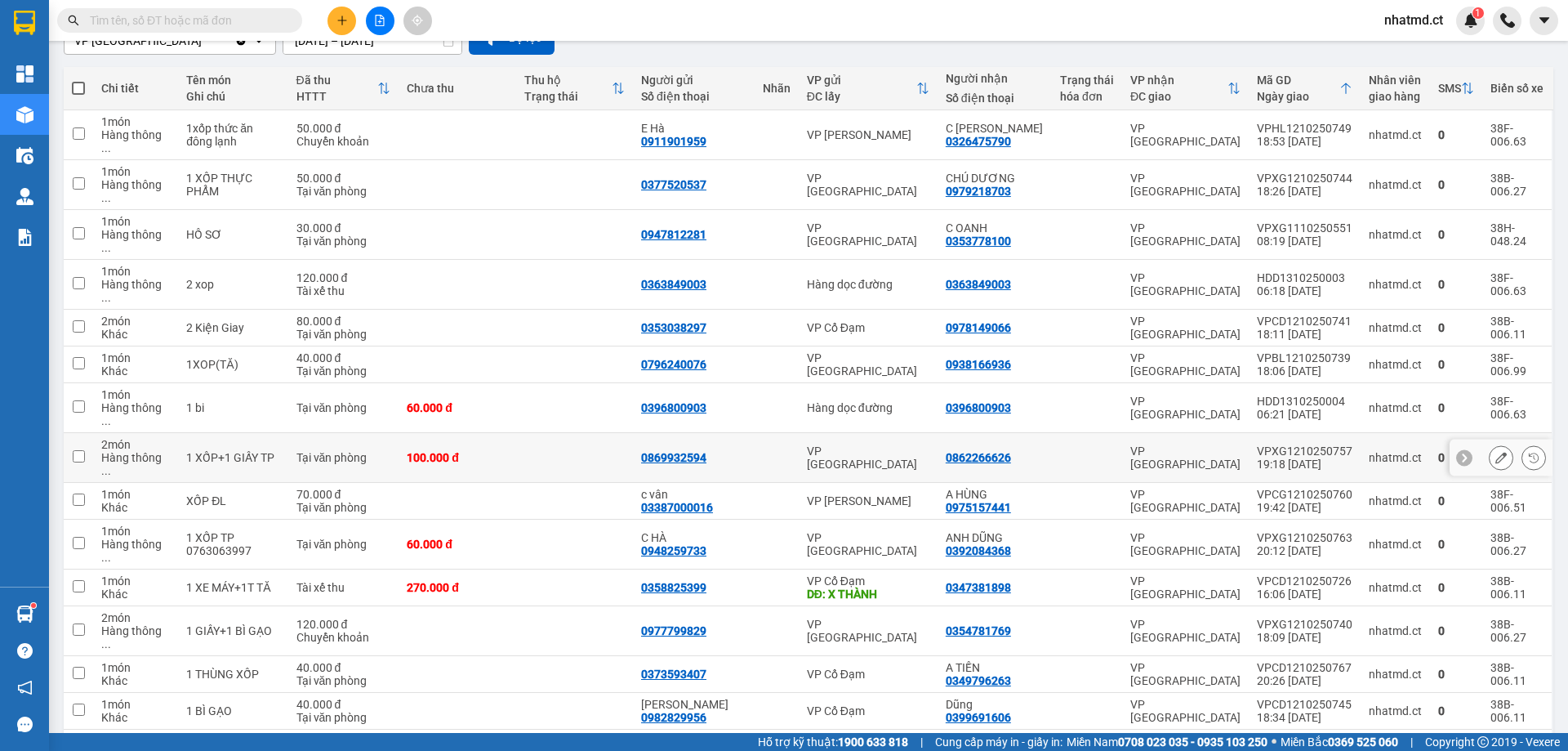
click at [553, 433] on td at bounding box center [575, 458] width 116 height 50
checkbox input "true"
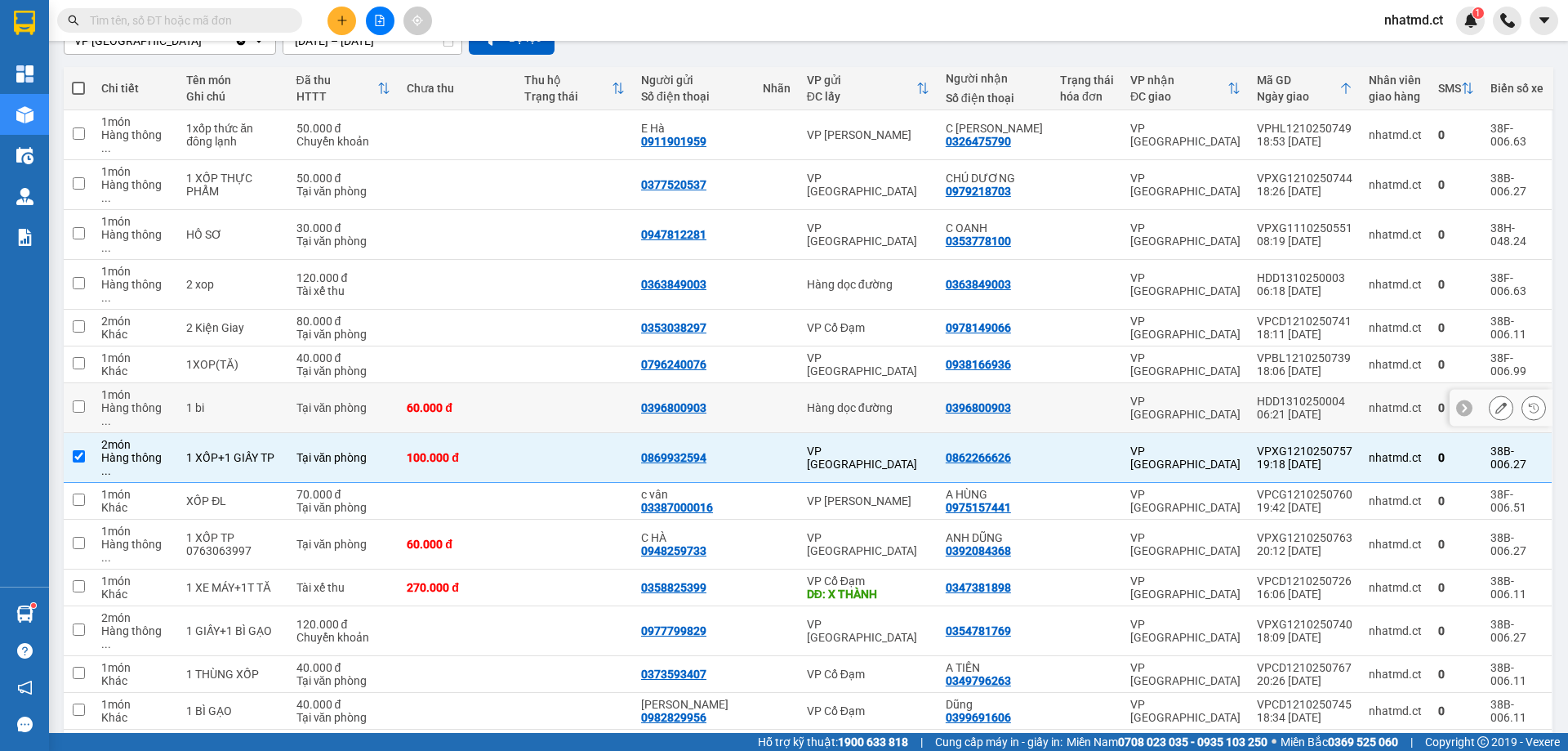
click at [559, 383] on td at bounding box center [575, 408] width 116 height 50
checkbox input "true"
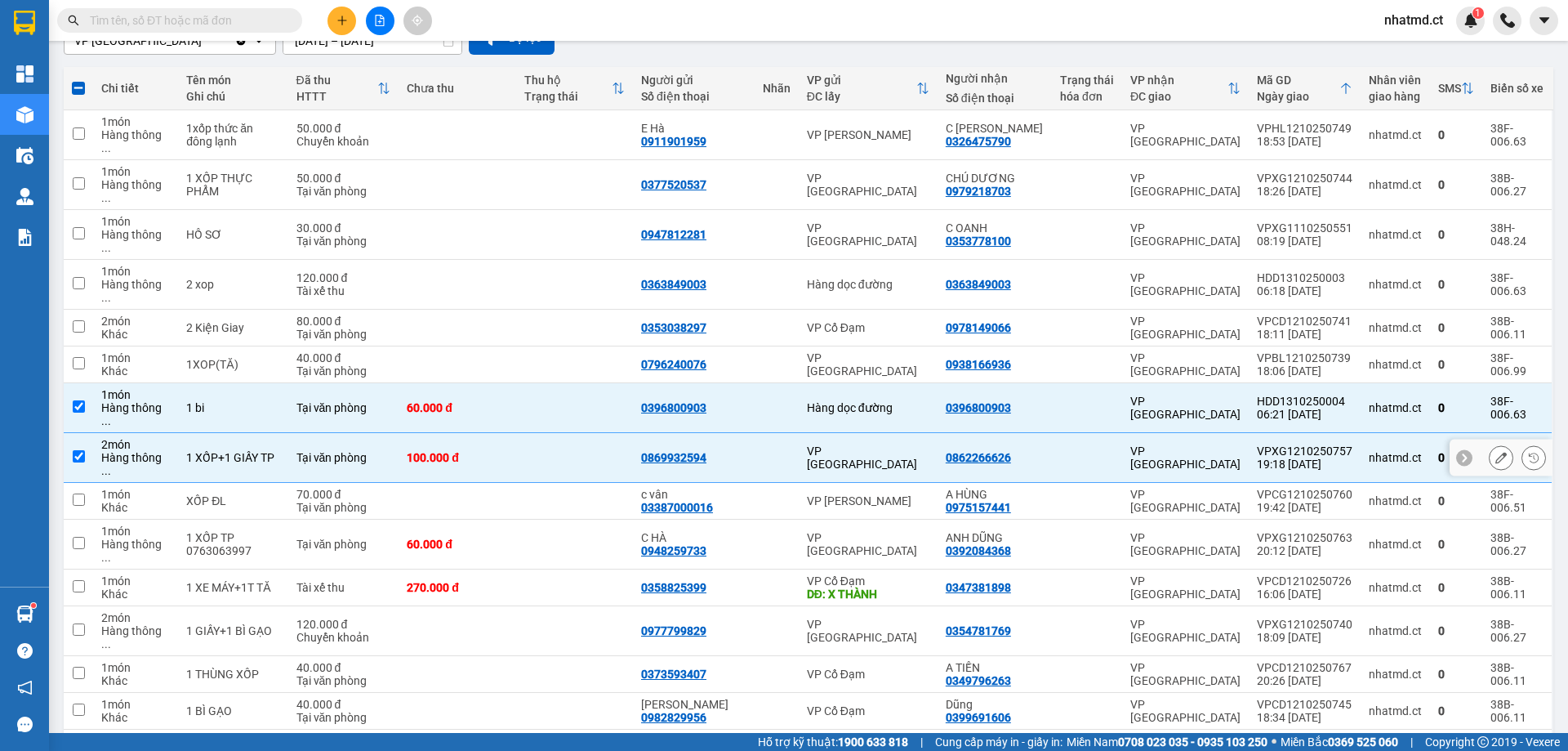
click at [567, 433] on td at bounding box center [575, 458] width 116 height 50
checkbox input "false"
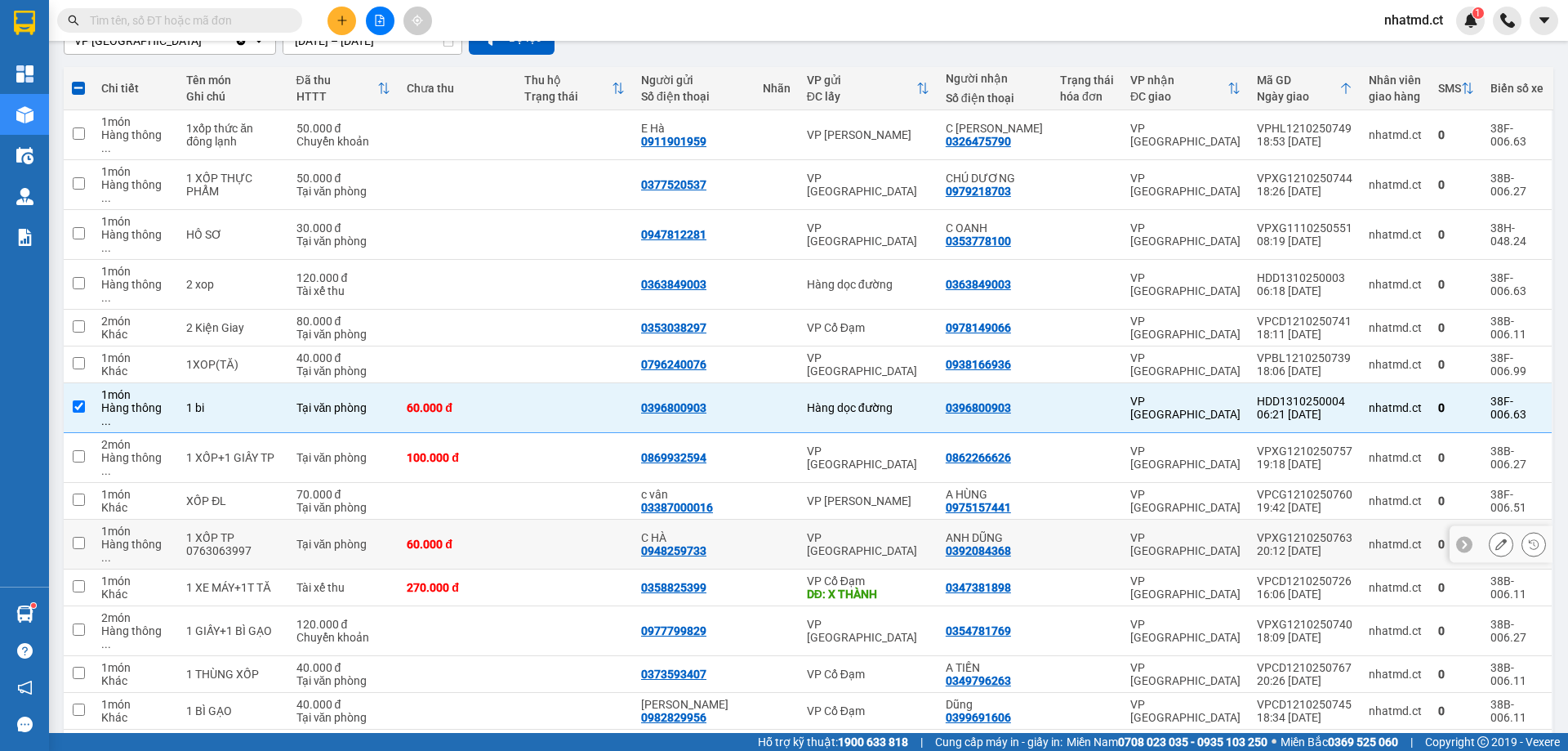
scroll to position [0, 0]
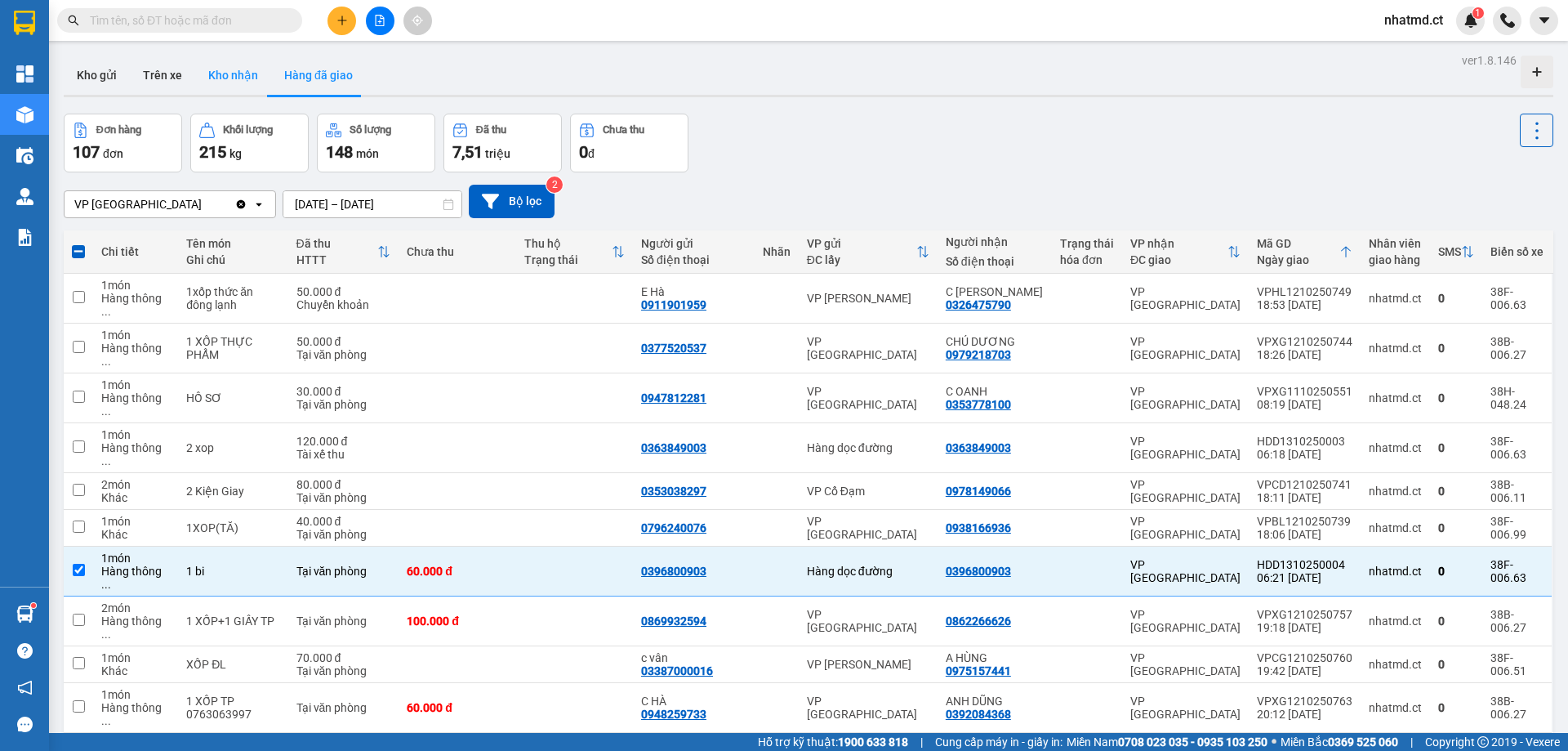
click at [224, 66] on button "Kho nhận" at bounding box center [233, 75] width 76 height 39
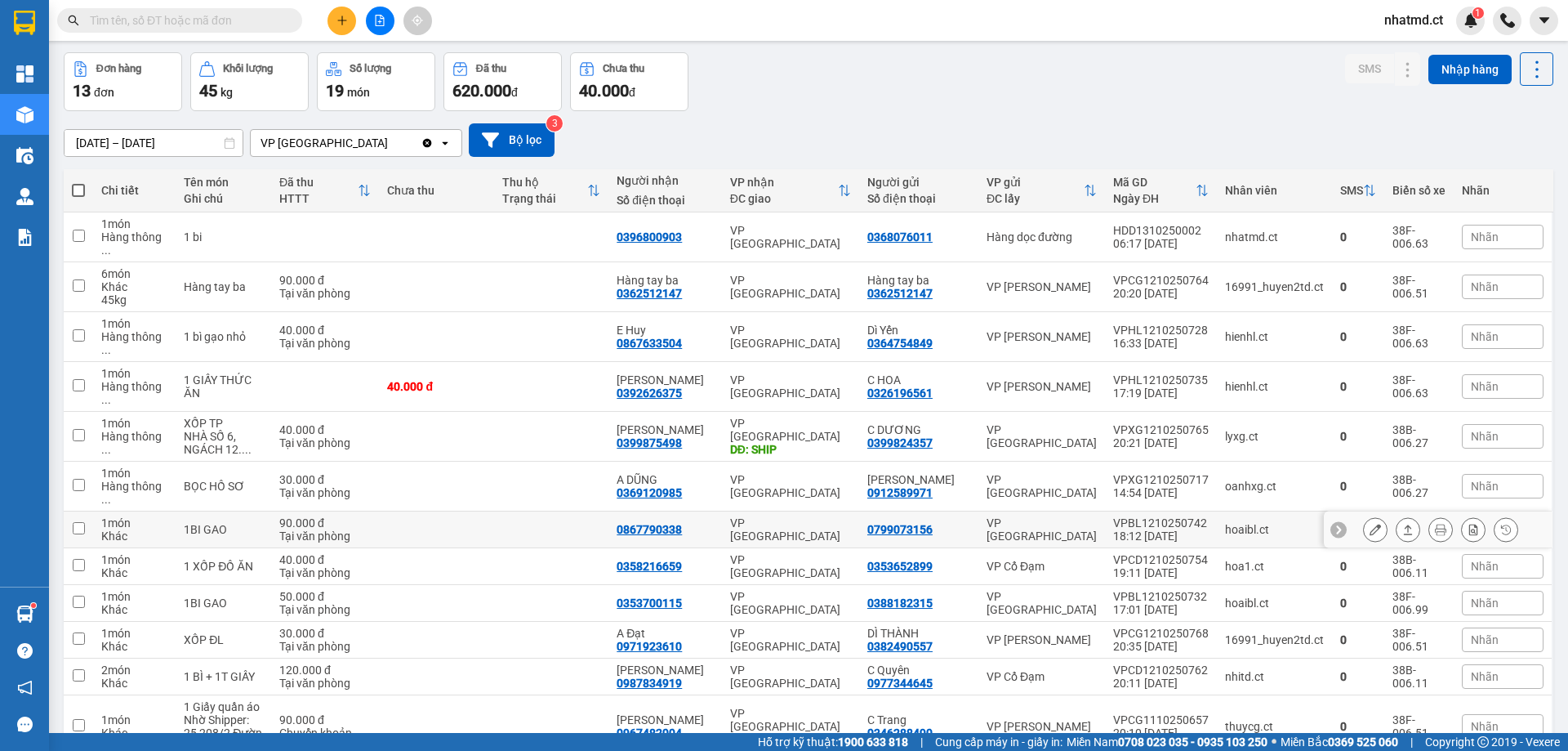
scroll to position [125, 0]
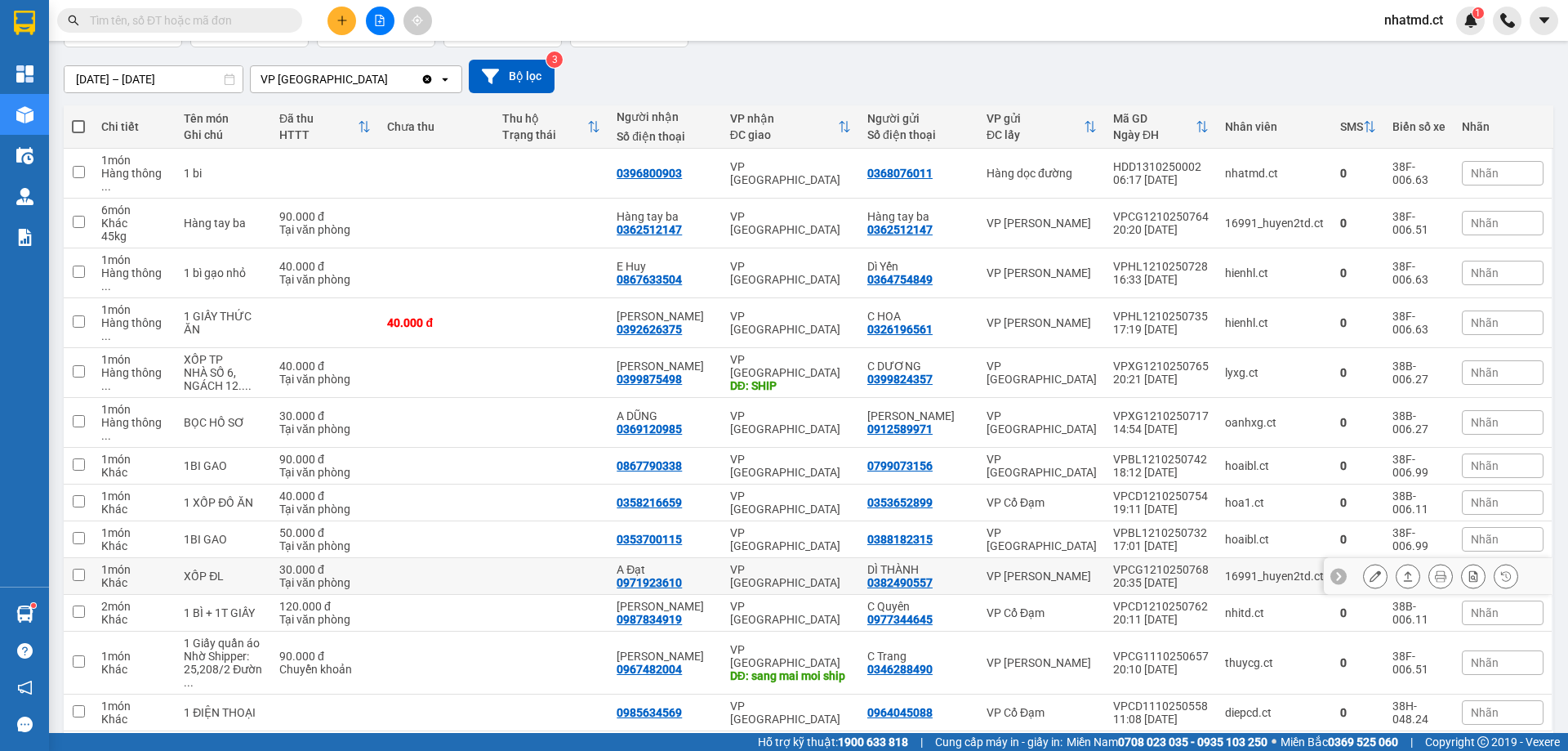
click at [561, 558] on td at bounding box center [551, 576] width 115 height 37
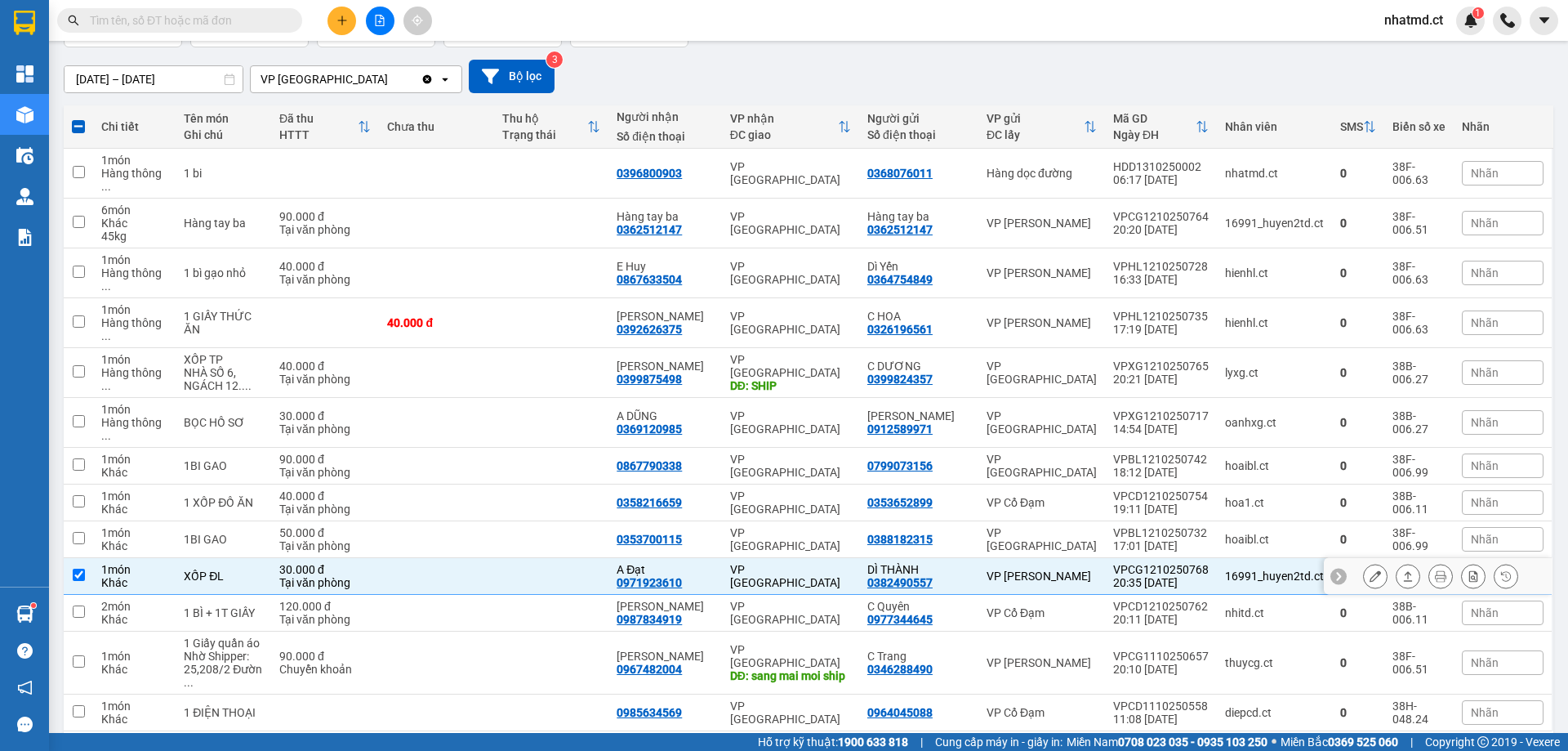
click at [559, 558] on td at bounding box center [551, 576] width 115 height 37
checkbox input "false"
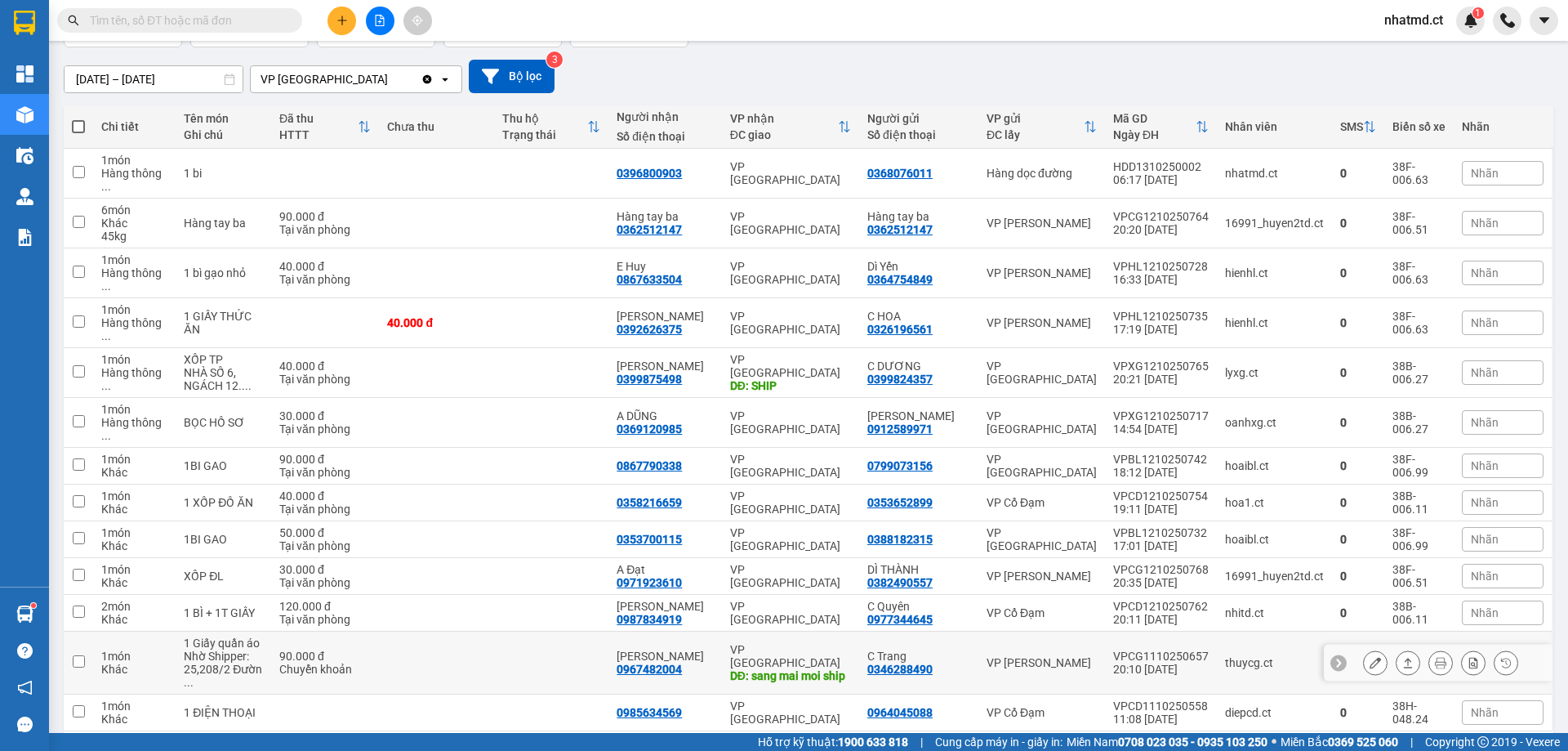
scroll to position [0, 0]
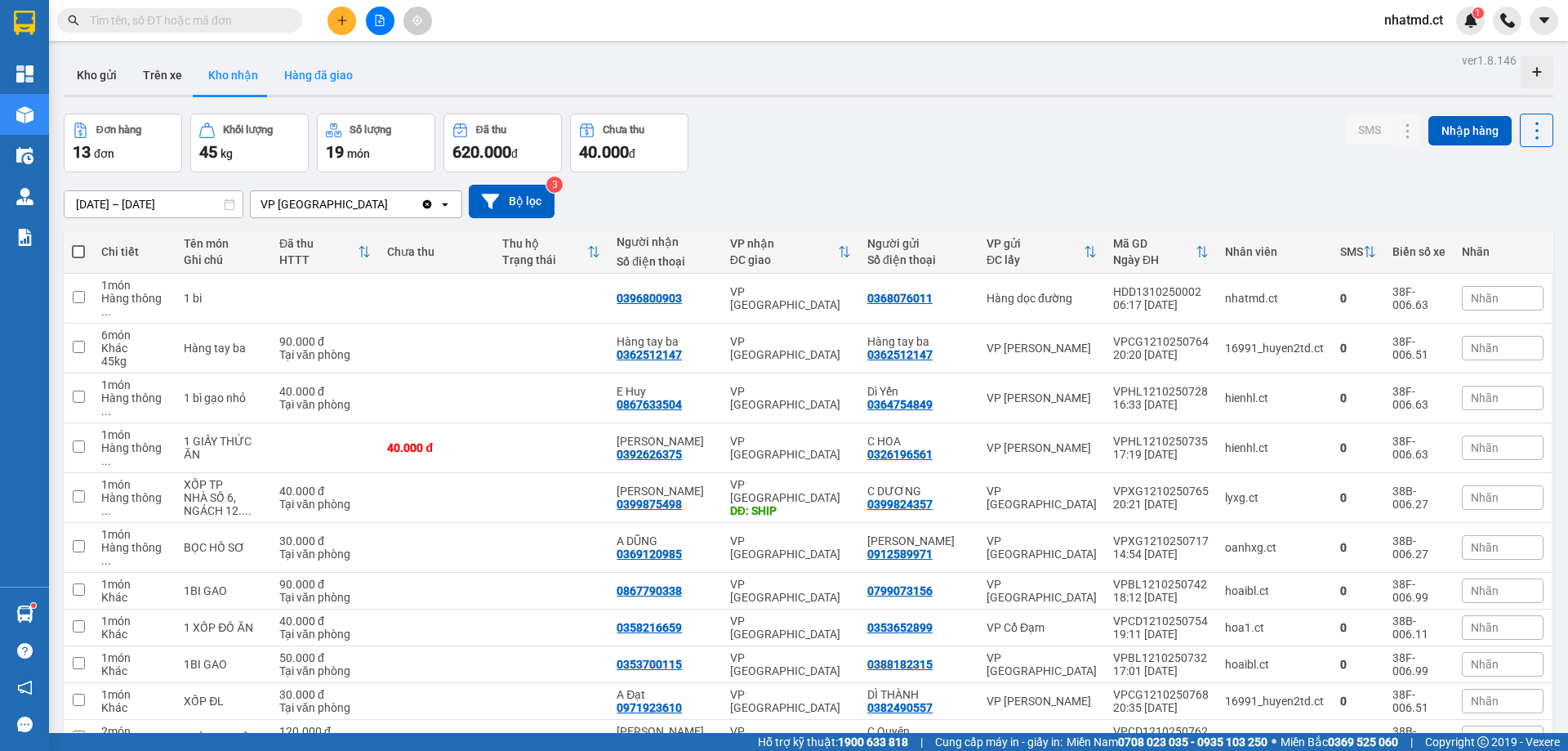
click at [319, 74] on button "Hàng đã giao" at bounding box center [318, 75] width 95 height 39
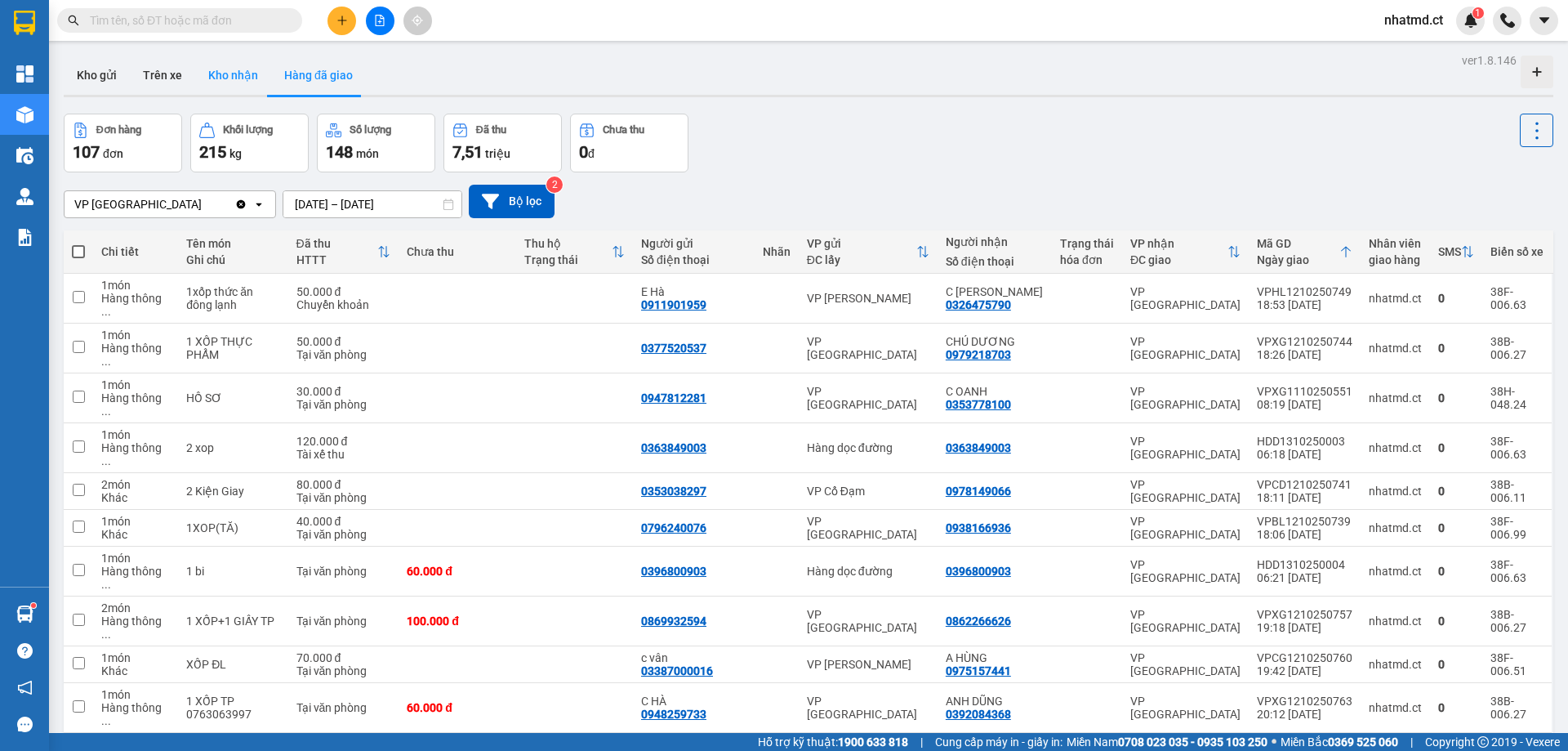
click at [229, 64] on button "Kho nhận" at bounding box center [233, 75] width 76 height 39
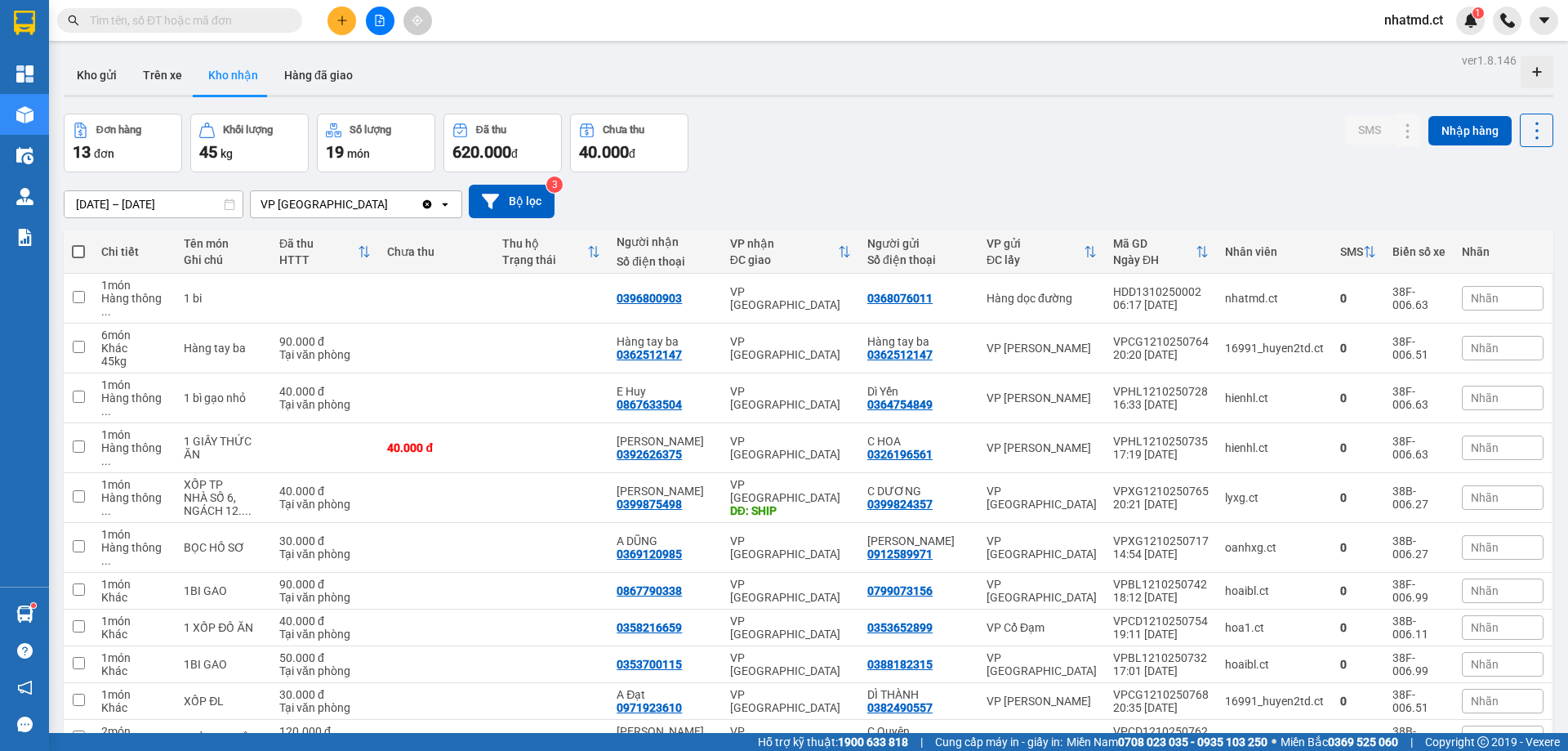
click at [213, 22] on input "text" at bounding box center [186, 20] width 193 height 18
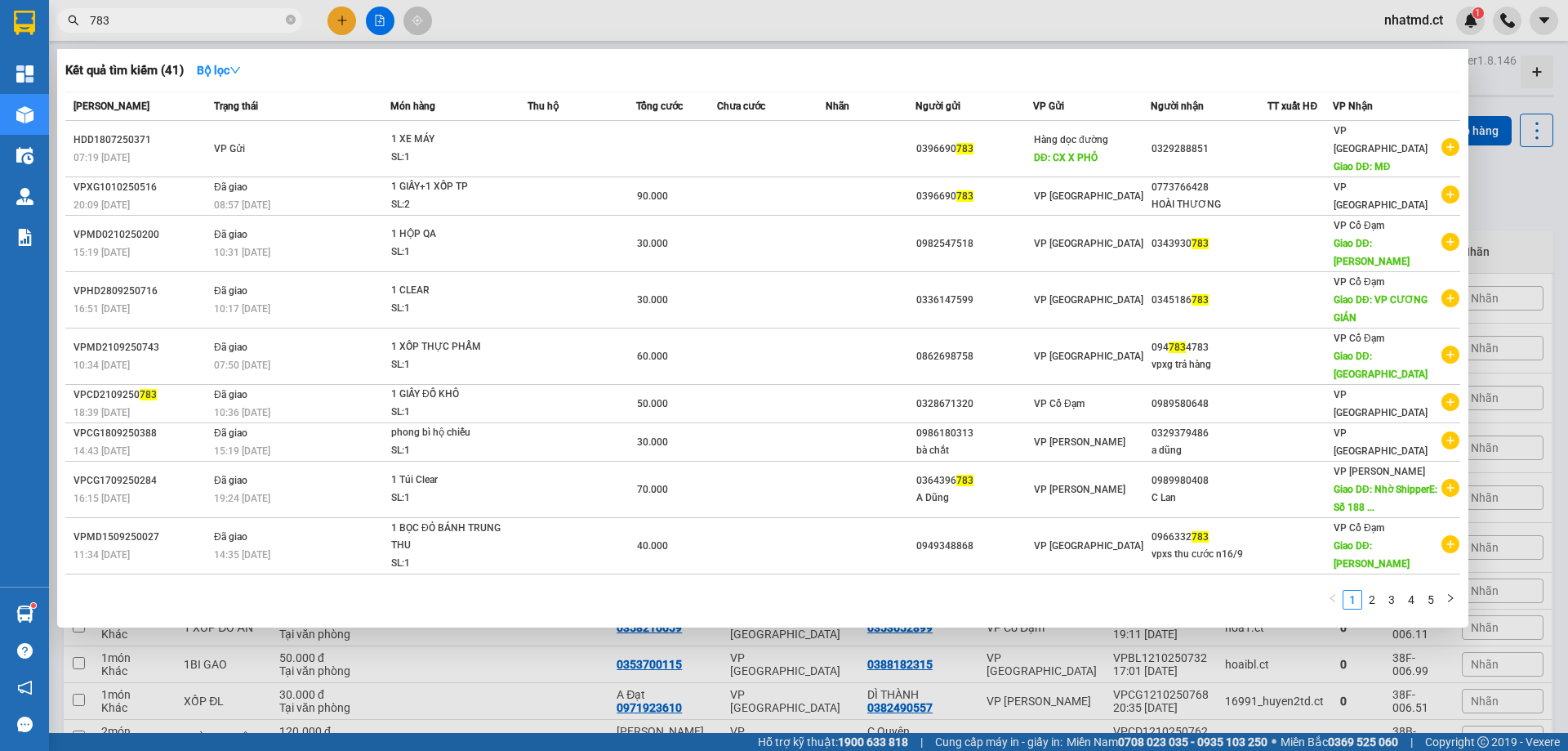
type input "783"
click at [298, 18] on span "783" at bounding box center [179, 21] width 245 height 24
click at [286, 22] on icon "close-circle" at bounding box center [290, 20] width 9 height 9
type input "010"
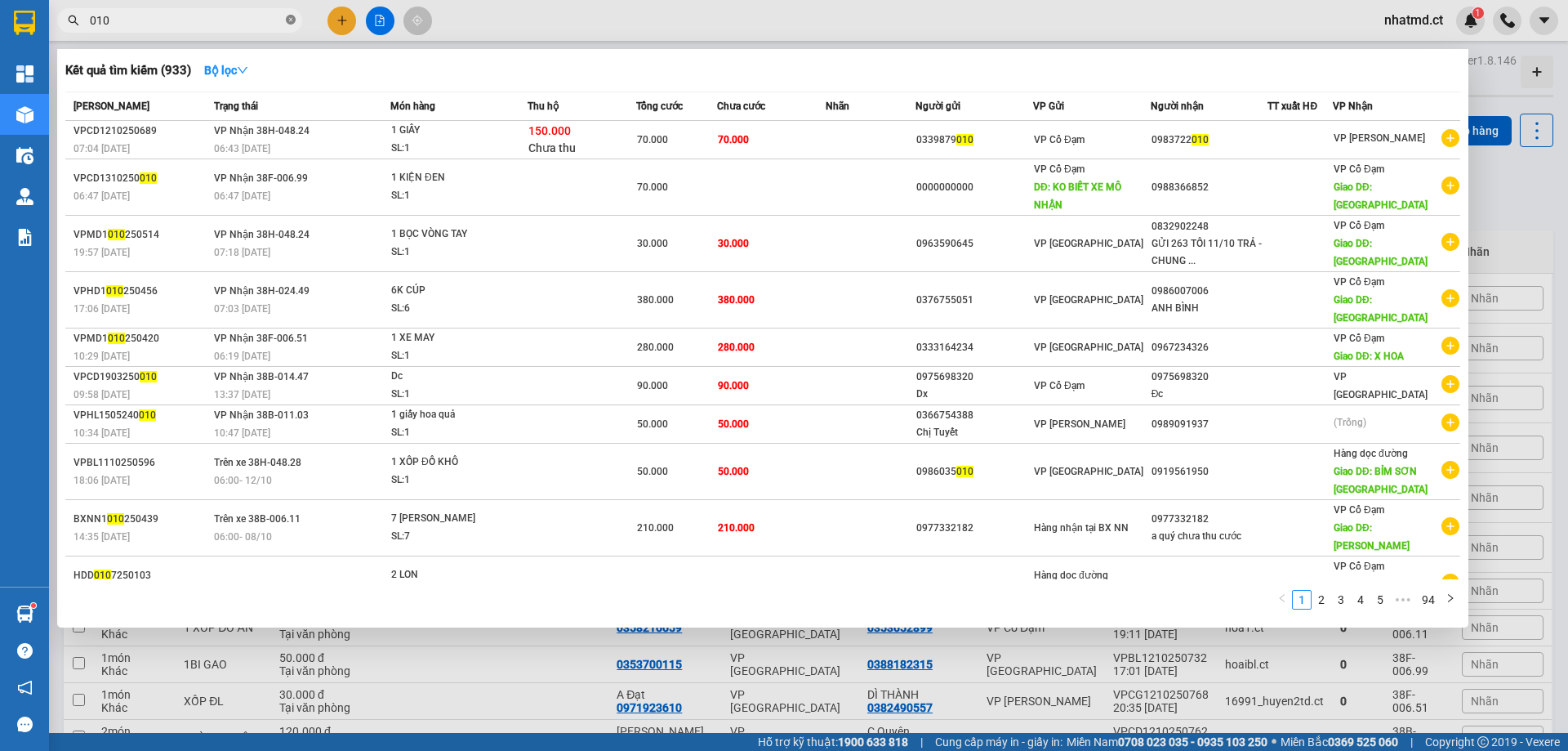
click at [287, 22] on icon "close-circle" at bounding box center [290, 20] width 9 height 9
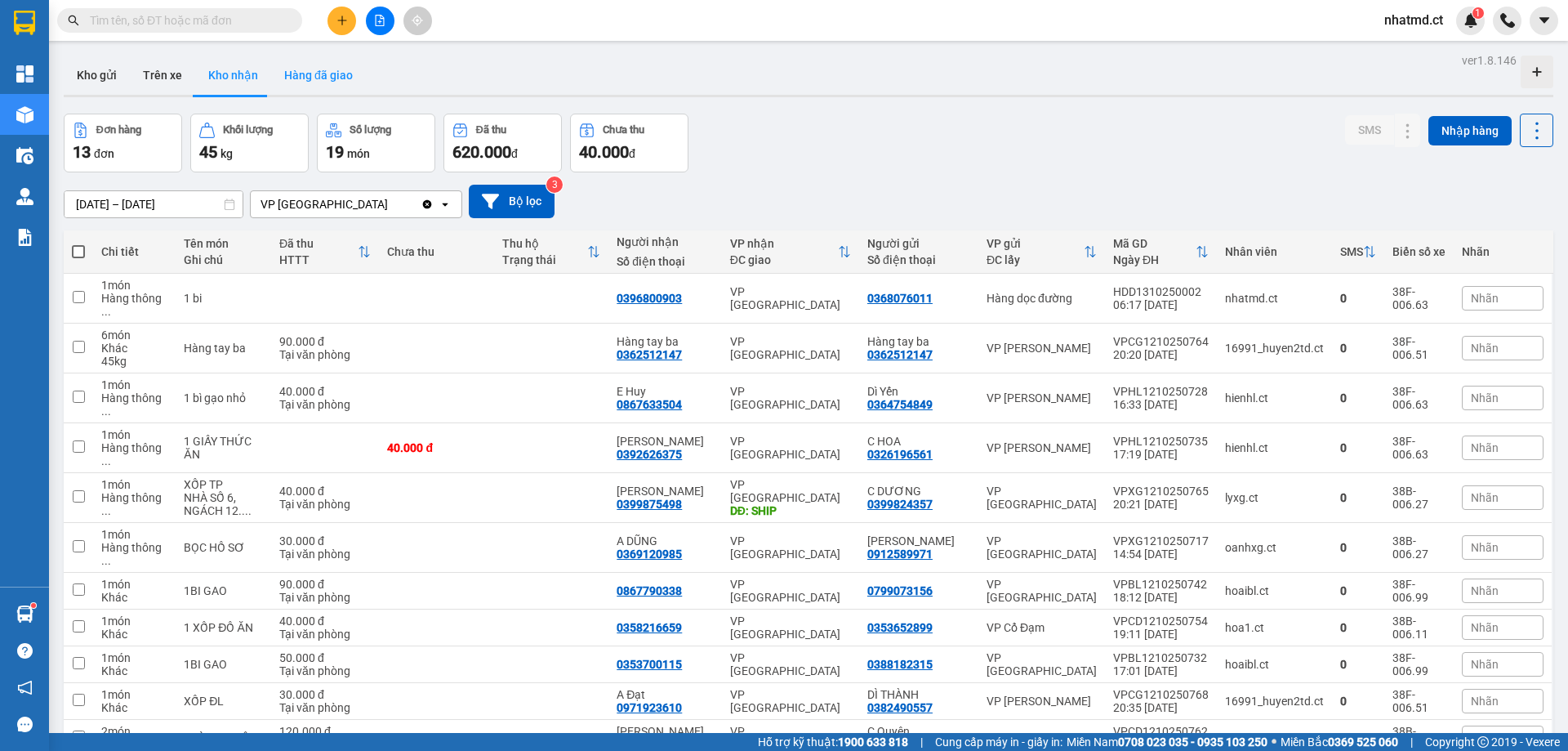
click at [285, 75] on button "Hàng đã giao" at bounding box center [318, 75] width 95 height 39
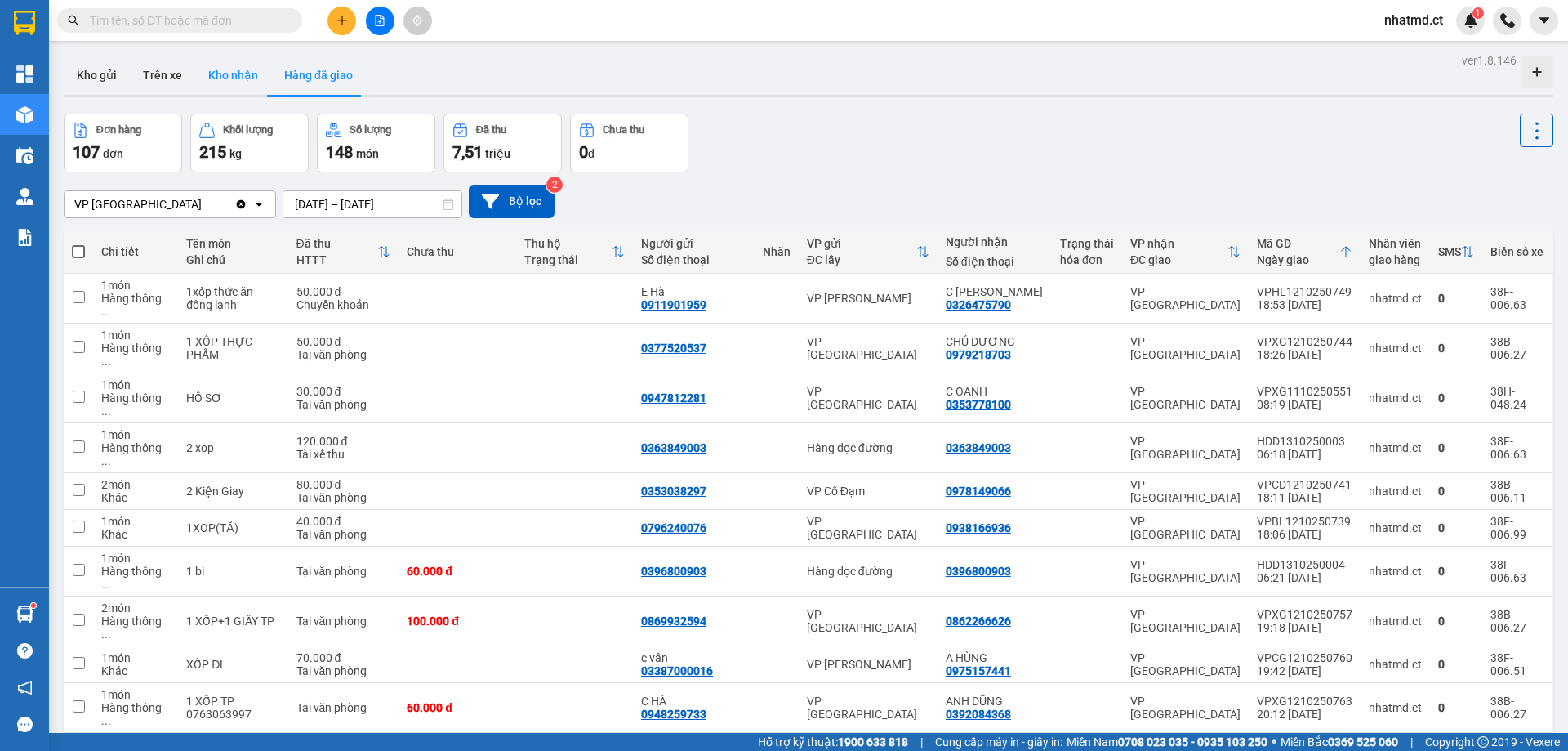
click at [214, 65] on button "Kho nhận" at bounding box center [233, 75] width 76 height 39
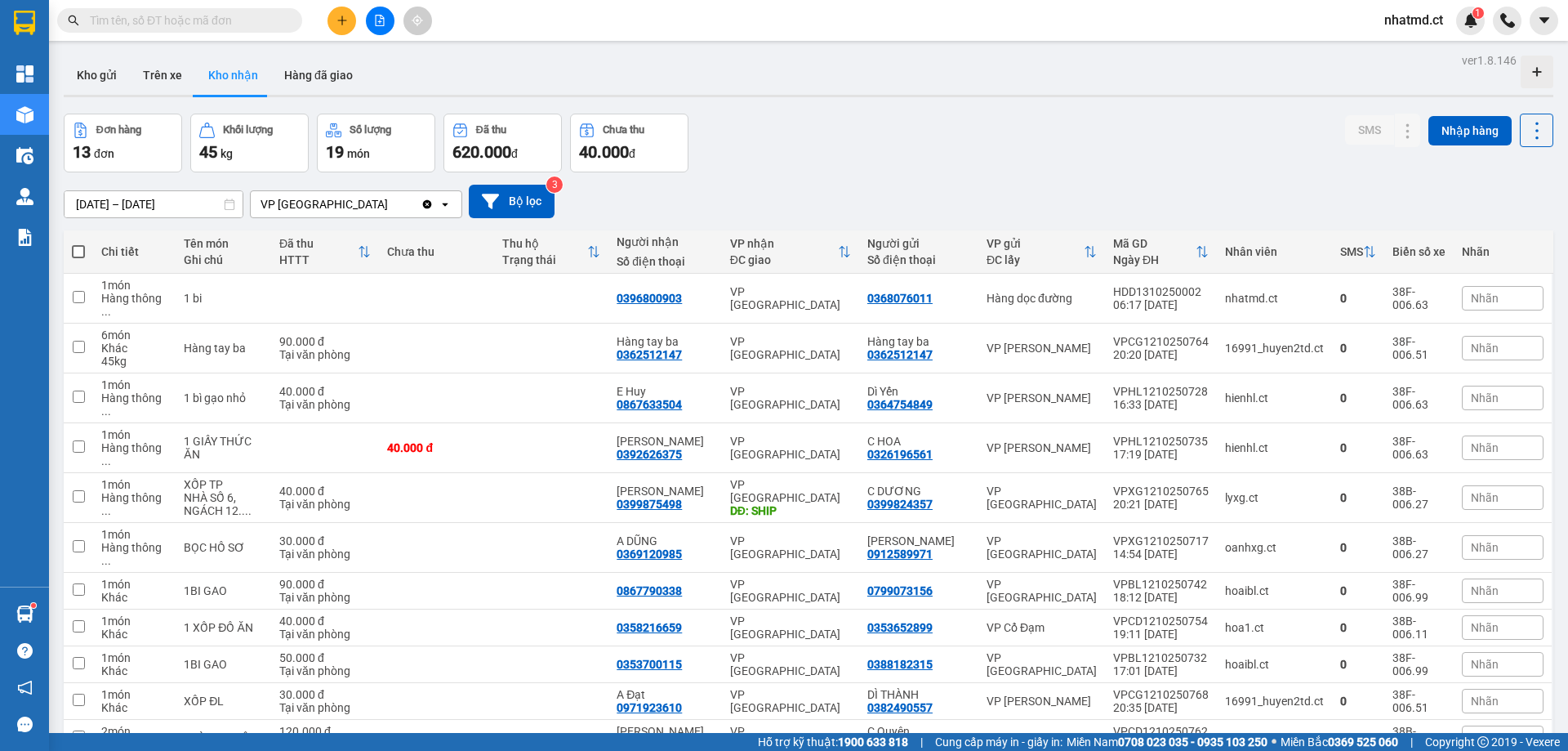
checkbox input "true"
click at [468, 720] on td at bounding box center [436, 738] width 115 height 37
checkbox input "true"
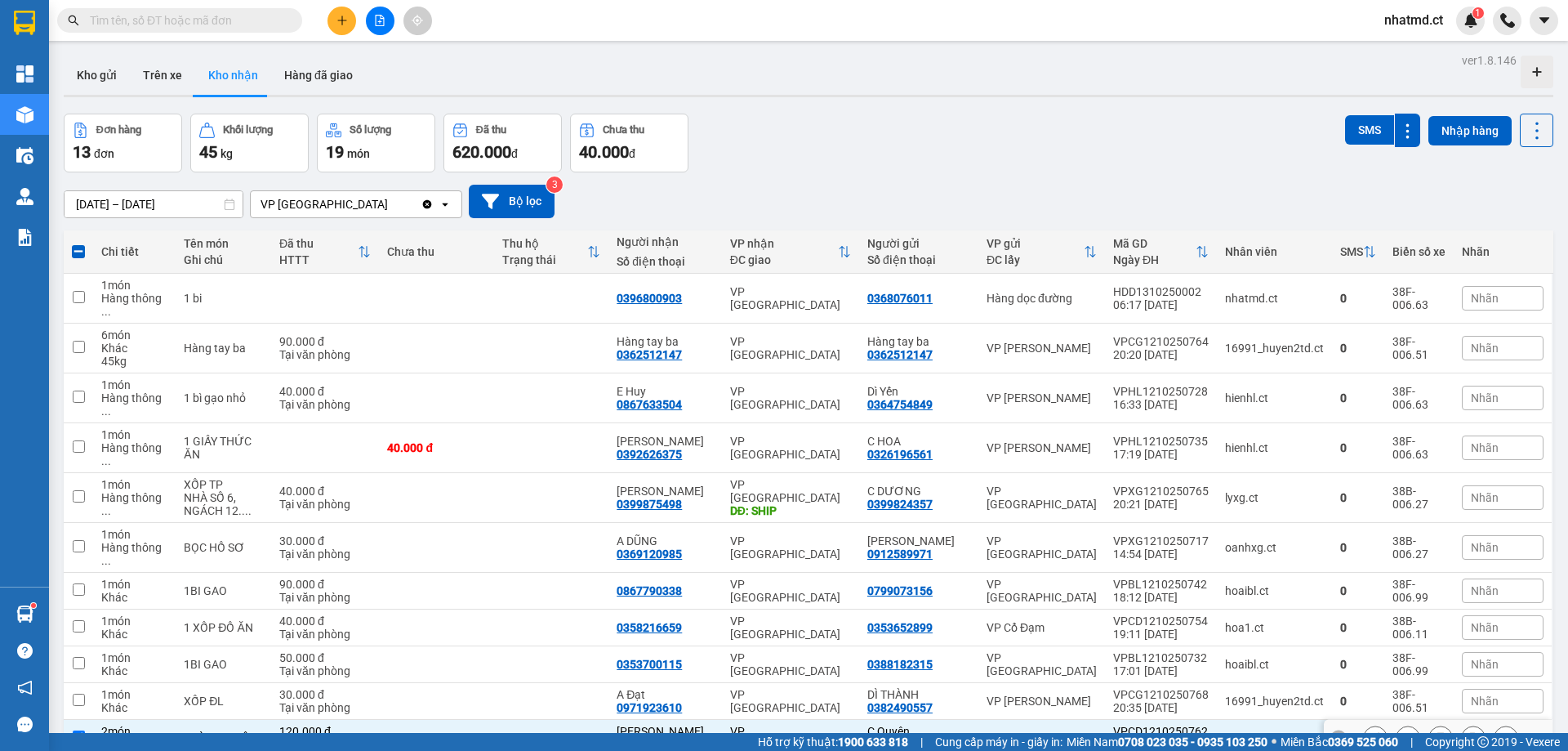
checkbox input "false"
click at [609, 647] on td at bounding box center [551, 665] width 115 height 37
checkbox input "true"
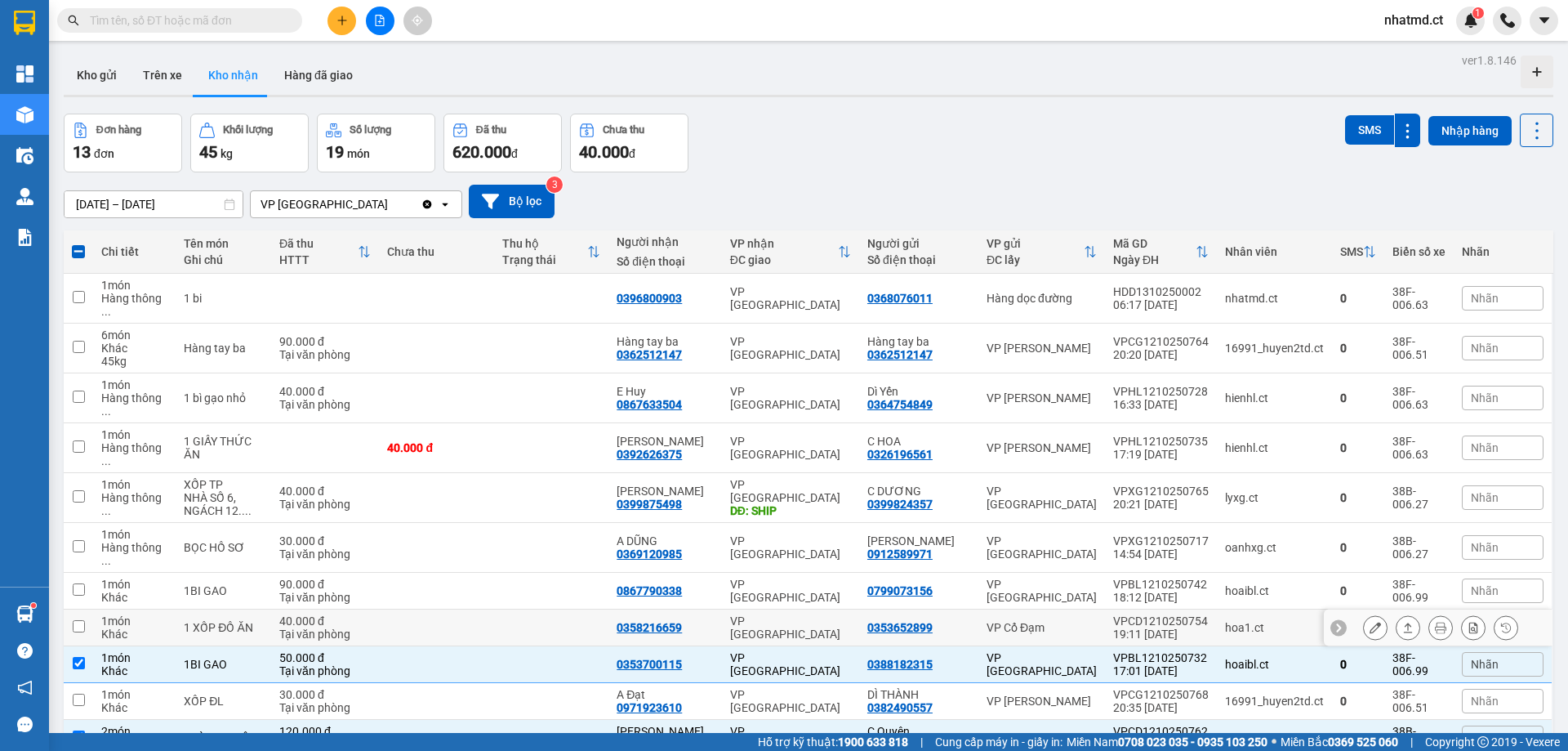
click at [598, 610] on td at bounding box center [551, 628] width 115 height 37
checkbox input "true"
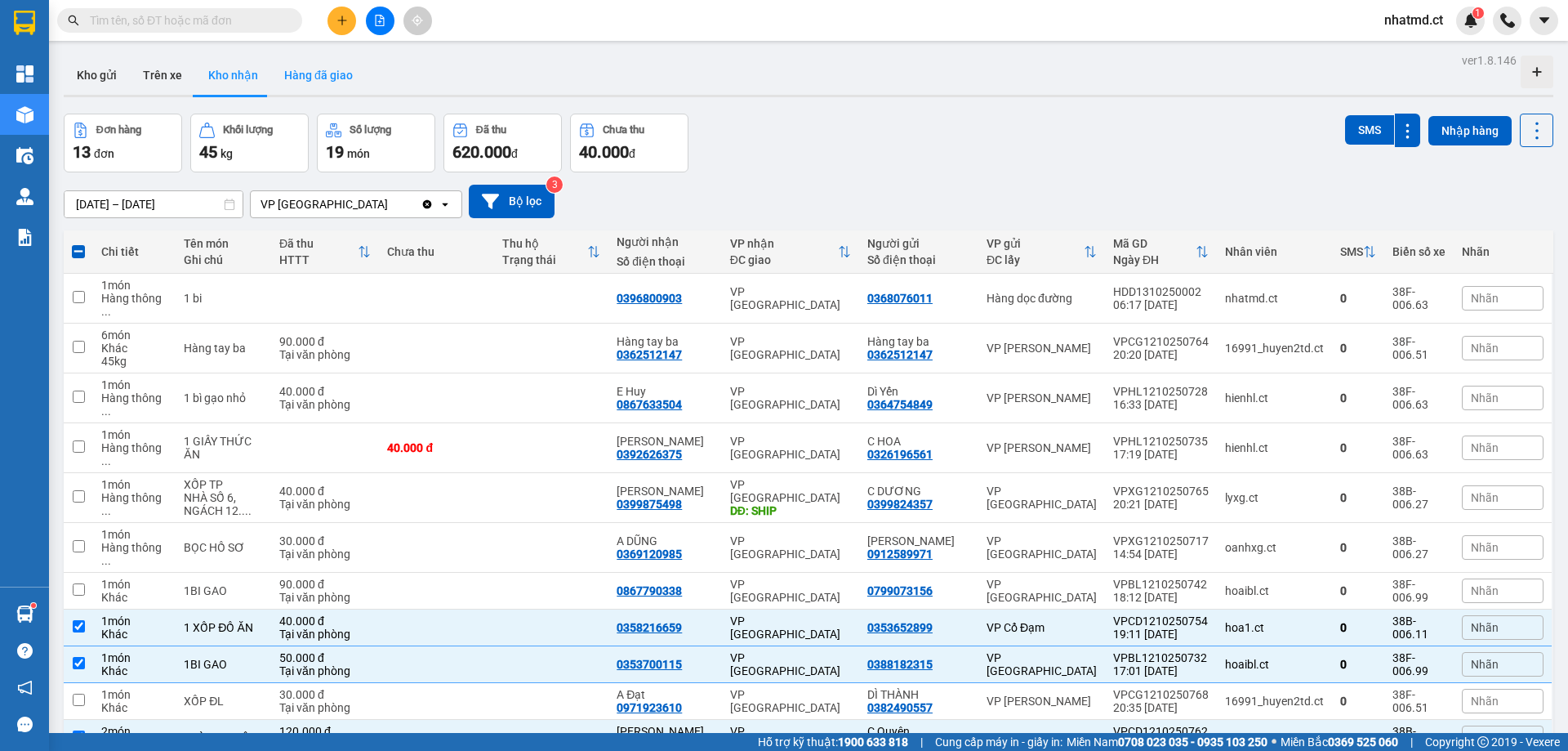
click at [310, 78] on button "Hàng đã giao" at bounding box center [318, 75] width 95 height 39
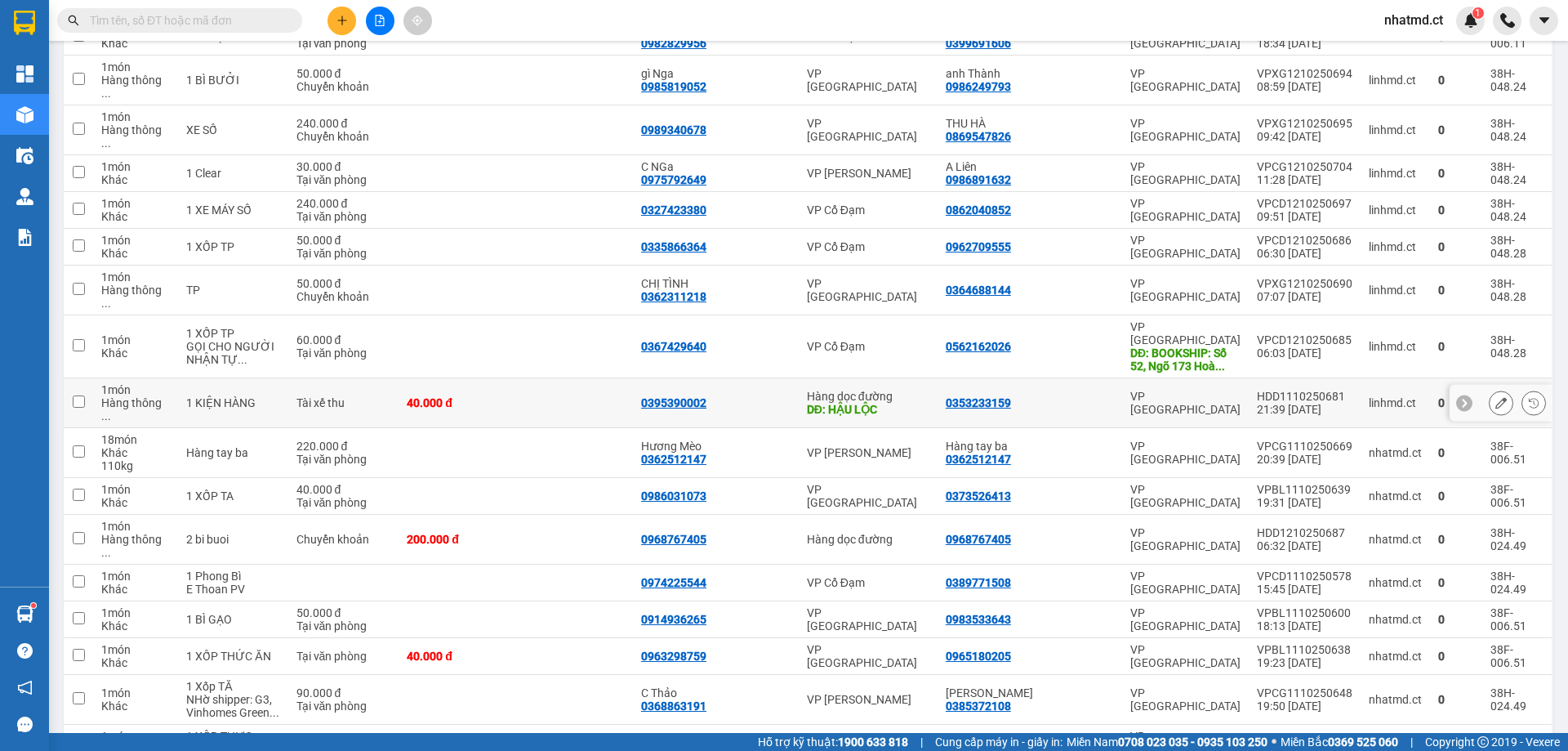
scroll to position [786, 0]
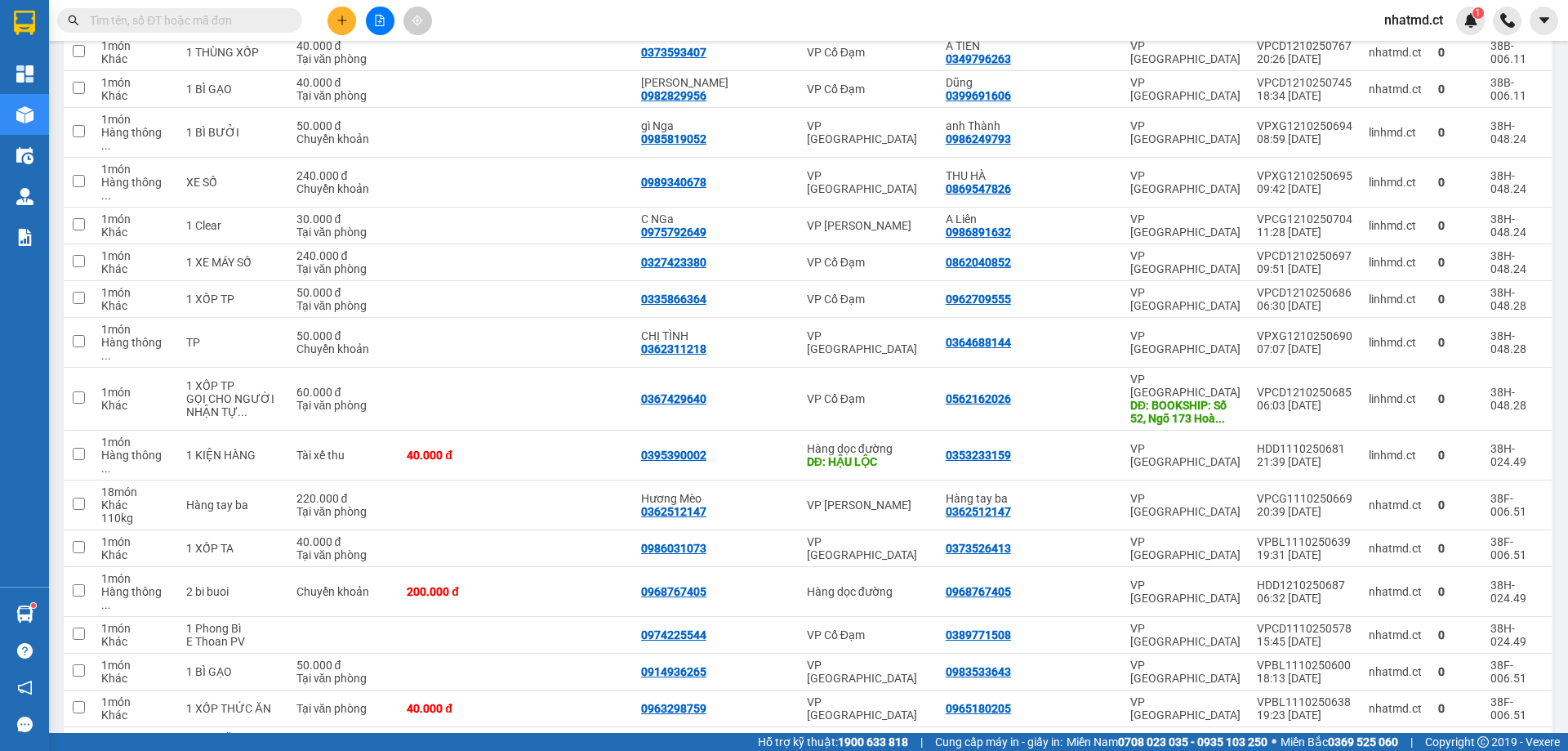
click at [258, 22] on input "text" at bounding box center [186, 20] width 193 height 18
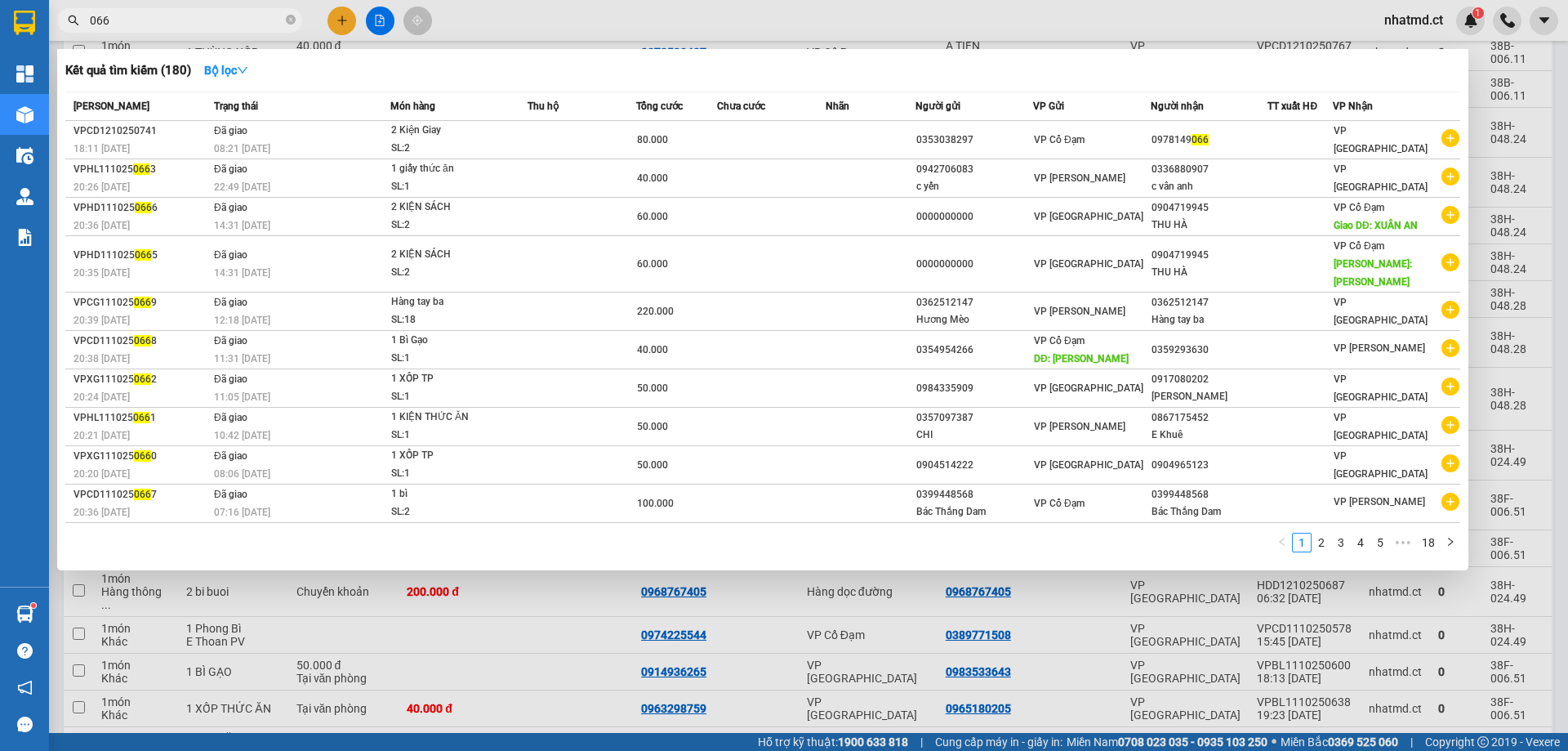
type input "066"
click at [593, 39] on div at bounding box center [784, 375] width 1568 height 751
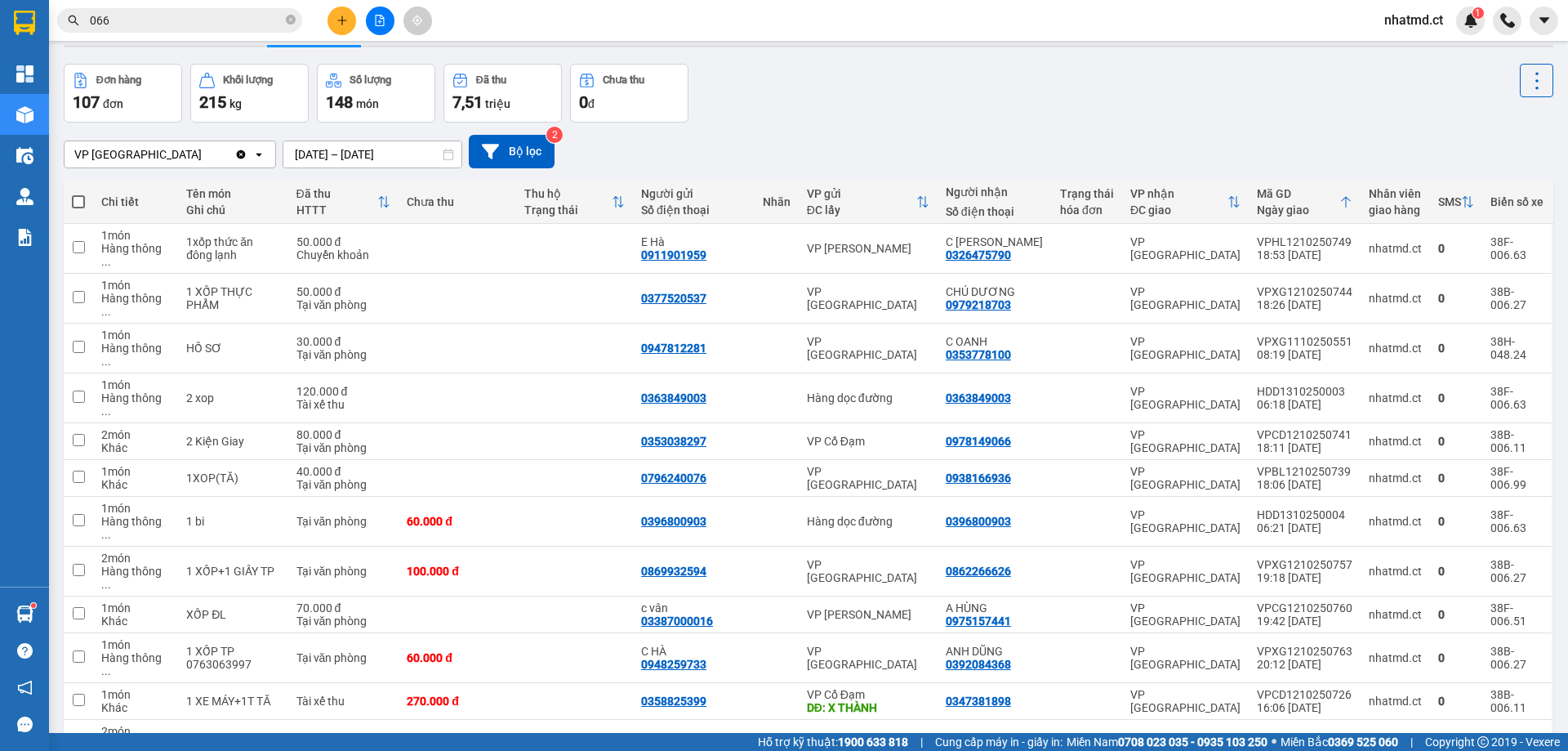
scroll to position [0, 0]
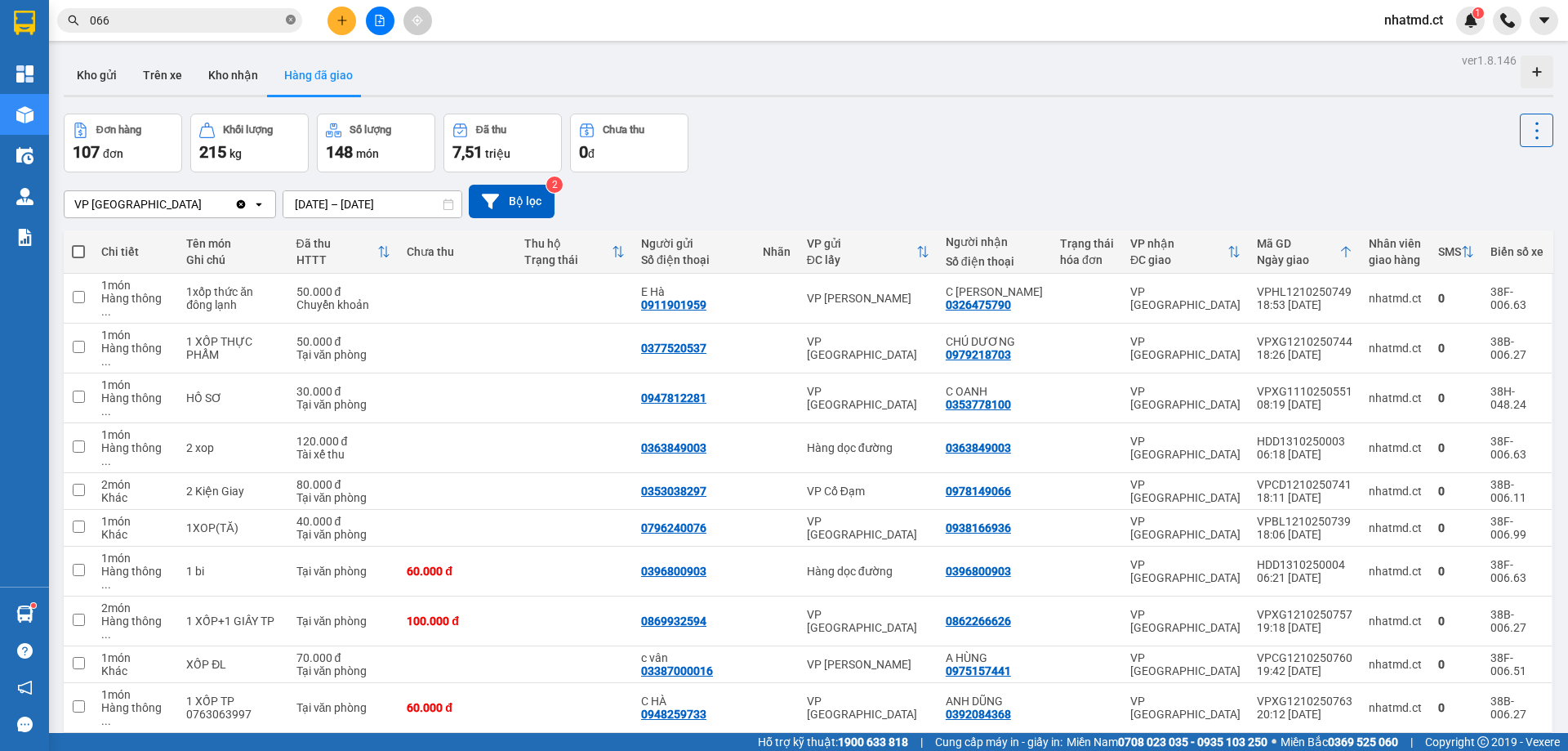
click at [295, 21] on icon "close-circle" at bounding box center [290, 20] width 9 height 9
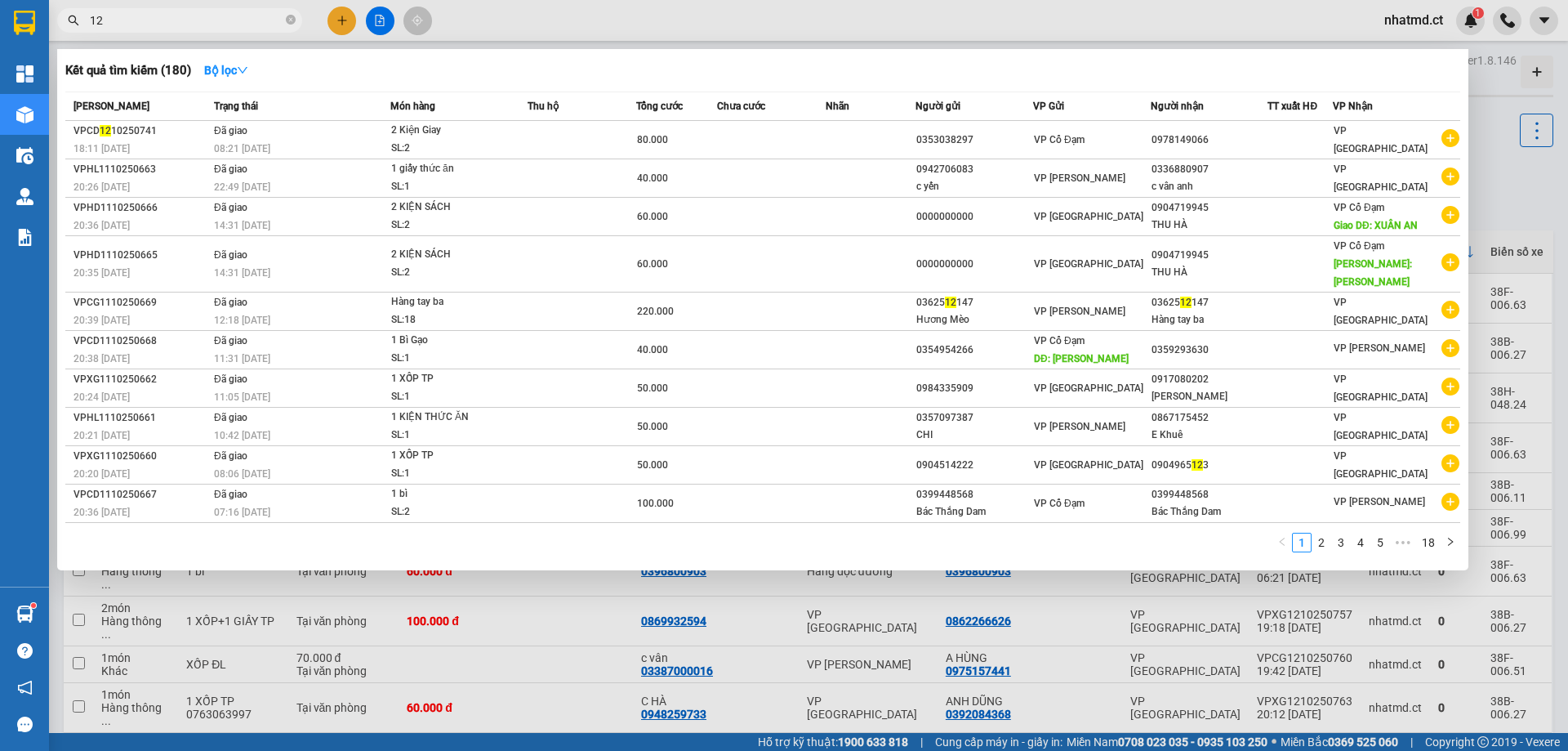
type input "128"
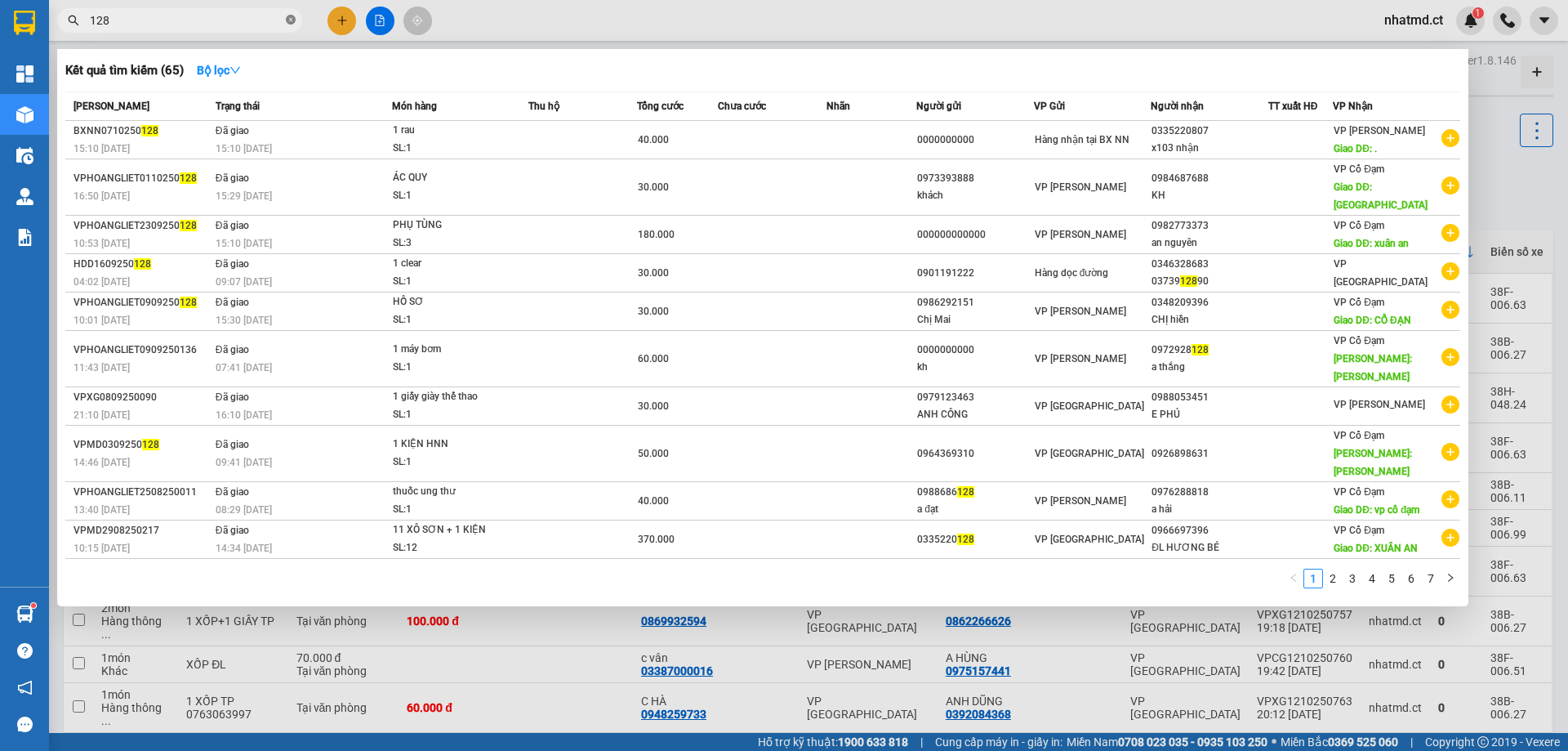
click at [288, 19] on icon "close-circle" at bounding box center [290, 20] width 9 height 9
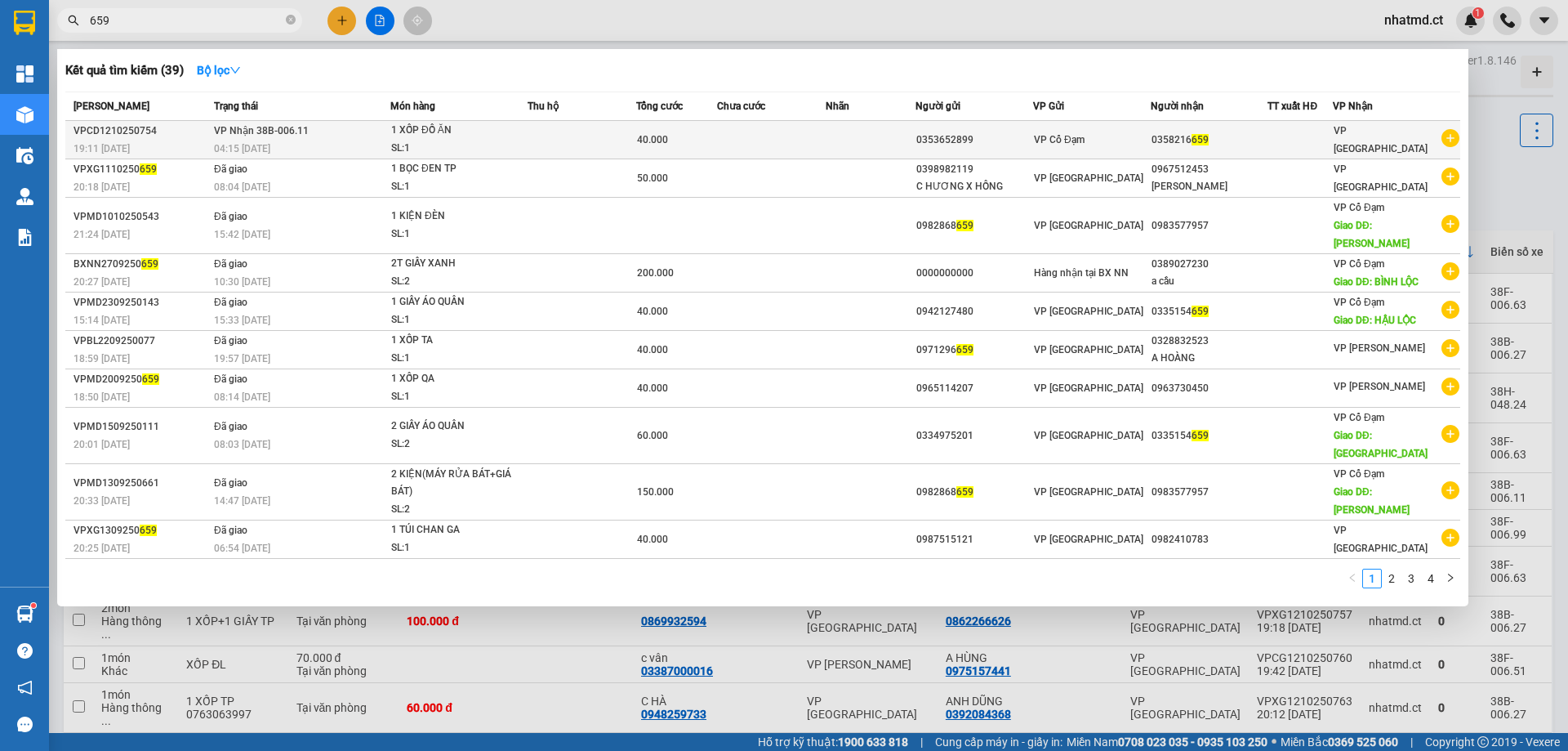
type input "659"
click at [360, 137] on td "VP Nhận 38B-006.11 04:15 [DATE]" at bounding box center [300, 140] width 180 height 39
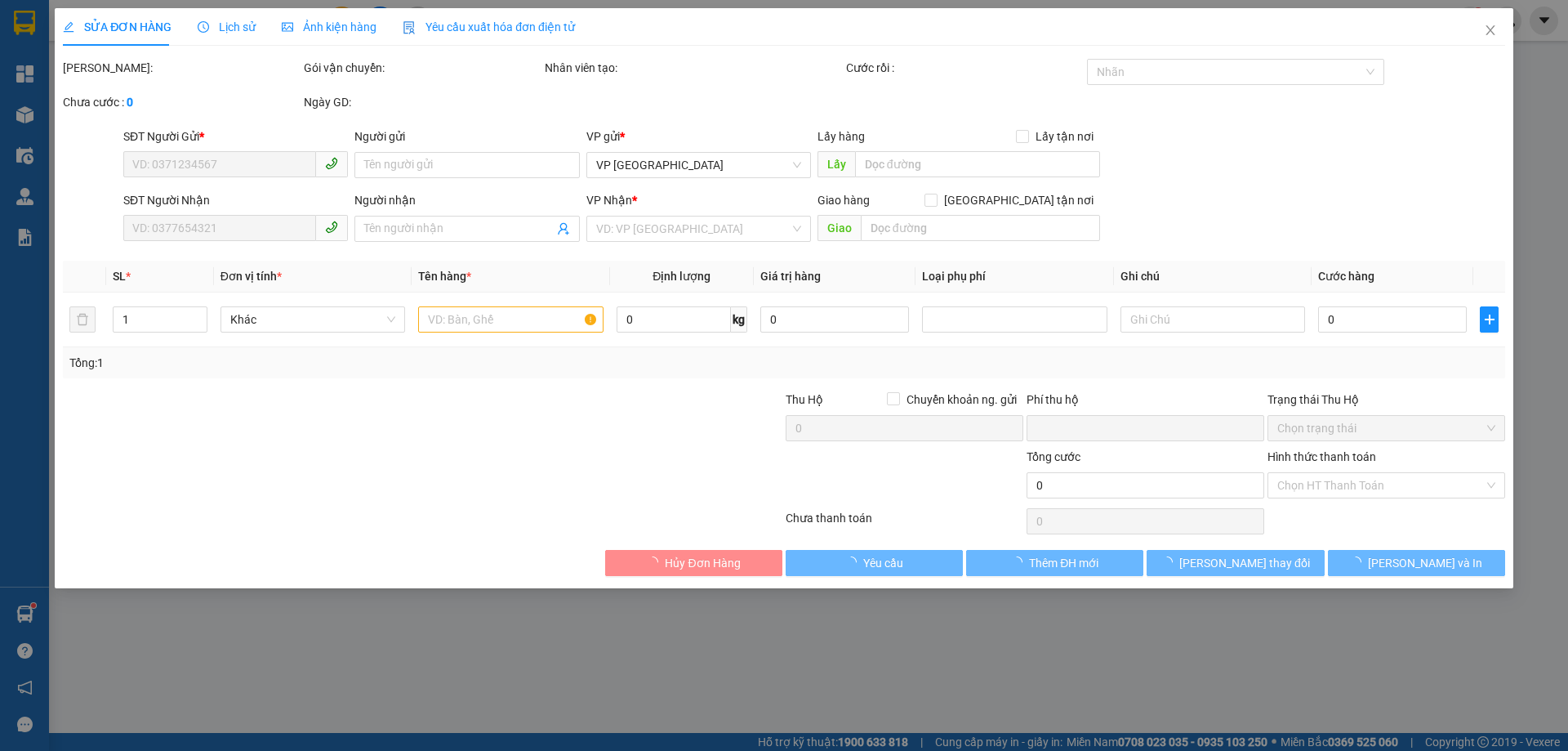
type input "0353652899"
type input "0358216659"
type input "0"
type input "40.000"
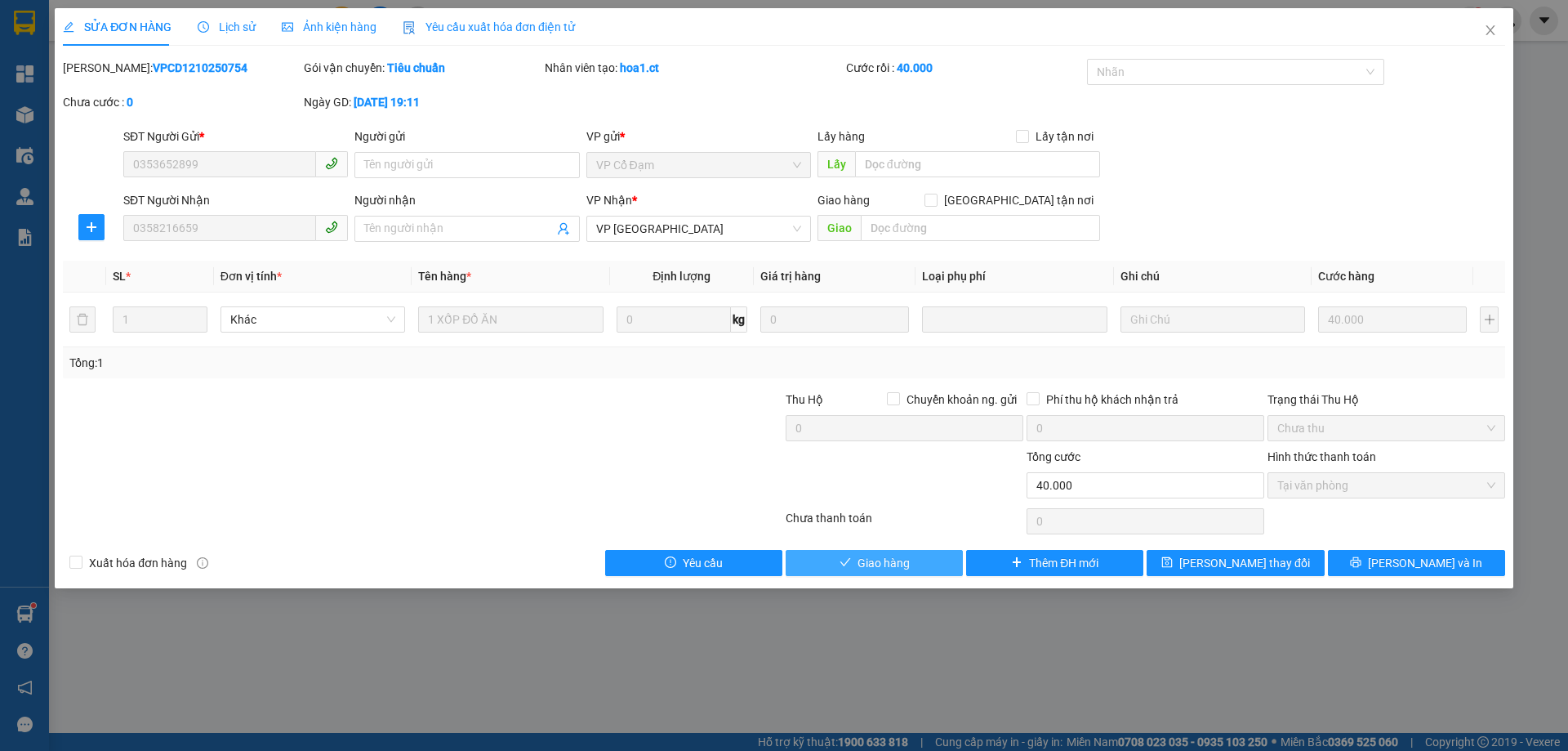
click at [908, 553] on button "Giao hàng" at bounding box center [874, 563] width 178 height 26
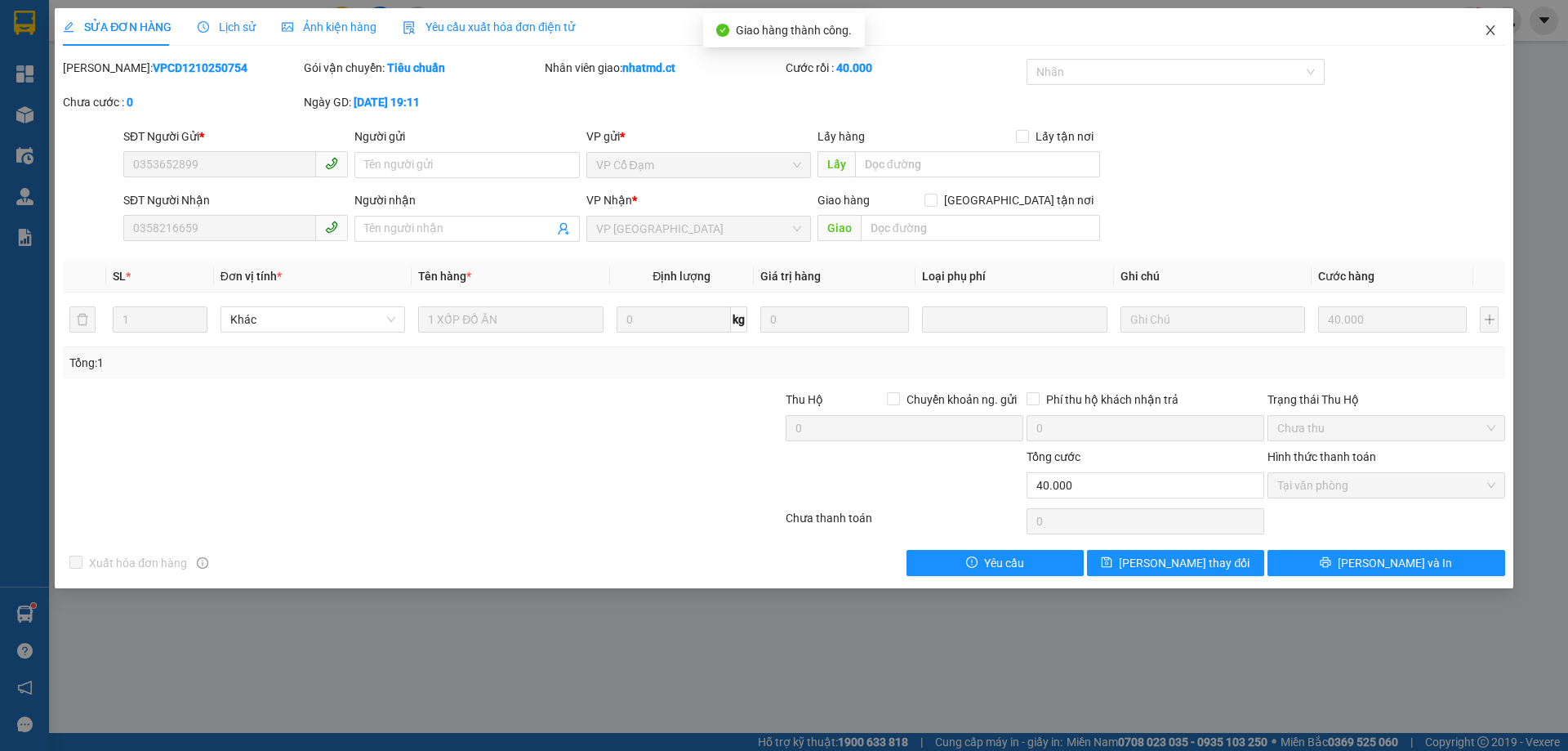
click at [1491, 32] on icon "close" at bounding box center [1491, 30] width 9 height 9
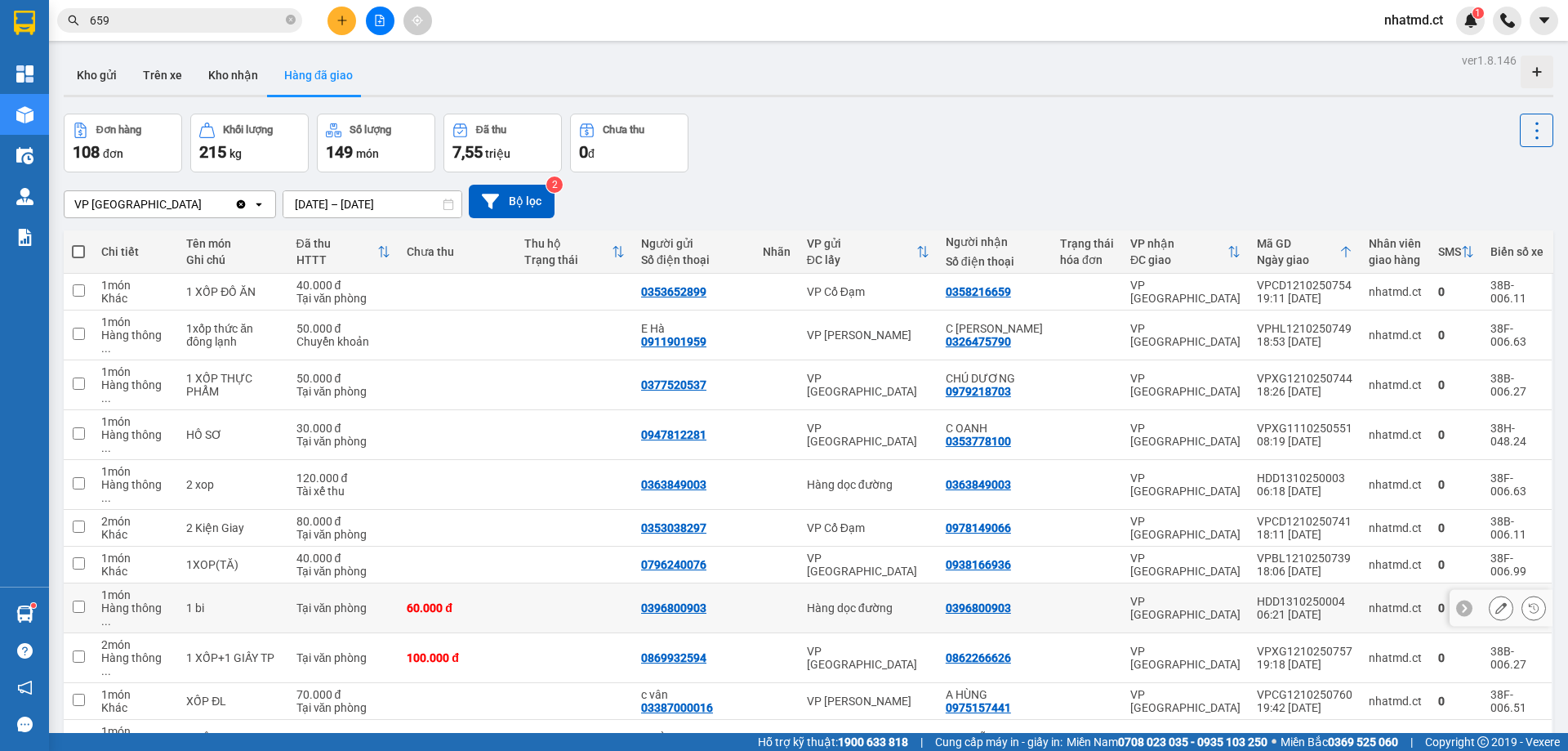
click at [584, 584] on td at bounding box center [575, 608] width 116 height 50
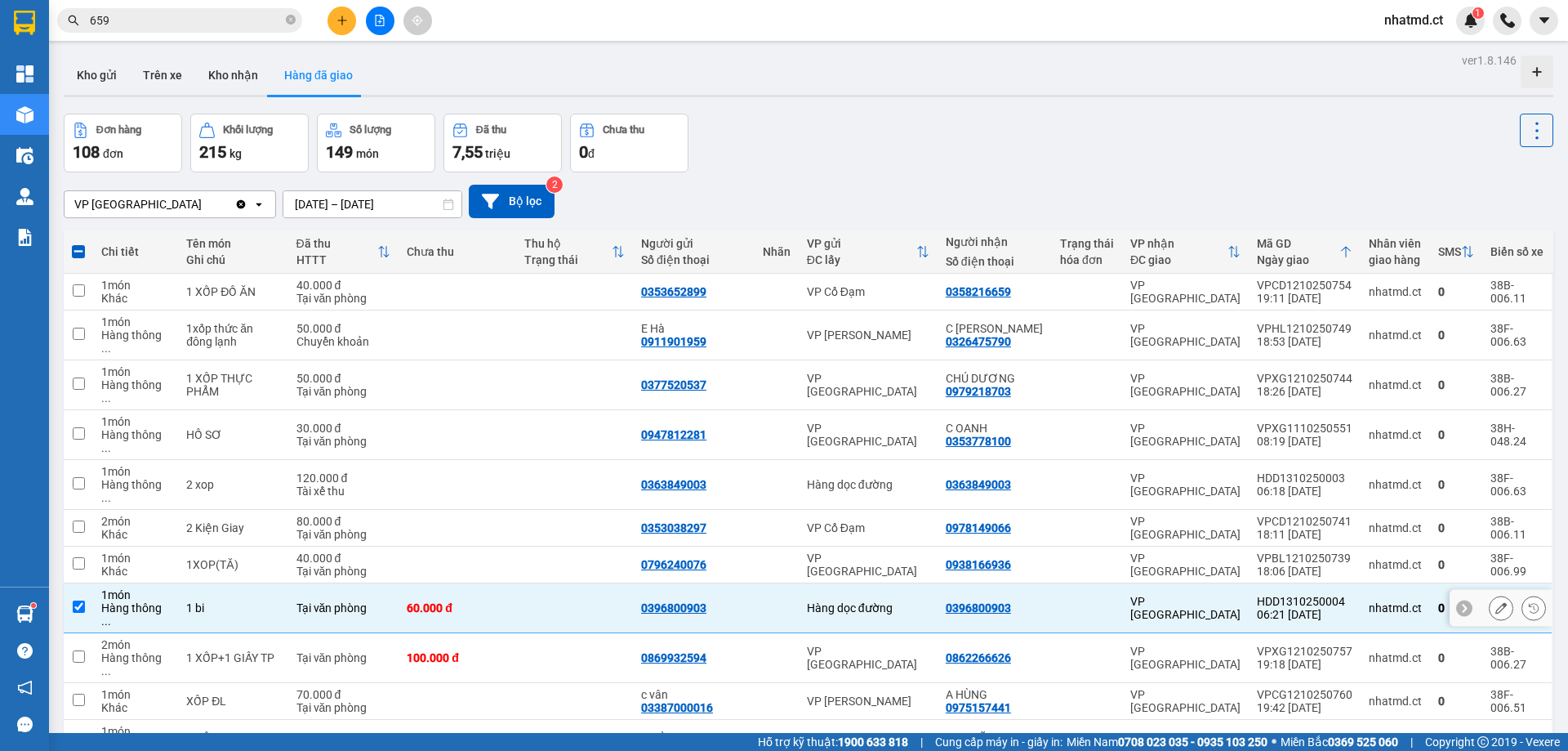
click at [584, 584] on td at bounding box center [575, 608] width 116 height 50
checkbox input "false"
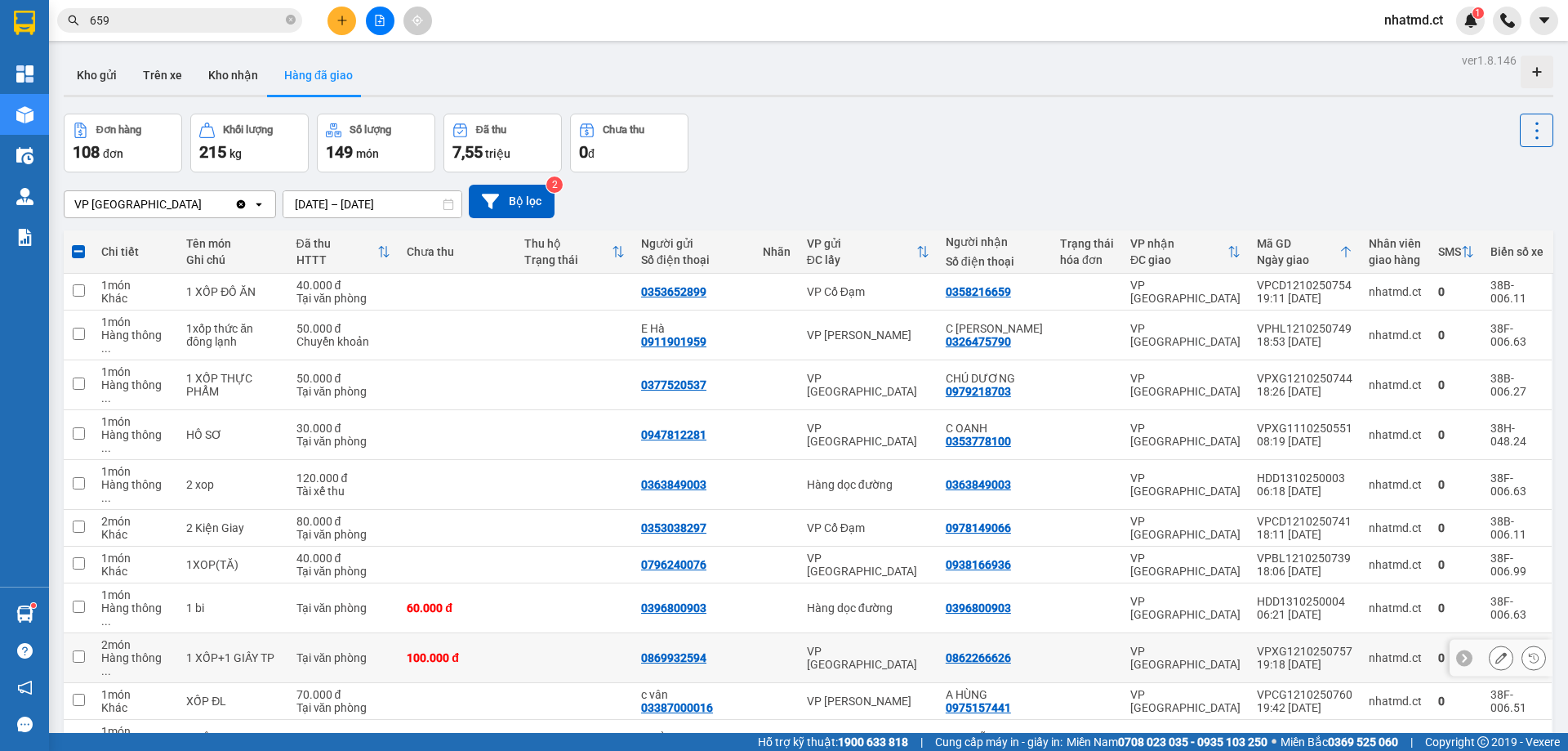
click at [582, 634] on td at bounding box center [575, 658] width 116 height 50
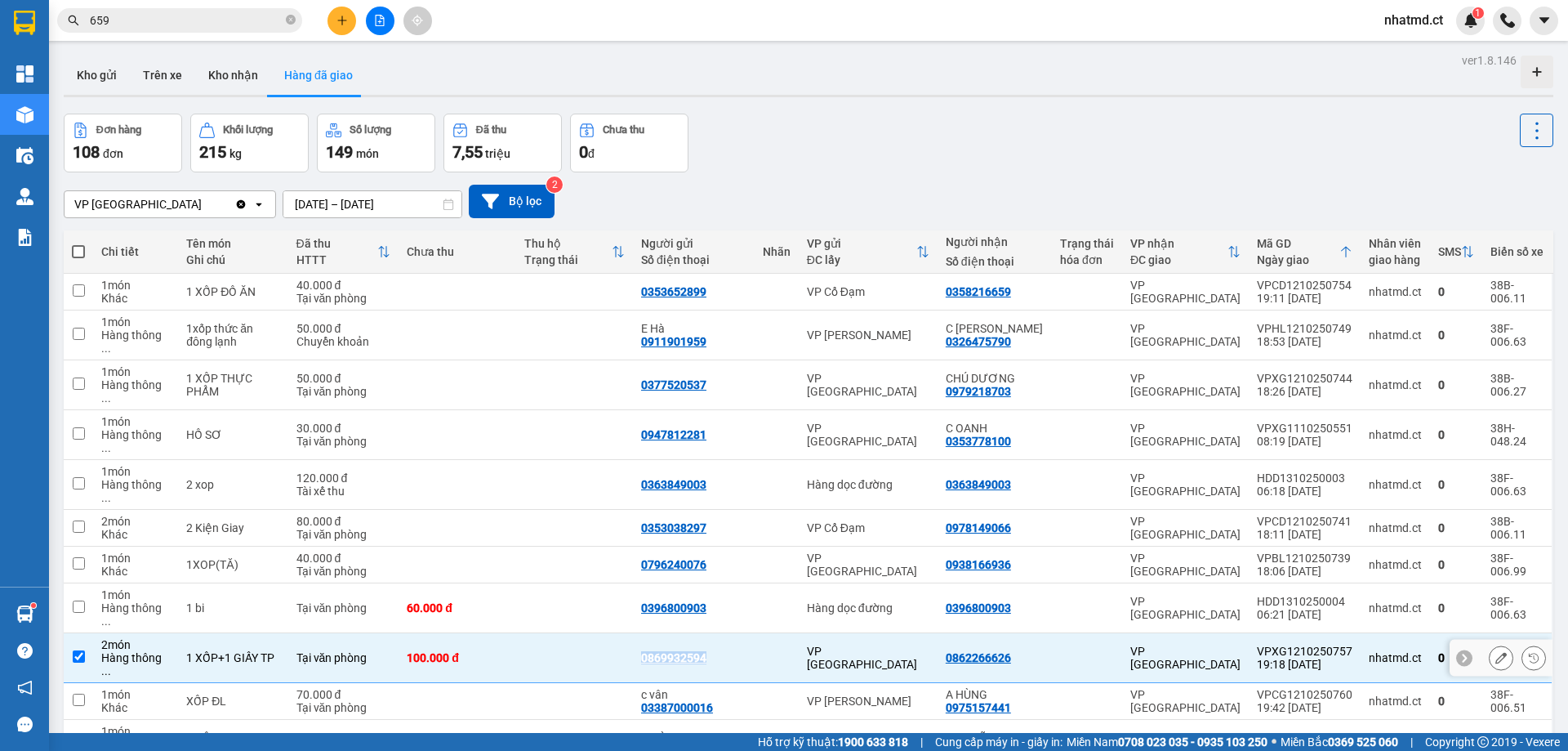
click at [582, 634] on td at bounding box center [575, 658] width 116 height 50
checkbox input "false"
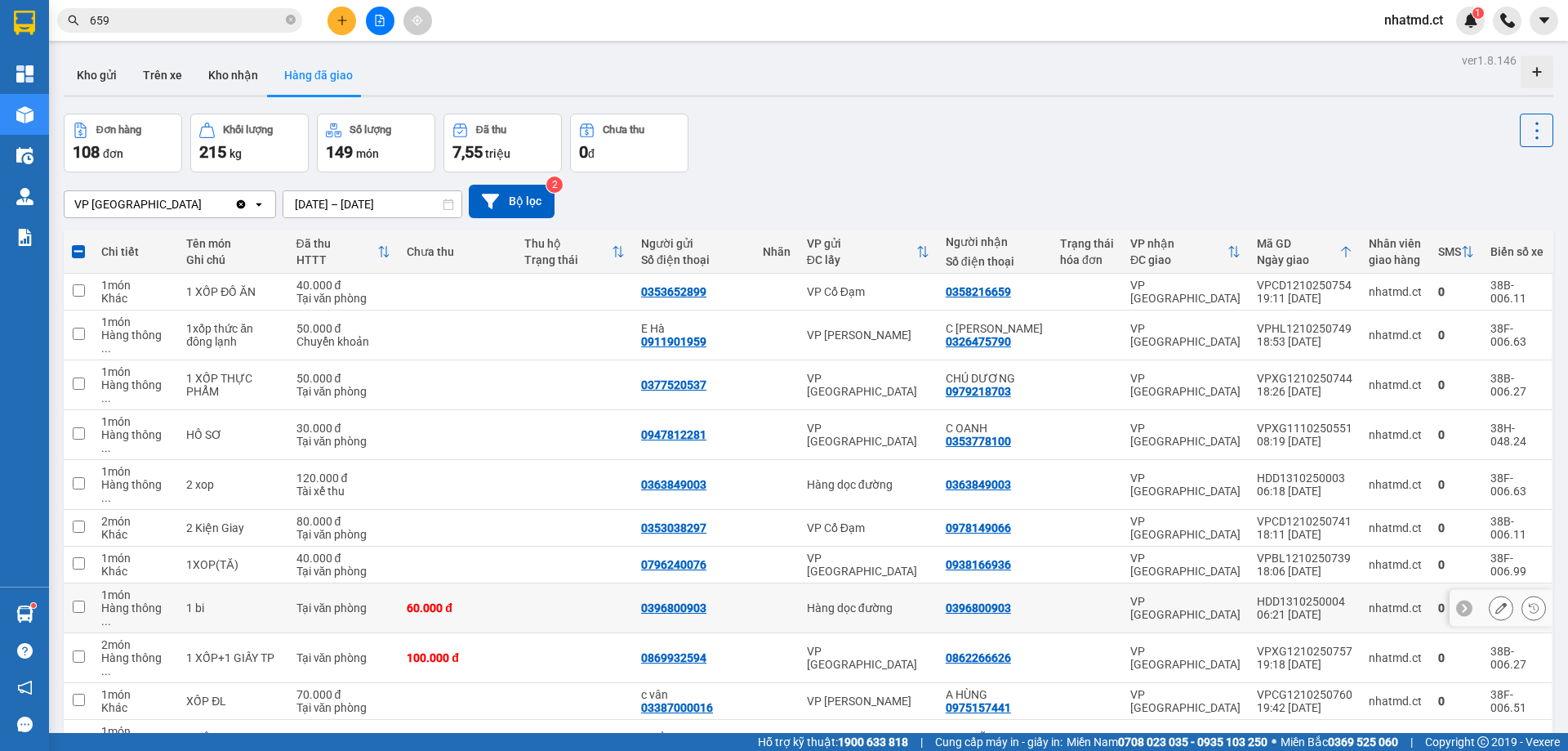
click at [584, 584] on td at bounding box center [575, 608] width 116 height 50
checkbox input "true"
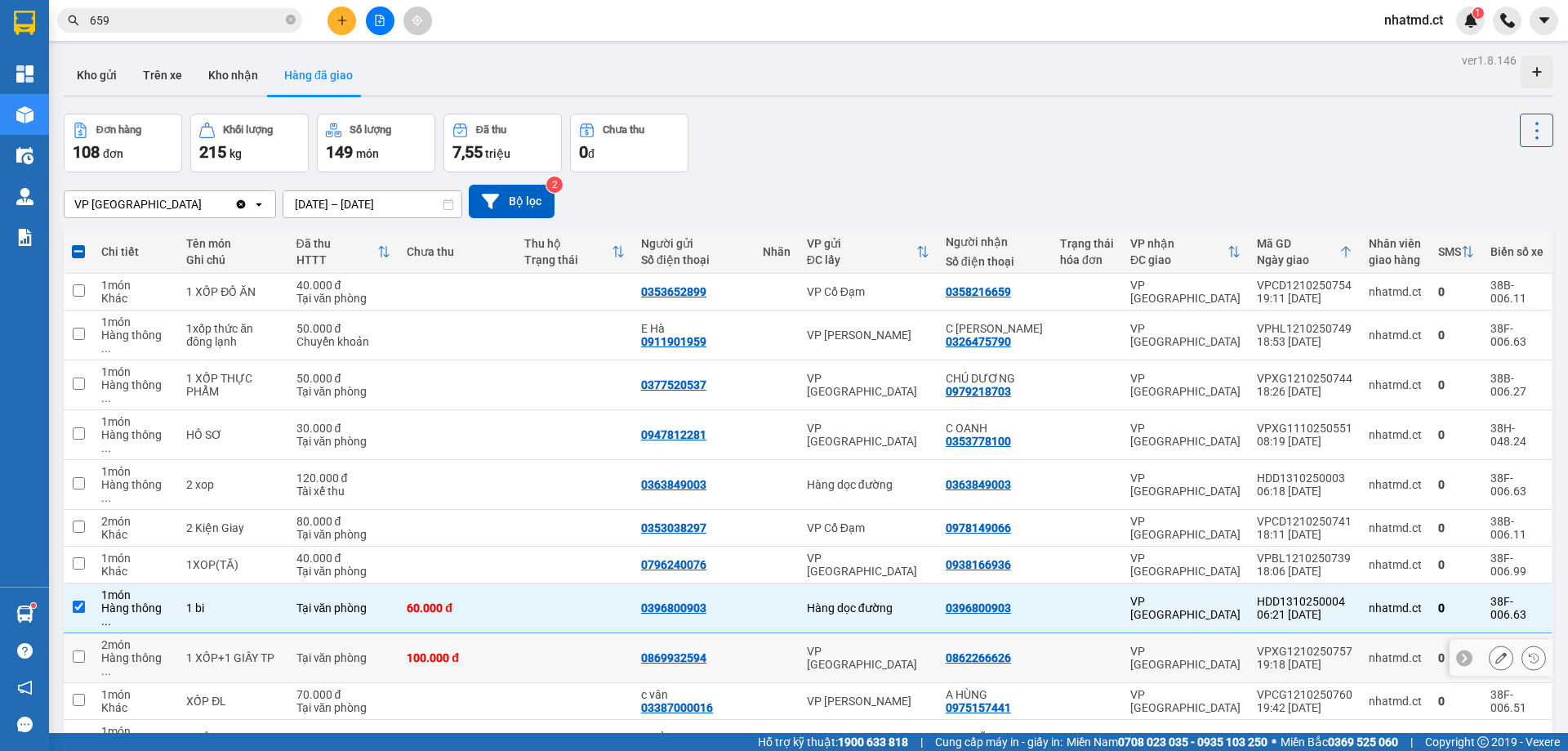
click at [584, 634] on td at bounding box center [575, 658] width 116 height 50
checkbox input "true"
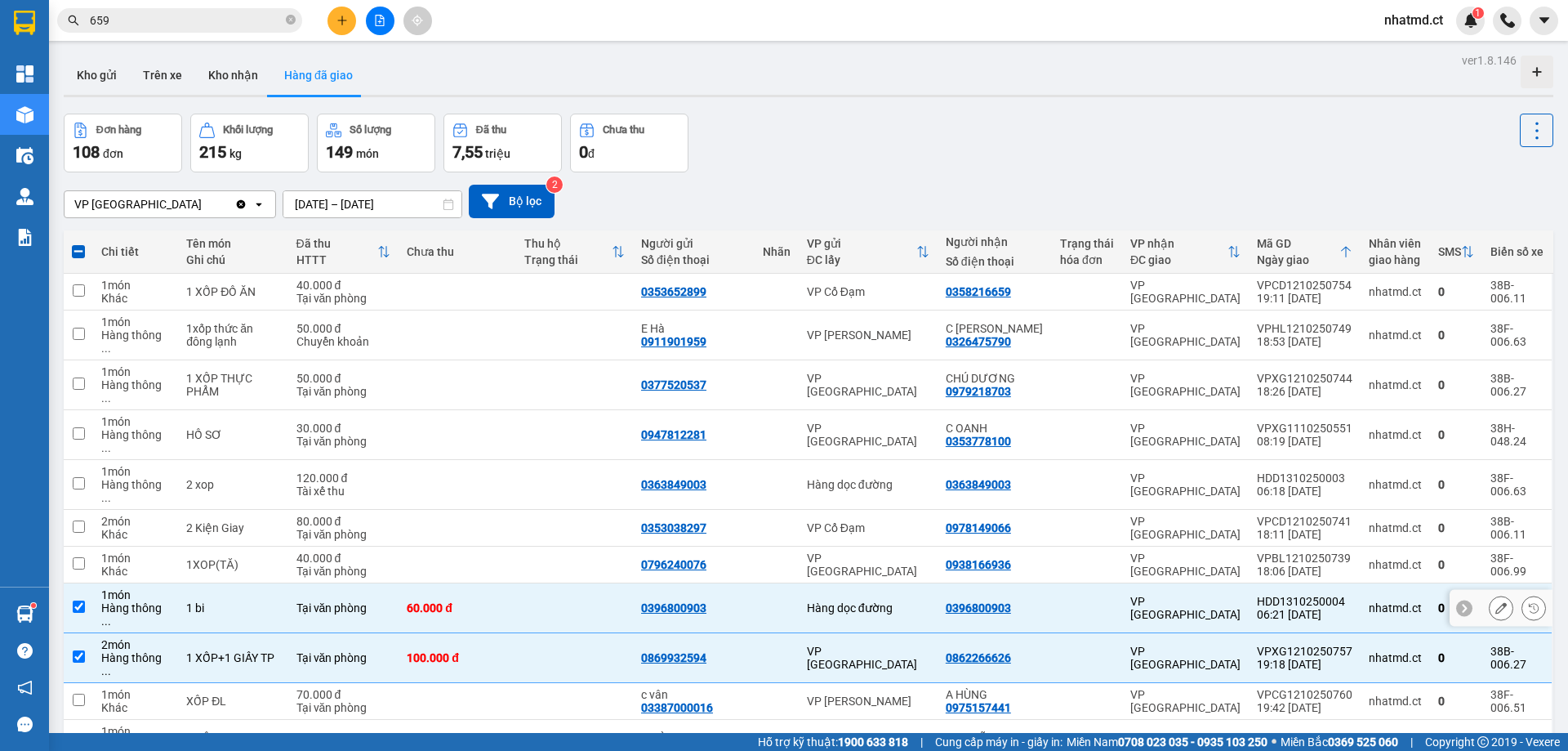
drag, startPoint x: 585, startPoint y: 541, endPoint x: 587, endPoint y: 579, distance: 38.1
click at [585, 584] on td at bounding box center [575, 608] width 116 height 50
checkbox input "false"
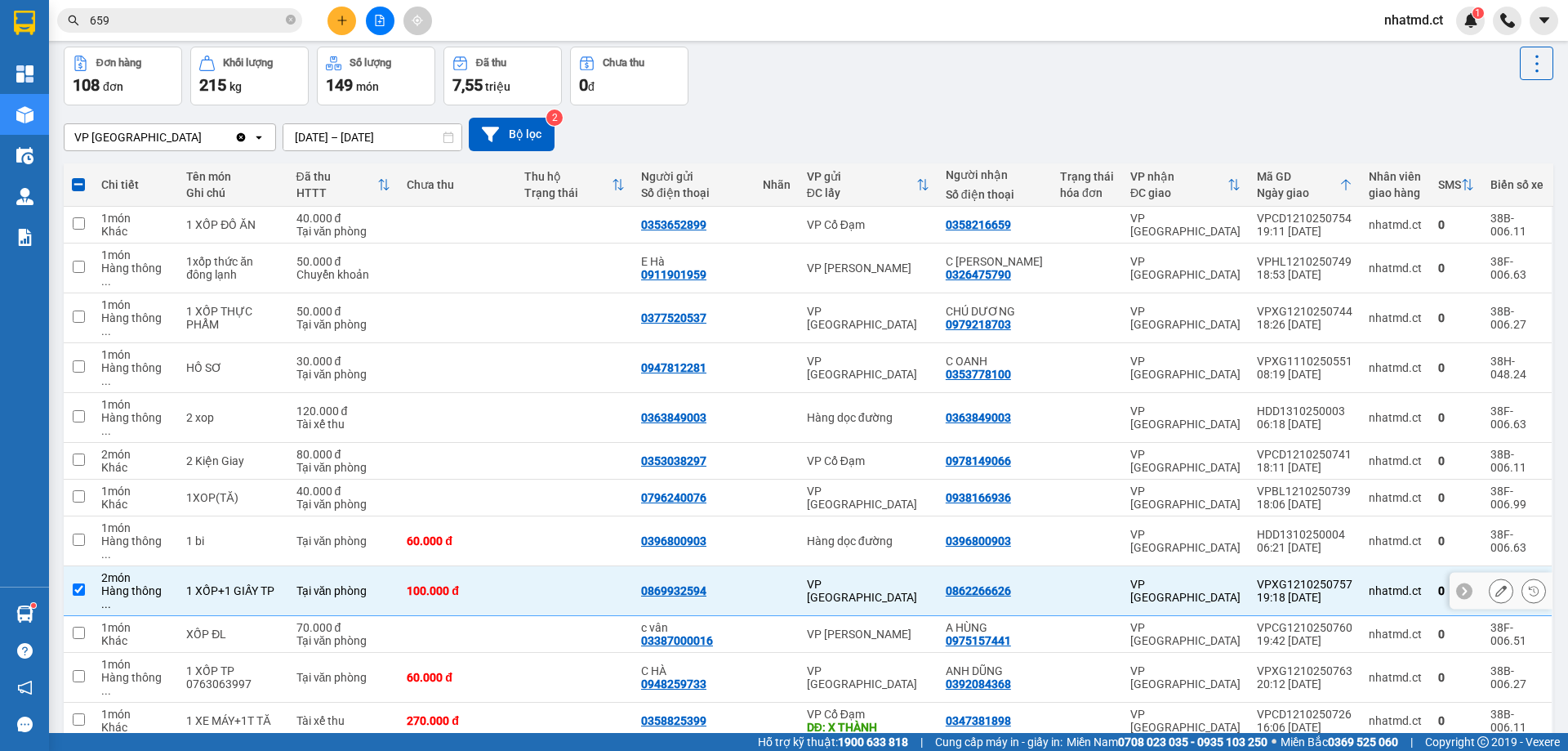
scroll to position [82, 0]
